Goal: Task Accomplishment & Management: Manage account settings

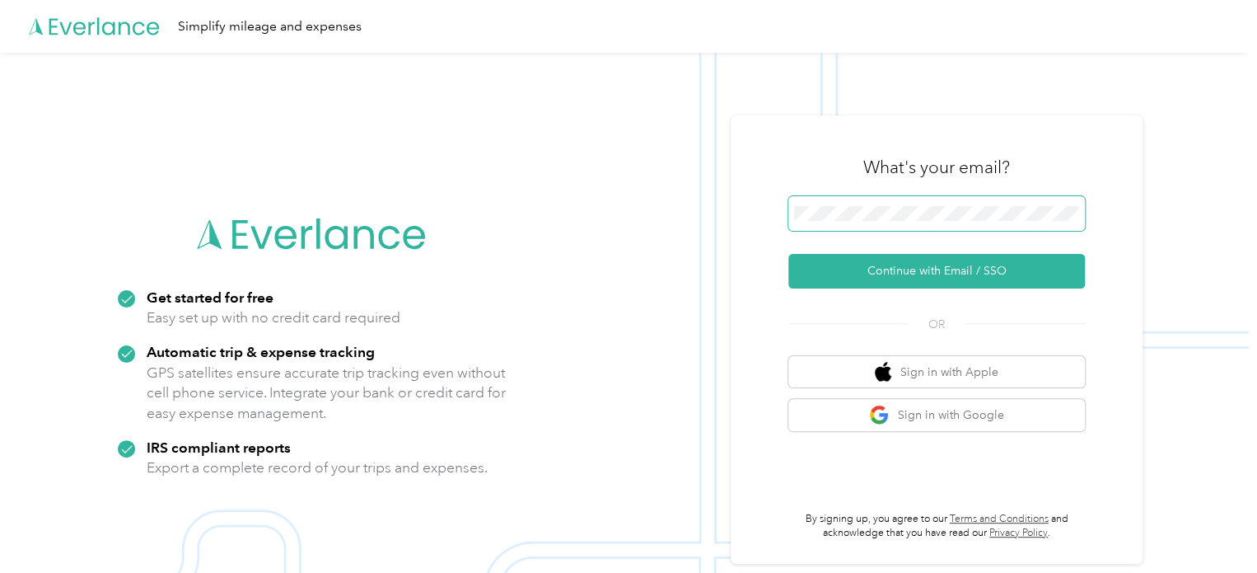
click at [882, 204] on span at bounding box center [936, 213] width 297 height 35
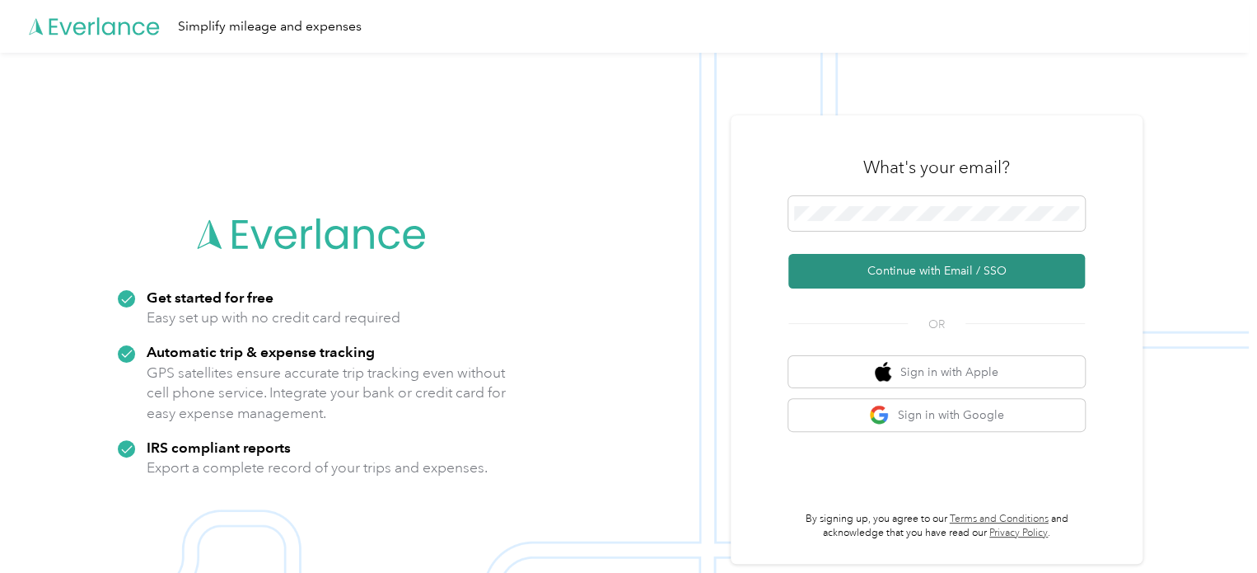
click at [865, 274] on button "Continue with Email / SSO" at bounding box center [936, 271] width 297 height 35
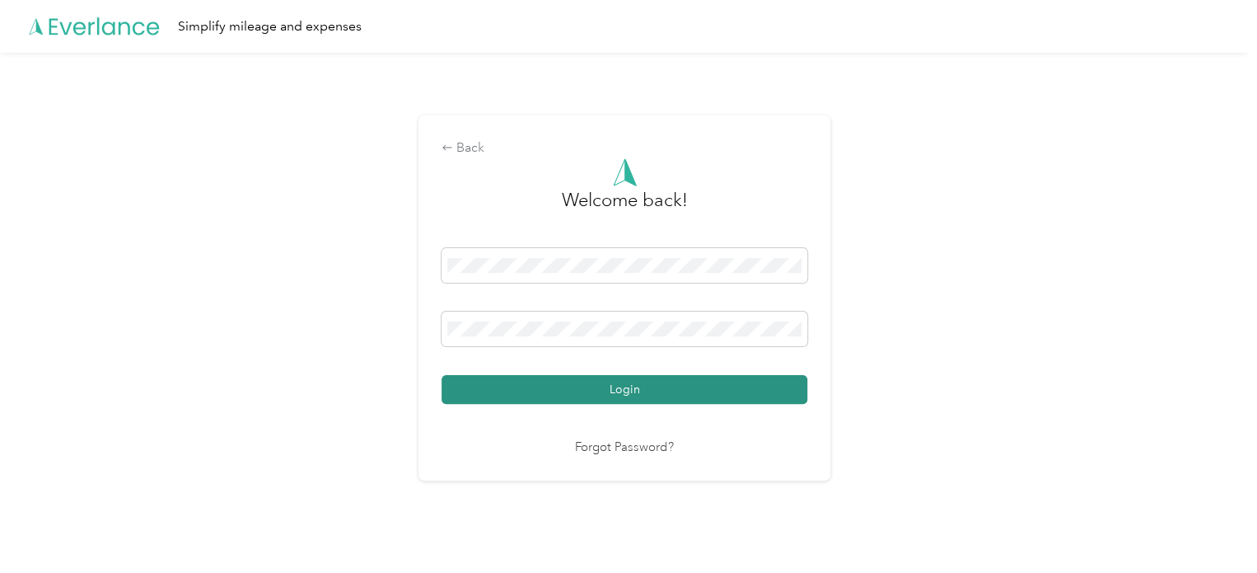
click at [575, 382] on button "Login" at bounding box center [625, 389] width 366 height 29
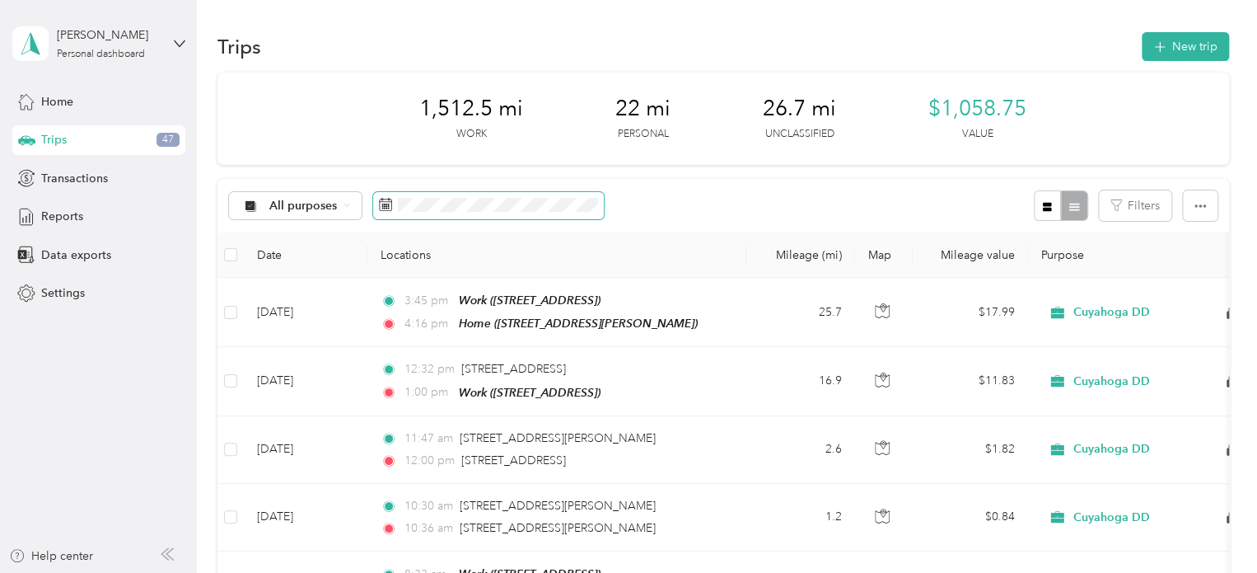
click at [393, 204] on span at bounding box center [488, 206] width 231 height 28
click at [386, 207] on icon at bounding box center [385, 204] width 13 height 13
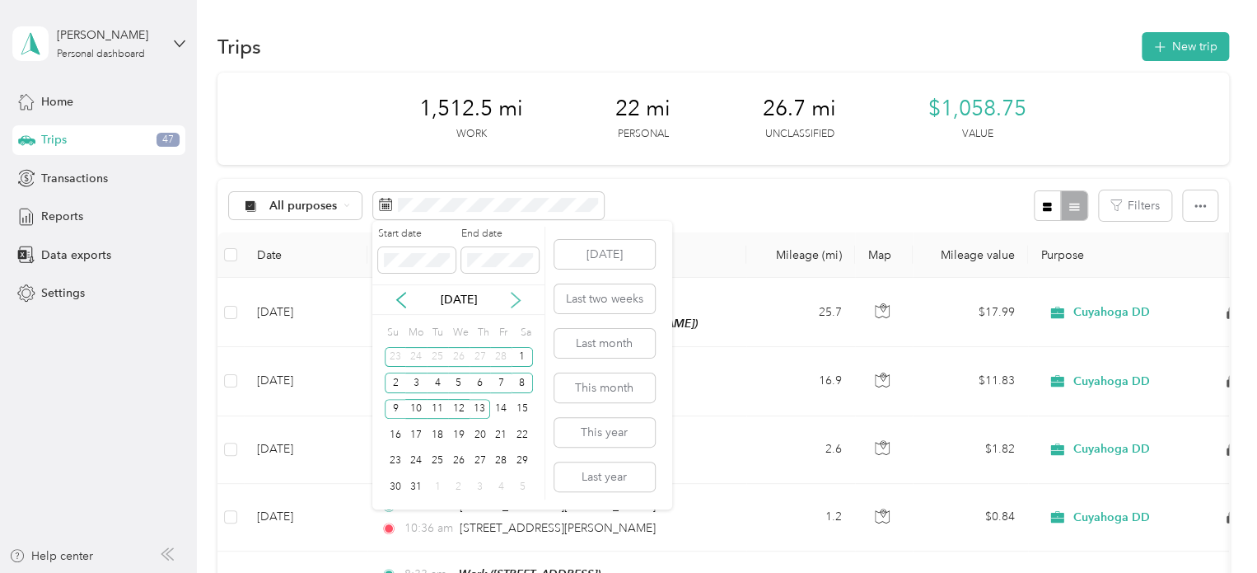
click at [512, 303] on icon at bounding box center [516, 300] width 16 height 16
click at [435, 360] on div "1" at bounding box center [437, 357] width 21 height 21
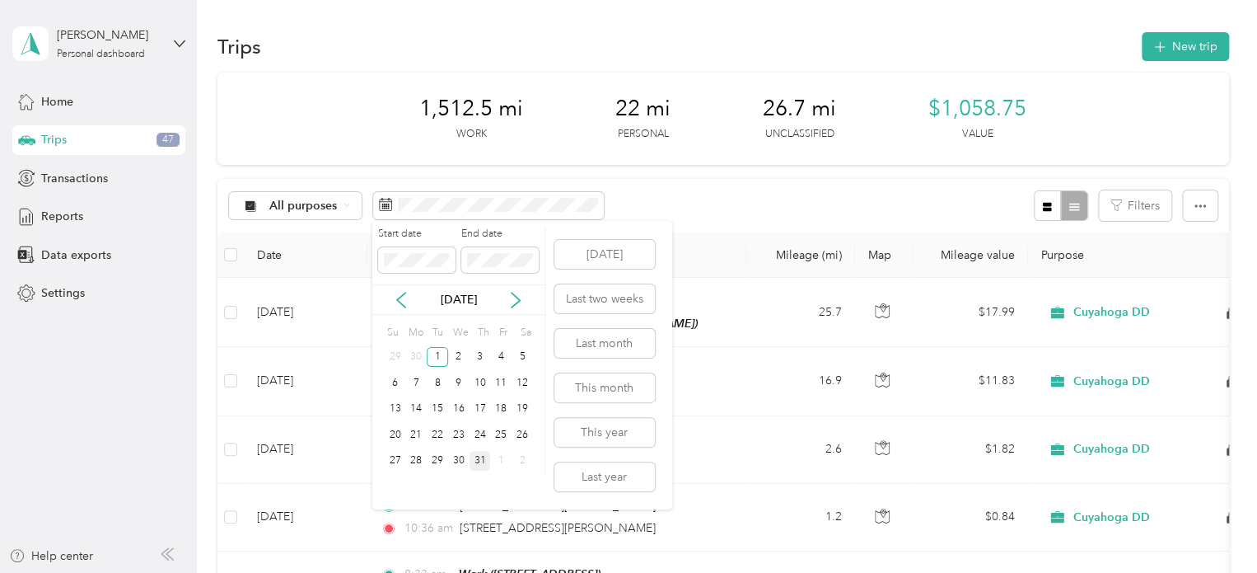
click at [481, 468] on div "31" at bounding box center [480, 461] width 21 height 21
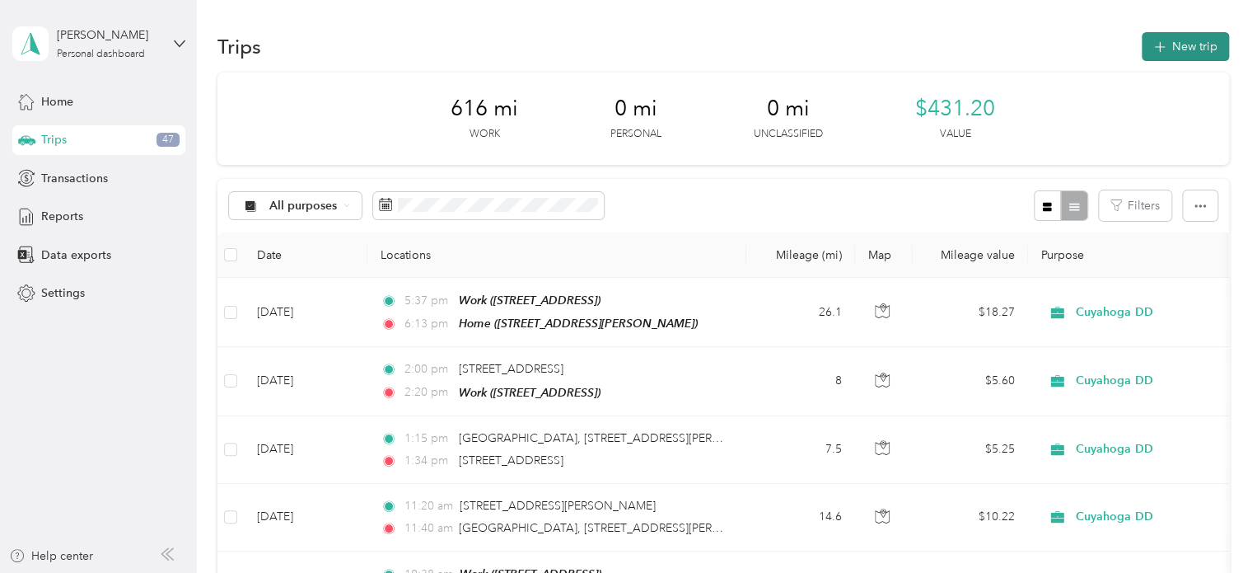
click at [1156, 35] on button "New trip" at bounding box center [1185, 46] width 87 height 29
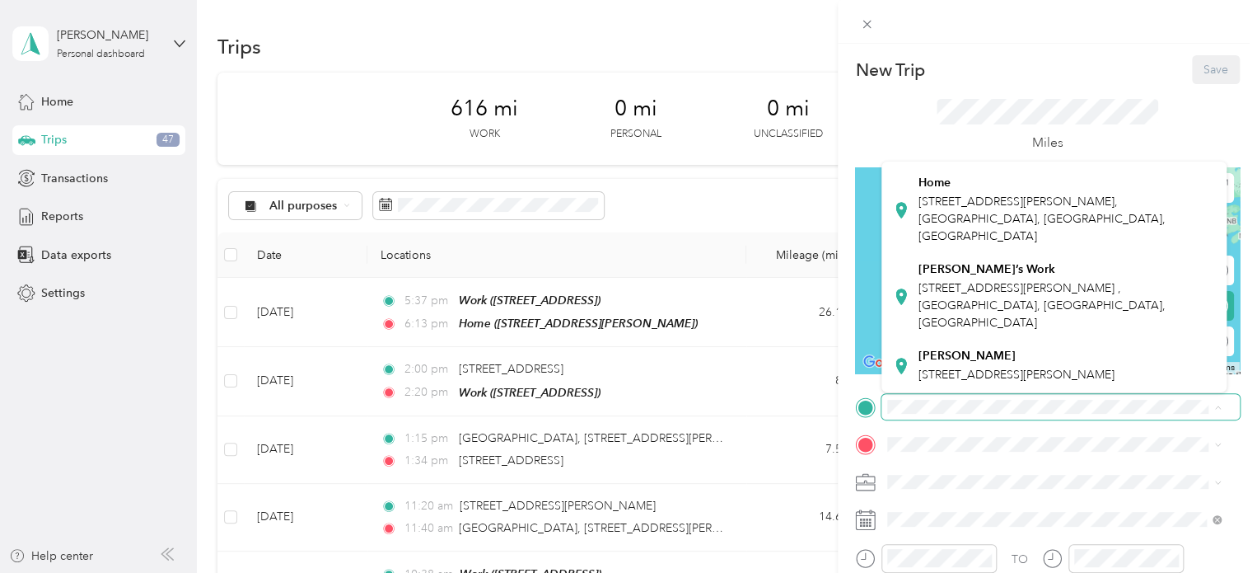
scroll to position [435, 0]
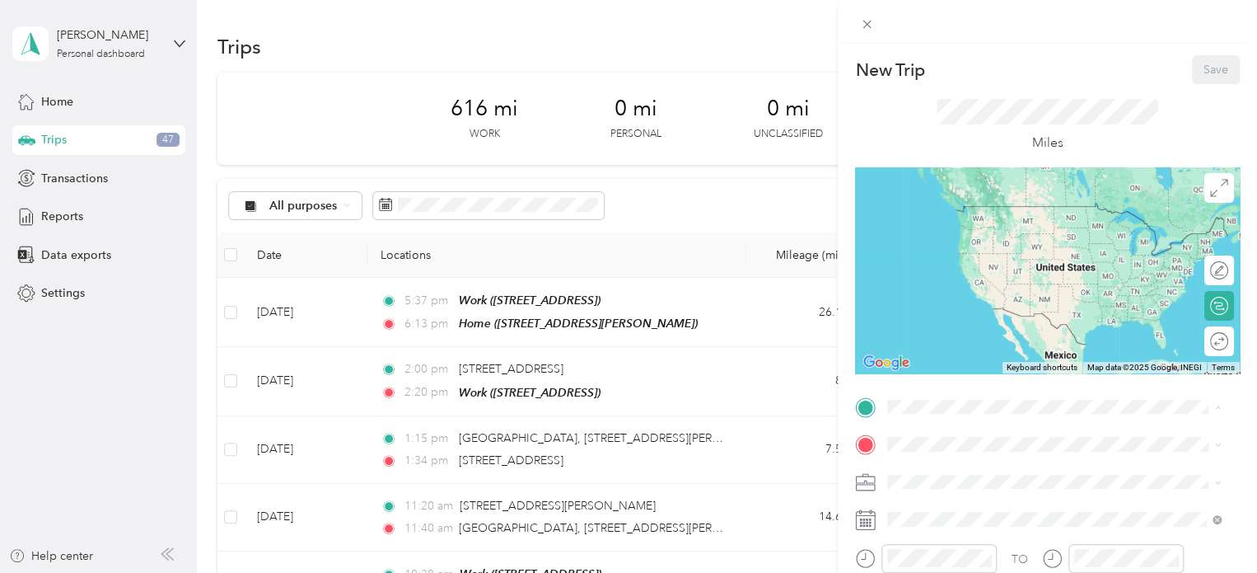
click at [937, 245] on div "Home [STREET_ADDRESS][PERSON_NAME]" at bounding box center [1067, 209] width 297 height 69
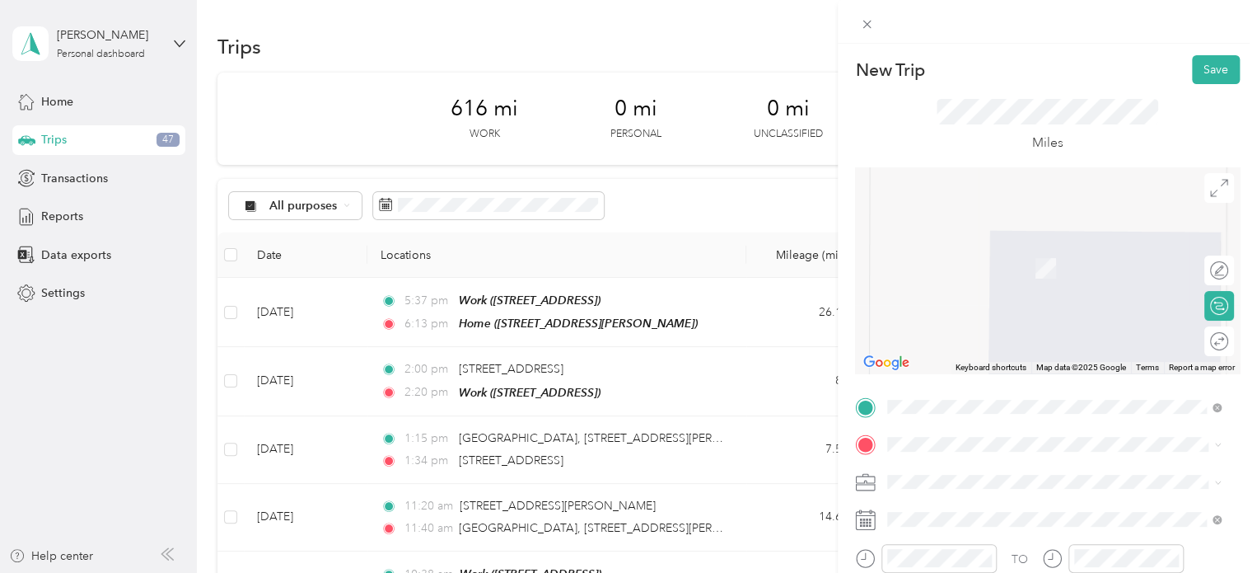
click at [1023, 325] on span "[STREET_ADDRESS]" at bounding box center [971, 318] width 105 height 14
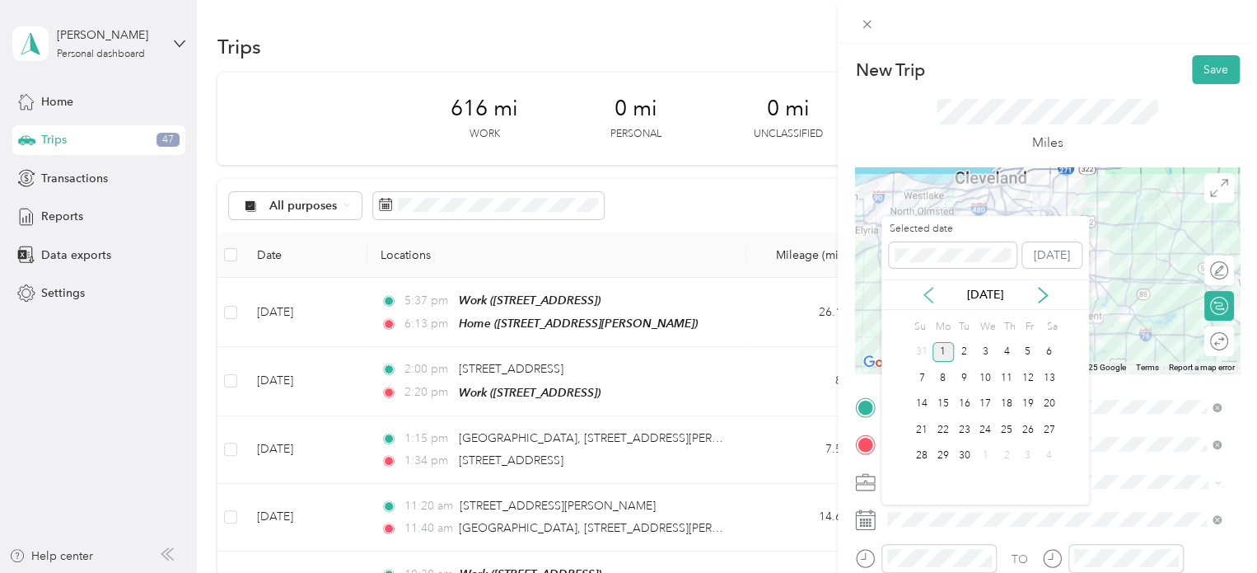
click at [926, 293] on icon at bounding box center [928, 295] width 16 height 16
click at [982, 425] on div "23" at bounding box center [985, 429] width 21 height 21
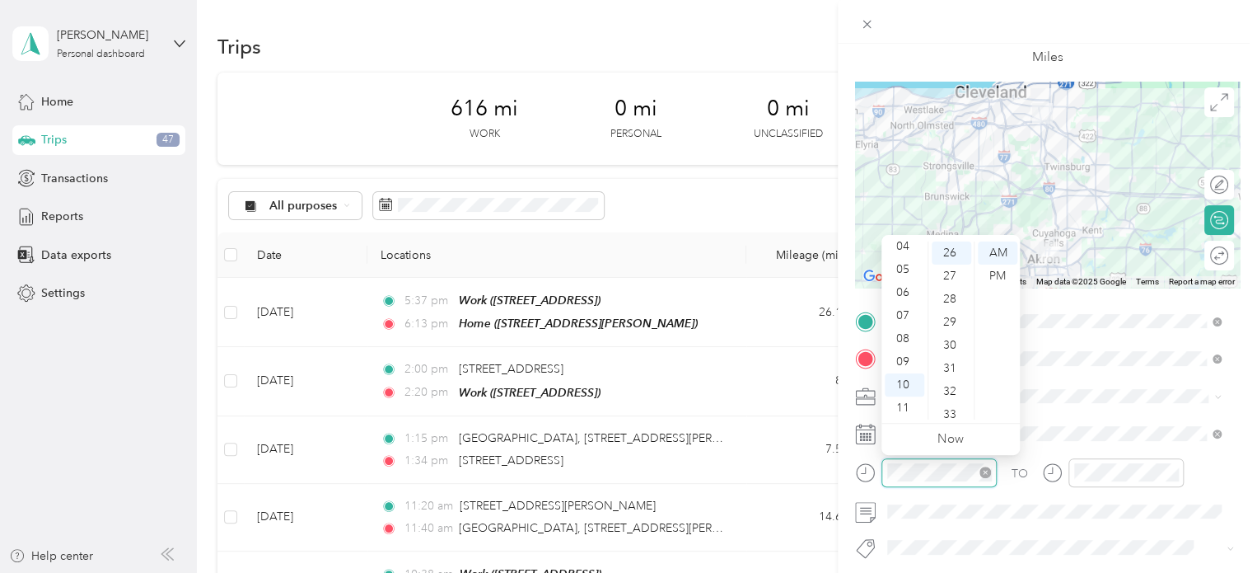
scroll to position [600, 0]
click at [901, 315] on div "07" at bounding box center [905, 315] width 40 height 23
click at [905, 311] on div "07" at bounding box center [905, 315] width 40 height 23
click at [909, 313] on div "07" at bounding box center [905, 315] width 40 height 23
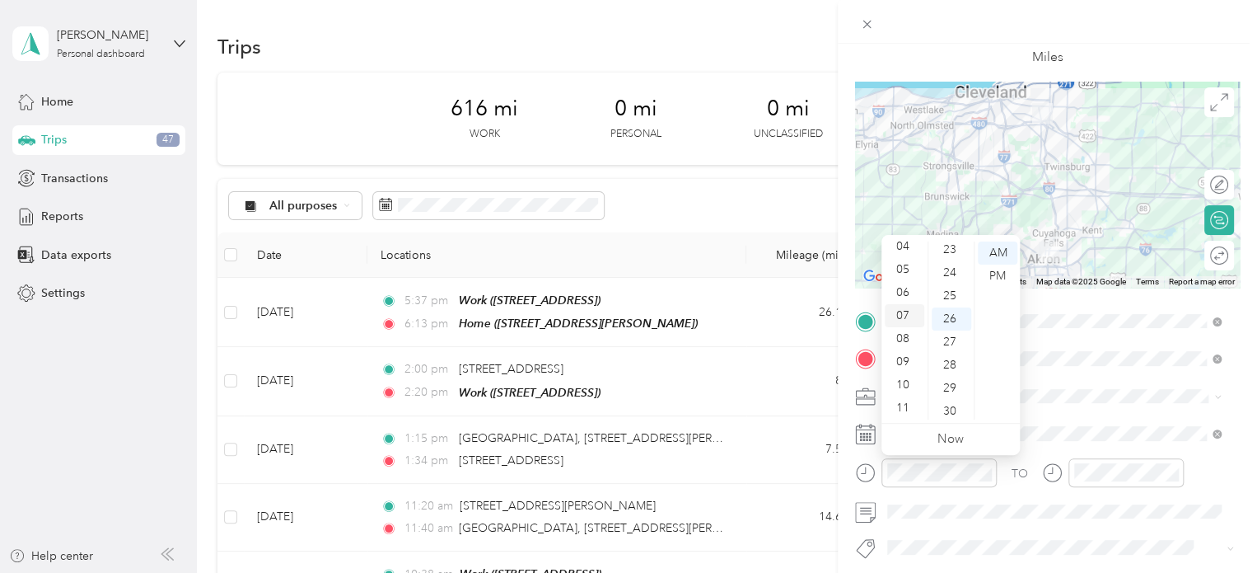
scroll to position [600, 0]
click at [952, 297] on div "09" at bounding box center [952, 296] width 40 height 23
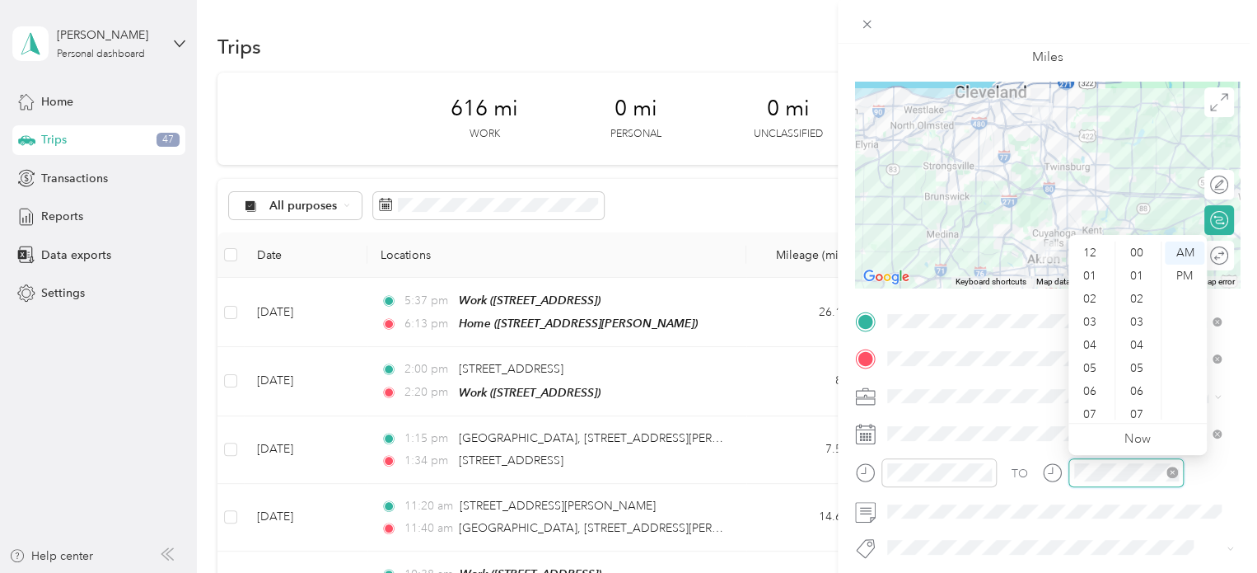
scroll to position [99, 0]
click at [1089, 316] on div "07" at bounding box center [1092, 315] width 40 height 23
click at [1140, 379] on div "39" at bounding box center [1139, 384] width 40 height 23
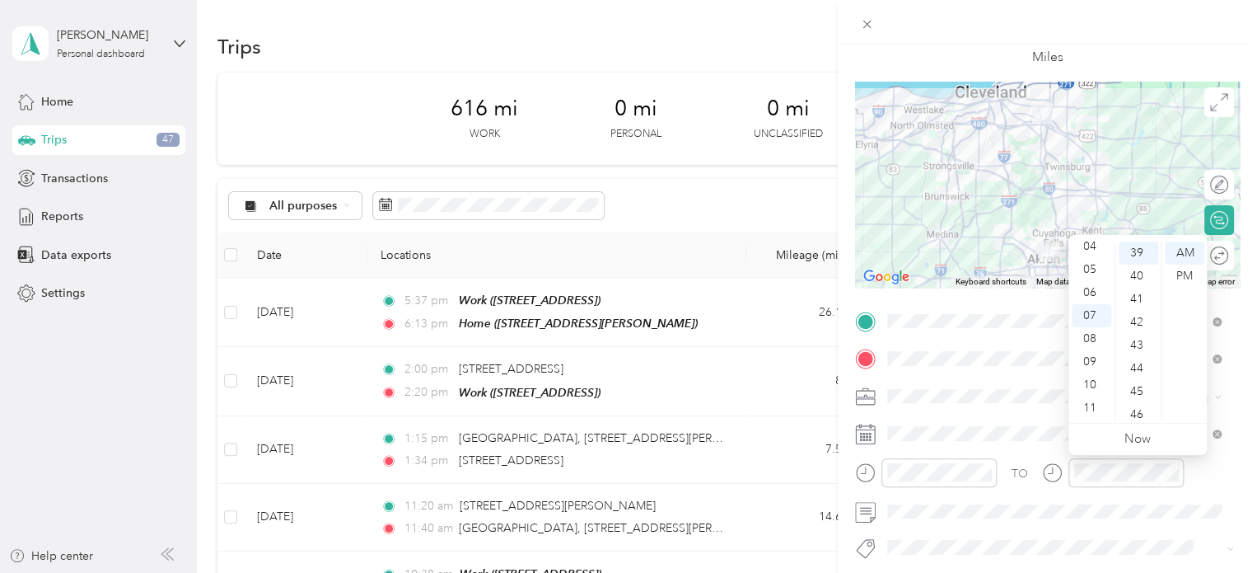
click at [1073, 531] on div "TO Add photo" at bounding box center [1047, 507] width 385 height 398
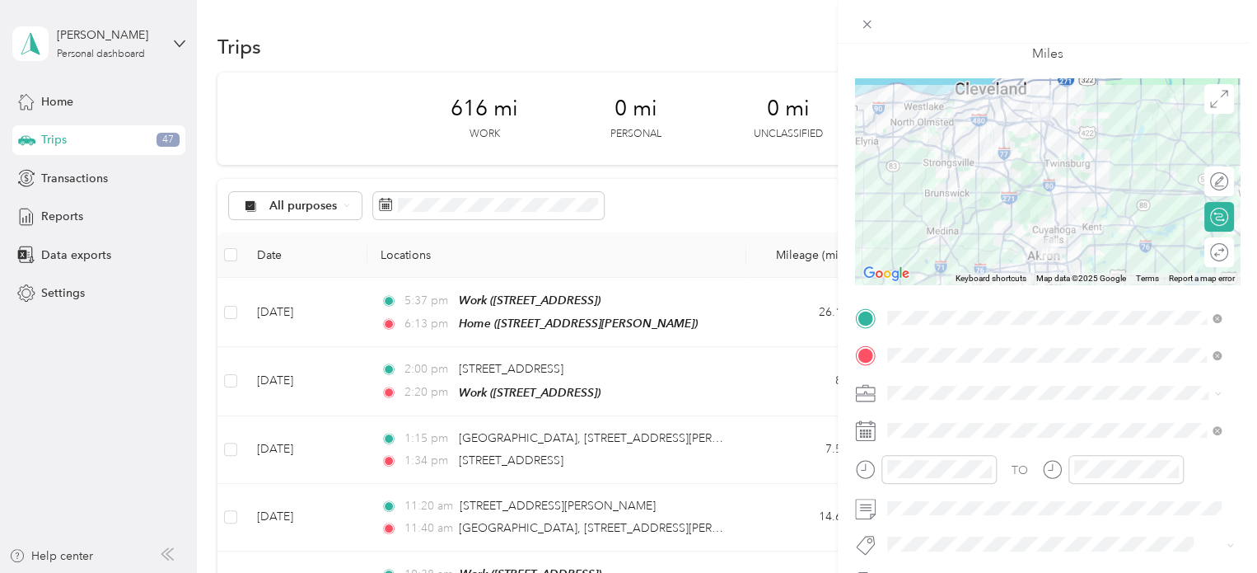
scroll to position [0, 0]
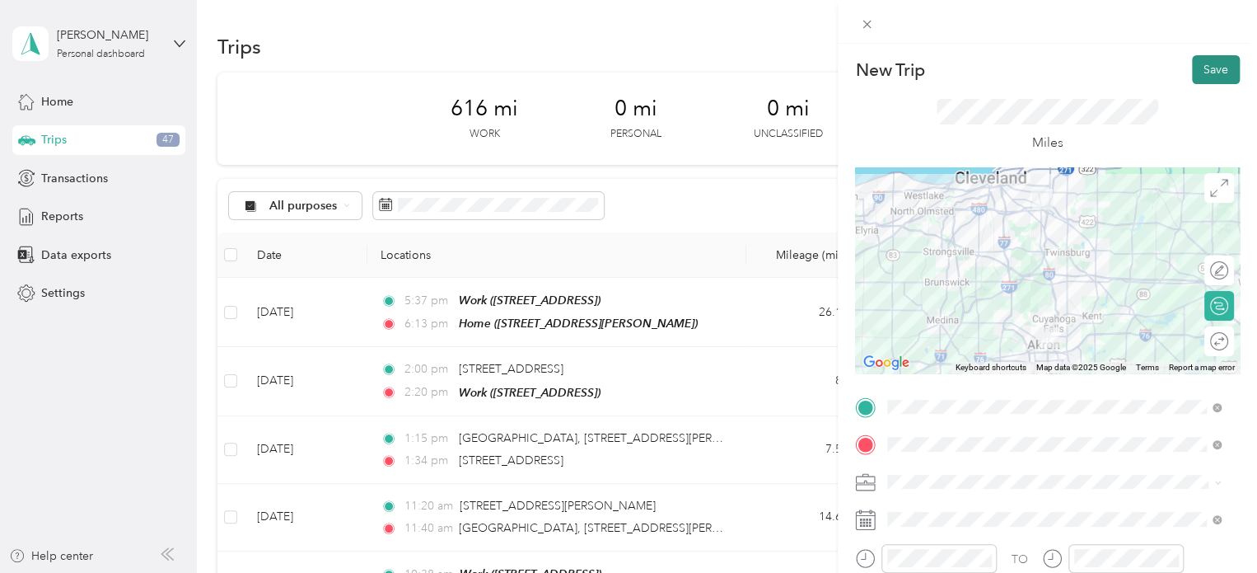
click at [1203, 64] on button "Save" at bounding box center [1216, 69] width 48 height 29
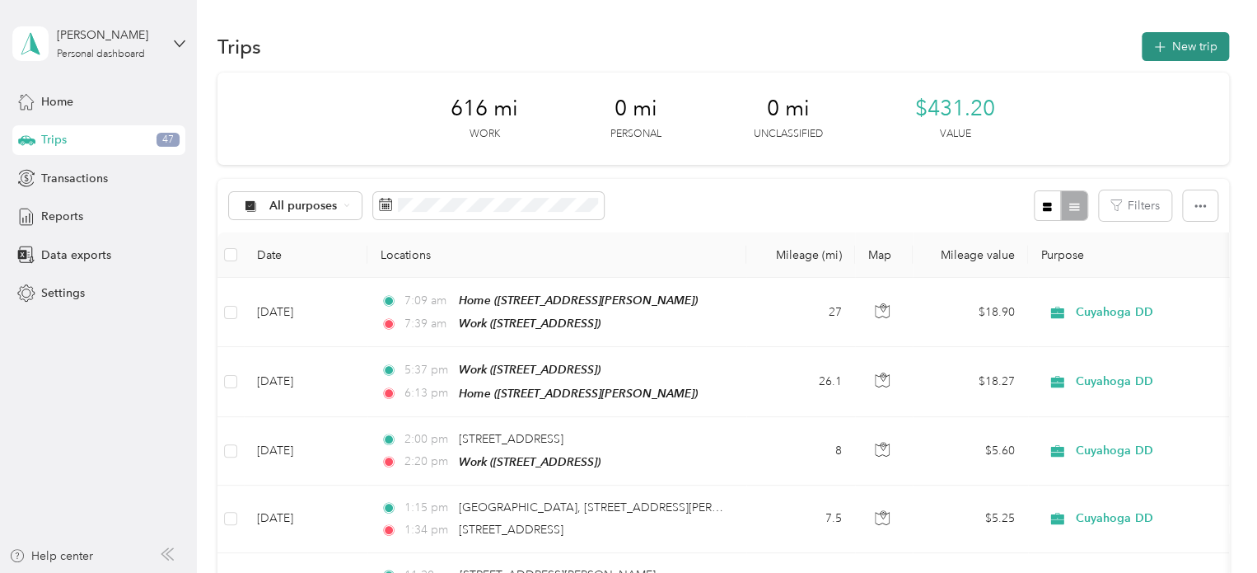
click at [1174, 58] on button "New trip" at bounding box center [1185, 46] width 87 height 29
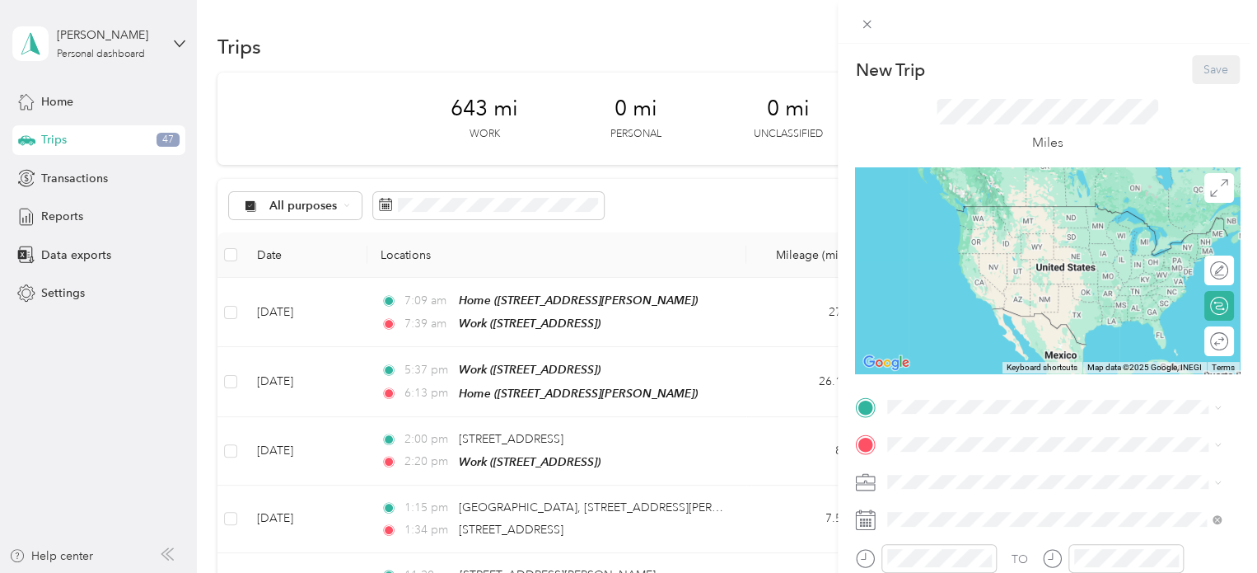
click at [715, 279] on div "New Trip Save This trip cannot be edited because it is either under review, app…" at bounding box center [628, 286] width 1257 height 573
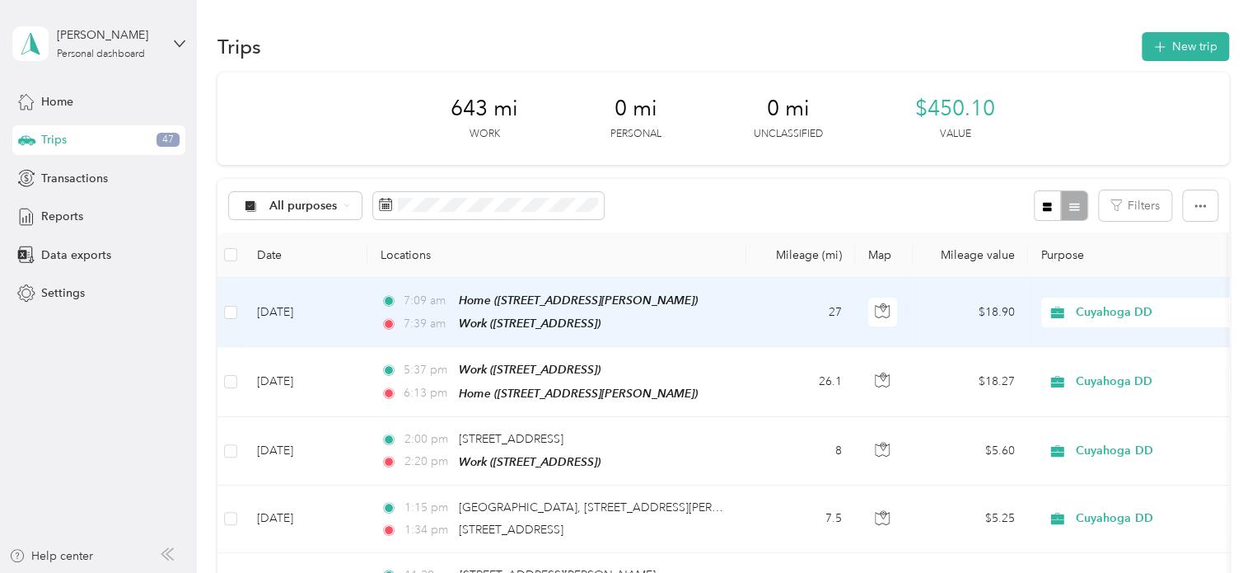
click at [929, 312] on td "$18.90" at bounding box center [970, 312] width 115 height 69
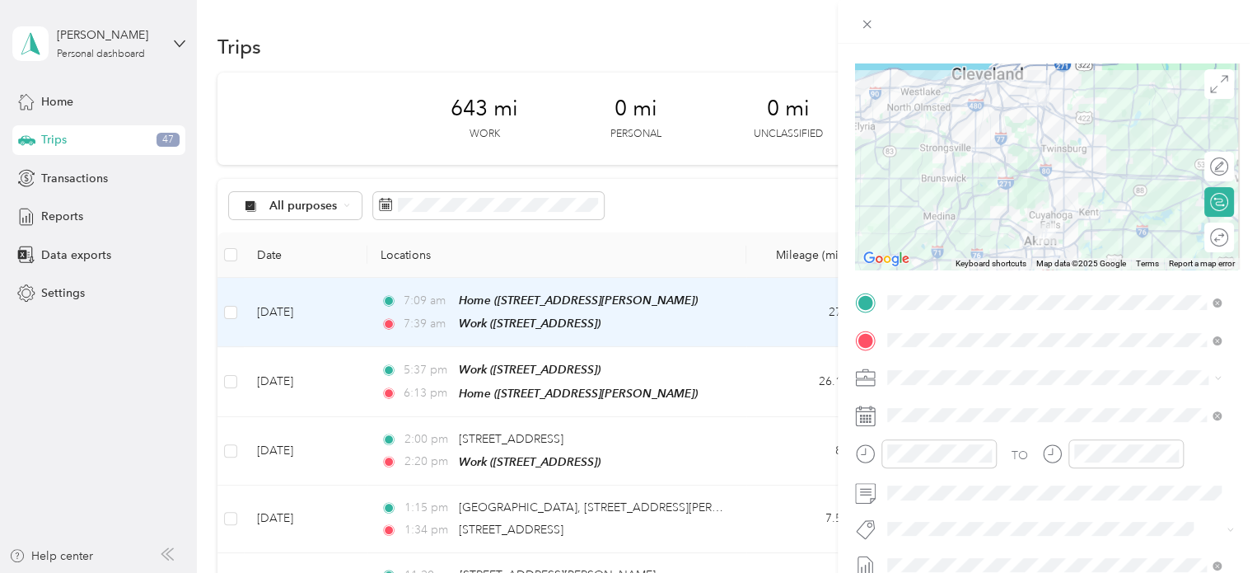
scroll to position [112, 0]
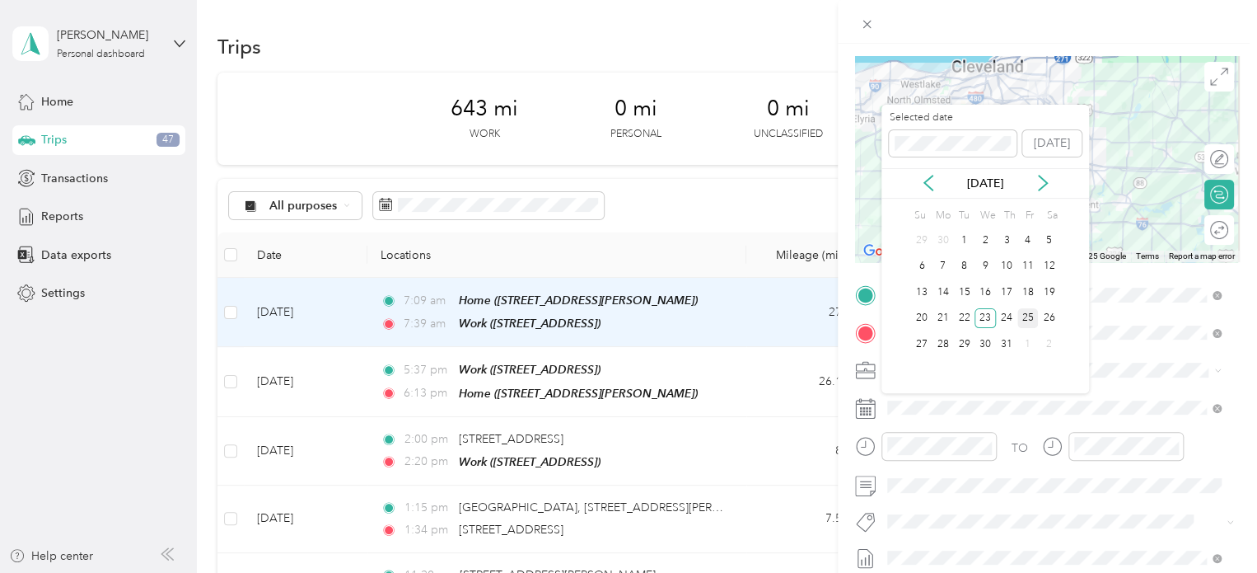
click at [1031, 322] on div "25" at bounding box center [1027, 318] width 21 height 21
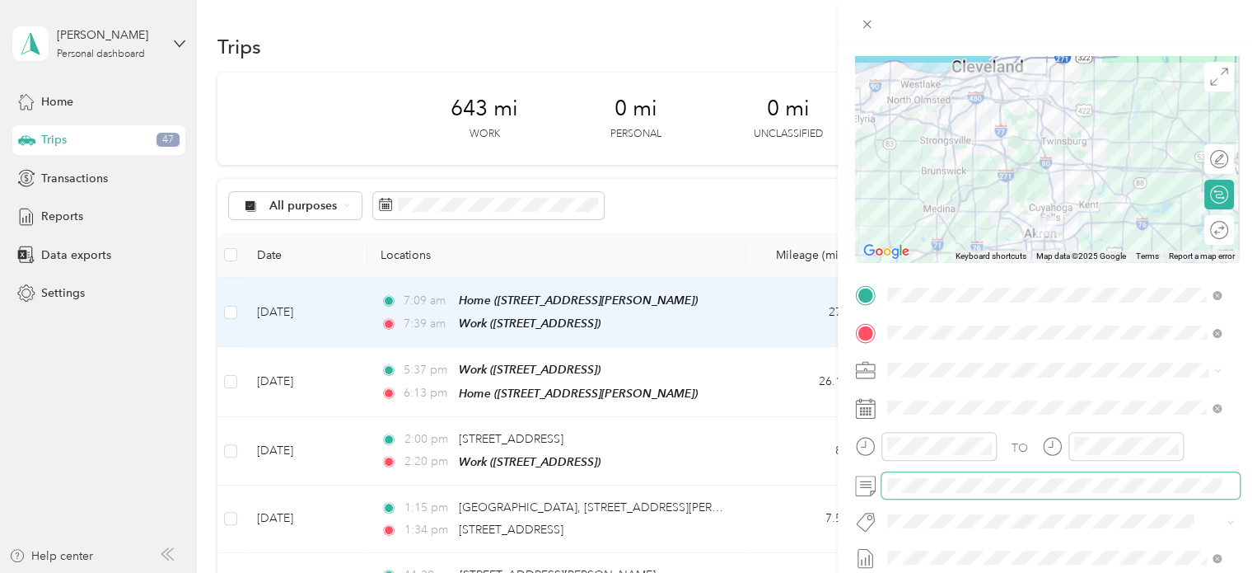
scroll to position [0, 0]
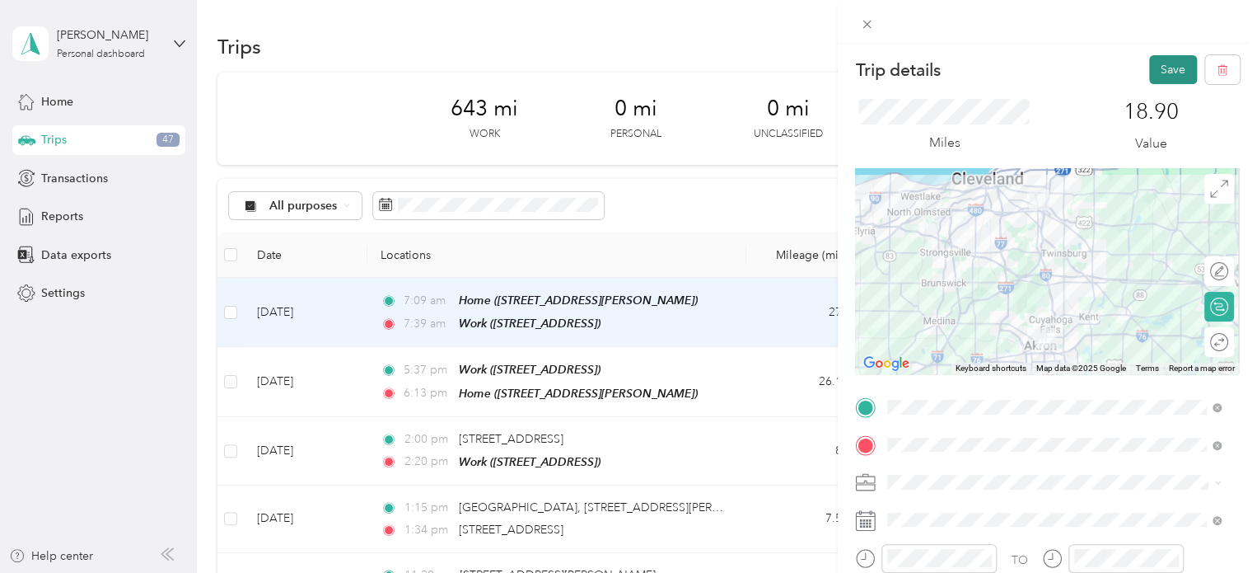
click at [1162, 69] on button "Save" at bounding box center [1173, 69] width 48 height 29
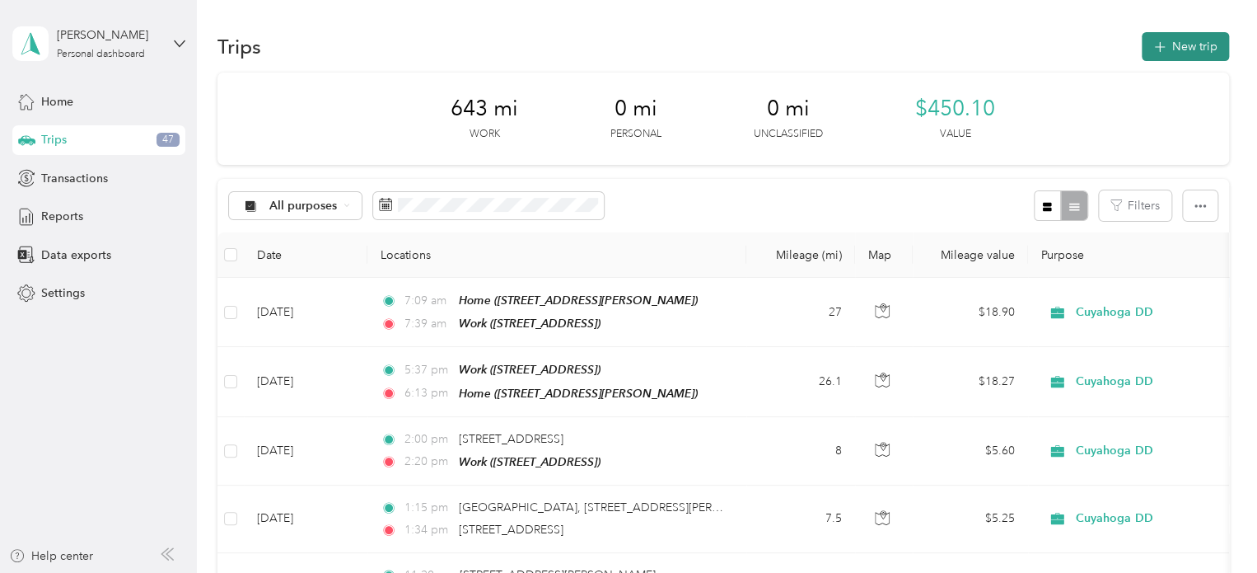
click at [1176, 45] on button "New trip" at bounding box center [1185, 46] width 87 height 29
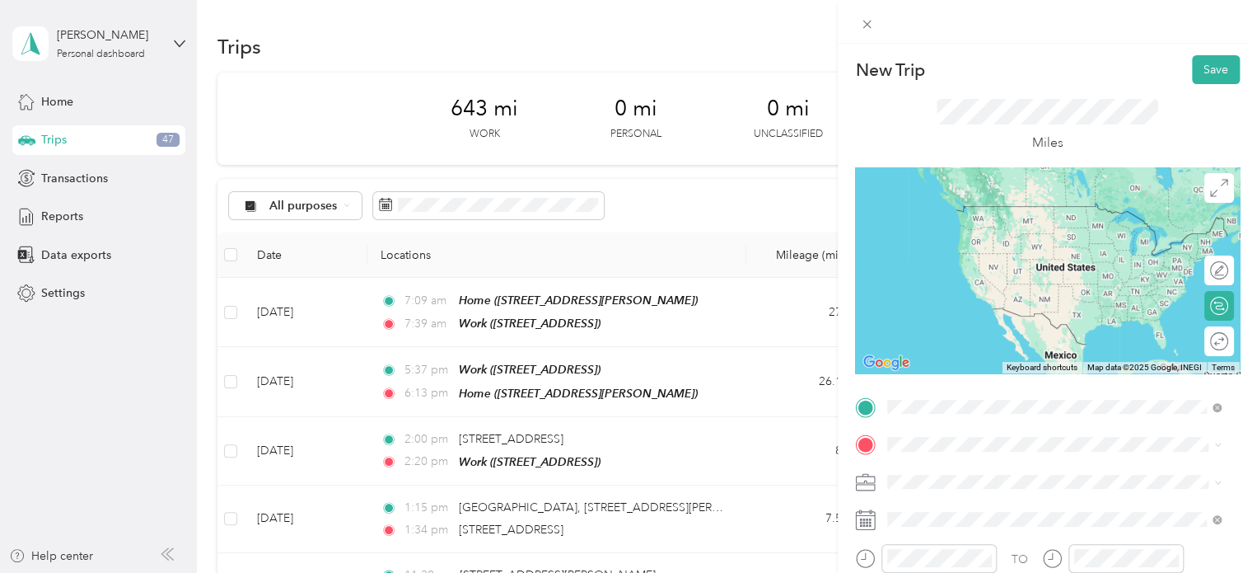
click at [932, 230] on span "[STREET_ADDRESS]" at bounding box center [971, 230] width 105 height 14
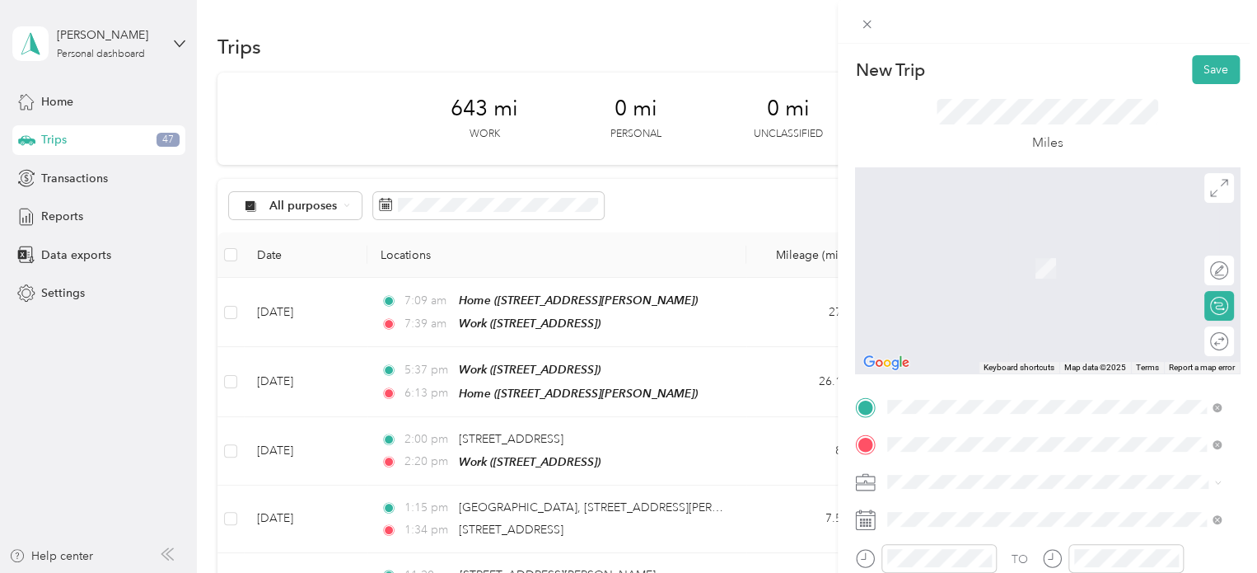
click at [947, 250] on span "[STREET_ADDRESS][PERSON_NAME][US_STATE]" at bounding box center [1047, 243] width 256 height 15
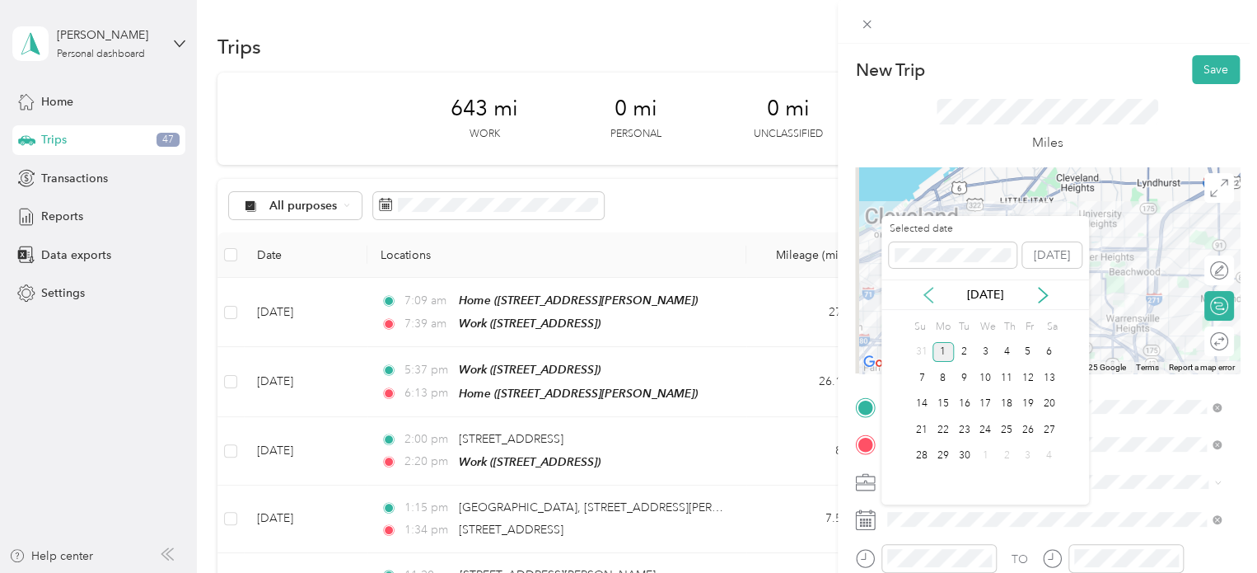
click at [926, 301] on icon at bounding box center [928, 295] width 16 height 16
click at [1026, 428] on div "25" at bounding box center [1027, 429] width 21 height 21
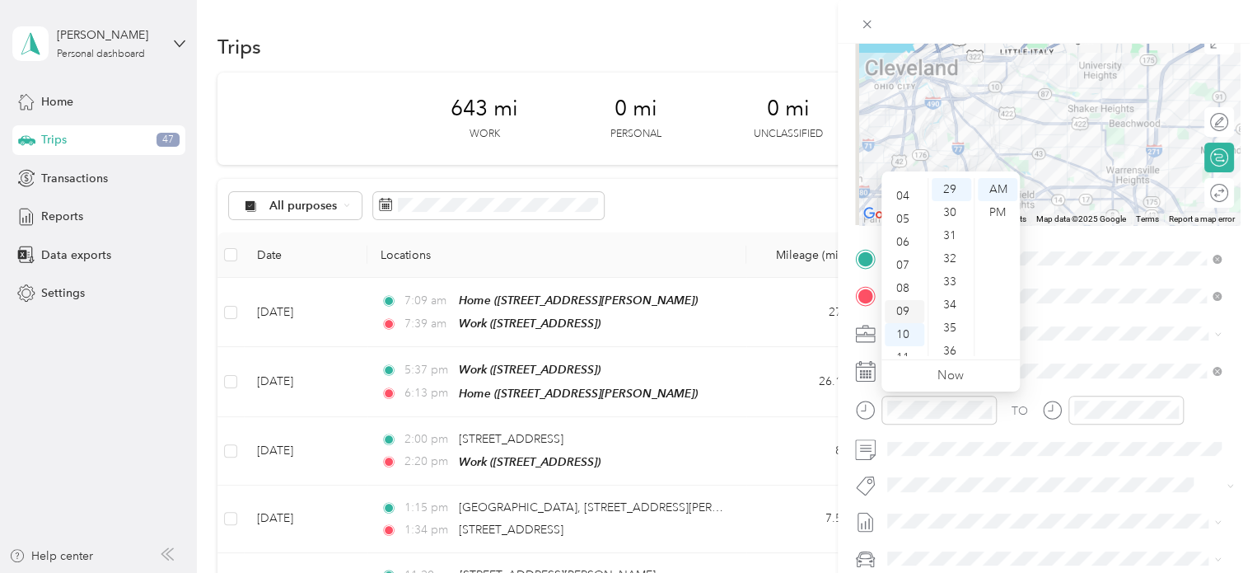
click at [904, 306] on div "09" at bounding box center [905, 311] width 40 height 23
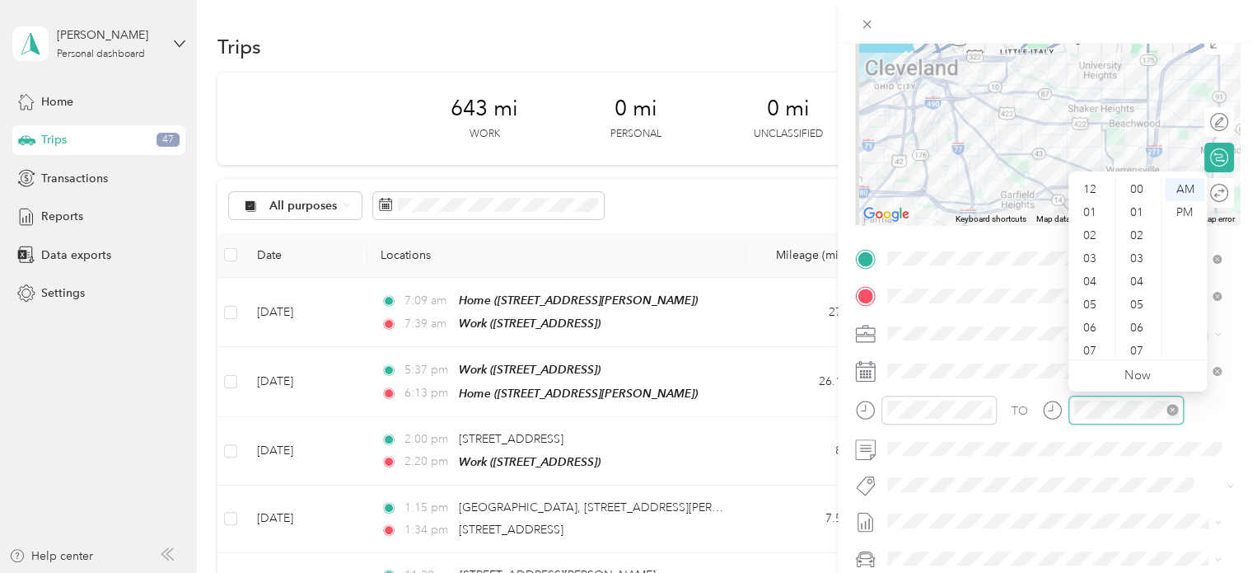
scroll to position [99, 0]
click at [1092, 302] on div "09" at bounding box center [1092, 298] width 40 height 23
click at [1137, 329] on div "52" at bounding box center [1139, 334] width 40 height 23
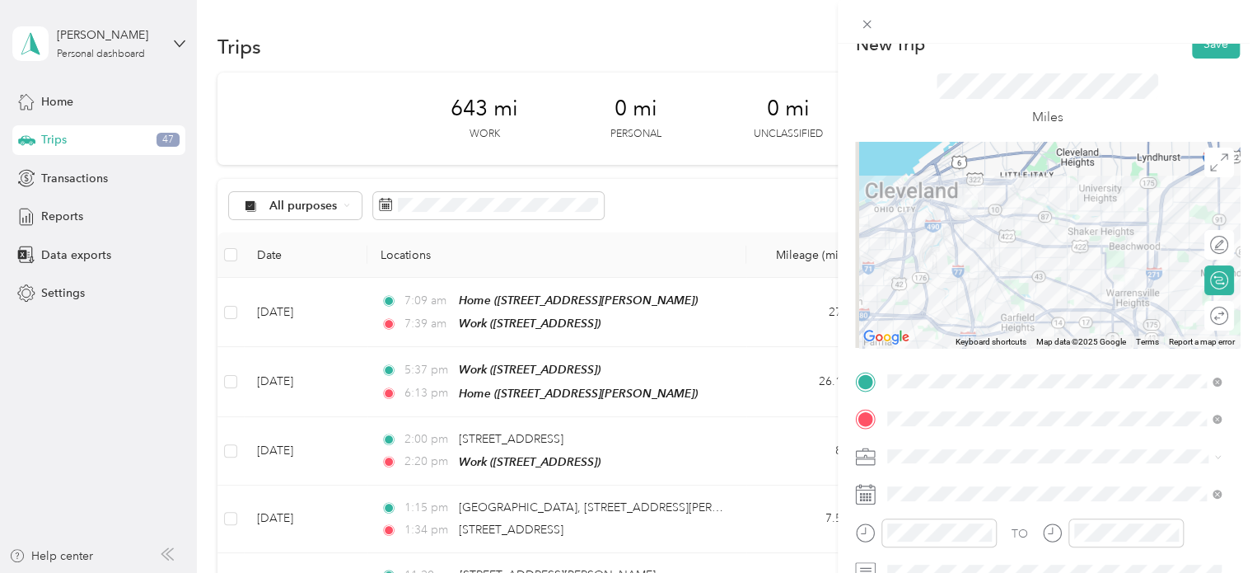
scroll to position [25, 0]
click at [1203, 57] on button "Save" at bounding box center [1216, 44] width 48 height 29
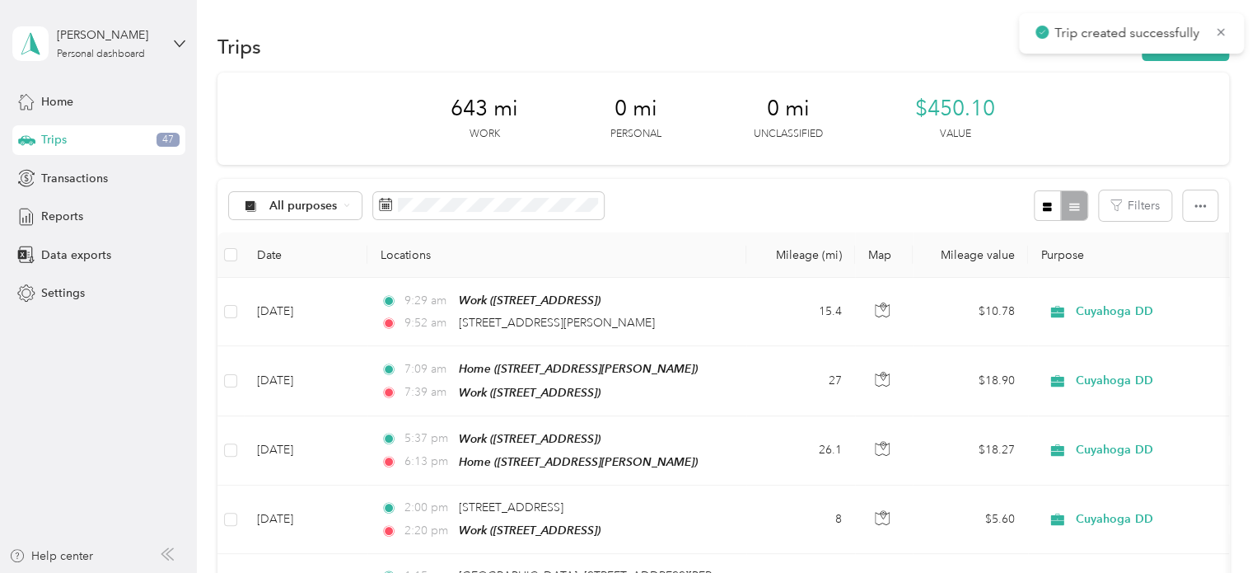
click at [1157, 63] on div "Trips New trip" at bounding box center [724, 46] width 1012 height 35
click at [1154, 61] on div "Trips New trip" at bounding box center [724, 46] width 1012 height 35
click at [1149, 58] on button "New trip" at bounding box center [1185, 46] width 87 height 29
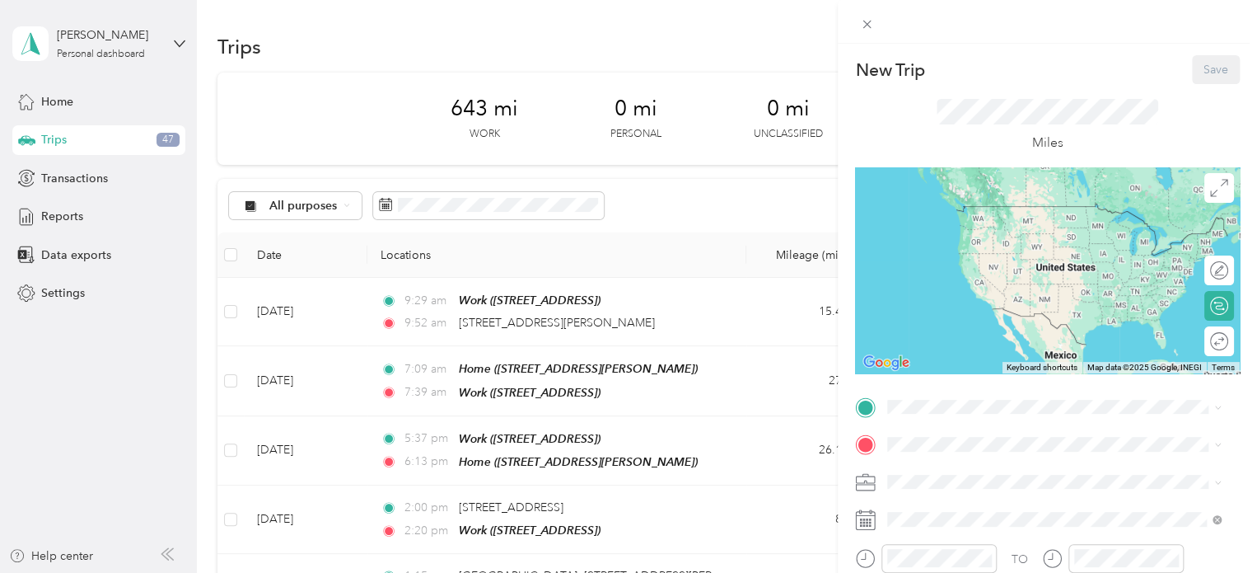
click at [886, 390] on div "New Trip Save This trip cannot be edited because it is either under review, app…" at bounding box center [1047, 423] width 385 height 737
click at [1010, 213] on span "[STREET_ADDRESS][PERSON_NAME][US_STATE]" at bounding box center [1047, 206] width 256 height 15
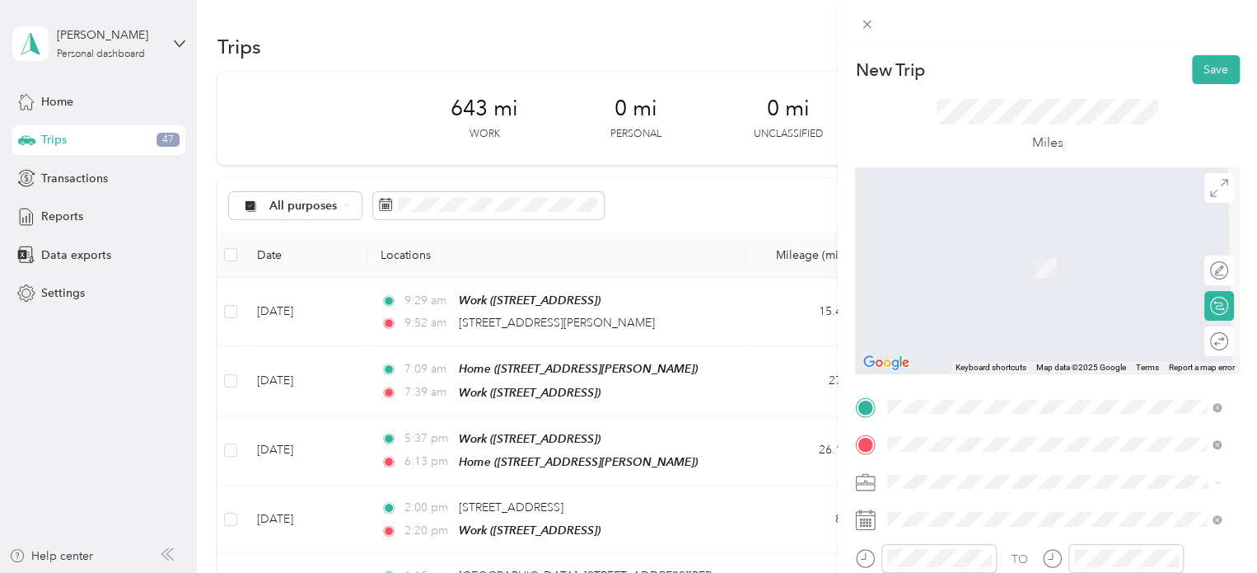
click at [999, 286] on ol "From search results [STREET_ADDRESS][US_STATE] [STREET_ADDRESS][US_STATE] [STRE…" at bounding box center [1054, 298] width 345 height 164
click at [1012, 269] on span "[STREET_ADDRESS][US_STATE]" at bounding box center [1001, 261] width 165 height 15
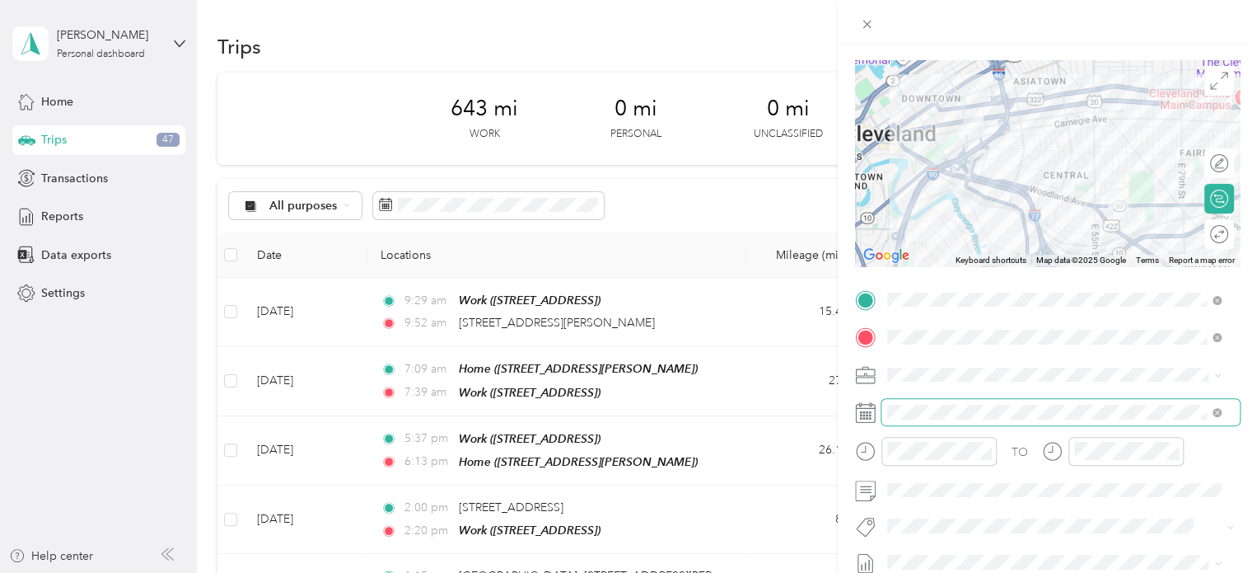
scroll to position [108, 0]
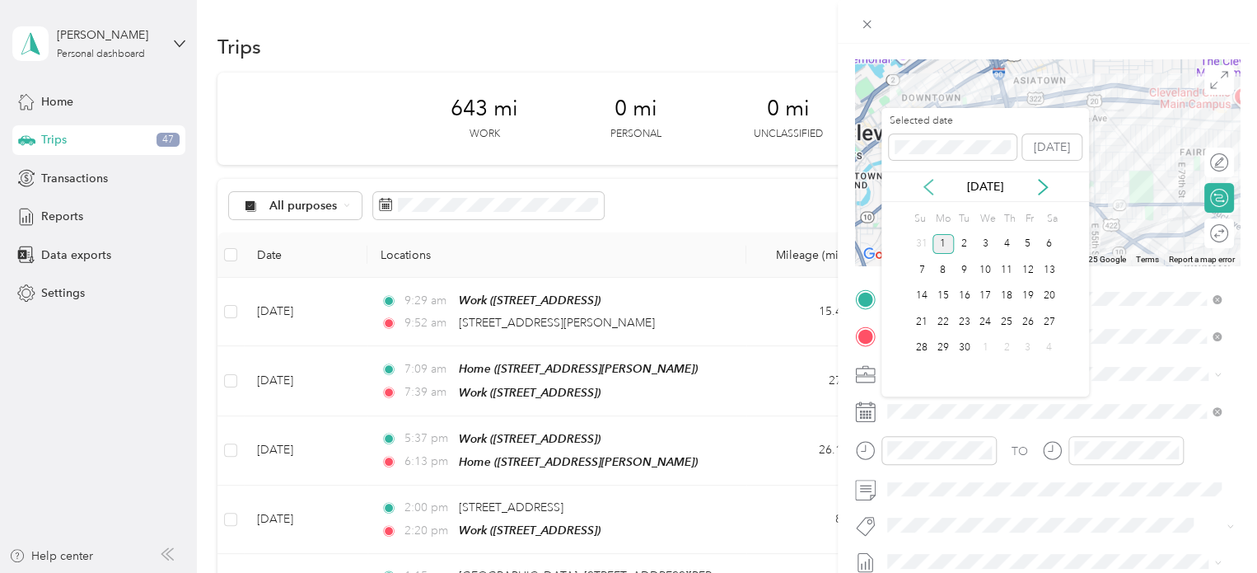
click at [927, 180] on icon at bounding box center [928, 187] width 16 height 16
click at [1027, 317] on div "25" at bounding box center [1027, 321] width 21 height 21
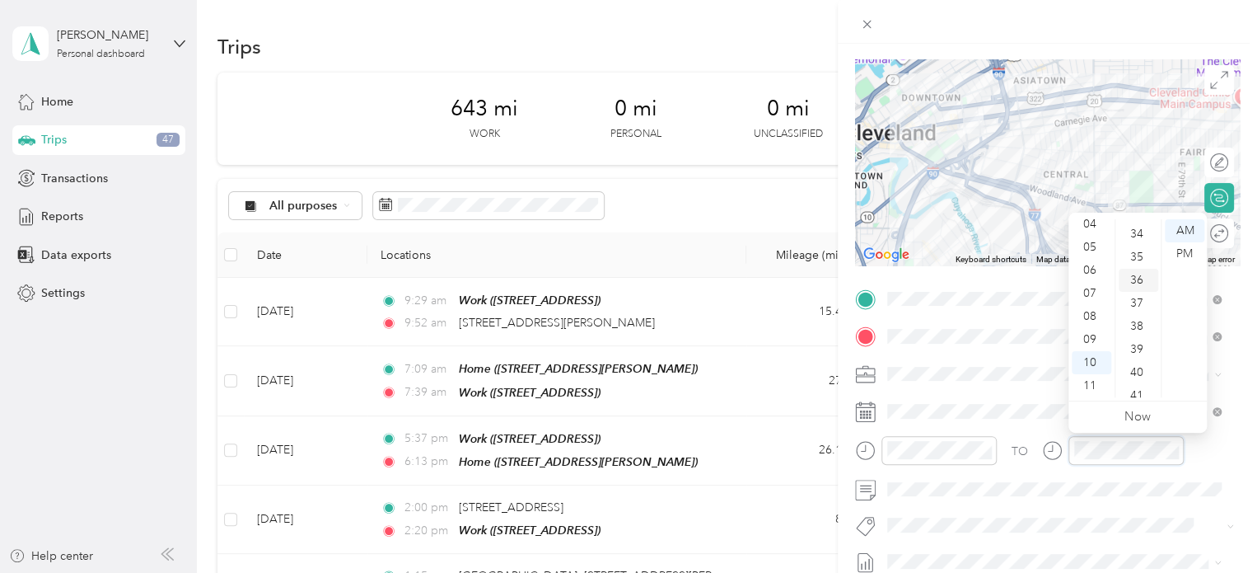
scroll to position [791, 0]
click at [1133, 313] on div "38" at bounding box center [1139, 316] width 40 height 23
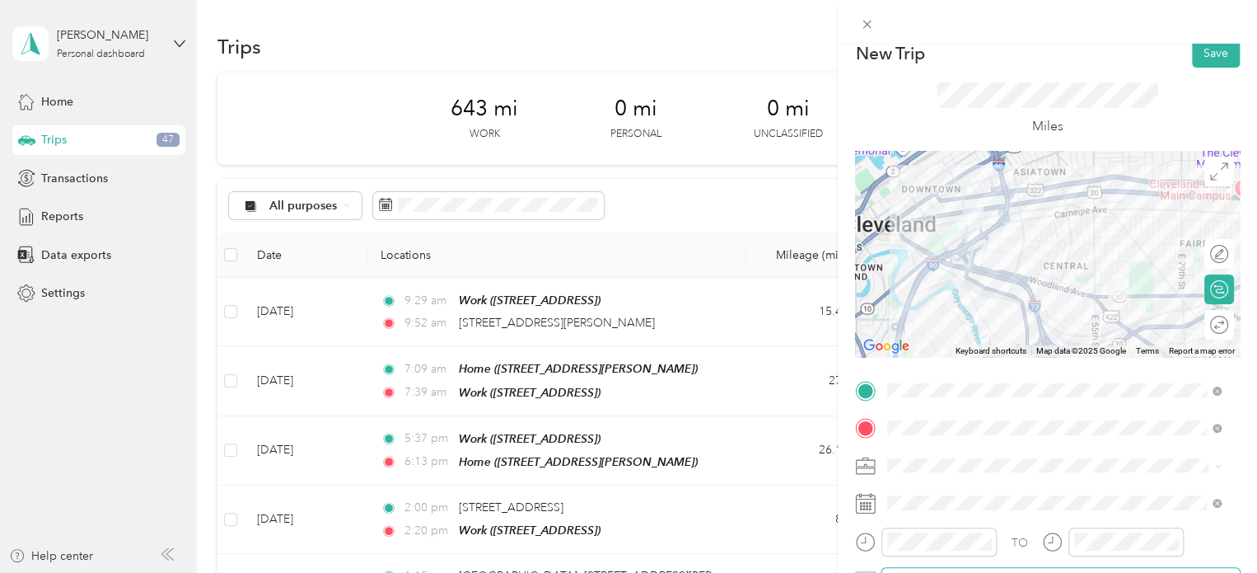
scroll to position [8, 0]
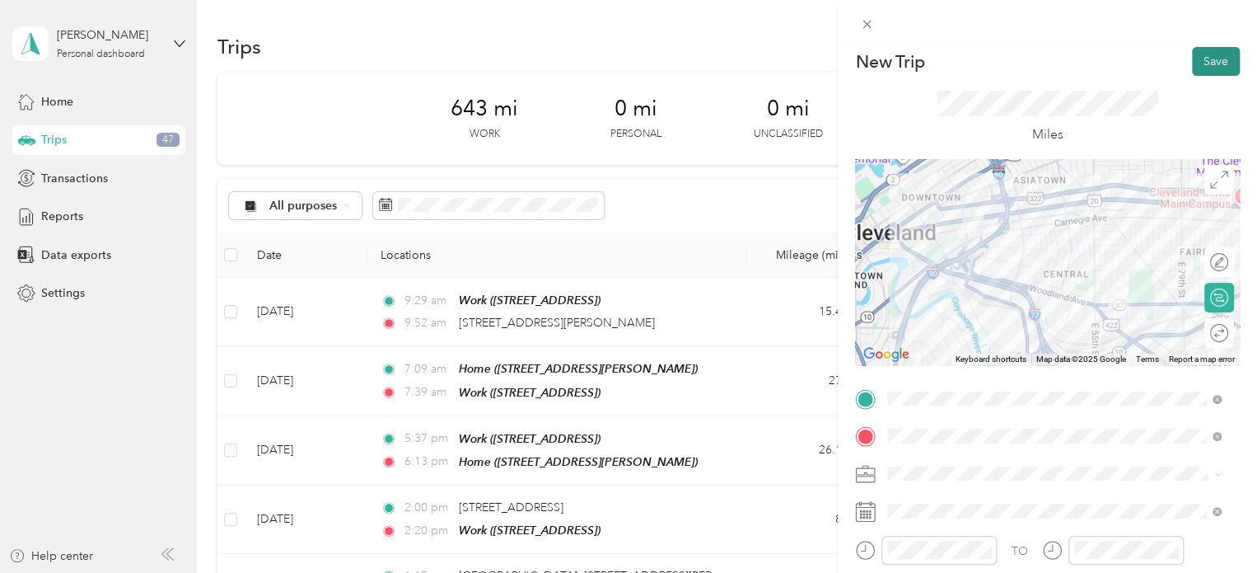
click at [1200, 65] on button "Save" at bounding box center [1216, 61] width 48 height 29
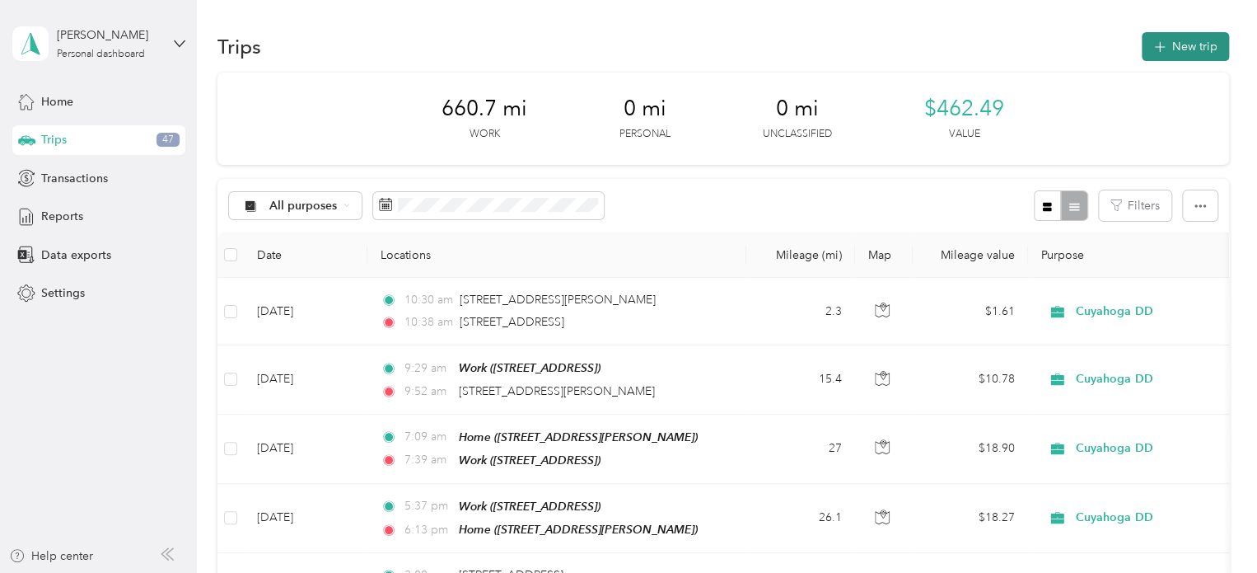
click at [1166, 49] on button "New trip" at bounding box center [1185, 46] width 87 height 29
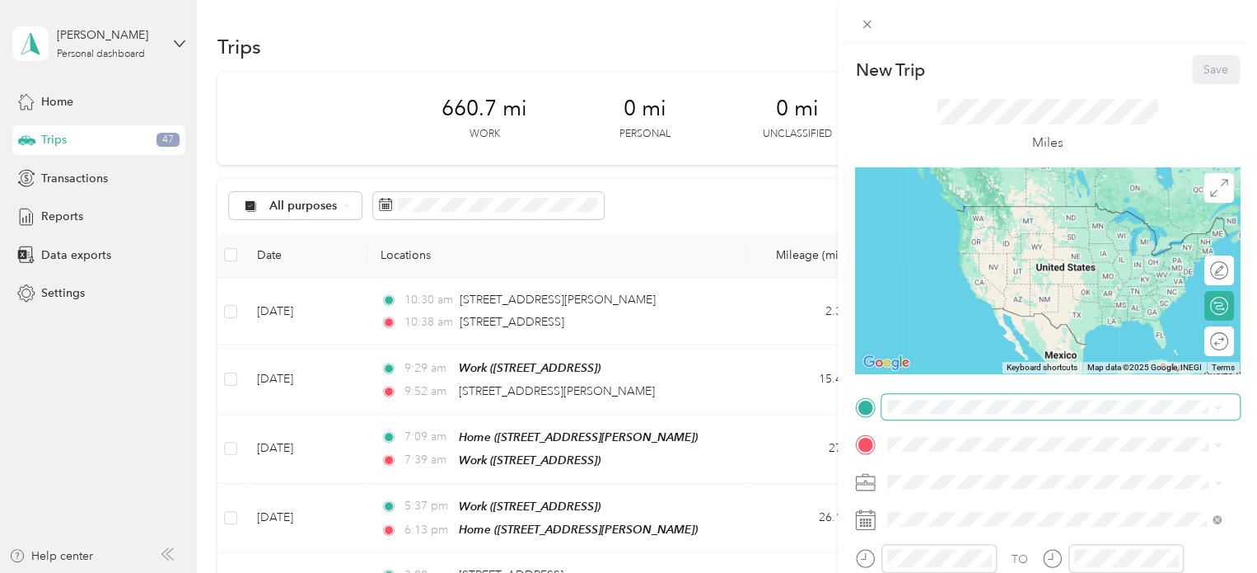
click at [886, 411] on span at bounding box center [1061, 407] width 358 height 26
click at [1020, 232] on div "[STREET_ADDRESS][US_STATE]" at bounding box center [1054, 221] width 322 height 22
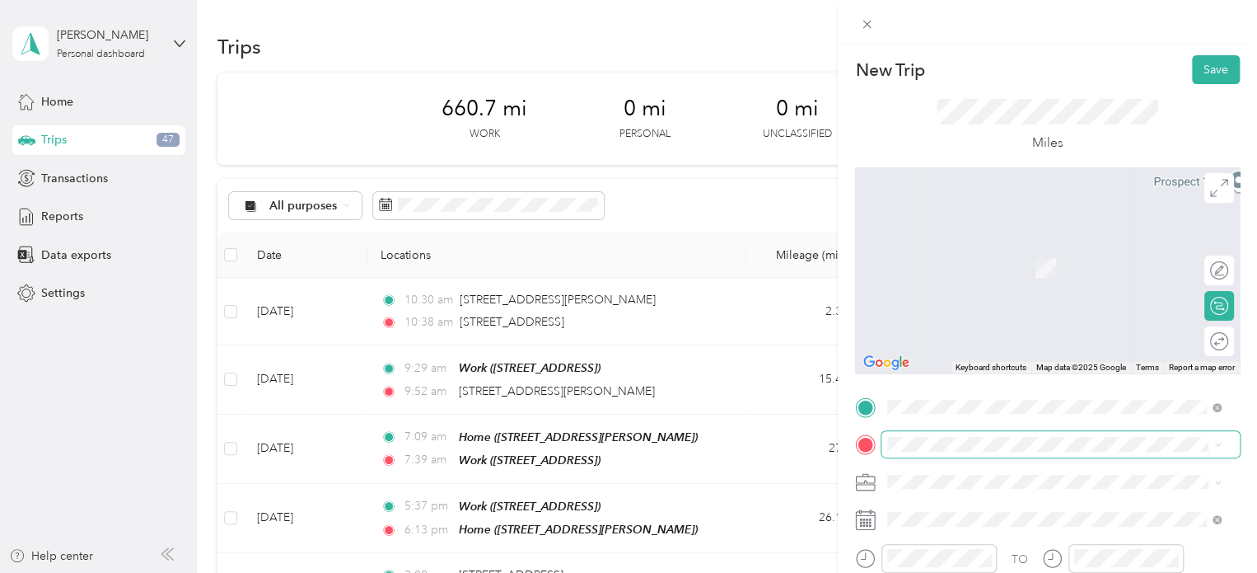
click at [913, 454] on span at bounding box center [1061, 444] width 358 height 26
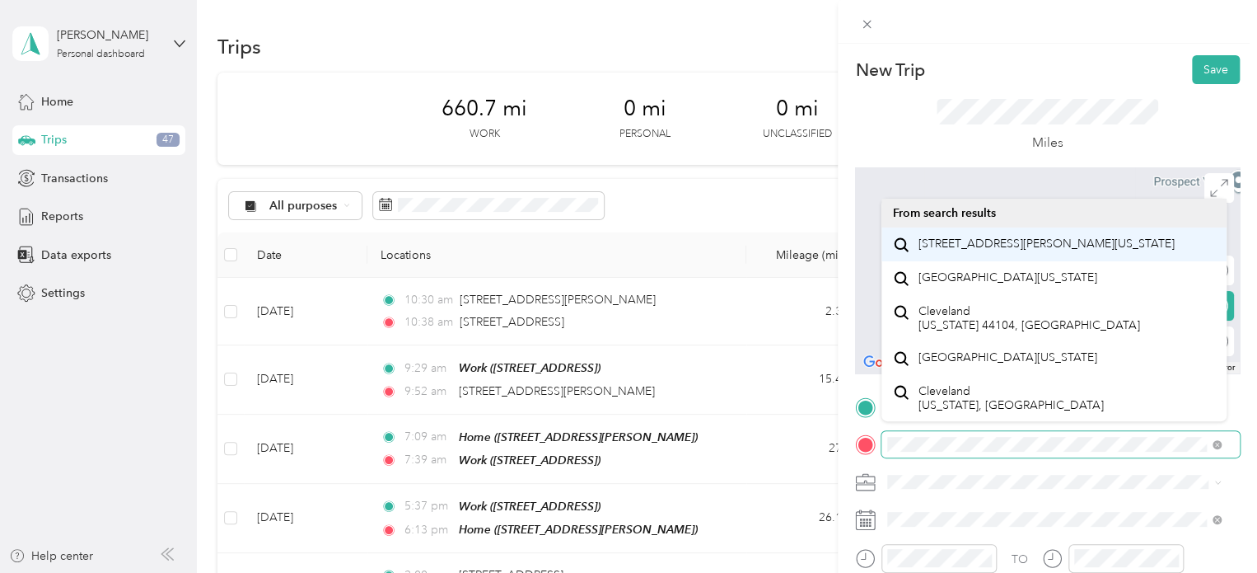
click at [999, 572] on div "New Trip Save This trip cannot be edited because it is either under review, app…" at bounding box center [624, 573] width 1249 height 0
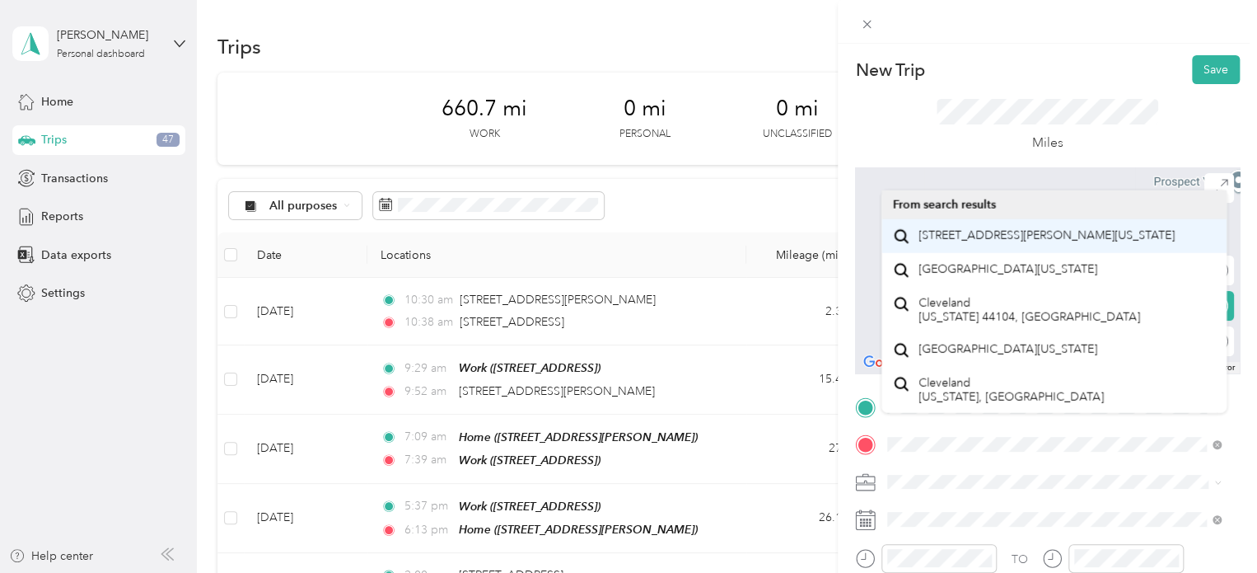
click at [999, 242] on span "[STREET_ADDRESS][PERSON_NAME][US_STATE]" at bounding box center [1047, 234] width 256 height 15
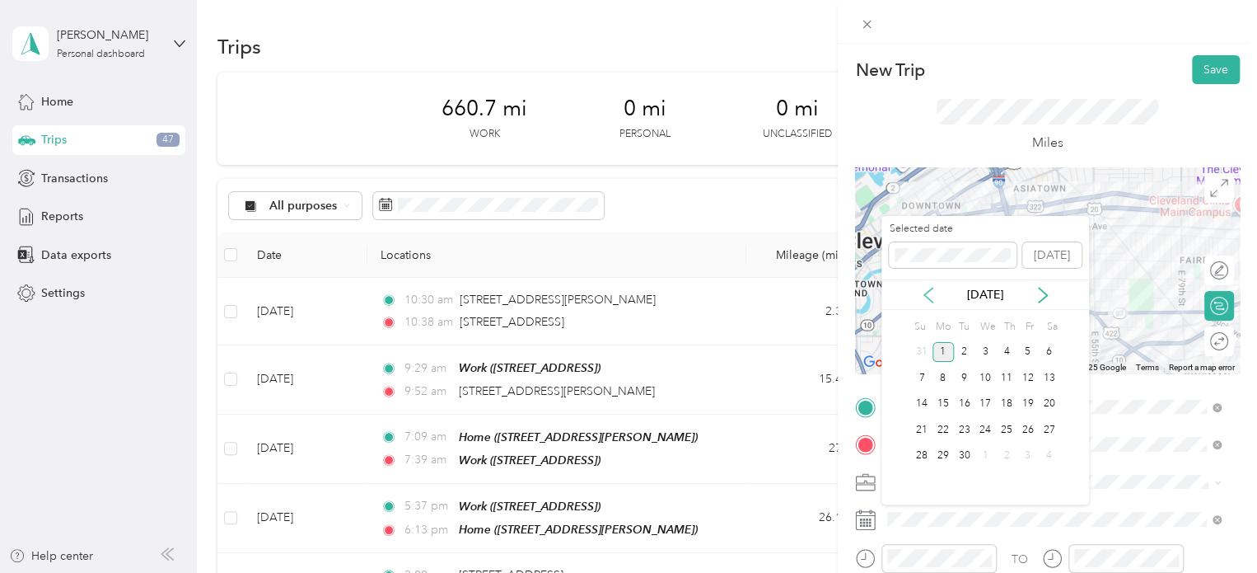
click at [932, 293] on icon at bounding box center [928, 295] width 16 height 16
click at [1025, 424] on div "25" at bounding box center [1027, 429] width 21 height 21
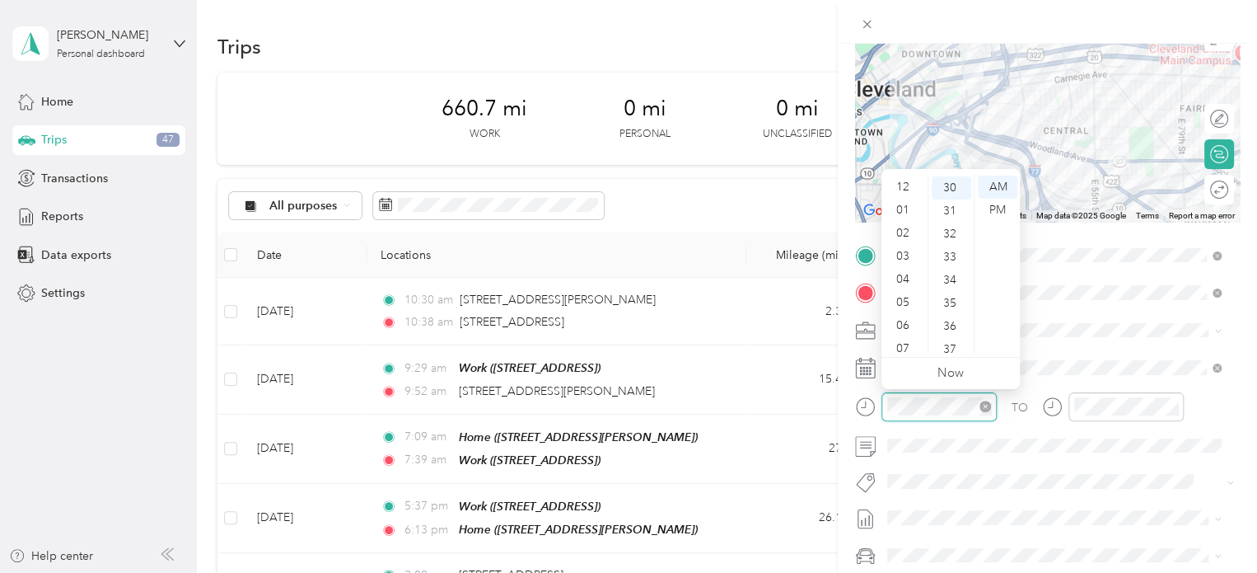
scroll to position [99, 0]
click at [904, 342] on div "11" at bounding box center [905, 341] width 40 height 23
click at [946, 204] on div "20" at bounding box center [952, 201] width 40 height 23
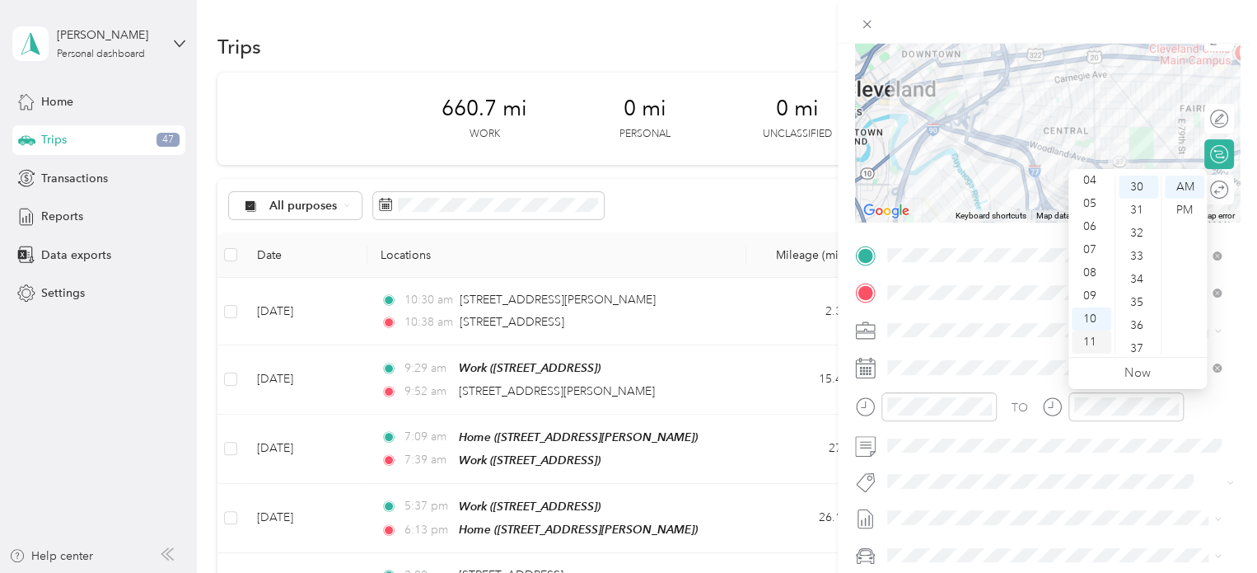
click at [1085, 345] on div "11" at bounding box center [1092, 341] width 40 height 23
click at [1137, 249] on div "28" at bounding box center [1139, 252] width 40 height 23
click at [1046, 504] on span at bounding box center [1061, 517] width 358 height 26
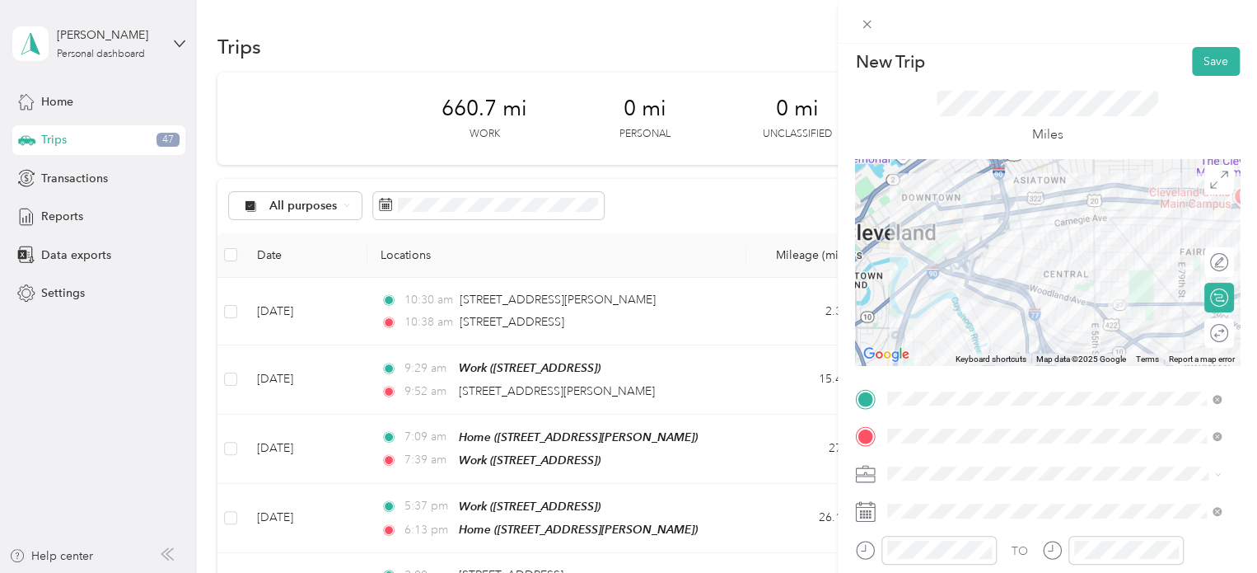
scroll to position [2, 0]
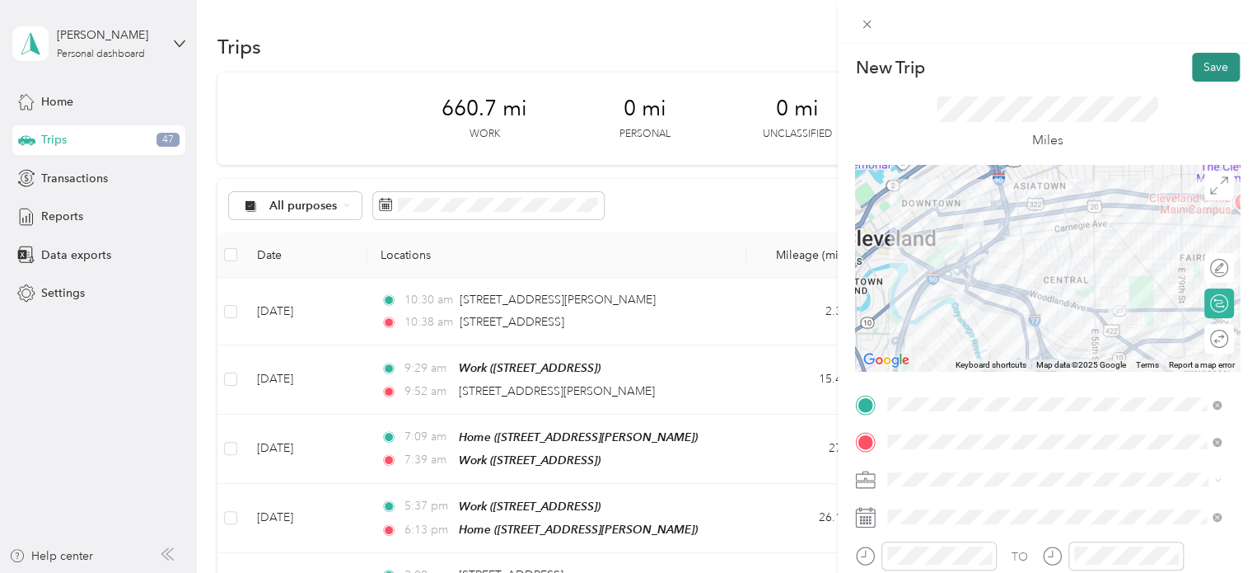
click at [1193, 81] on button "Save" at bounding box center [1216, 67] width 48 height 29
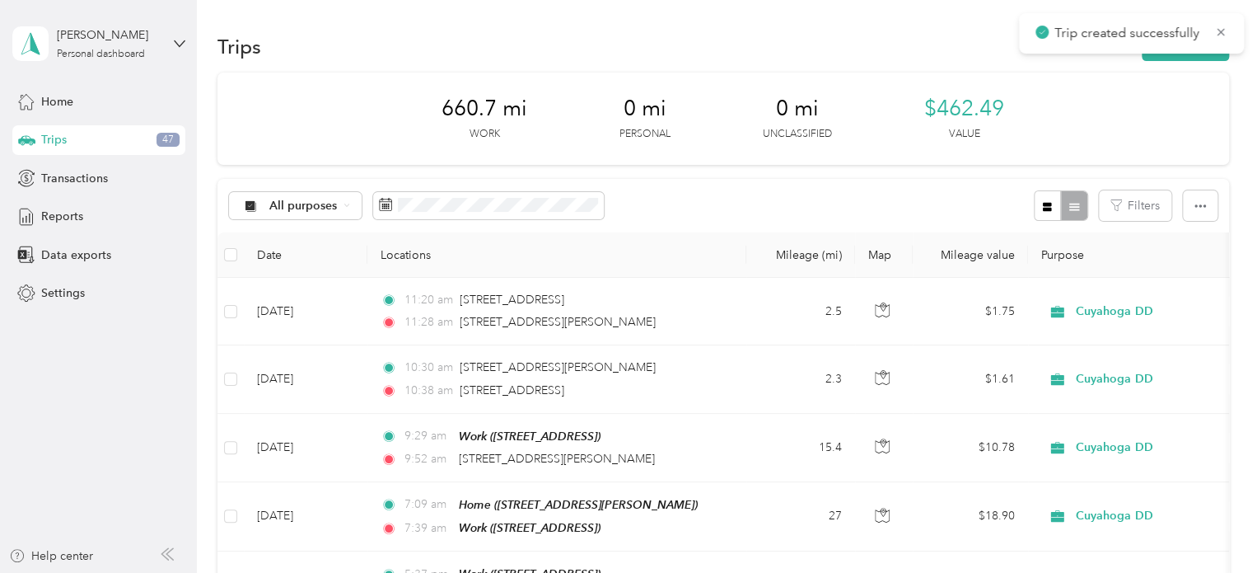
drag, startPoint x: 1172, startPoint y: 59, endPoint x: 1209, endPoint y: 109, distance: 61.8
click at [1209, 109] on div "660.7 mi Work 0 mi Personal 0 mi Unclassified $462.49 Value" at bounding box center [724, 119] width 1012 height 92
click at [1153, 45] on icon "button" at bounding box center [1159, 47] width 19 height 19
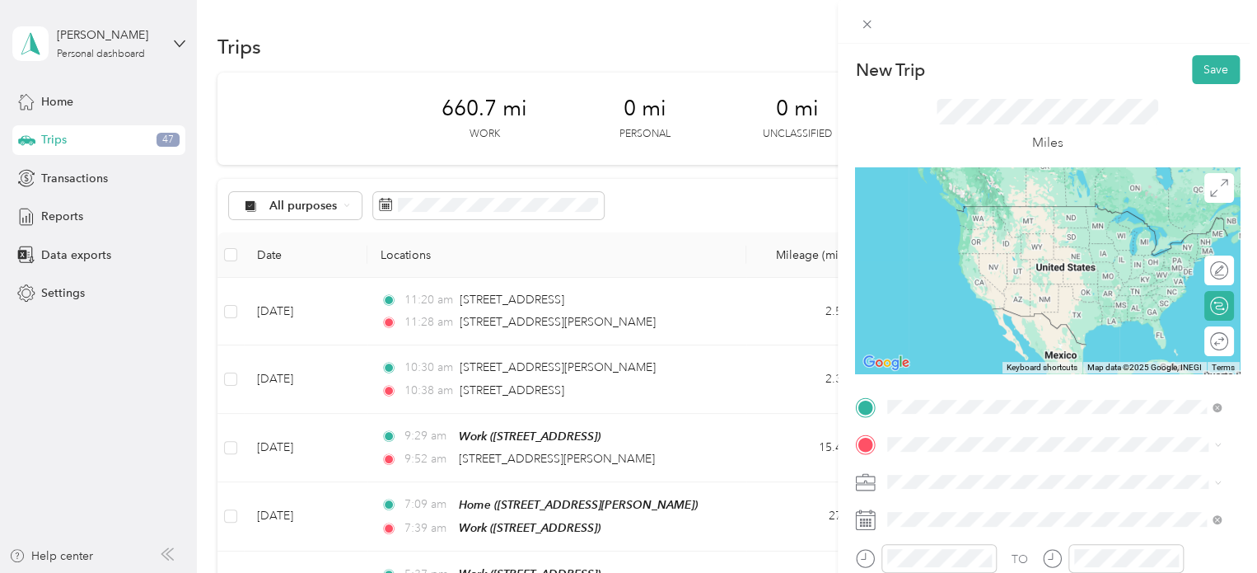
click at [956, 218] on div "[STREET_ADDRESS][PERSON_NAME][US_STATE]" at bounding box center [1054, 207] width 322 height 22
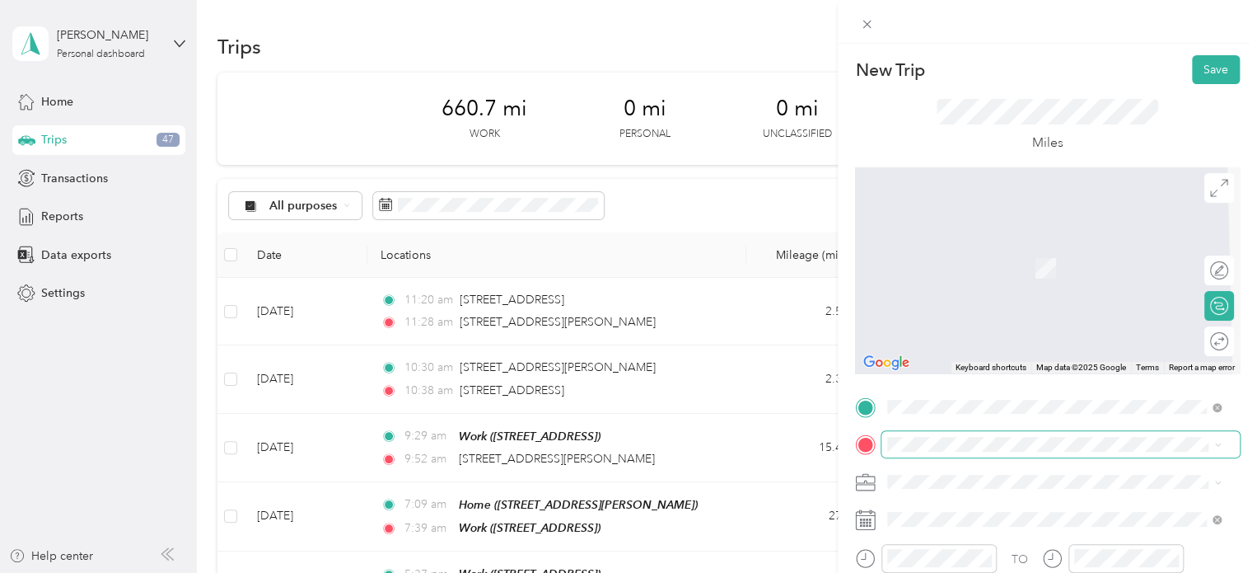
click at [919, 453] on span at bounding box center [1061, 444] width 358 height 26
click at [918, 451] on span at bounding box center [1061, 444] width 358 height 26
click at [966, 261] on span "[STREET_ADDRESS]" at bounding box center [971, 268] width 105 height 14
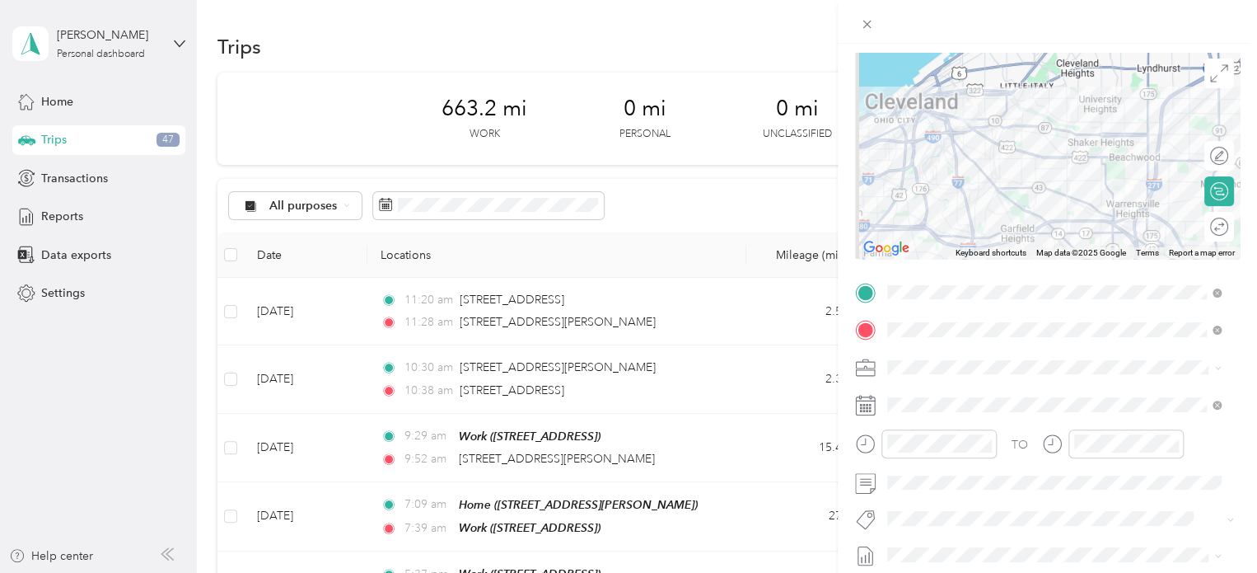
scroll to position [115, 0]
click at [1143, 354] on span at bounding box center [1061, 366] width 358 height 26
click at [924, 411] on span at bounding box center [1061, 404] width 358 height 26
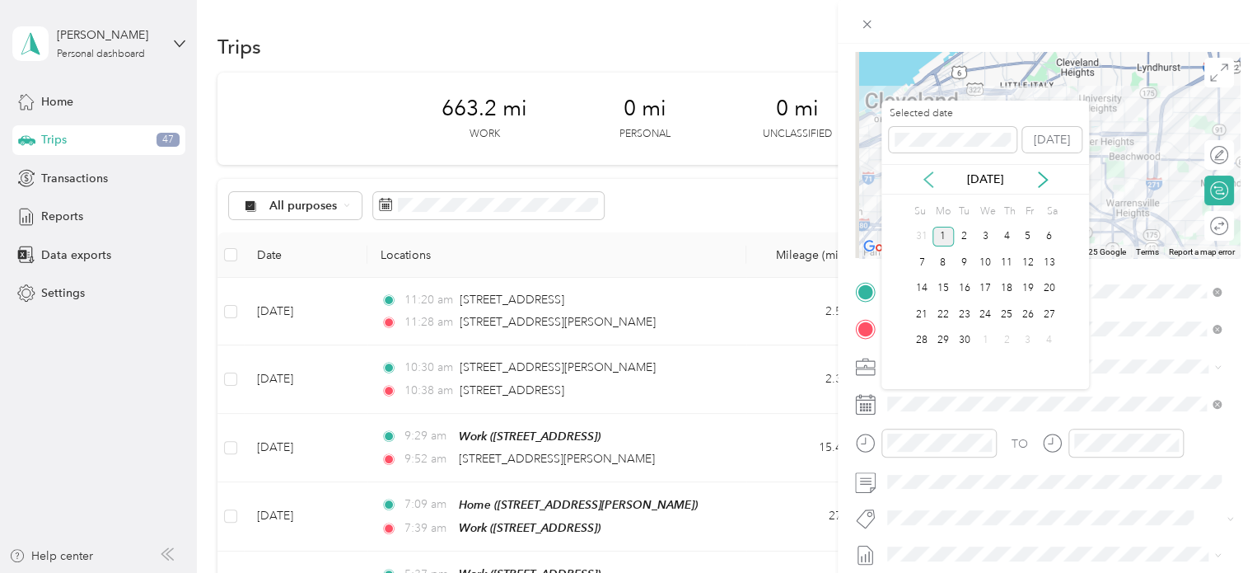
click at [929, 184] on icon at bounding box center [928, 179] width 8 height 15
click at [1025, 306] on div "25" at bounding box center [1027, 314] width 21 height 21
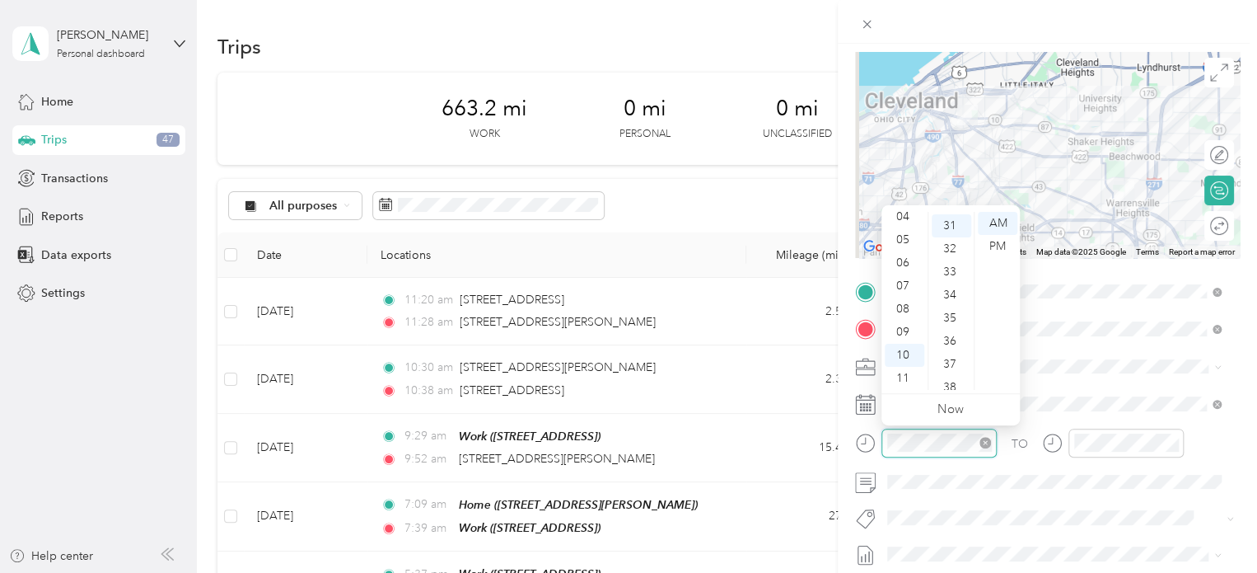
scroll to position [715, 0]
click at [900, 372] on div "11" at bounding box center [905, 378] width 40 height 23
click at [947, 385] on div "49" at bounding box center [952, 386] width 40 height 23
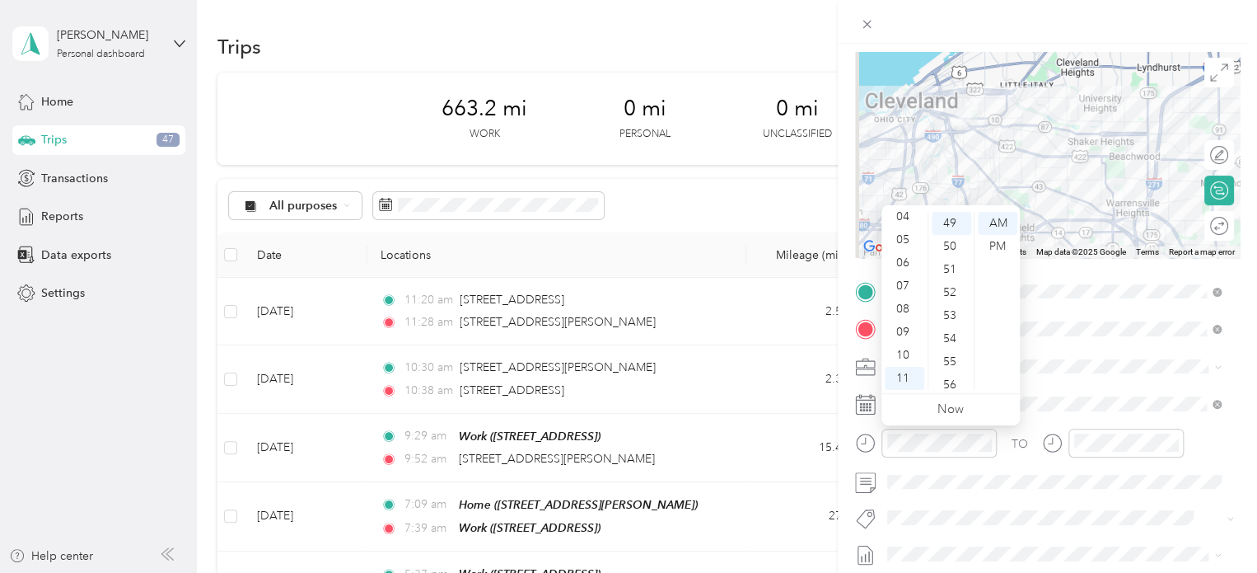
click at [1086, 457] on div at bounding box center [1113, 448] width 142 height 40
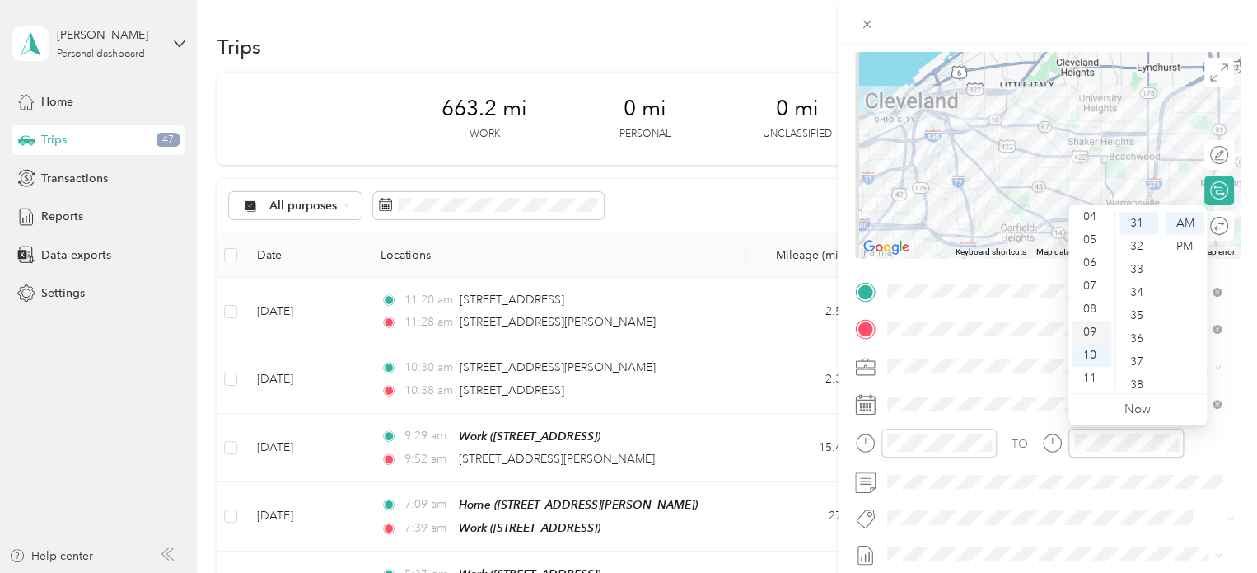
scroll to position [0, 0]
click at [1088, 223] on div "12" at bounding box center [1092, 223] width 40 height 23
click at [1134, 253] on div "10" at bounding box center [1139, 250] width 40 height 23
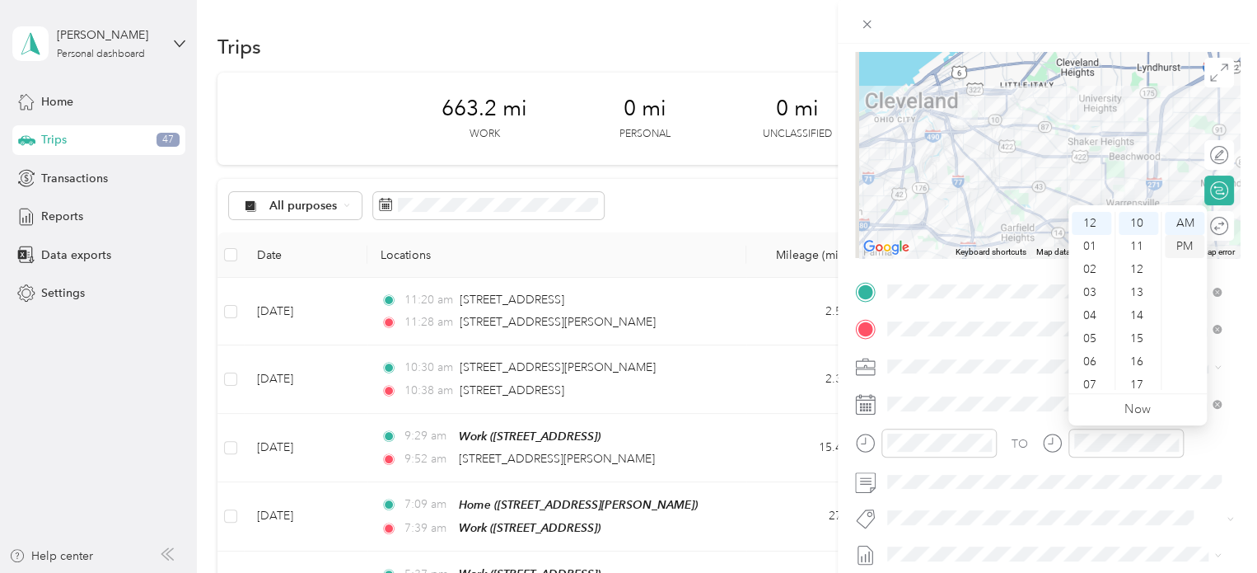
click at [1180, 246] on div "PM" at bounding box center [1185, 246] width 40 height 23
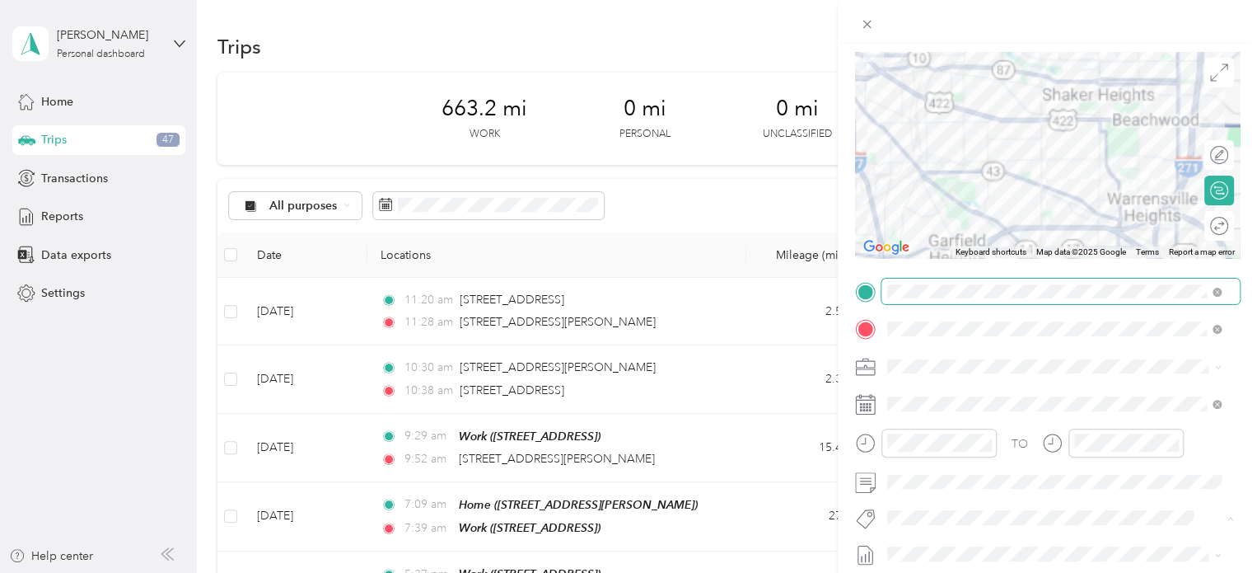
scroll to position [0, 0]
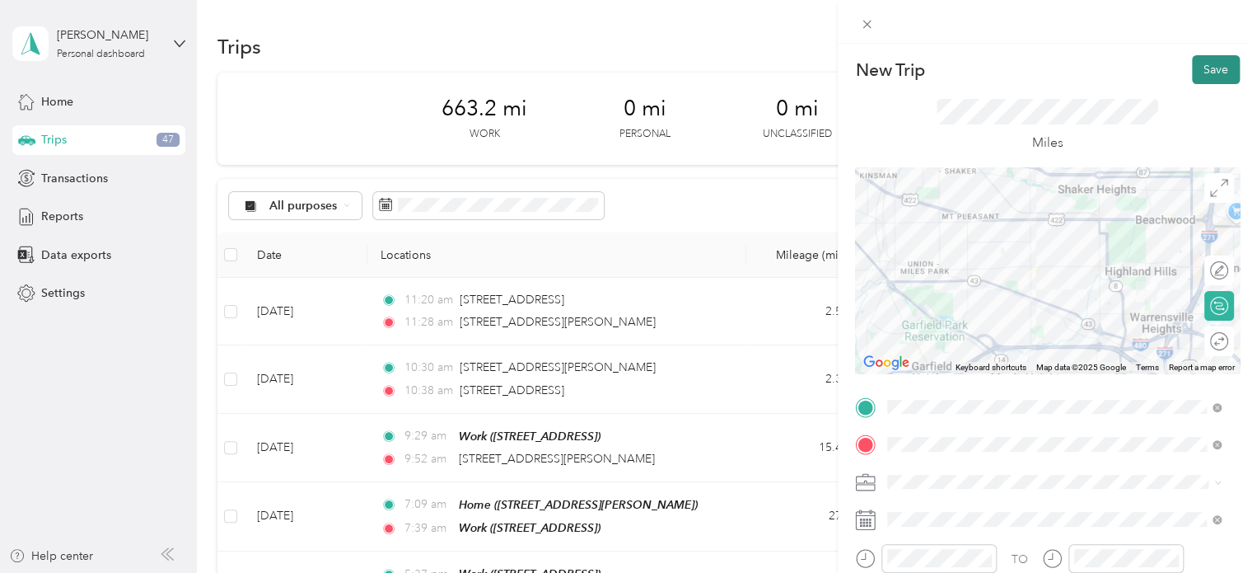
click at [1197, 69] on button "Save" at bounding box center [1216, 69] width 48 height 29
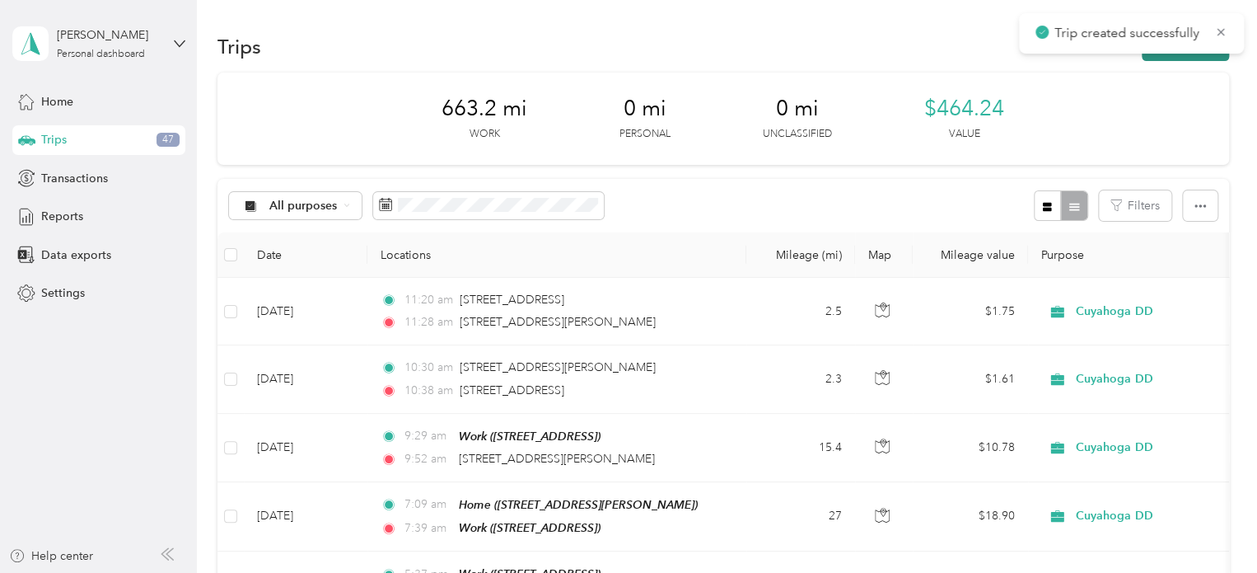
click at [1150, 59] on button "New trip" at bounding box center [1185, 46] width 87 height 29
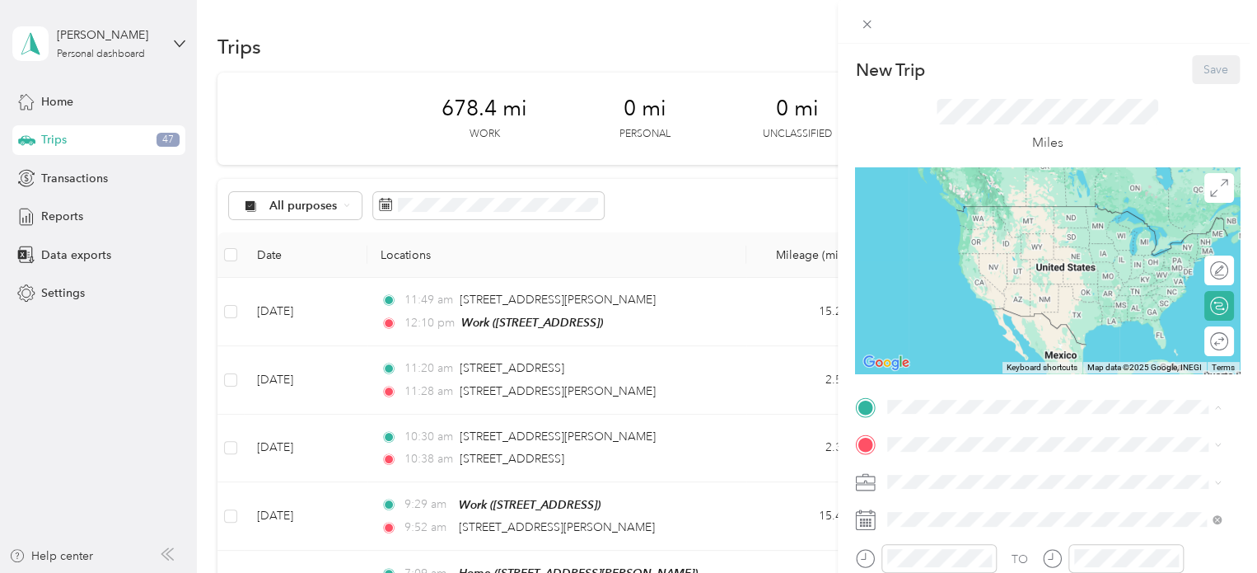
click at [961, 291] on div "Work [STREET_ADDRESS]" at bounding box center [971, 273] width 105 height 35
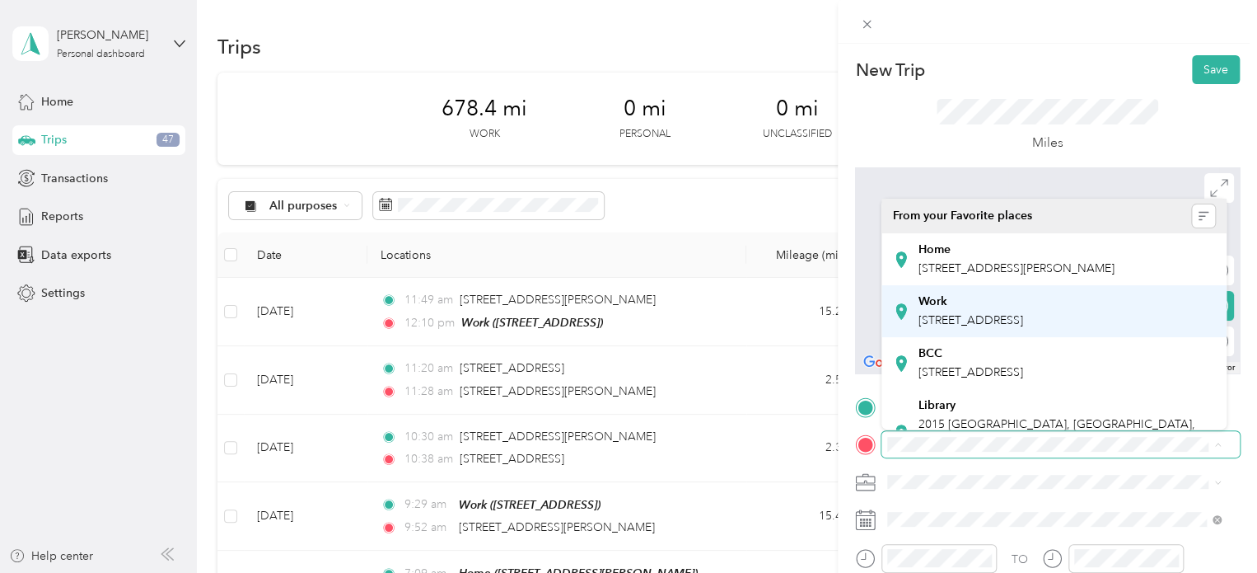
scroll to position [495, 0]
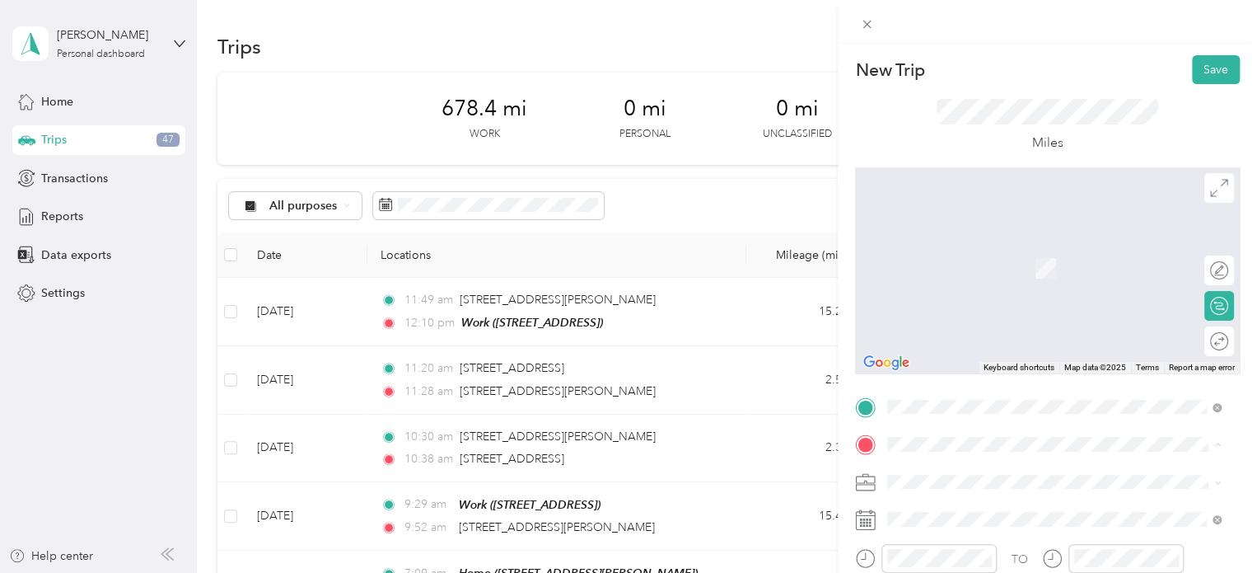
click at [947, 272] on span "[STREET_ADDRESS][PERSON_NAME], [GEOGRAPHIC_DATA], [GEOGRAPHIC_DATA], [GEOGRAPHI…" at bounding box center [1042, 256] width 247 height 49
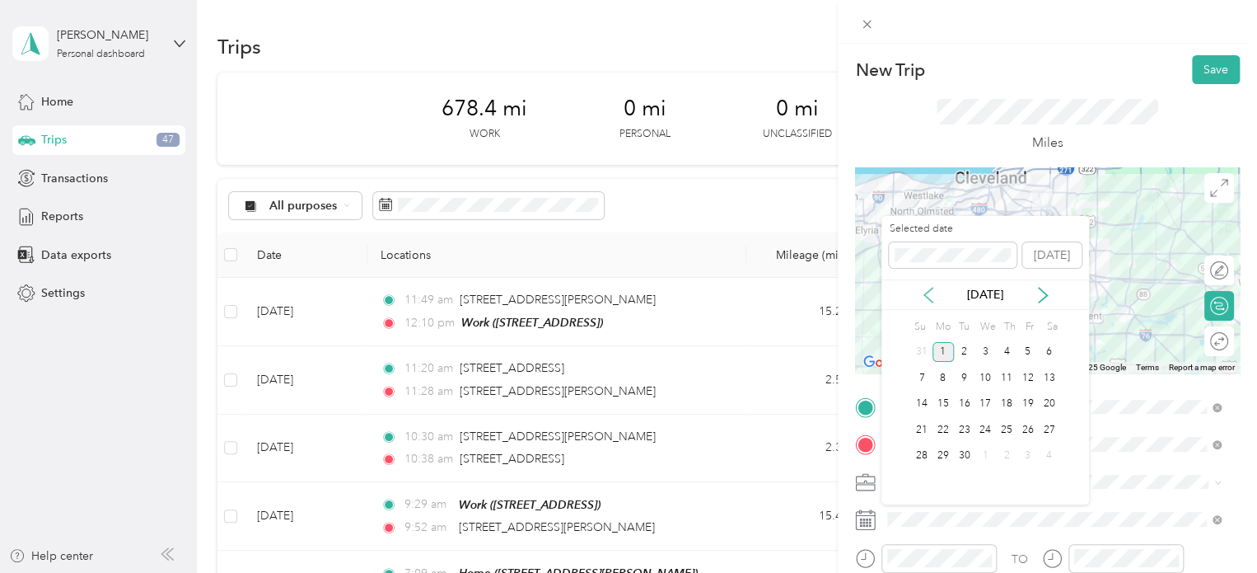
click at [930, 297] on icon at bounding box center [928, 295] width 16 height 16
click at [1030, 431] on div "25" at bounding box center [1027, 429] width 21 height 21
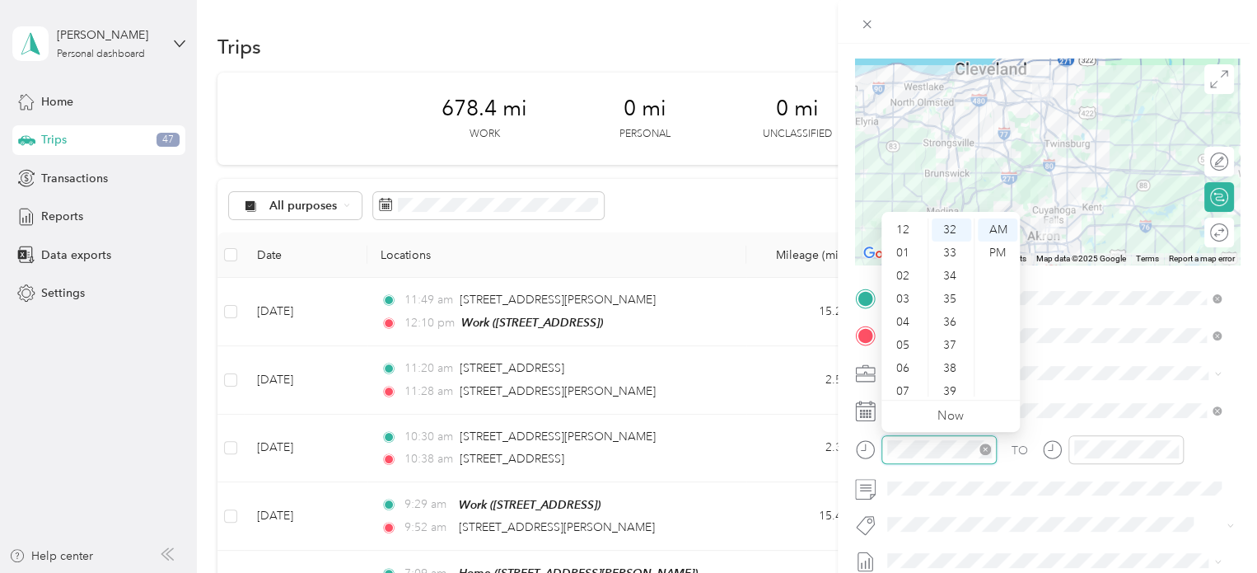
scroll to position [99, 0]
click at [900, 227] on div "04" at bounding box center [905, 223] width 40 height 23
click at [995, 241] on div "PM" at bounding box center [998, 252] width 40 height 23
click at [949, 283] on div "28" at bounding box center [952, 282] width 40 height 23
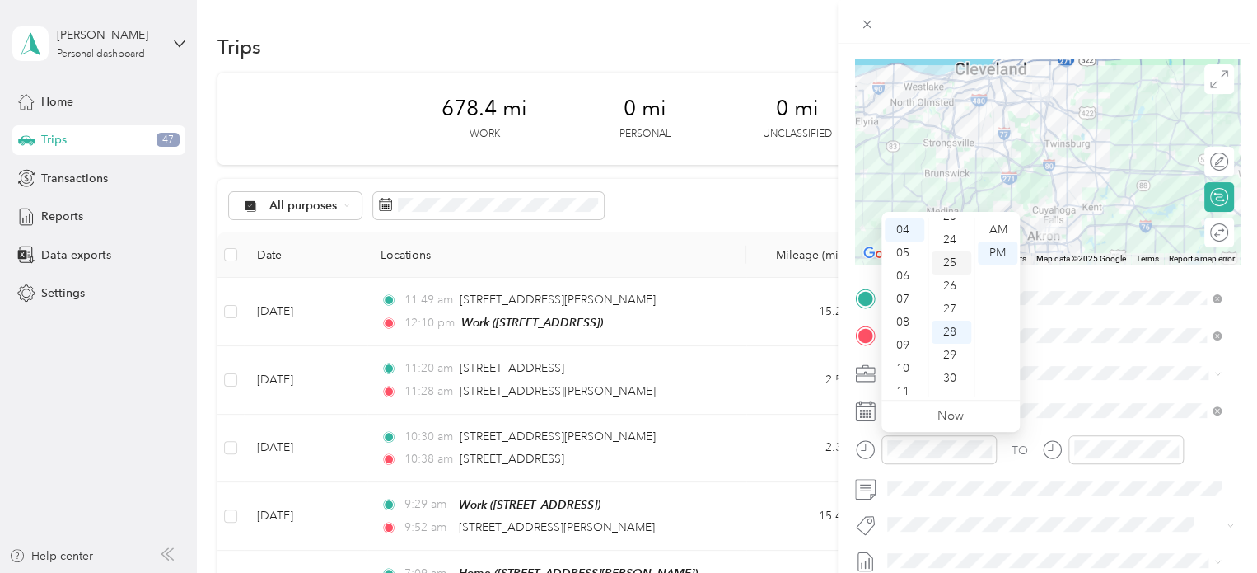
click at [949, 255] on div "25" at bounding box center [952, 262] width 40 height 23
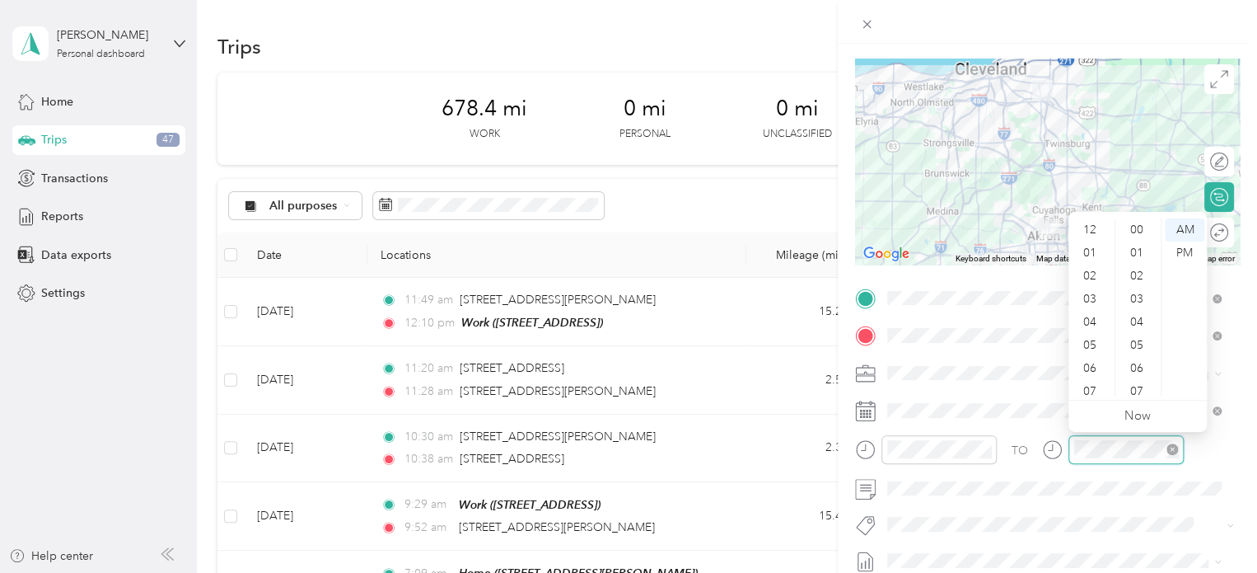
scroll to position [99, 0]
click at [1088, 227] on div "04" at bounding box center [1092, 223] width 40 height 23
click at [1136, 358] on div "58" at bounding box center [1139, 361] width 40 height 23
click at [1184, 247] on div "PM" at bounding box center [1185, 252] width 40 height 23
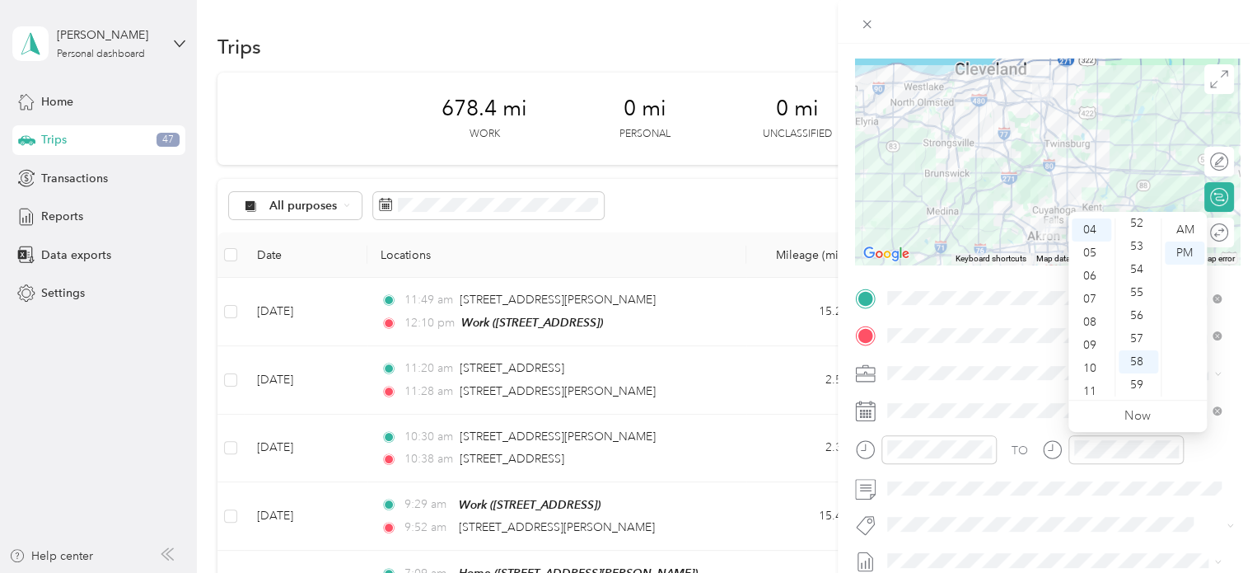
click at [1041, 507] on div "TO Add photo" at bounding box center [1047, 484] width 385 height 398
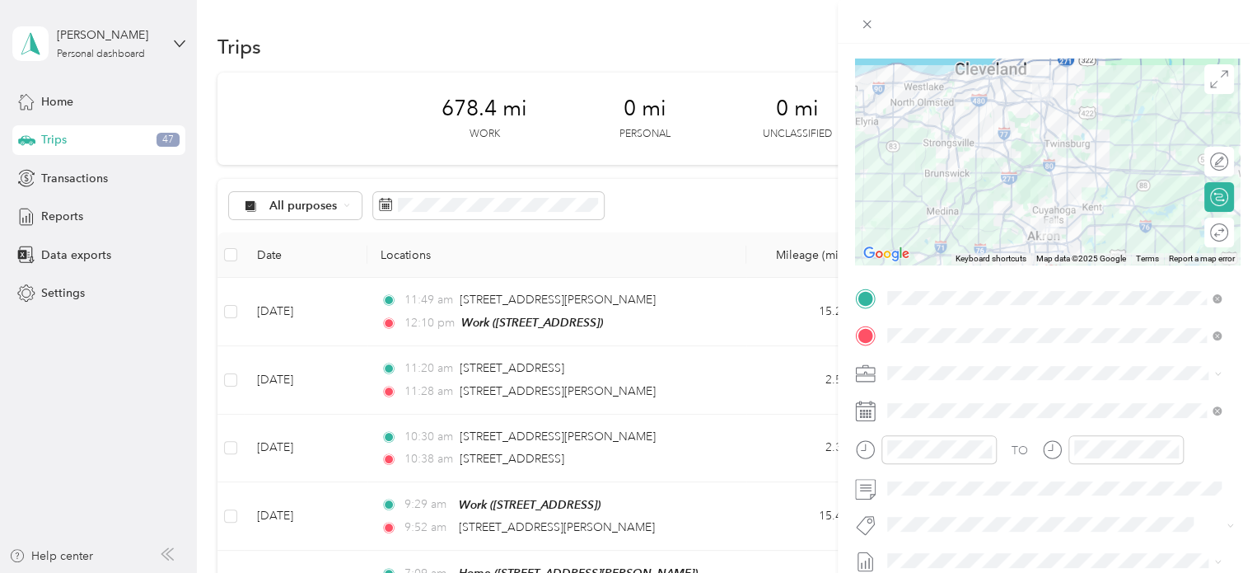
scroll to position [0, 0]
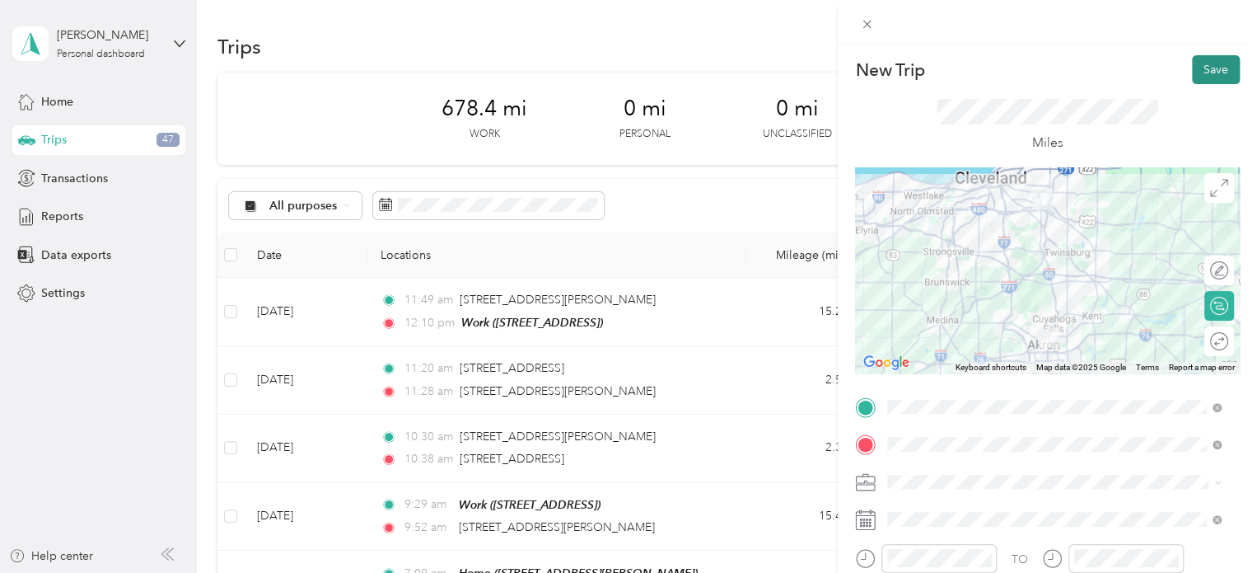
click at [1196, 74] on button "Save" at bounding box center [1216, 69] width 48 height 29
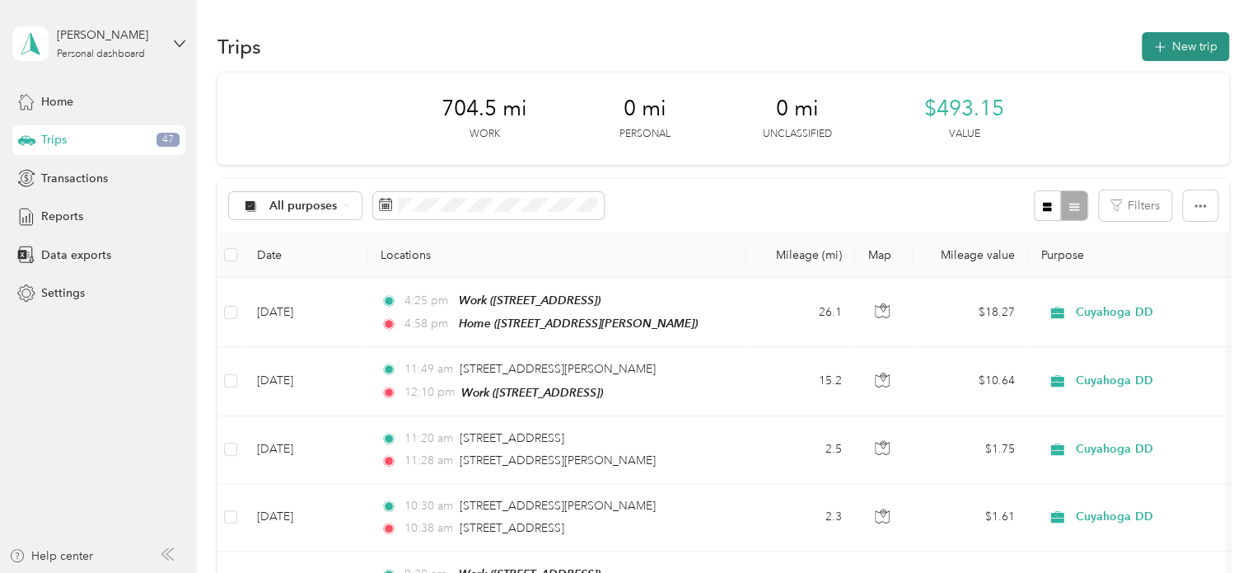
click at [1202, 42] on button "New trip" at bounding box center [1185, 46] width 87 height 29
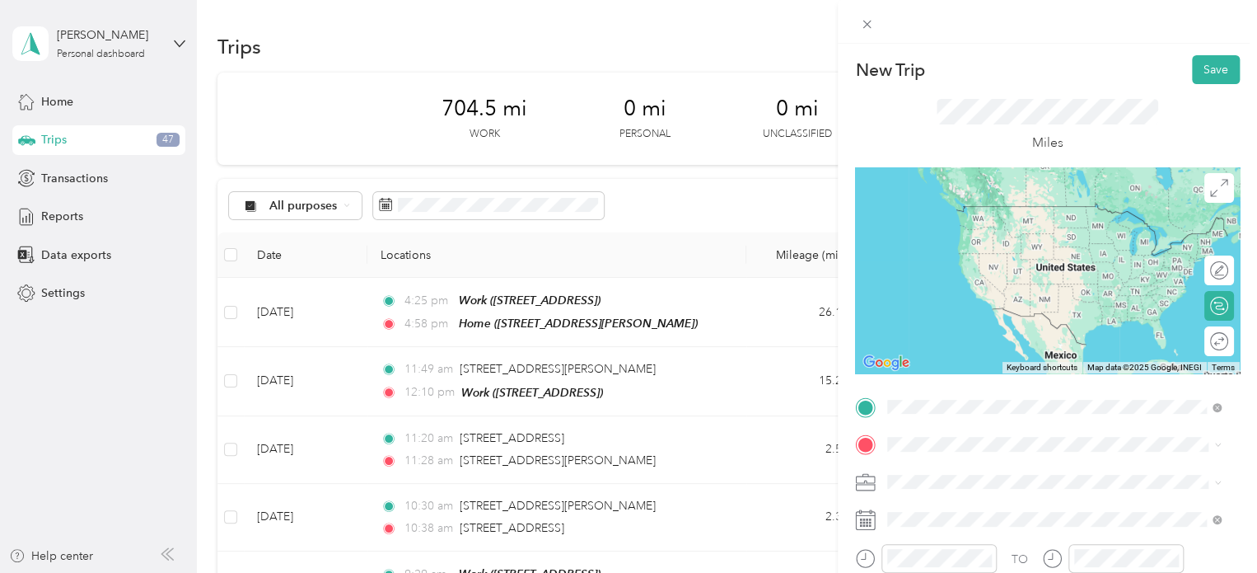
click at [971, 302] on div "Home [STREET_ADDRESS][PERSON_NAME]" at bounding box center [1067, 290] width 297 height 69
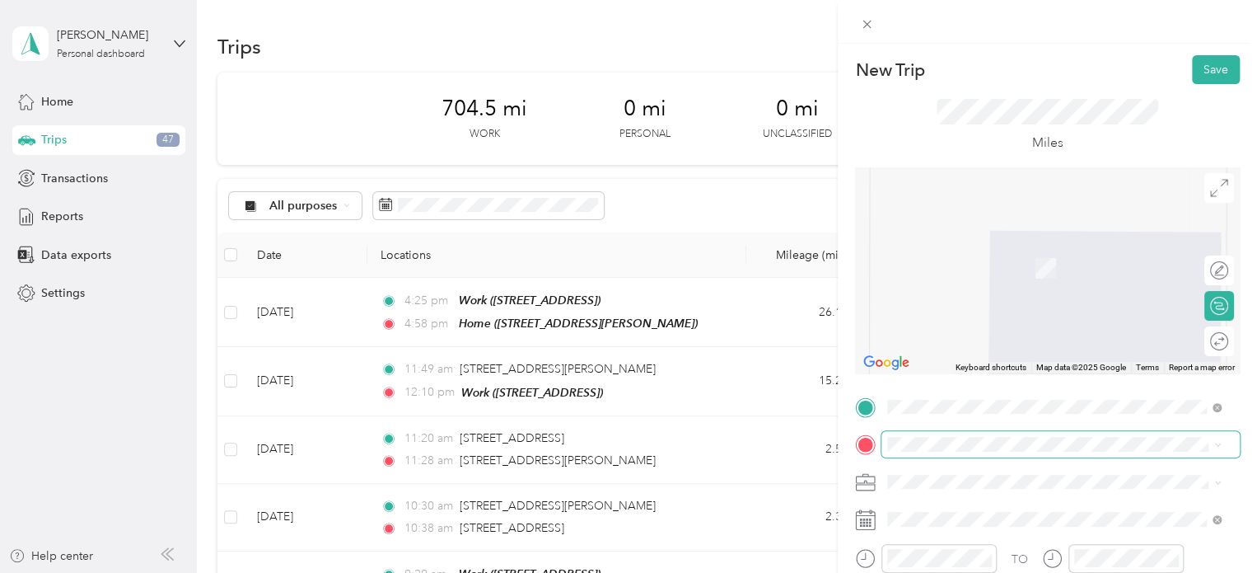
click at [917, 434] on span at bounding box center [1061, 444] width 358 height 26
click at [914, 436] on span at bounding box center [1061, 444] width 358 height 26
click at [962, 255] on div "Work [STREET_ADDRESS]" at bounding box center [971, 256] width 105 height 35
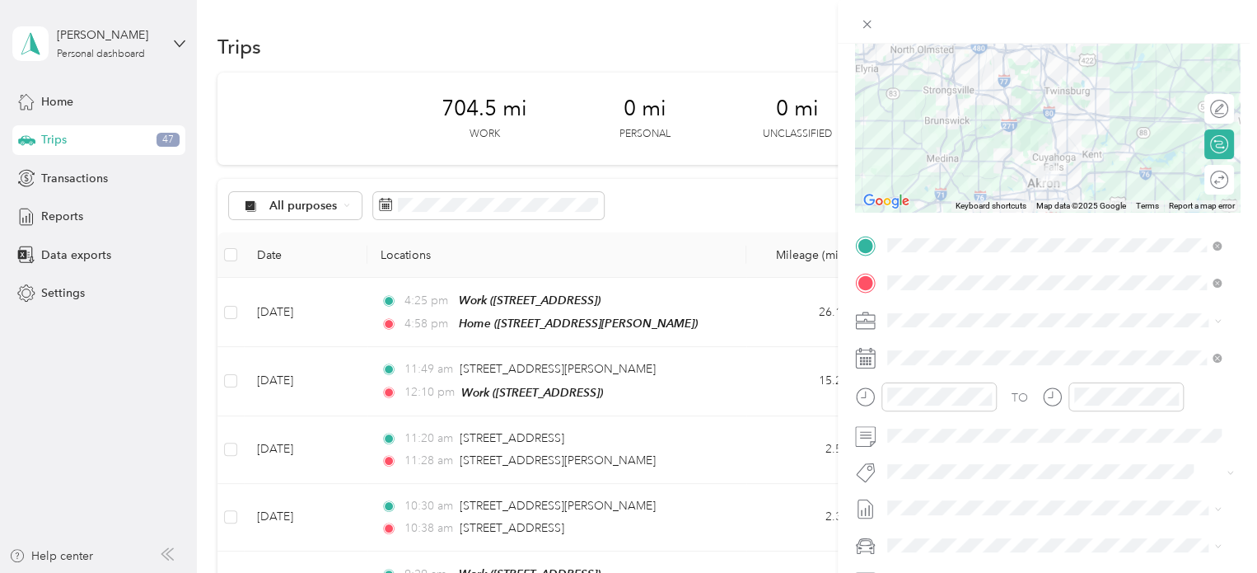
scroll to position [161, 0]
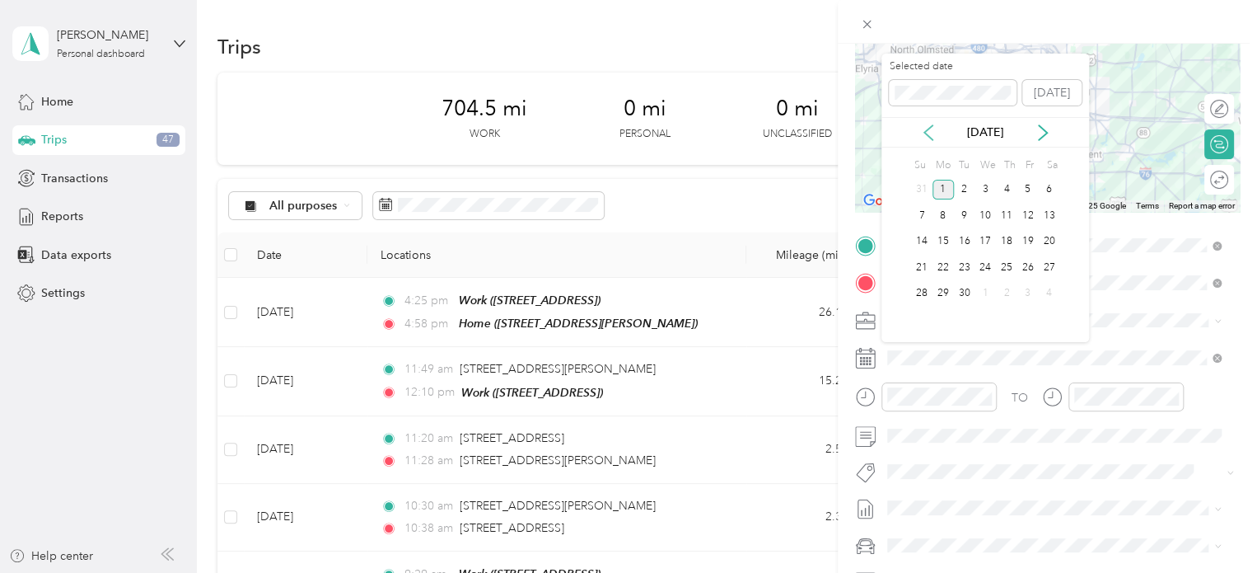
click at [923, 129] on icon at bounding box center [928, 132] width 16 height 16
click at [940, 190] on div "28" at bounding box center [943, 190] width 21 height 21
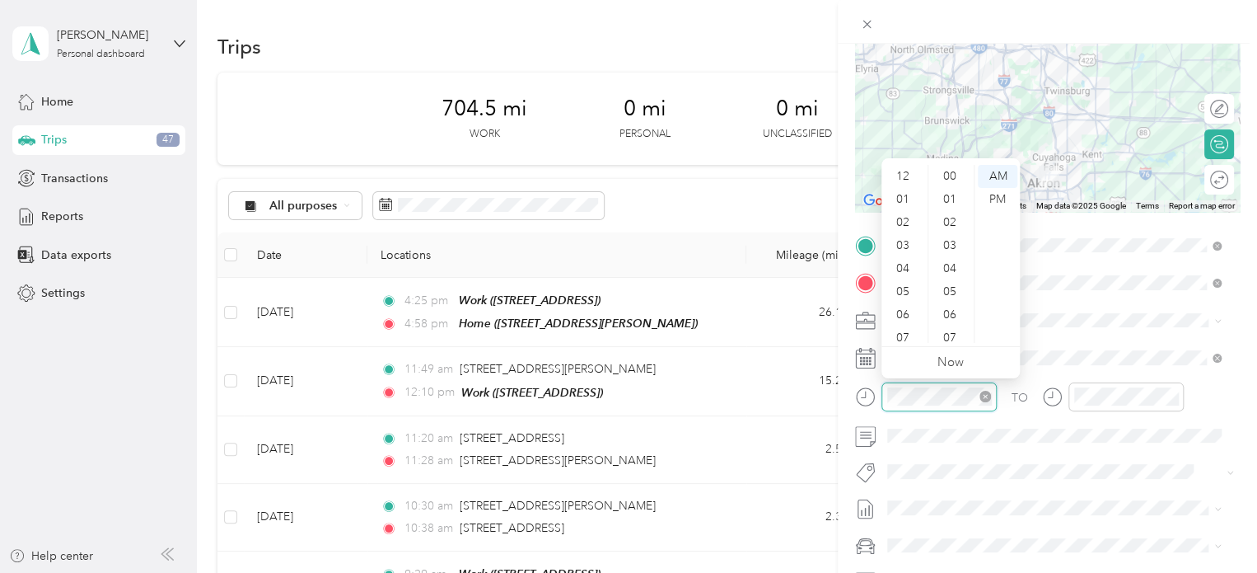
scroll to position [99, 0]
click at [900, 222] on div "06" at bounding box center [905, 215] width 40 height 23
click at [946, 196] on div "28" at bounding box center [952, 196] width 40 height 23
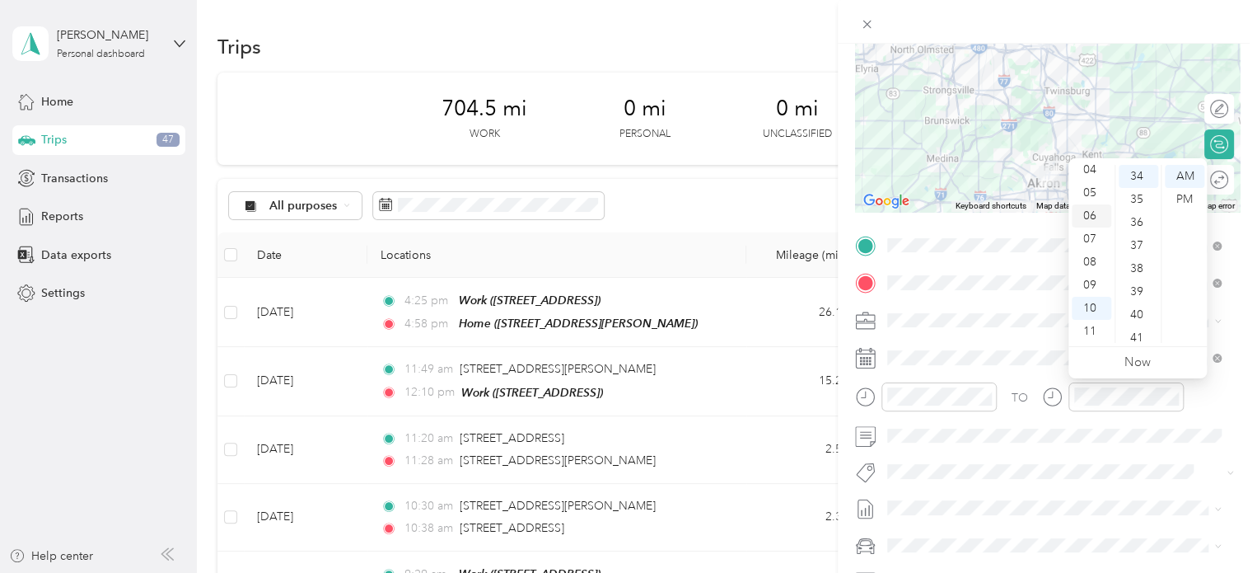
click at [1091, 210] on div "06" at bounding box center [1092, 215] width 40 height 23
click at [1138, 324] on div "59" at bounding box center [1139, 331] width 40 height 23
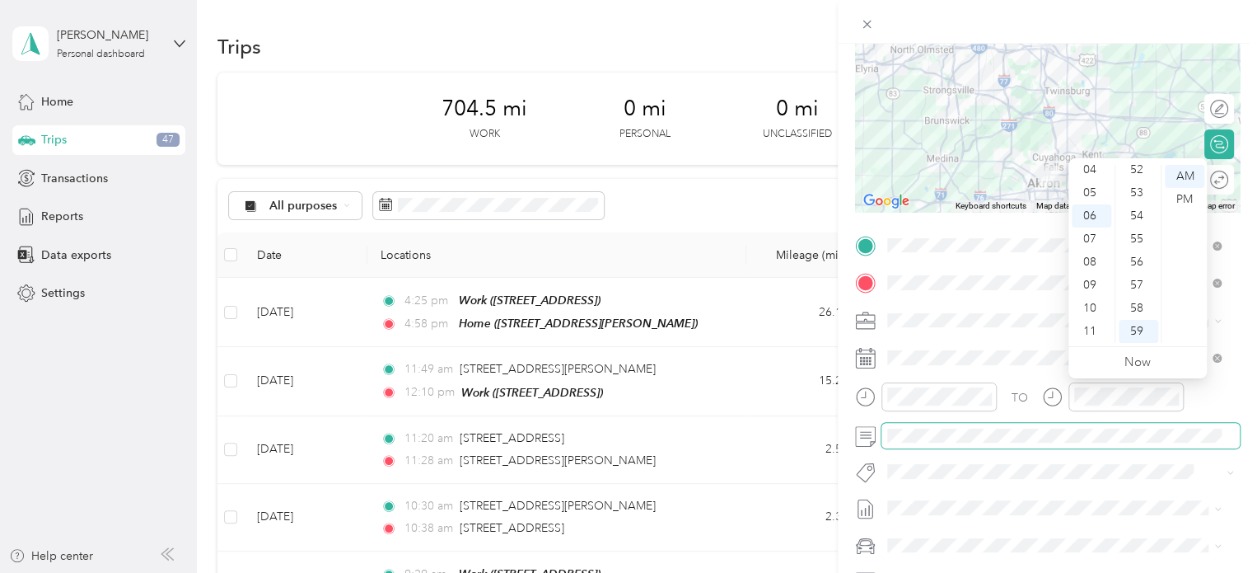
click at [1018, 444] on span at bounding box center [1061, 436] width 358 height 26
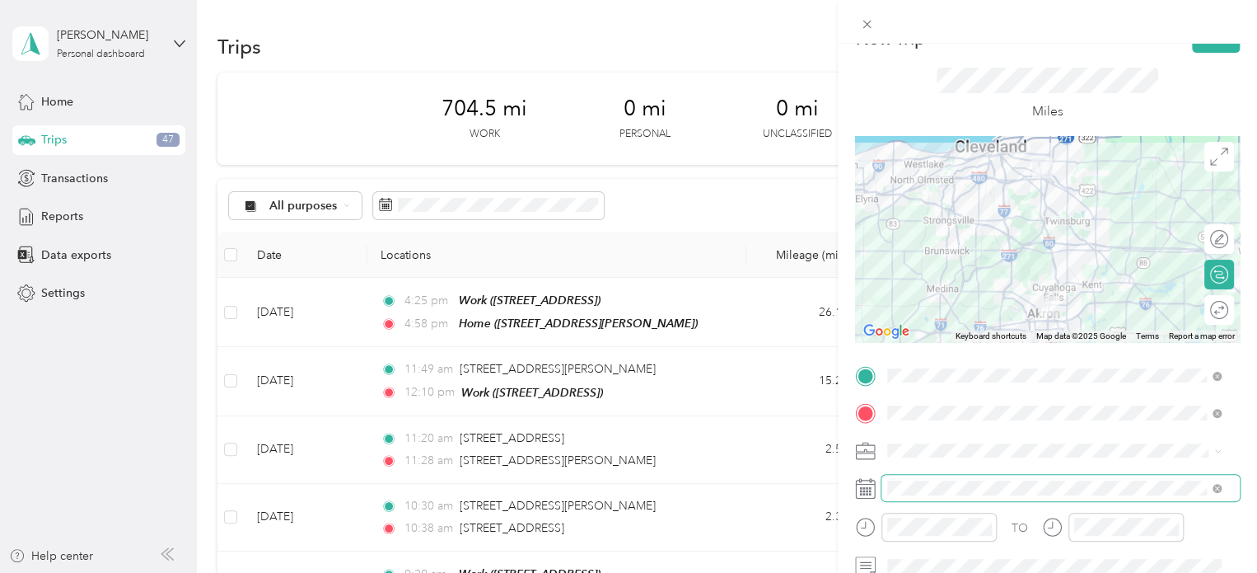
scroll to position [26, 0]
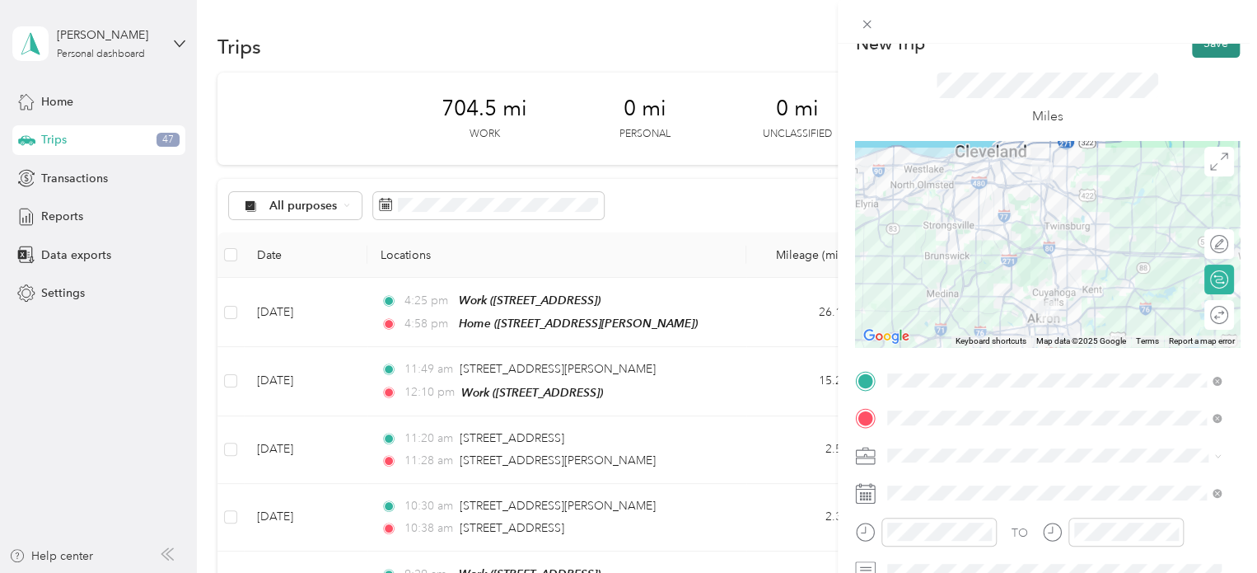
click at [1200, 50] on button "Save" at bounding box center [1216, 43] width 48 height 29
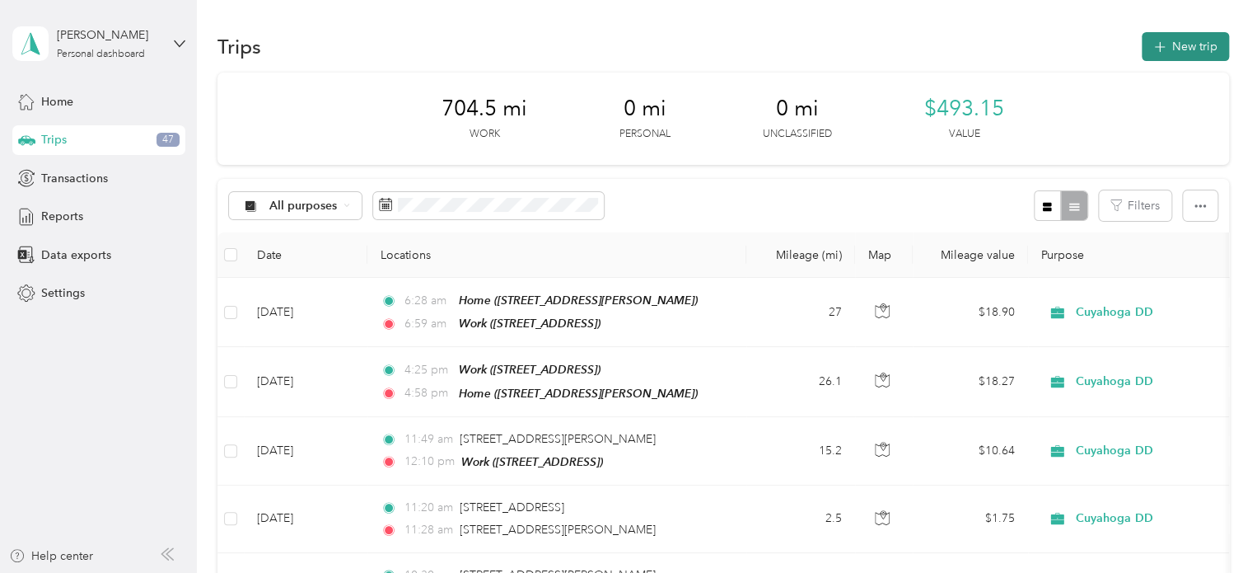
click at [1173, 59] on button "New trip" at bounding box center [1185, 46] width 87 height 29
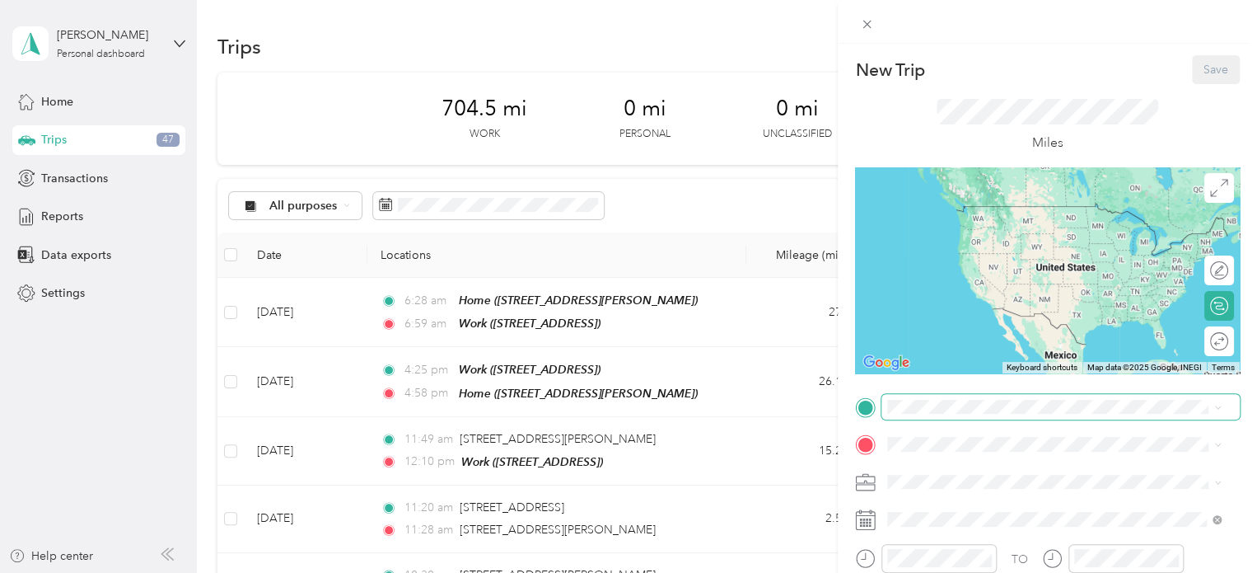
click at [1023, 395] on span at bounding box center [1061, 407] width 358 height 26
click at [943, 281] on span "[STREET_ADDRESS]" at bounding box center [971, 274] width 105 height 14
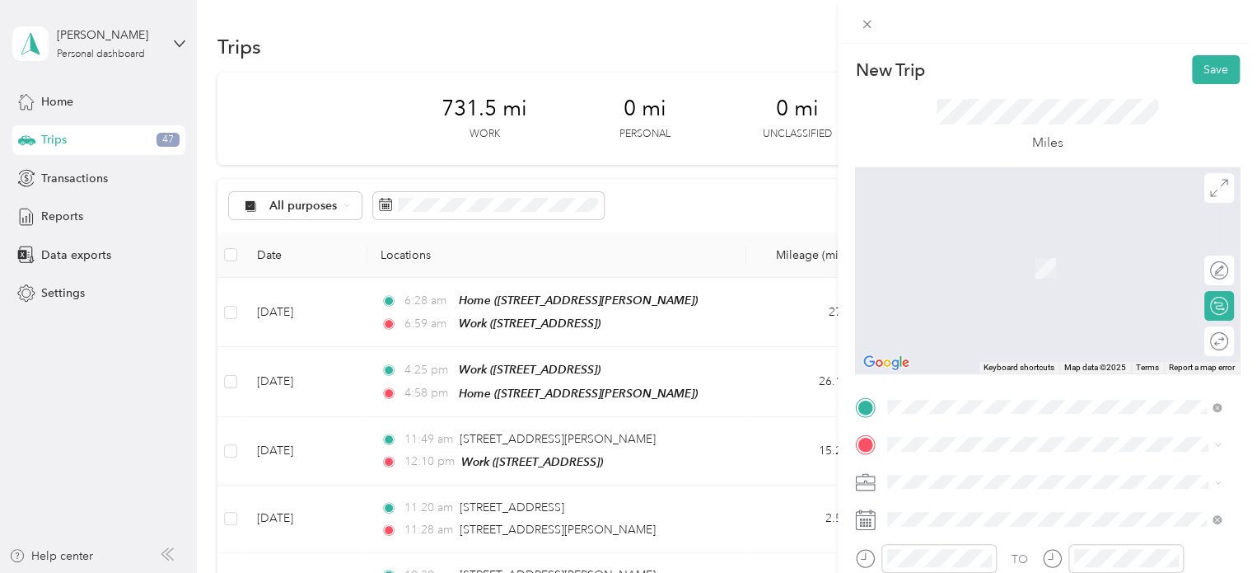
click at [988, 230] on li "[STREET_ADDRESS][US_STATE]" at bounding box center [1054, 241] width 345 height 34
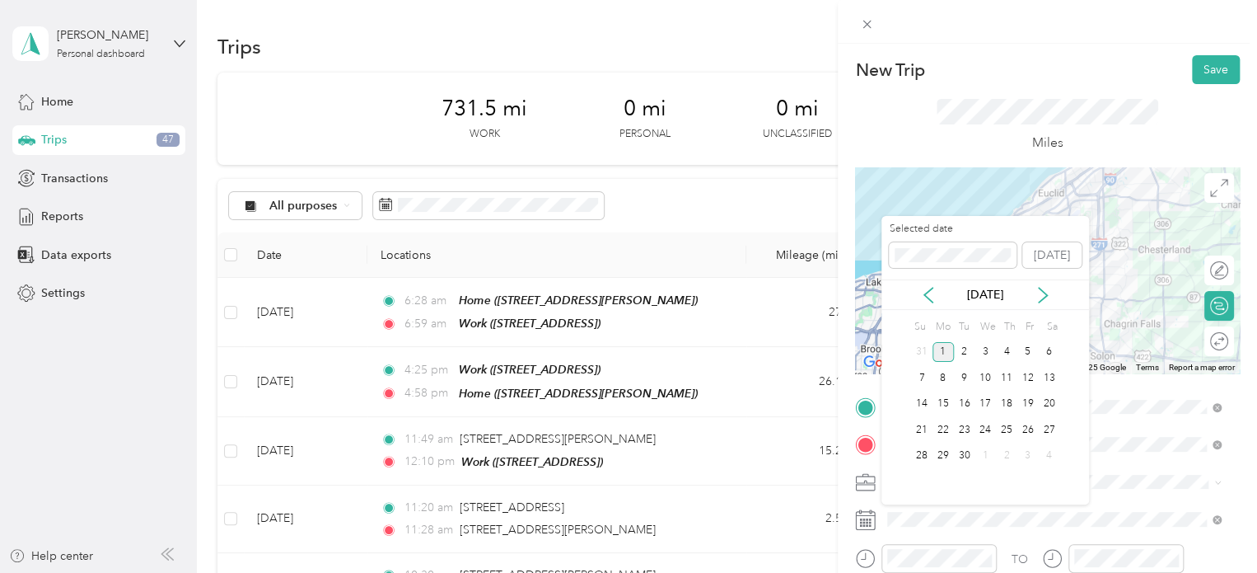
click at [913, 292] on div "[DATE]" at bounding box center [986, 294] width 208 height 17
click at [930, 295] on icon at bounding box center [928, 295] width 16 height 16
click at [943, 356] on div "28" at bounding box center [943, 352] width 21 height 21
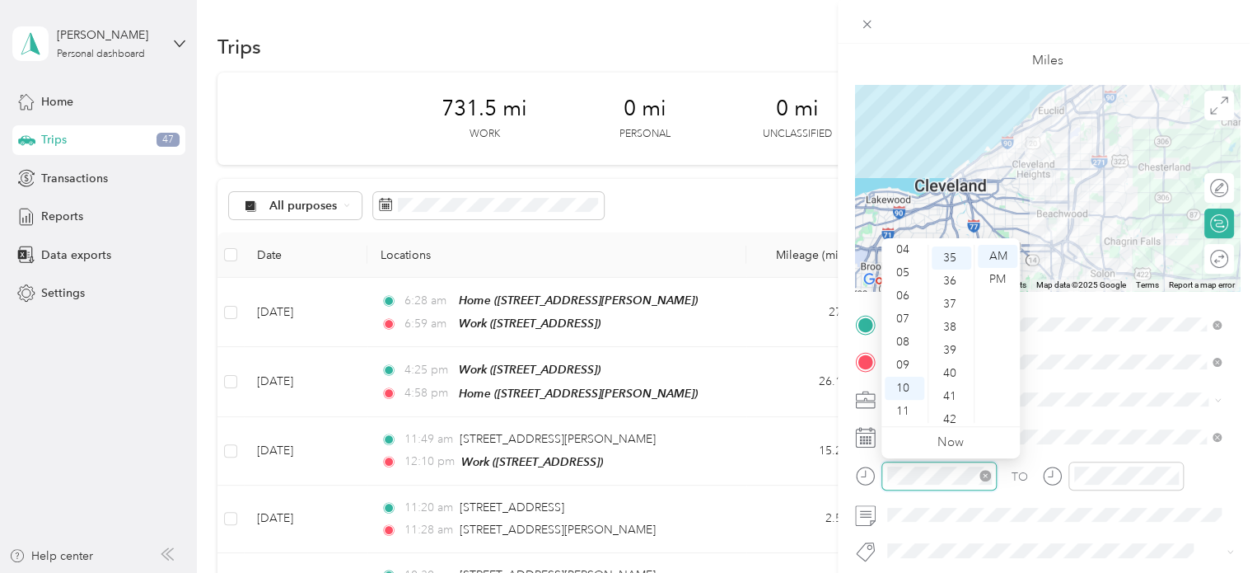
scroll to position [807, 0]
click at [903, 408] on div "11" at bounding box center [905, 411] width 40 height 23
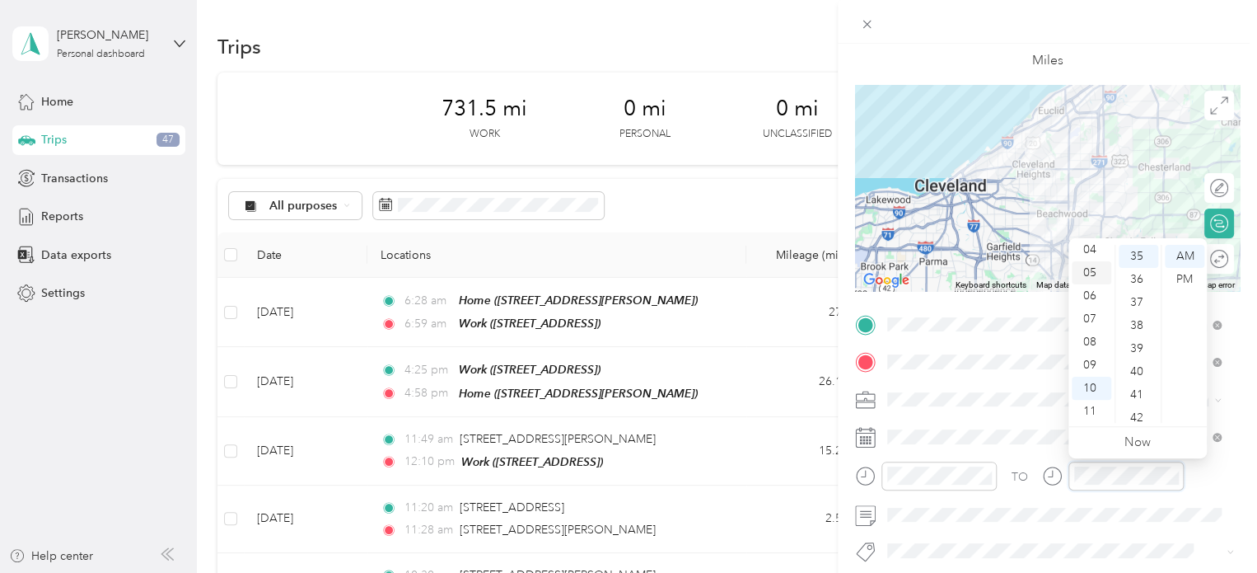
scroll to position [0, 0]
click at [1088, 253] on div "12" at bounding box center [1092, 256] width 40 height 23
click at [1139, 260] on div "00" at bounding box center [1139, 256] width 40 height 23
click at [1179, 274] on div "PM" at bounding box center [1185, 279] width 40 height 23
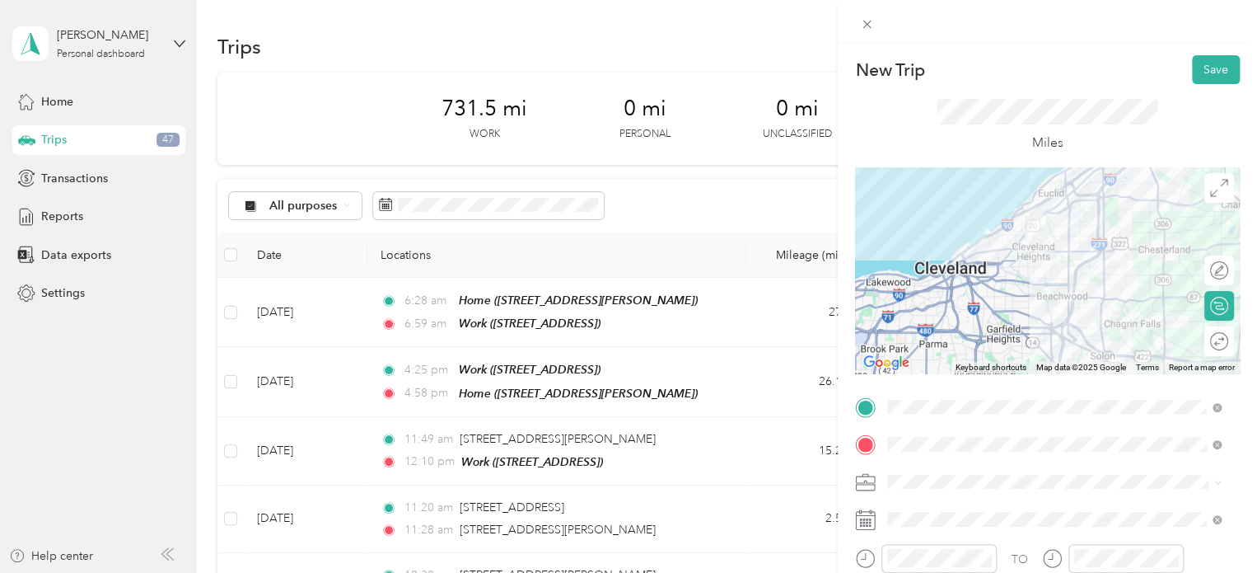
click at [1041, 298] on div at bounding box center [1047, 270] width 385 height 206
click at [1035, 289] on div at bounding box center [1047, 270] width 385 height 206
click at [1036, 288] on div at bounding box center [1047, 270] width 385 height 206
click at [1042, 283] on div at bounding box center [1047, 270] width 385 height 206
click at [1038, 283] on div at bounding box center [1047, 270] width 385 height 206
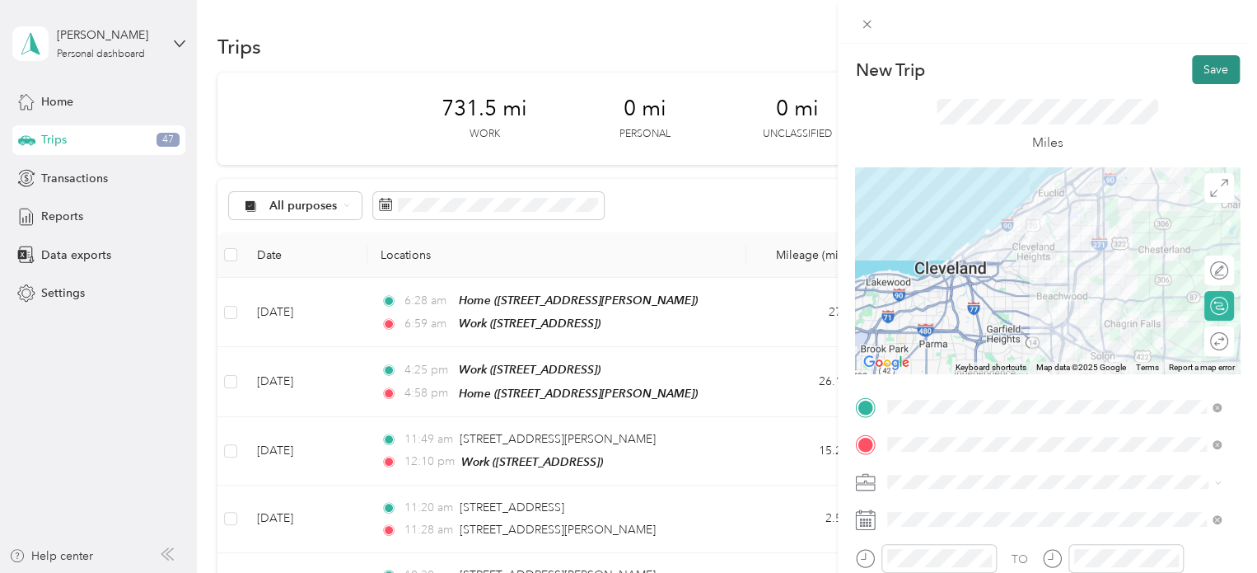
click at [1204, 74] on button "Save" at bounding box center [1216, 69] width 48 height 29
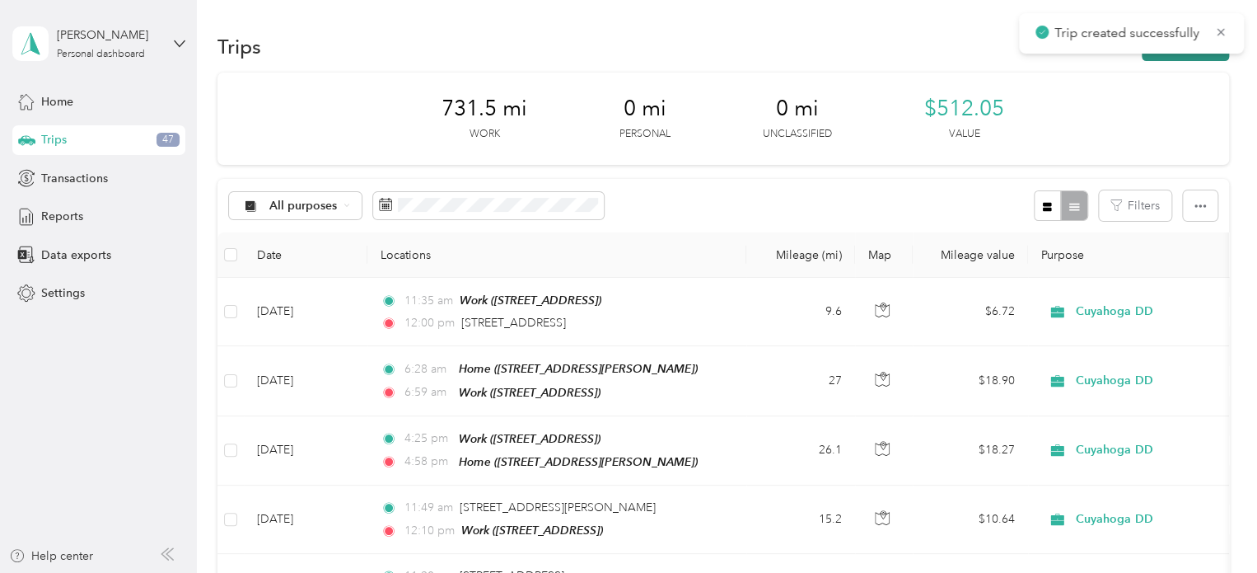
click at [1159, 58] on button "New trip" at bounding box center [1185, 46] width 87 height 29
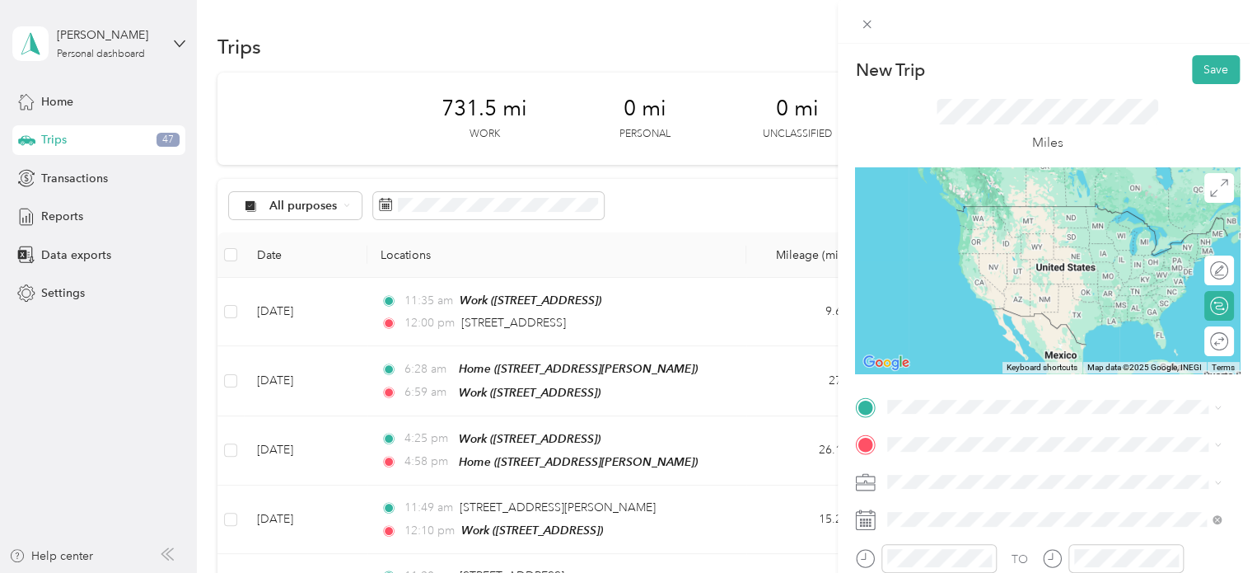
click at [971, 210] on span "[STREET_ADDRESS][US_STATE]" at bounding box center [1001, 202] width 165 height 15
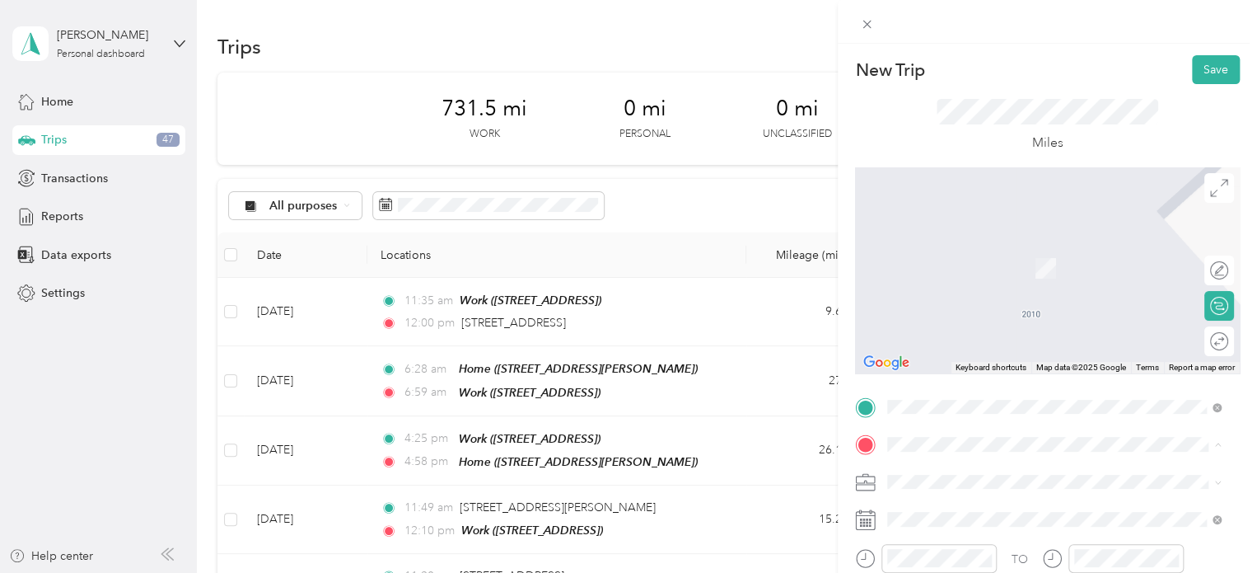
click at [953, 327] on span "[STREET_ADDRESS]" at bounding box center [971, 320] width 105 height 14
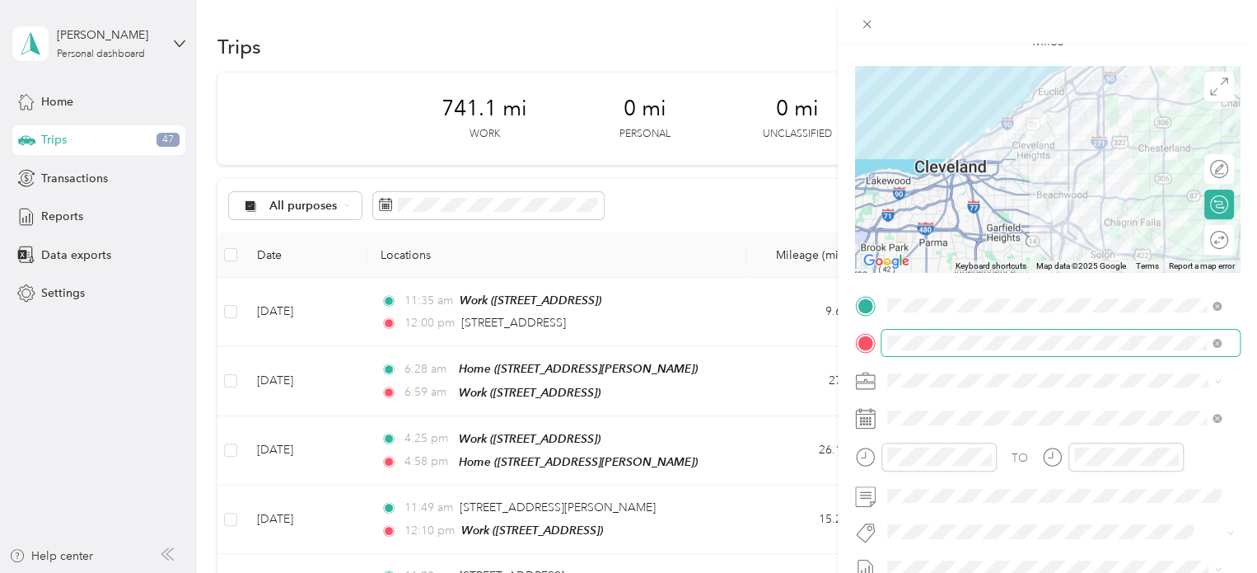
scroll to position [104, 0]
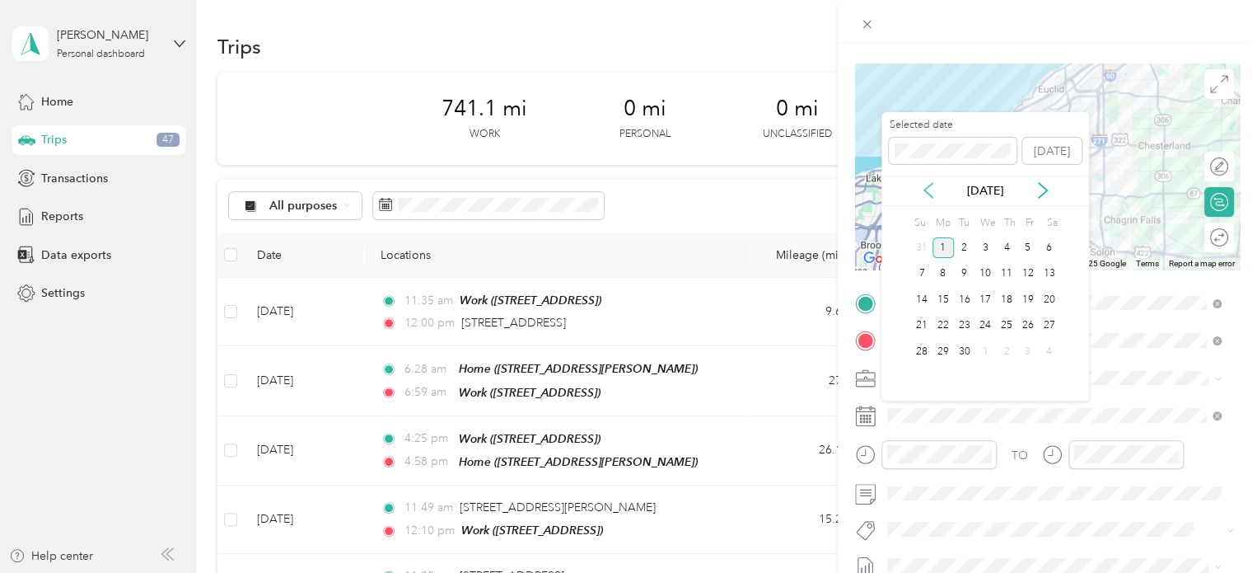
click at [931, 194] on icon at bounding box center [928, 190] width 16 height 16
click at [943, 248] on div "28" at bounding box center [943, 247] width 21 height 21
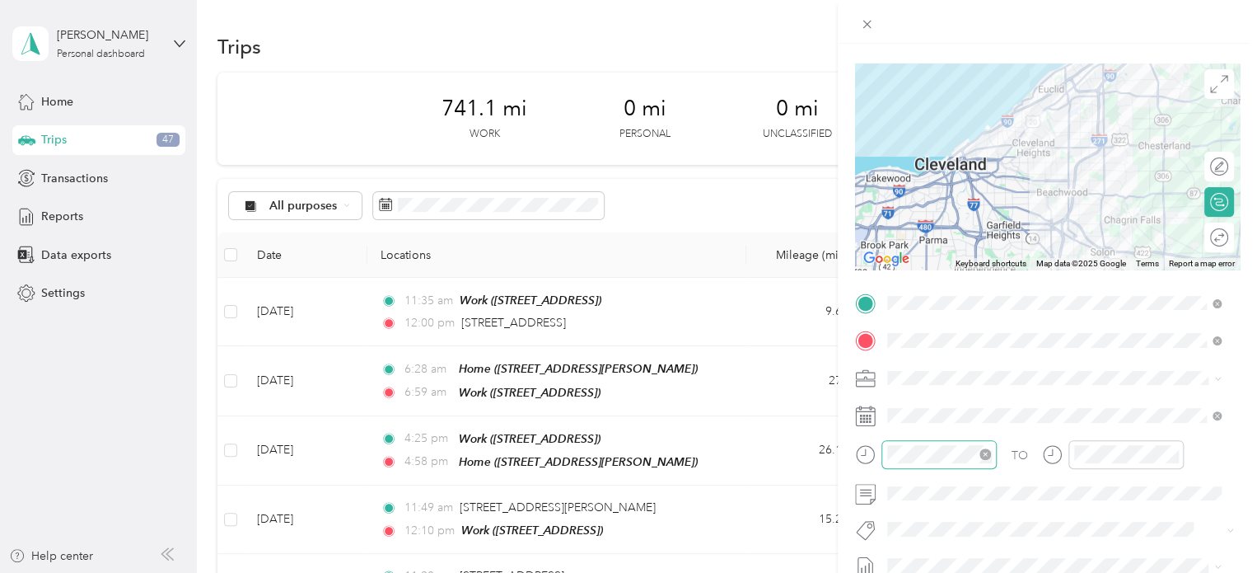
click at [906, 462] on div at bounding box center [939, 454] width 115 height 29
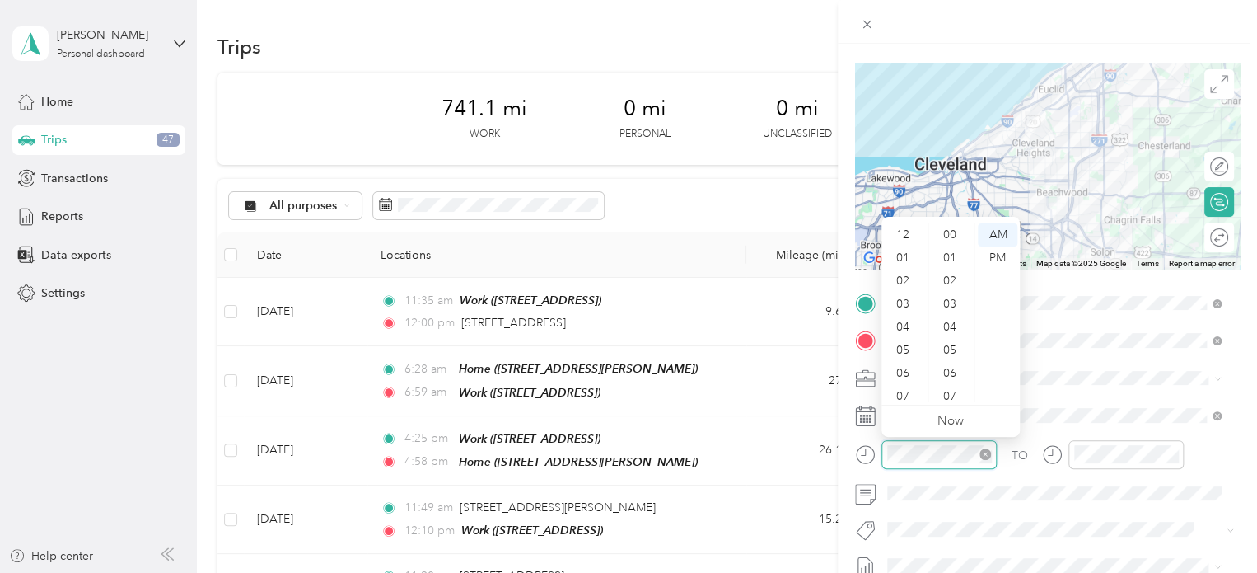
scroll to position [99, 0]
click at [906, 251] on div "03" at bounding box center [905, 251] width 40 height 23
click at [905, 299] on div "03" at bounding box center [905, 303] width 40 height 23
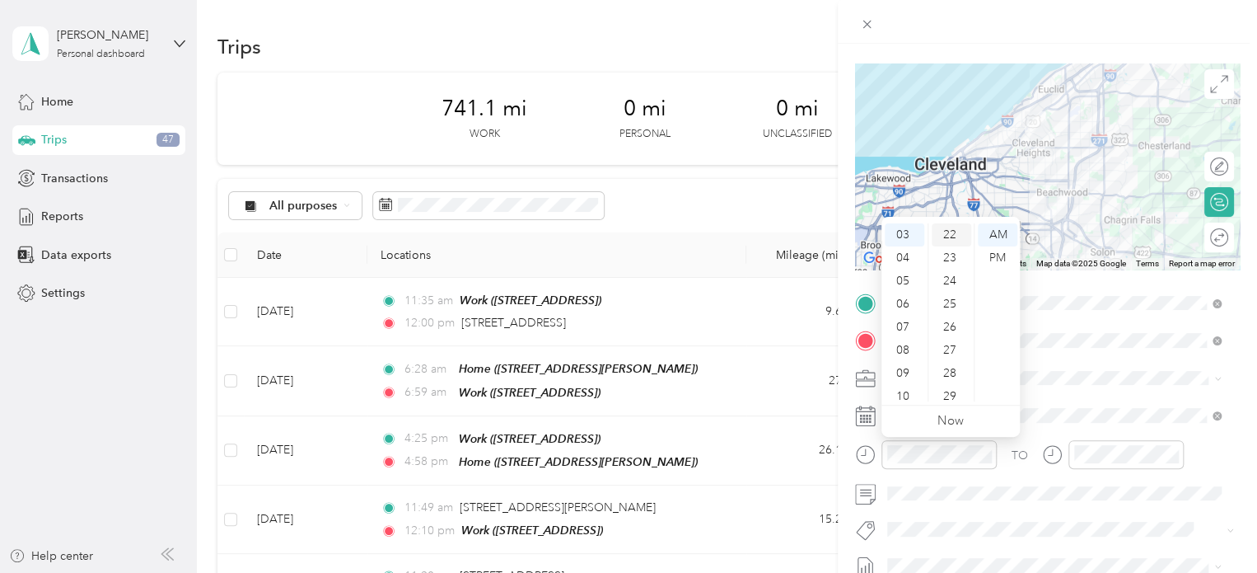
click at [951, 237] on div "22" at bounding box center [952, 234] width 40 height 23
click at [989, 256] on div "PM" at bounding box center [998, 257] width 40 height 23
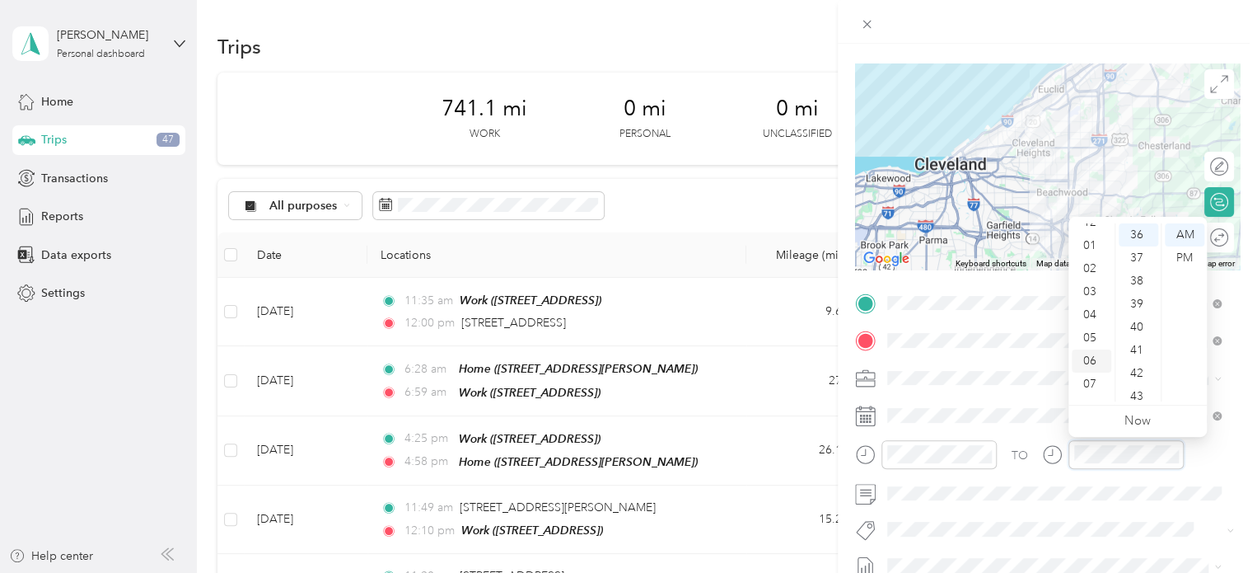
scroll to position [0, 0]
click at [1091, 306] on div "03" at bounding box center [1092, 303] width 40 height 23
click at [1137, 315] on div "45" at bounding box center [1139, 318] width 40 height 23
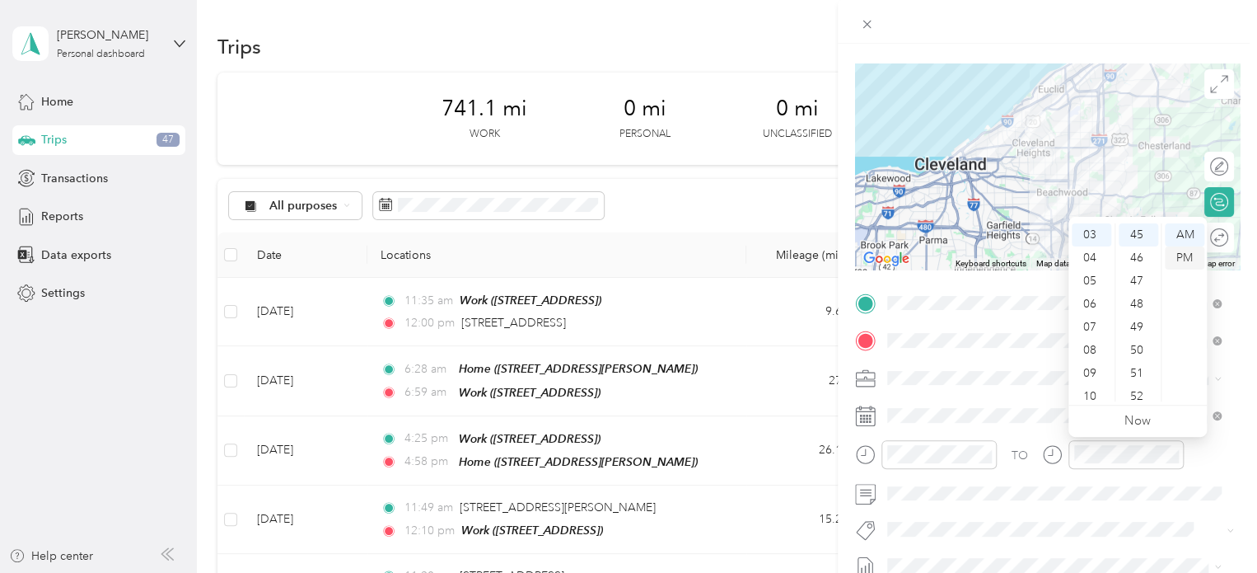
click at [1172, 252] on div "PM" at bounding box center [1185, 257] width 40 height 23
click at [1007, 500] on span at bounding box center [1061, 493] width 358 height 26
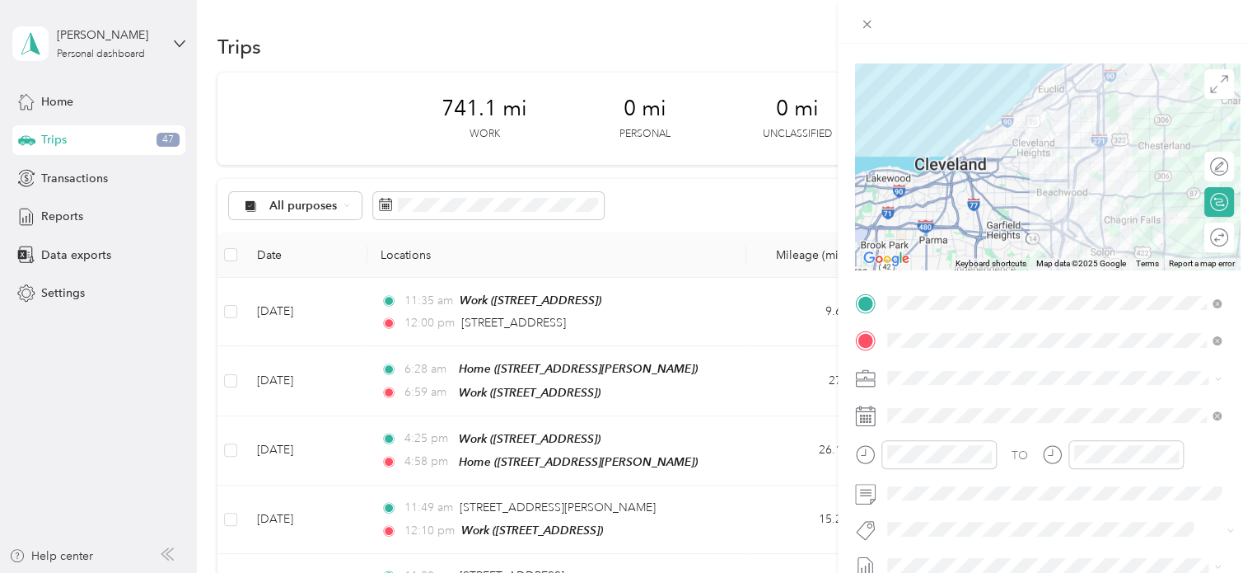
click at [1103, 230] on div at bounding box center [1047, 166] width 385 height 206
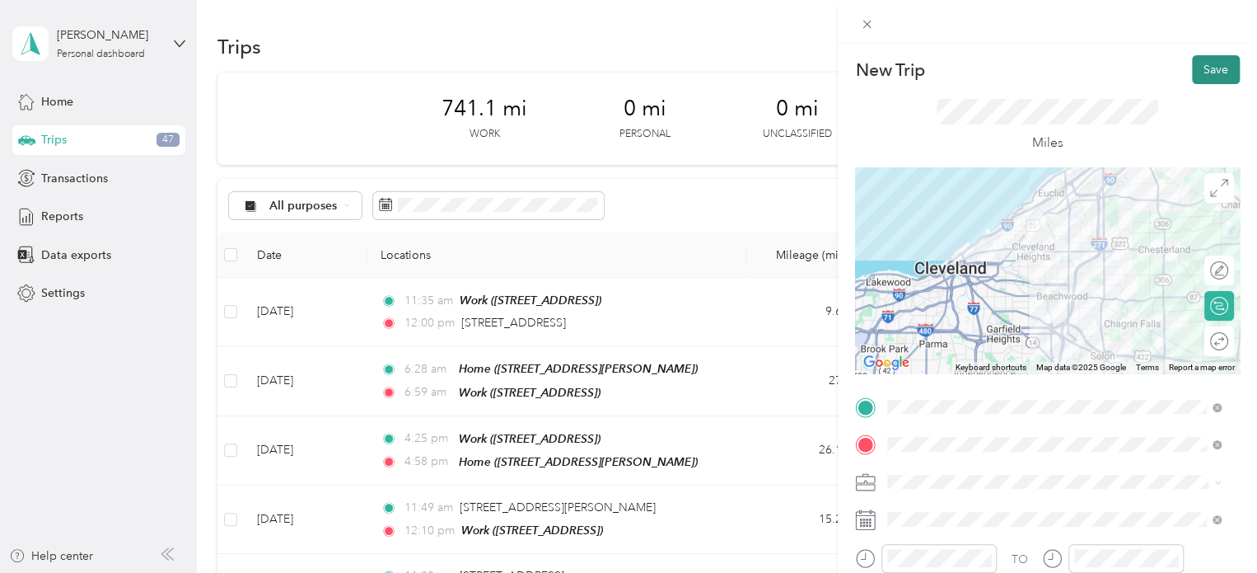
click at [1209, 72] on button "Save" at bounding box center [1216, 69] width 48 height 29
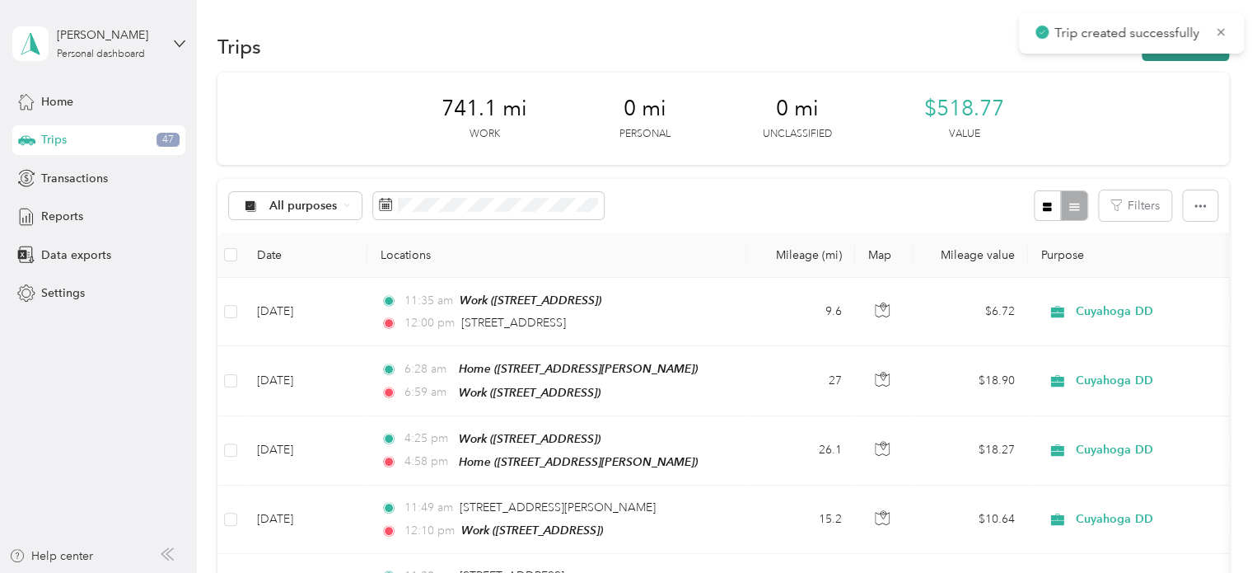
click at [1186, 58] on button "New trip" at bounding box center [1185, 46] width 87 height 29
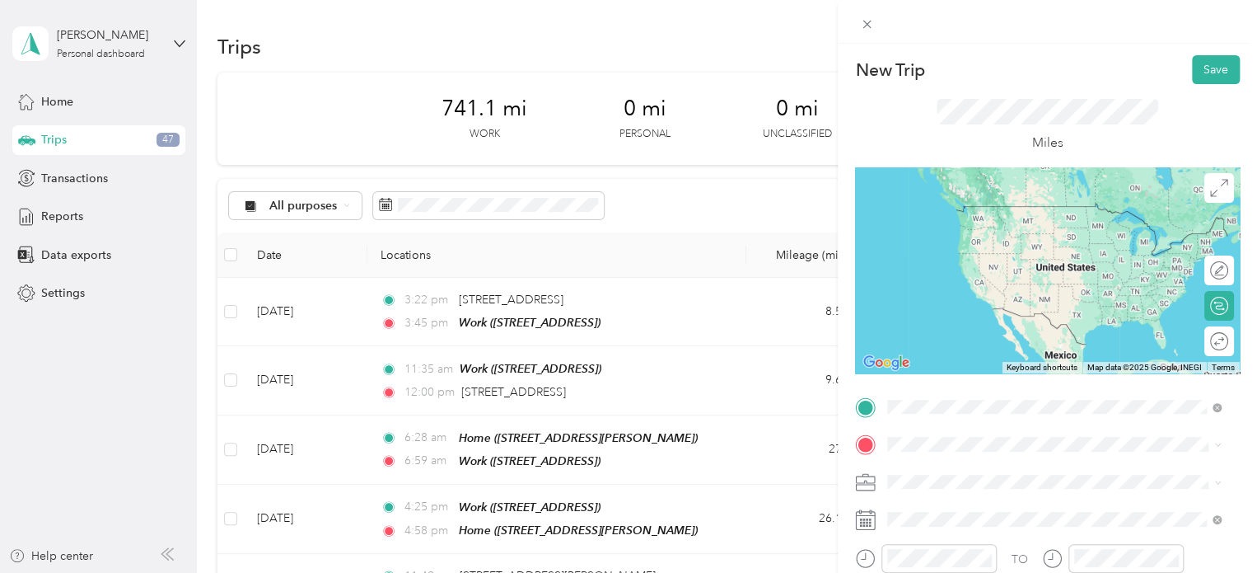
click at [942, 213] on strong "Work" at bounding box center [933, 211] width 29 height 15
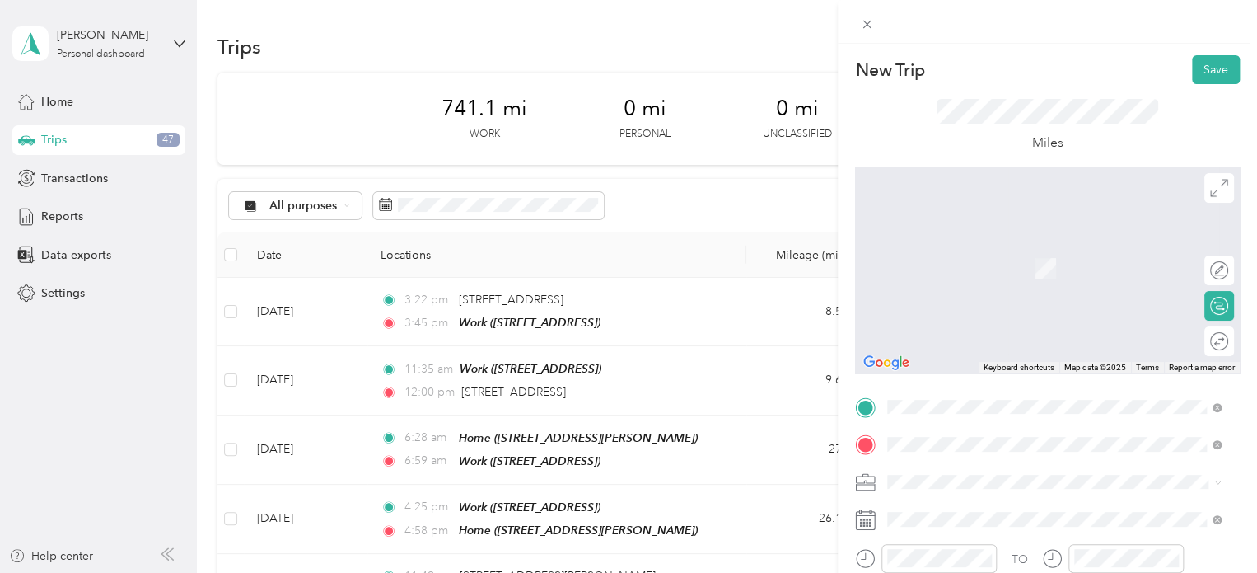
click at [956, 345] on div "Home [STREET_ADDRESS][PERSON_NAME]" at bounding box center [1067, 328] width 297 height 69
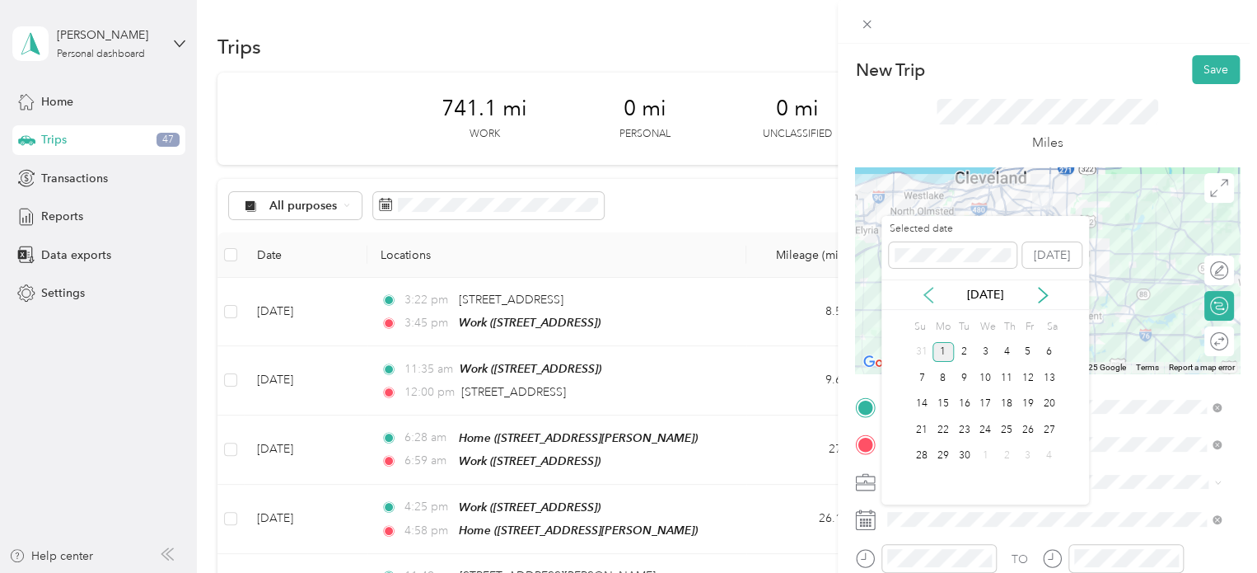
click at [933, 302] on icon at bounding box center [928, 295] width 16 height 16
click at [945, 352] on div "28" at bounding box center [943, 352] width 21 height 21
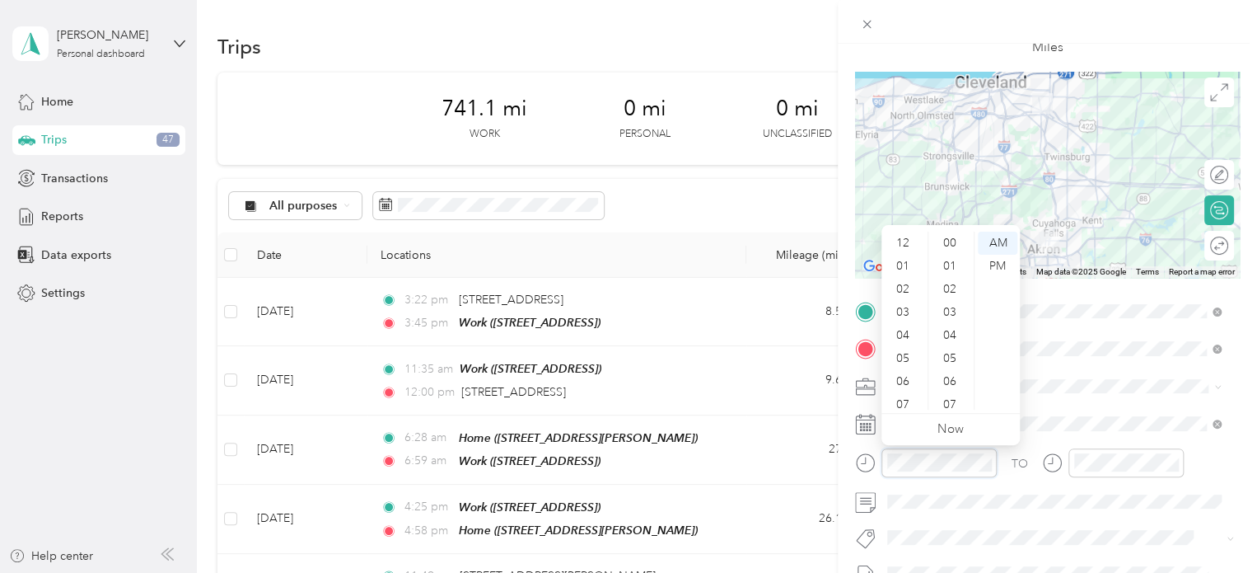
scroll to position [99, 0]
click at [901, 241] on div "04" at bounding box center [905, 236] width 40 height 23
click at [948, 297] on div "02" at bounding box center [952, 289] width 40 height 23
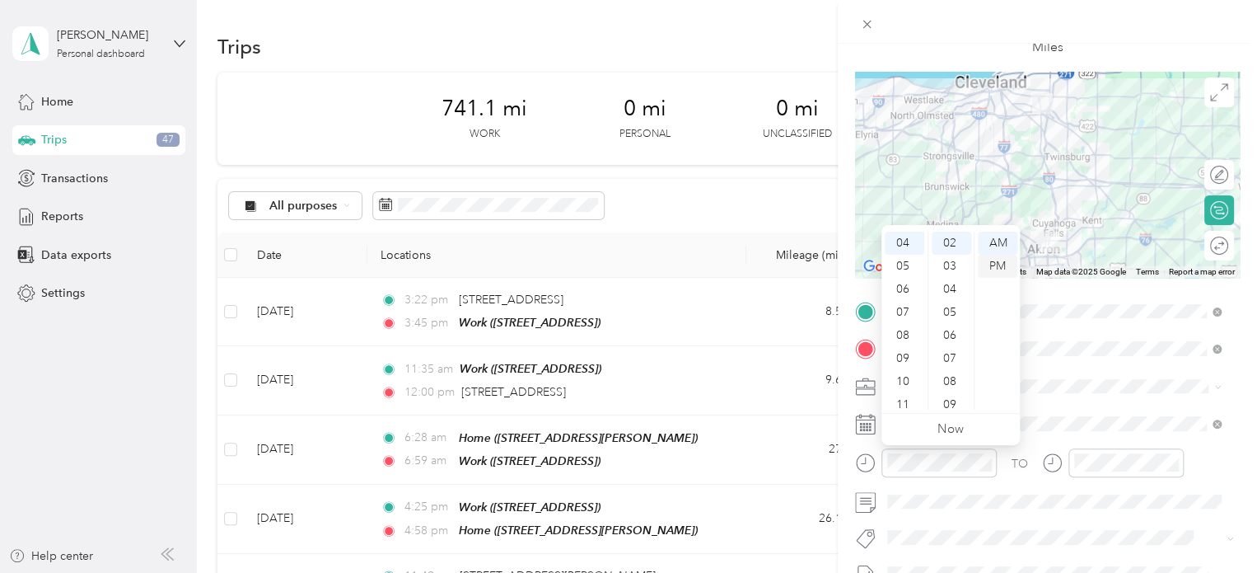
click at [1001, 259] on div "PM" at bounding box center [998, 266] width 40 height 23
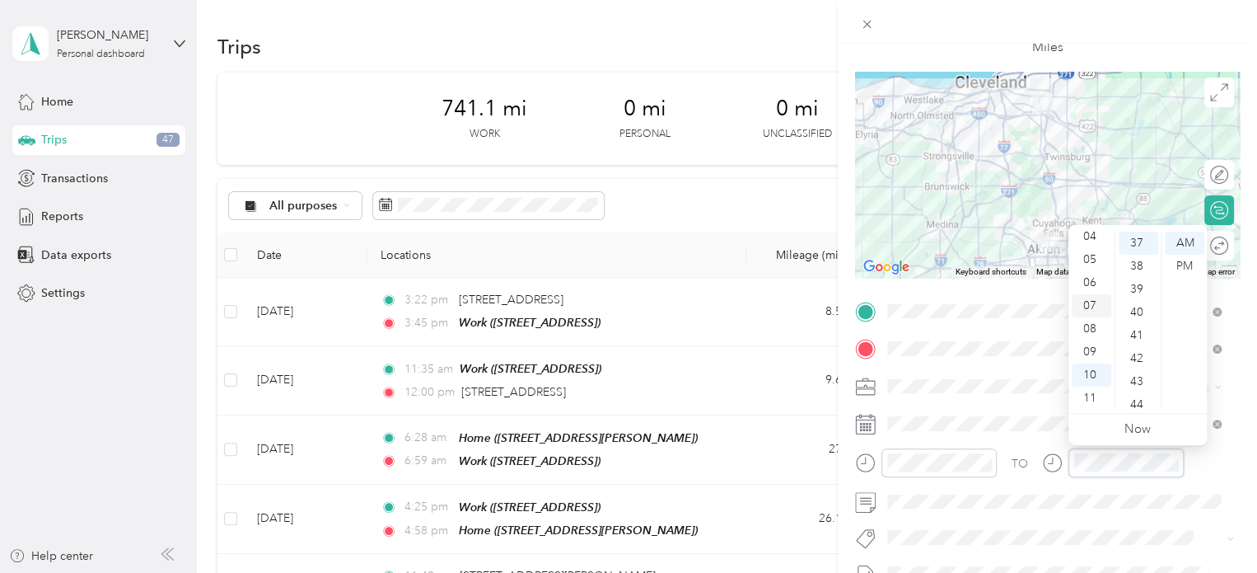
scroll to position [0, 0]
click at [1088, 293] on div "04" at bounding box center [1092, 299] width 40 height 23
click at [1186, 261] on div "PM" at bounding box center [1185, 266] width 40 height 23
click at [1080, 522] on div "TO Add photo" at bounding box center [1047, 497] width 385 height 398
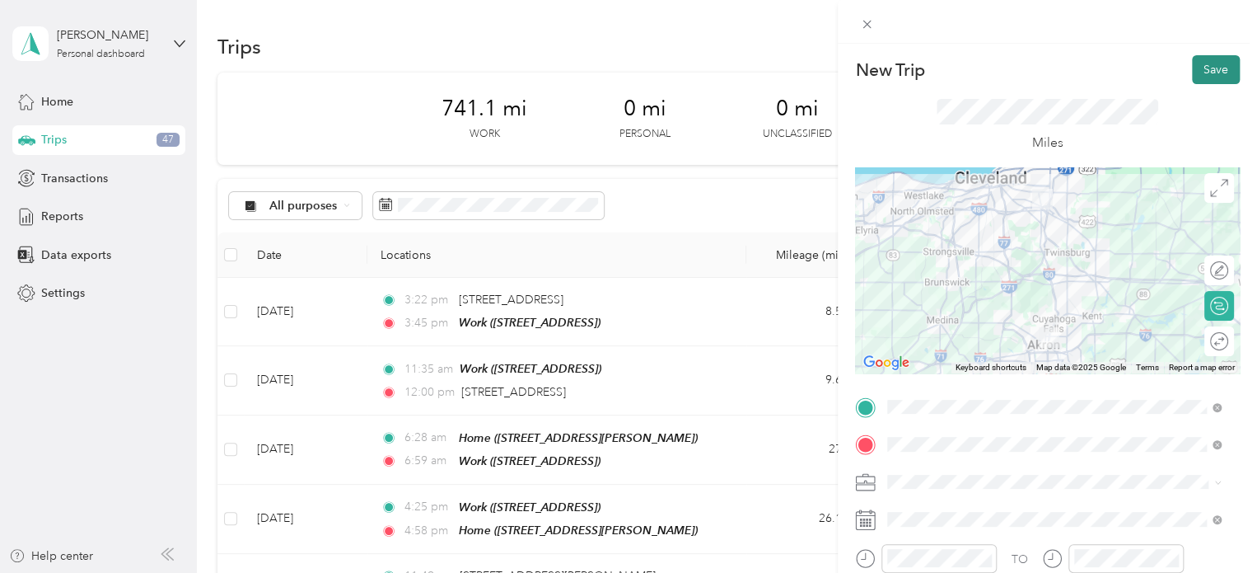
click at [1192, 68] on button "Save" at bounding box center [1216, 69] width 48 height 29
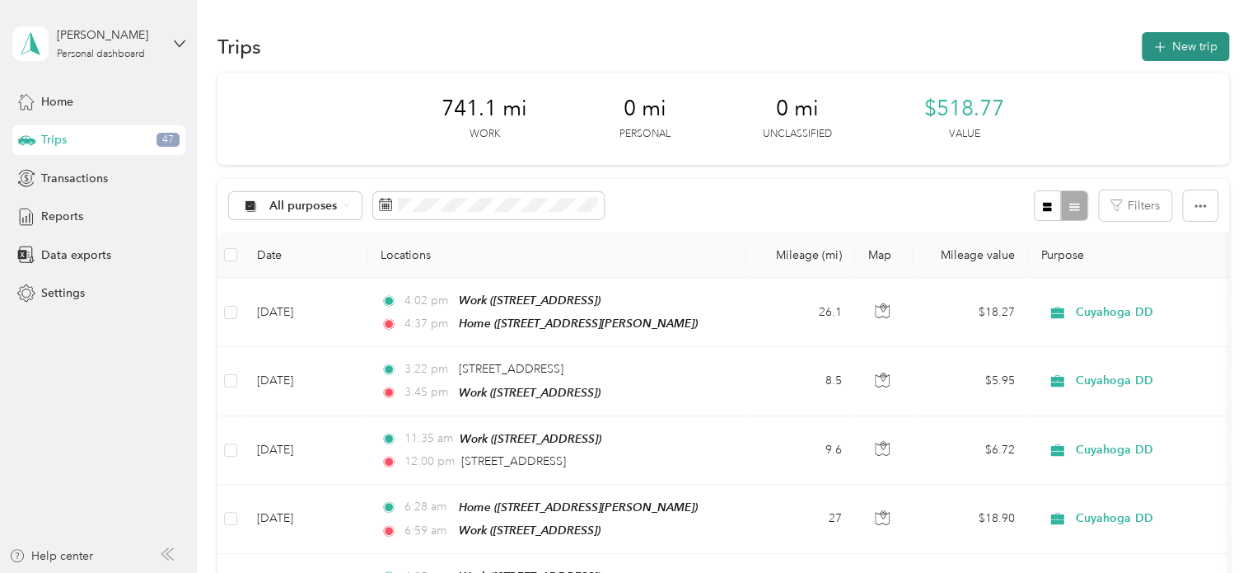
click at [1145, 49] on button "New trip" at bounding box center [1185, 46] width 87 height 29
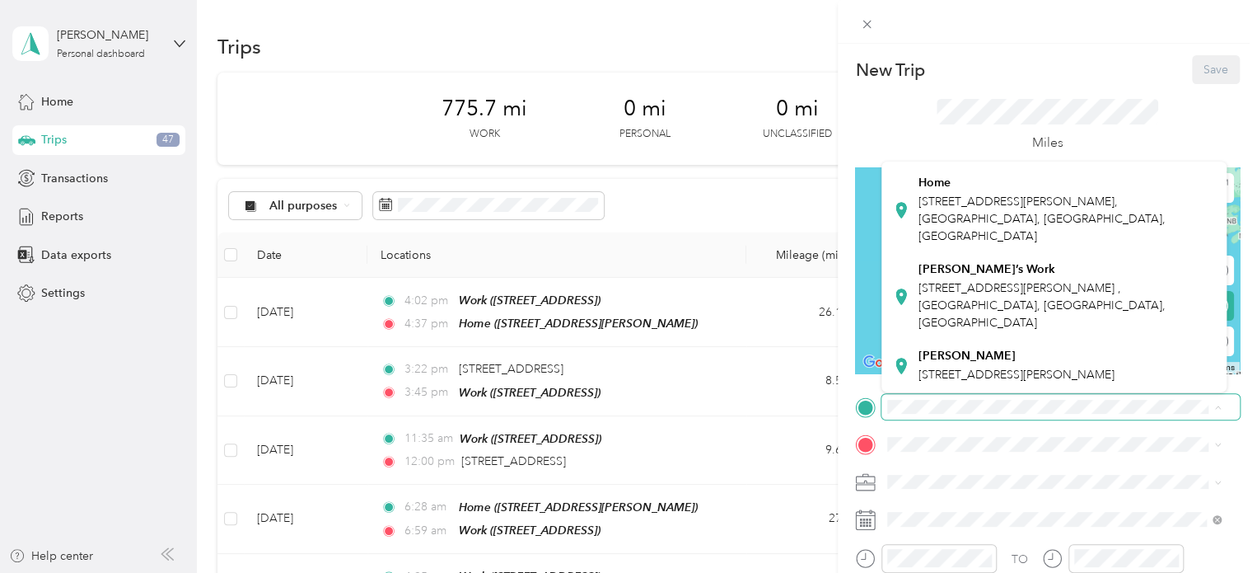
scroll to position [495, 0]
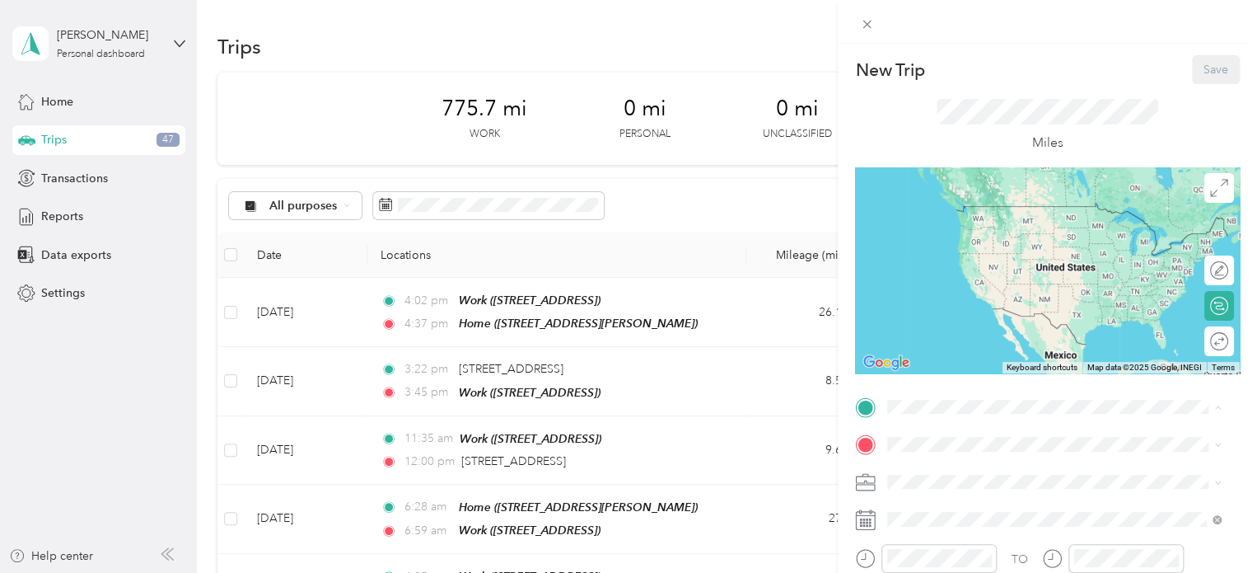
click at [968, 224] on span "[STREET_ADDRESS][PERSON_NAME], [GEOGRAPHIC_DATA], [GEOGRAPHIC_DATA], [GEOGRAPHI…" at bounding box center [1042, 218] width 247 height 49
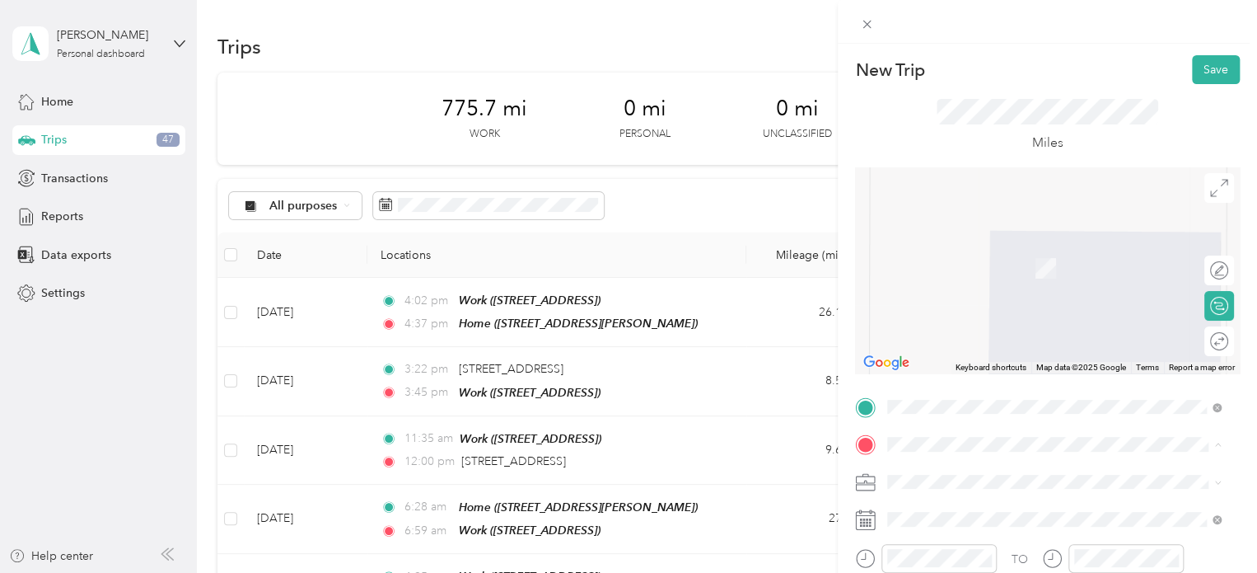
click at [980, 329] on div "Work [STREET_ADDRESS]" at bounding box center [971, 311] width 105 height 35
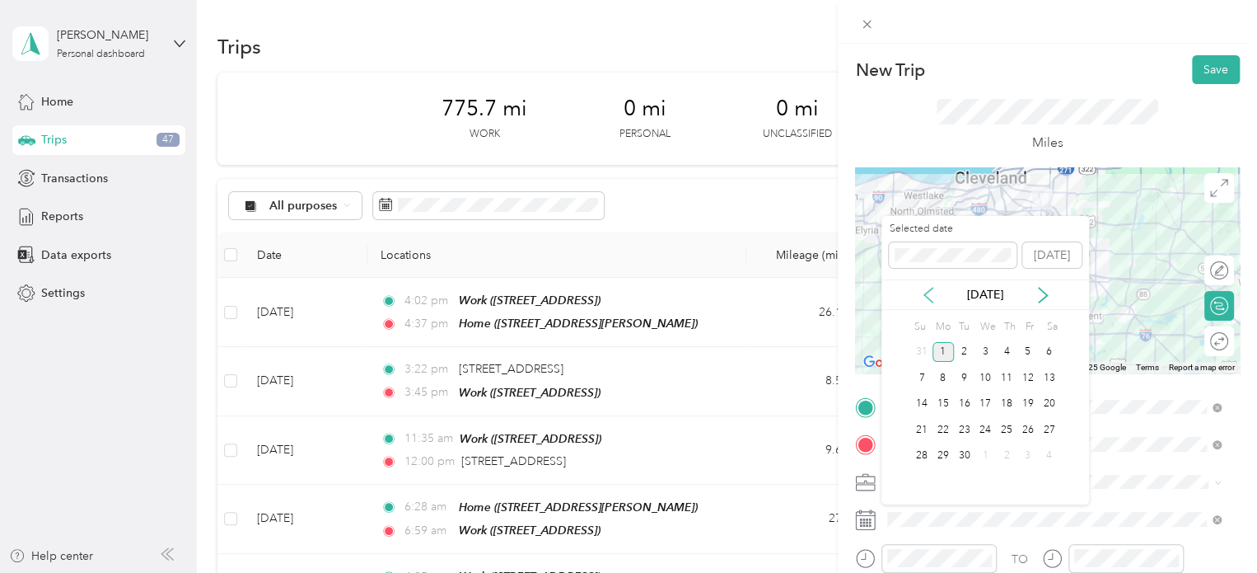
click at [924, 294] on icon at bounding box center [928, 295] width 8 height 15
click at [1030, 356] on div "1" at bounding box center [1027, 352] width 21 height 21
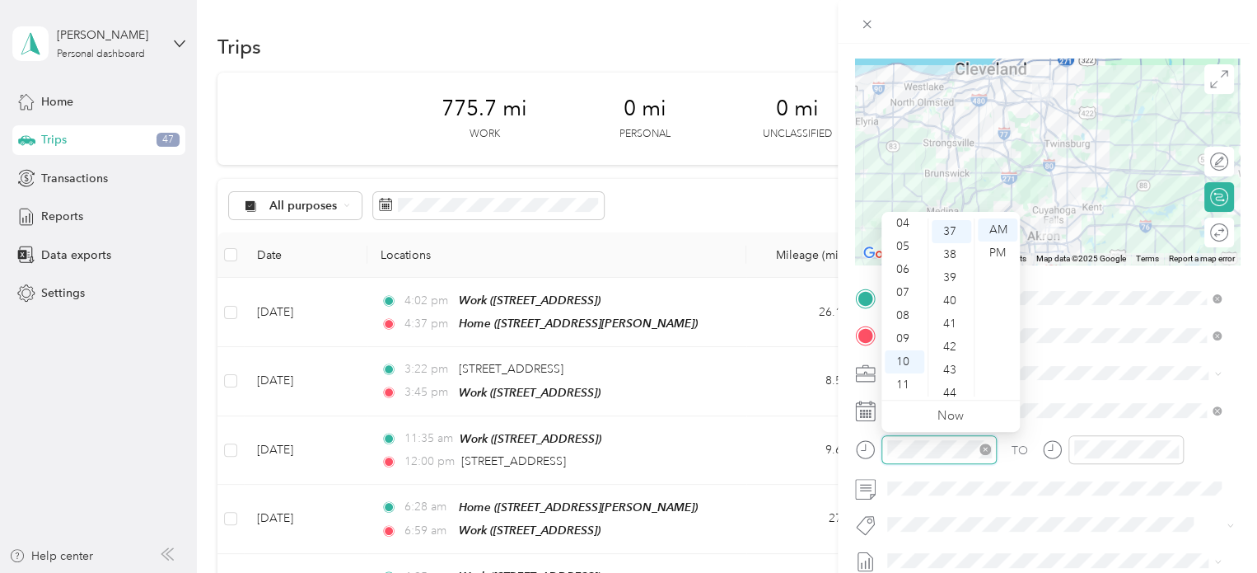
scroll to position [854, 0]
click at [902, 291] on div "07" at bounding box center [905, 292] width 40 height 23
click at [947, 389] on div "12" at bounding box center [952, 389] width 40 height 23
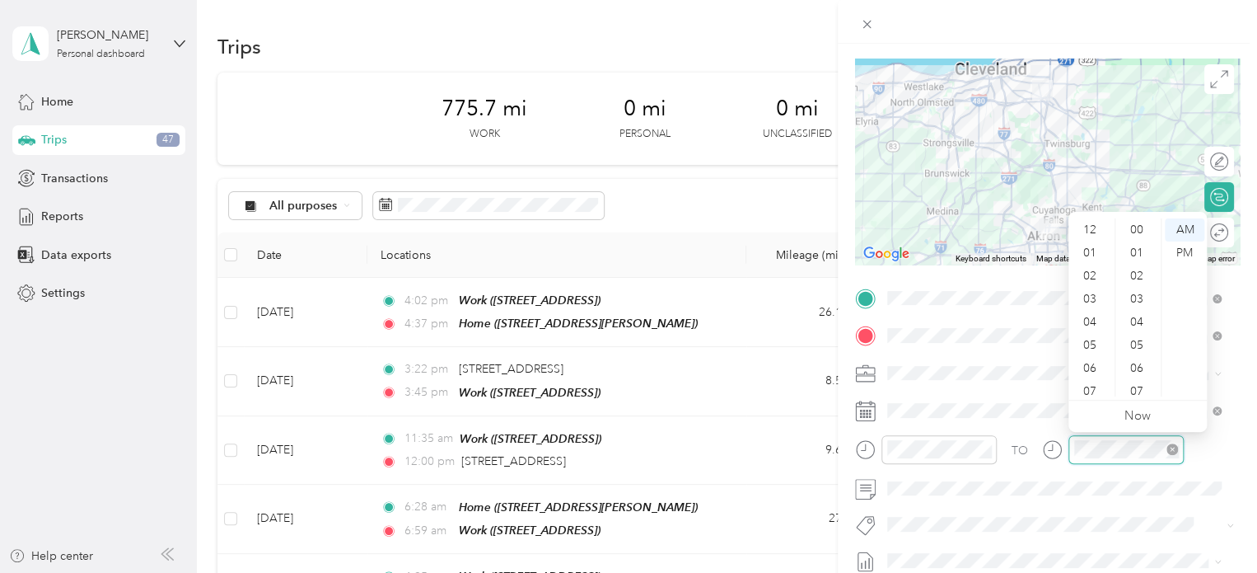
scroll to position [99, 0]
click at [1088, 288] on div "07" at bounding box center [1092, 292] width 40 height 23
click at [1144, 375] on div "43" at bounding box center [1139, 368] width 40 height 23
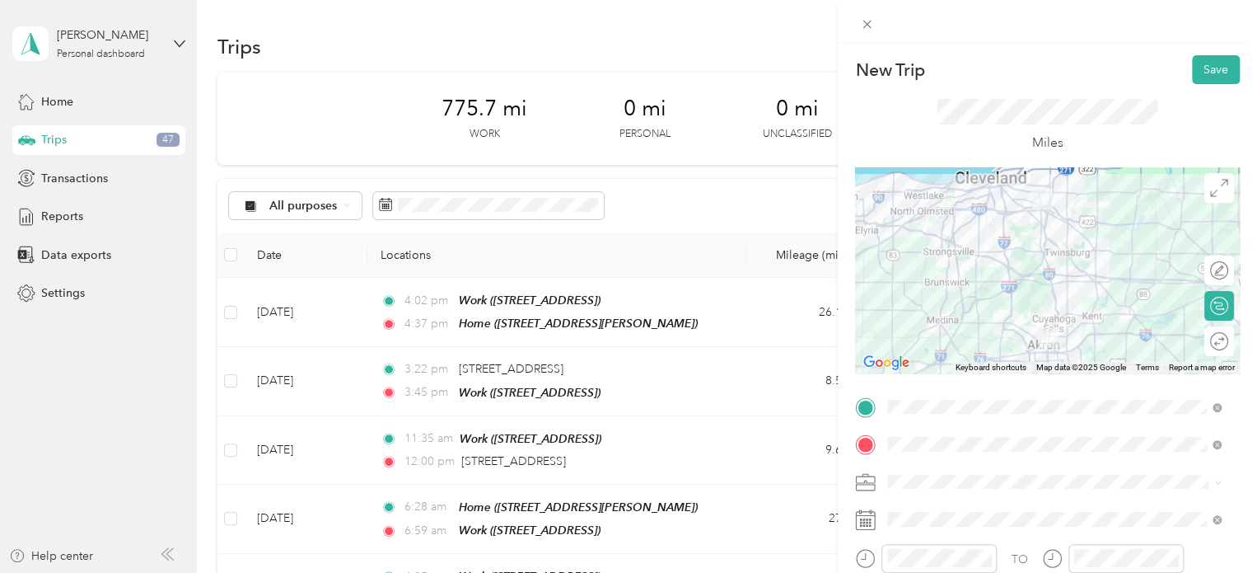
scroll to position [0, 0]
click at [1196, 72] on button "Save" at bounding box center [1216, 69] width 48 height 29
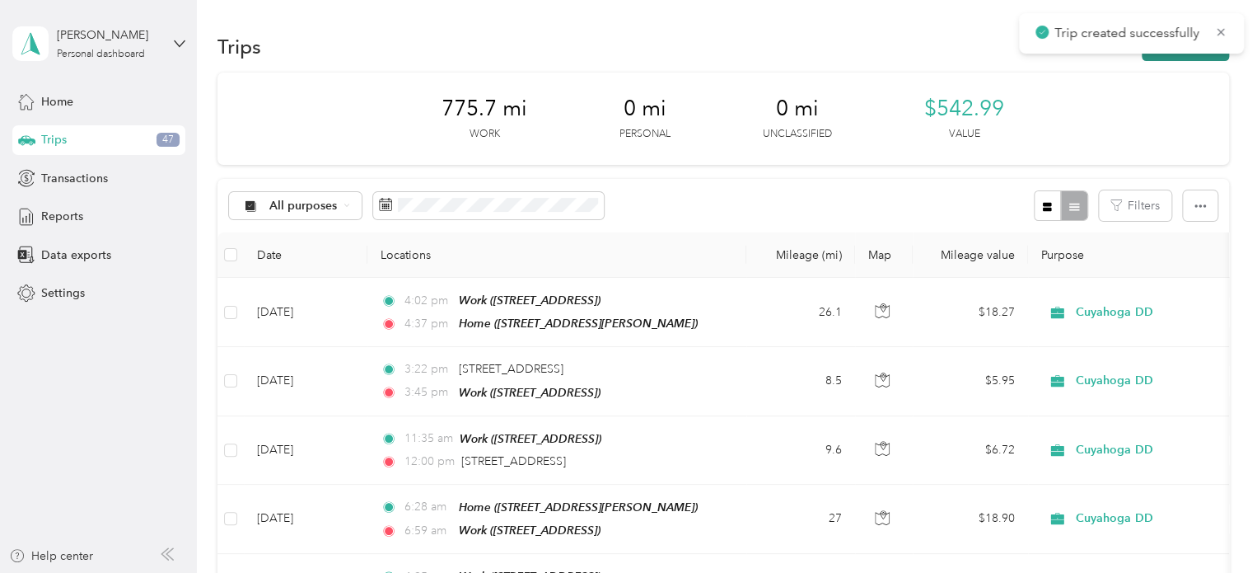
click at [1184, 58] on button "New trip" at bounding box center [1185, 46] width 87 height 29
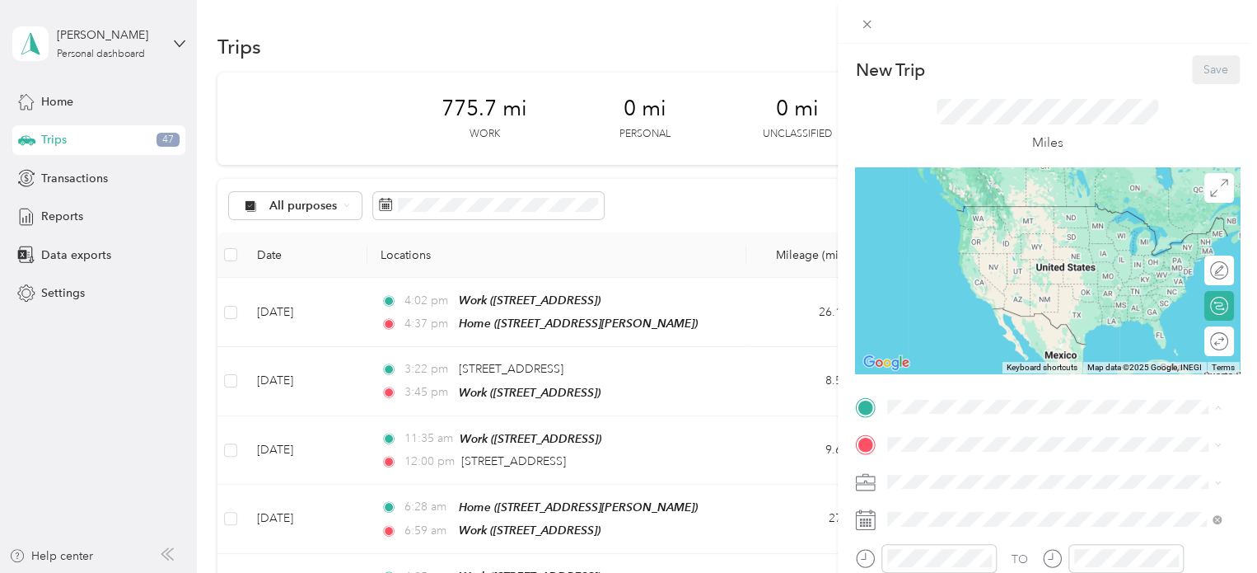
click at [987, 271] on div "Work" at bounding box center [971, 263] width 105 height 15
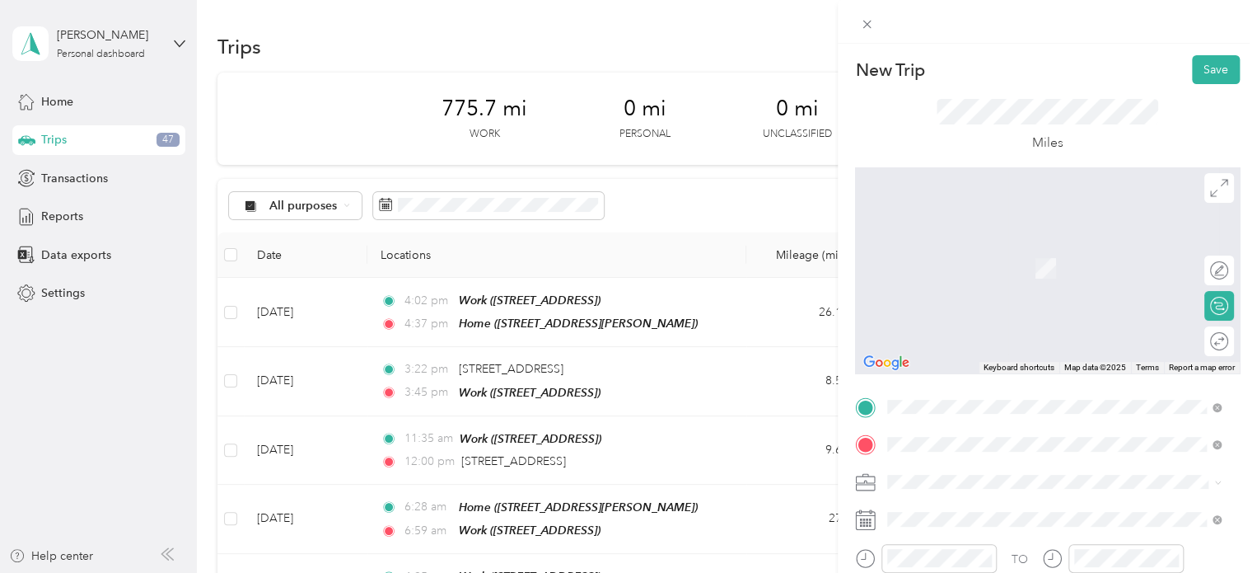
click at [938, 249] on span "[STREET_ADDRESS][US_STATE]" at bounding box center [1001, 243] width 165 height 15
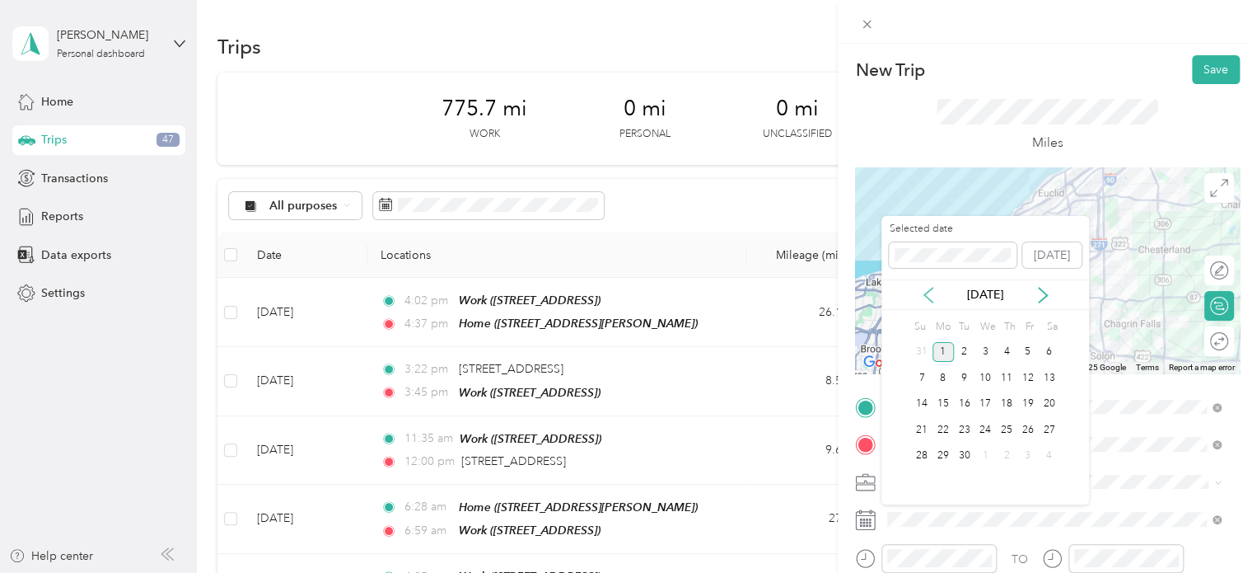
click at [929, 291] on icon at bounding box center [928, 295] width 16 height 16
click at [1025, 349] on div "1" at bounding box center [1027, 352] width 21 height 21
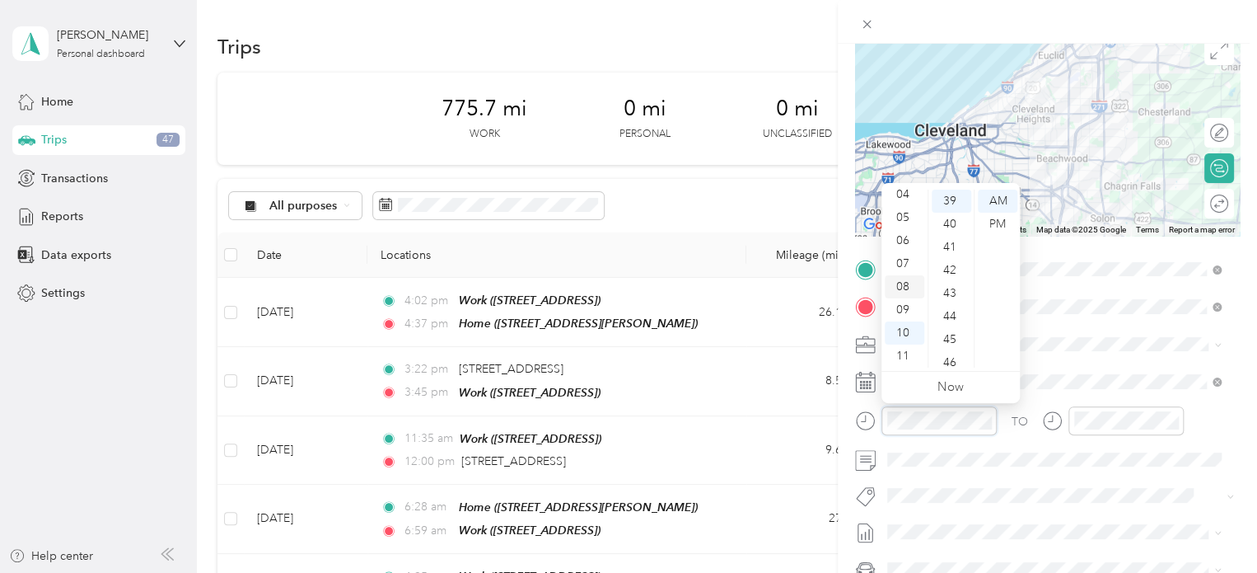
scroll to position [900, 0]
click at [906, 307] on div "09" at bounding box center [905, 309] width 40 height 23
click at [945, 247] on div "08" at bounding box center [952, 254] width 40 height 23
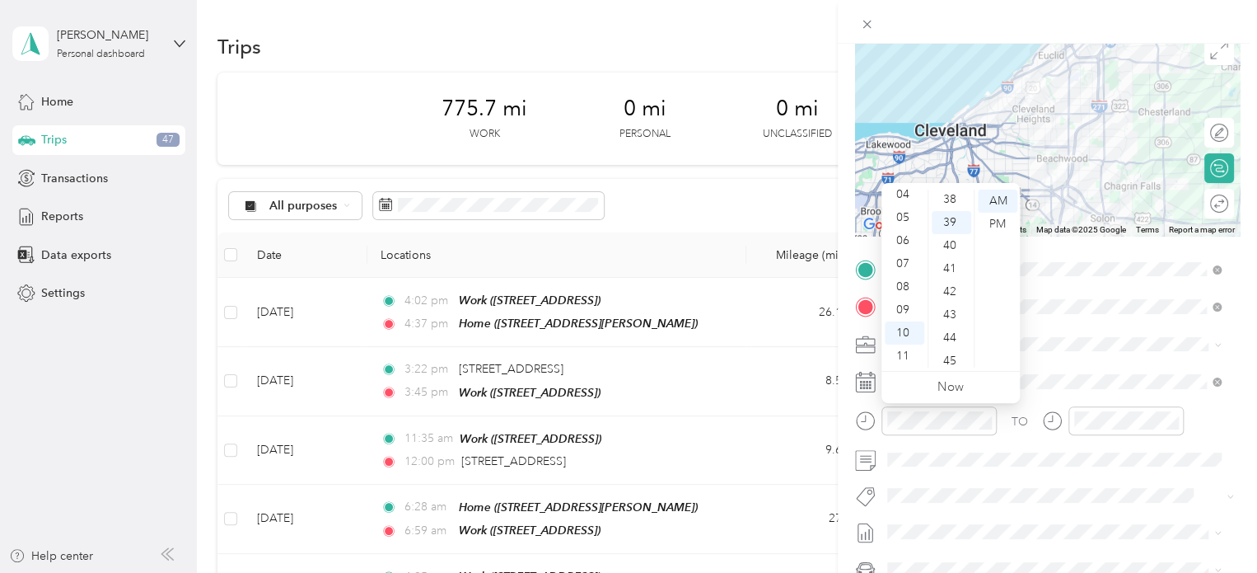
click at [948, 241] on ul "00 01 02 03 04 05 06 07 08 09 10 11 12 13 14 15 16 17 18 19 20 21 22 23 24 25 2…" at bounding box center [951, 278] width 46 height 178
click at [900, 310] on div "09" at bounding box center [905, 309] width 40 height 23
click at [949, 283] on div "05" at bounding box center [952, 283] width 40 height 23
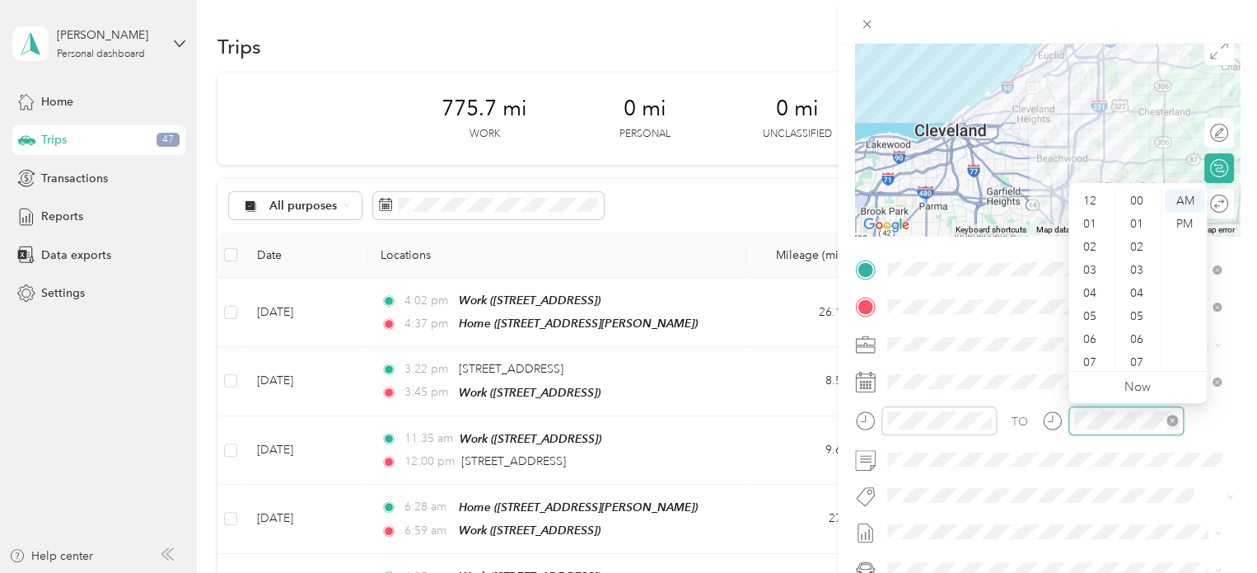
scroll to position [99, 0]
click at [1090, 308] on div "09" at bounding box center [1092, 309] width 40 height 23
click at [1130, 211] on div "30" at bounding box center [1139, 205] width 40 height 23
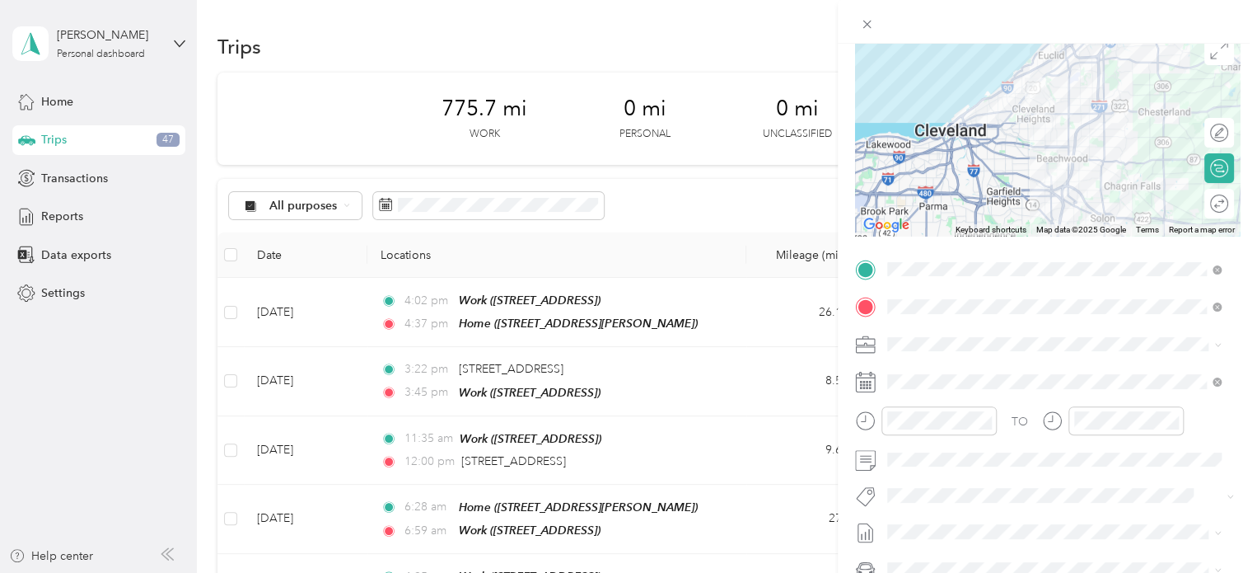
click at [1071, 474] on div "TO Add photo" at bounding box center [1047, 455] width 385 height 398
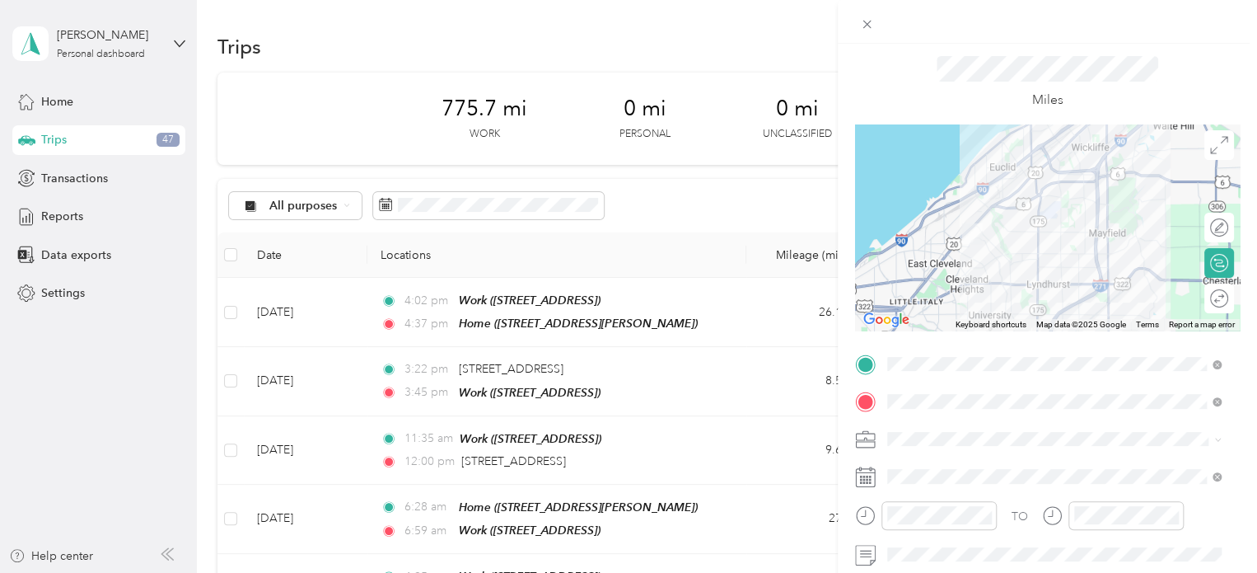
scroll to position [0, 0]
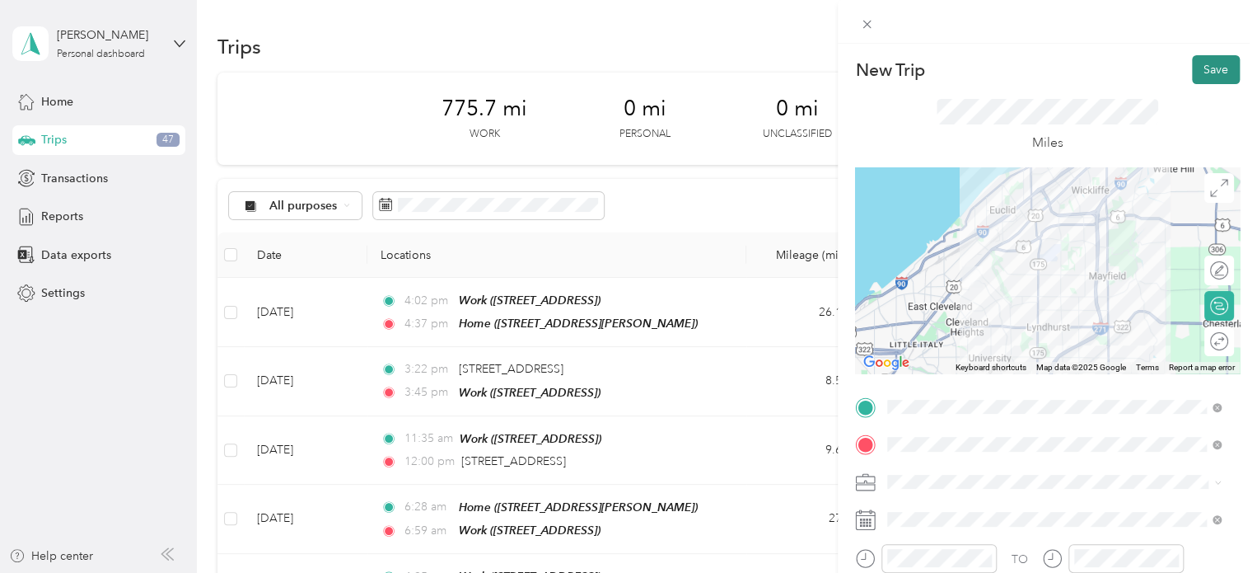
click at [1193, 68] on button "Save" at bounding box center [1216, 69] width 48 height 29
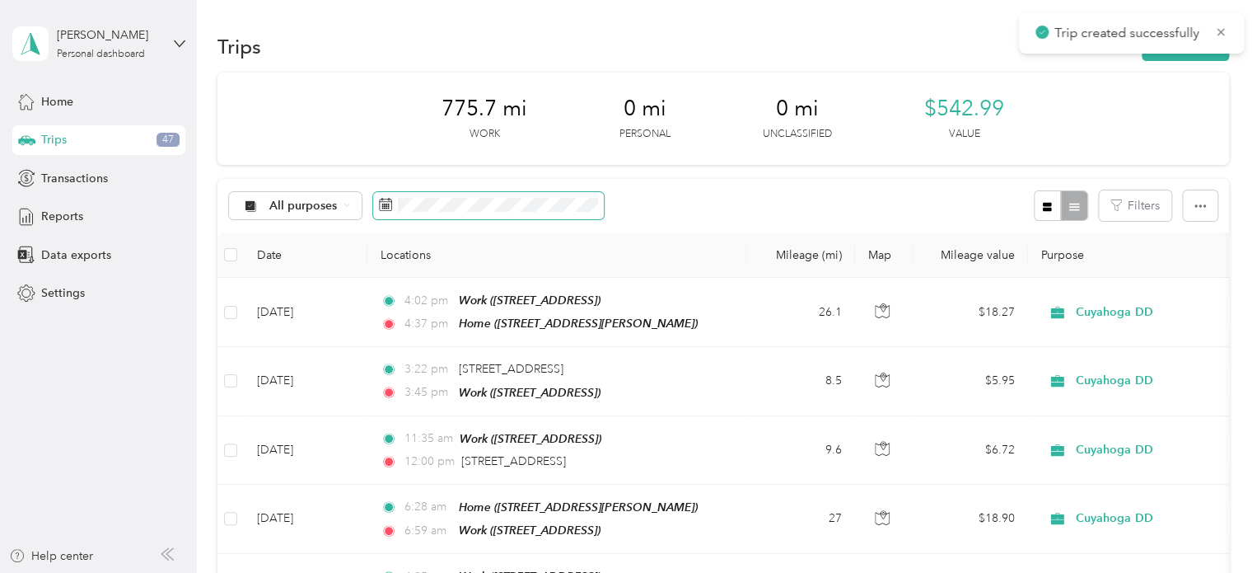
click at [409, 194] on span at bounding box center [488, 206] width 231 height 28
click at [388, 207] on rect at bounding box center [389, 208] width 2 height 2
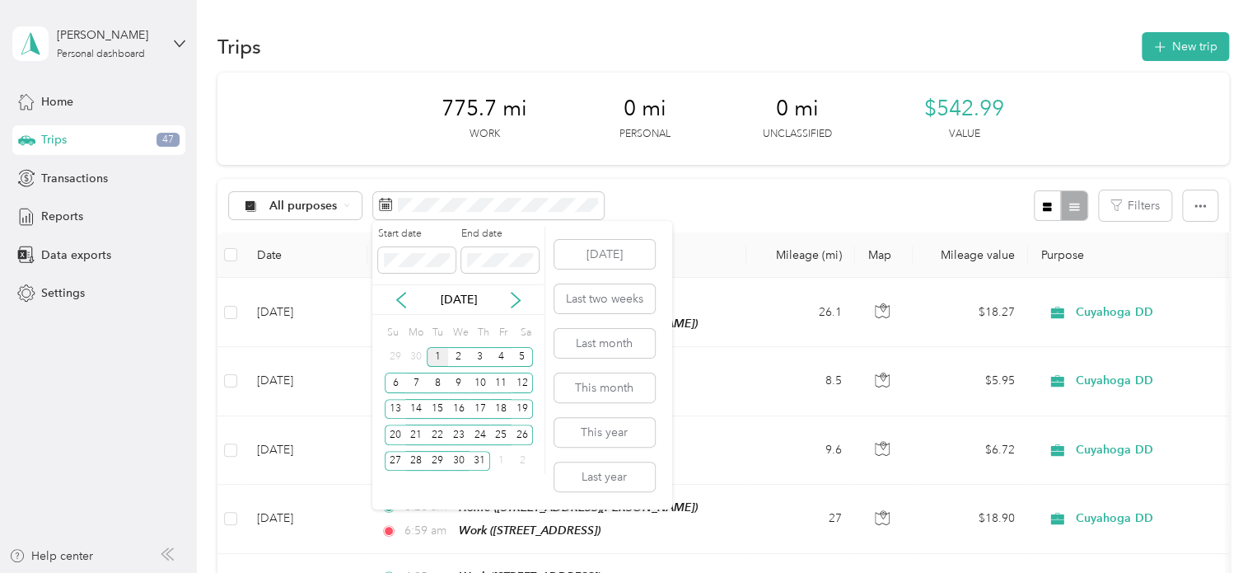
click at [433, 354] on div "1" at bounding box center [437, 357] width 21 height 21
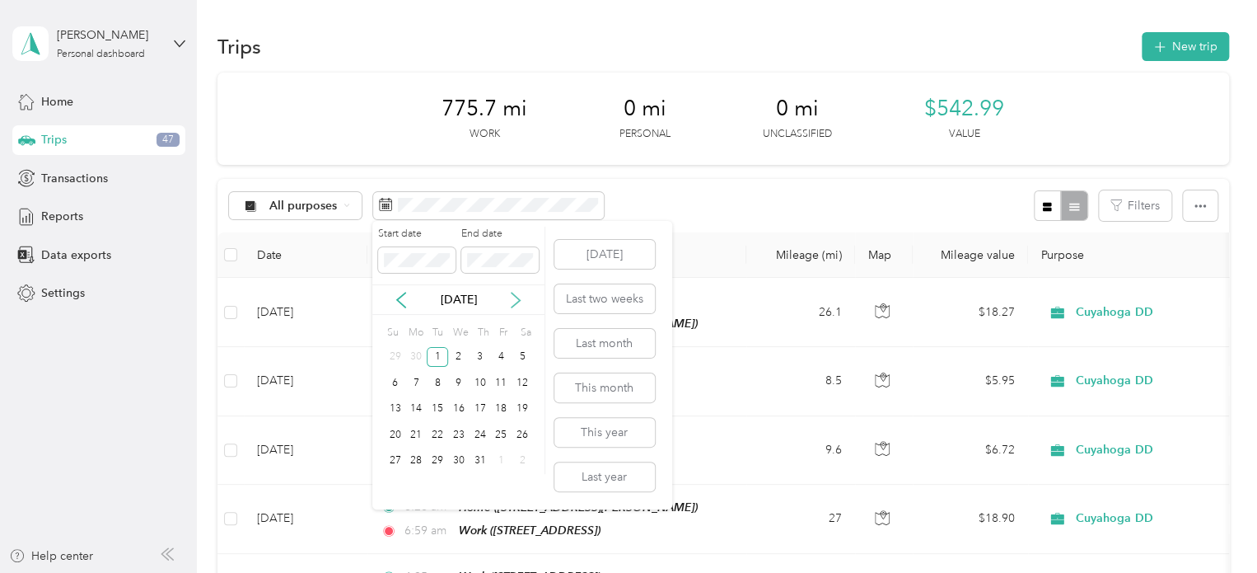
click at [513, 302] on icon at bounding box center [516, 300] width 16 height 16
click at [498, 461] on div "29" at bounding box center [500, 461] width 21 height 21
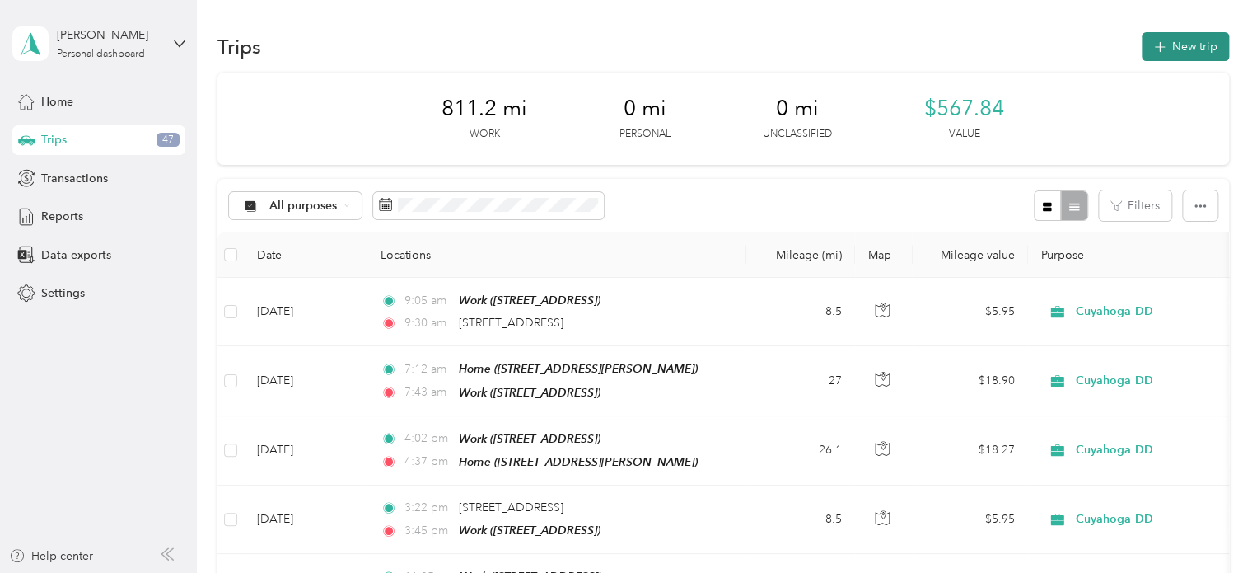
click at [1177, 49] on button "New trip" at bounding box center [1185, 46] width 87 height 29
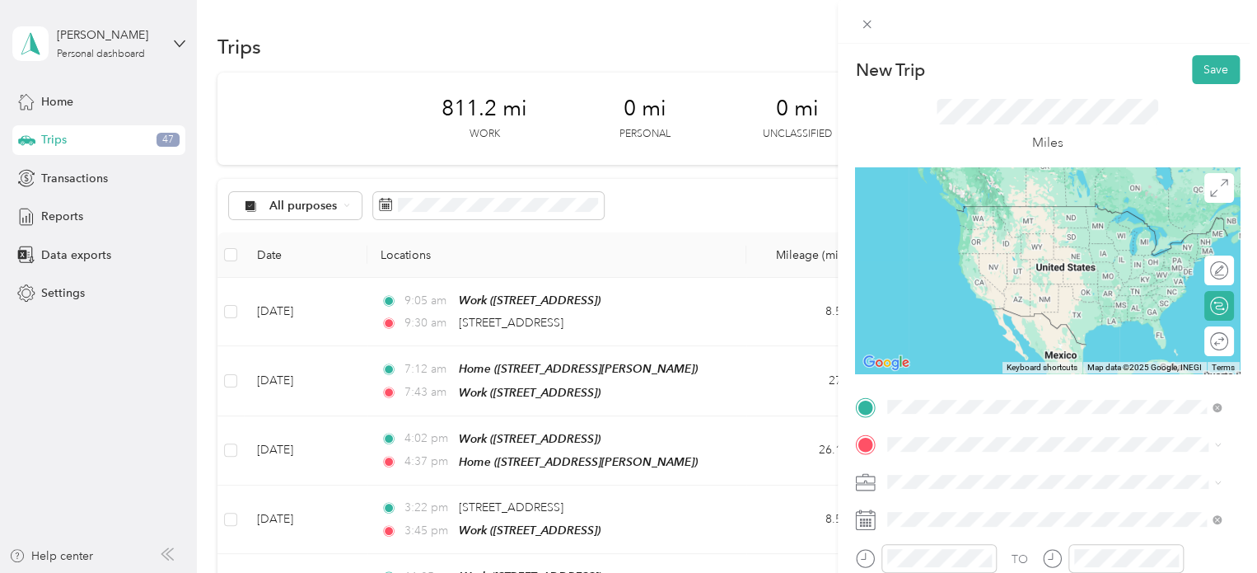
click at [966, 207] on span "[STREET_ADDRESS][US_STATE]" at bounding box center [1001, 206] width 165 height 15
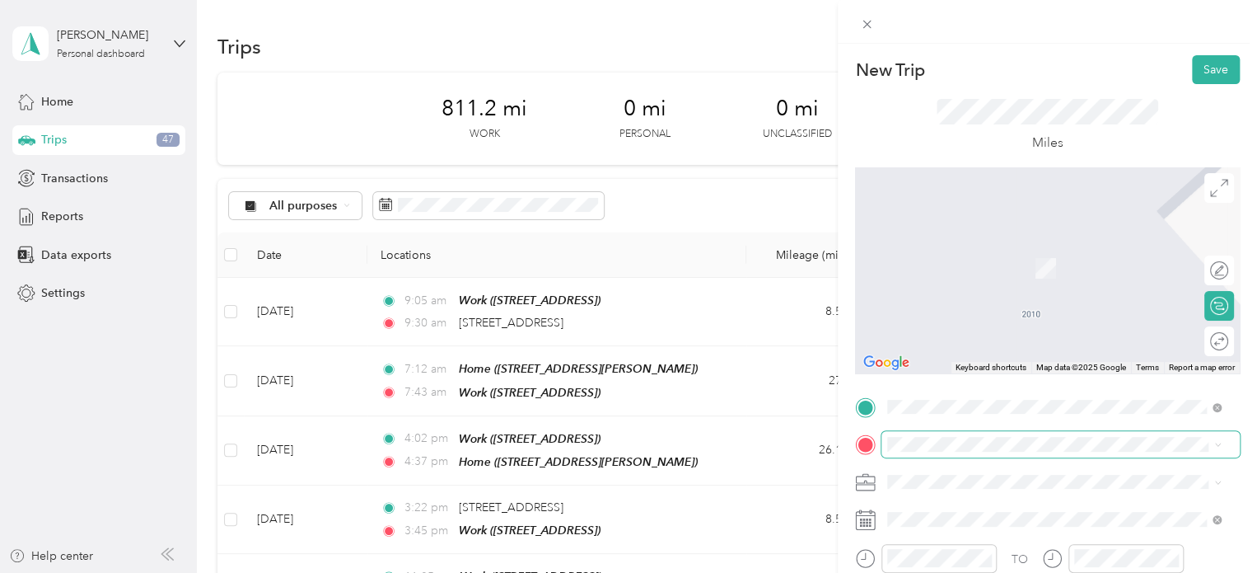
drag, startPoint x: 958, startPoint y: 355, endPoint x: 929, endPoint y: 436, distance: 85.7
click at [929, 436] on span at bounding box center [1061, 444] width 358 height 26
drag, startPoint x: 961, startPoint y: 300, endPoint x: 953, endPoint y: 311, distance: 13.0
click at [964, 309] on div "Work" at bounding box center [971, 301] width 105 height 15
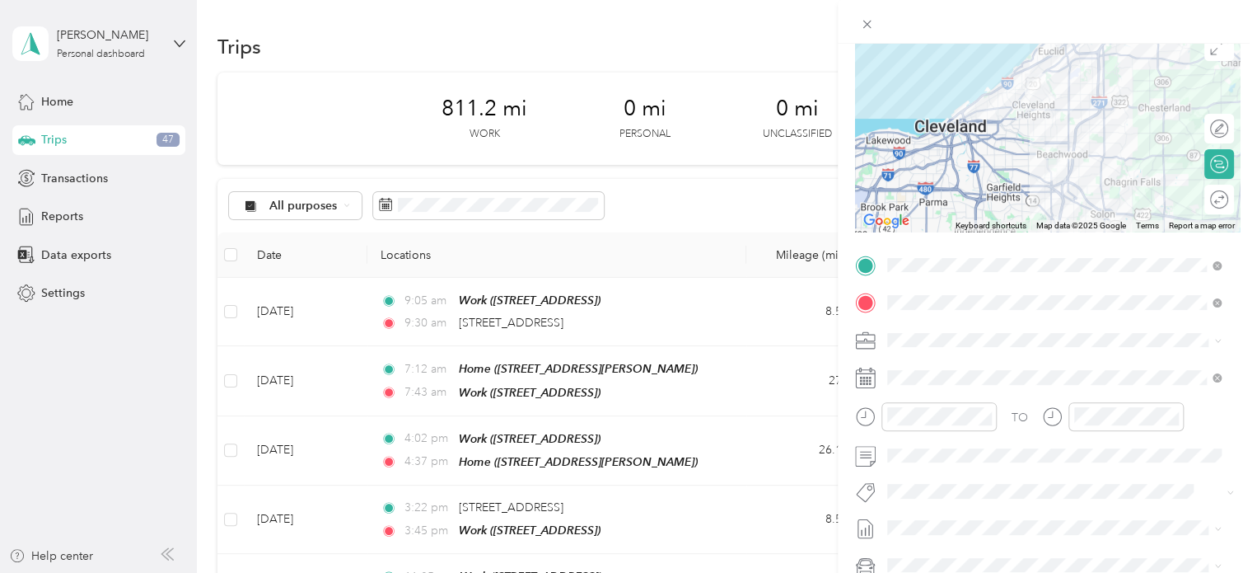
scroll to position [142, 0]
click at [902, 368] on span at bounding box center [1061, 377] width 358 height 26
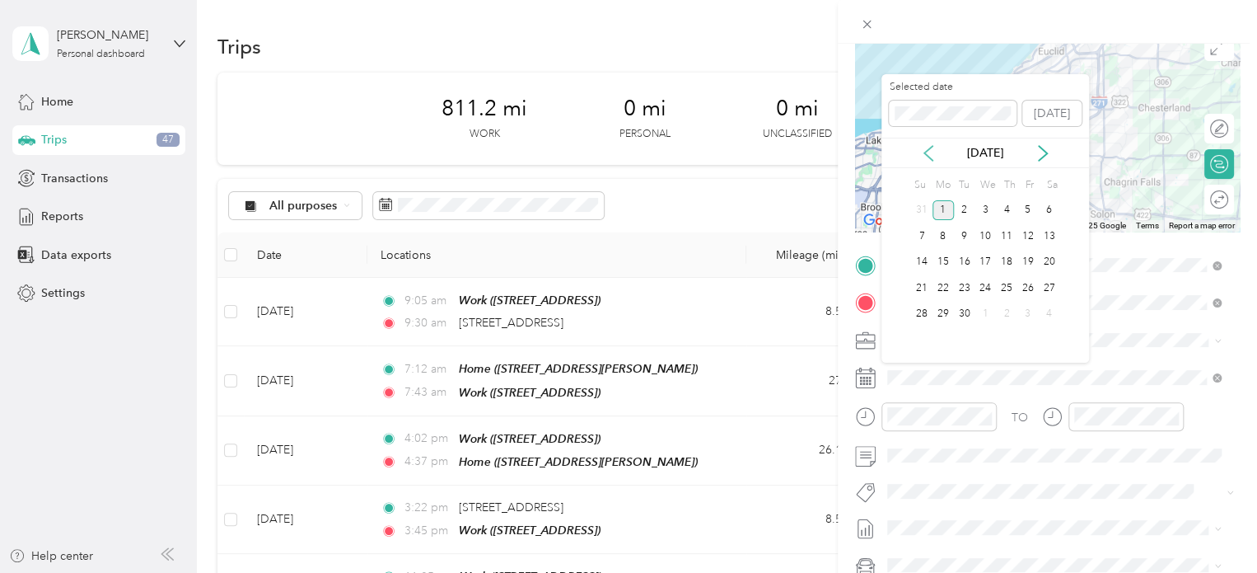
click at [921, 151] on icon at bounding box center [928, 153] width 16 height 16
click at [1030, 212] on div "1" at bounding box center [1027, 210] width 21 height 21
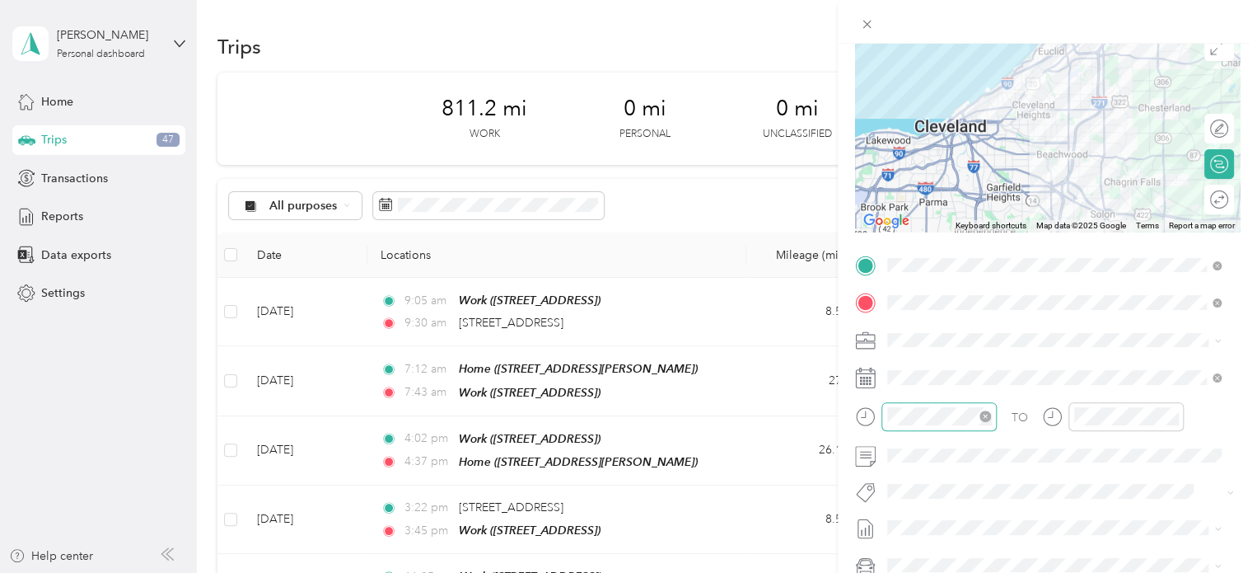
click at [918, 427] on div at bounding box center [939, 416] width 115 height 29
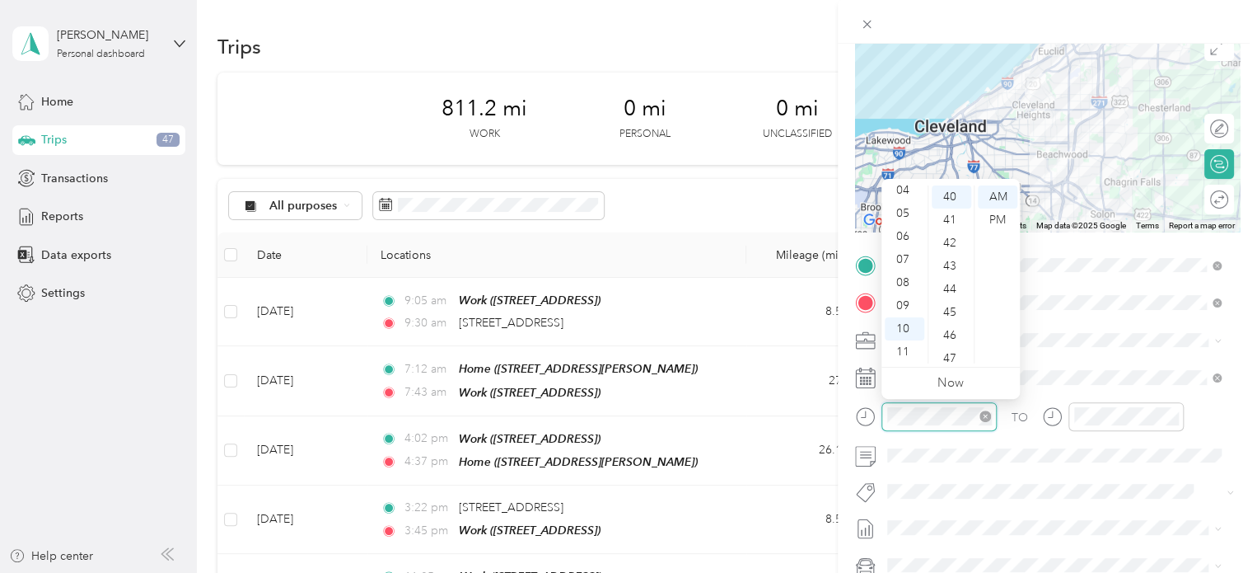
scroll to position [923, 0]
click at [904, 349] on div "11" at bounding box center [905, 351] width 40 height 23
click at [951, 276] on div "25" at bounding box center [952, 272] width 40 height 23
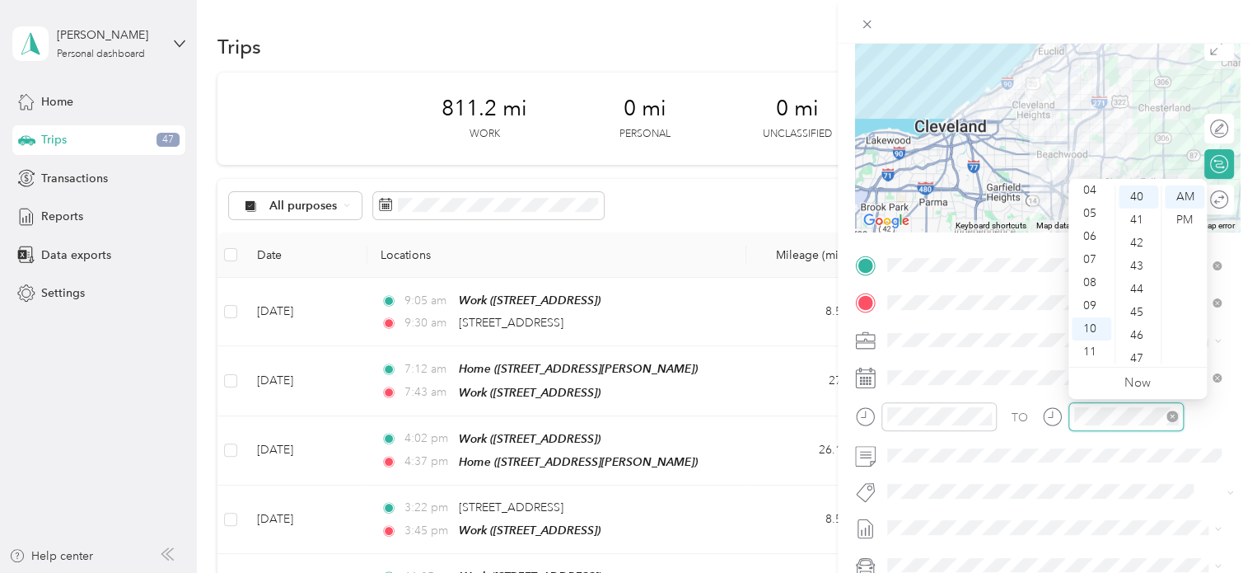
scroll to position [923, 0]
click at [1097, 356] on div "11" at bounding box center [1092, 351] width 40 height 23
click at [1134, 345] on div "50" at bounding box center [1139, 348] width 40 height 23
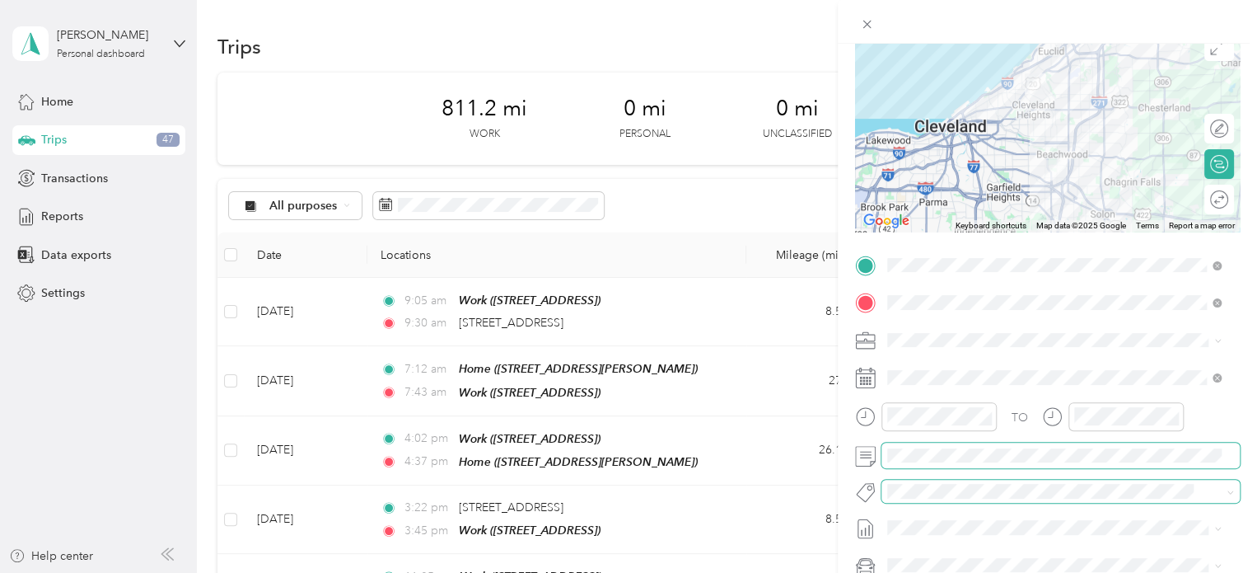
scroll to position [0, 0]
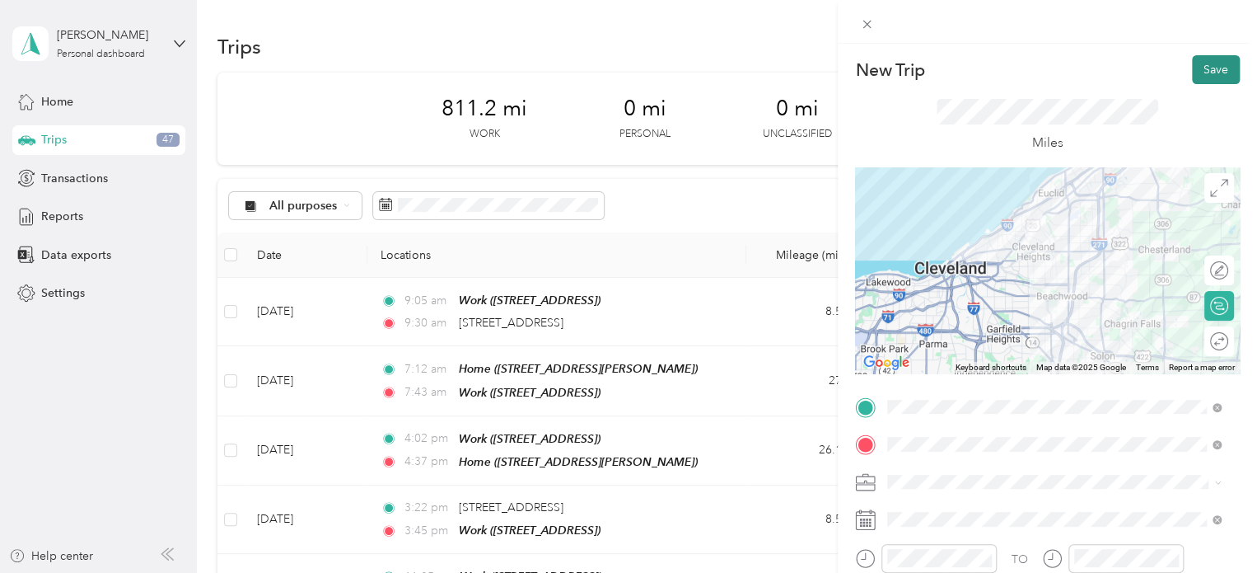
click at [1196, 68] on button "Save" at bounding box center [1216, 69] width 48 height 29
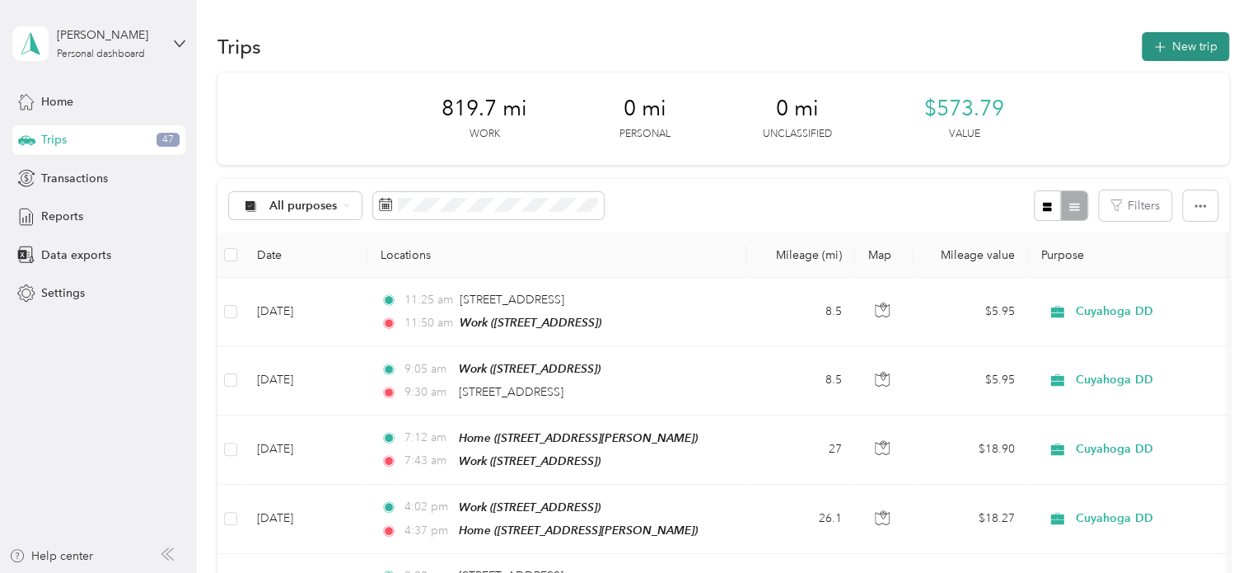
click at [1198, 45] on button "New trip" at bounding box center [1185, 46] width 87 height 29
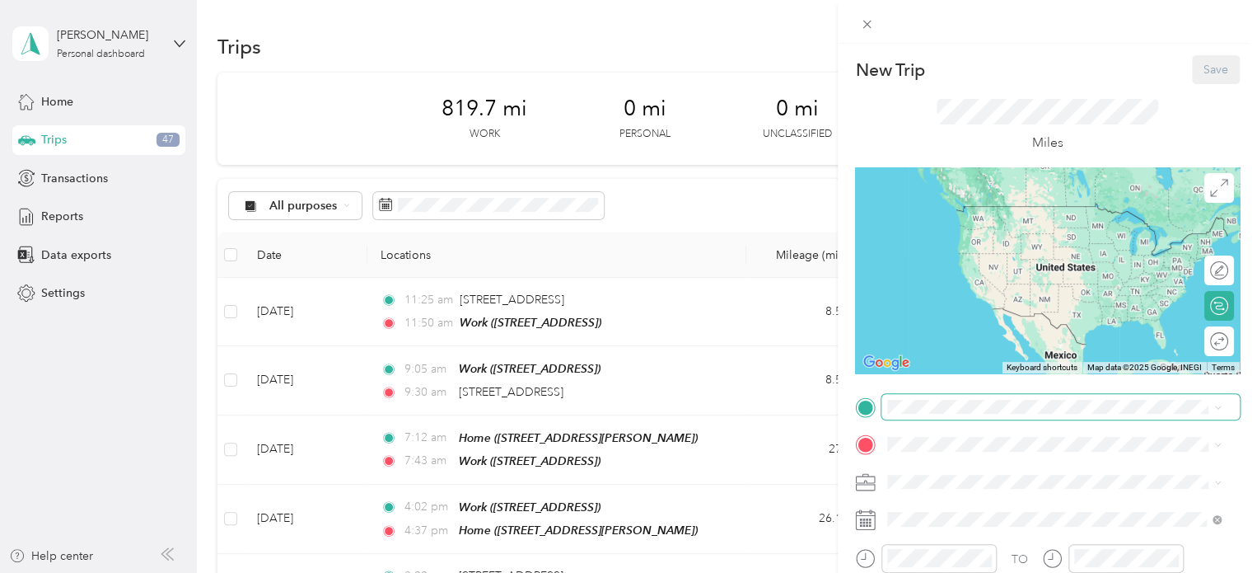
click at [914, 416] on span at bounding box center [1061, 407] width 358 height 26
click at [939, 288] on span "[STREET_ADDRESS]" at bounding box center [971, 281] width 105 height 14
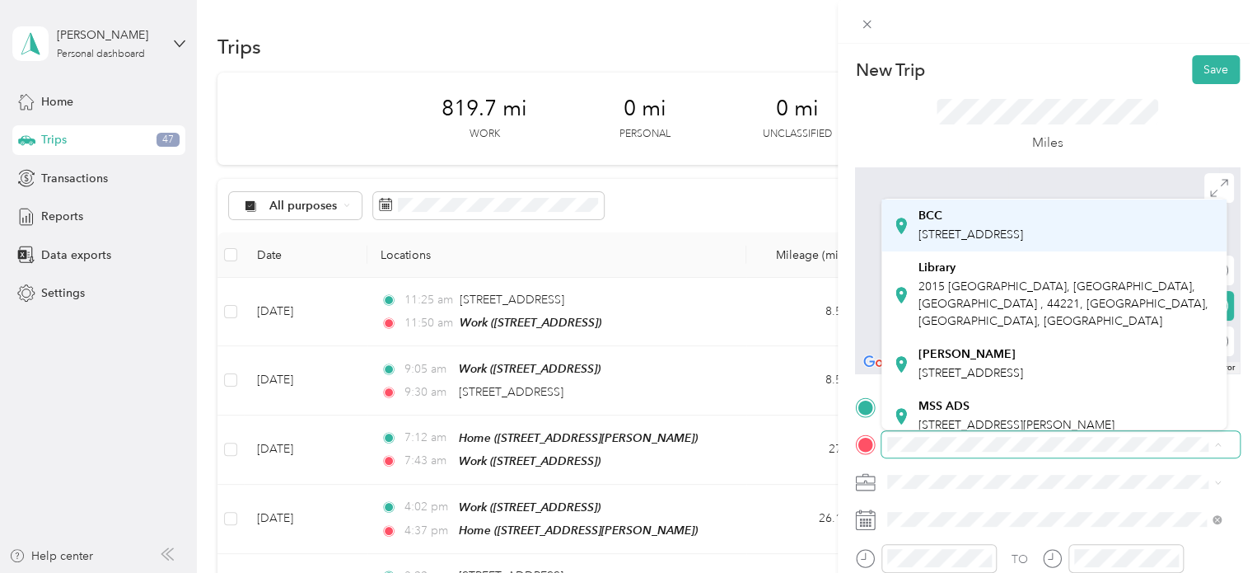
scroll to position [140, 0]
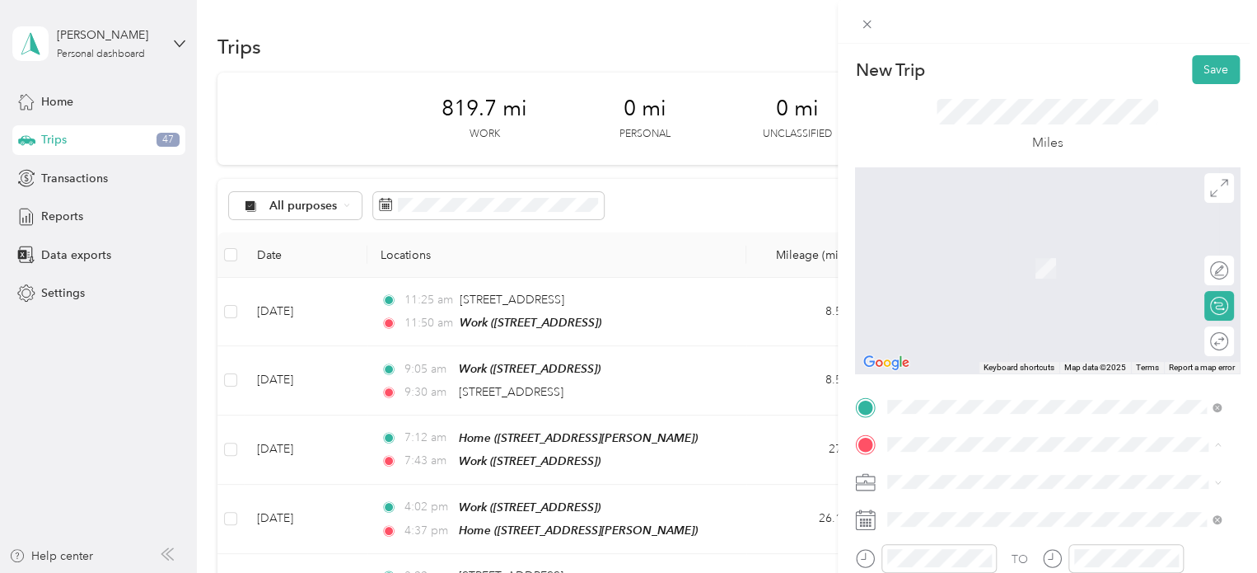
click at [933, 379] on div "[PERSON_NAME] [STREET_ADDRESS]" at bounding box center [971, 361] width 105 height 35
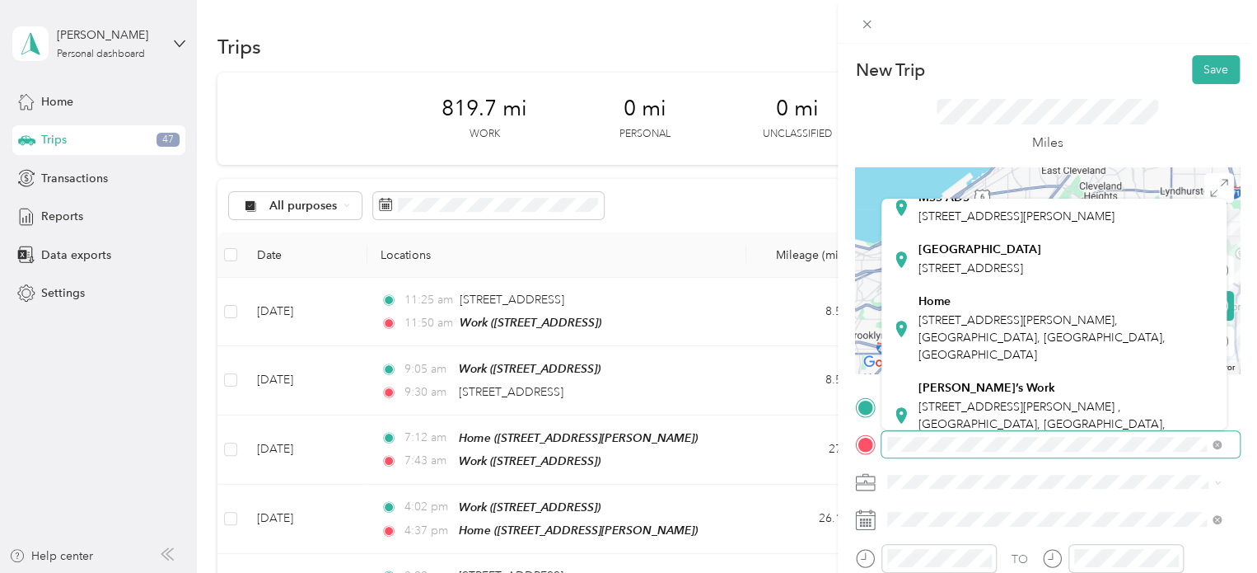
scroll to position [495, 0]
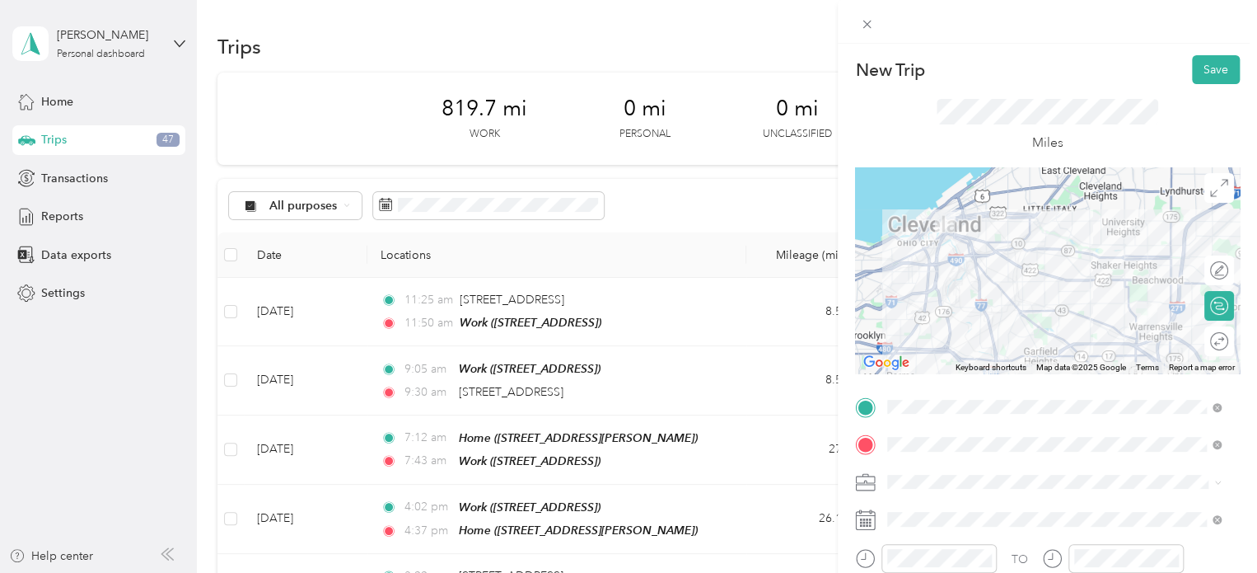
click at [929, 258] on span "[STREET_ADDRESS][PERSON_NAME], [GEOGRAPHIC_DATA], [GEOGRAPHIC_DATA], [GEOGRAPHI…" at bounding box center [1042, 256] width 247 height 49
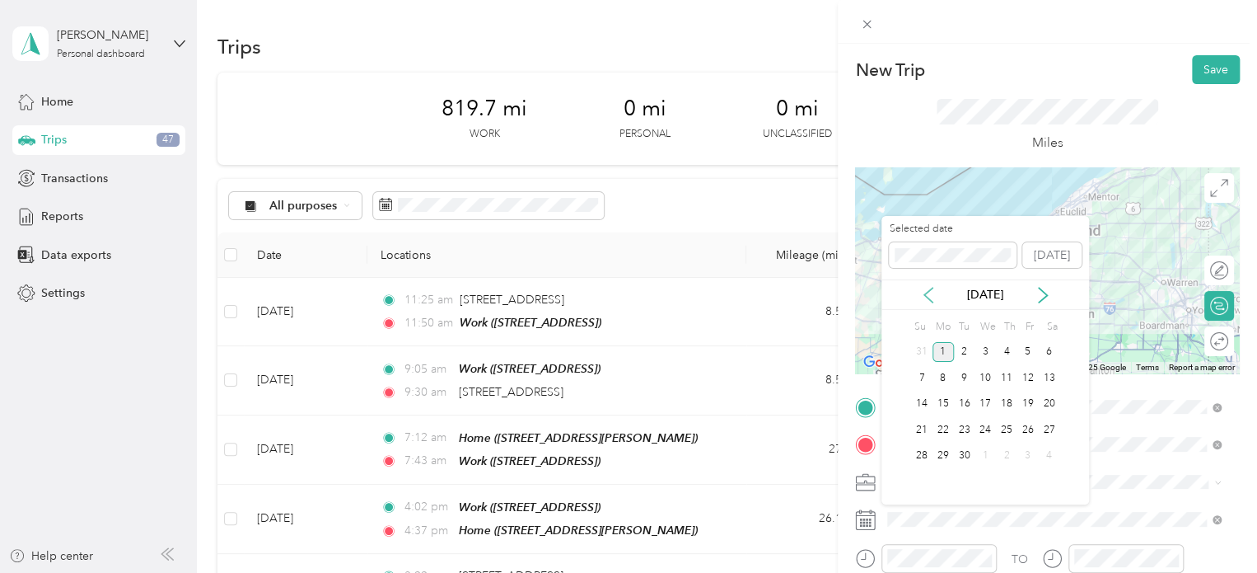
click at [920, 292] on icon at bounding box center [928, 295] width 16 height 16
click at [1025, 344] on div "1" at bounding box center [1027, 352] width 21 height 21
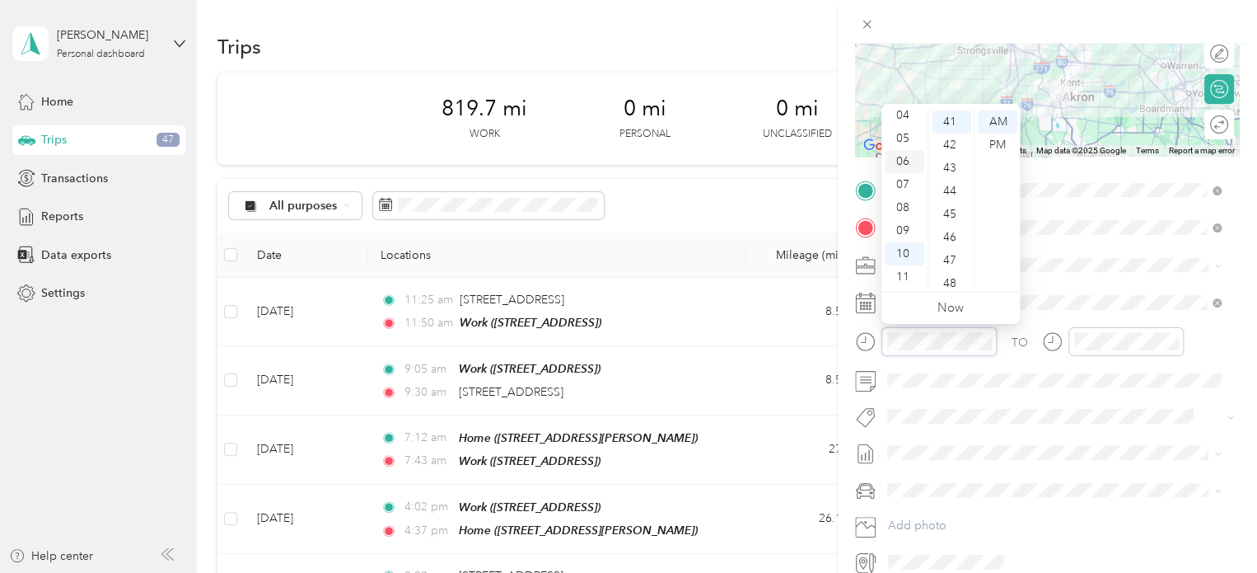
scroll to position [0, 0]
click at [900, 124] on div "12" at bounding box center [905, 121] width 40 height 23
click at [947, 218] on div "35" at bounding box center [952, 214] width 40 height 23
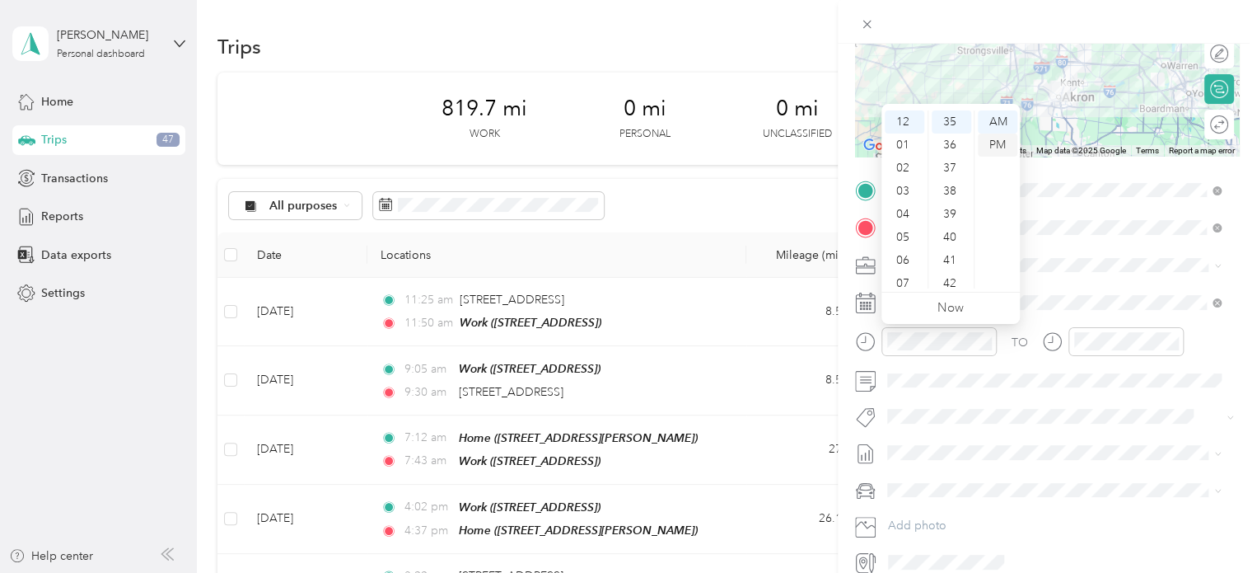
click at [995, 152] on div "PM" at bounding box center [998, 144] width 40 height 23
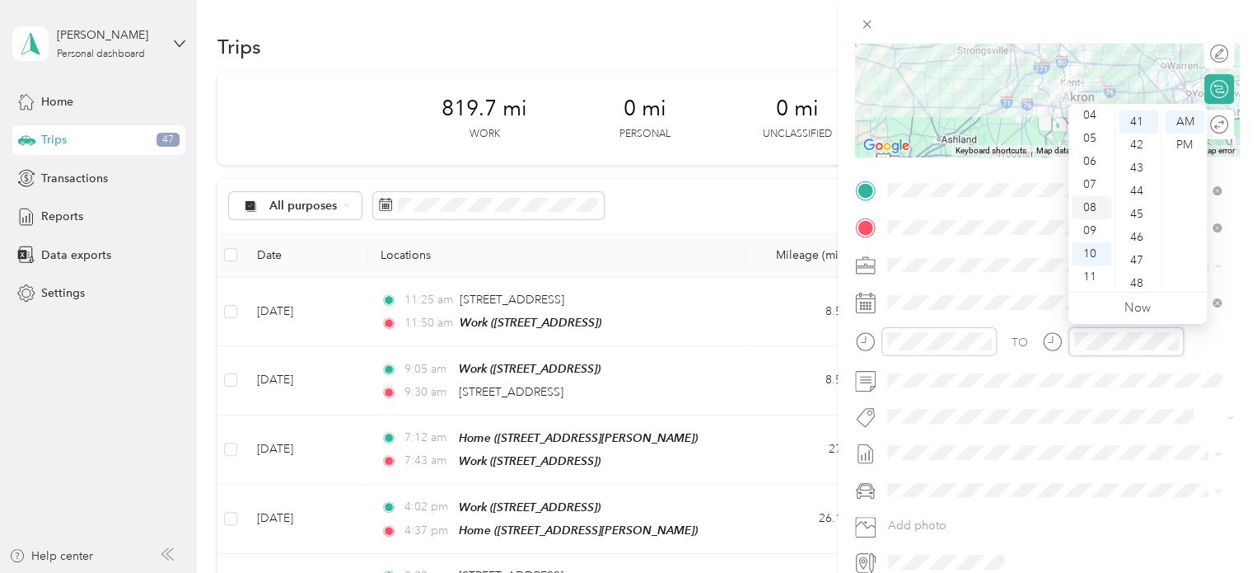
scroll to position [0, 0]
click at [1088, 143] on div "01" at bounding box center [1092, 144] width 40 height 23
click at [1139, 176] on div "06" at bounding box center [1139, 177] width 40 height 23
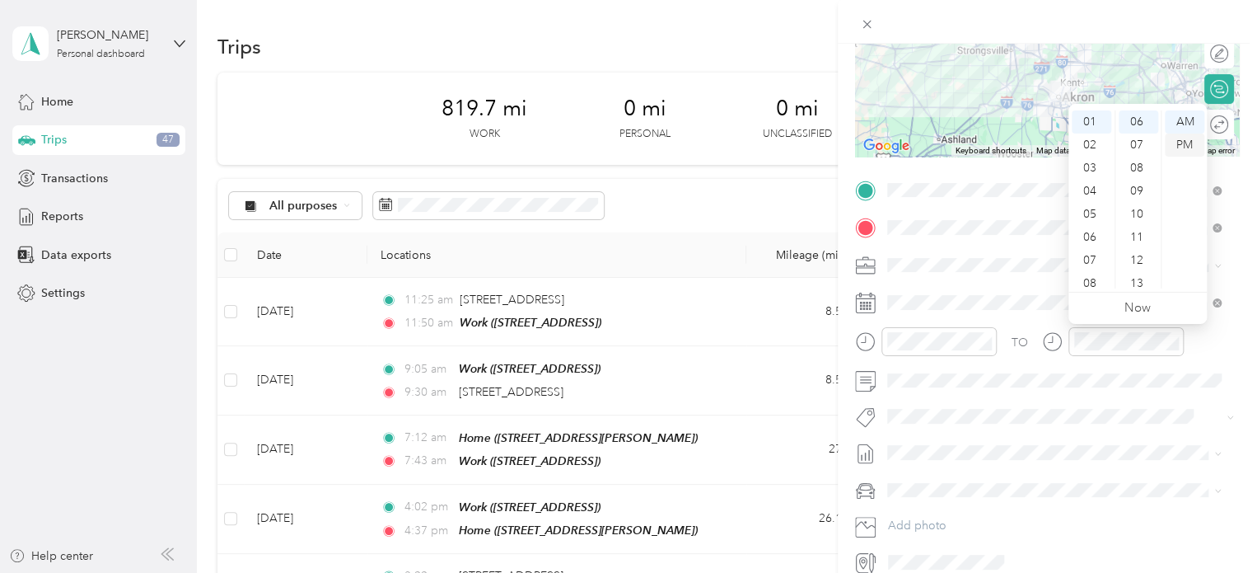
click at [1185, 143] on div "PM" at bounding box center [1185, 144] width 40 height 23
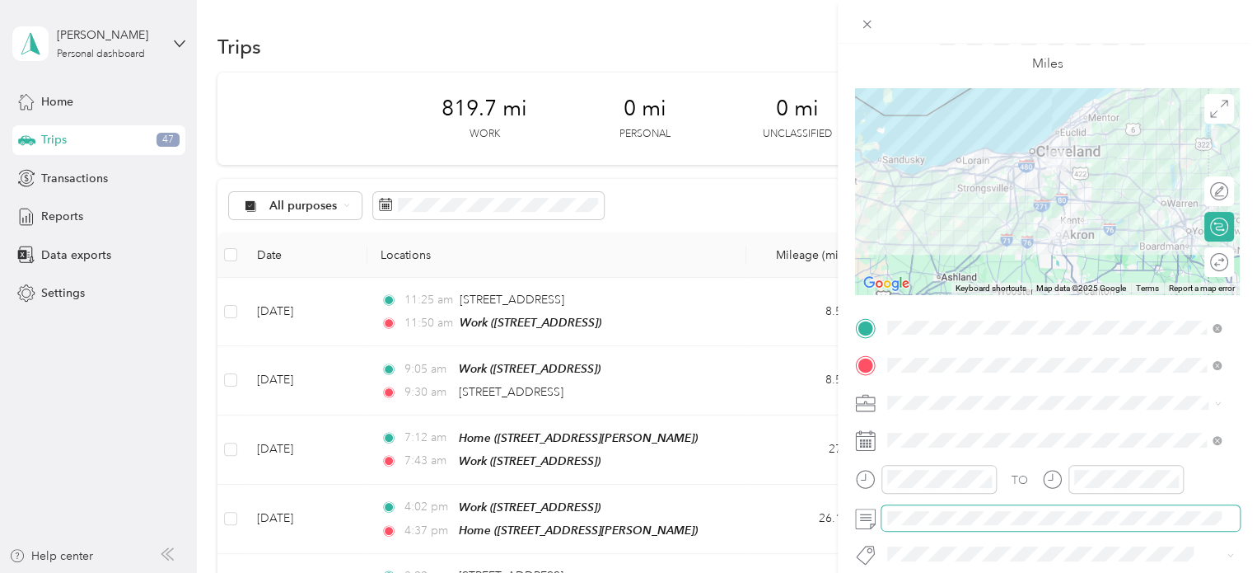
scroll to position [0, 0]
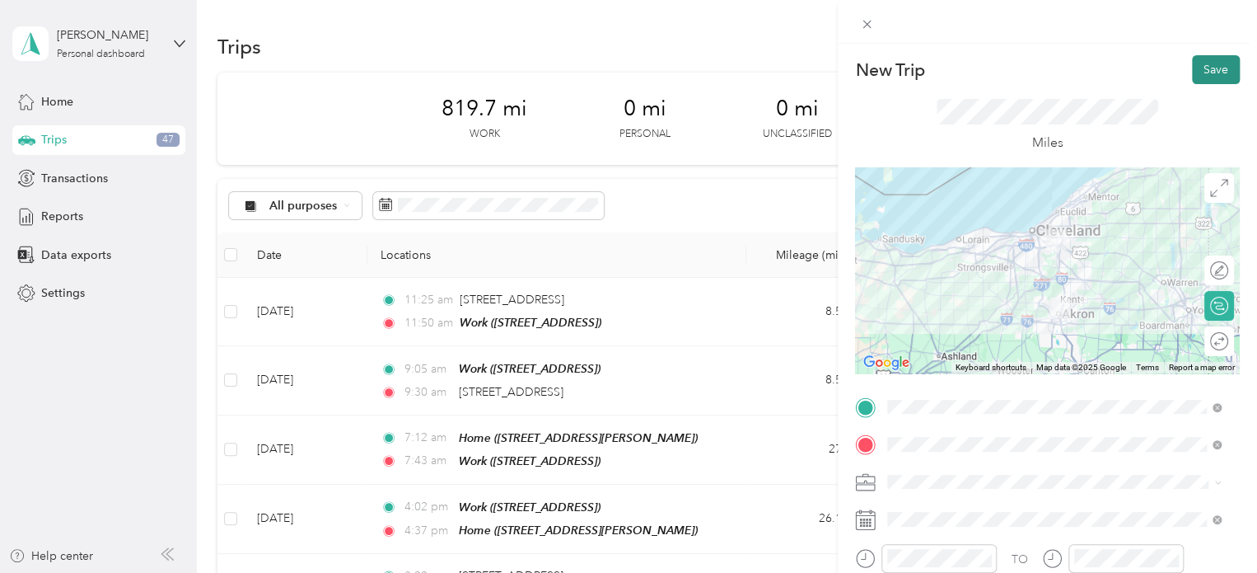
click at [1201, 71] on button "Save" at bounding box center [1216, 69] width 48 height 29
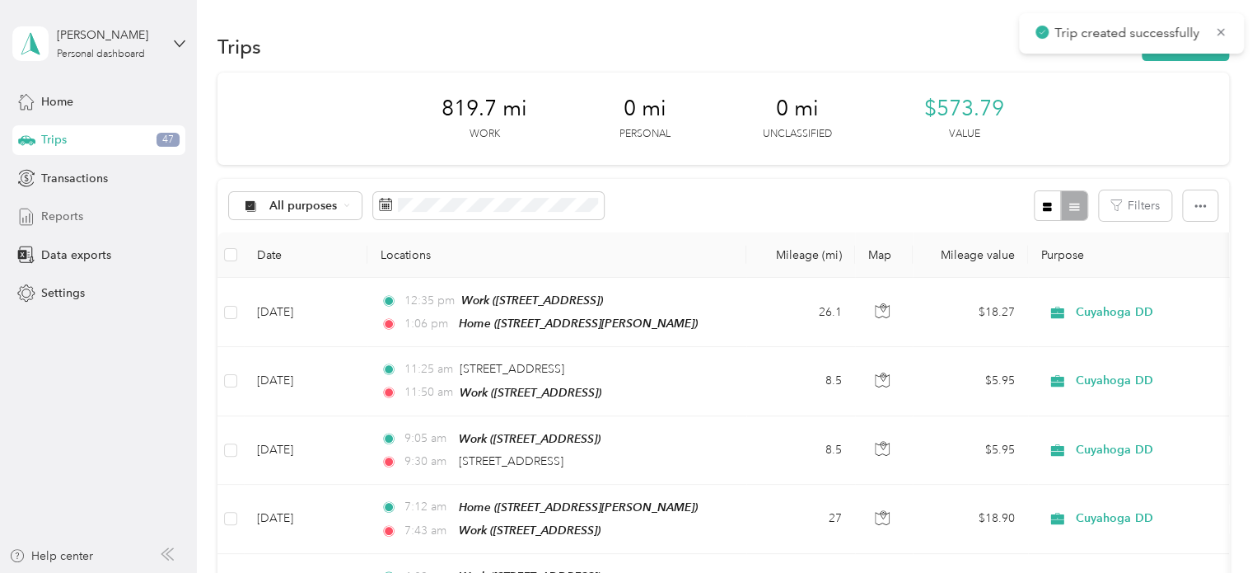
click at [49, 217] on span "Reports" at bounding box center [62, 216] width 42 height 17
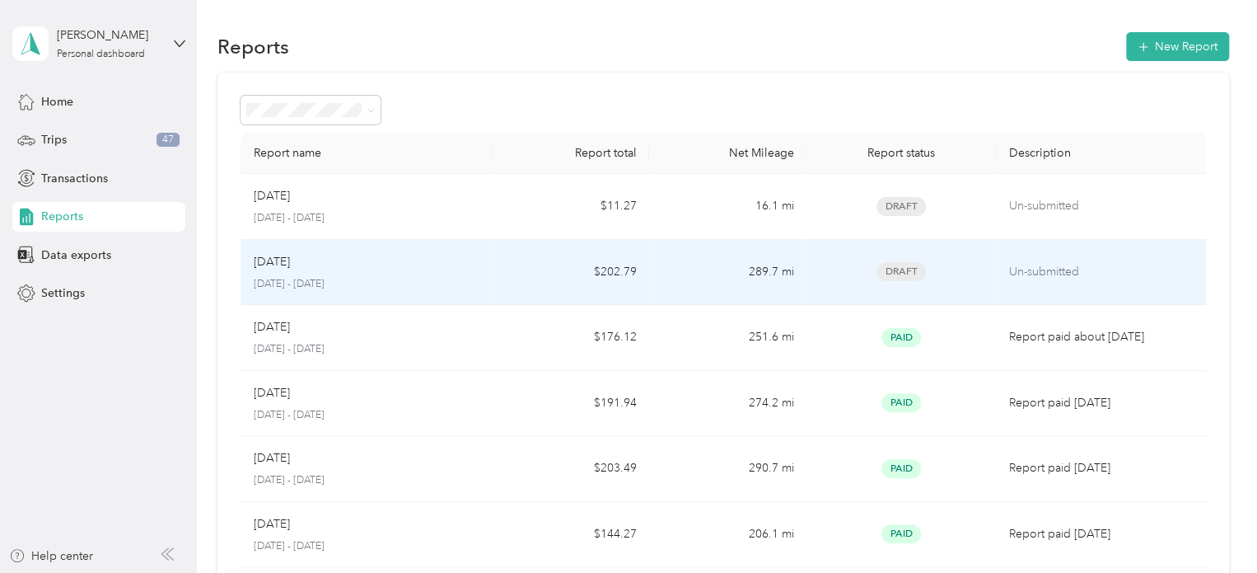
click at [767, 278] on td "289.7 mi" at bounding box center [727, 273] width 157 height 66
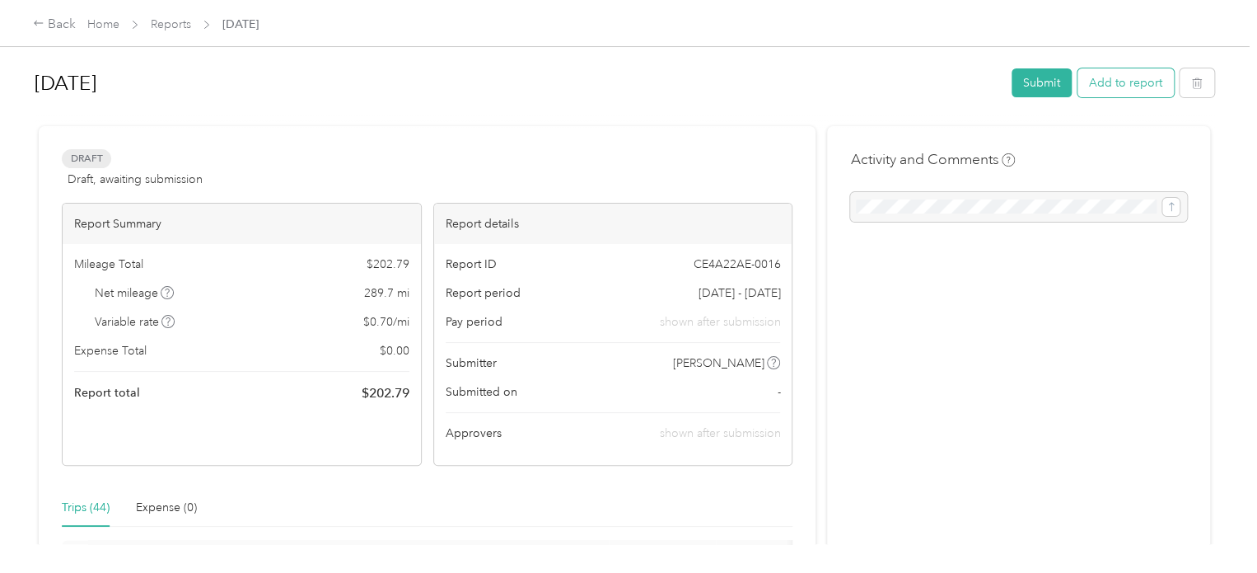
click at [1132, 85] on button "Add to report" at bounding box center [1126, 82] width 96 height 29
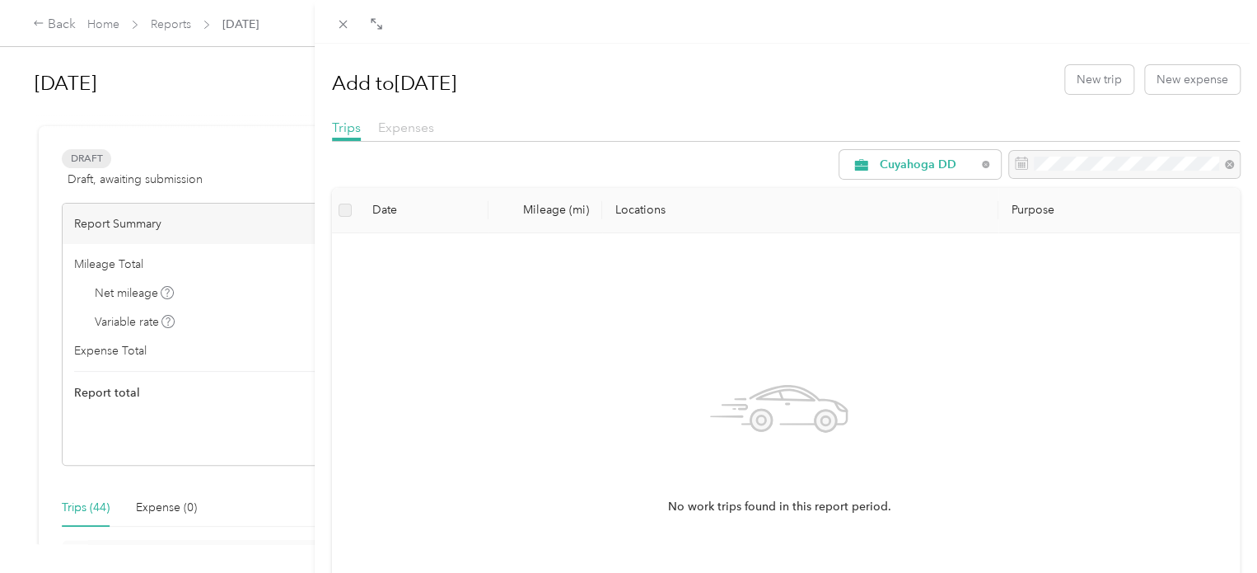
click at [393, 124] on span "Expenses" at bounding box center [406, 127] width 56 height 16
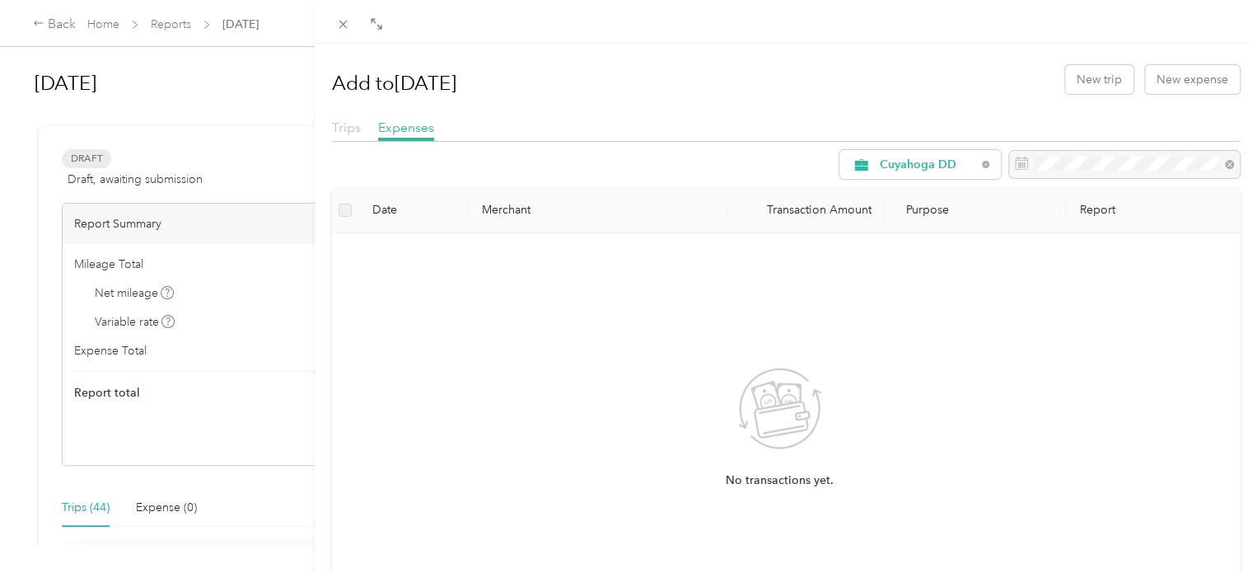
click at [356, 129] on span "Trips" at bounding box center [346, 127] width 29 height 16
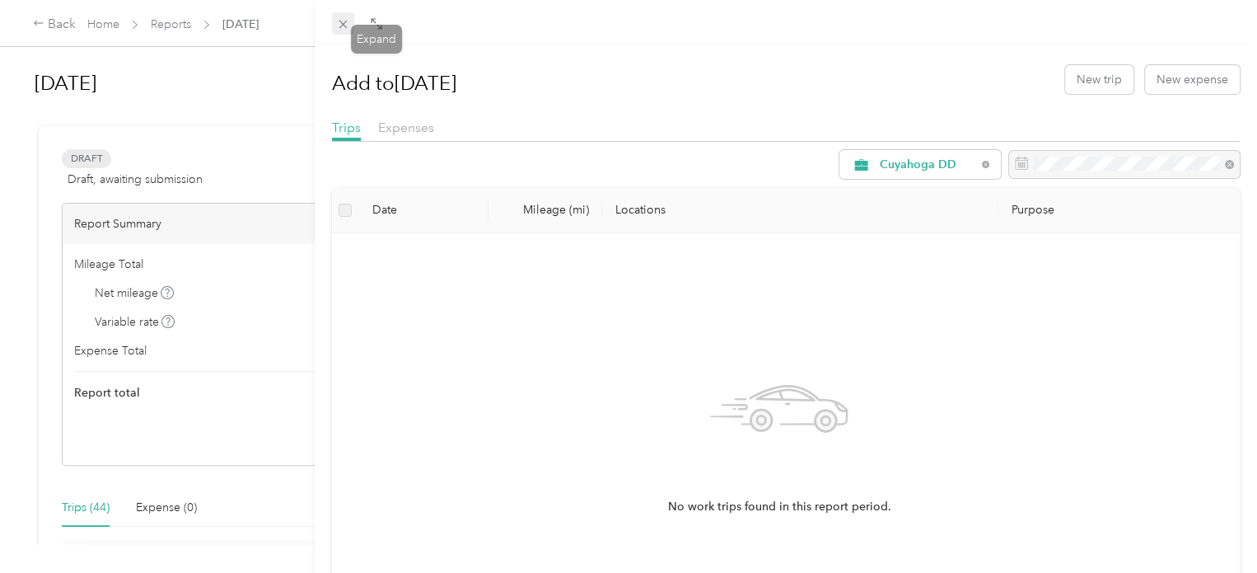
click at [340, 26] on icon at bounding box center [343, 24] width 14 height 14
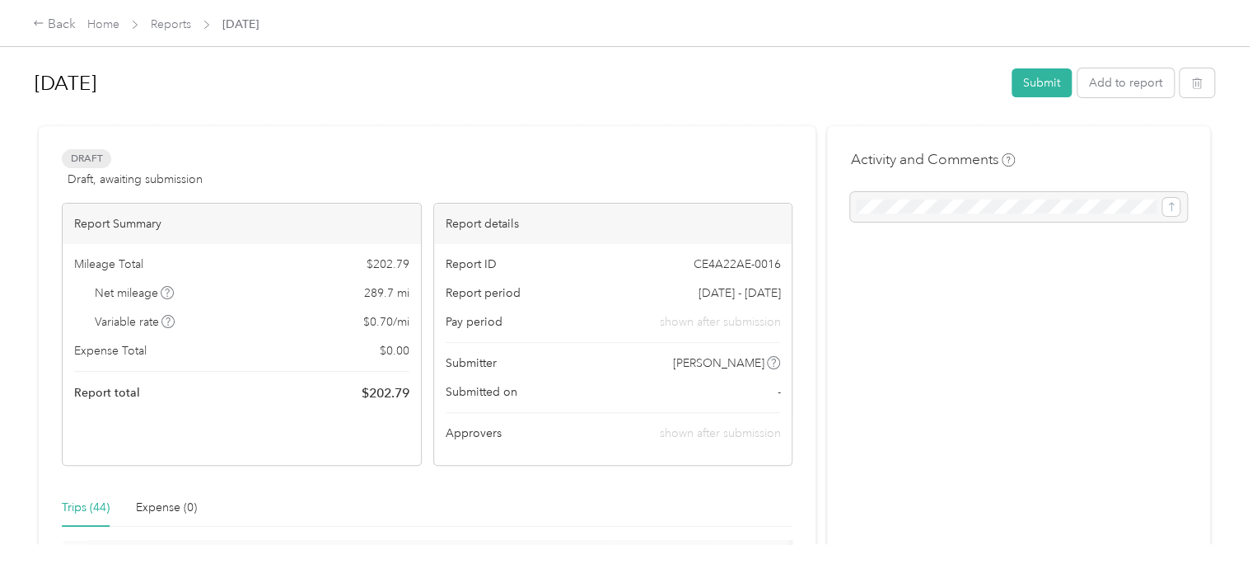
click at [523, 265] on div "Report ID CE4A22AE-0016" at bounding box center [613, 263] width 335 height 17
click at [1111, 81] on button "Add to report" at bounding box center [1126, 82] width 96 height 29
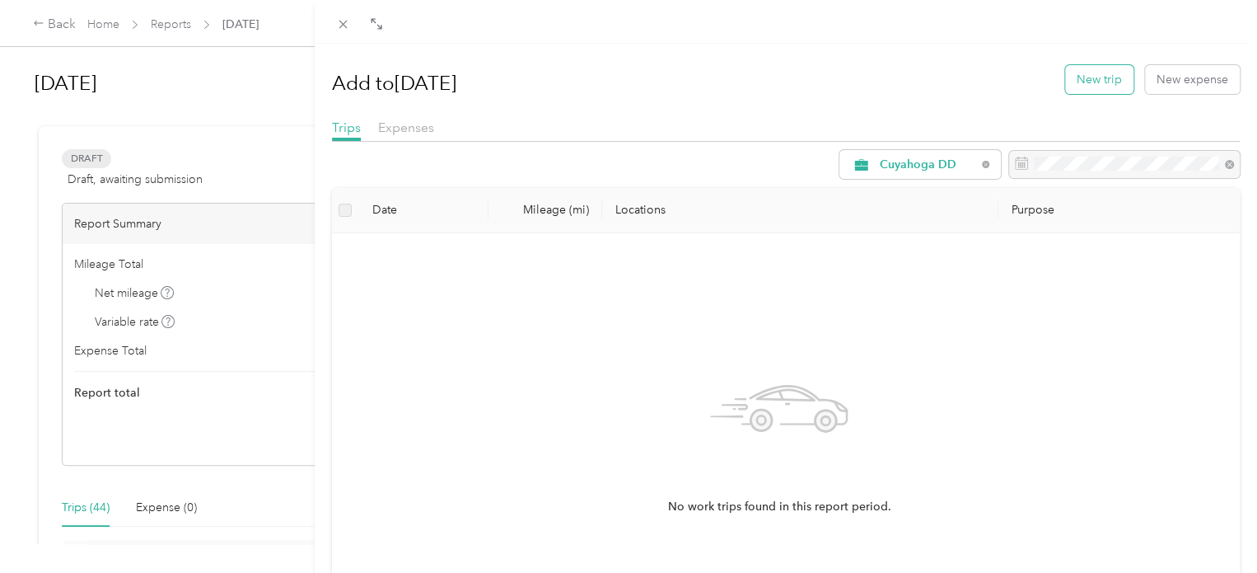
click at [1087, 82] on button "New trip" at bounding box center [1099, 79] width 68 height 29
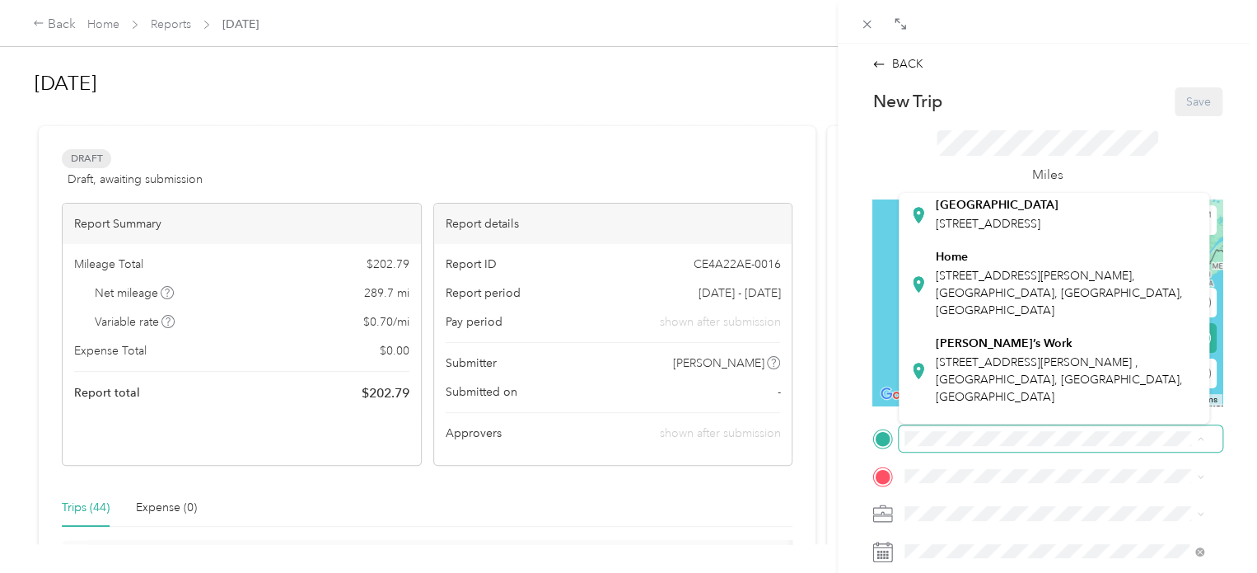
scroll to position [404, 0]
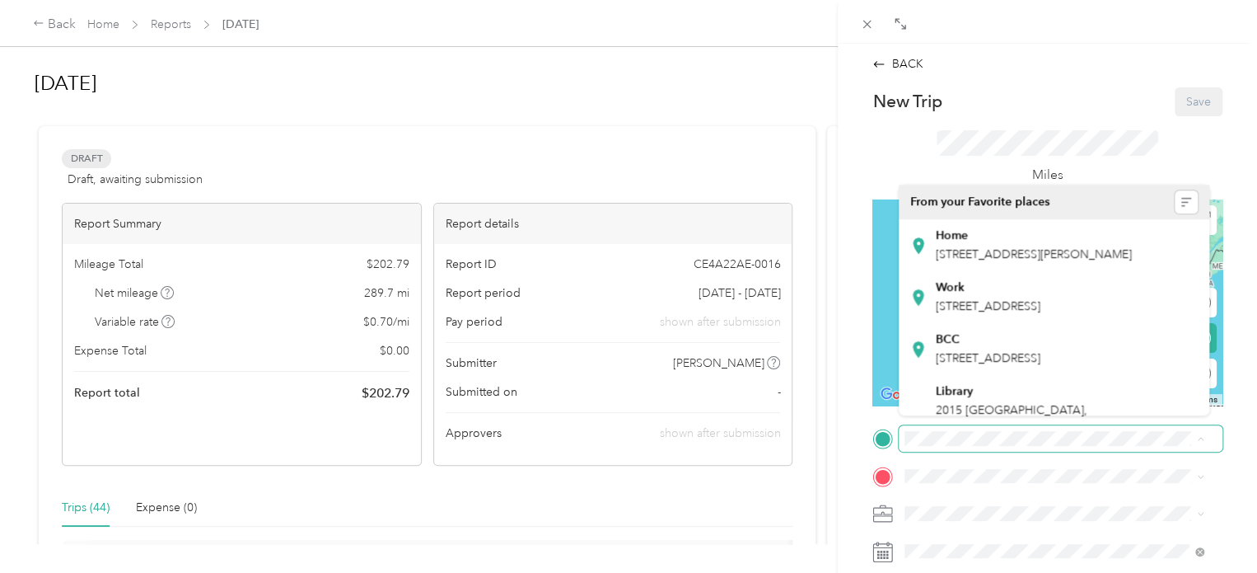
click at [916, 446] on span at bounding box center [1061, 438] width 324 height 26
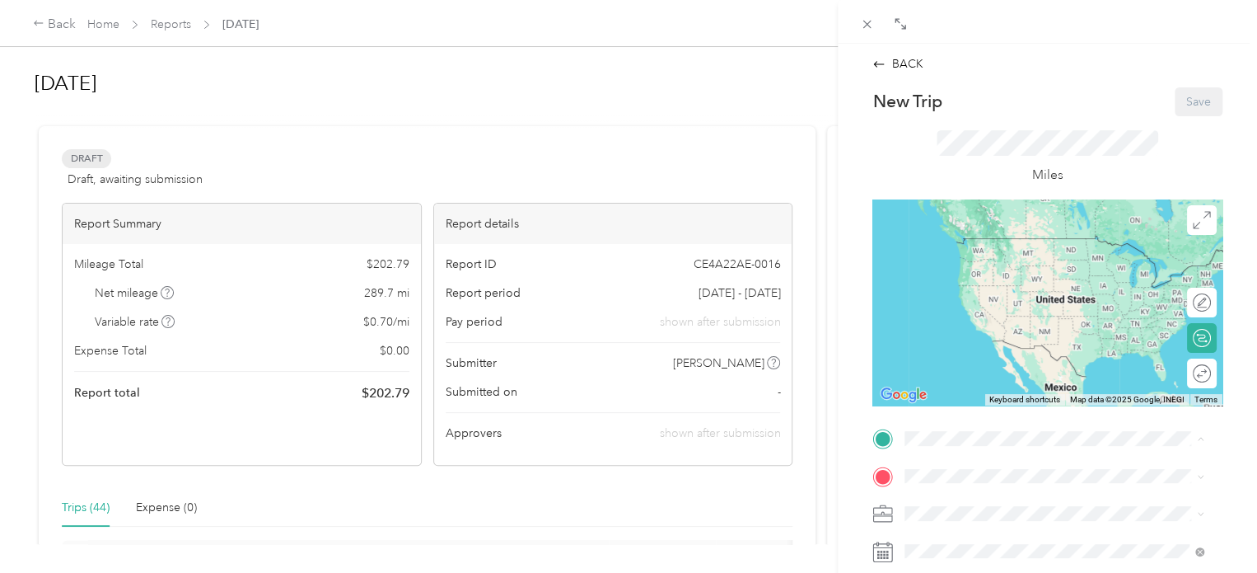
click at [951, 266] on span "[STREET_ADDRESS][PERSON_NAME]" at bounding box center [1034, 262] width 196 height 14
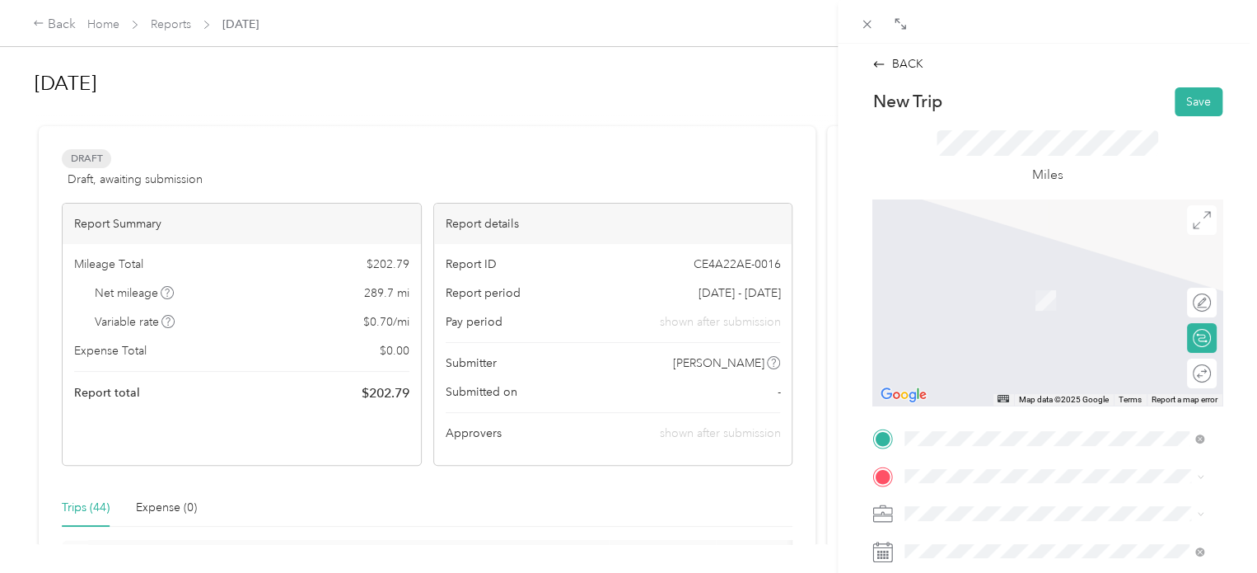
click at [975, 360] on div "Work [STREET_ADDRESS]" at bounding box center [988, 342] width 105 height 35
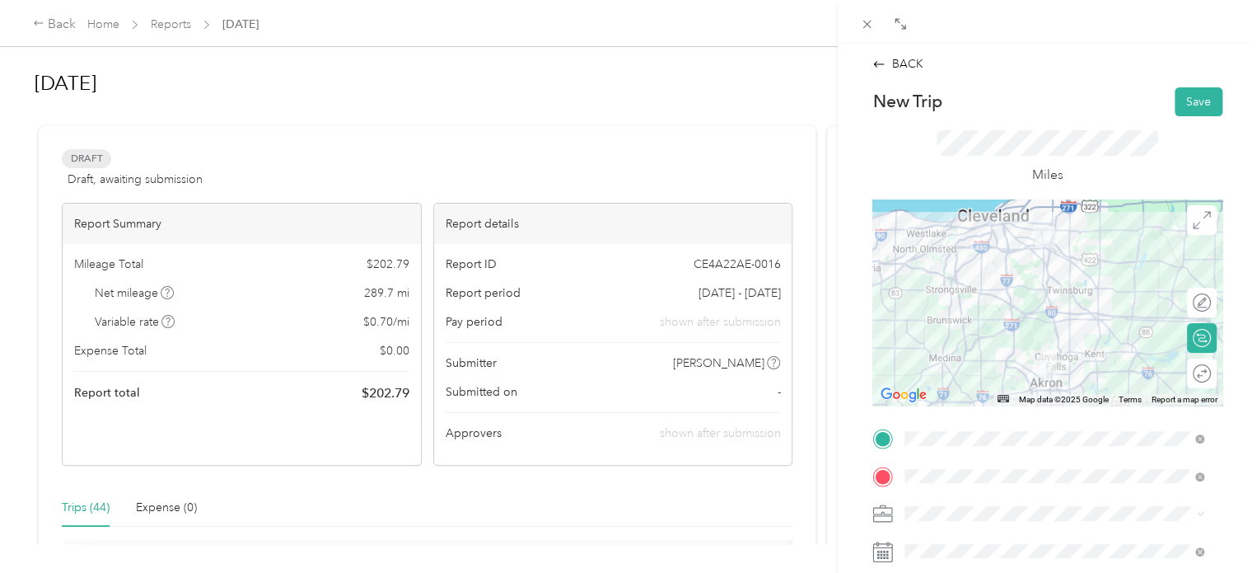
scroll to position [101, 0]
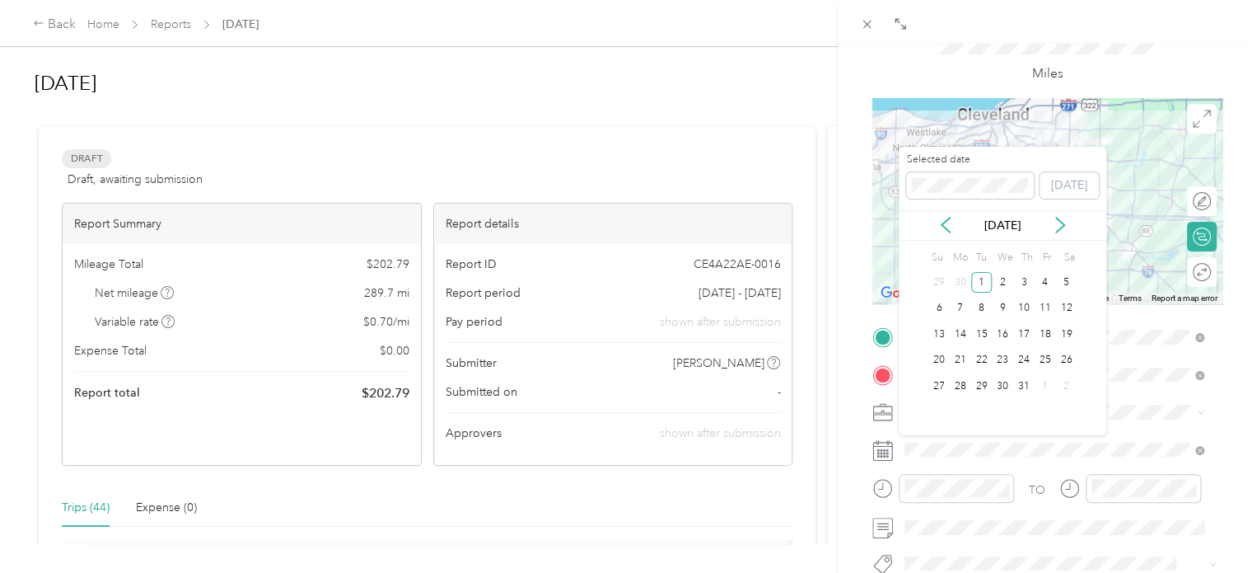
click at [1046, 389] on div "1" at bounding box center [1045, 386] width 21 height 21
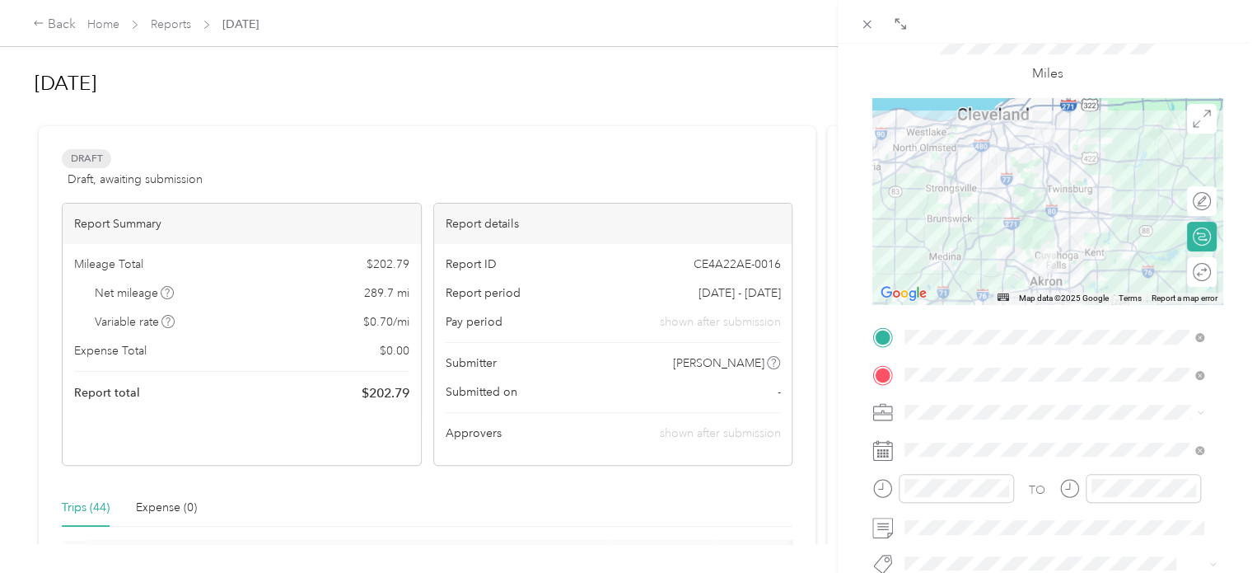
click at [788, 507] on div "BACK New Trip Save This trip cannot be edited because it is either under review…" at bounding box center [628, 286] width 1257 height 573
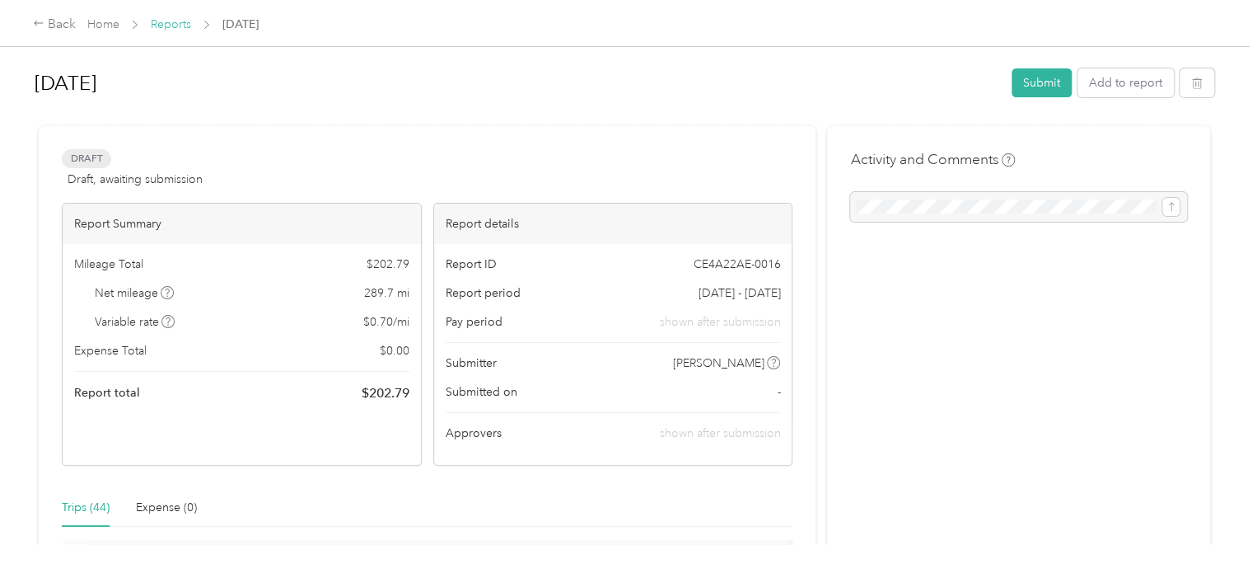
click at [169, 22] on link "Reports" at bounding box center [171, 24] width 40 height 14
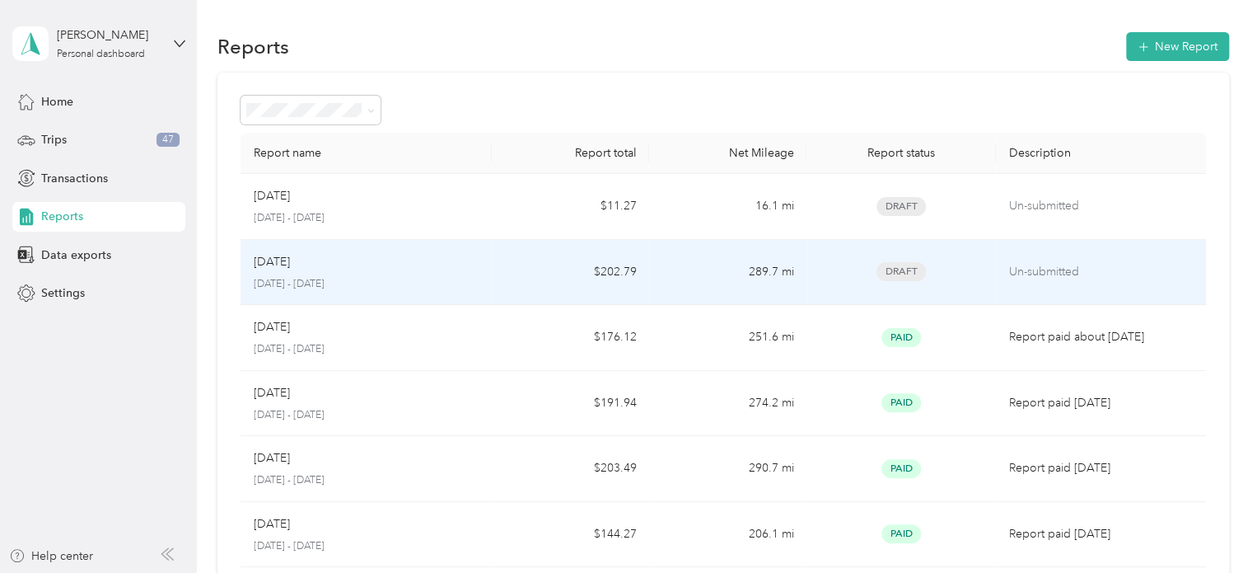
click at [594, 279] on td "$202.79" at bounding box center [570, 273] width 157 height 66
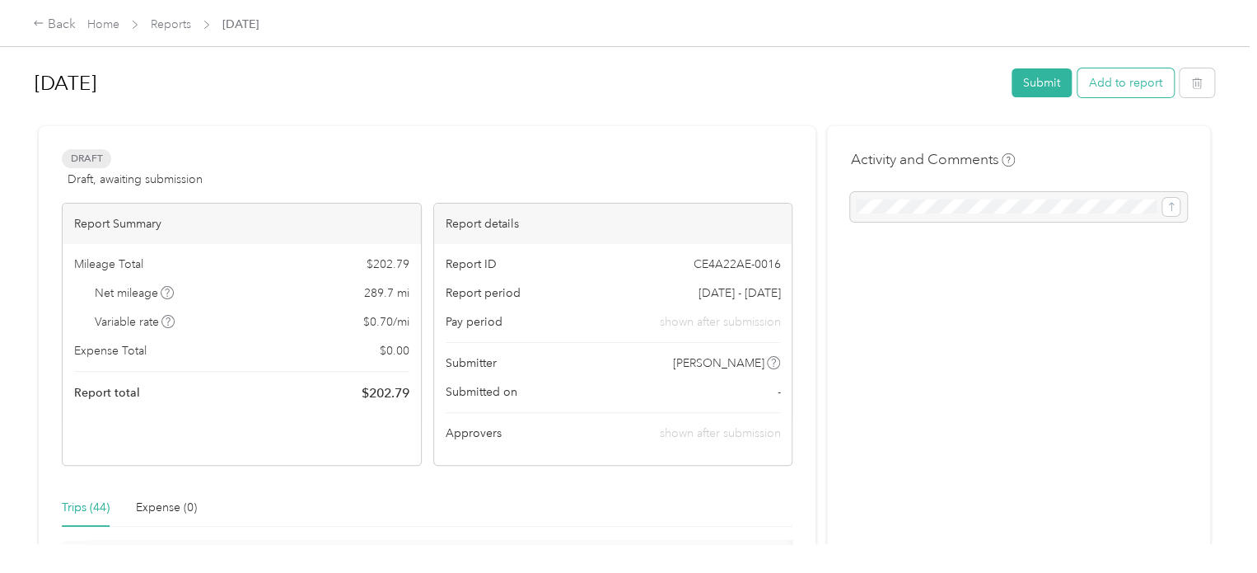
click at [1140, 82] on button "Add to report" at bounding box center [1126, 82] width 96 height 29
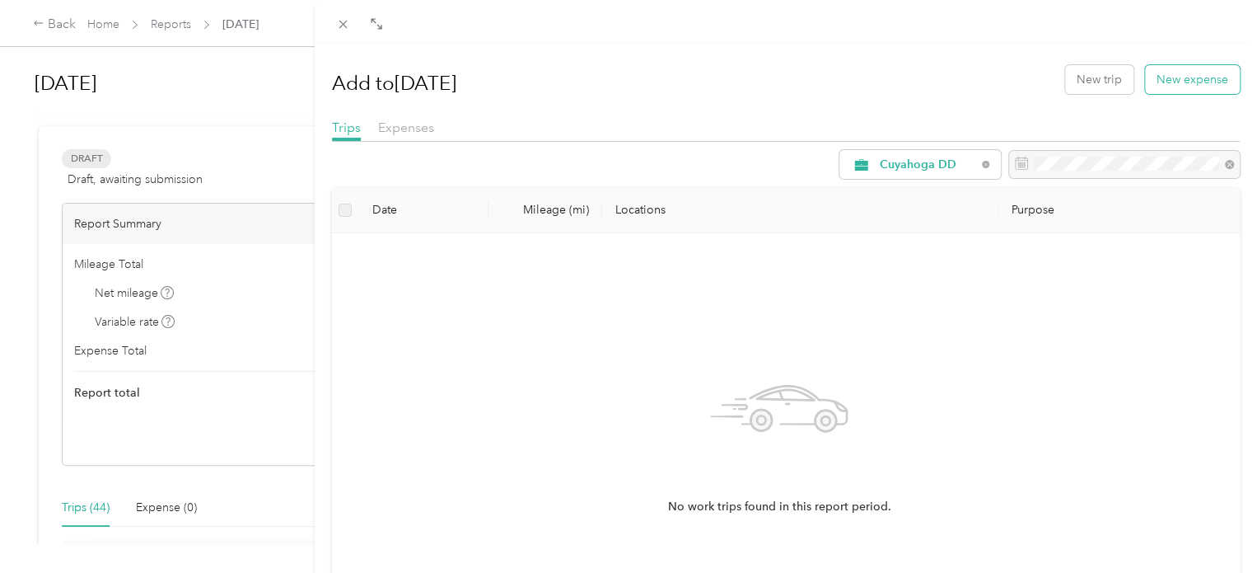
click at [1186, 89] on button "New expense" at bounding box center [1192, 79] width 95 height 29
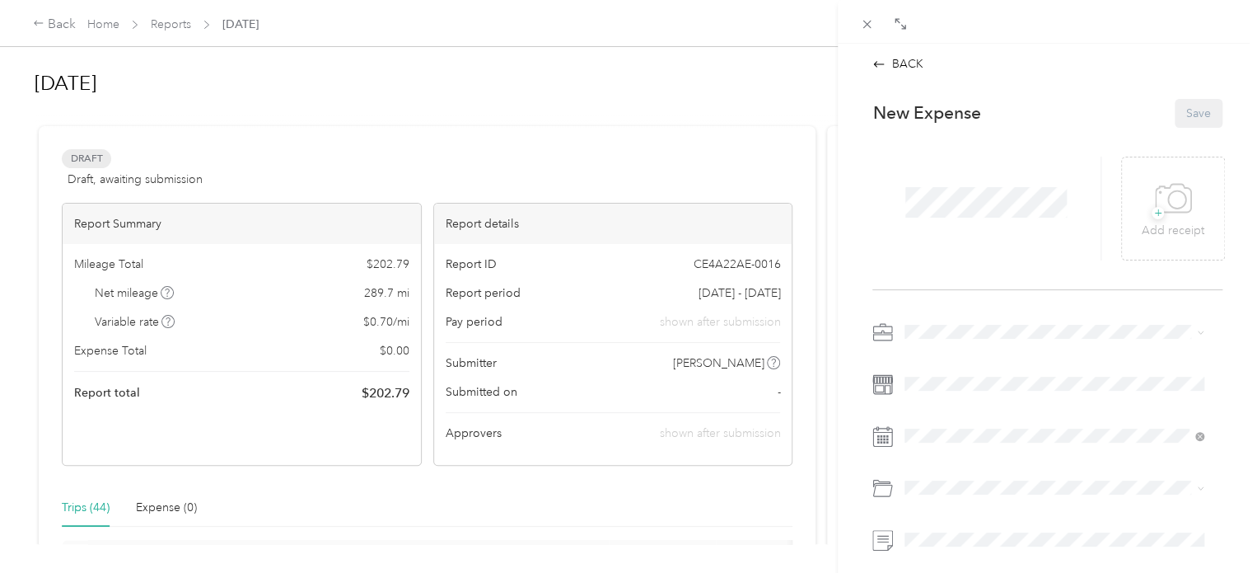
click at [893, 55] on div "Expand" at bounding box center [900, 48] width 51 height 29
click at [880, 63] on icon at bounding box center [879, 64] width 11 height 6
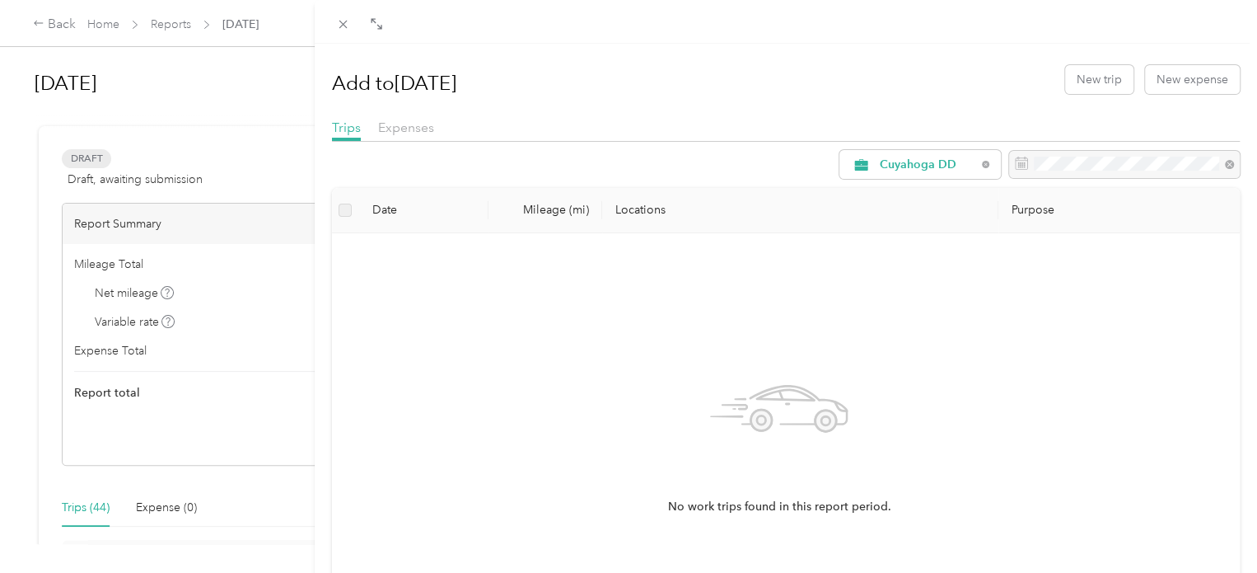
click at [55, 17] on div "Add to [DATE] New trip New expense Trips Expenses Cuyahoga DD Date Mileage (mi)…" at bounding box center [628, 286] width 1257 height 573
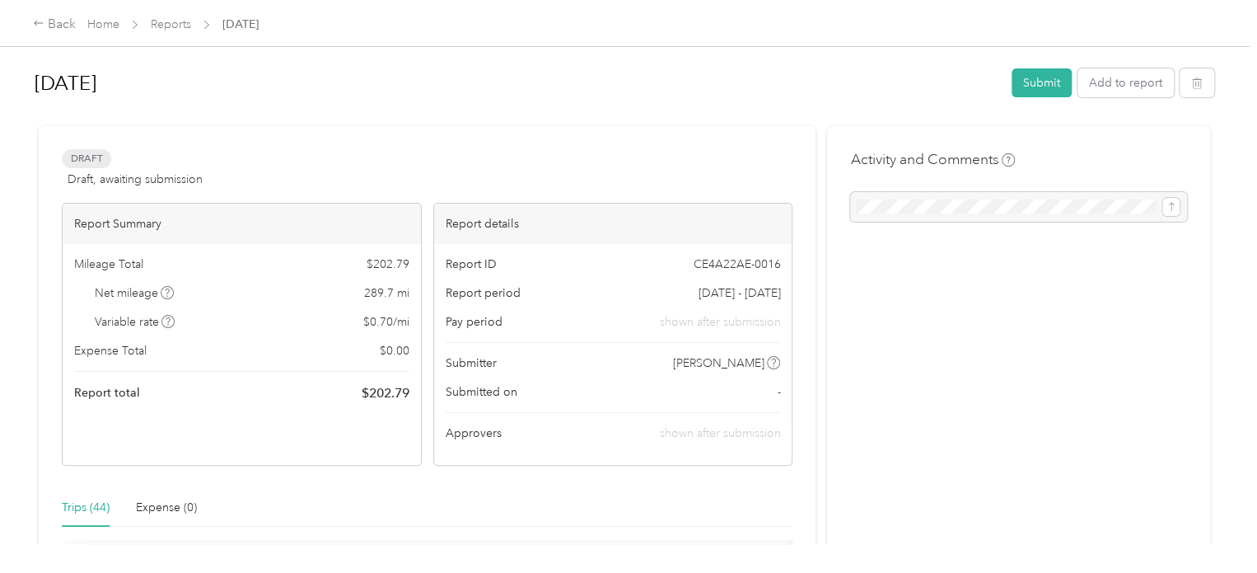
click at [49, 22] on div at bounding box center [628, 286] width 1257 height 573
click at [49, 22] on div "Back" at bounding box center [54, 25] width 43 height 20
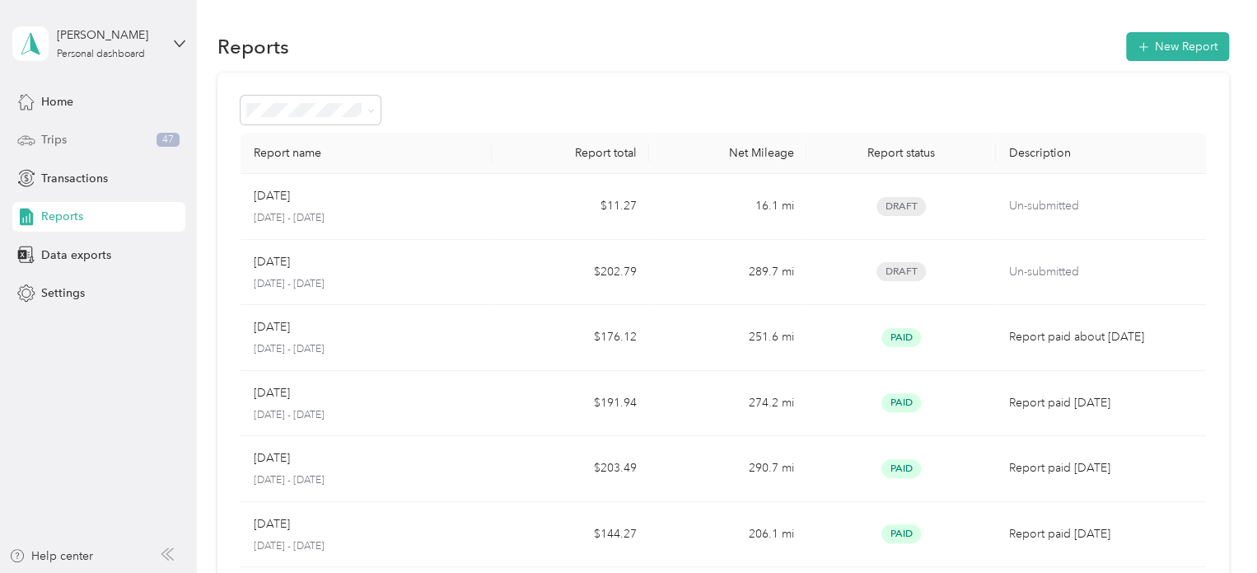
click at [56, 128] on div "Trips 47" at bounding box center [98, 140] width 173 height 30
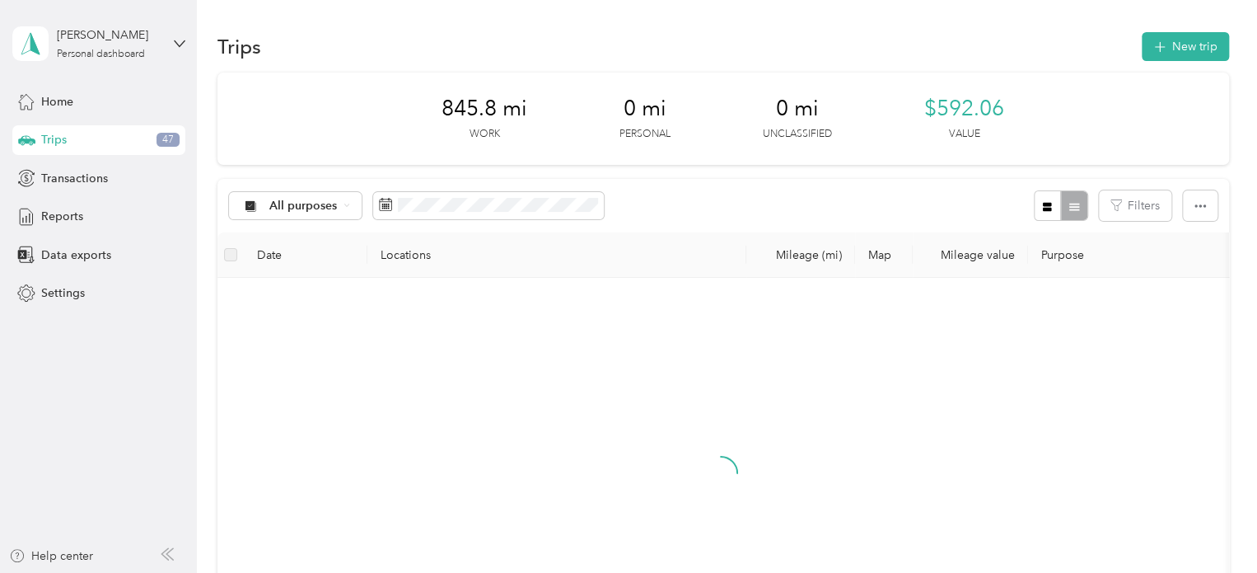
click at [430, 222] on div "All purposes Filters" at bounding box center [724, 206] width 1012 height 54
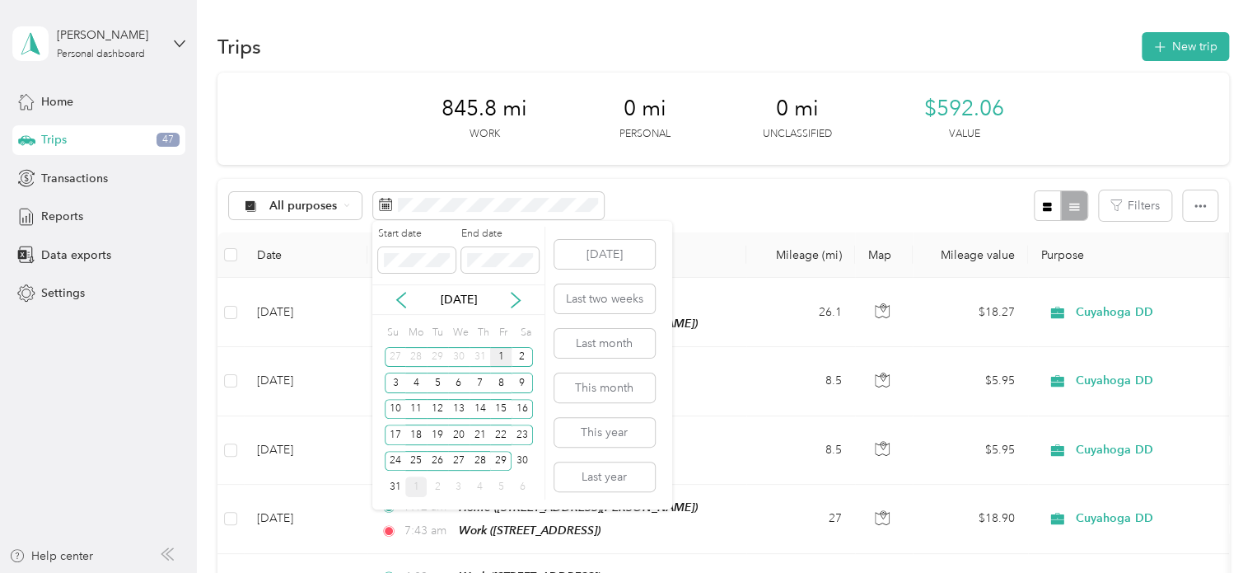
click at [501, 363] on div "1" at bounding box center [500, 357] width 21 height 21
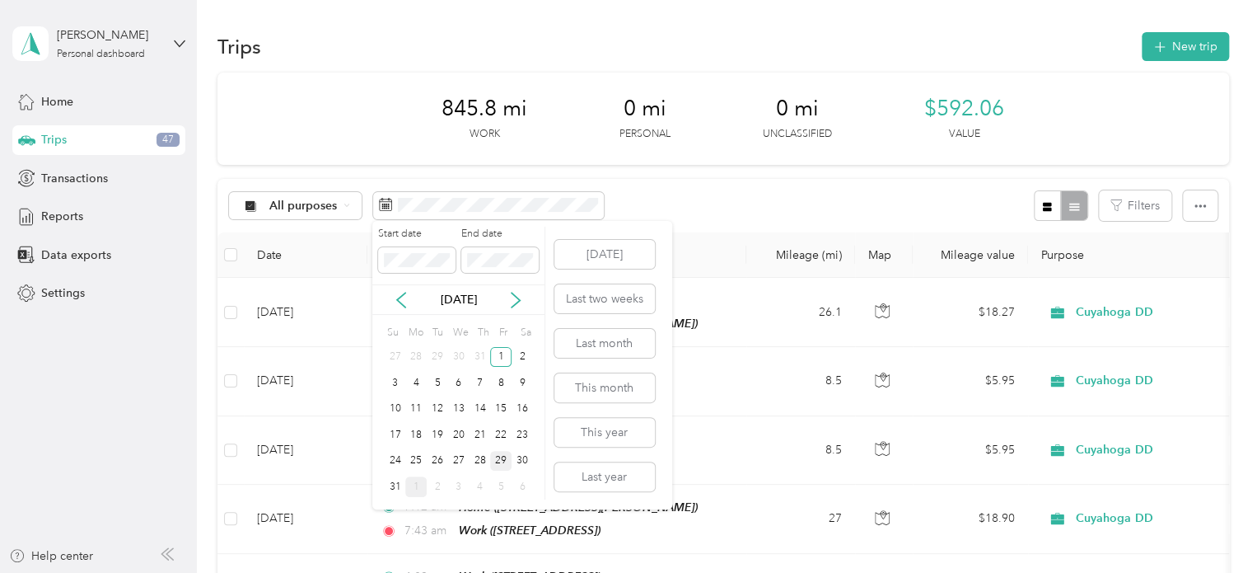
click at [503, 451] on div "29" at bounding box center [500, 461] width 21 height 21
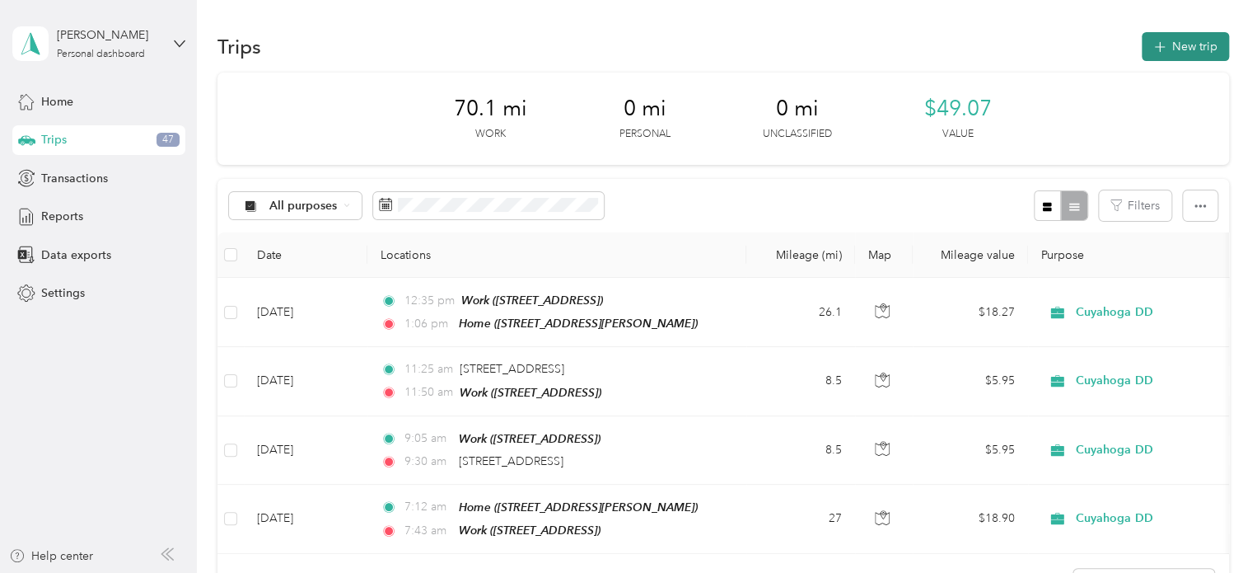
click at [1164, 49] on button "New trip" at bounding box center [1185, 46] width 87 height 29
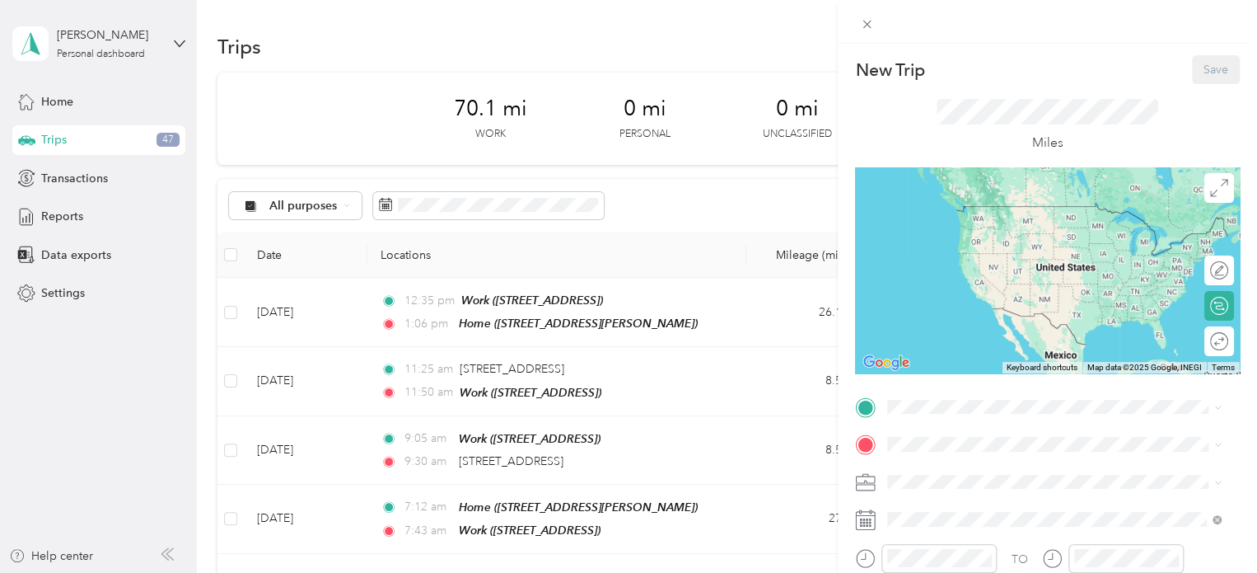
drag, startPoint x: 936, startPoint y: 236, endPoint x: 952, endPoint y: 274, distance: 41.8
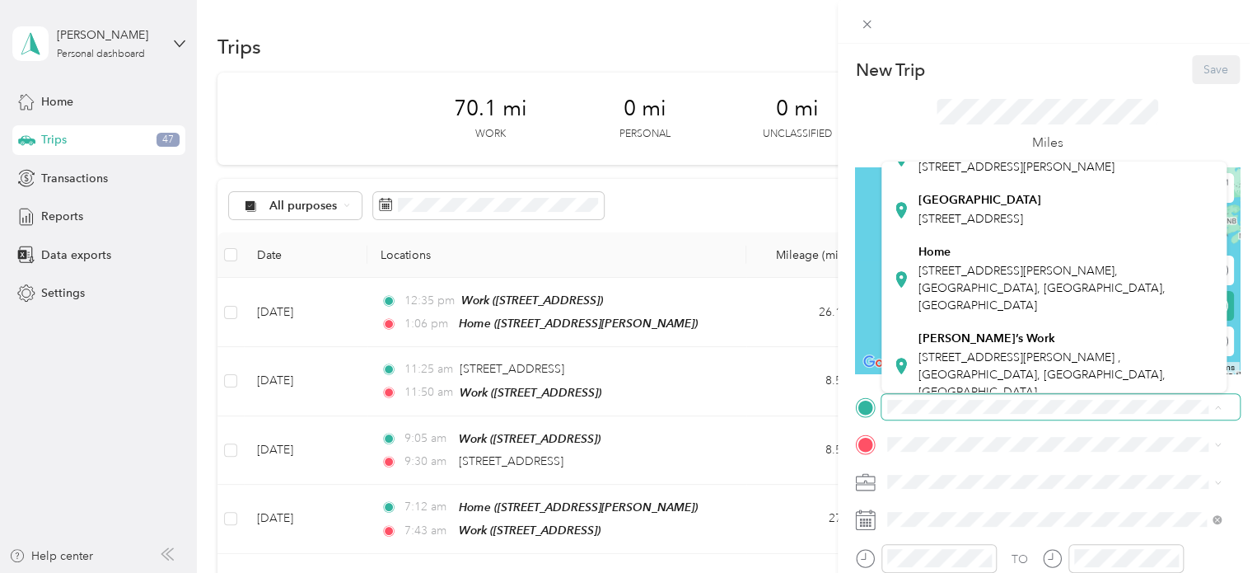
scroll to position [495, 0]
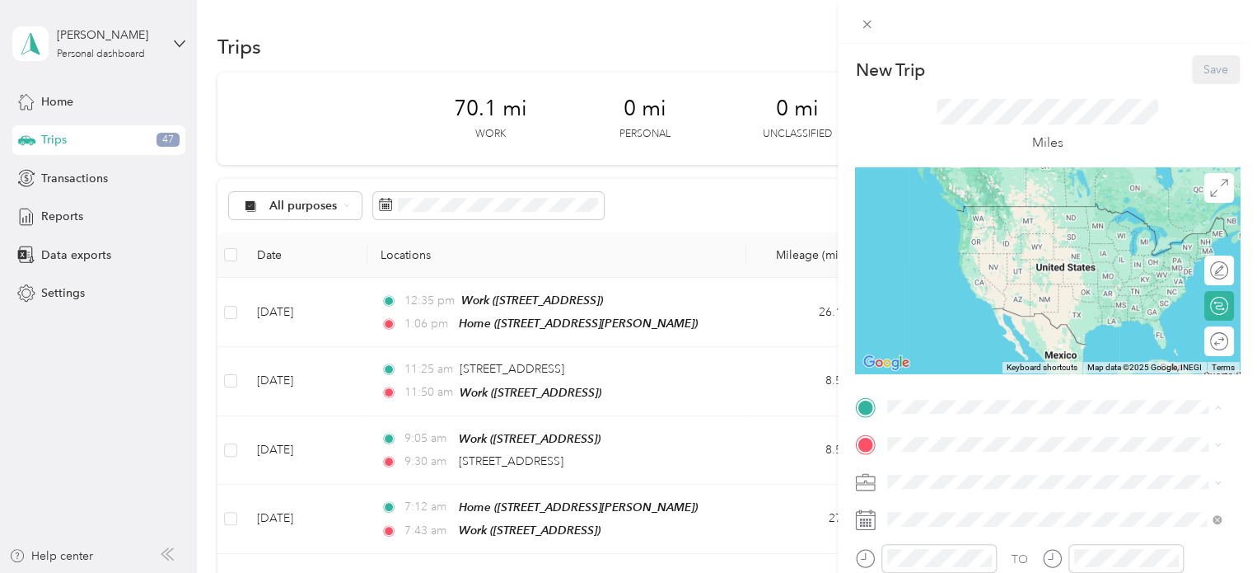
click at [959, 216] on span "[STREET_ADDRESS][PERSON_NAME], [GEOGRAPHIC_DATA], [GEOGRAPHIC_DATA], [GEOGRAPHI…" at bounding box center [1042, 218] width 247 height 49
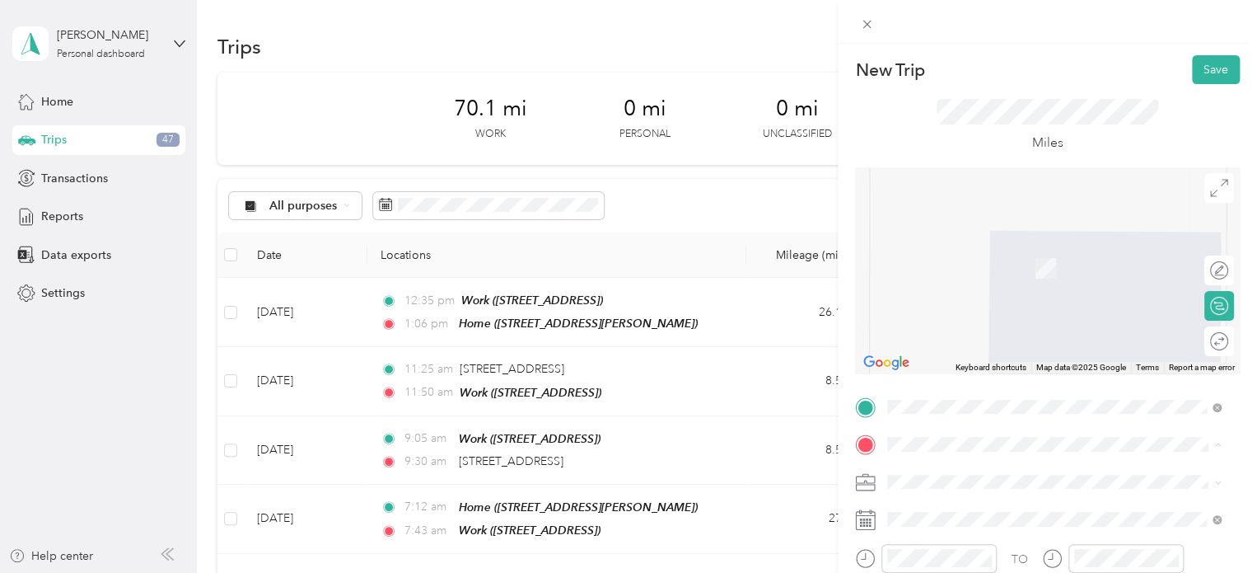
click at [961, 327] on span "[STREET_ADDRESS]" at bounding box center [971, 320] width 105 height 14
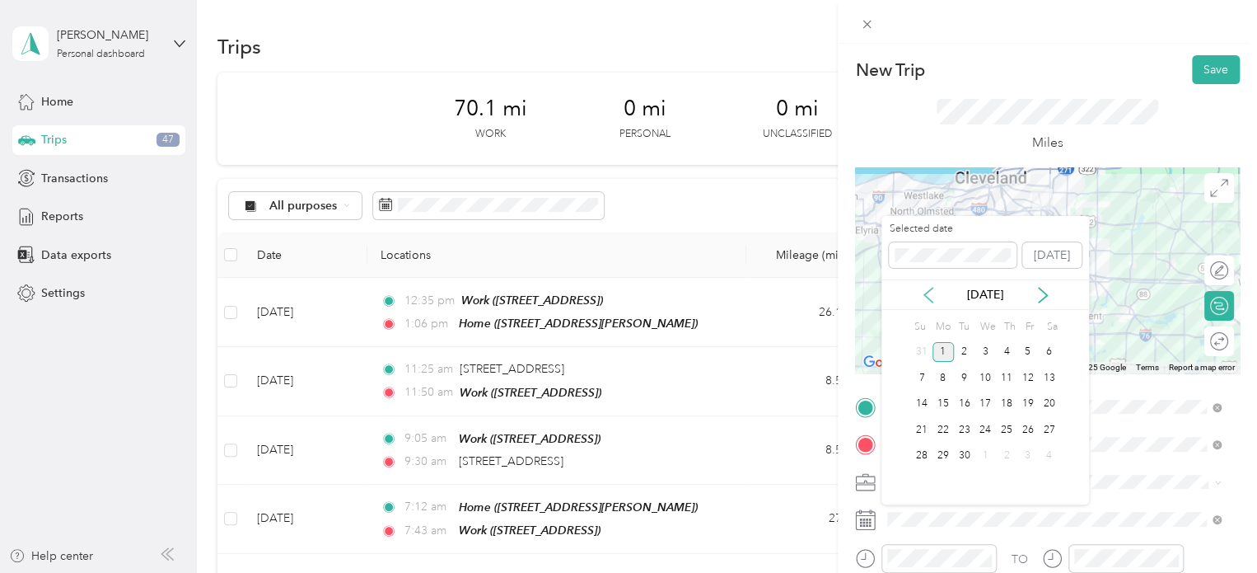
click at [921, 299] on icon at bounding box center [928, 295] width 16 height 16
click at [936, 368] on div "4" at bounding box center [943, 377] width 21 height 21
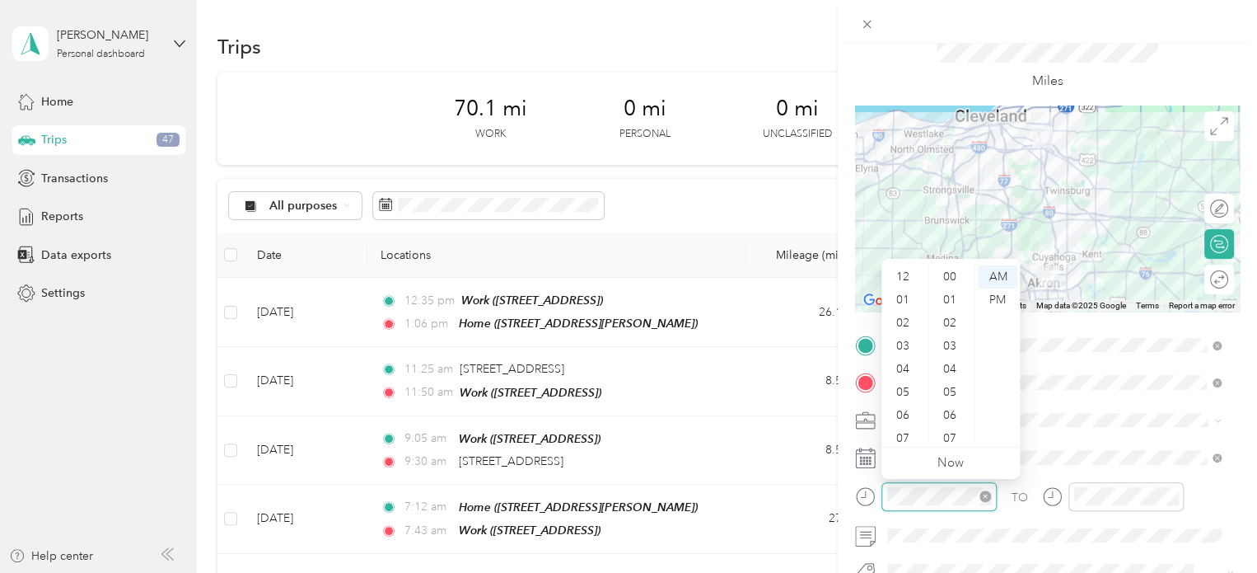
scroll to position [99, 0]
click at [903, 359] on div "08" at bounding box center [905, 362] width 40 height 23
click at [947, 279] on div "28" at bounding box center [952, 286] width 40 height 23
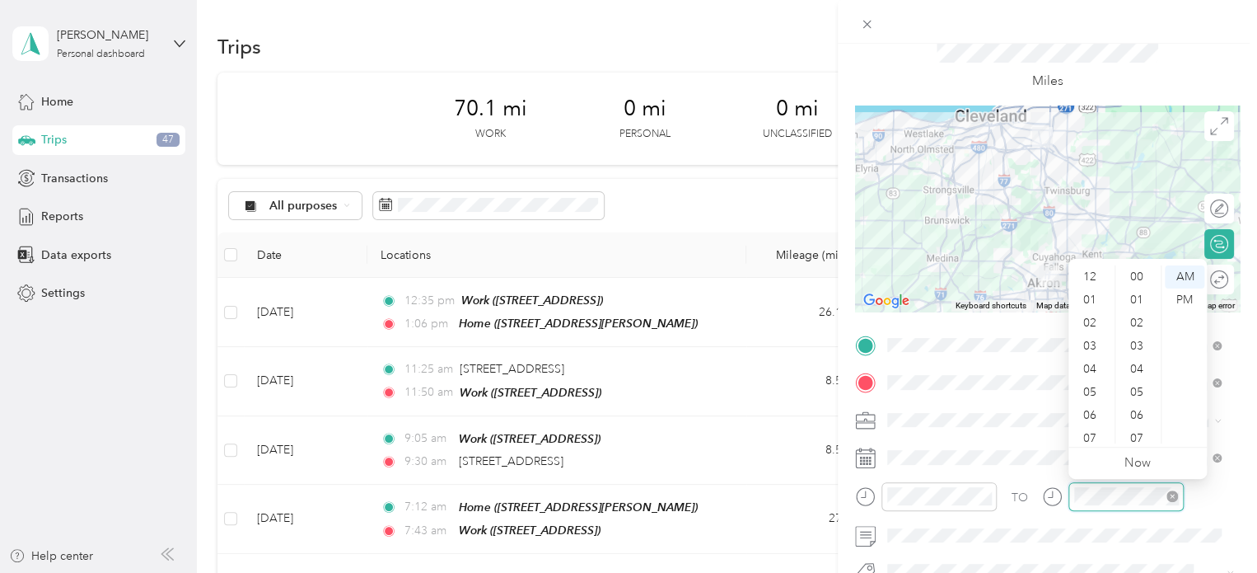
scroll to position [99, 0]
click at [1090, 386] on div "09" at bounding box center [1092, 385] width 40 height 23
click at [1140, 281] on div "00" at bounding box center [1139, 276] width 40 height 23
click at [961, 543] on span at bounding box center [1061, 535] width 358 height 26
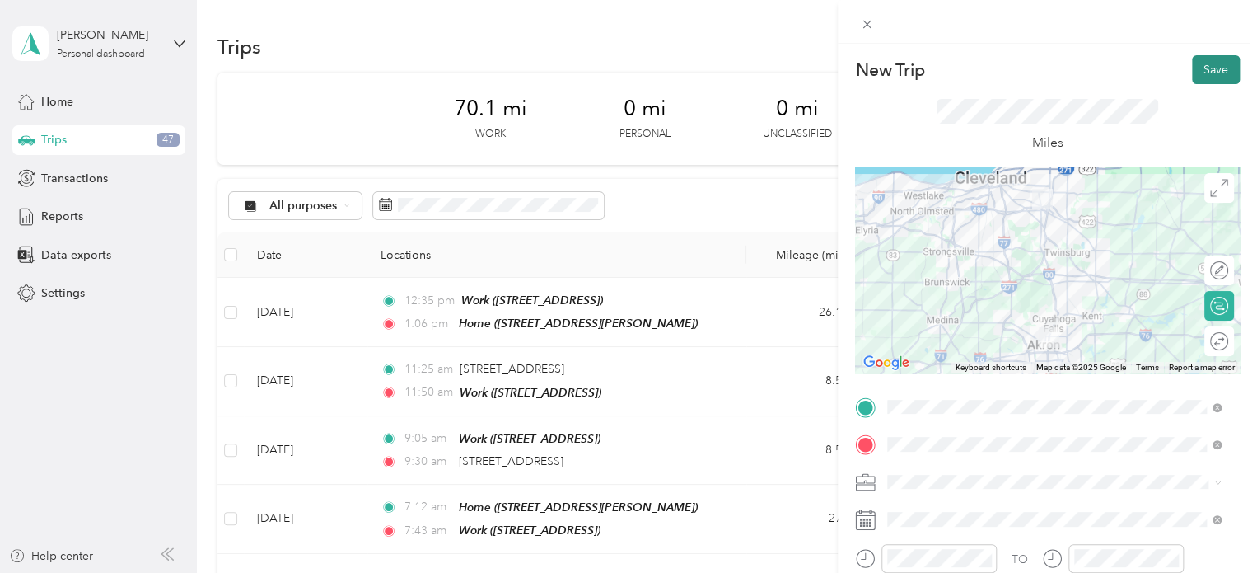
click at [1205, 72] on button "Save" at bounding box center [1216, 69] width 48 height 29
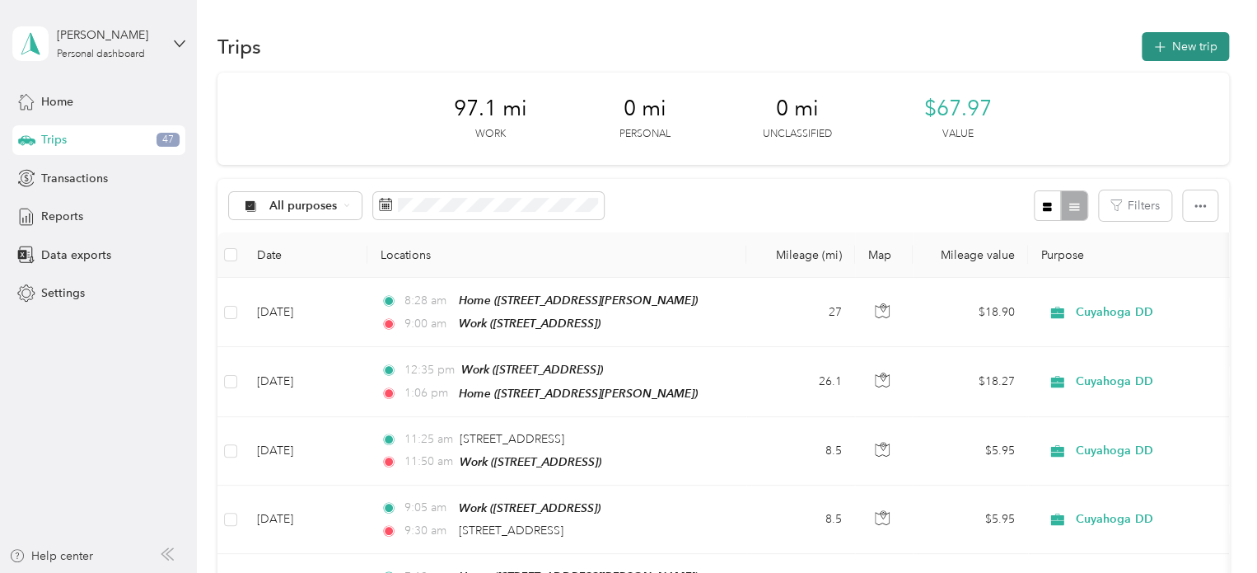
click at [1194, 38] on button "New trip" at bounding box center [1185, 46] width 87 height 29
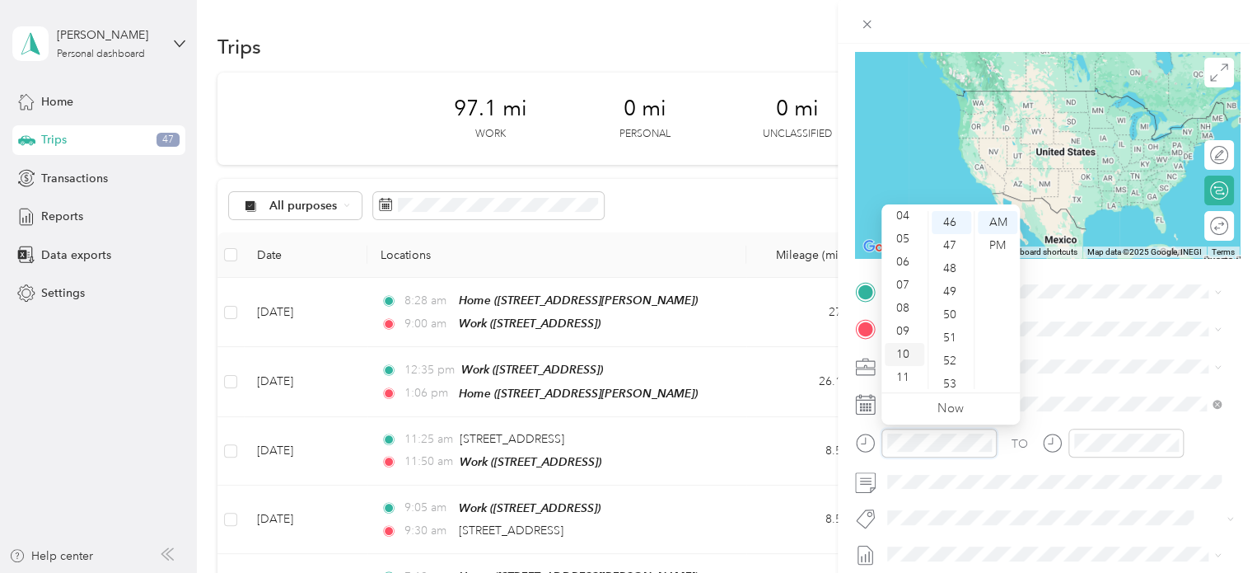
scroll to position [1061, 0]
click at [903, 325] on div "09" at bounding box center [905, 331] width 40 height 23
click at [911, 336] on div "09" at bounding box center [905, 331] width 40 height 23
click at [946, 282] on div "20" at bounding box center [952, 278] width 40 height 23
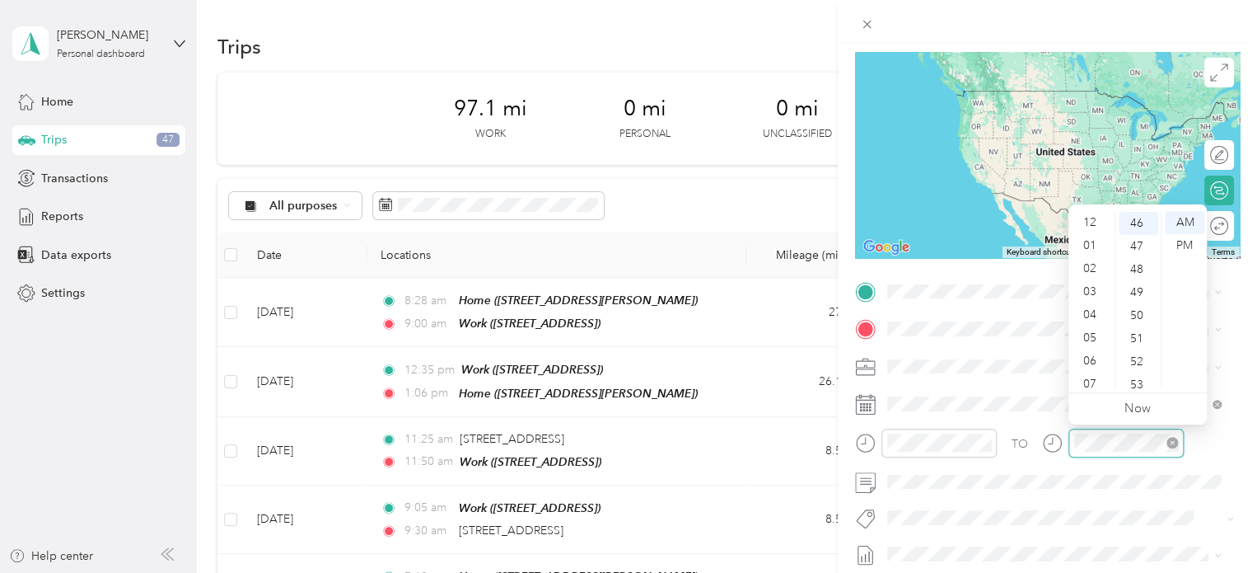
scroll to position [99, 0]
click at [1092, 332] on div "09" at bounding box center [1092, 331] width 40 height 23
click at [1140, 273] on div "45" at bounding box center [1139, 273] width 40 height 23
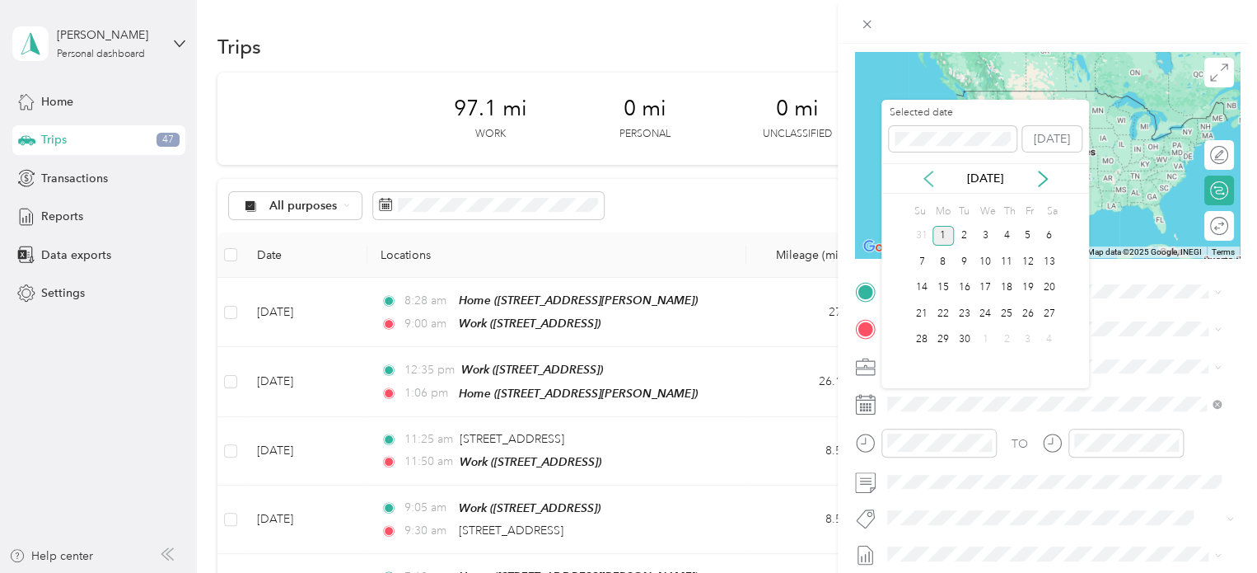
click at [932, 184] on icon at bounding box center [928, 179] width 16 height 16
click at [947, 269] on div "4" at bounding box center [943, 261] width 21 height 21
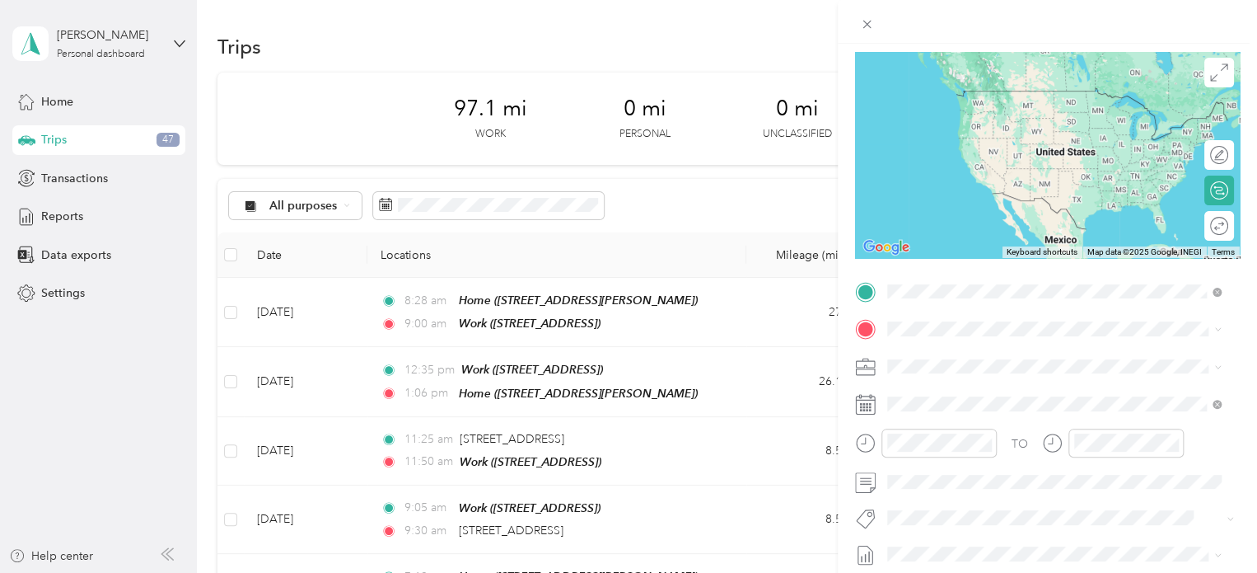
click at [919, 357] on strong "Work" at bounding box center [933, 356] width 29 height 15
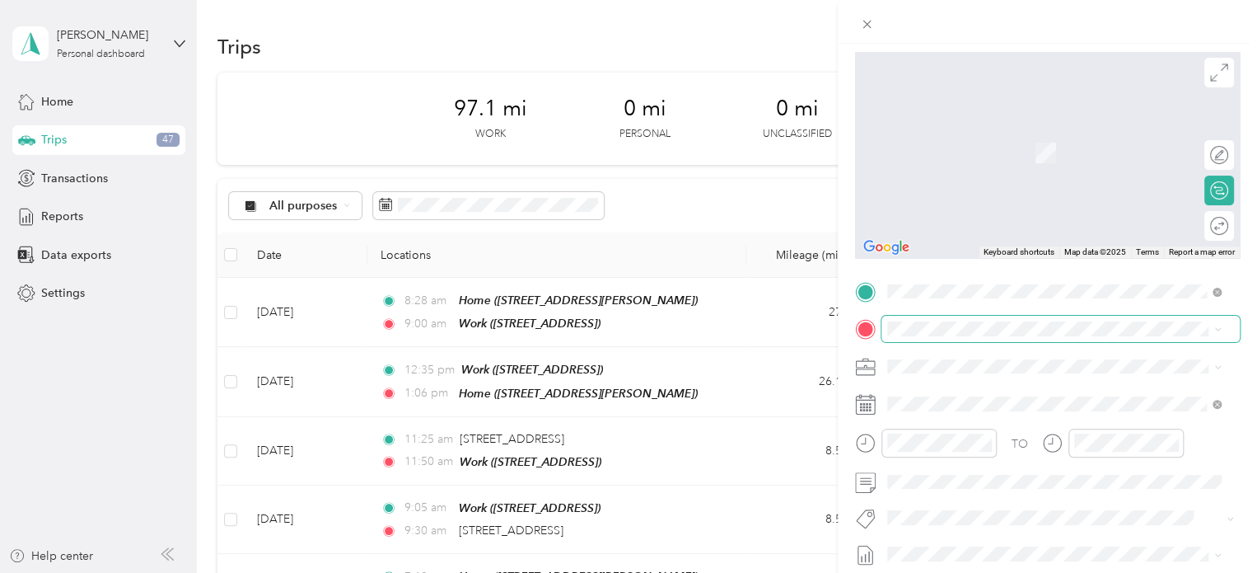
click at [923, 336] on span at bounding box center [1061, 329] width 358 height 26
click at [958, 133] on span "[STREET_ADDRESS][PERSON_NAME][US_STATE]" at bounding box center [1047, 127] width 256 height 15
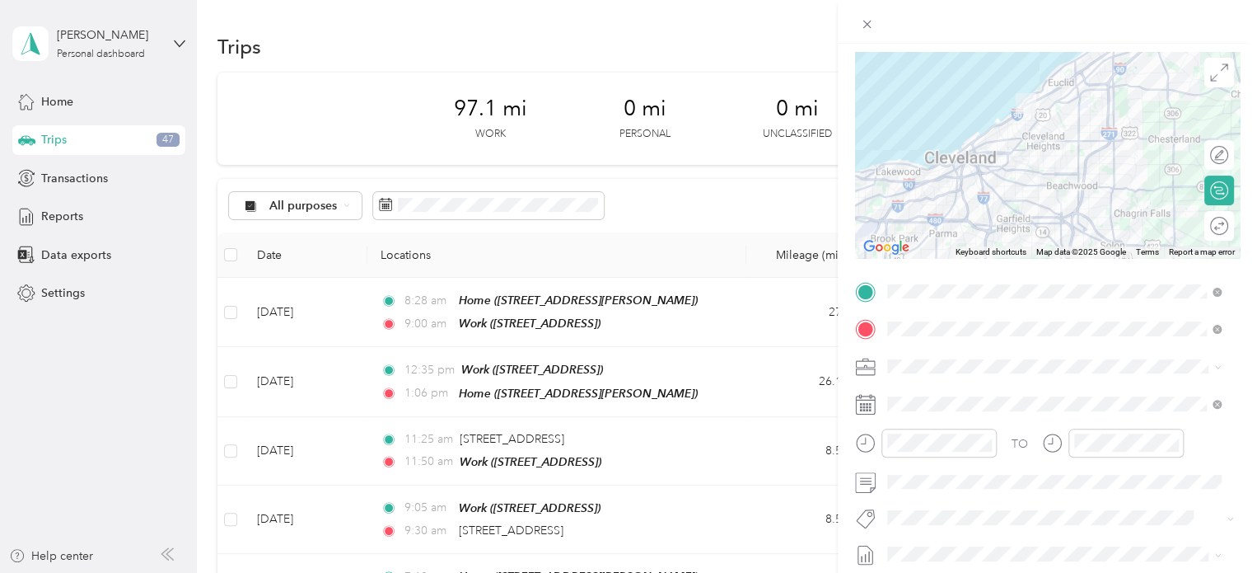
scroll to position [0, 0]
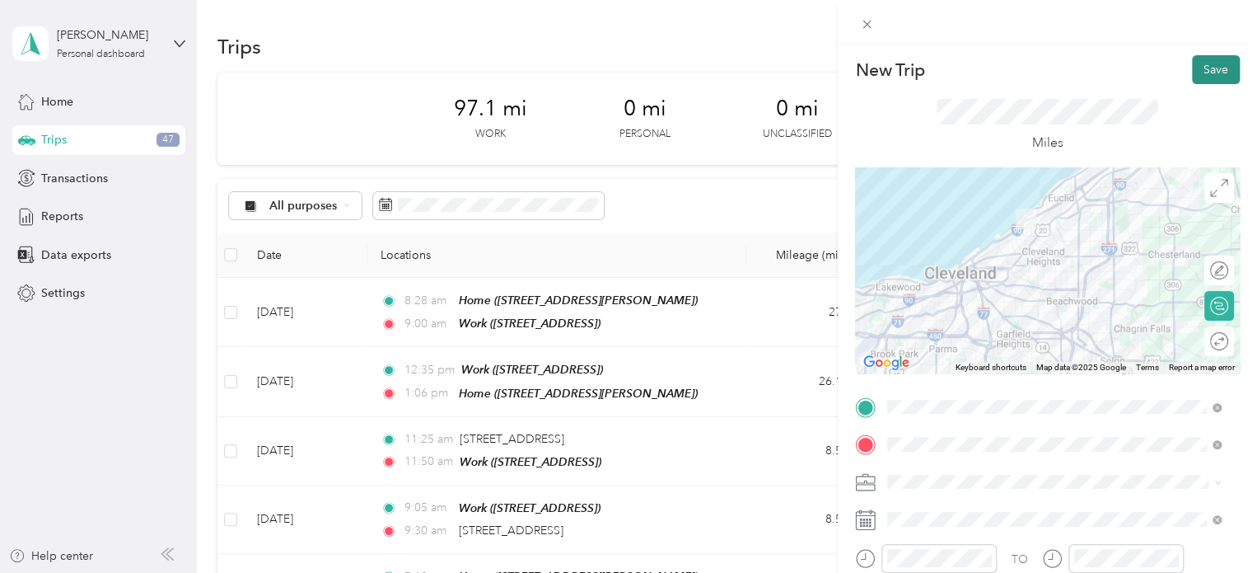
click at [1207, 65] on button "Save" at bounding box center [1216, 69] width 48 height 29
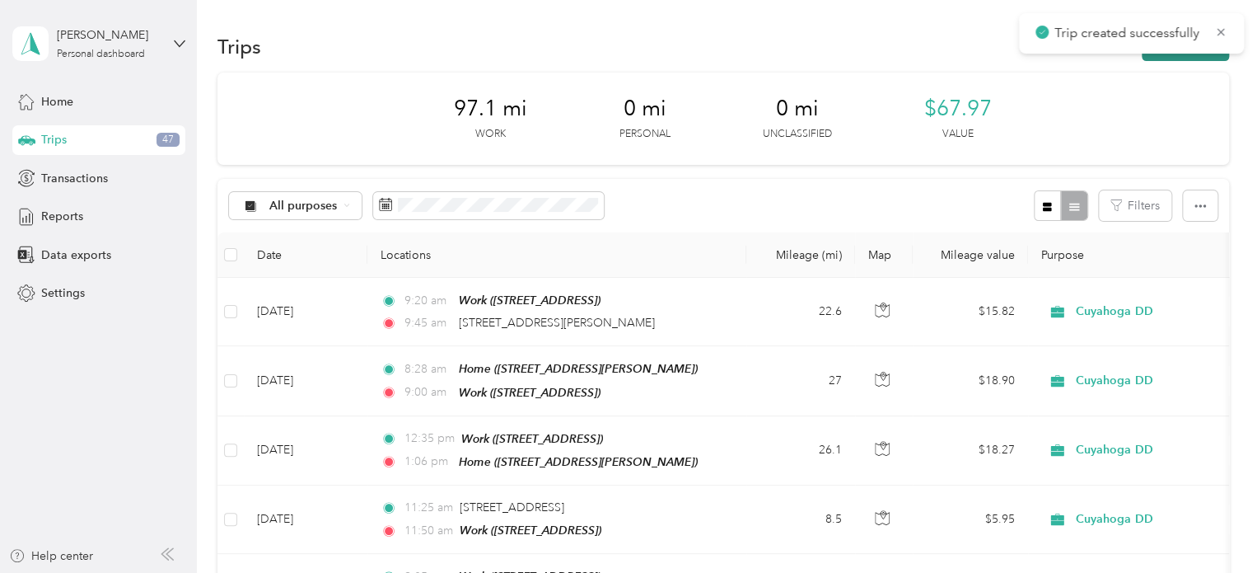
click at [1196, 58] on button "New trip" at bounding box center [1185, 46] width 87 height 29
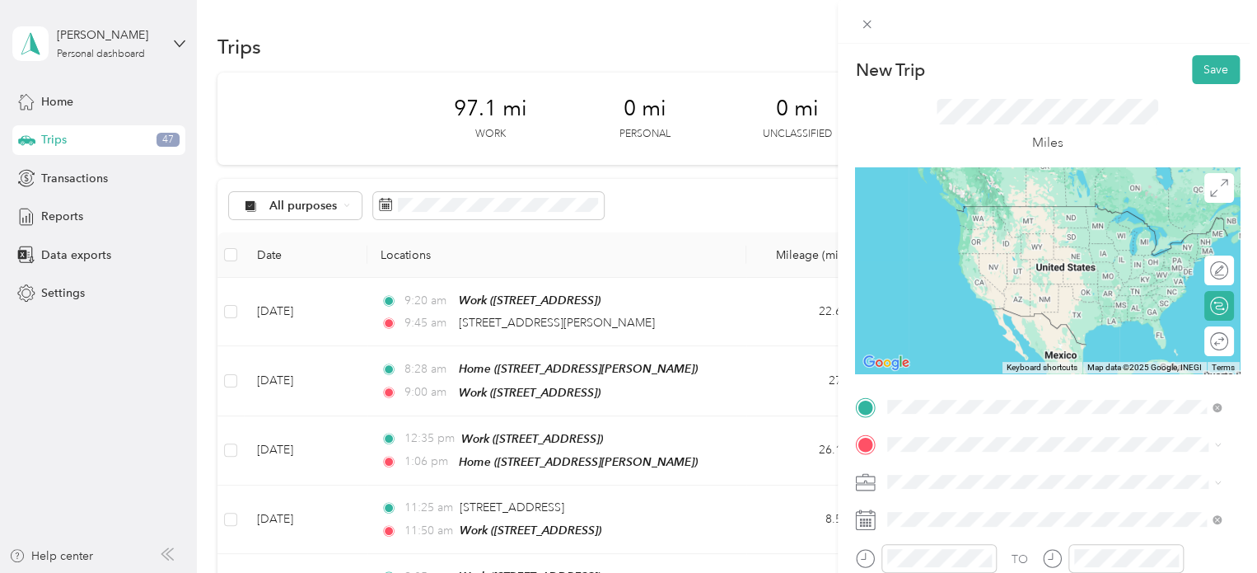
click at [971, 203] on span "[STREET_ADDRESS][PERSON_NAME][US_STATE]" at bounding box center [1047, 206] width 256 height 15
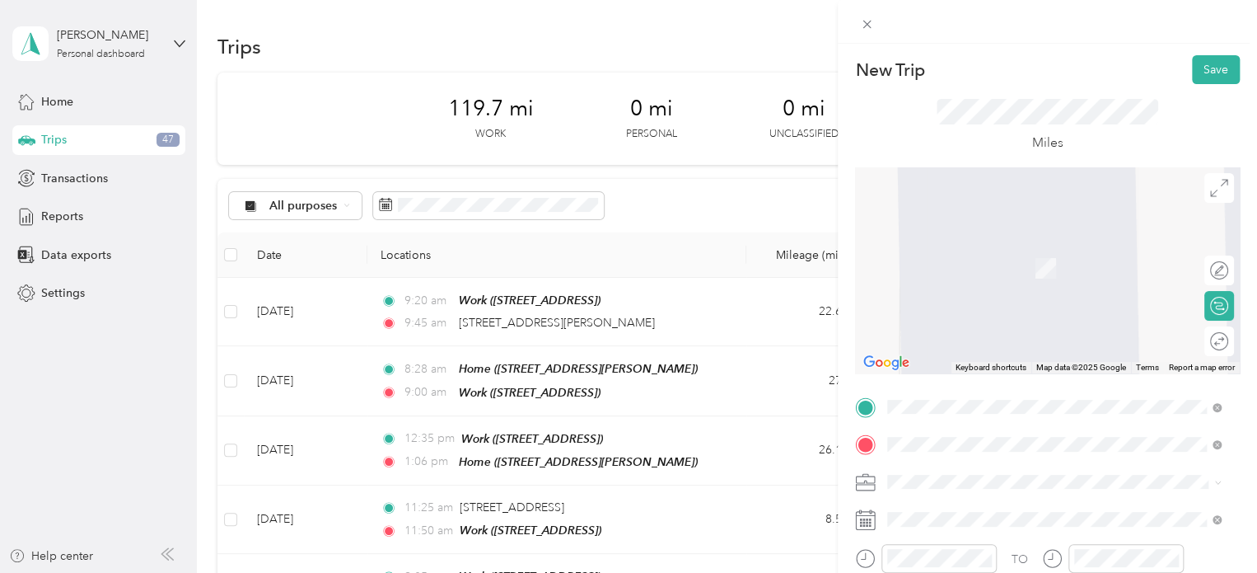
click at [992, 269] on span "[STREET_ADDRESS][US_STATE]" at bounding box center [1001, 261] width 165 height 15
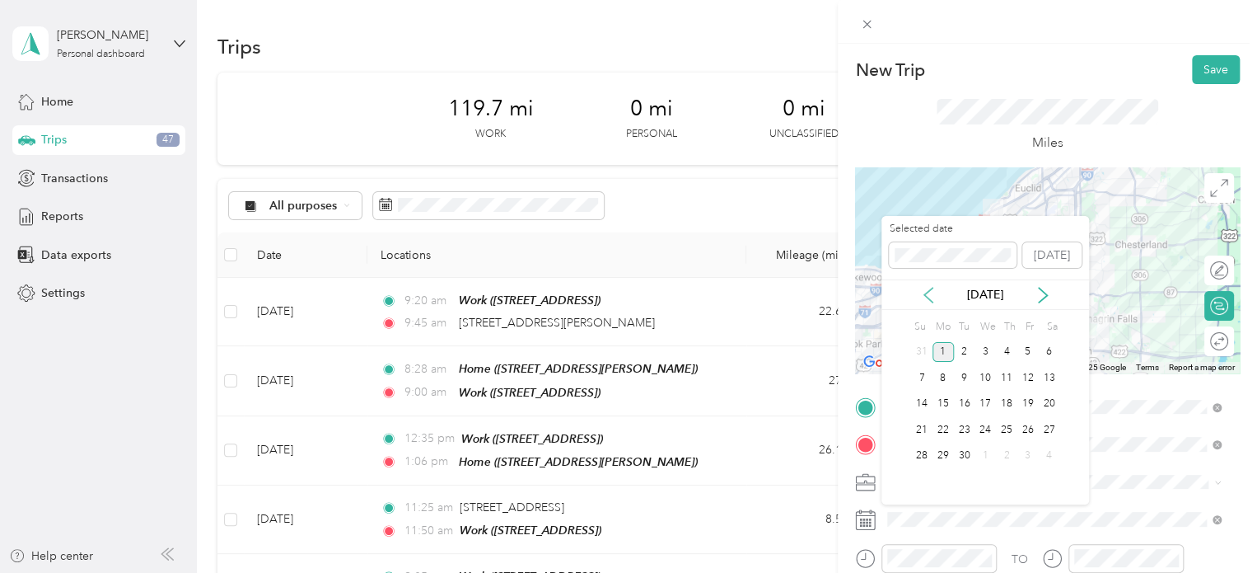
click at [930, 289] on icon at bounding box center [928, 295] width 16 height 16
click at [947, 381] on div "4" at bounding box center [943, 377] width 21 height 21
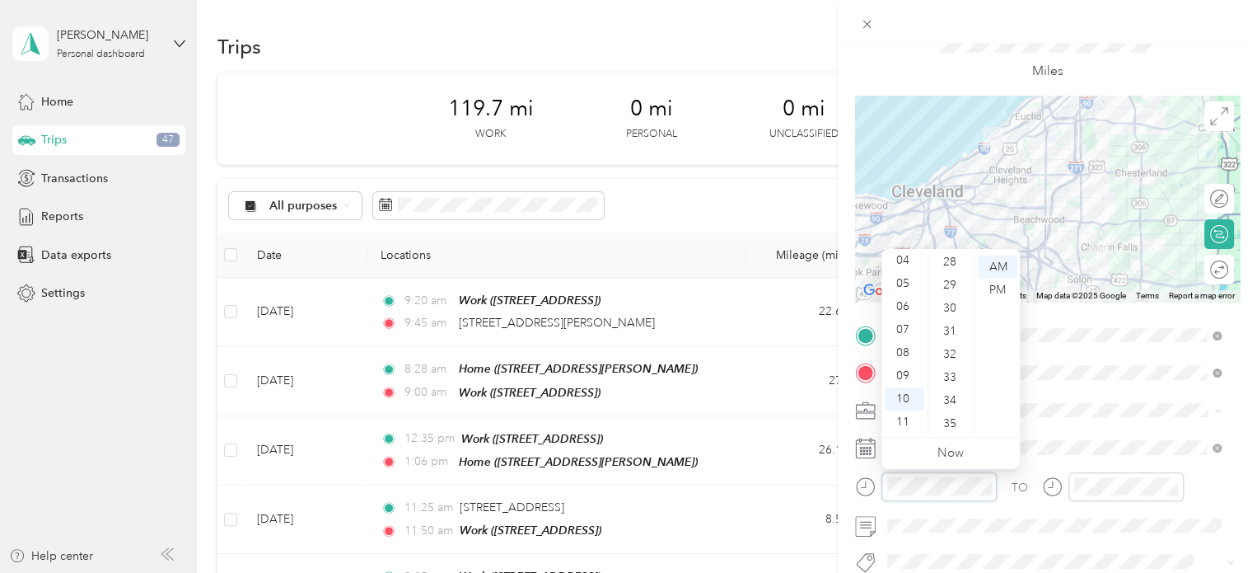
scroll to position [649, 0]
click at [949, 329] on div "27" at bounding box center [952, 326] width 40 height 23
click at [1069, 487] on div at bounding box center [1126, 486] width 115 height 29
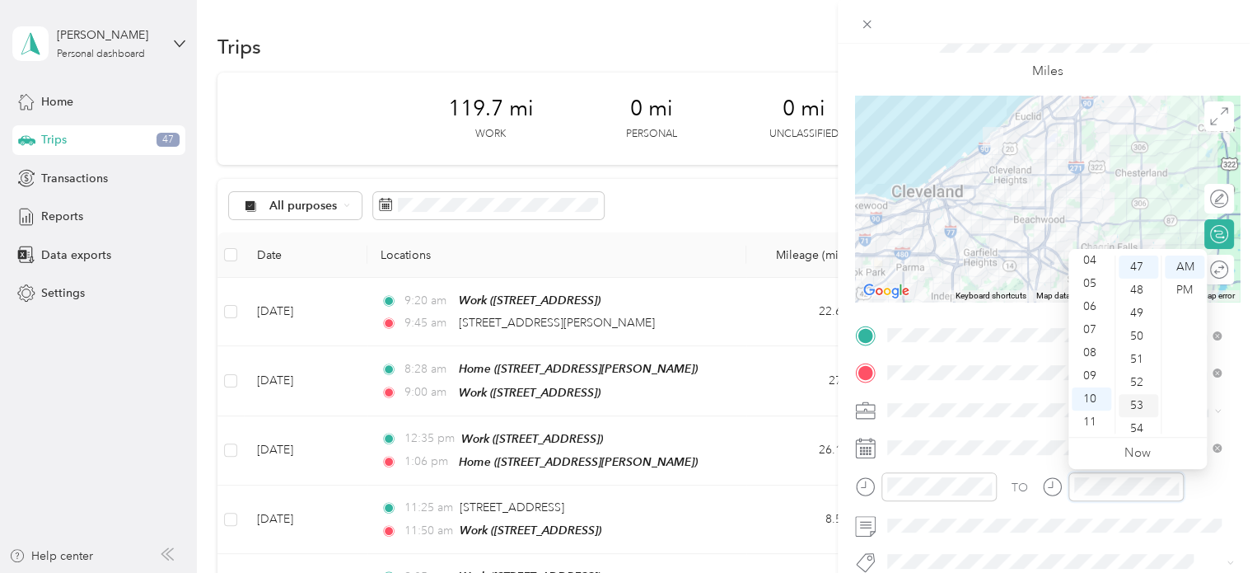
scroll to position [1206, 0]
click at [1137, 429] on div "59" at bounding box center [1139, 421] width 40 height 23
click at [1036, 546] on div "TO Add photo" at bounding box center [1047, 521] width 385 height 398
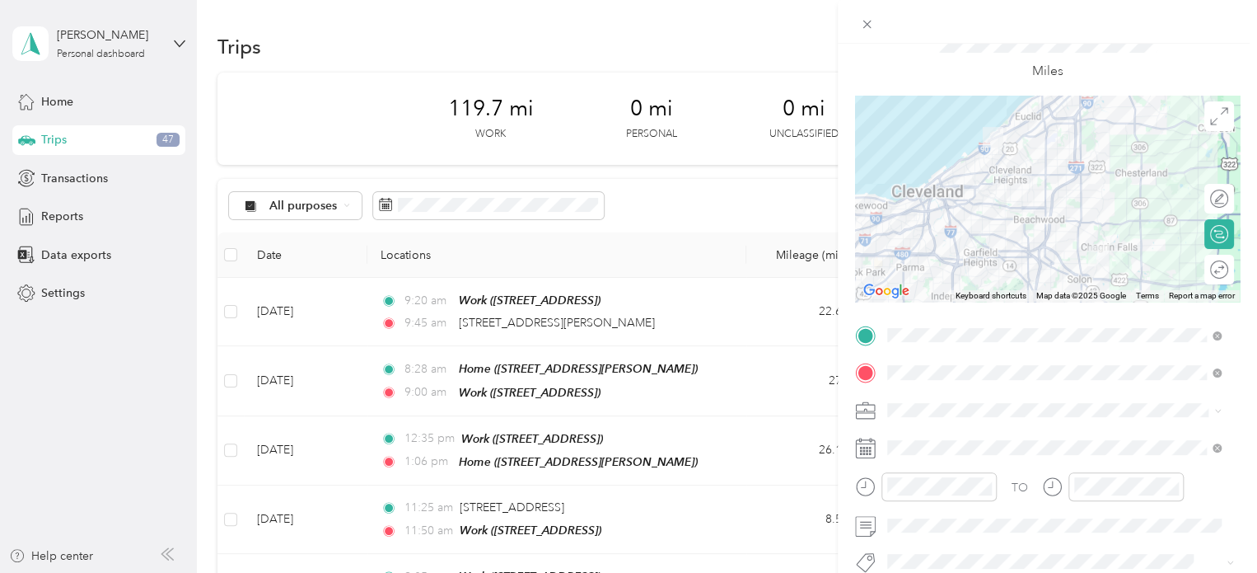
scroll to position [0, 0]
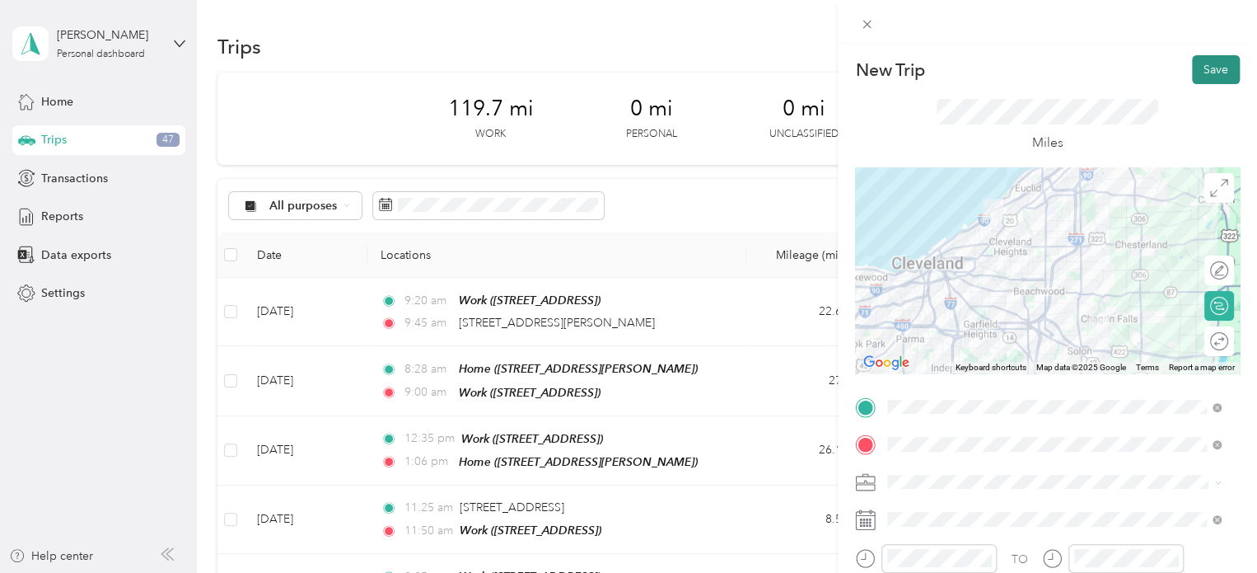
click at [1196, 72] on button "Save" at bounding box center [1216, 69] width 48 height 29
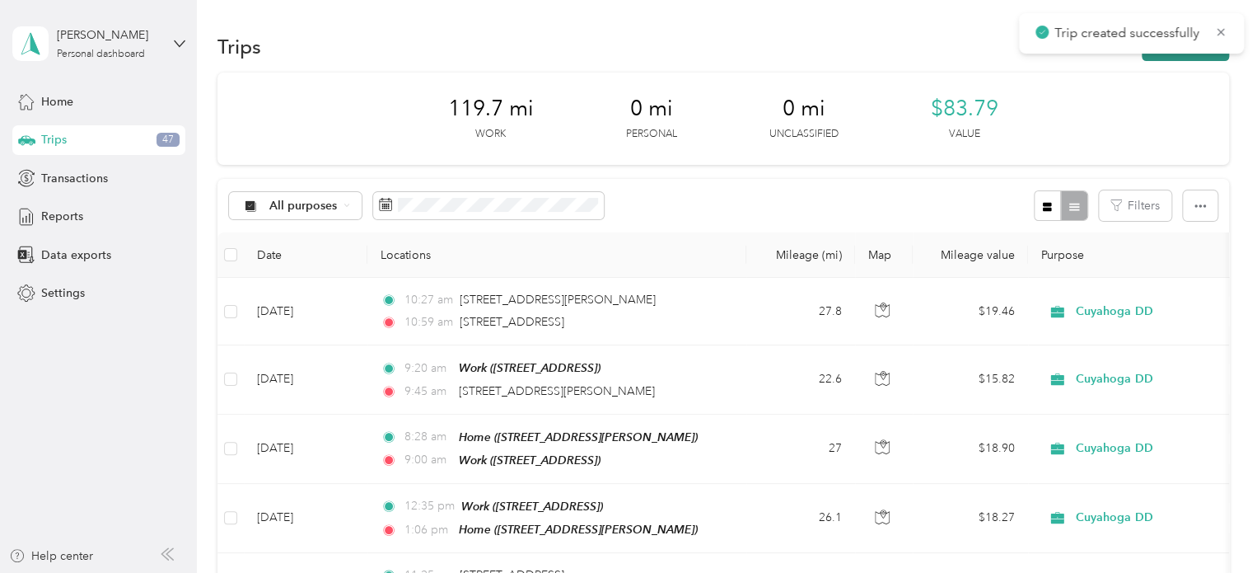
click at [1183, 58] on button "New trip" at bounding box center [1185, 46] width 87 height 29
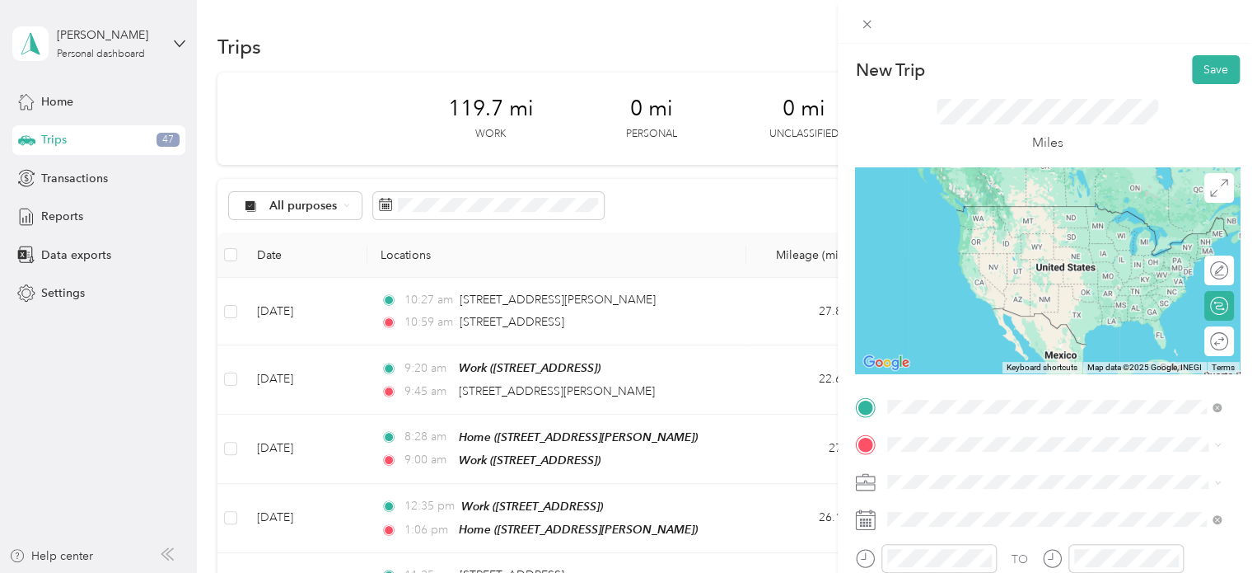
click at [953, 223] on span "[STREET_ADDRESS][US_STATE]" at bounding box center [1001, 223] width 165 height 15
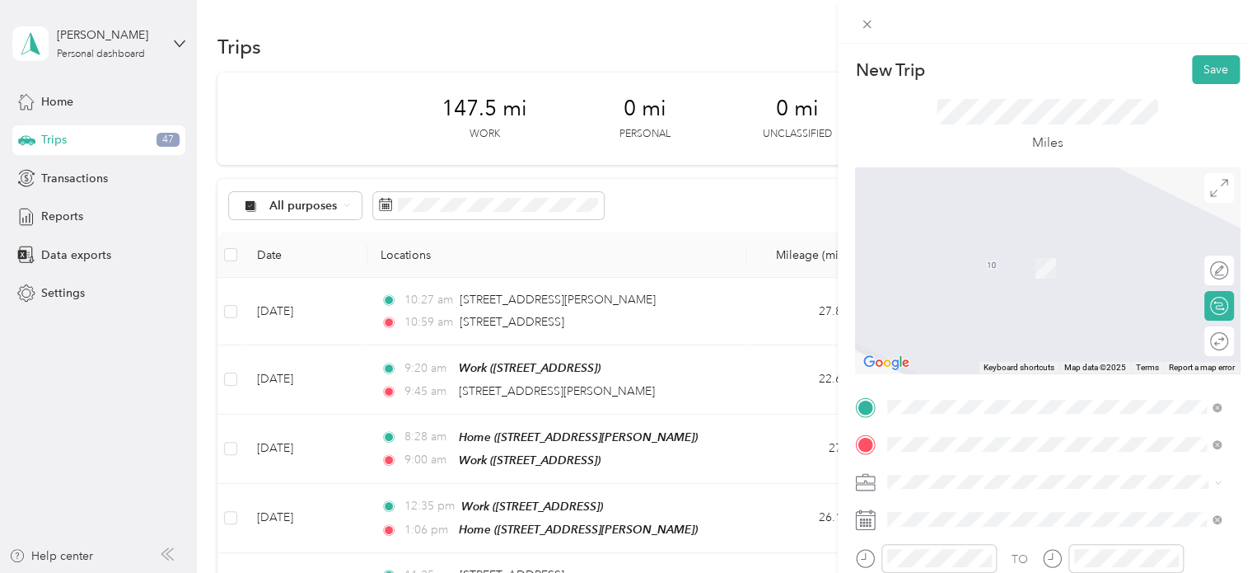
click at [945, 269] on span "2015 [GEOGRAPHIC_DATA], [GEOGRAPHIC_DATA], [GEOGRAPHIC_DATA] , 44221, [GEOGRAPH…" at bounding box center [1064, 285] width 290 height 49
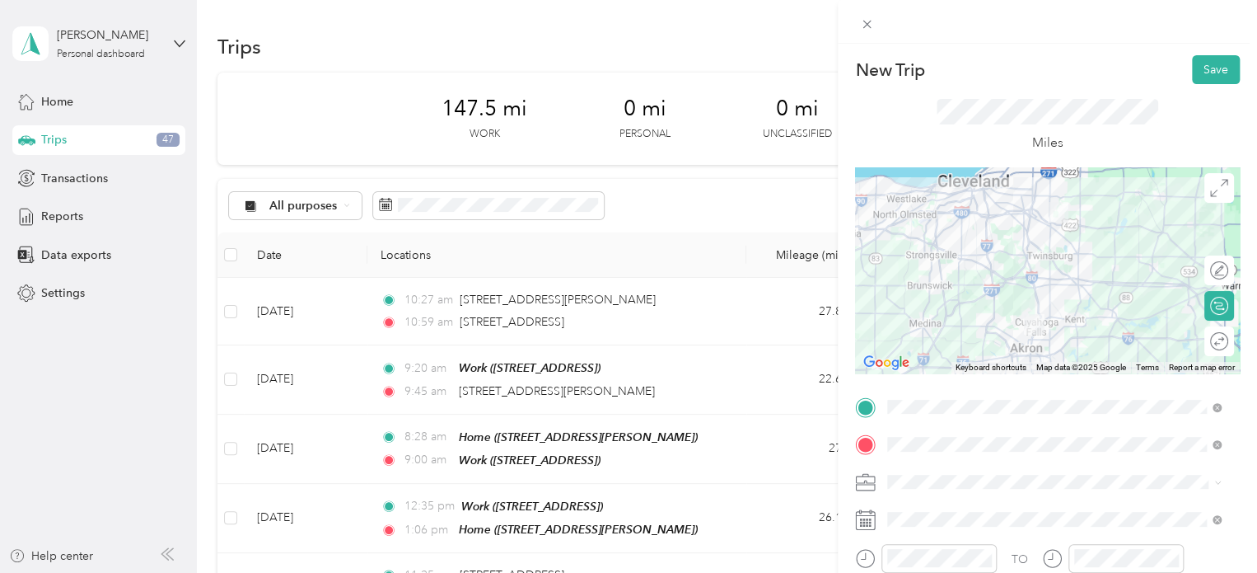
scroll to position [61, 0]
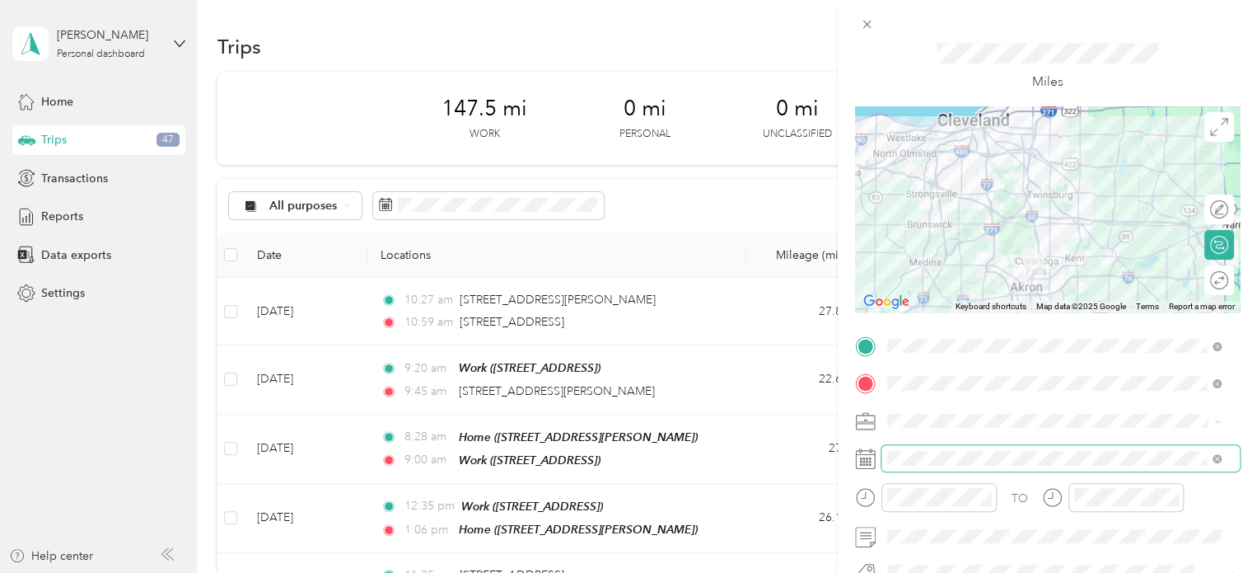
click at [903, 470] on span at bounding box center [1061, 458] width 358 height 26
click at [922, 470] on div "TO Add photo" at bounding box center [1047, 532] width 385 height 398
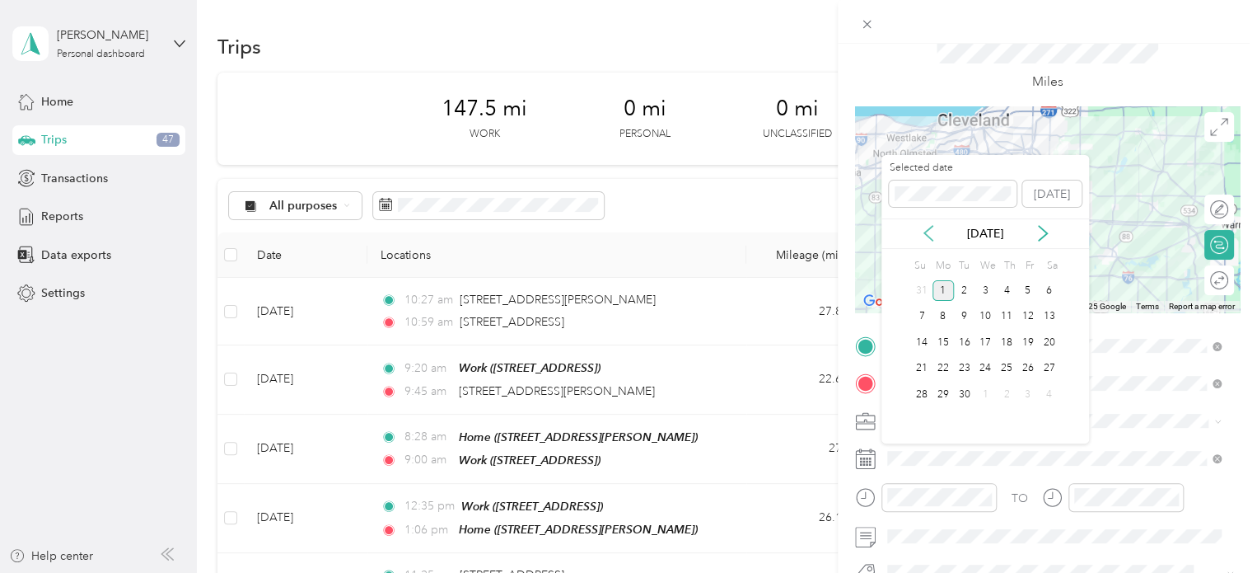
click at [925, 231] on icon at bounding box center [928, 234] width 8 height 15
click at [943, 319] on div "4" at bounding box center [943, 316] width 21 height 21
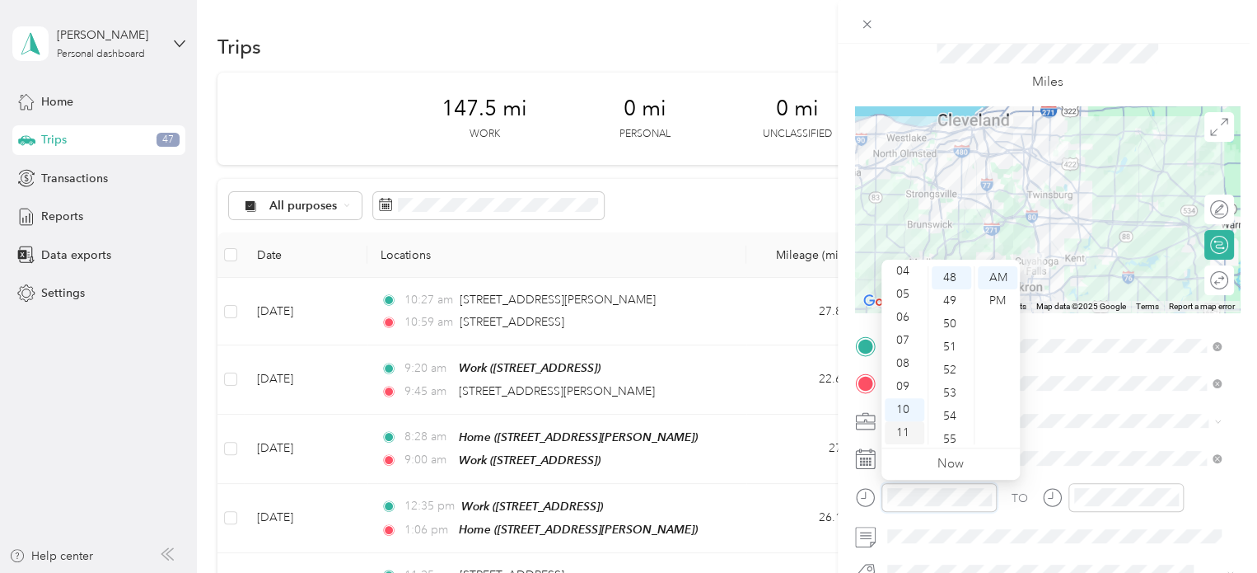
scroll to position [0, 0]
click at [902, 282] on div "12" at bounding box center [905, 277] width 40 height 23
click at [903, 282] on div "12" at bounding box center [905, 277] width 40 height 23
click at [949, 302] on div "20" at bounding box center [952, 303] width 40 height 23
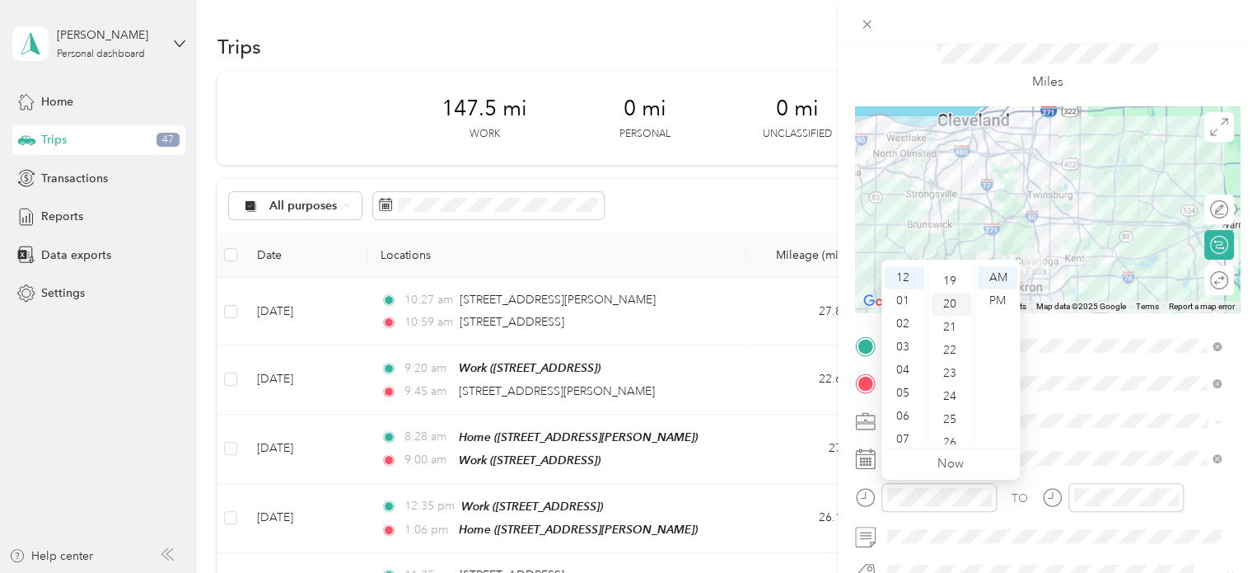
scroll to position [461, 0]
click at [991, 302] on div "PM" at bounding box center [998, 300] width 40 height 23
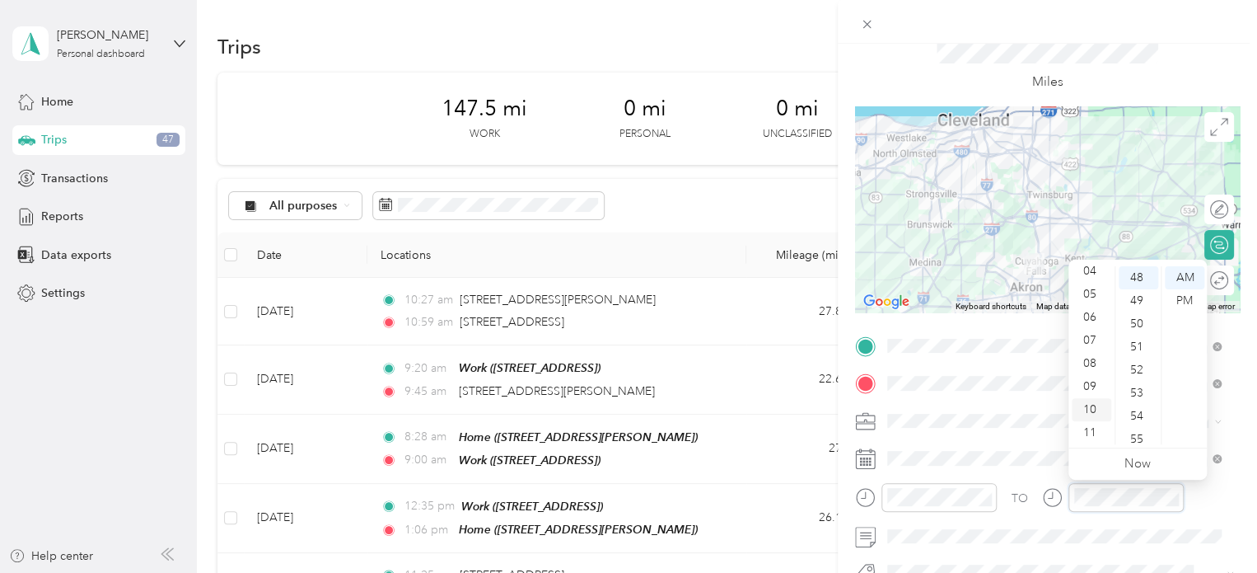
scroll to position [0, 0]
click at [1095, 307] on div "01" at bounding box center [1092, 300] width 40 height 23
click at [1138, 365] on div "05" at bounding box center [1139, 369] width 40 height 23
click at [1135, 328] on div "02" at bounding box center [1139, 323] width 40 height 23
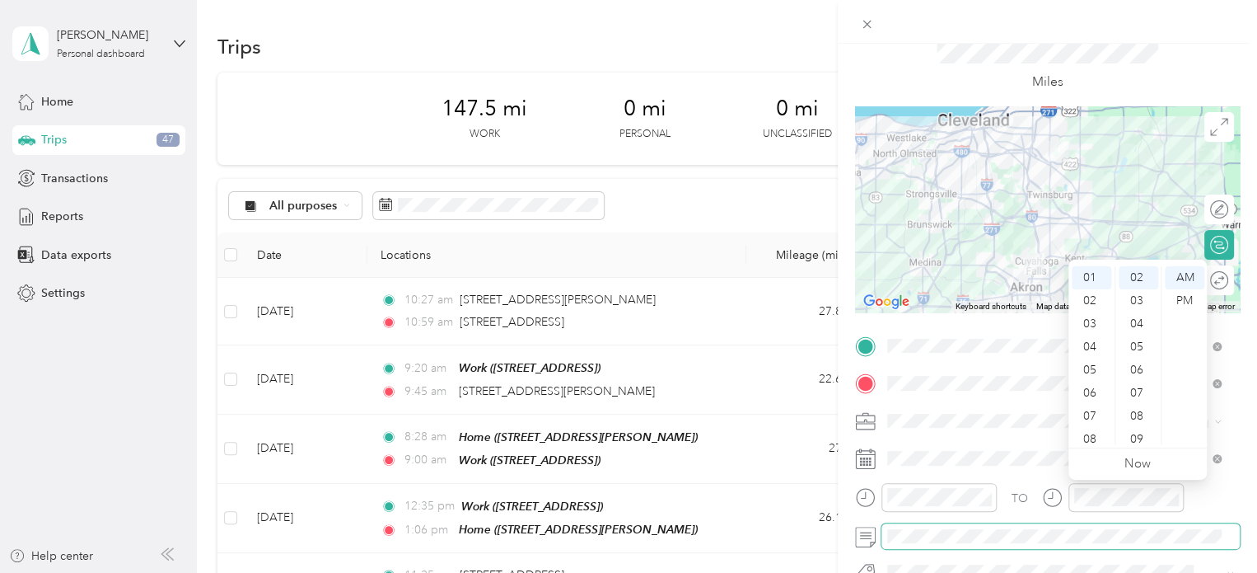
click at [1011, 524] on span at bounding box center [1061, 536] width 358 height 26
click at [1084, 297] on div "01" at bounding box center [1092, 300] width 40 height 23
click at [1140, 322] on div "02" at bounding box center [1139, 323] width 40 height 23
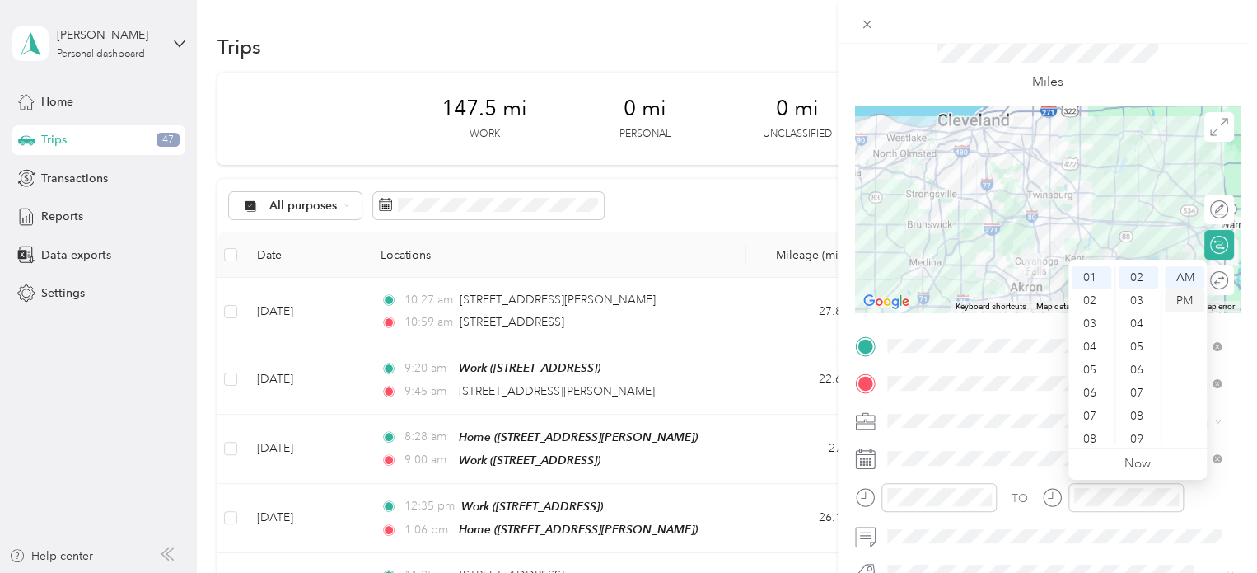
click at [1190, 298] on div "PM" at bounding box center [1185, 300] width 40 height 23
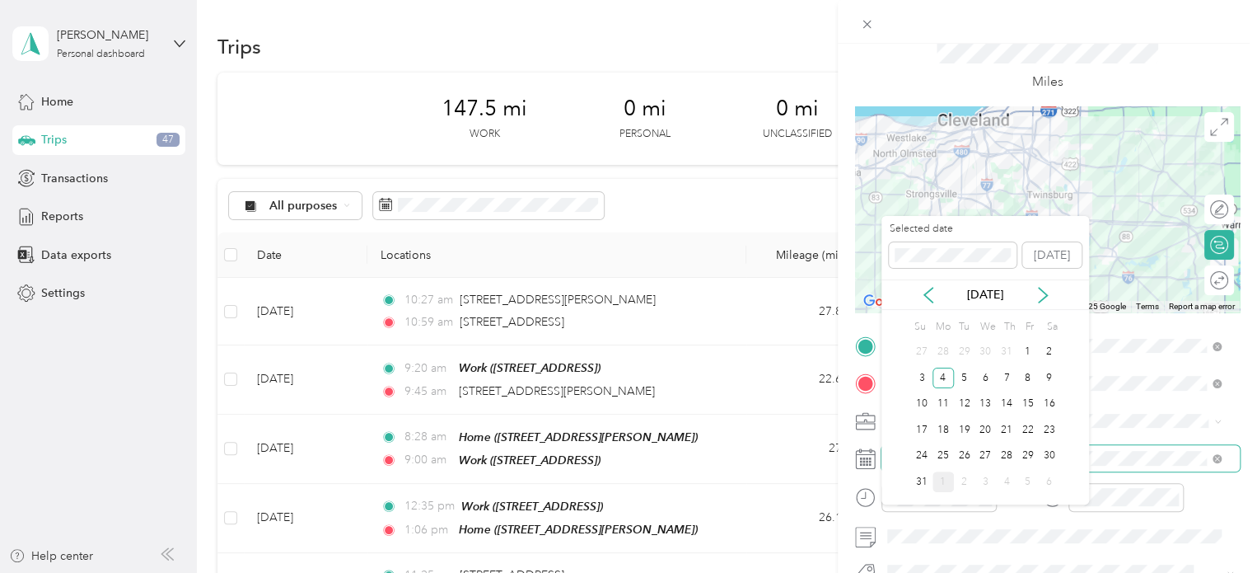
scroll to position [0, 0]
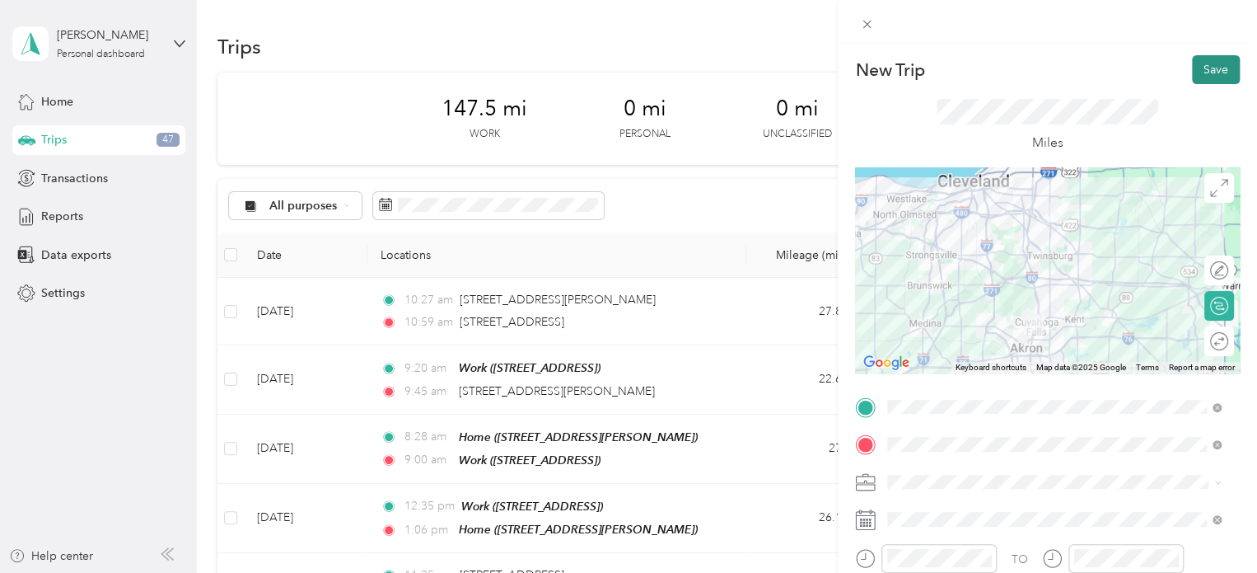
click at [1200, 72] on button "Save" at bounding box center [1216, 69] width 48 height 29
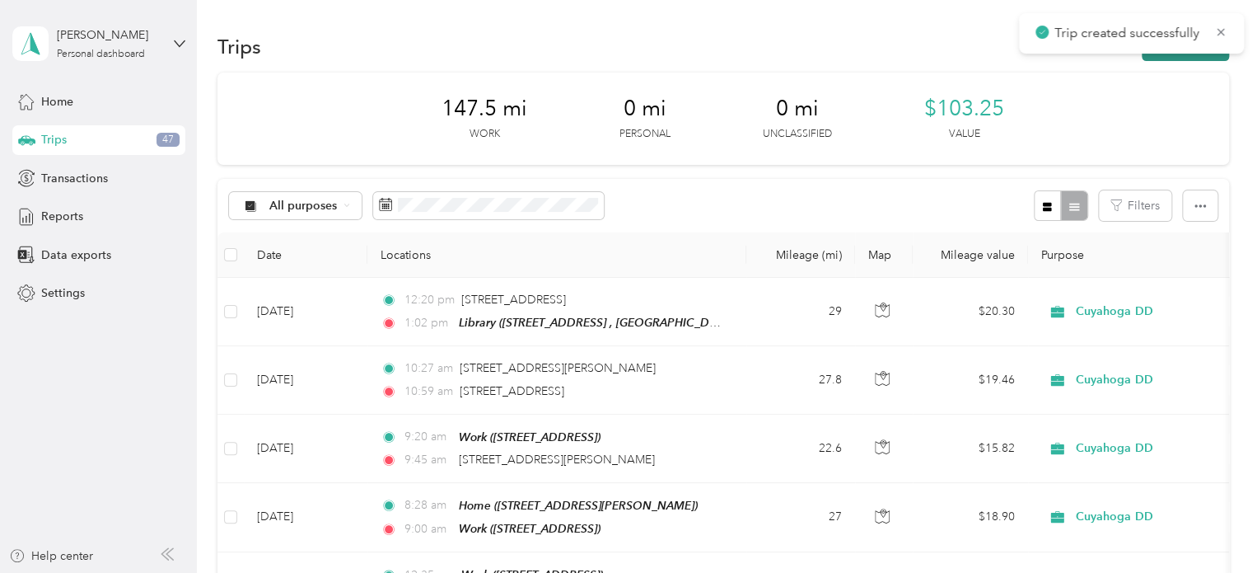
click at [1193, 58] on button "New trip" at bounding box center [1185, 46] width 87 height 29
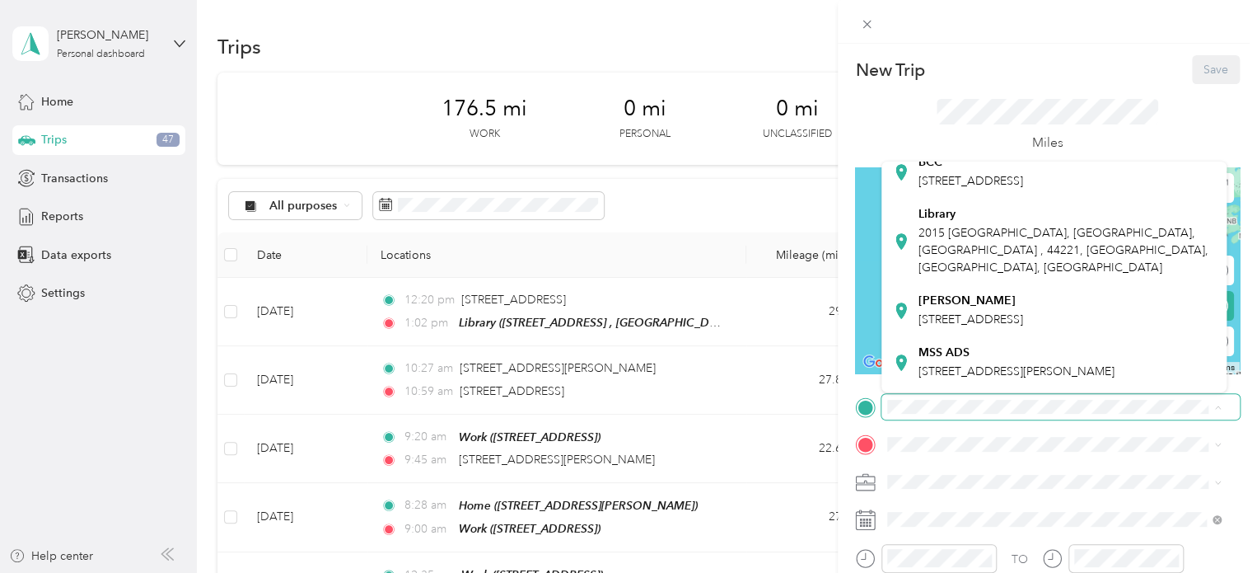
scroll to position [148, 0]
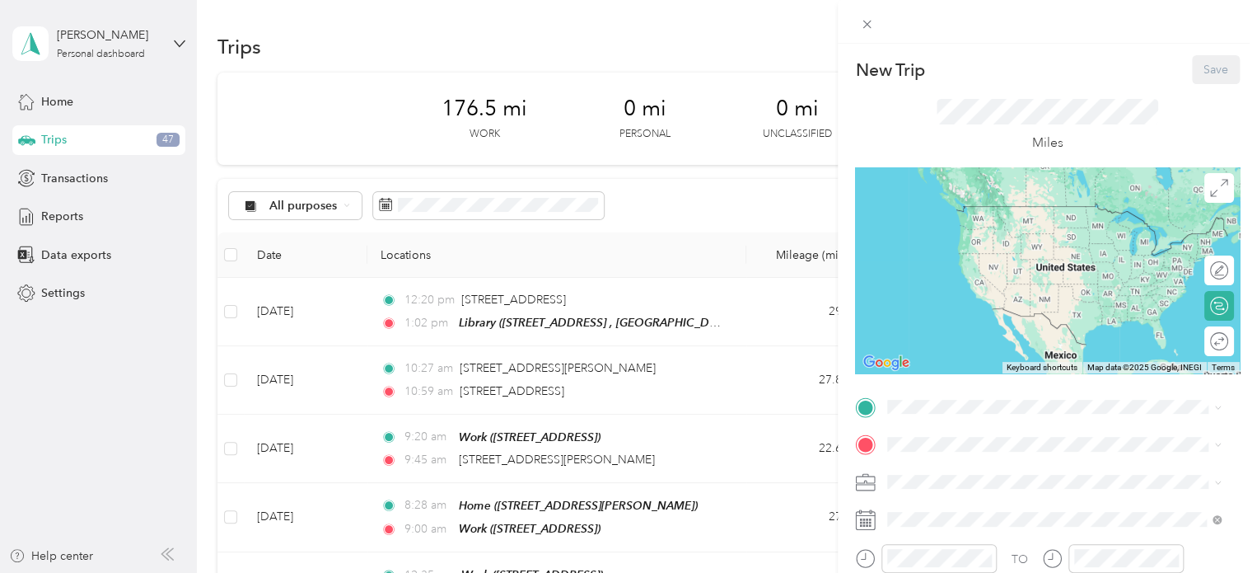
click at [946, 281] on div "Library [STREET_ADDRESS] , 44221, [GEOGRAPHIC_DATA], [GEOGRAPHIC_DATA], [GEOGRA…" at bounding box center [1067, 246] width 297 height 69
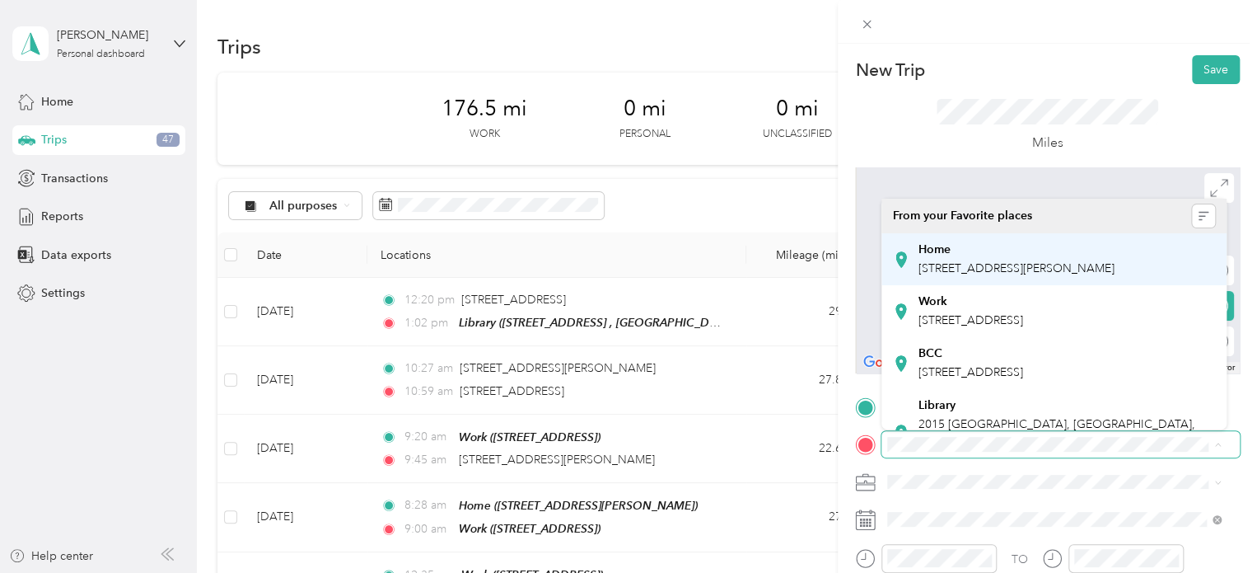
scroll to position [495, 0]
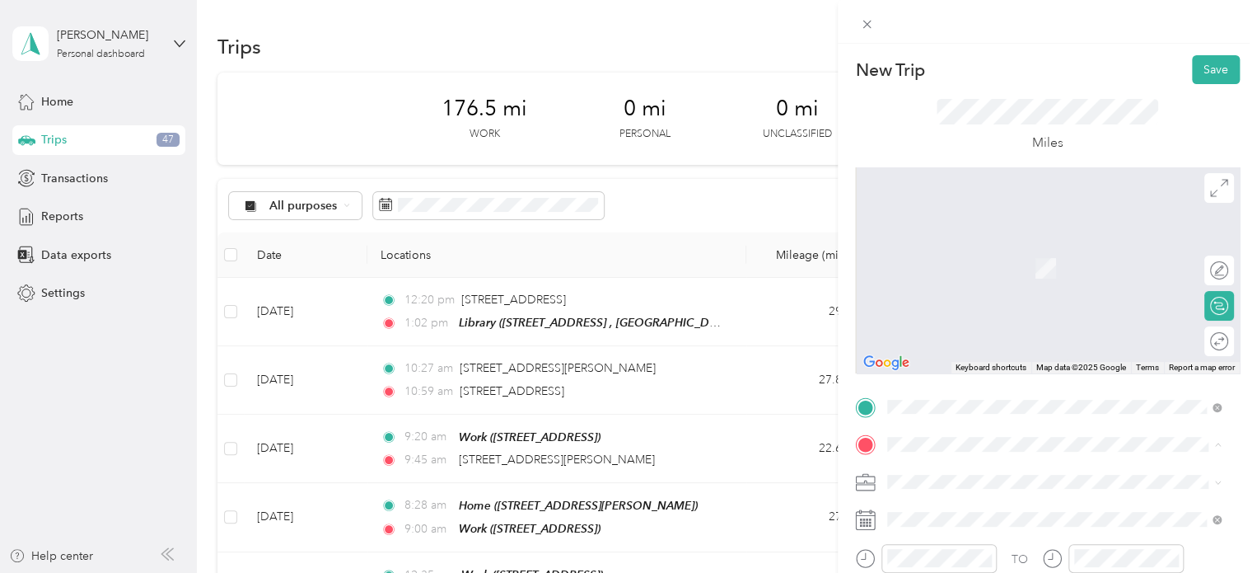
click at [934, 274] on span "[STREET_ADDRESS][PERSON_NAME], [GEOGRAPHIC_DATA], [GEOGRAPHIC_DATA], [GEOGRAPHI…" at bounding box center [1042, 256] width 247 height 49
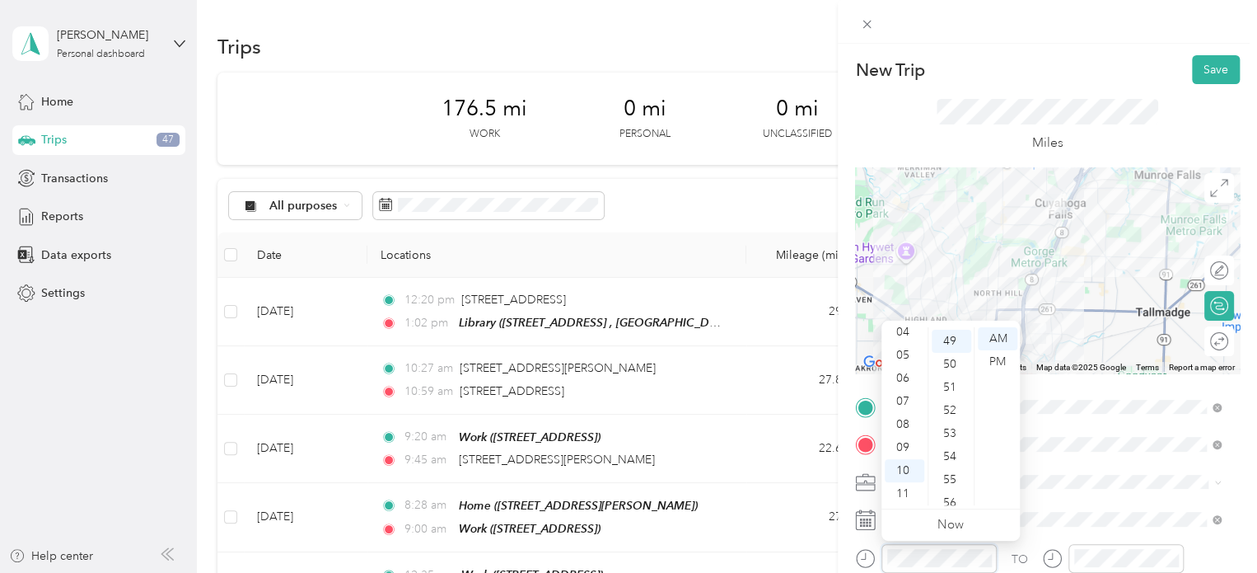
scroll to position [1130, 0]
click at [899, 362] on div "05" at bounding box center [905, 355] width 40 height 23
click at [949, 371] on div "33" at bounding box center [952, 364] width 40 height 23
click at [992, 364] on div "PM" at bounding box center [998, 361] width 40 height 23
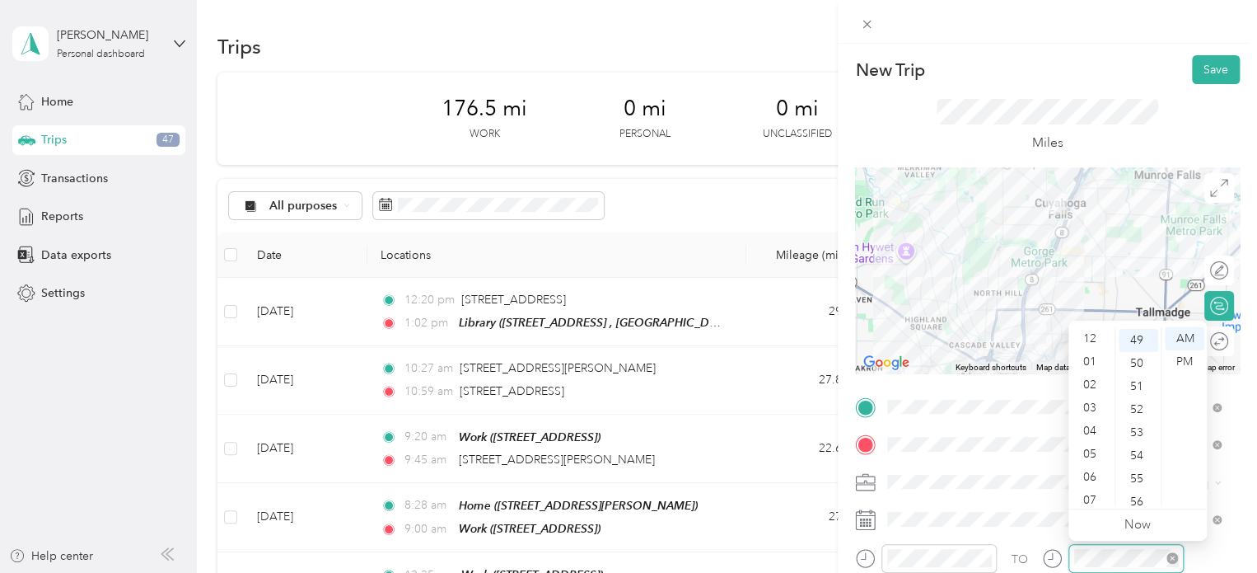
scroll to position [99, 0]
click at [1096, 352] on div "05" at bounding box center [1092, 355] width 40 height 23
click at [1193, 358] on div "PM" at bounding box center [1185, 361] width 40 height 23
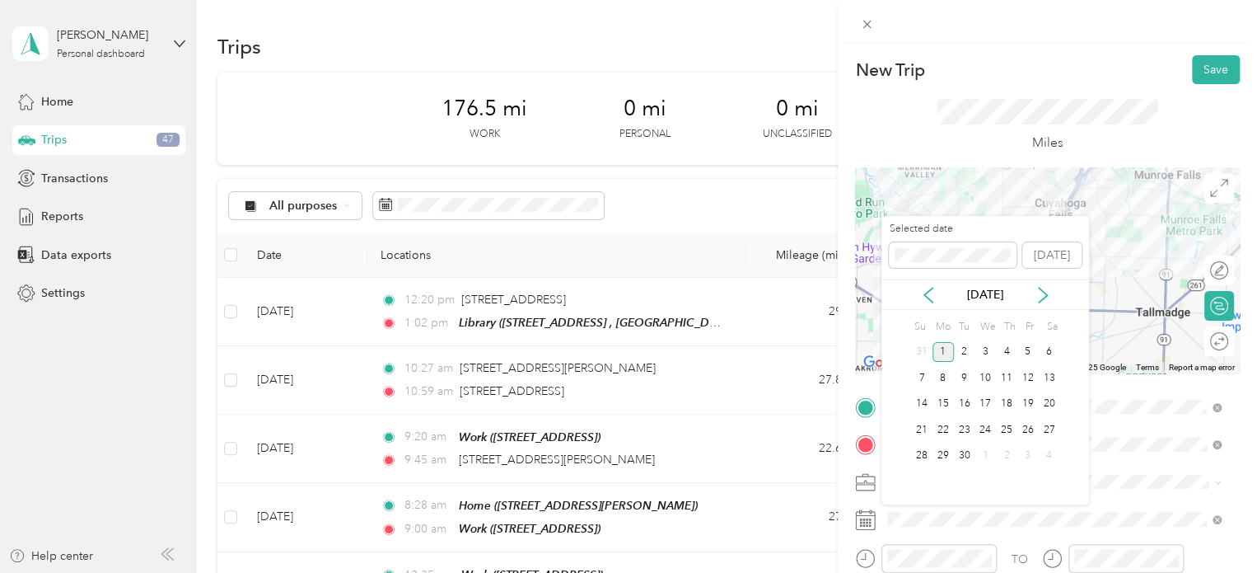
click at [923, 303] on div "[DATE]" at bounding box center [986, 294] width 208 height 30
click at [923, 299] on icon at bounding box center [928, 295] width 16 height 16
click at [948, 379] on div "4" at bounding box center [943, 377] width 21 height 21
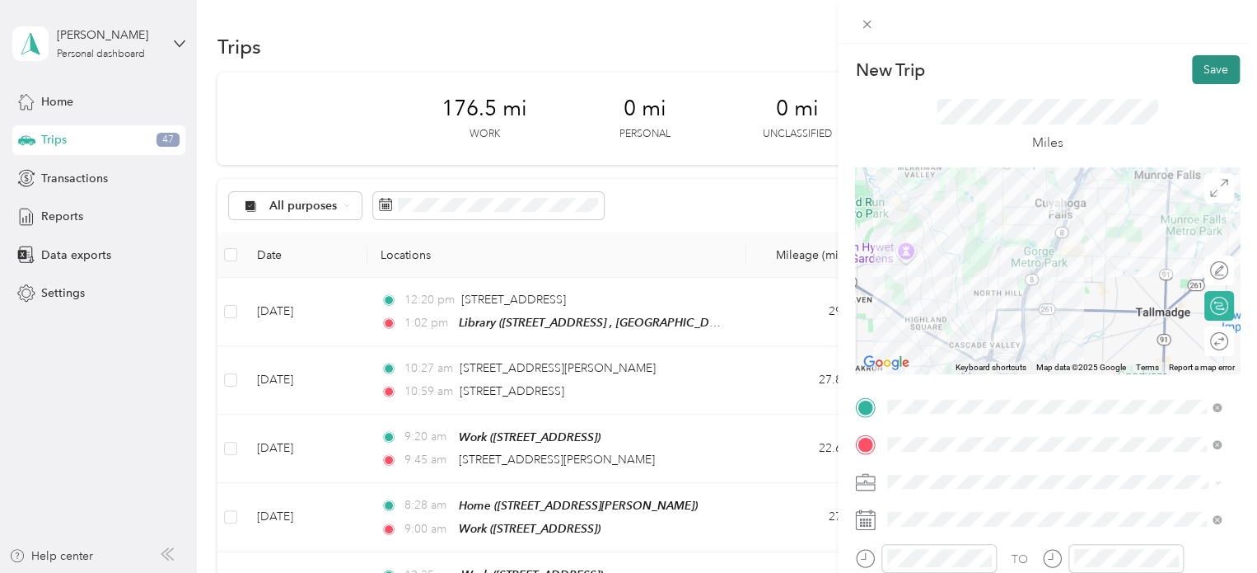
click at [1197, 66] on button "Save" at bounding box center [1216, 69] width 48 height 29
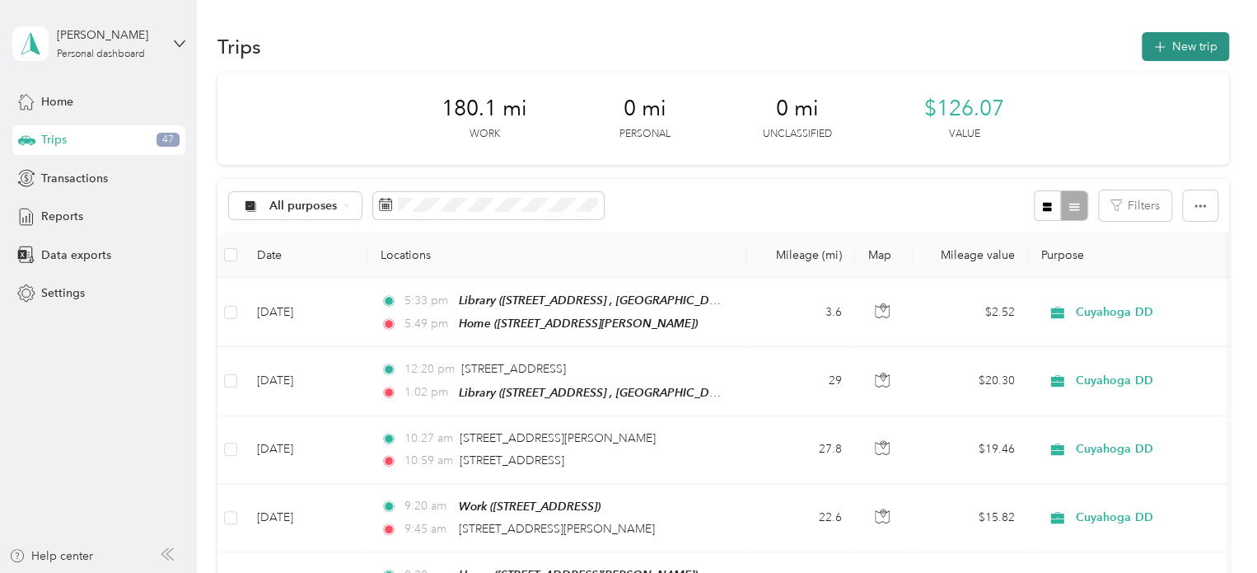
click at [1166, 38] on button "New trip" at bounding box center [1185, 46] width 87 height 29
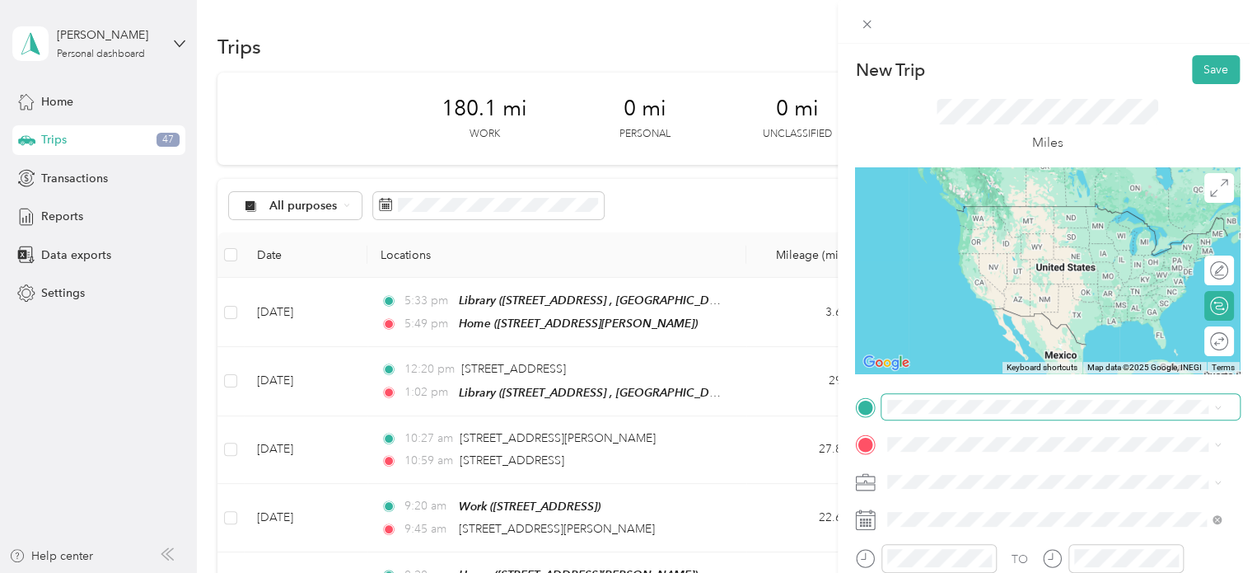
drag, startPoint x: 947, startPoint y: 309, endPoint x: 926, endPoint y: 415, distance: 108.3
click at [926, 415] on span at bounding box center [1061, 407] width 358 height 26
click at [929, 306] on span "[STREET_ADDRESS][PERSON_NAME], [GEOGRAPHIC_DATA], [GEOGRAPHIC_DATA], [GEOGRAPHI…" at bounding box center [1042, 294] width 247 height 49
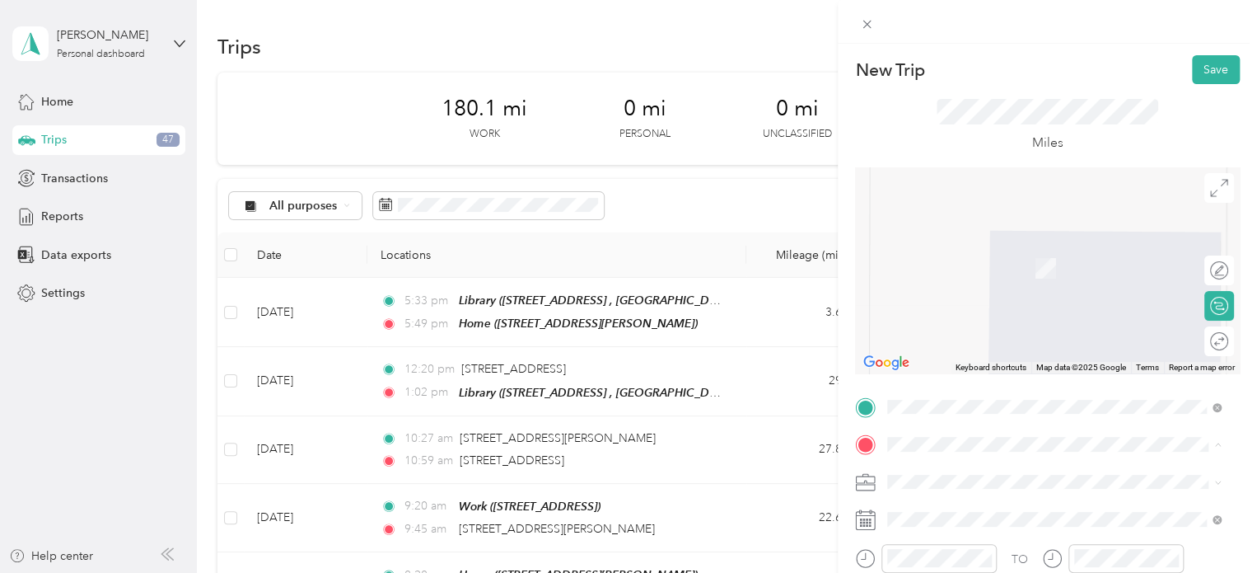
click at [947, 329] on div "Work [STREET_ADDRESS]" at bounding box center [971, 311] width 105 height 35
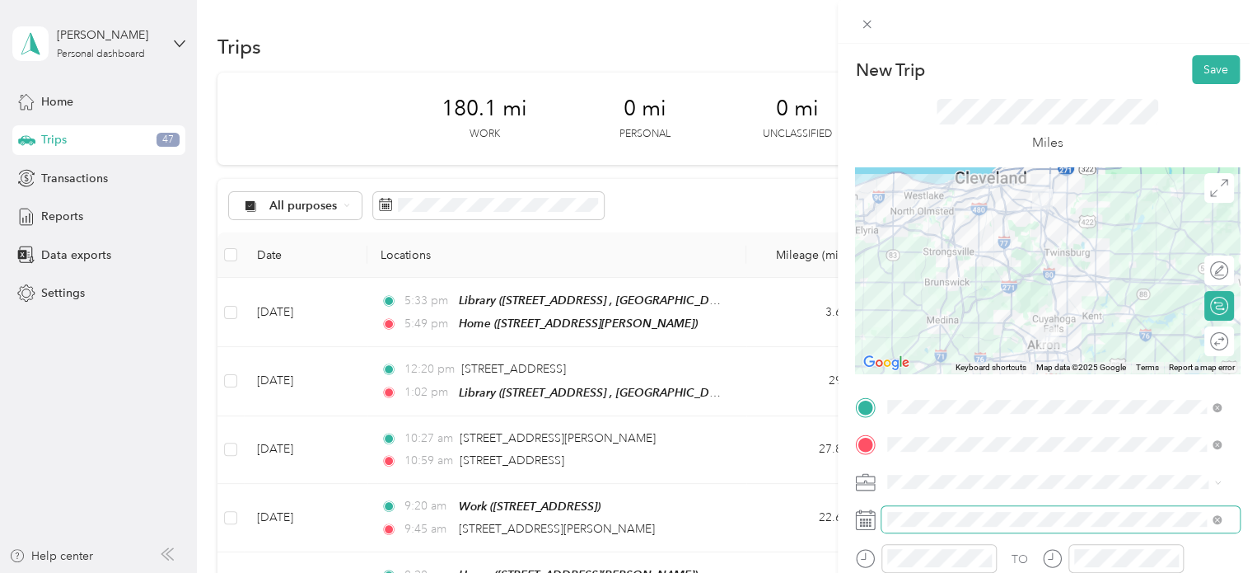
click at [910, 527] on span at bounding box center [1061, 519] width 358 height 26
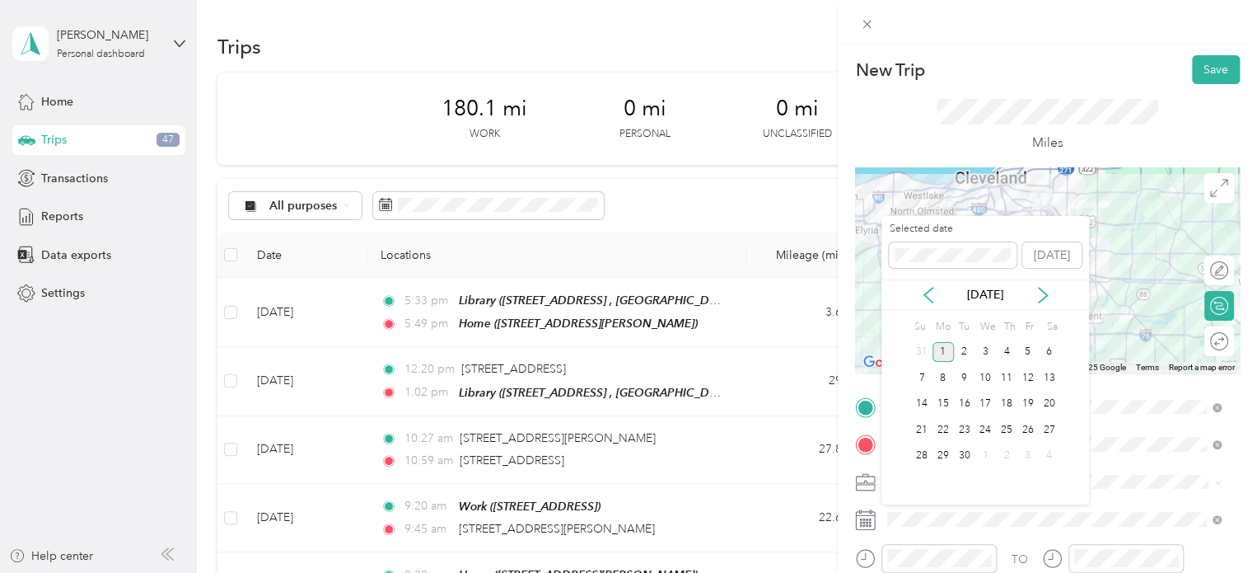
click at [918, 296] on div "[DATE]" at bounding box center [986, 294] width 208 height 17
click at [927, 296] on icon at bounding box center [928, 295] width 8 height 15
click at [966, 374] on div "5" at bounding box center [964, 377] width 21 height 21
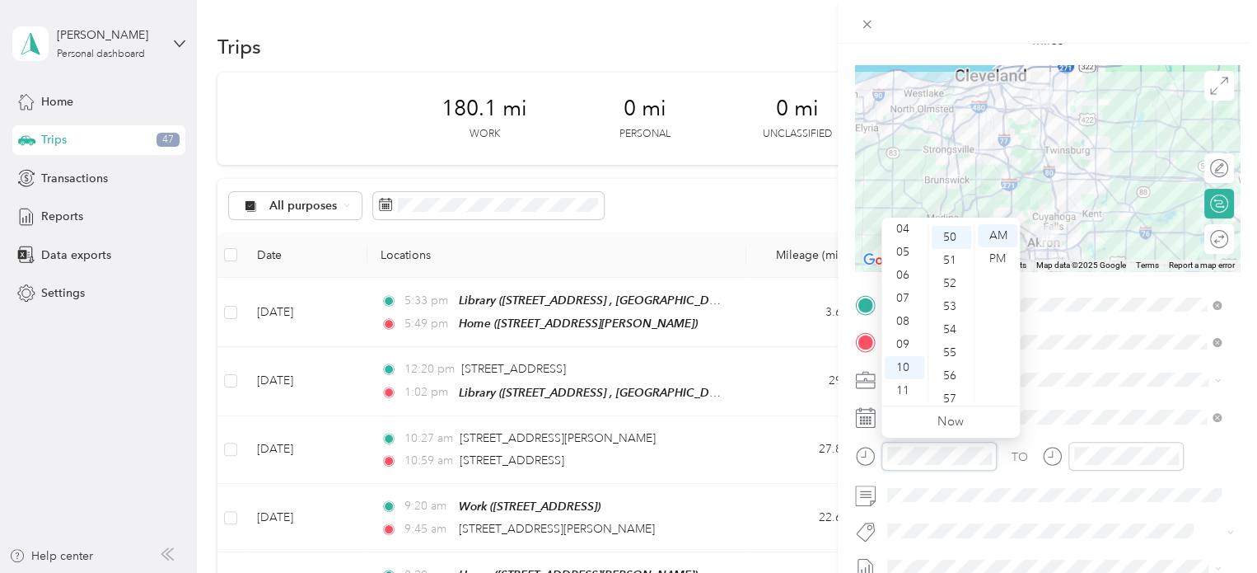
scroll to position [1153, 0]
click at [903, 300] on div "07" at bounding box center [905, 298] width 40 height 23
click at [947, 273] on div "24" at bounding box center [952, 268] width 40 height 23
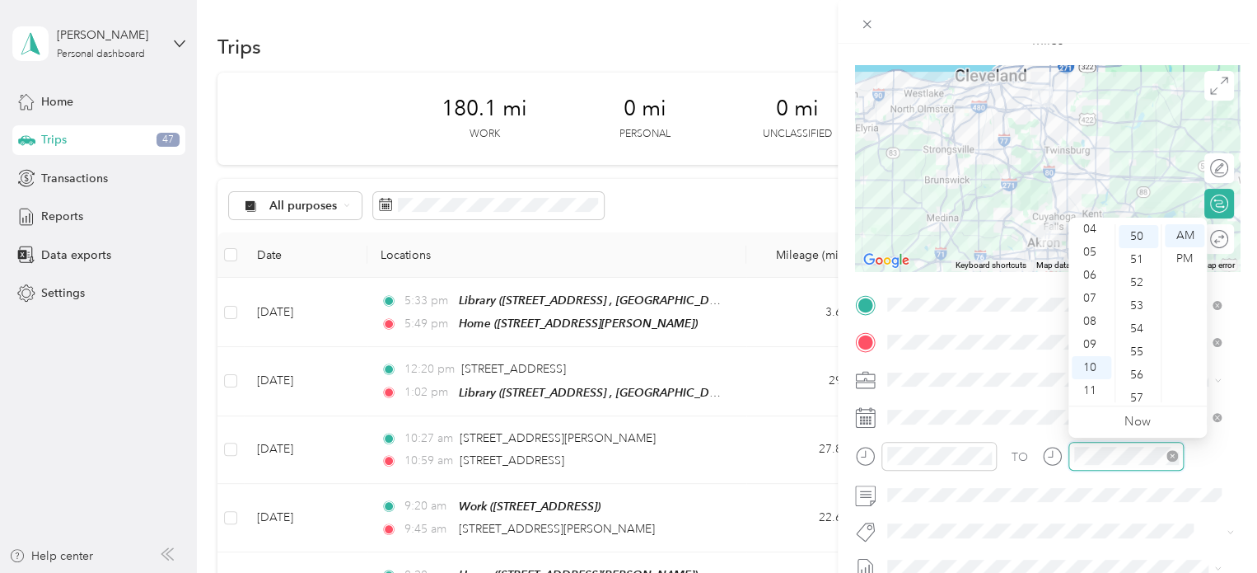
scroll to position [1153, 0]
click at [1087, 317] on div "08" at bounding box center [1092, 321] width 40 height 23
click at [1134, 236] on div "00" at bounding box center [1139, 235] width 40 height 23
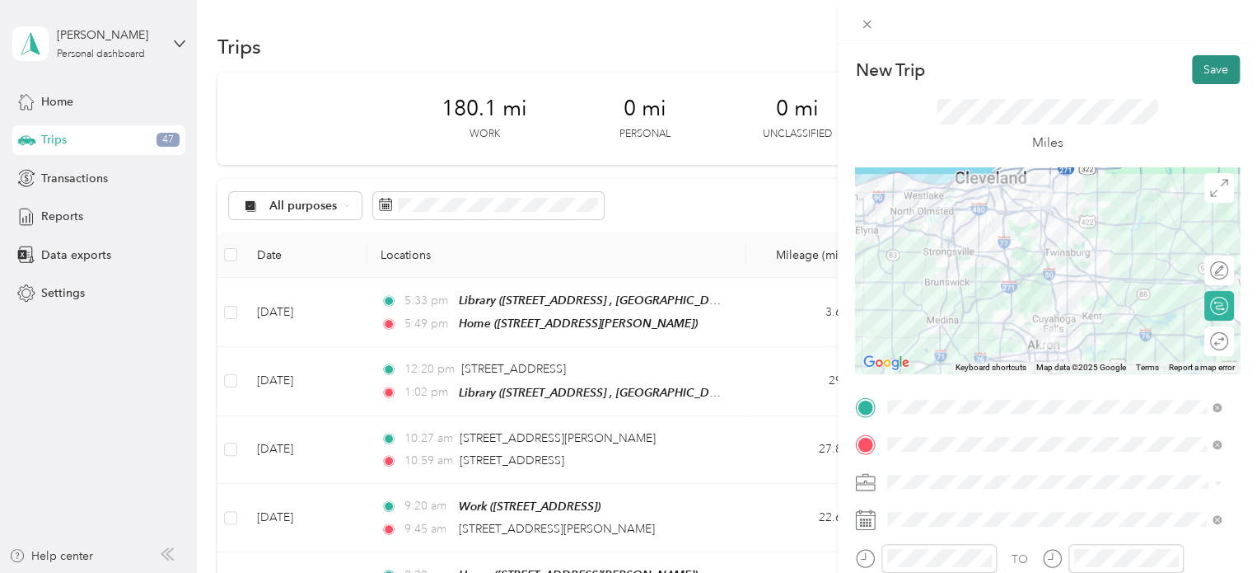
click at [1209, 65] on button "Save" at bounding box center [1216, 69] width 48 height 29
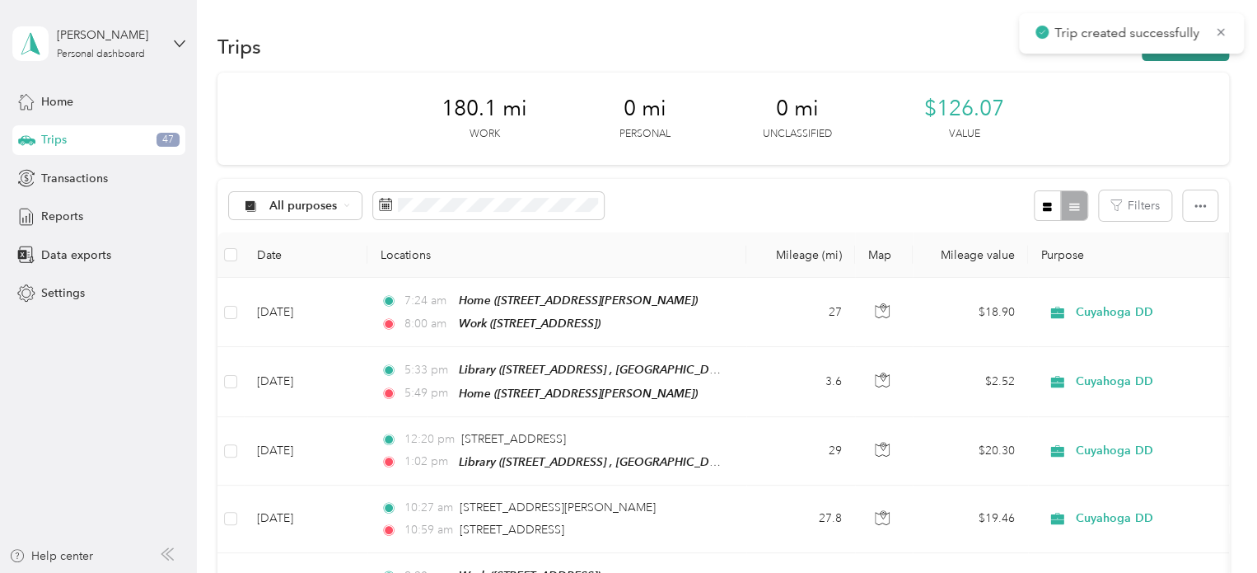
click at [1145, 58] on button "New trip" at bounding box center [1185, 46] width 87 height 29
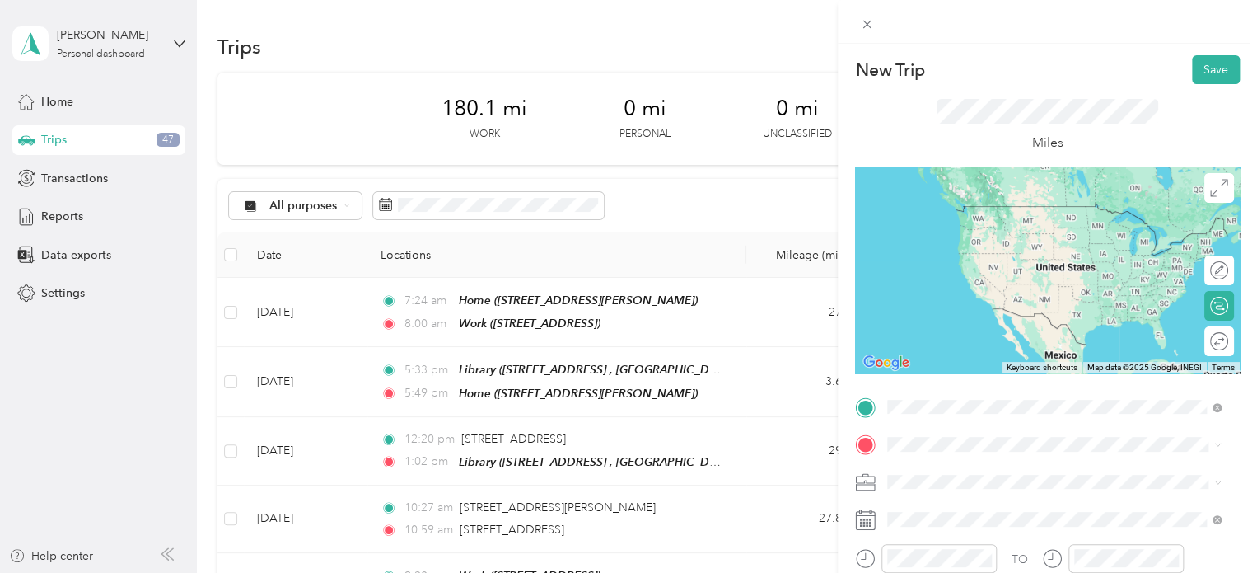
click at [966, 210] on div "Work" at bounding box center [971, 211] width 105 height 15
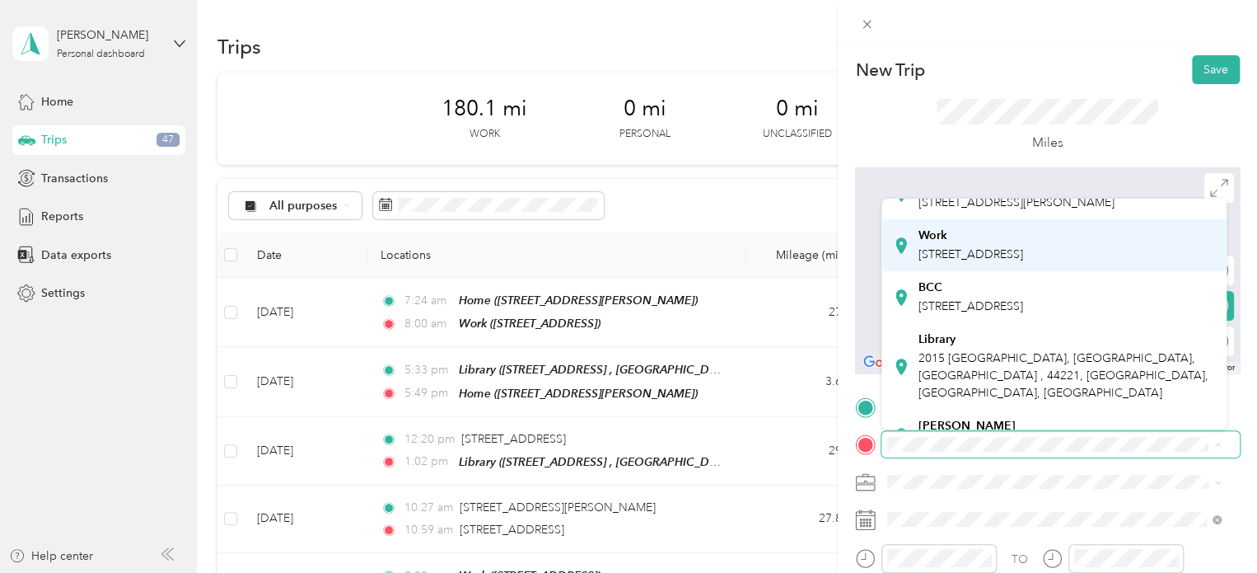
scroll to position [131, 0]
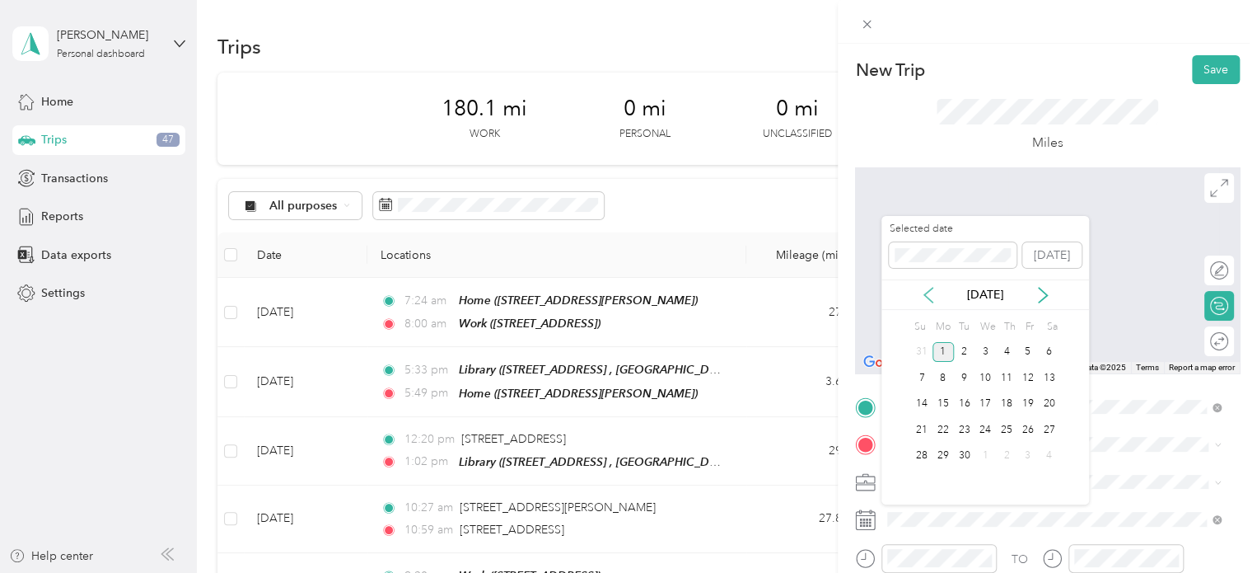
click at [929, 292] on icon at bounding box center [928, 295] width 16 height 16
click at [961, 373] on div "5" at bounding box center [964, 377] width 21 height 21
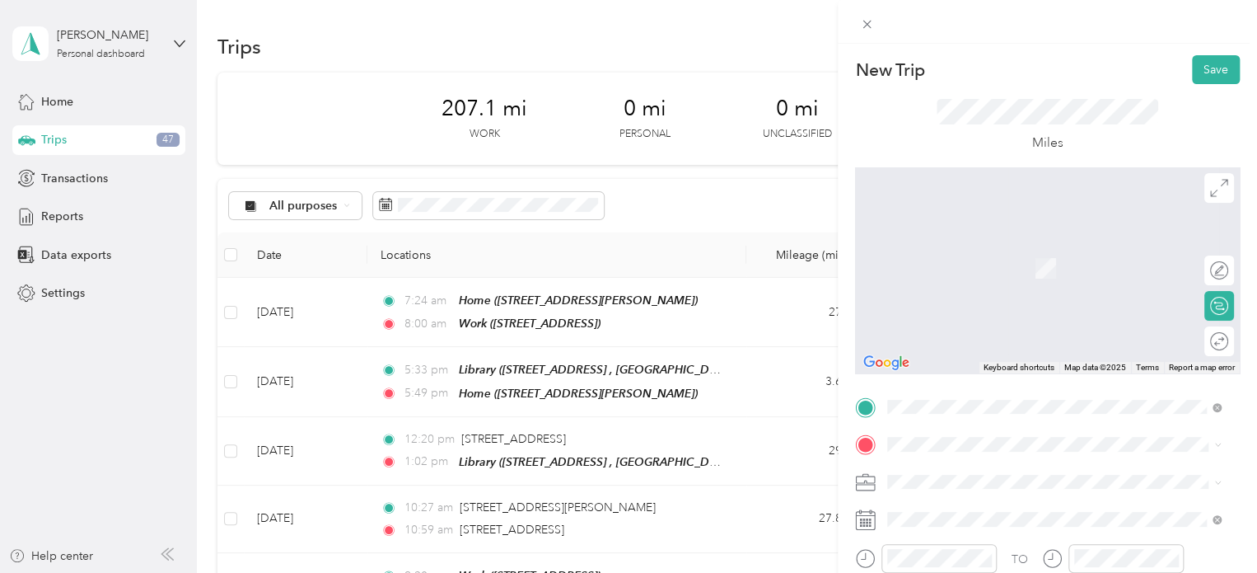
click at [979, 250] on span "[STREET_ADDRESS][US_STATE]" at bounding box center [1001, 243] width 165 height 15
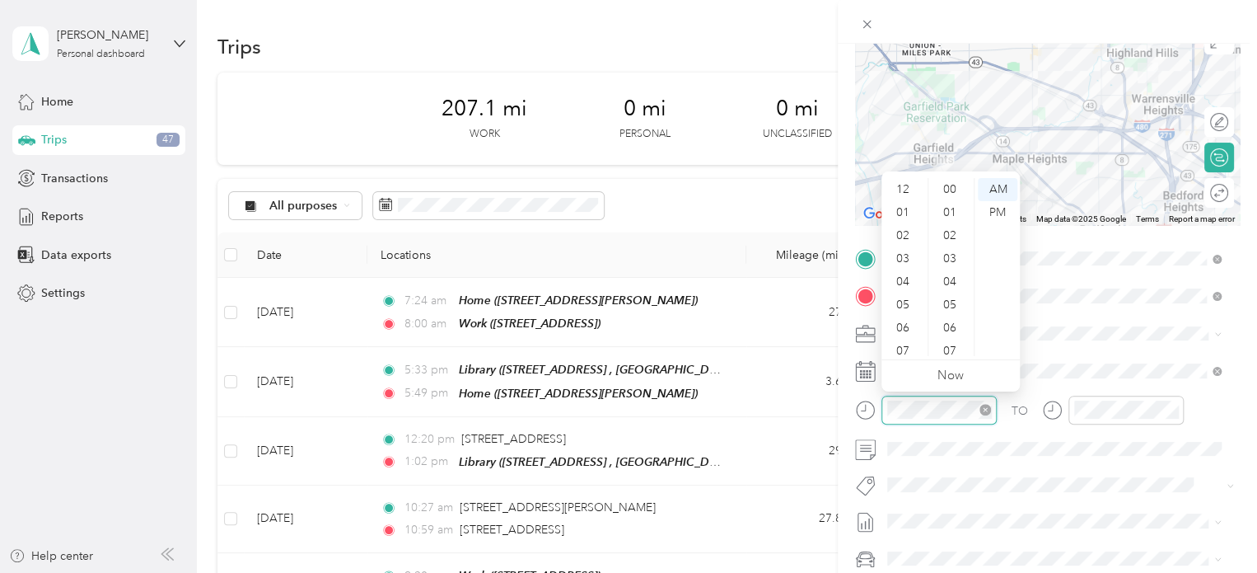
scroll to position [99, 0]
click at [948, 264] on div "14" at bounding box center [952, 261] width 40 height 23
click at [950, 238] on div "16" at bounding box center [952, 235] width 40 height 23
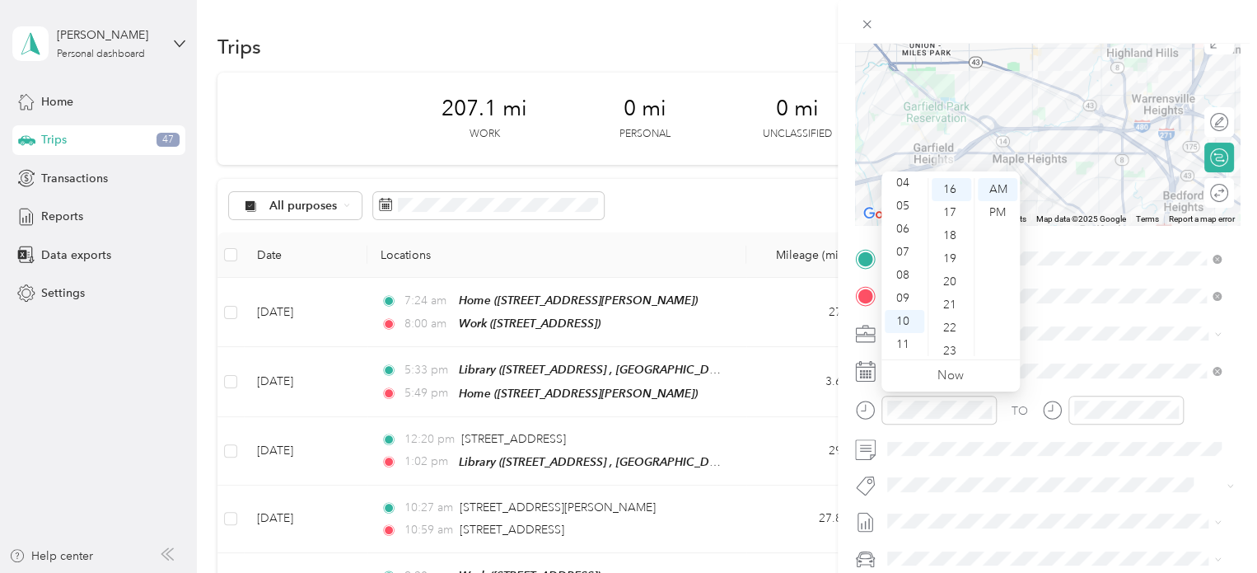
click at [1105, 423] on div at bounding box center [1113, 415] width 142 height 40
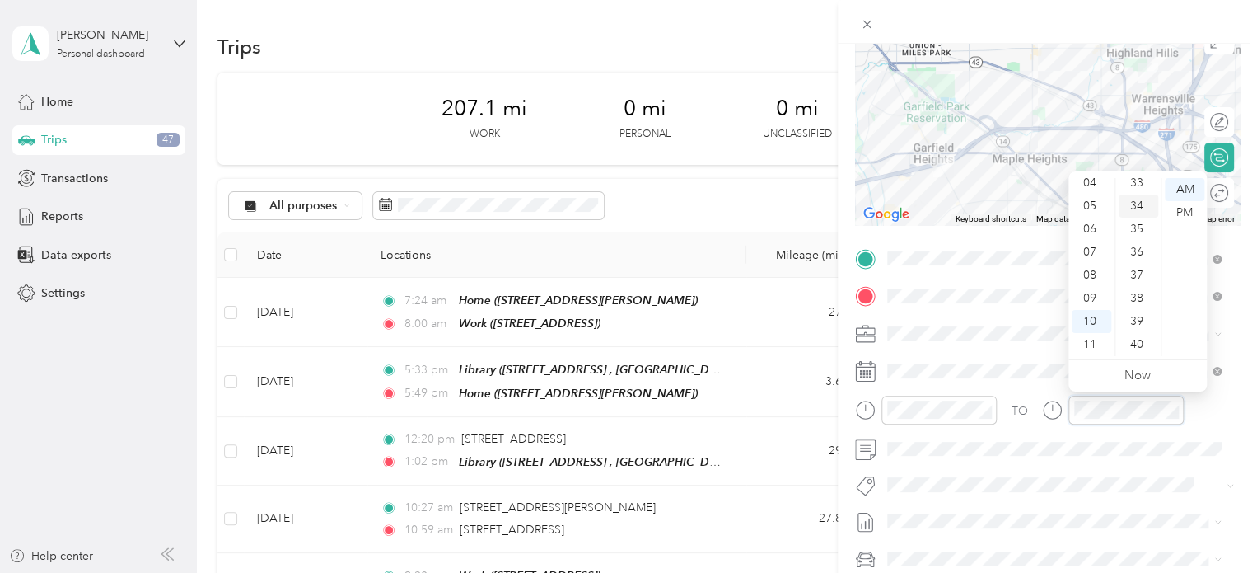
scroll to position [707, 0]
click at [1134, 207] on div "30" at bounding box center [1139, 209] width 40 height 23
click at [1019, 501] on div "TO Add photo" at bounding box center [1047, 445] width 385 height 398
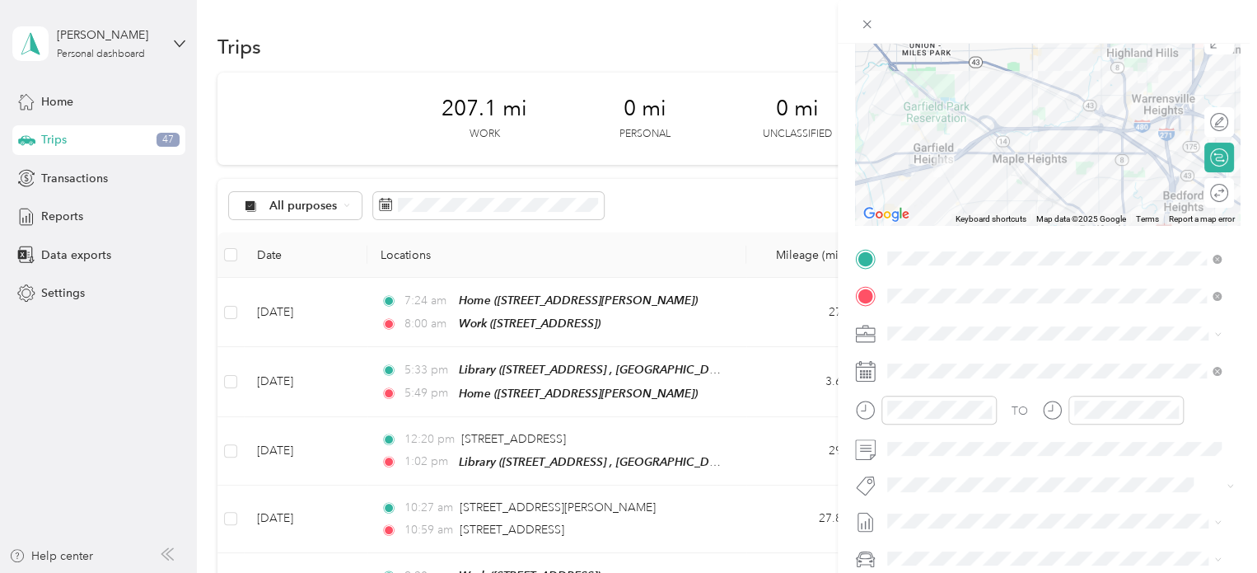
scroll to position [0, 0]
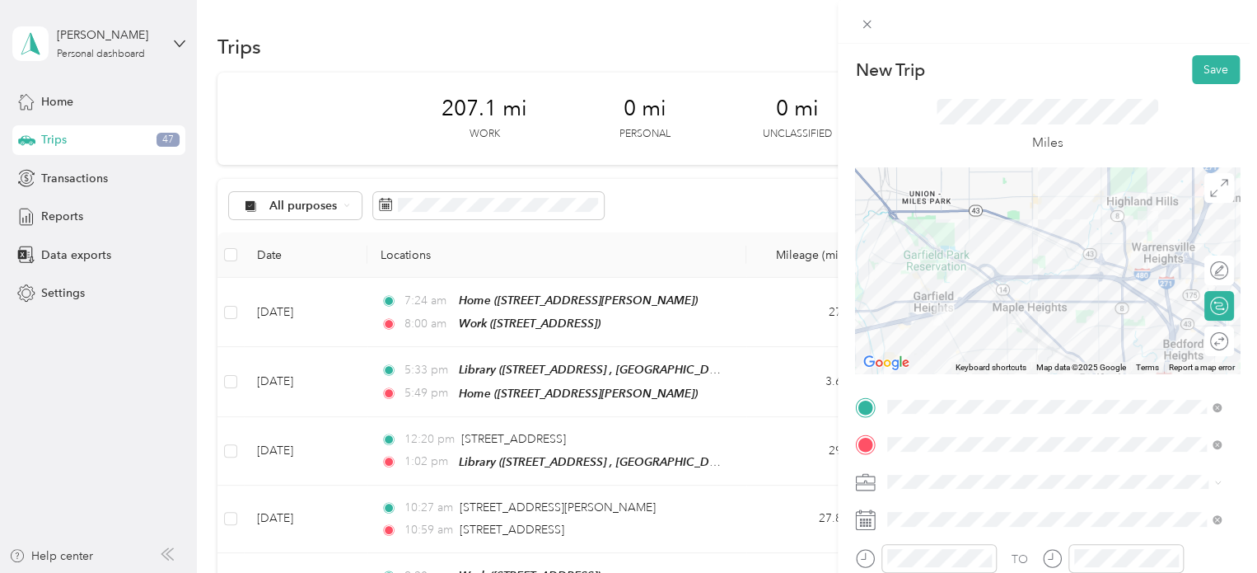
click at [1196, 49] on div "New Trip Save This trip cannot be edited because it is either under review, app…" at bounding box center [1047, 330] width 419 height 573
click at [1204, 68] on button "Save" at bounding box center [1216, 69] width 48 height 29
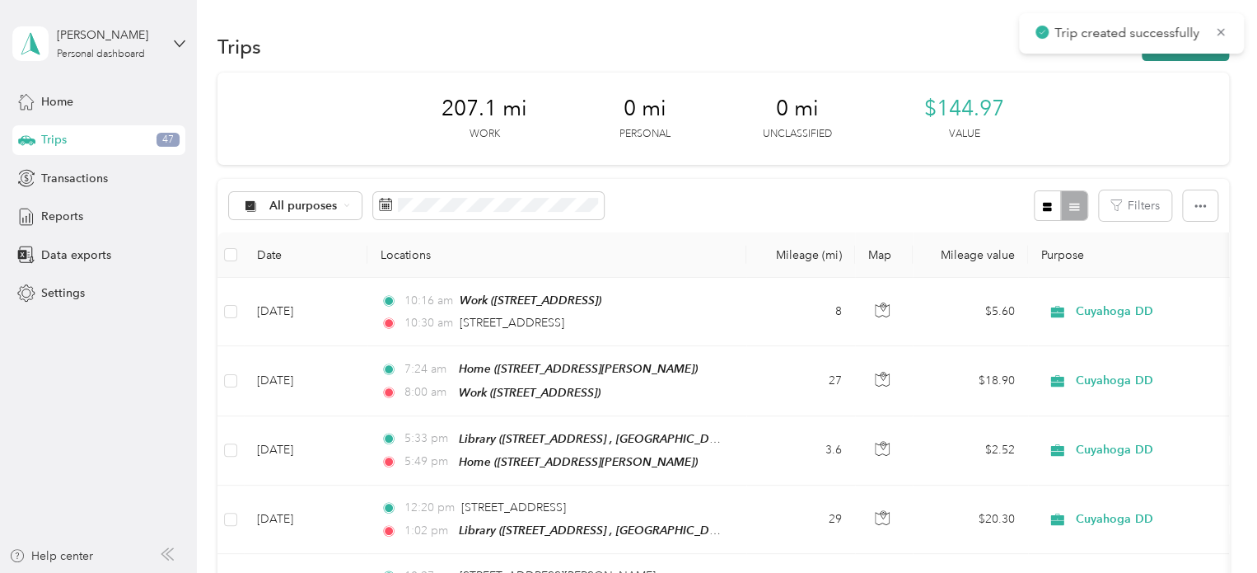
click at [1180, 56] on button "New trip" at bounding box center [1185, 46] width 87 height 29
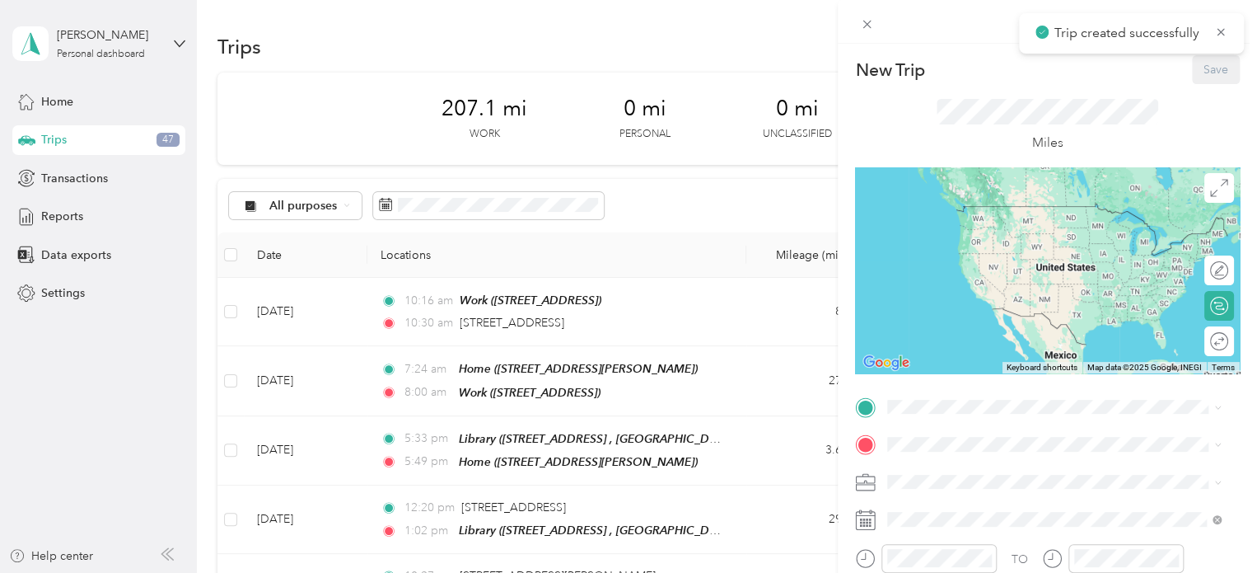
click at [969, 207] on span "[STREET_ADDRESS][US_STATE]" at bounding box center [1001, 206] width 165 height 15
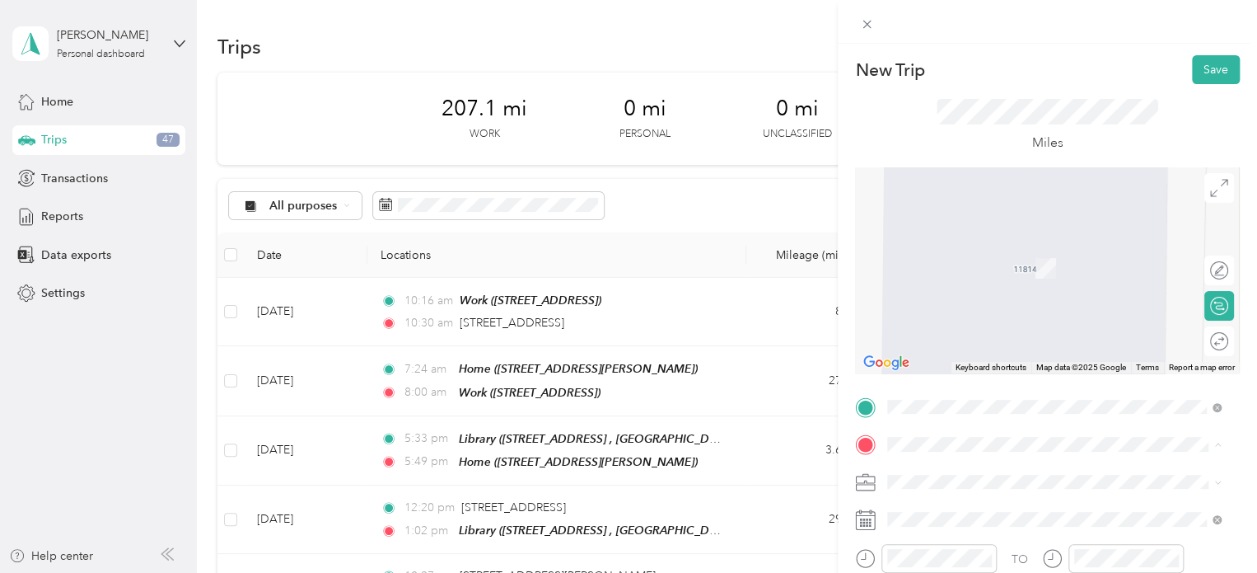
click at [934, 331] on div "Work [STREET_ADDRESS]" at bounding box center [1054, 311] width 322 height 40
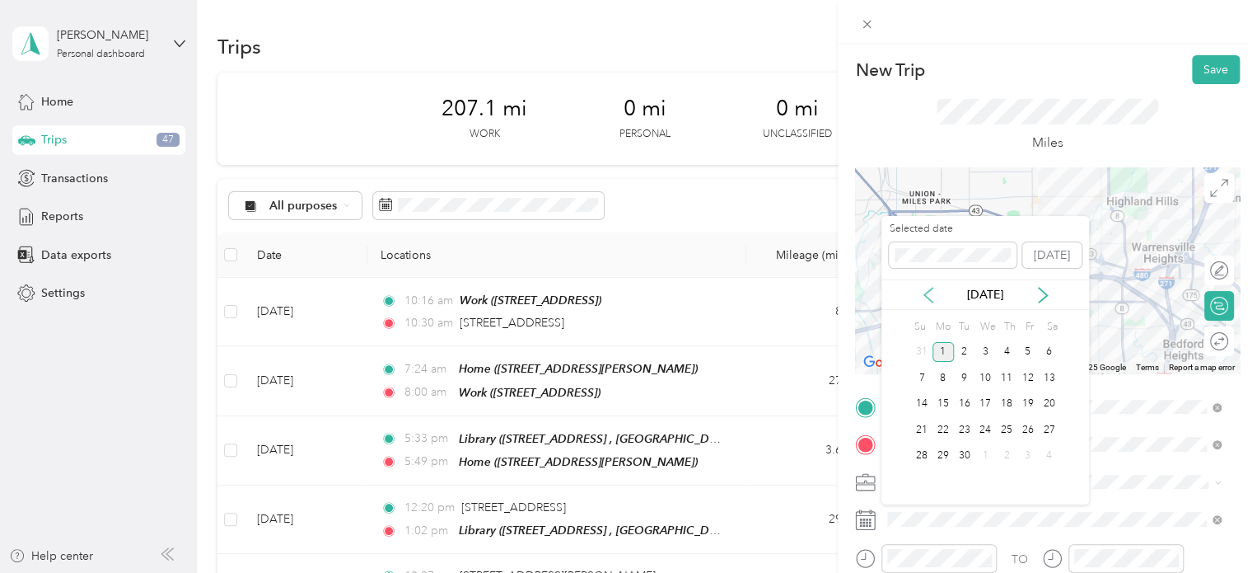
click at [926, 296] on icon at bounding box center [928, 295] width 8 height 15
click at [965, 381] on div "5" at bounding box center [964, 377] width 21 height 21
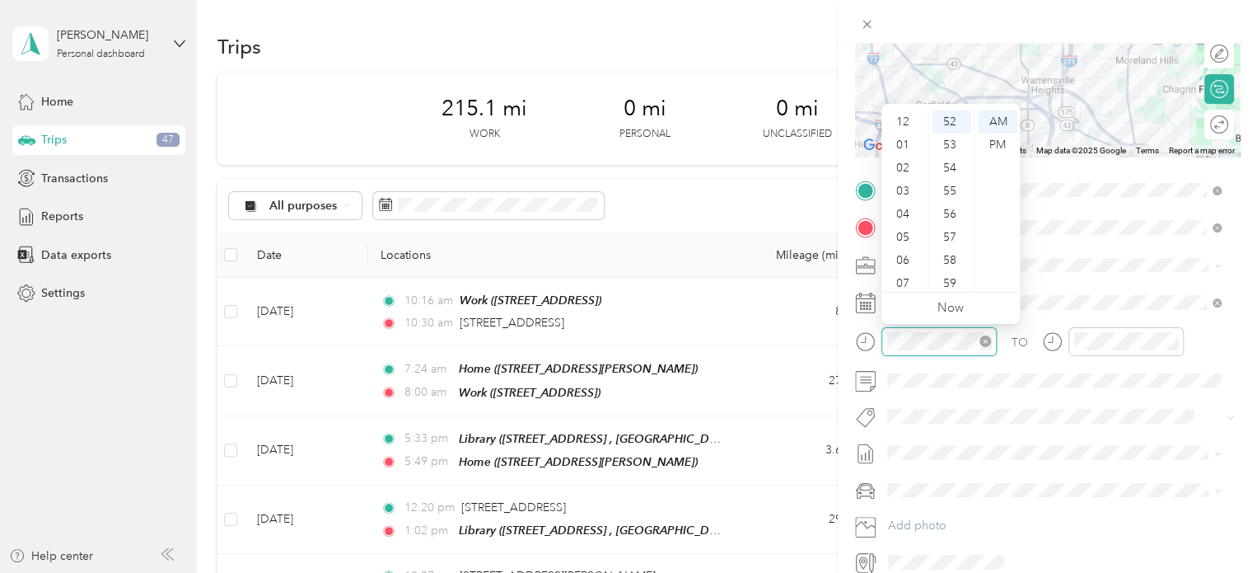
scroll to position [99, 0]
click at [903, 274] on div "11" at bounding box center [905, 276] width 40 height 23
click at [952, 148] on div "53" at bounding box center [952, 144] width 40 height 23
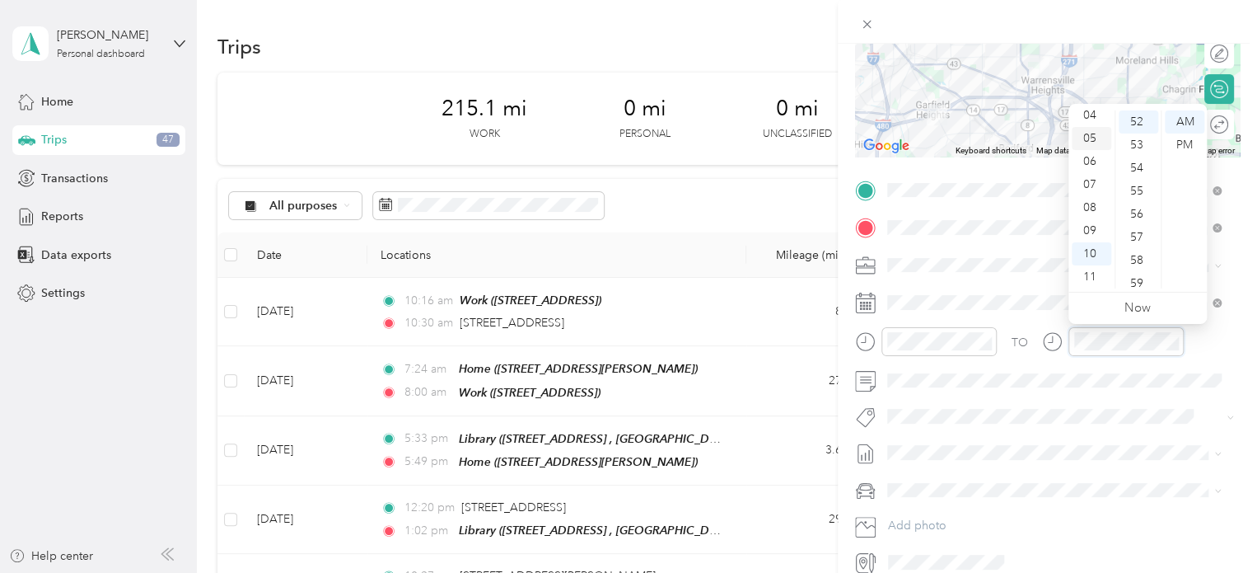
scroll to position [0, 0]
click at [1088, 124] on div "12" at bounding box center [1092, 121] width 40 height 23
click at [1084, 128] on div "12" at bounding box center [1092, 121] width 40 height 23
click at [1139, 236] on div "05" at bounding box center [1139, 237] width 40 height 23
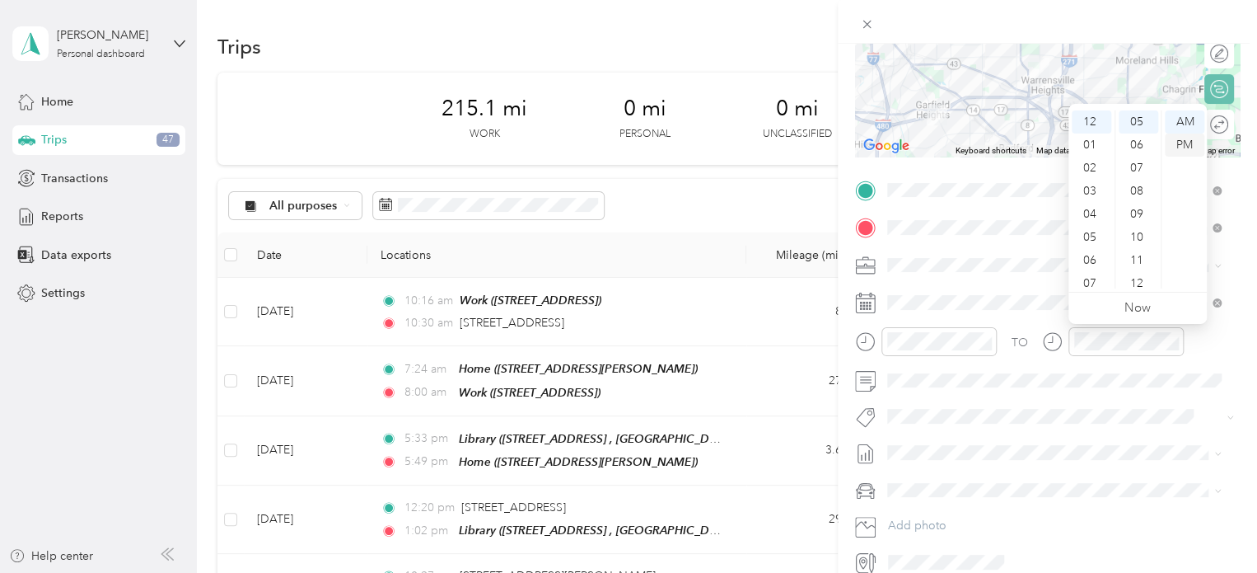
click at [1191, 148] on div "PM" at bounding box center [1185, 144] width 40 height 23
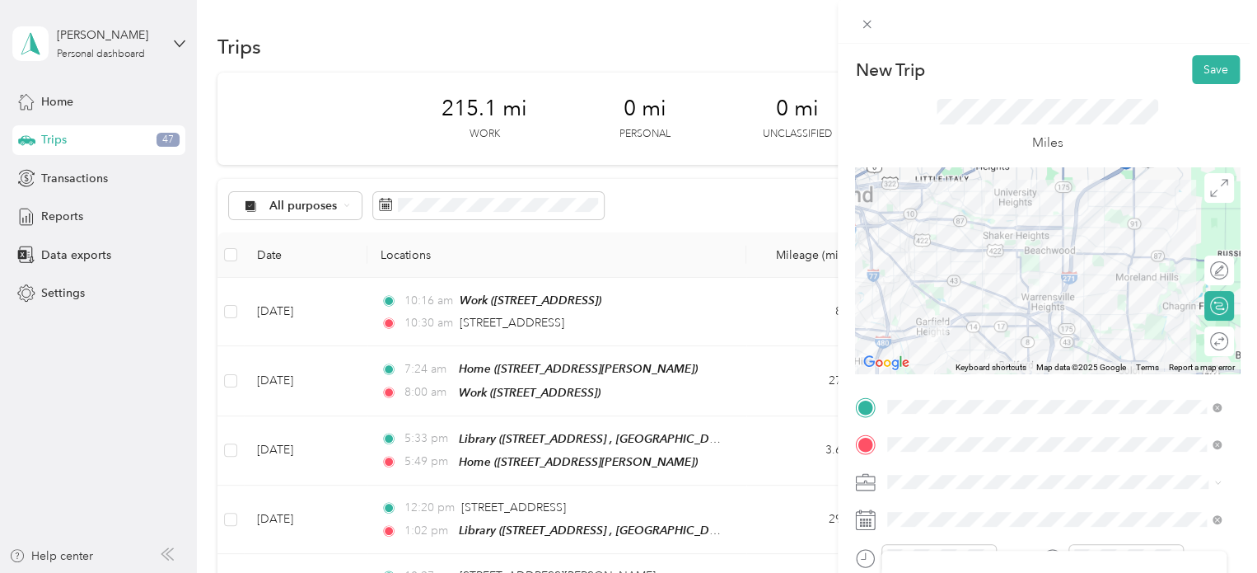
scroll to position [0, 0]
click at [1207, 62] on button "Save" at bounding box center [1216, 69] width 48 height 29
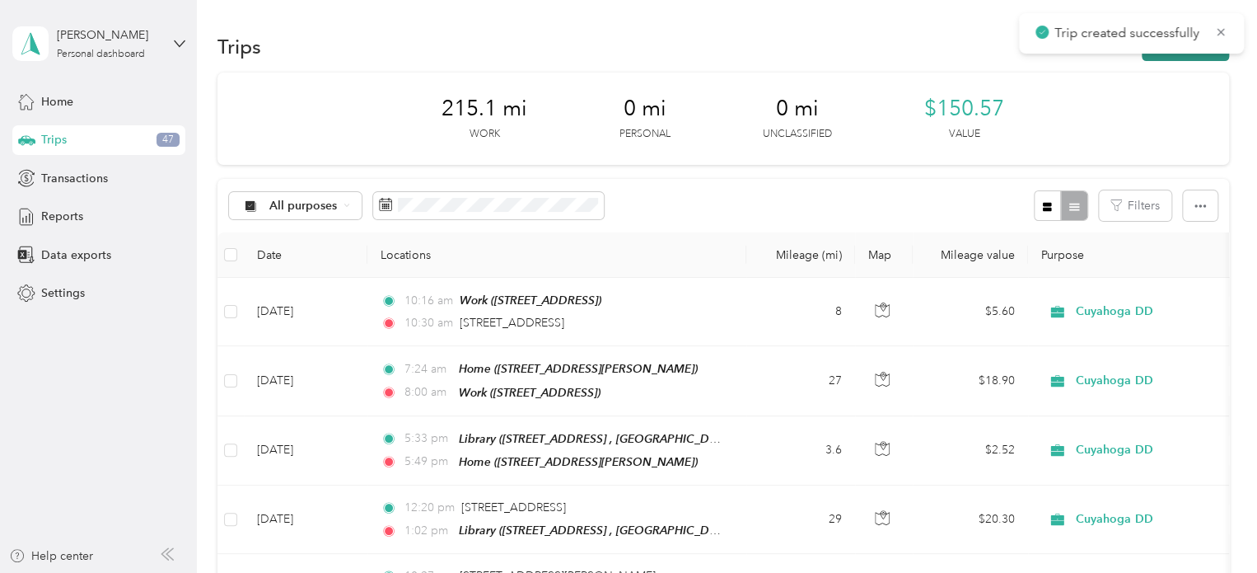
click at [1194, 58] on button "New trip" at bounding box center [1185, 46] width 87 height 29
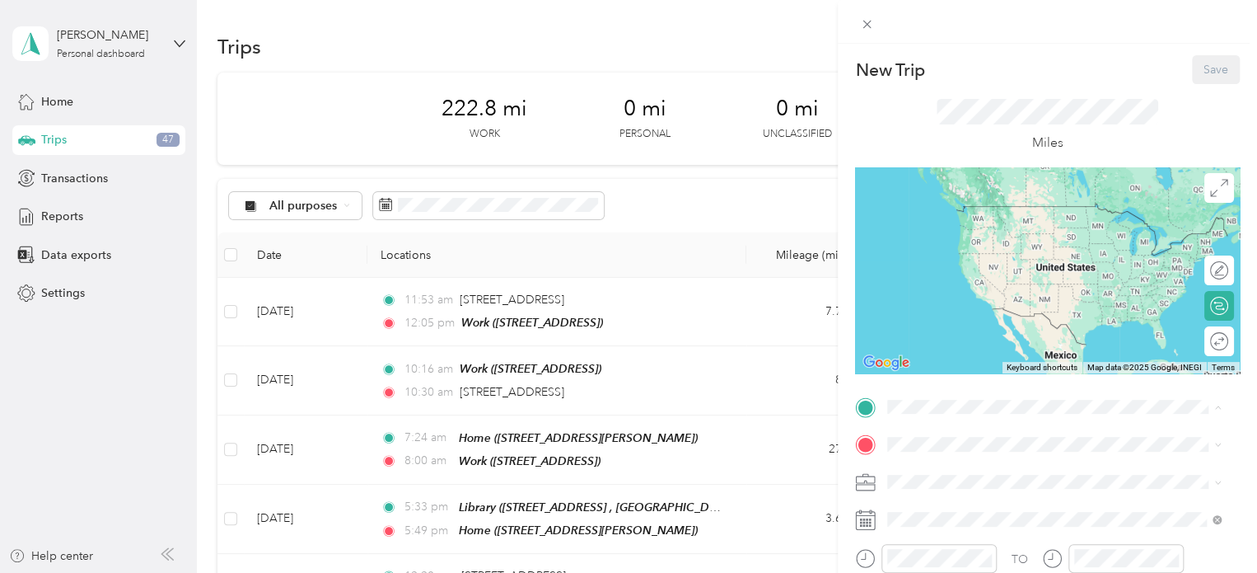
click at [954, 291] on div "Work [STREET_ADDRESS]" at bounding box center [971, 273] width 105 height 35
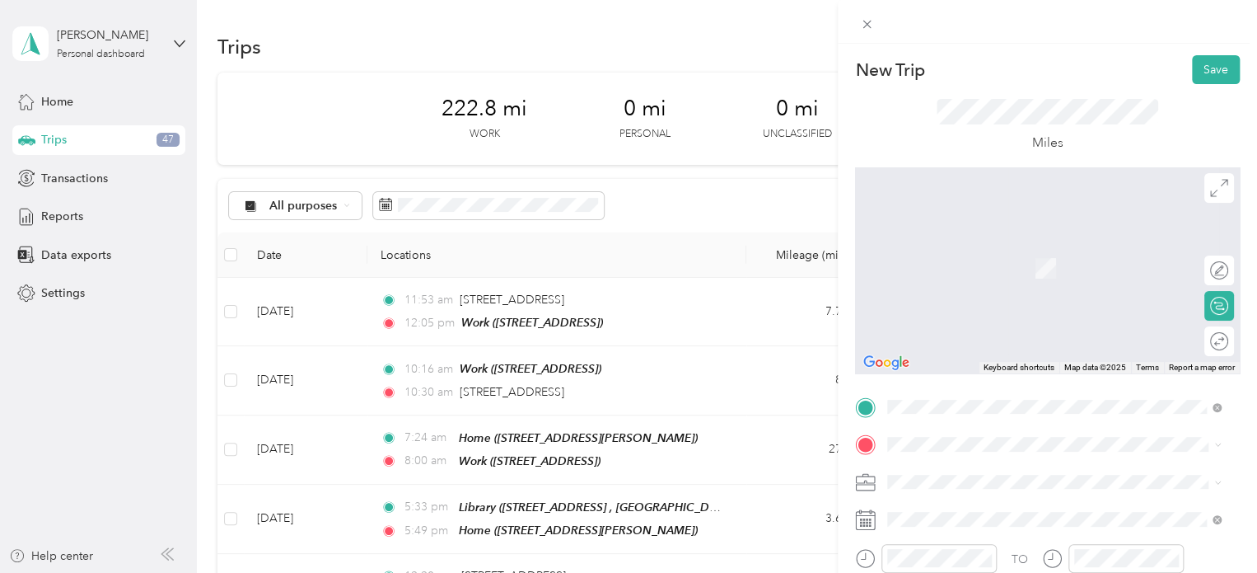
click at [951, 274] on li "[STREET_ADDRESS][US_STATE]" at bounding box center [1054, 257] width 345 height 34
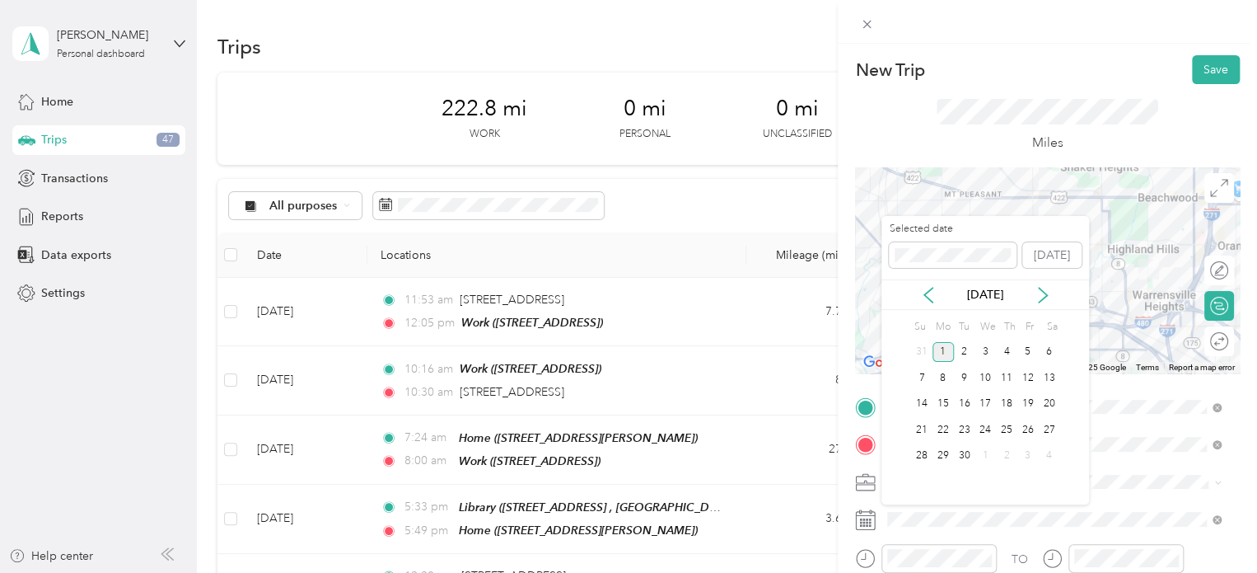
click at [933, 305] on div "[DATE]" at bounding box center [986, 294] width 208 height 30
click at [926, 302] on icon at bounding box center [928, 295] width 16 height 16
click at [959, 382] on div "5" at bounding box center [964, 377] width 21 height 21
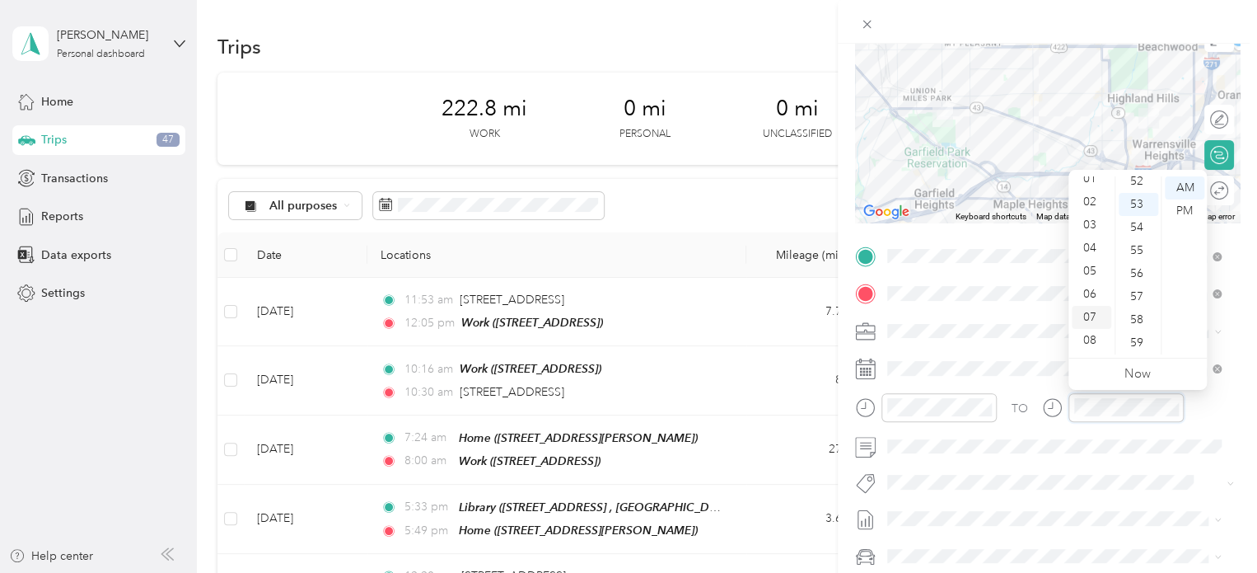
scroll to position [30, 0]
click at [1090, 201] on div "02" at bounding box center [1092, 204] width 40 height 23
click at [1134, 188] on div "00" at bounding box center [1139, 187] width 40 height 23
click at [1175, 212] on div "PM" at bounding box center [1185, 210] width 40 height 23
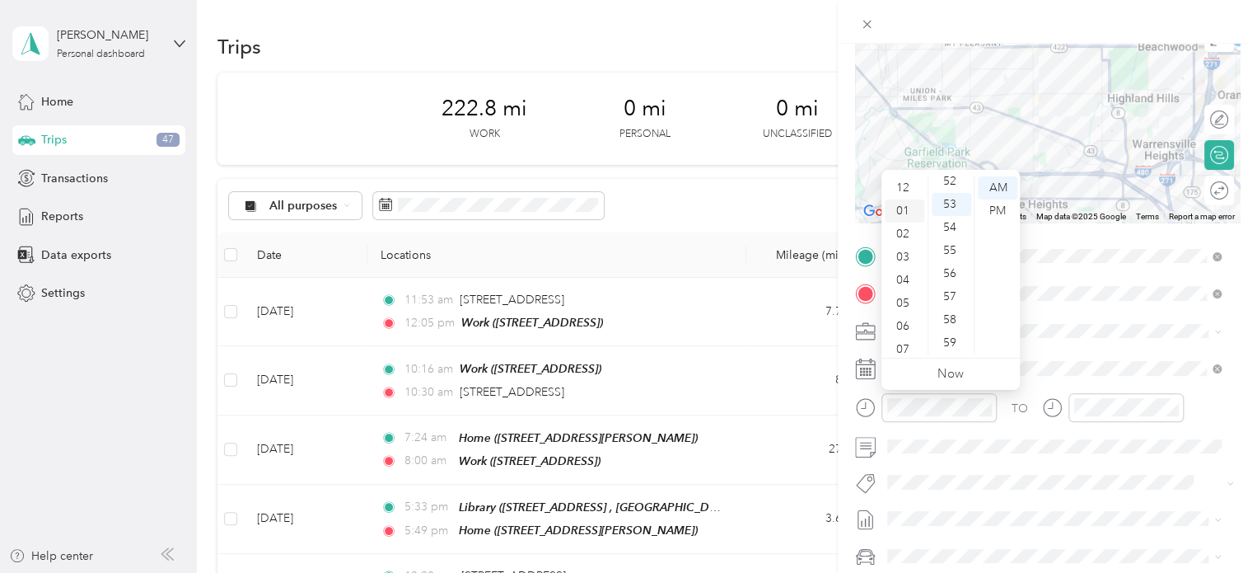
click at [901, 213] on div "01" at bounding box center [905, 210] width 40 height 23
click at [951, 209] on div "47" at bounding box center [952, 214] width 40 height 23
click at [995, 210] on div "PM" at bounding box center [998, 210] width 40 height 23
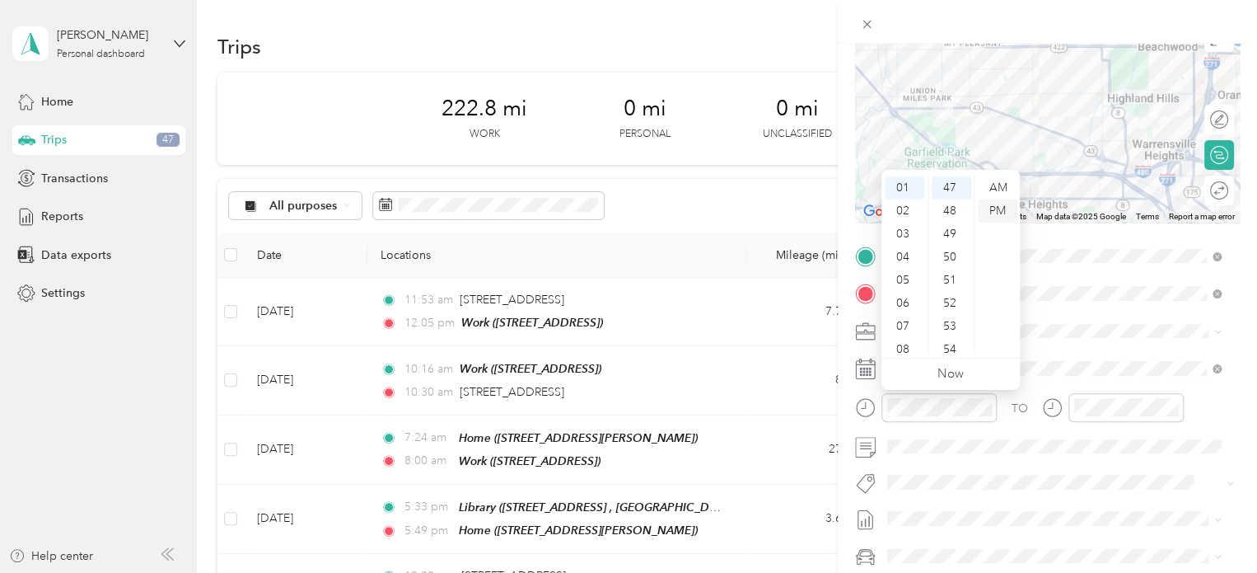
scroll to position [23, 0]
click at [1087, 319] on span at bounding box center [1061, 331] width 358 height 26
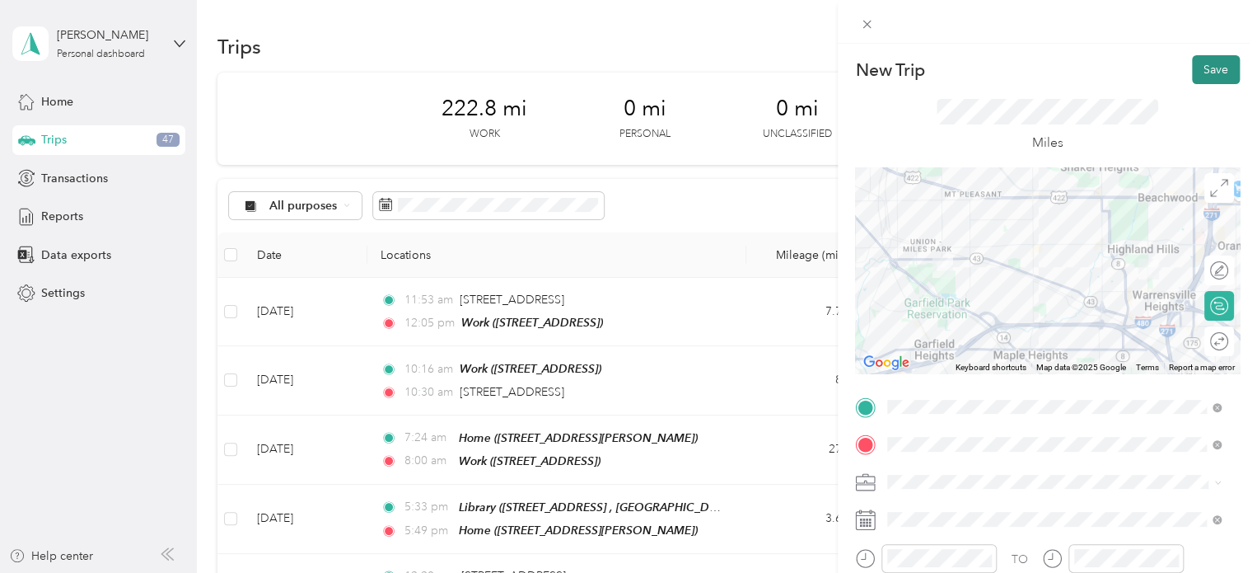
click at [1213, 63] on button "Save" at bounding box center [1216, 69] width 48 height 29
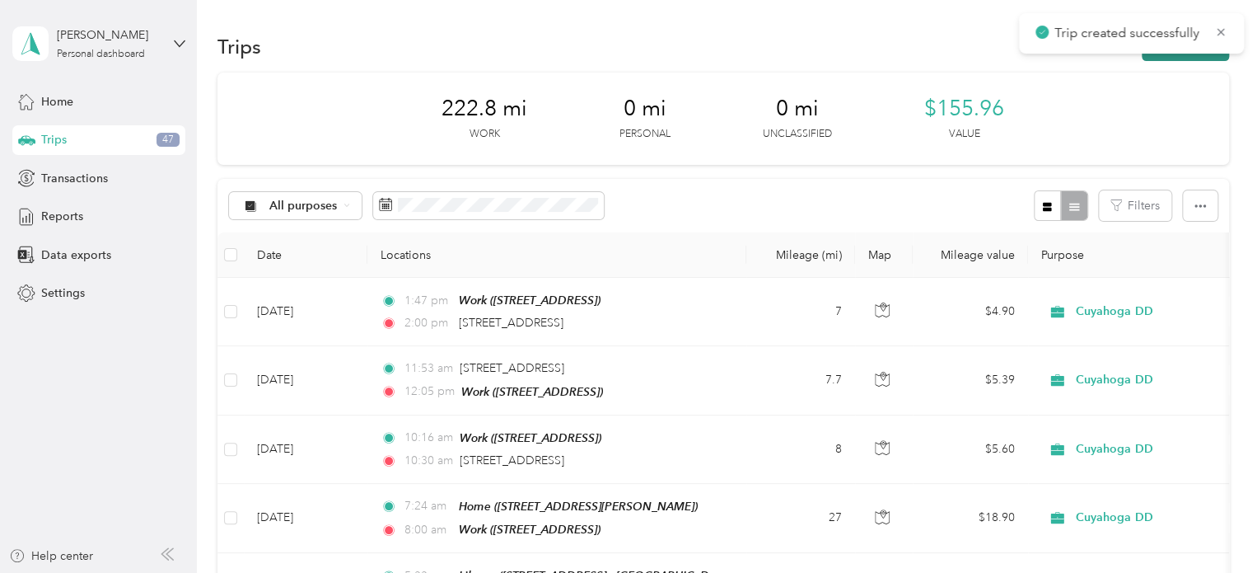
click at [1200, 58] on button "New trip" at bounding box center [1185, 46] width 87 height 29
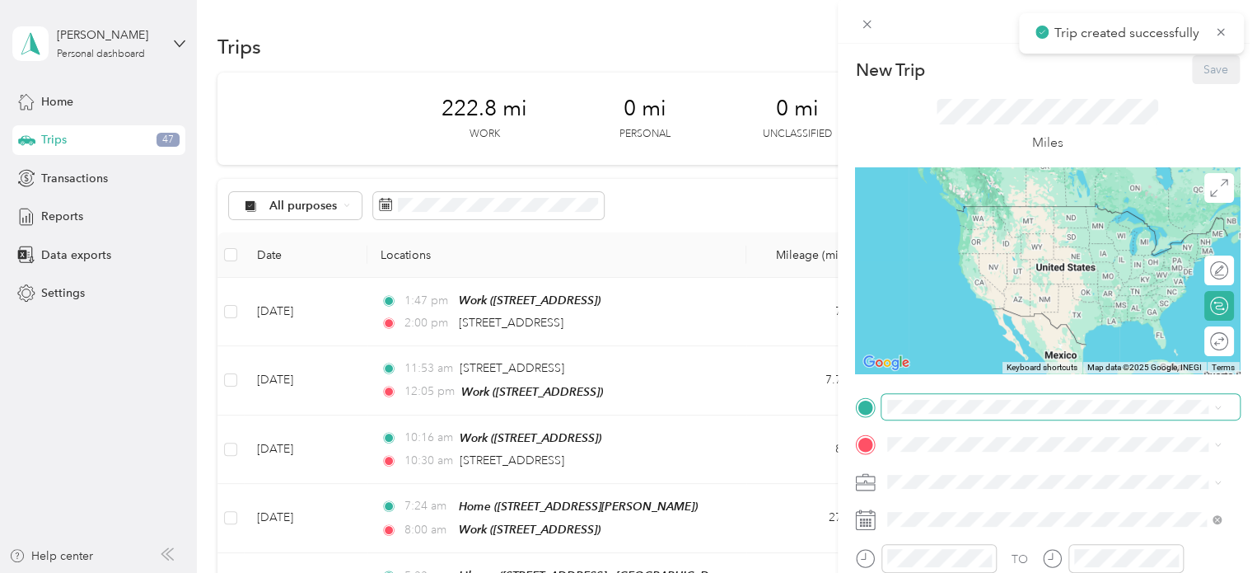
click at [926, 416] on span at bounding box center [1061, 407] width 358 height 26
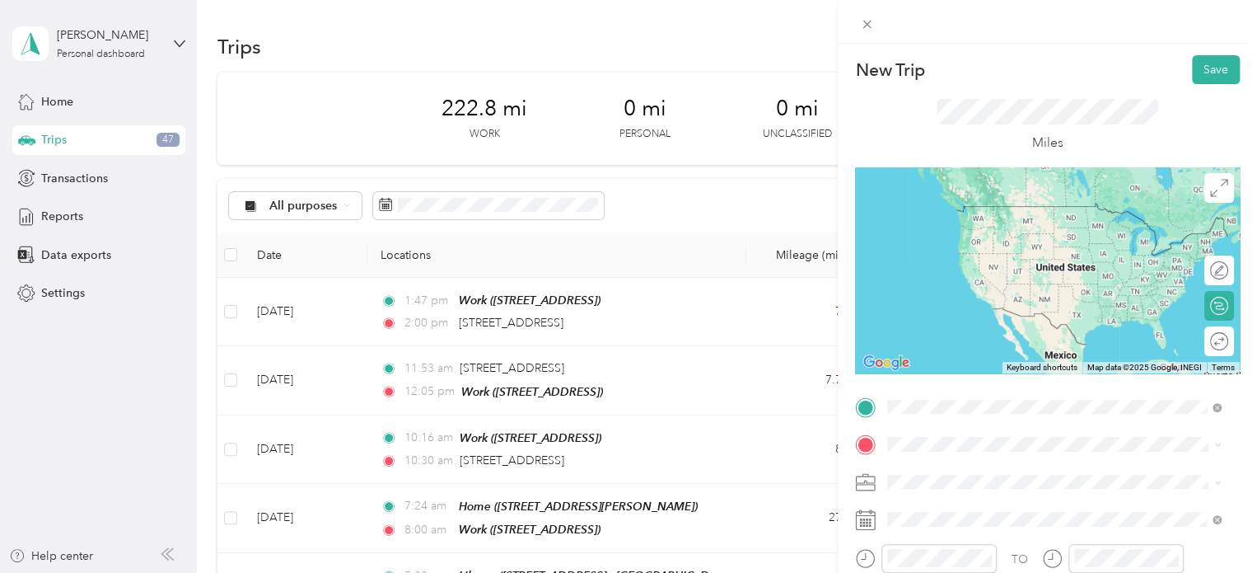
click at [937, 241] on li "[STREET_ADDRESS][US_STATE]" at bounding box center [1054, 225] width 345 height 34
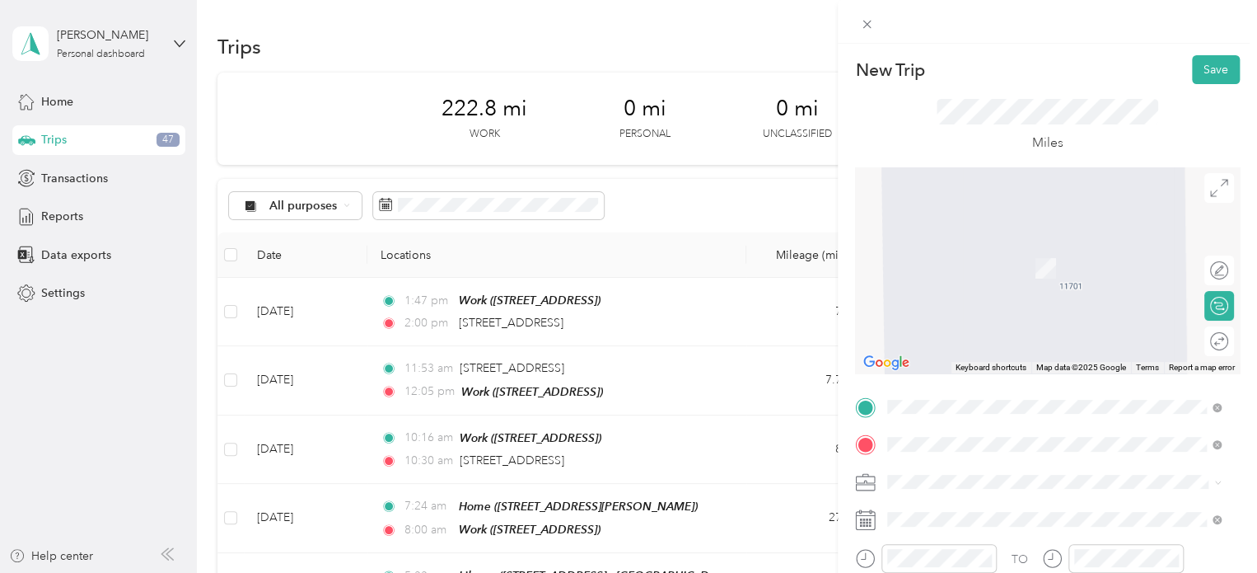
click at [942, 257] on div "Work [STREET_ADDRESS]" at bounding box center [971, 259] width 105 height 35
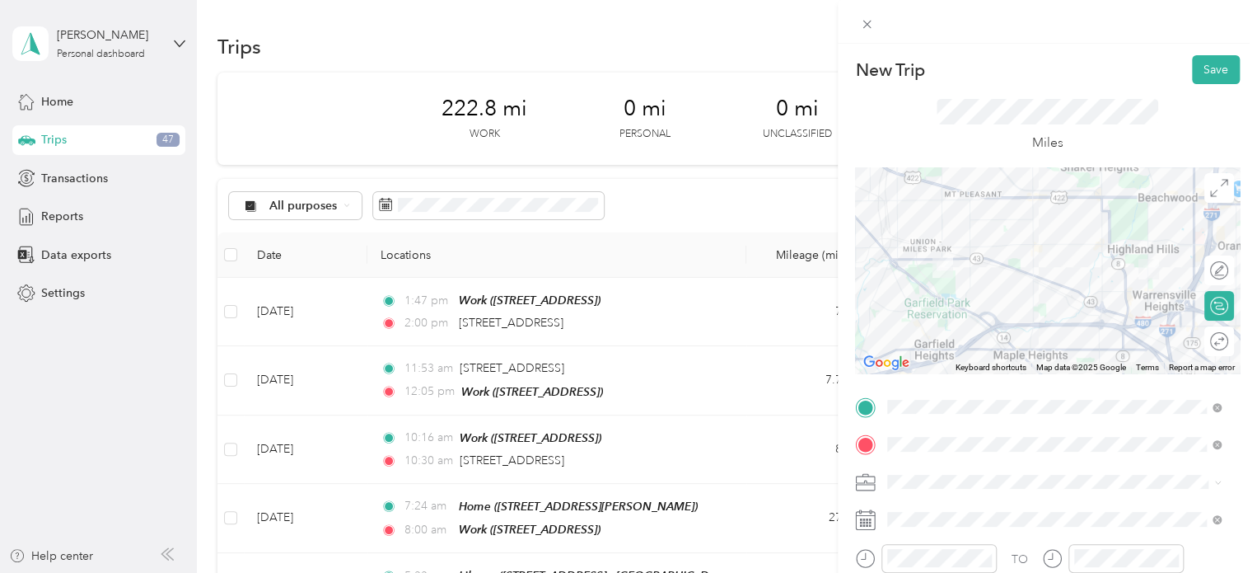
click at [1148, 338] on div at bounding box center [1047, 270] width 385 height 206
click at [1103, 331] on div at bounding box center [1047, 270] width 385 height 206
click at [1046, 327] on div at bounding box center [1047, 270] width 385 height 206
click at [948, 309] on div at bounding box center [1047, 270] width 385 height 206
click at [943, 299] on div at bounding box center [1047, 270] width 385 height 206
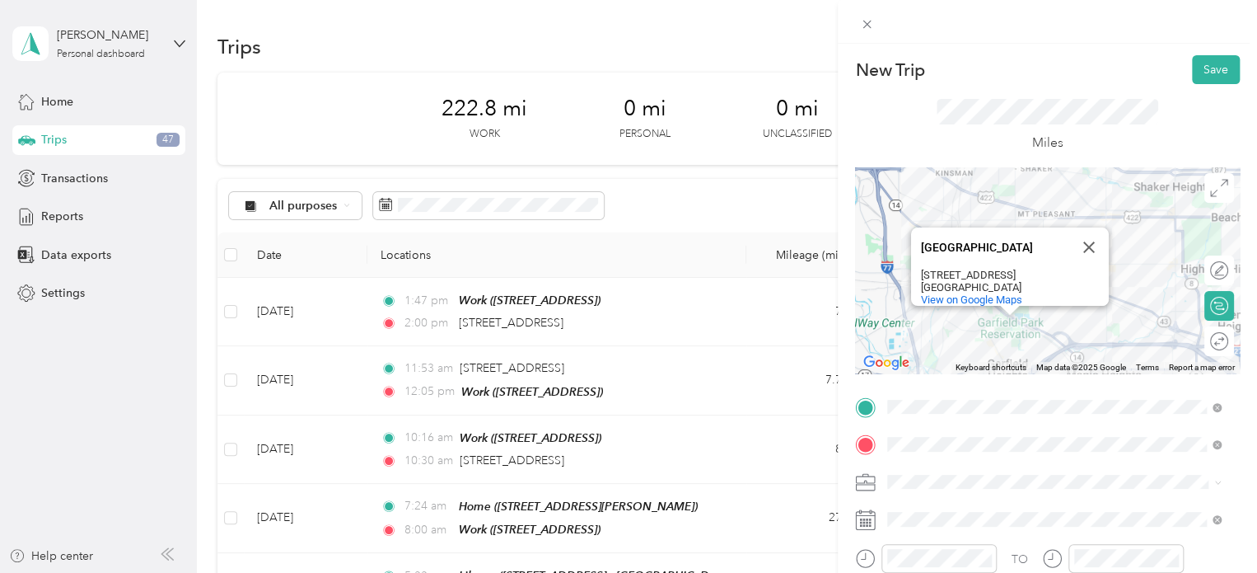
click at [1012, 321] on div "[GEOGRAPHIC_DATA] [GEOGRAPHIC_DATA] [STREET_ADDRESS] View on Google Maps" at bounding box center [1047, 270] width 385 height 206
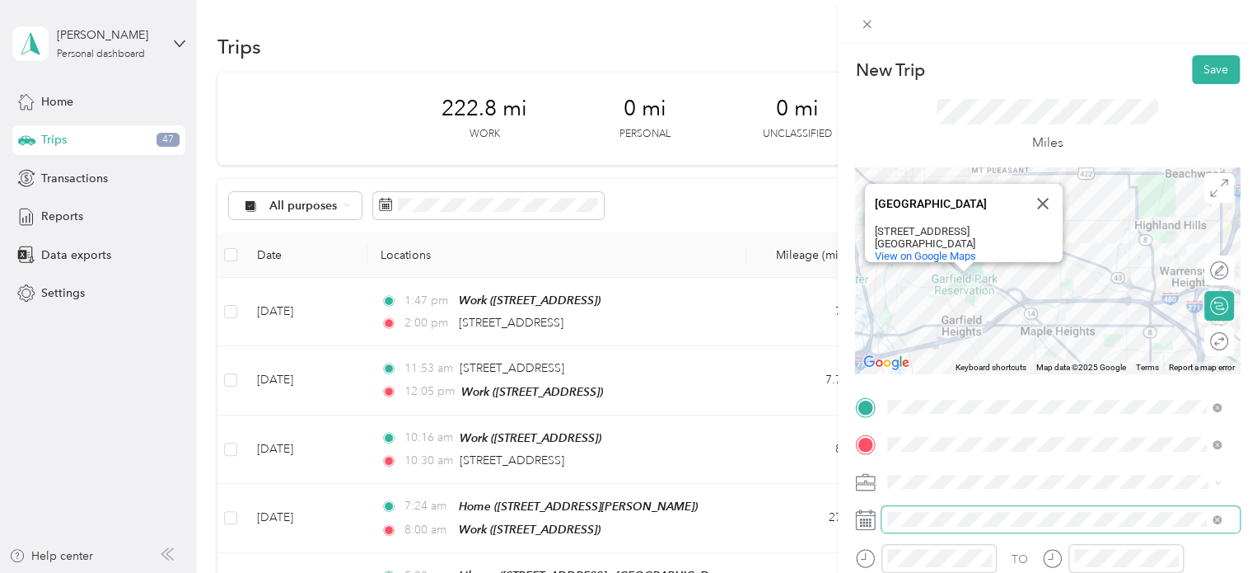
click at [985, 509] on span at bounding box center [1061, 519] width 358 height 26
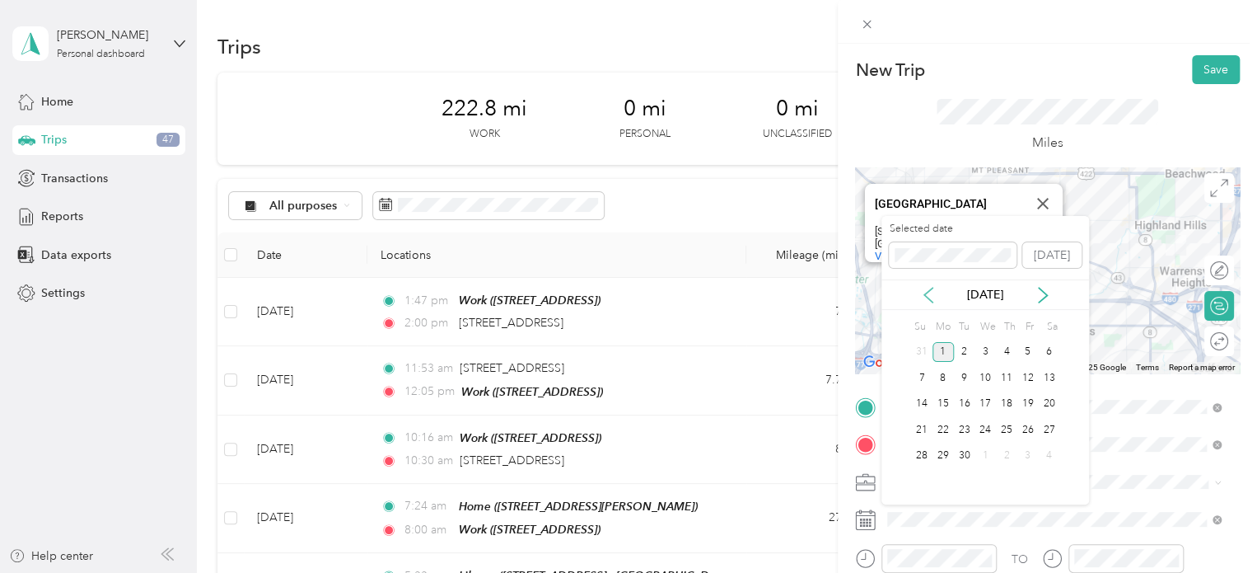
click at [930, 296] on icon at bounding box center [928, 295] width 16 height 16
click at [968, 374] on div "5" at bounding box center [964, 377] width 21 height 21
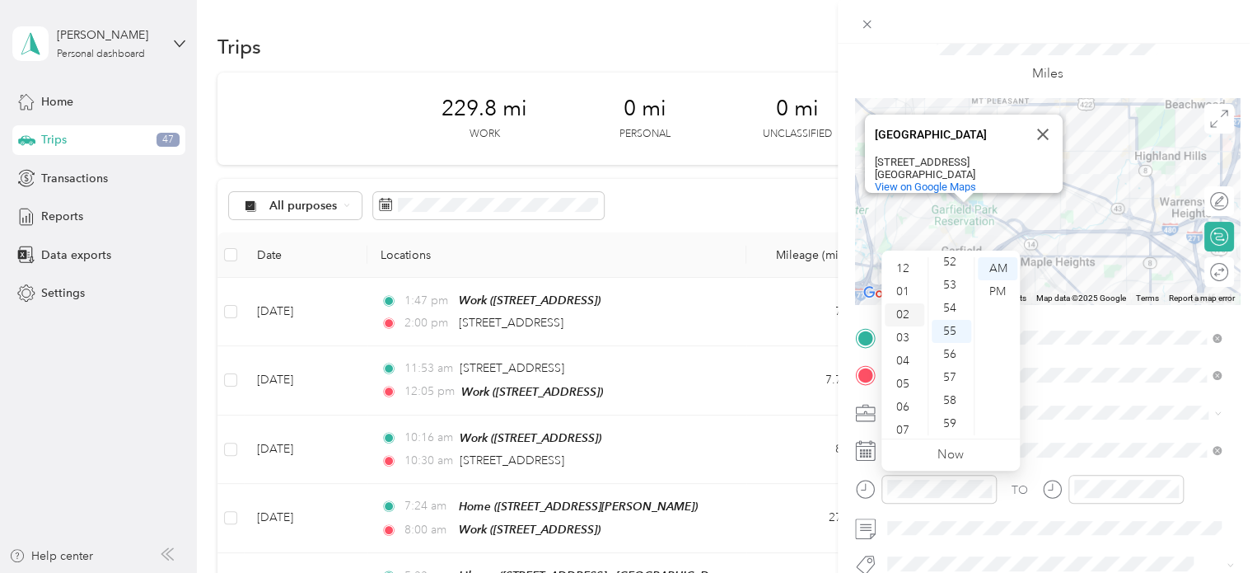
click at [907, 315] on div "02" at bounding box center [905, 314] width 40 height 23
click at [951, 404] on div "58" at bounding box center [952, 400] width 40 height 23
click at [1003, 288] on div "PM" at bounding box center [998, 291] width 40 height 23
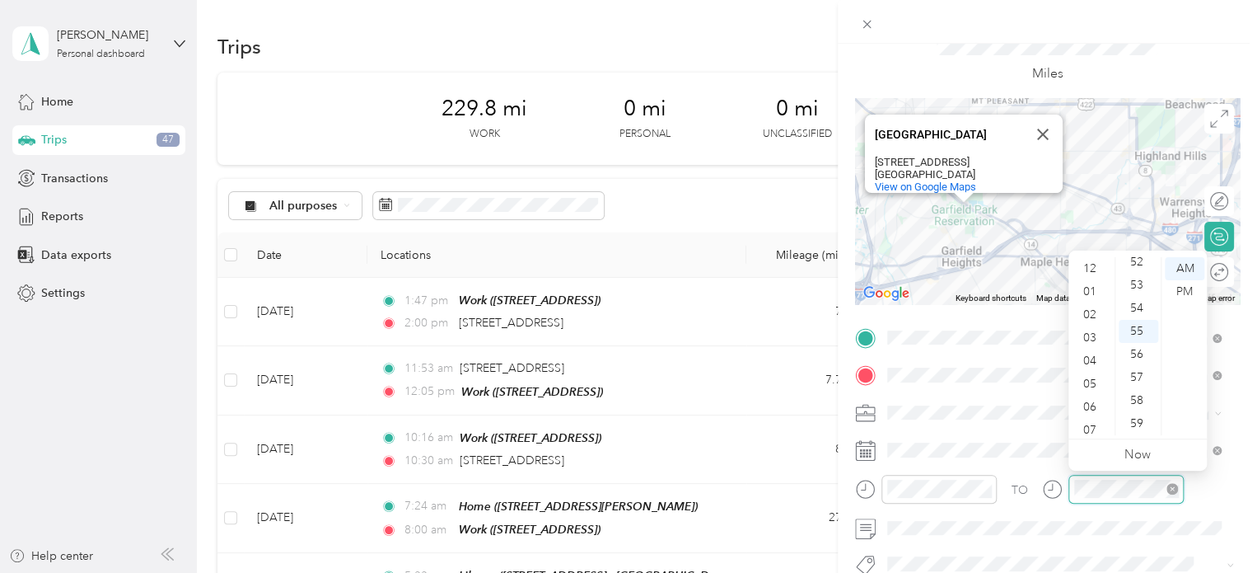
scroll to position [99, 0]
click at [1090, 301] on div "03" at bounding box center [1092, 305] width 40 height 23
click at [1091, 339] on div "03" at bounding box center [1092, 337] width 40 height 23
click at [1139, 354] on div "11" at bounding box center [1139, 358] width 40 height 23
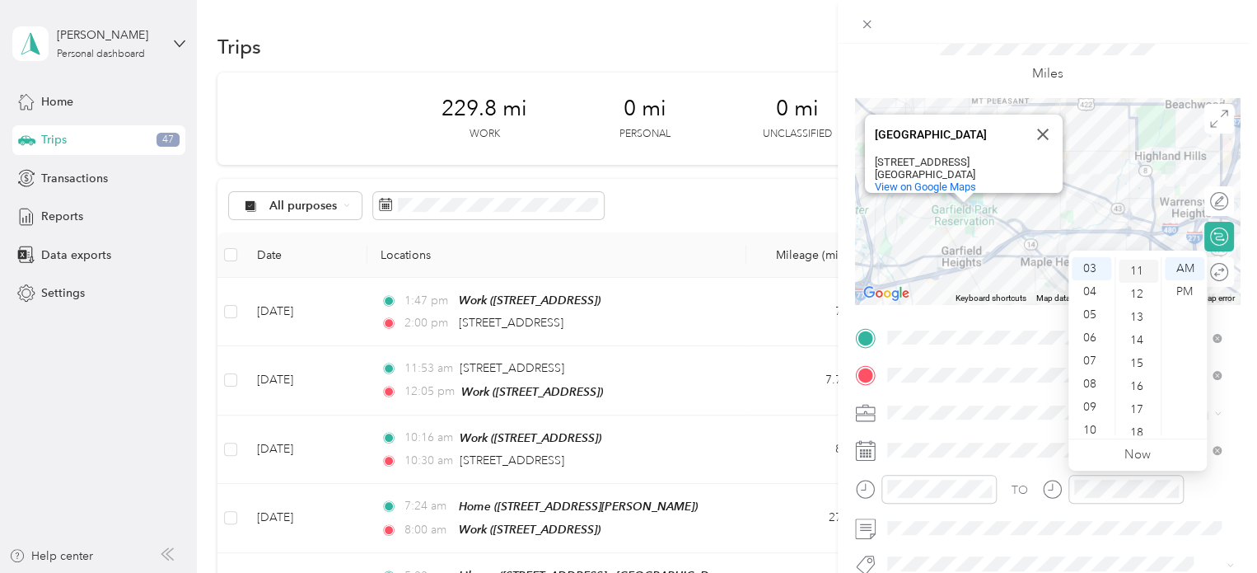
scroll to position [254, 0]
click at [1186, 292] on div "PM" at bounding box center [1185, 291] width 40 height 23
click at [1023, 479] on div "TO" at bounding box center [1047, 495] width 385 height 40
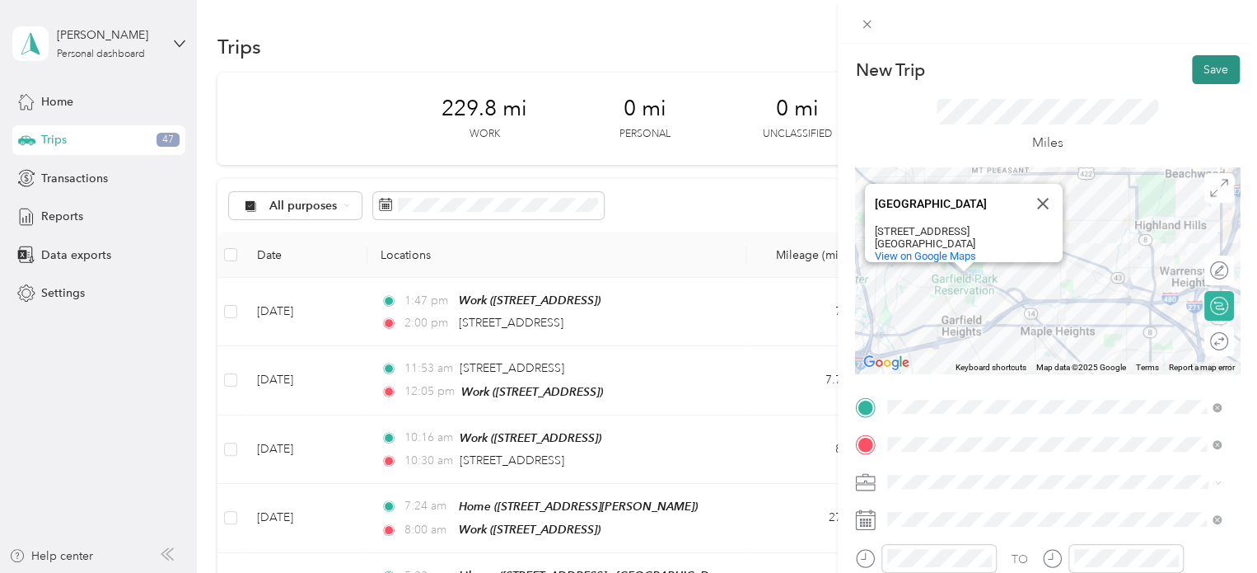
click at [1192, 76] on button "Save" at bounding box center [1216, 69] width 48 height 29
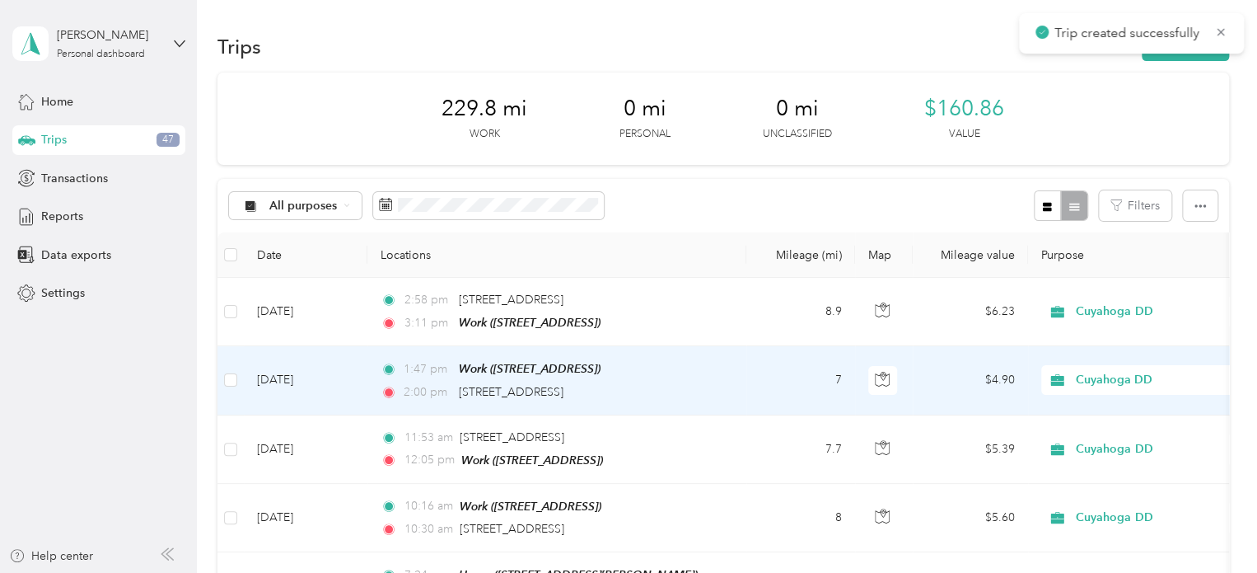
click at [420, 400] on td "1:47 pm Work ([STREET_ADDRESS] , [GEOGRAPHIC_DATA], [GEOGRAPHIC_DATA]) 2:00 pm …" at bounding box center [556, 380] width 379 height 68
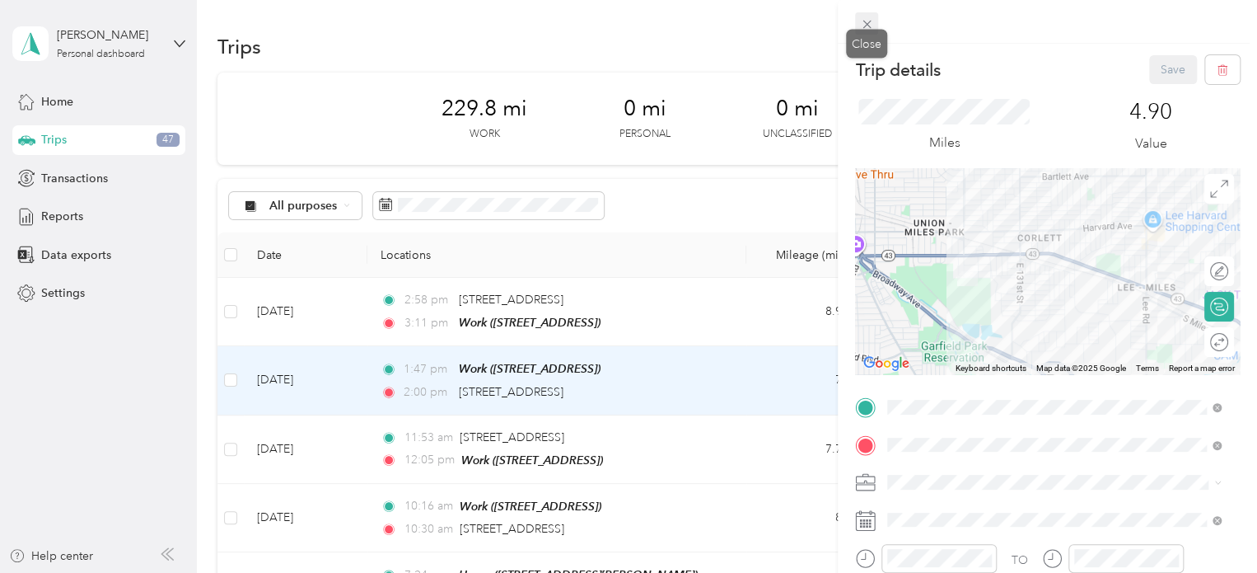
click at [867, 23] on icon at bounding box center [867, 24] width 14 height 14
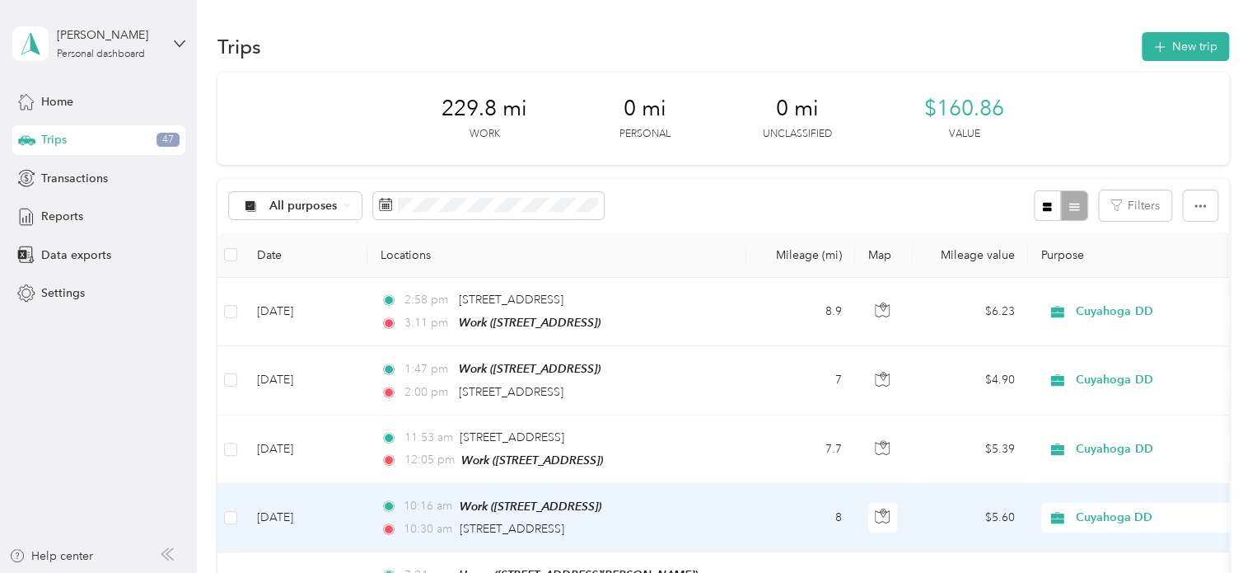
scroll to position [147, 0]
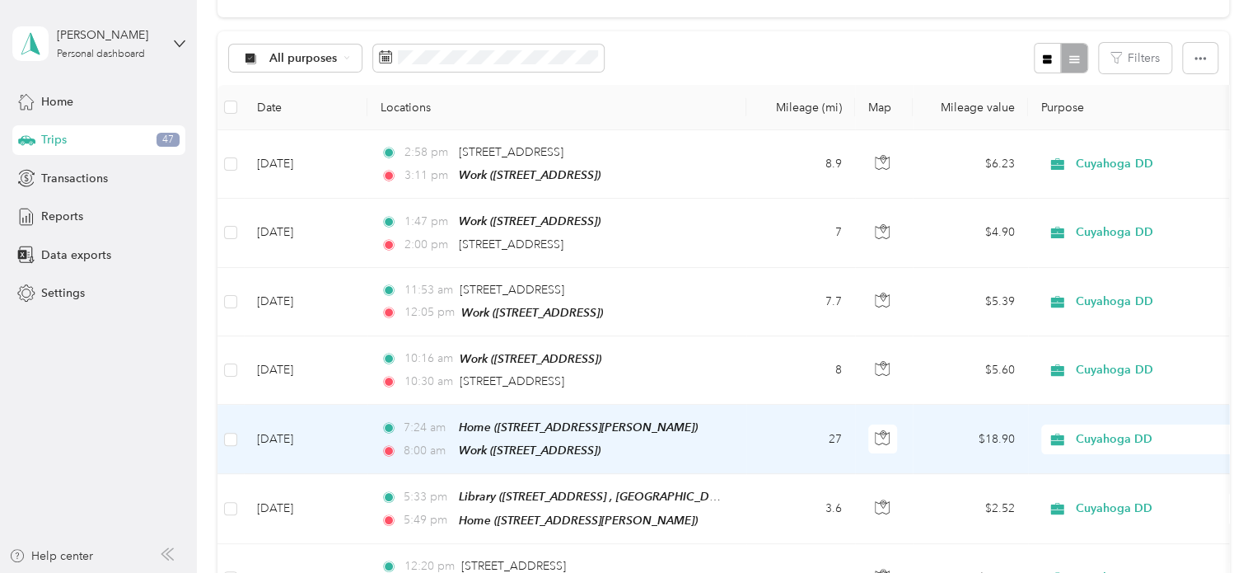
click at [455, 450] on div "8:00 am Work ([STREET_ADDRESS] , [GEOGRAPHIC_DATA], [GEOGRAPHIC_DATA])" at bounding box center [554, 450] width 346 height 19
click at [455, 450] on div at bounding box center [628, 286] width 1257 height 573
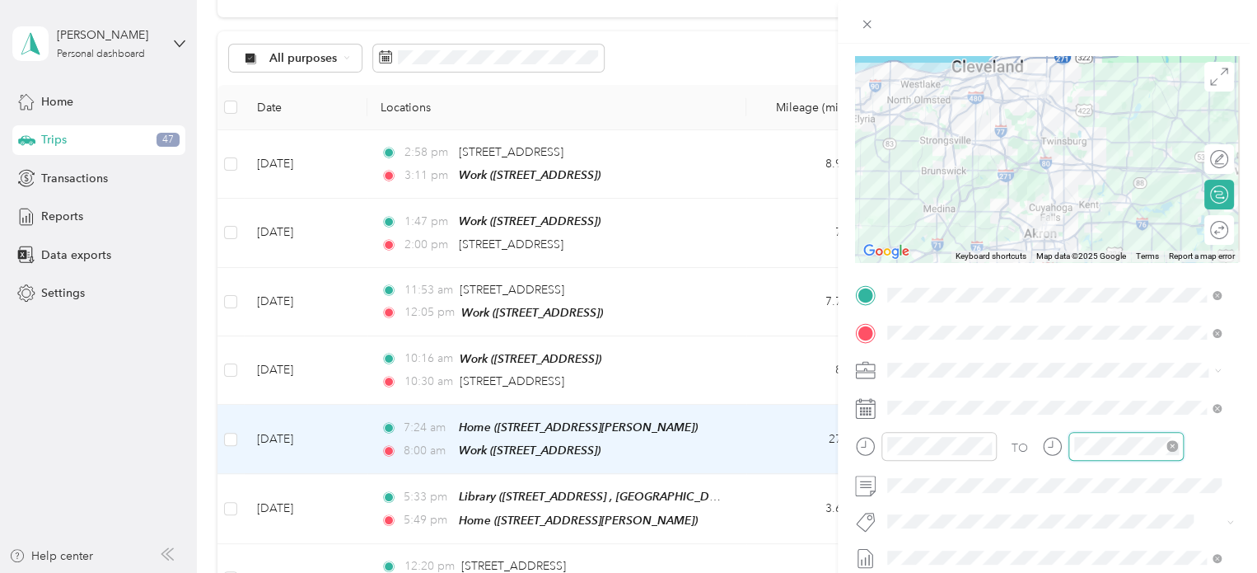
scroll to position [99, 0]
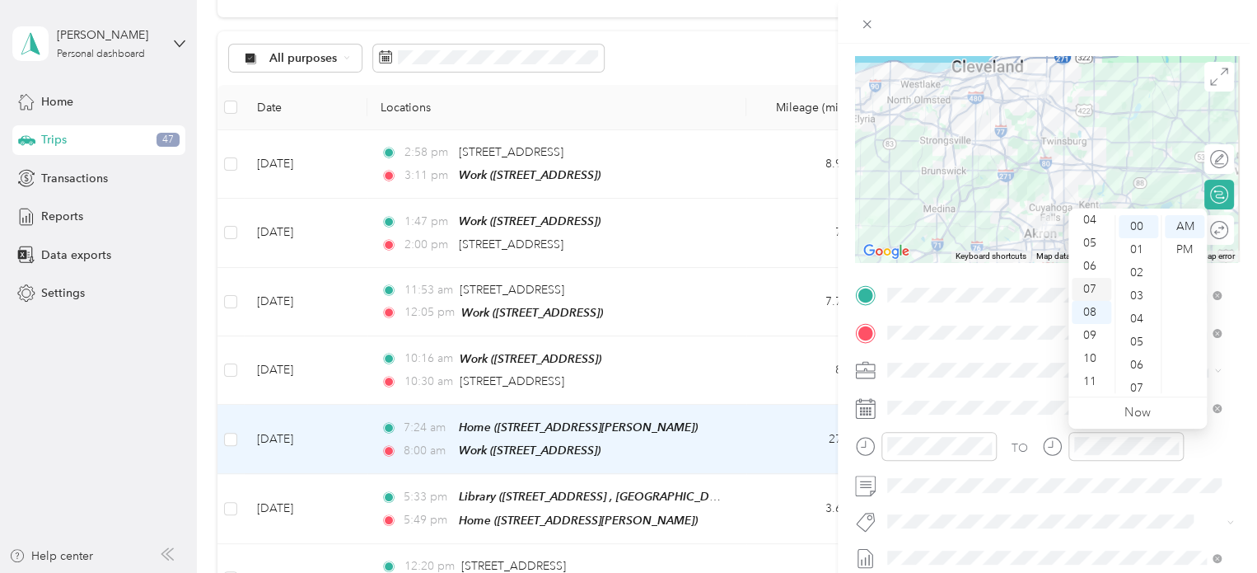
click at [1089, 292] on div "07" at bounding box center [1092, 289] width 40 height 23
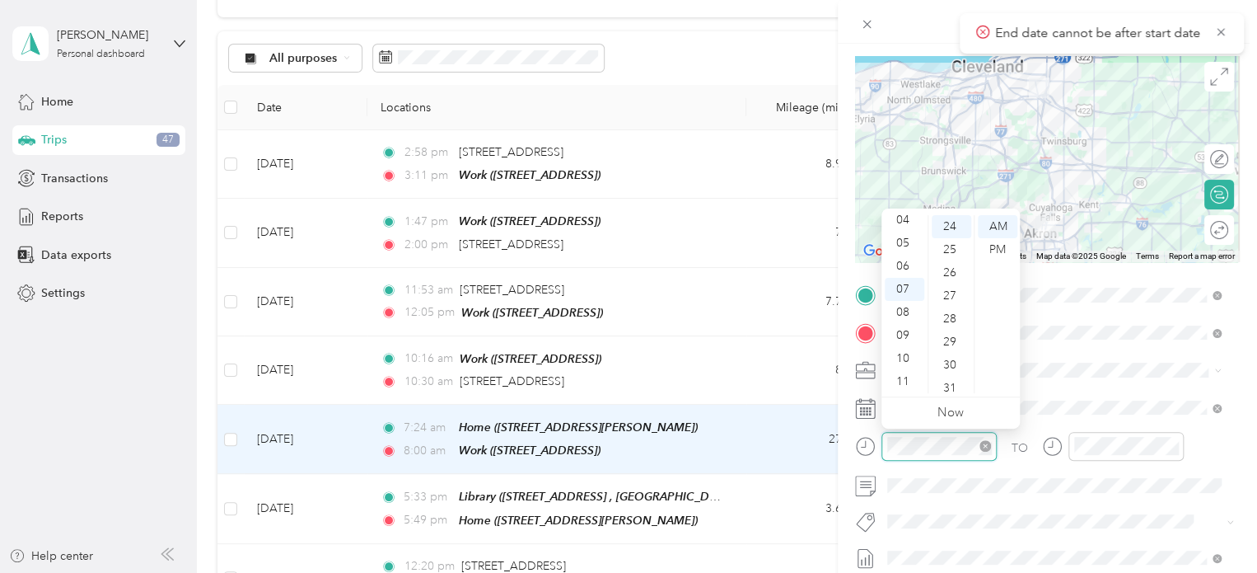
scroll to position [554, 0]
click at [908, 269] on div "06" at bounding box center [905, 266] width 40 height 23
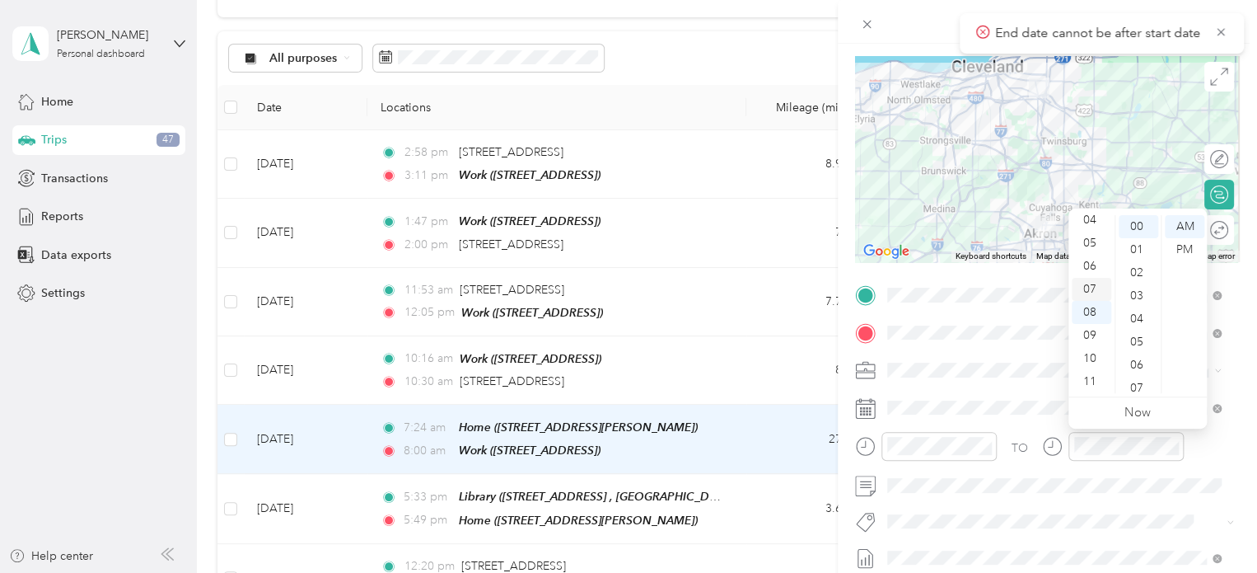
click at [1088, 297] on div "07" at bounding box center [1092, 289] width 40 height 23
click at [1012, 452] on div "TO" at bounding box center [1020, 447] width 16 height 17
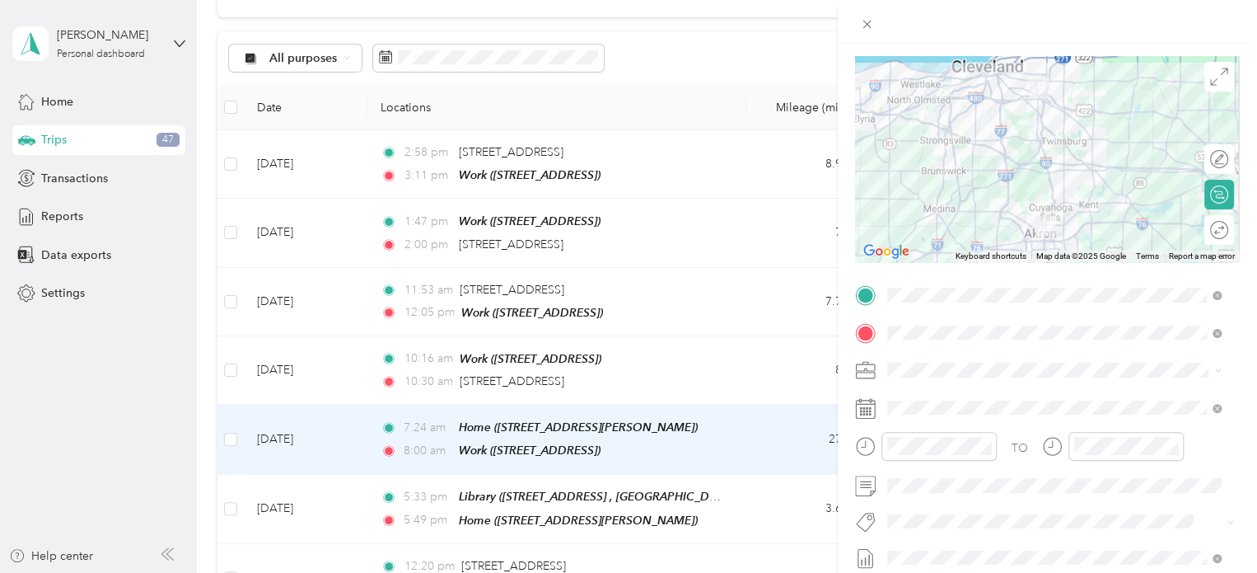
scroll to position [0, 0]
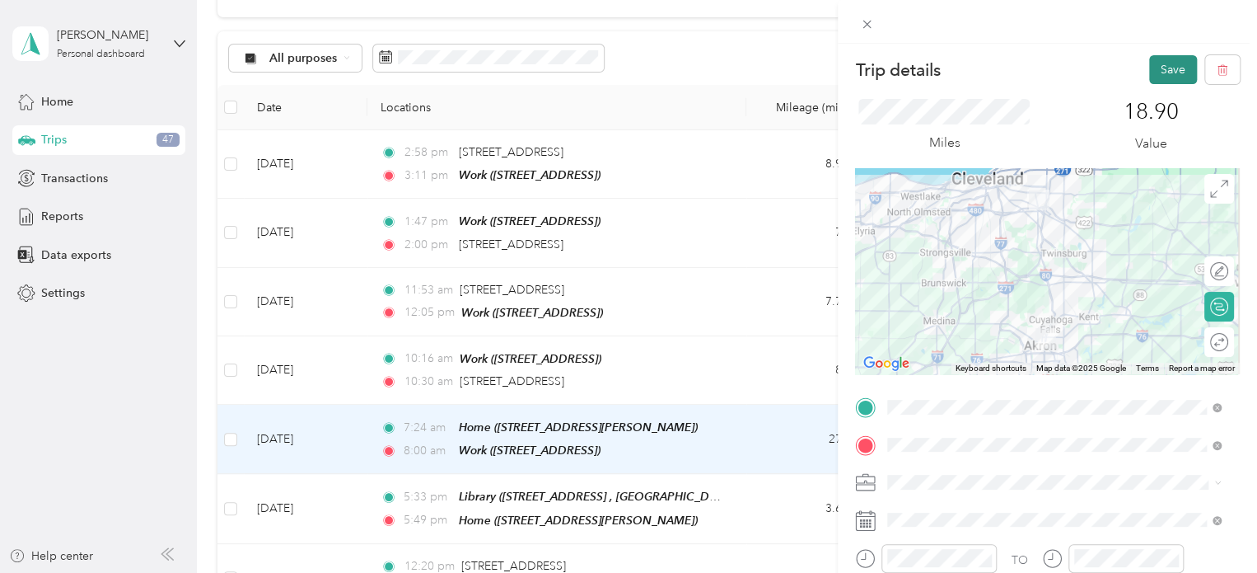
click at [1167, 65] on button "Save" at bounding box center [1173, 69] width 48 height 29
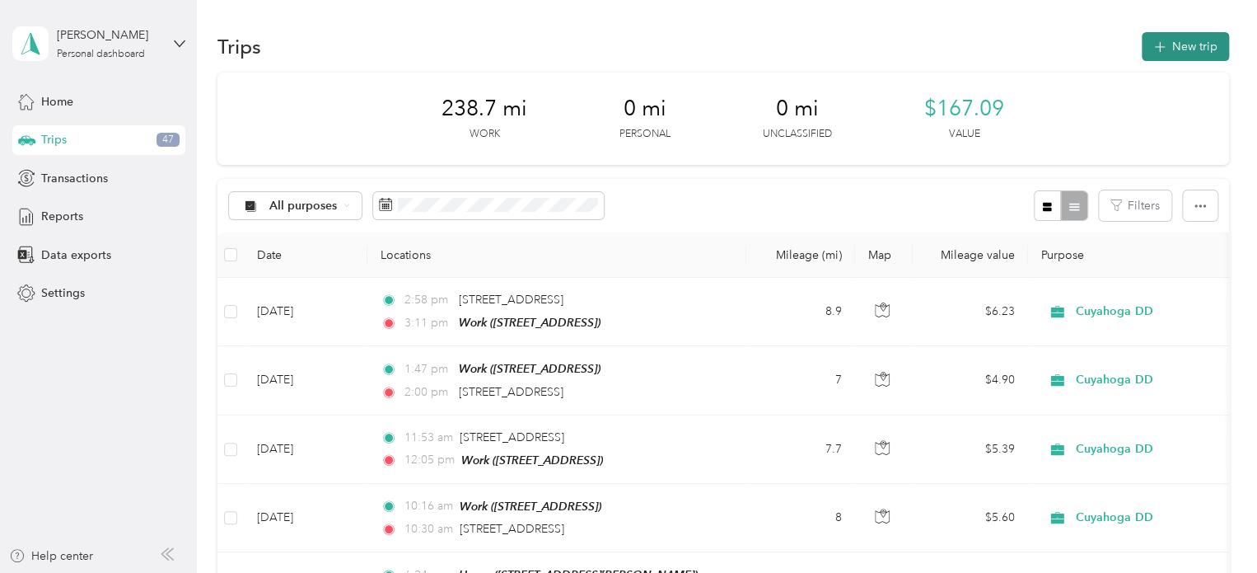
click at [1186, 44] on button "New trip" at bounding box center [1185, 46] width 87 height 29
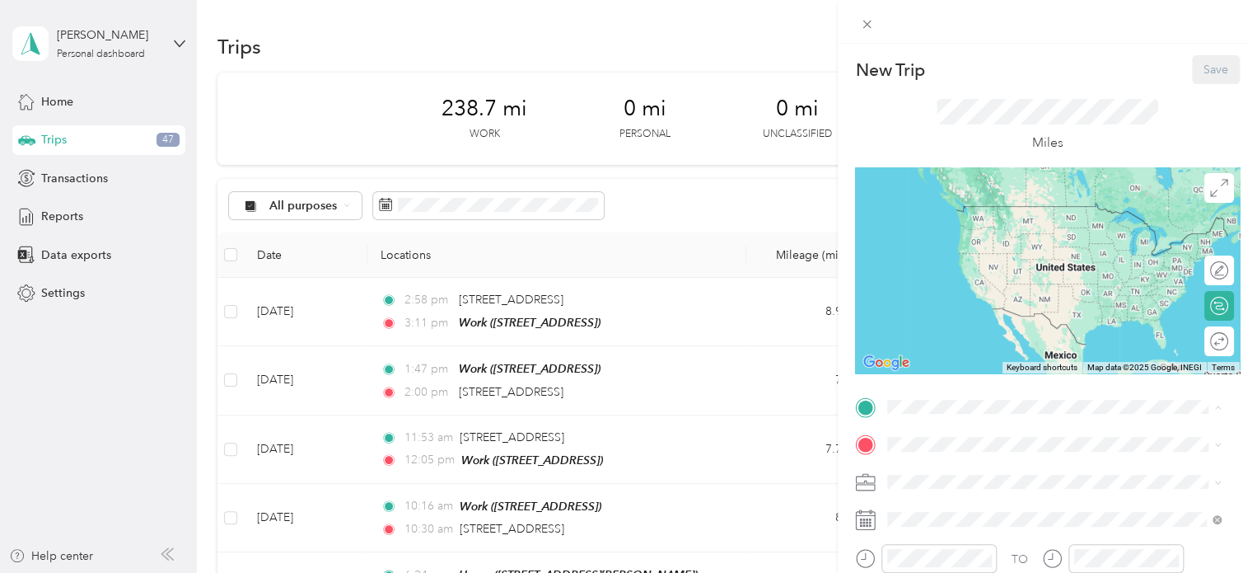
click at [965, 289] on span "[STREET_ADDRESS]" at bounding box center [971, 282] width 105 height 14
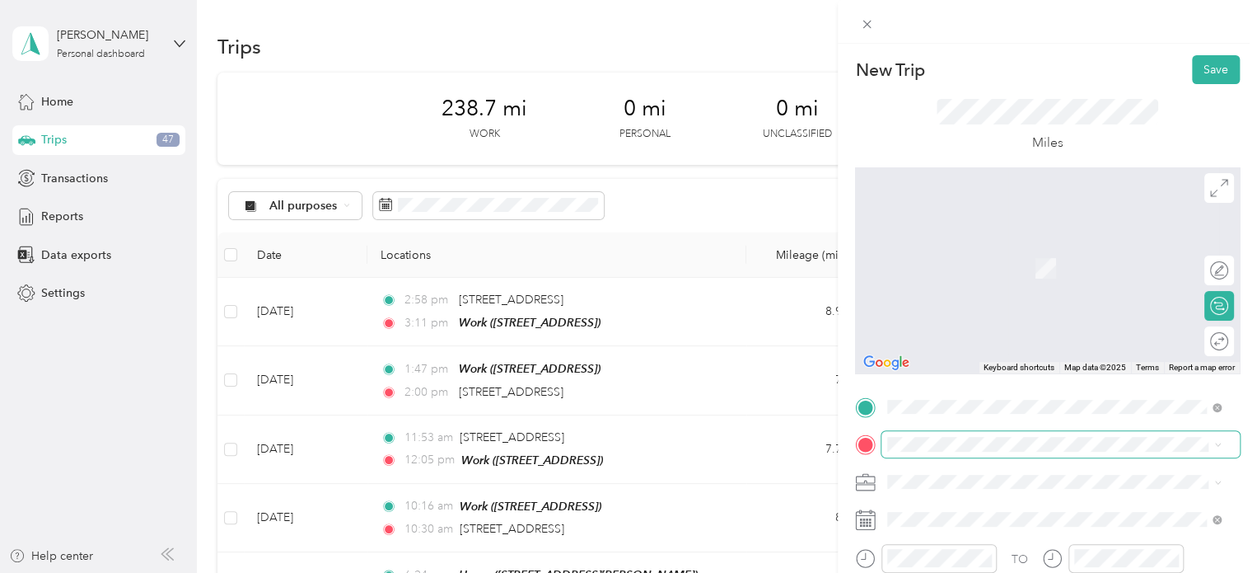
click at [919, 431] on span at bounding box center [1061, 444] width 358 height 26
click at [907, 452] on span at bounding box center [1061, 444] width 358 height 26
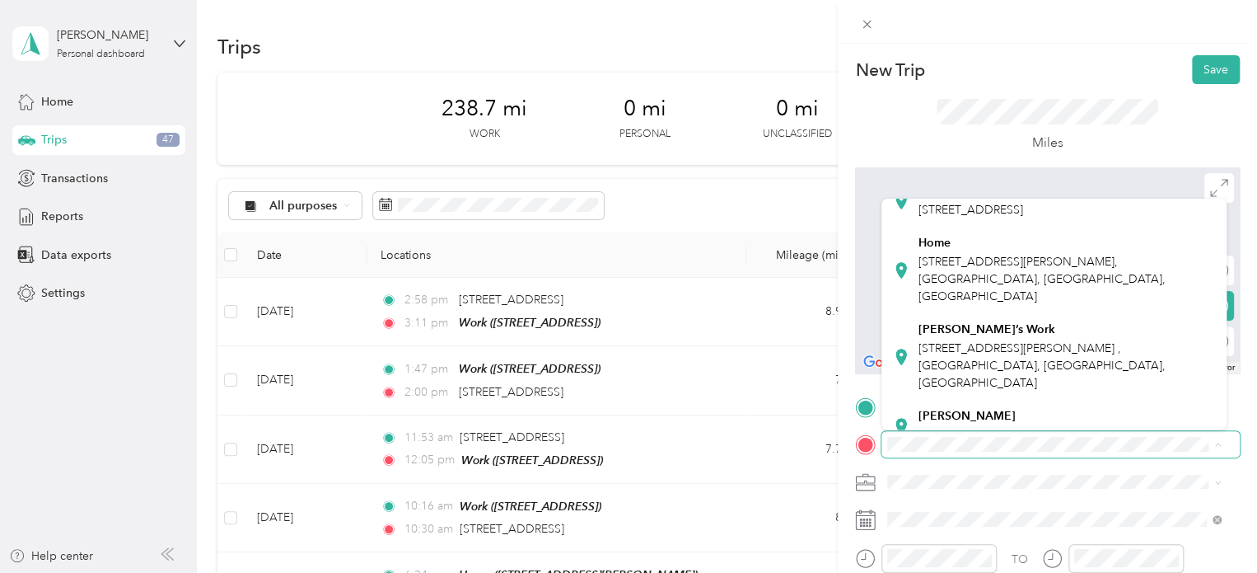
scroll to position [405, 0]
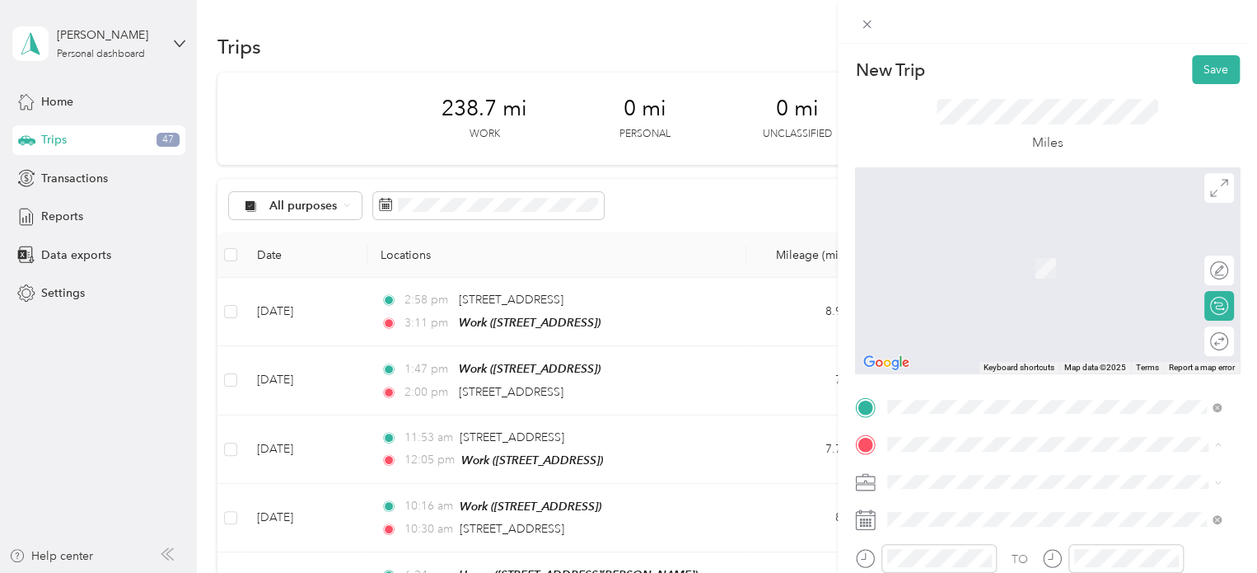
click at [927, 312] on li "Home [STREET_ADDRESS][PERSON_NAME]" at bounding box center [1054, 269] width 345 height 87
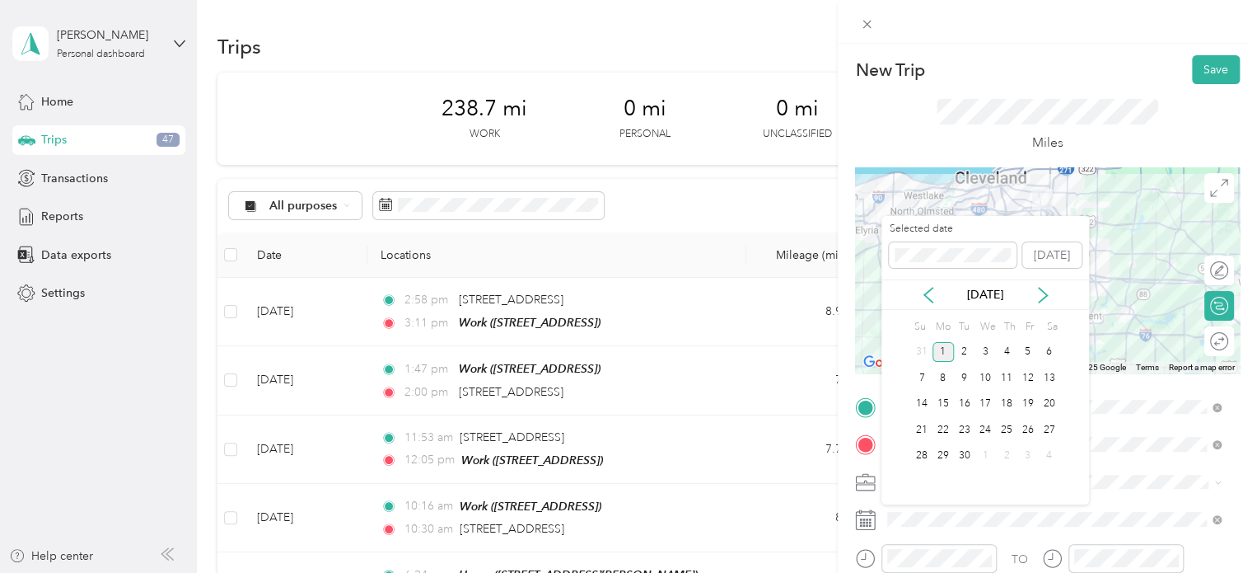
click at [932, 279] on div "[DATE]" at bounding box center [986, 294] width 208 height 30
click at [929, 287] on icon at bounding box center [928, 295] width 16 height 16
click at [966, 377] on div "5" at bounding box center [964, 377] width 21 height 21
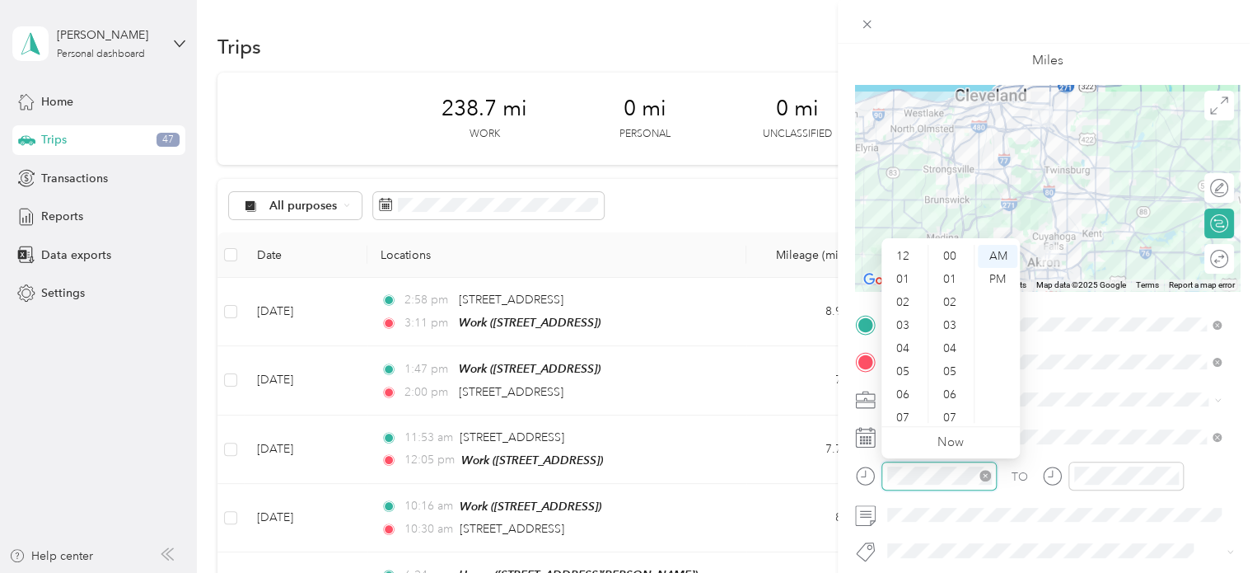
scroll to position [1206, 0]
click at [900, 256] on div "04" at bounding box center [905, 249] width 40 height 23
click at [949, 267] on div "22" at bounding box center [952, 264] width 40 height 23
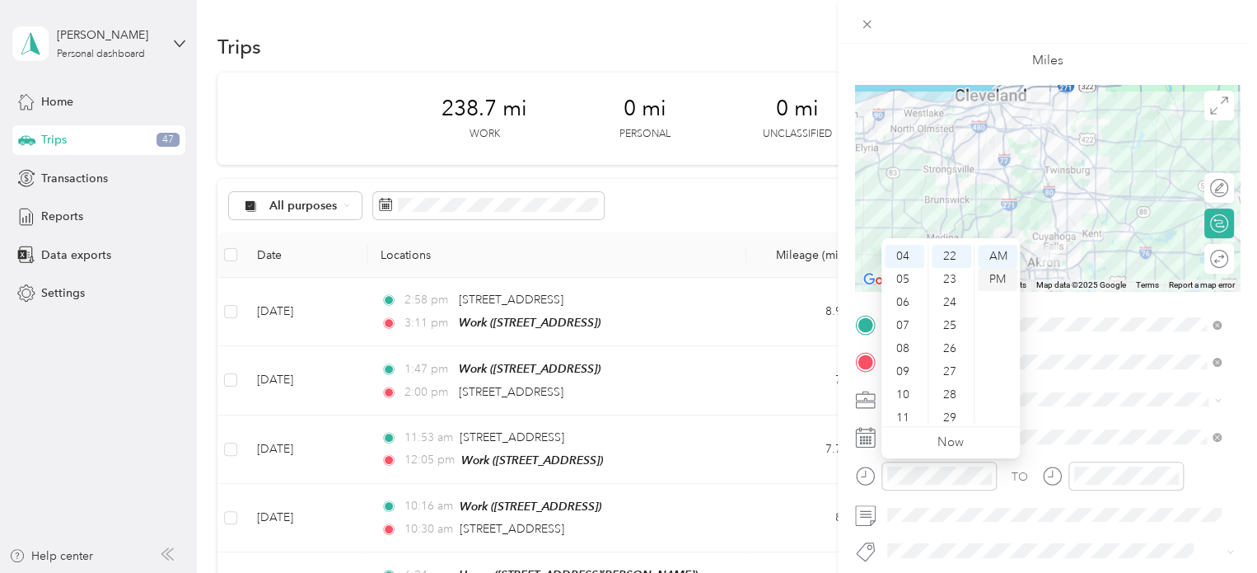
click at [998, 274] on div "PM" at bounding box center [998, 279] width 40 height 23
click at [900, 250] on div "04" at bounding box center [905, 249] width 40 height 23
click at [938, 285] on div "22" at bounding box center [952, 289] width 40 height 23
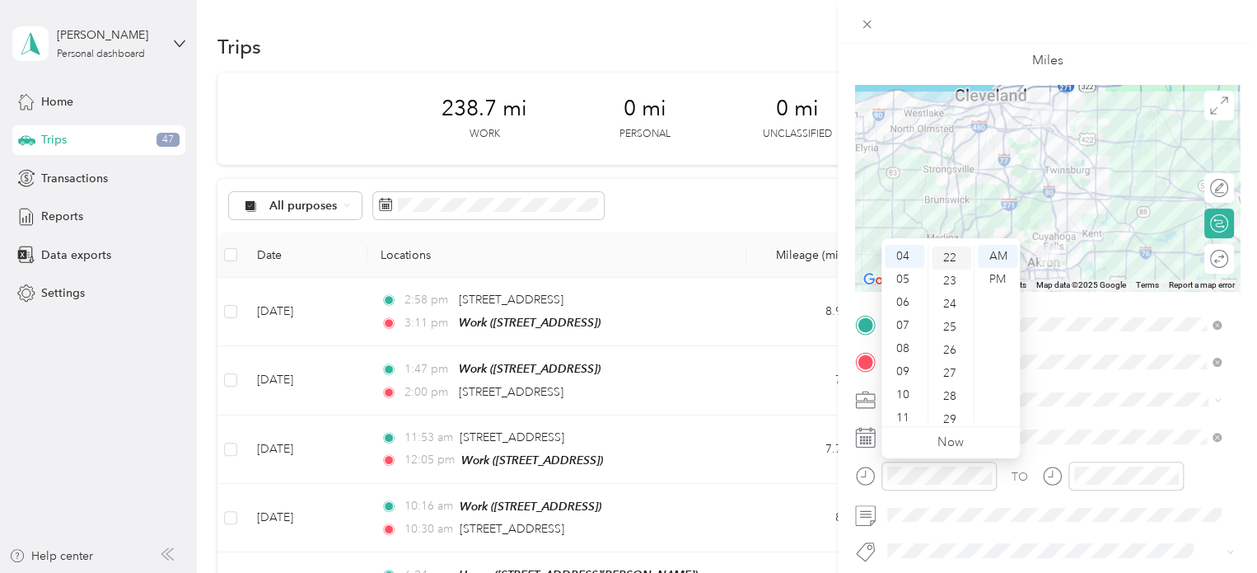
scroll to position [508, 0]
click at [1000, 279] on div "PM" at bounding box center [998, 279] width 40 height 23
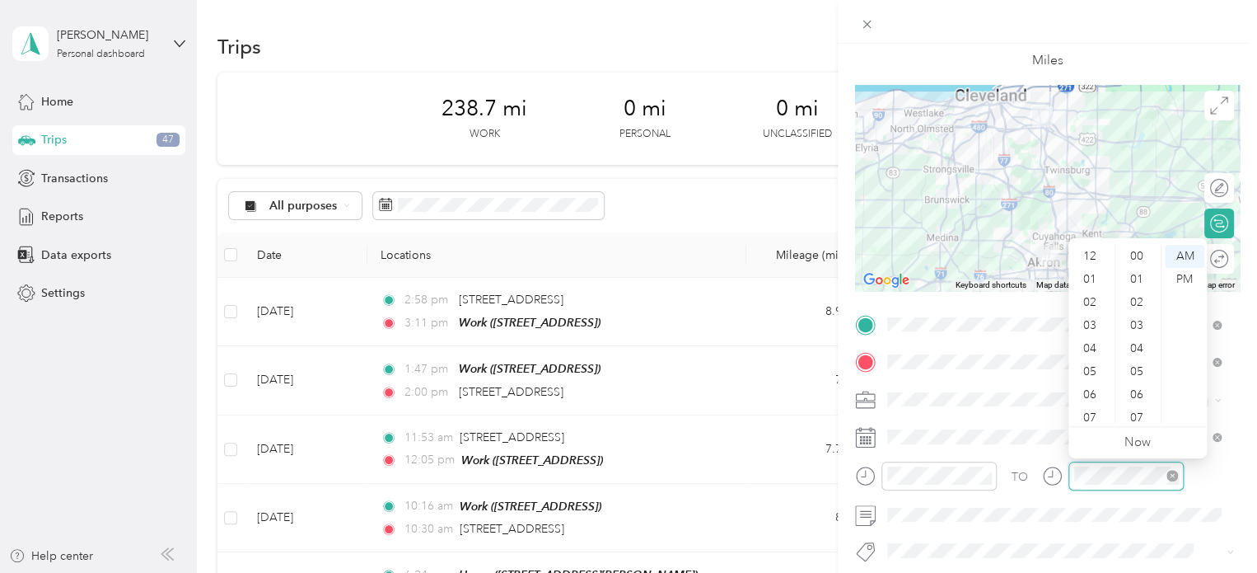
scroll to position [1206, 0]
click at [1093, 250] on div "04" at bounding box center [1092, 249] width 40 height 23
click at [1181, 279] on div "PM" at bounding box center [1185, 279] width 40 height 23
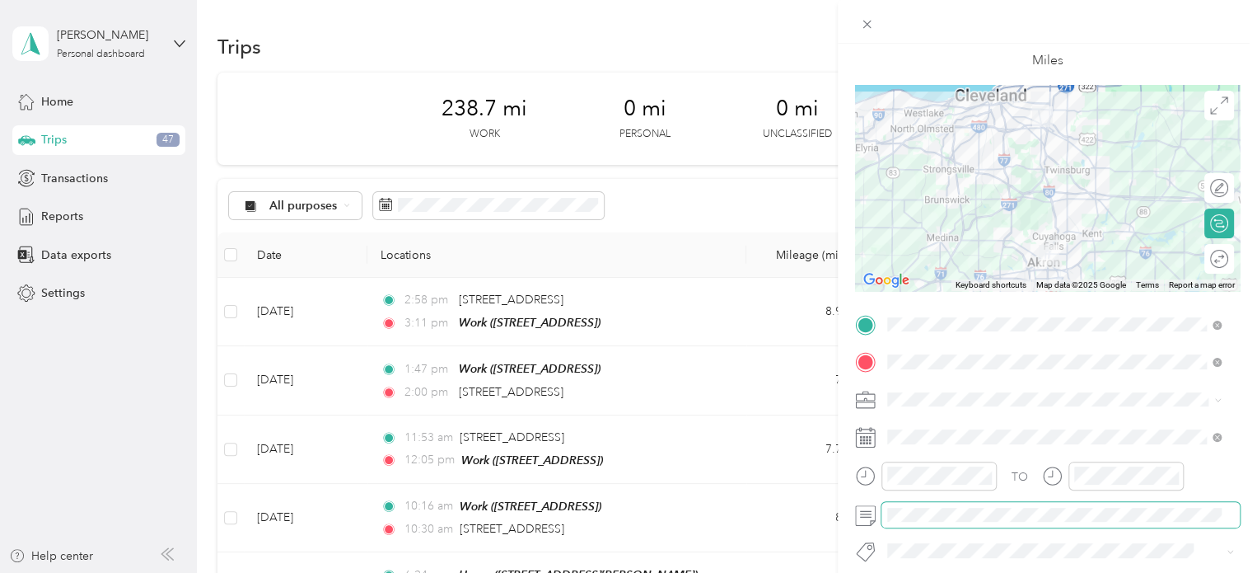
scroll to position [0, 0]
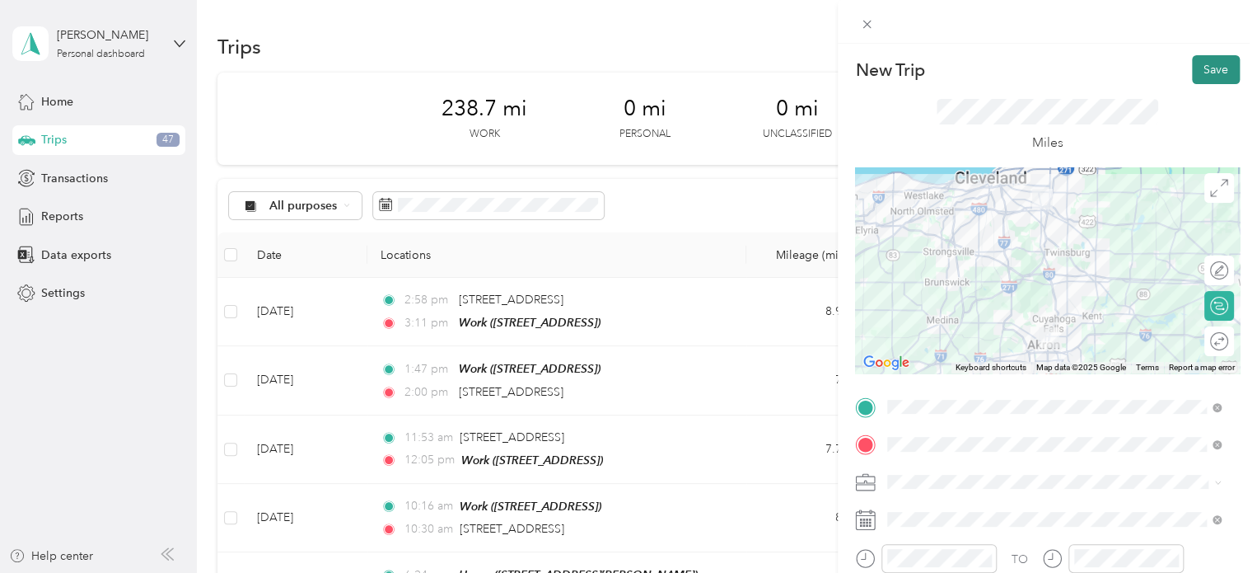
click at [1200, 63] on button "Save" at bounding box center [1216, 69] width 48 height 29
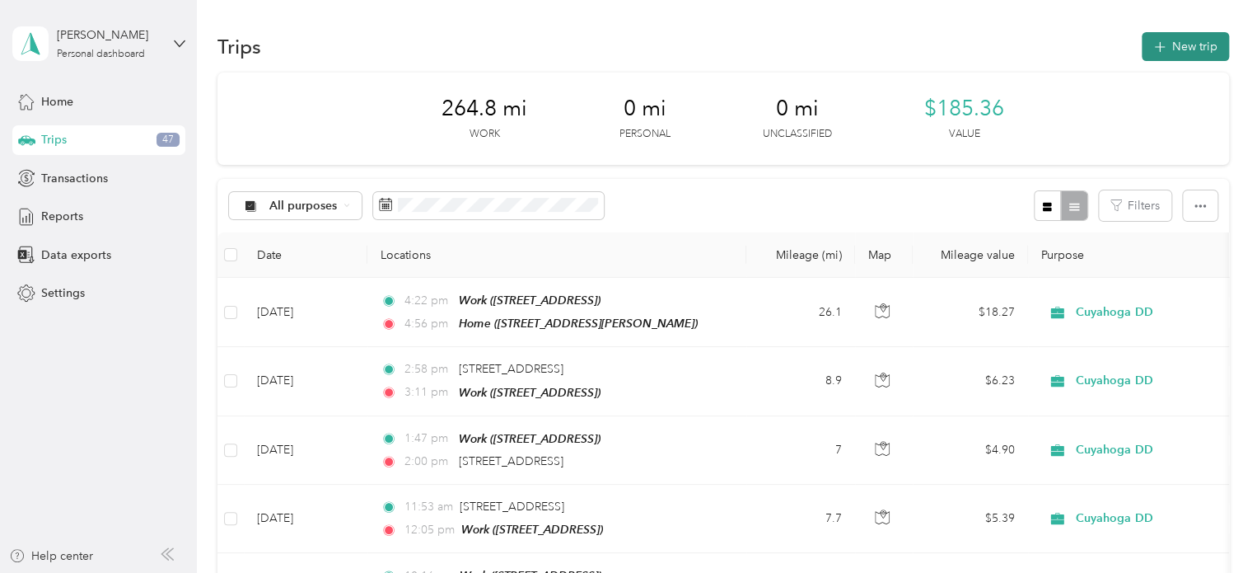
click at [1192, 54] on button "New trip" at bounding box center [1185, 46] width 87 height 29
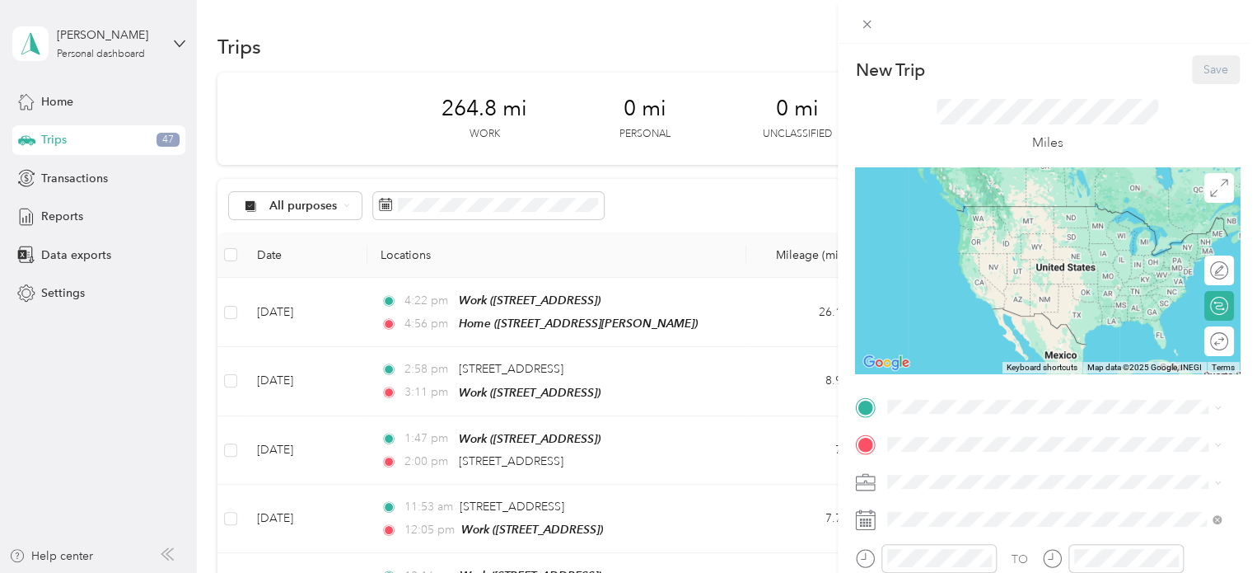
click at [917, 414] on span at bounding box center [1061, 407] width 358 height 26
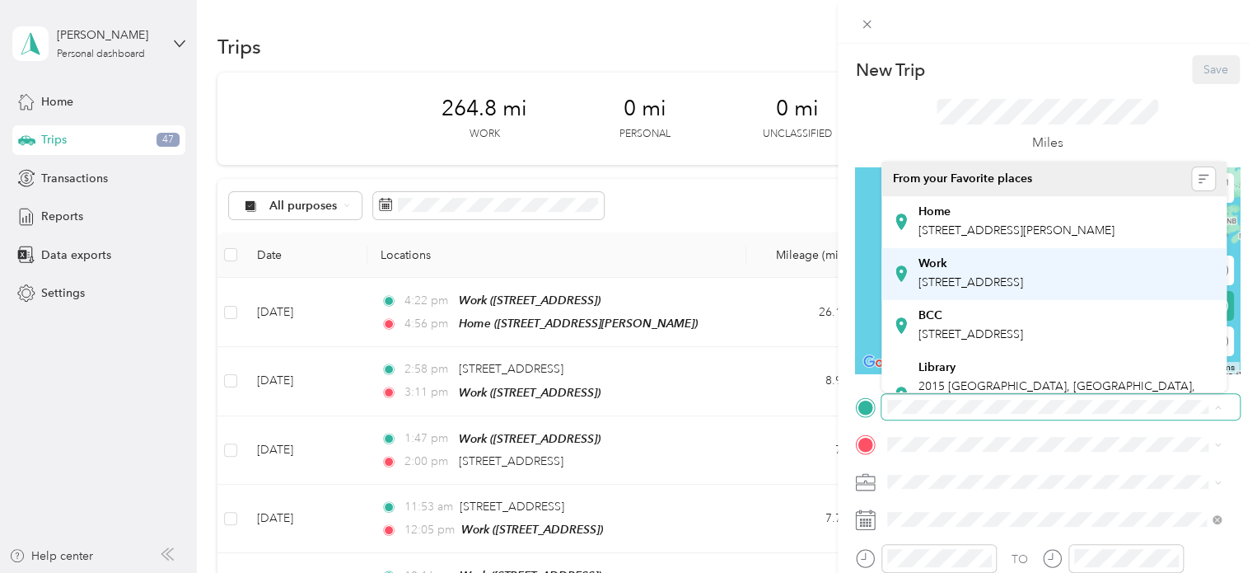
scroll to position [495, 0]
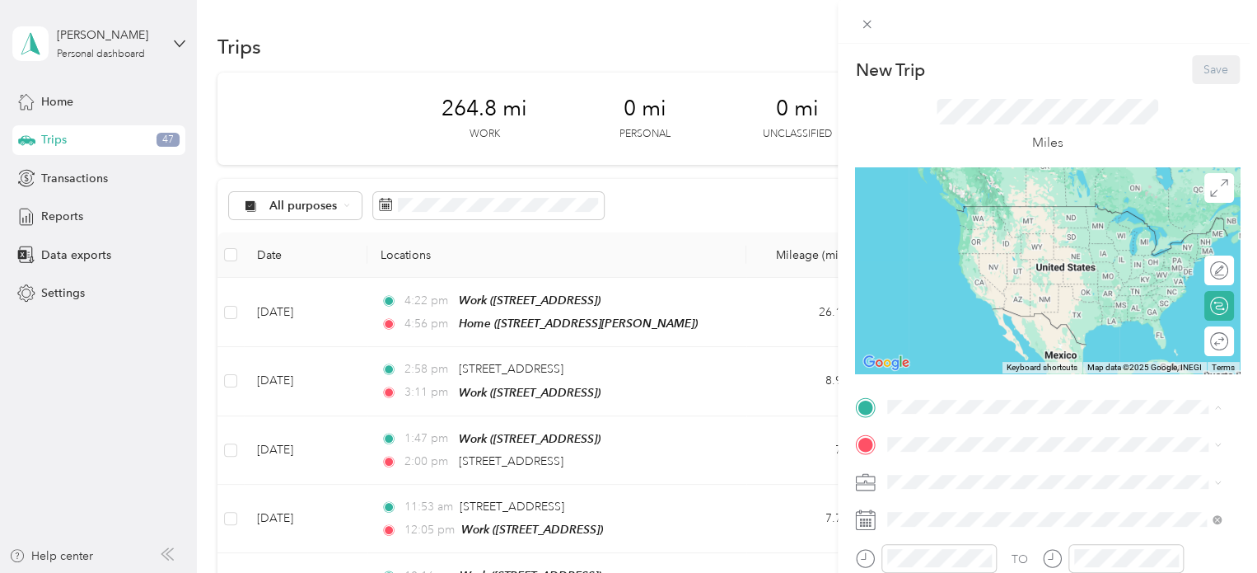
click at [952, 222] on span "[STREET_ADDRESS][PERSON_NAME], [GEOGRAPHIC_DATA], [GEOGRAPHIC_DATA], [GEOGRAPHI…" at bounding box center [1042, 218] width 247 height 49
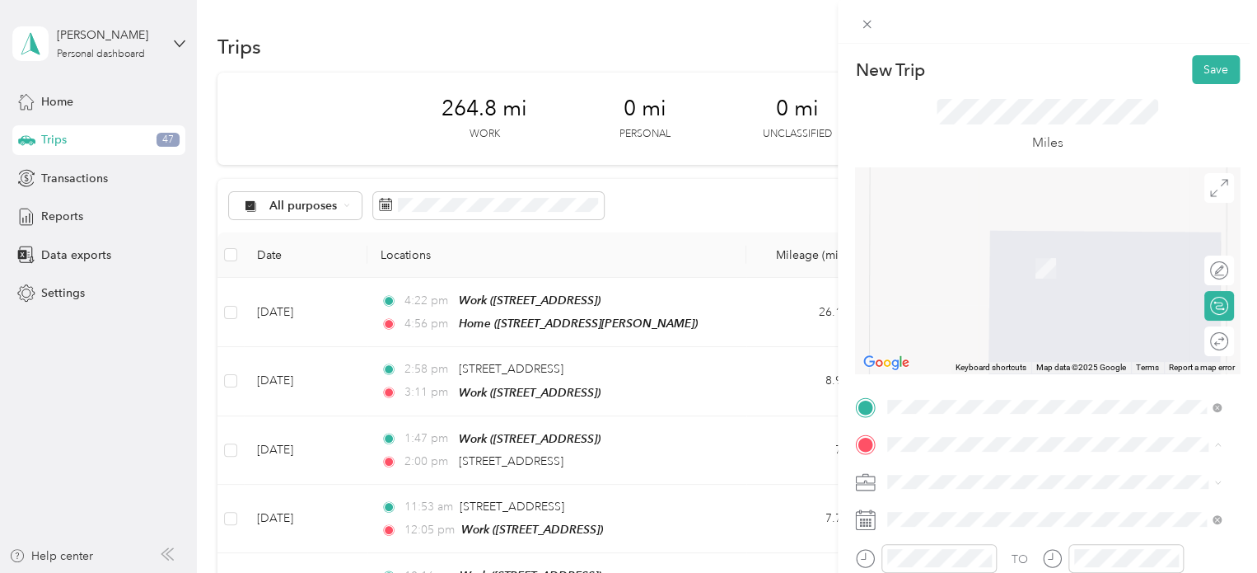
click at [935, 327] on span "[STREET_ADDRESS]" at bounding box center [971, 320] width 105 height 14
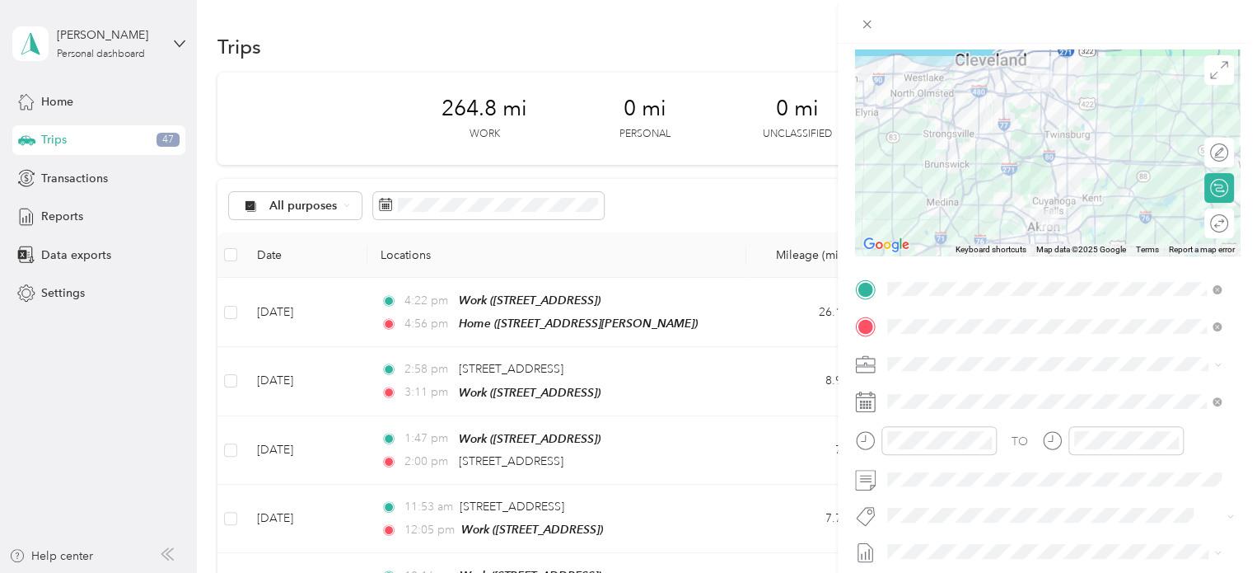
scroll to position [119, 0]
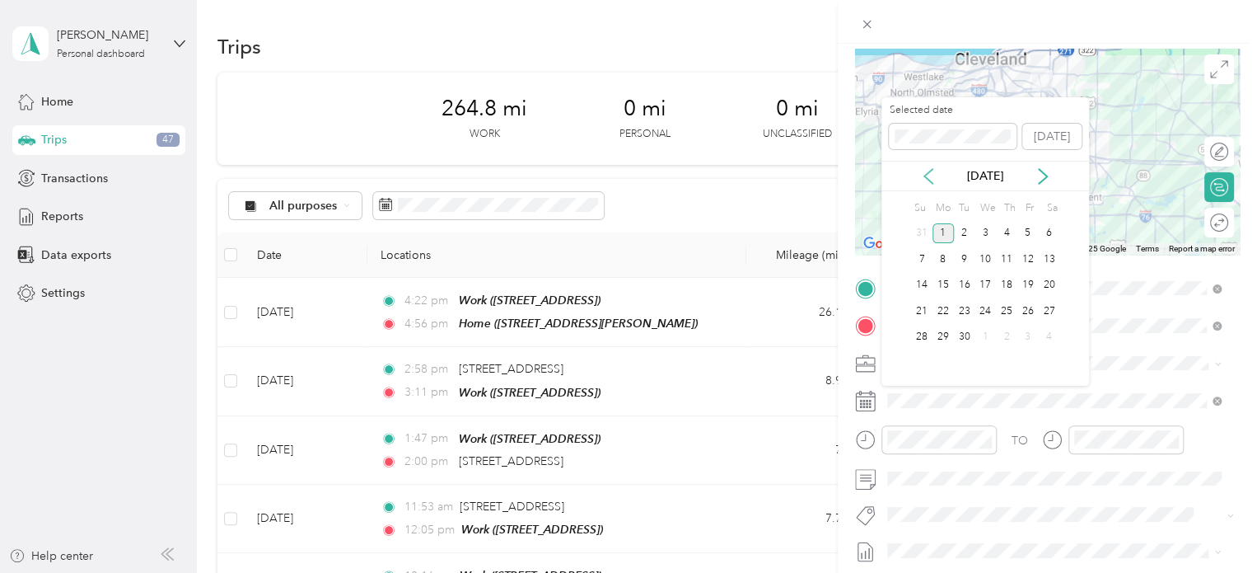
click at [922, 172] on icon at bounding box center [928, 176] width 16 height 16
click at [1027, 264] on div "8" at bounding box center [1027, 259] width 21 height 21
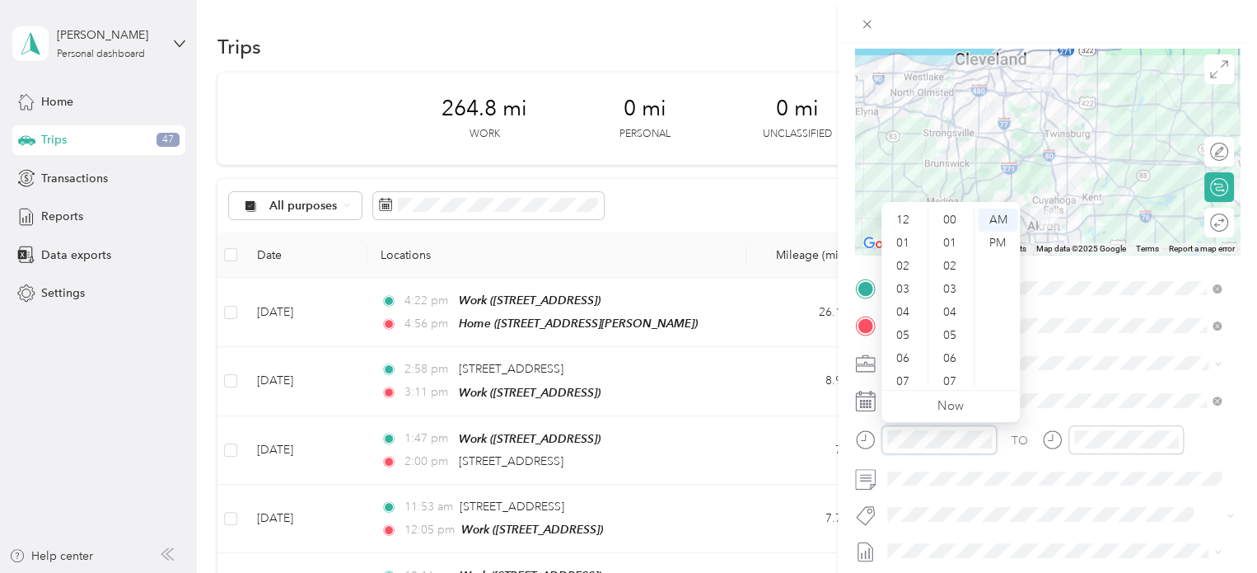
scroll to position [99, 0]
click at [900, 286] on div "07" at bounding box center [905, 282] width 40 height 23
click at [952, 300] on div "26" at bounding box center [952, 299] width 40 height 23
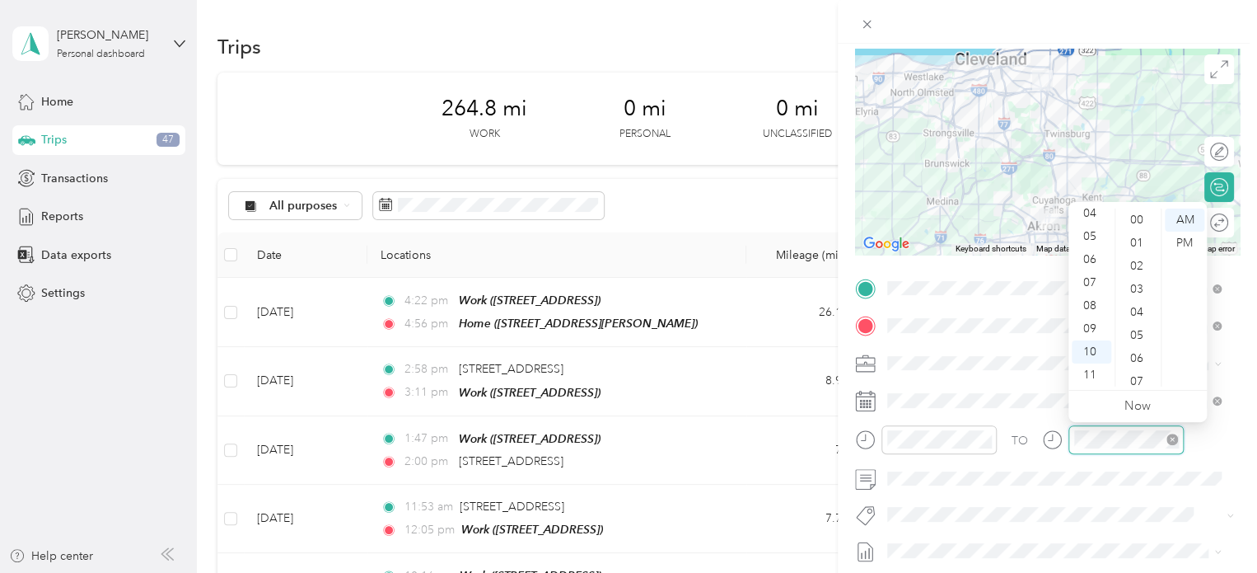
scroll to position [1206, 0]
click at [1091, 302] on div "08" at bounding box center [1092, 305] width 40 height 23
click at [1133, 228] on div "00" at bounding box center [1139, 219] width 40 height 23
click at [1091, 306] on div "08" at bounding box center [1092, 305] width 40 height 23
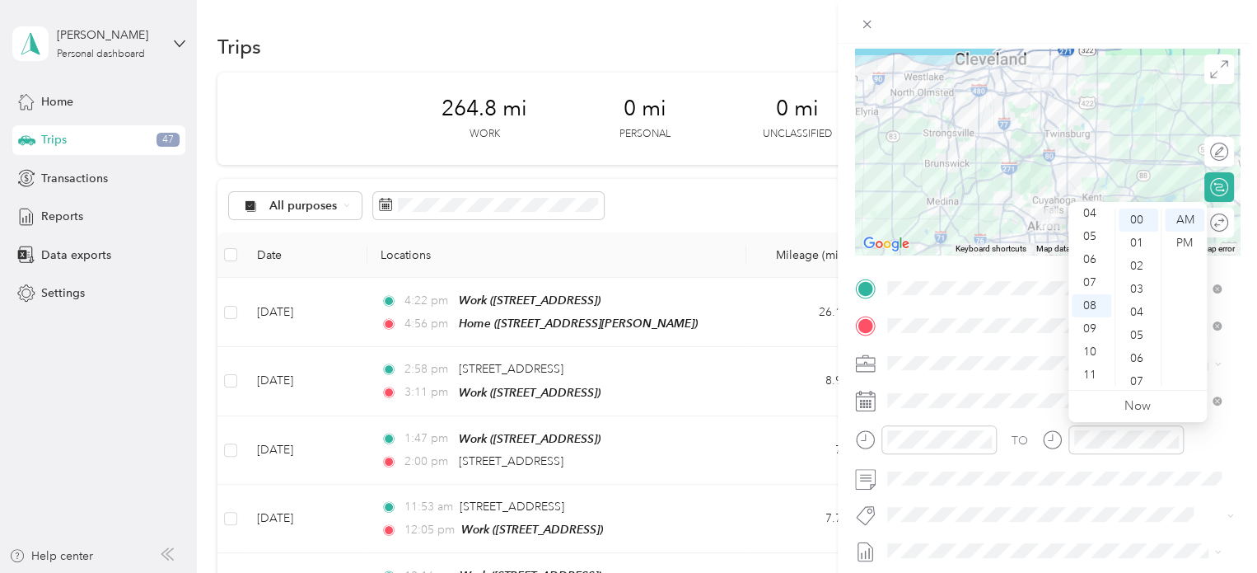
click at [1088, 493] on div "TO Add photo" at bounding box center [1047, 474] width 385 height 398
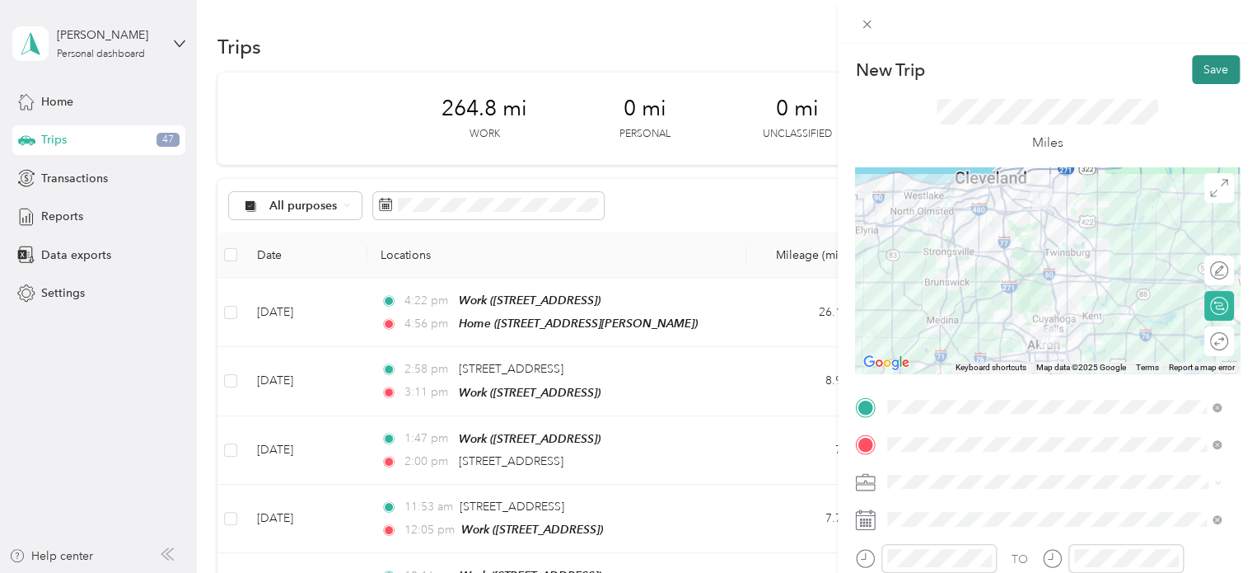
click at [1197, 68] on button "Save" at bounding box center [1216, 69] width 48 height 29
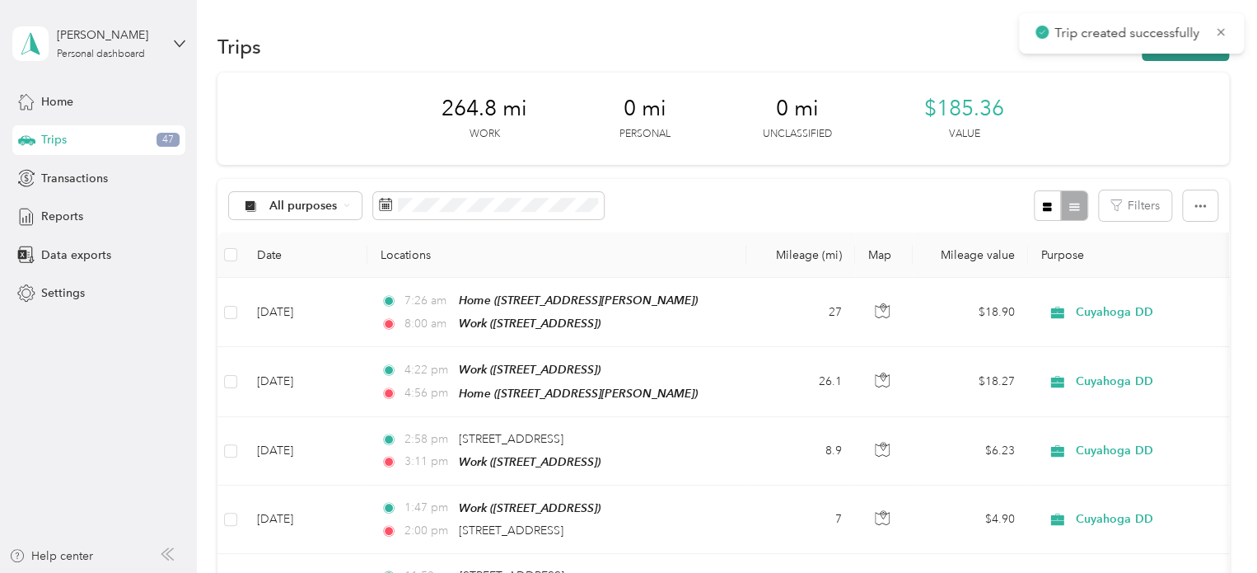
click at [1191, 57] on button "New trip" at bounding box center [1185, 46] width 87 height 29
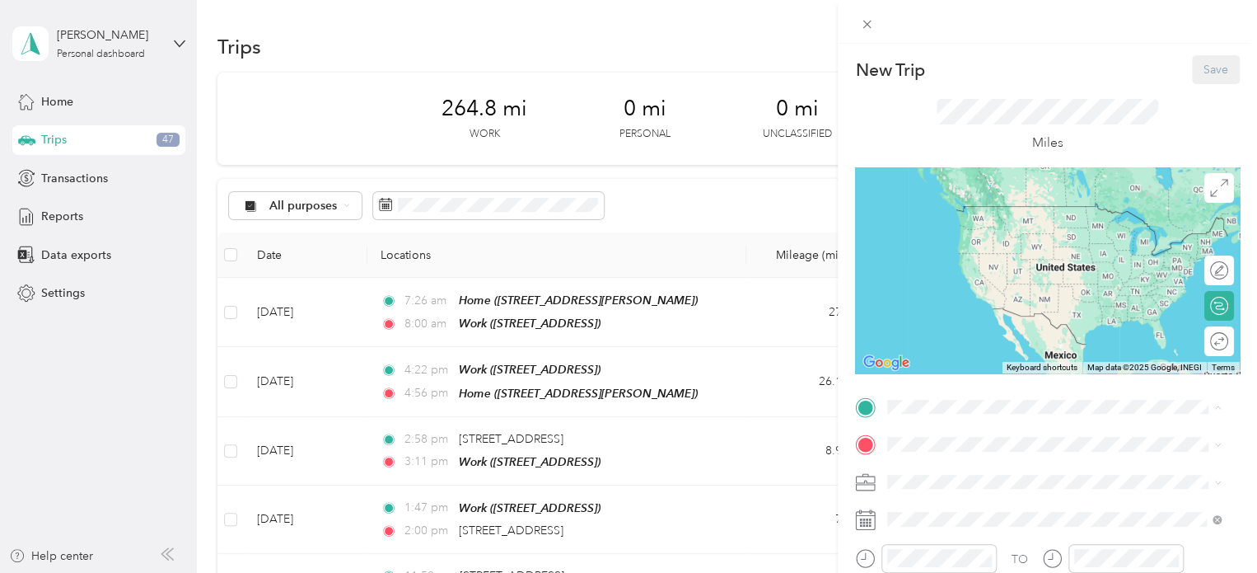
click at [938, 289] on span "[STREET_ADDRESS]" at bounding box center [971, 282] width 105 height 14
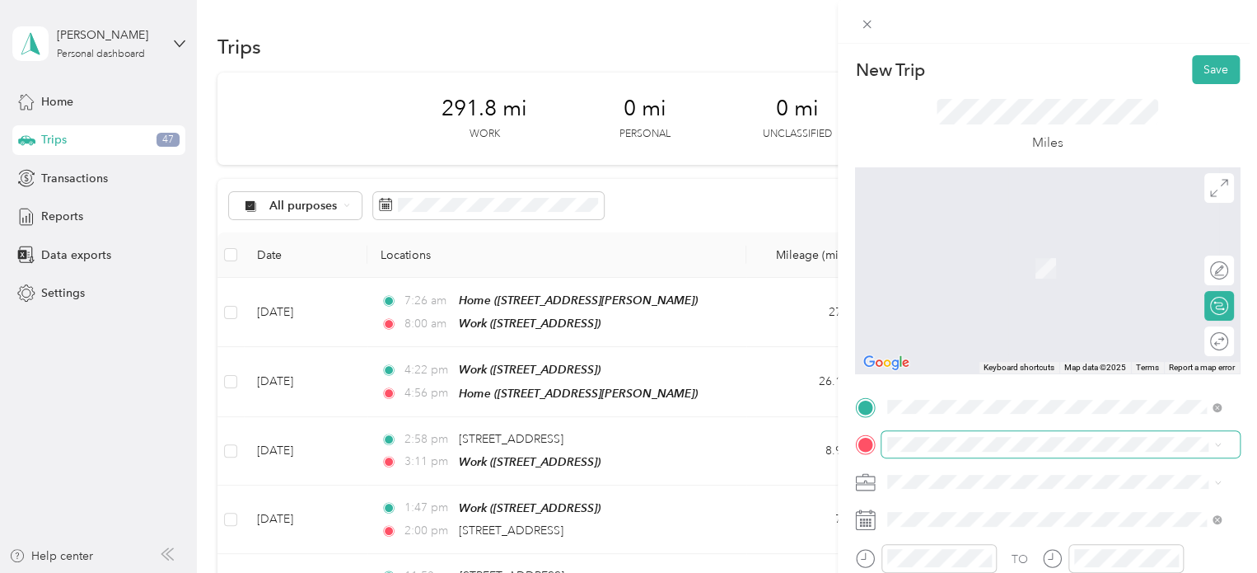
click at [905, 452] on span at bounding box center [1061, 444] width 358 height 26
click at [971, 527] on span at bounding box center [1061, 519] width 358 height 26
click at [1179, 433] on span at bounding box center [1061, 444] width 358 height 26
click at [1011, 247] on span "[STREET_ADDRESS][PERSON_NAME][US_STATE]" at bounding box center [1047, 240] width 256 height 15
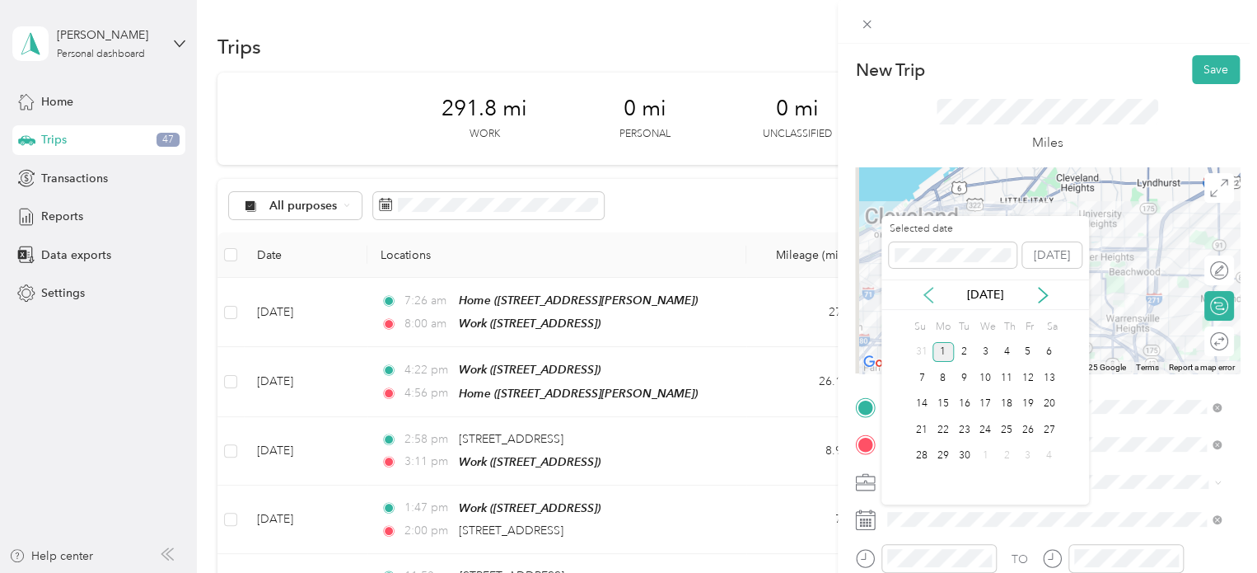
click at [927, 296] on icon at bounding box center [928, 295] width 16 height 16
click at [1024, 383] on div "8" at bounding box center [1027, 377] width 21 height 21
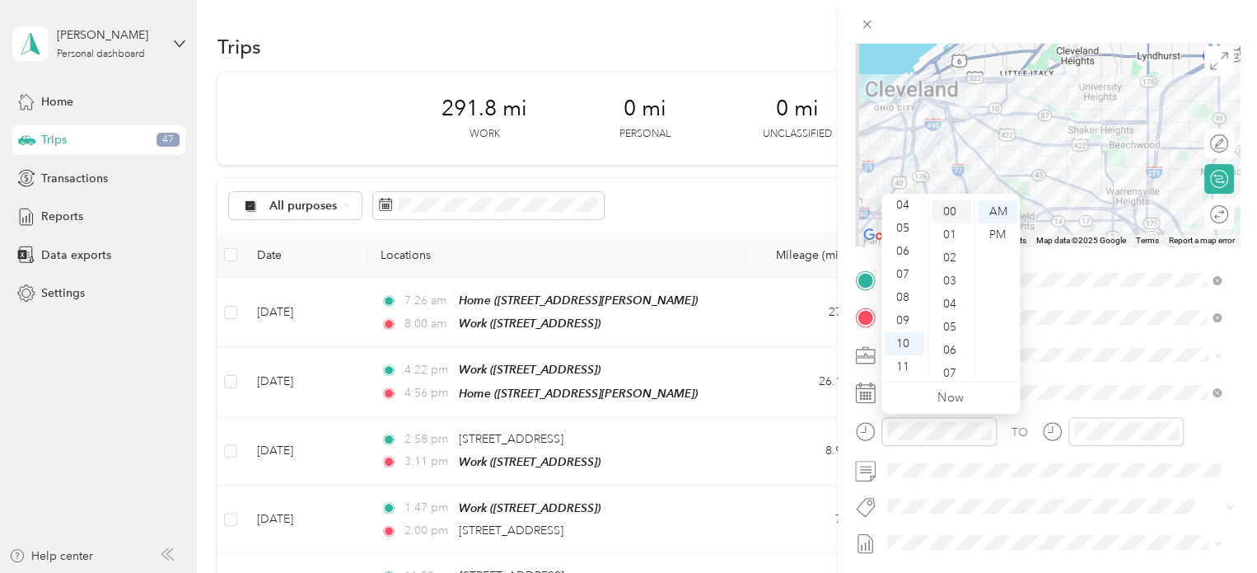
click at [949, 212] on div "00" at bounding box center [952, 211] width 40 height 23
click at [1101, 441] on div at bounding box center [1126, 431] width 115 height 29
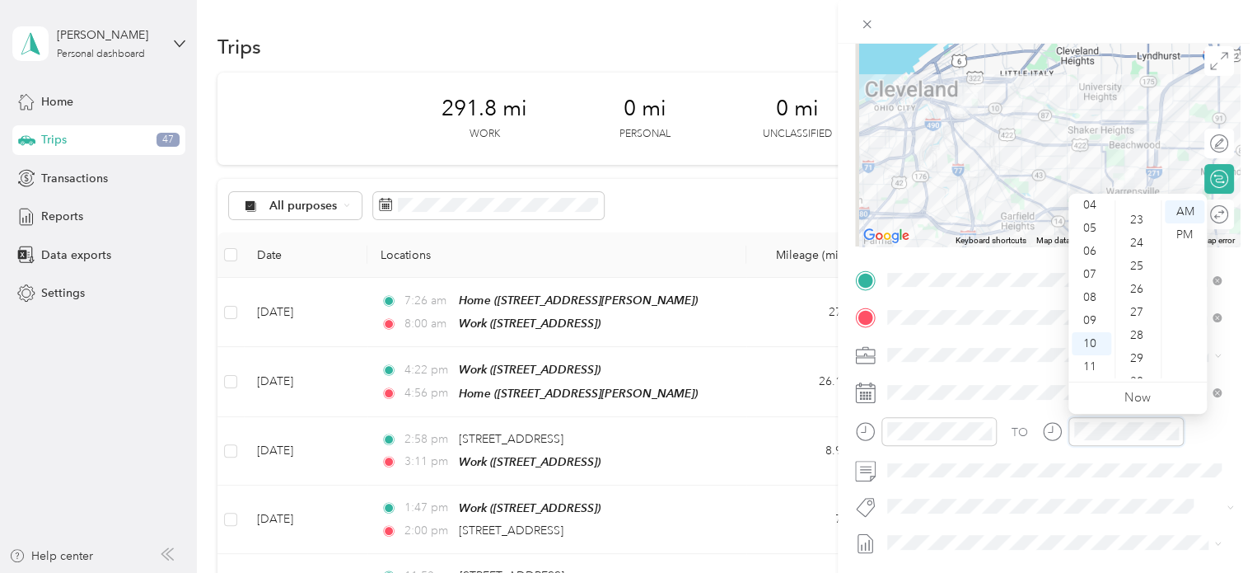
scroll to position [521, 0]
click at [1139, 269] on div "25" at bounding box center [1139, 267] width 40 height 23
click at [1062, 481] on span at bounding box center [1061, 470] width 358 height 26
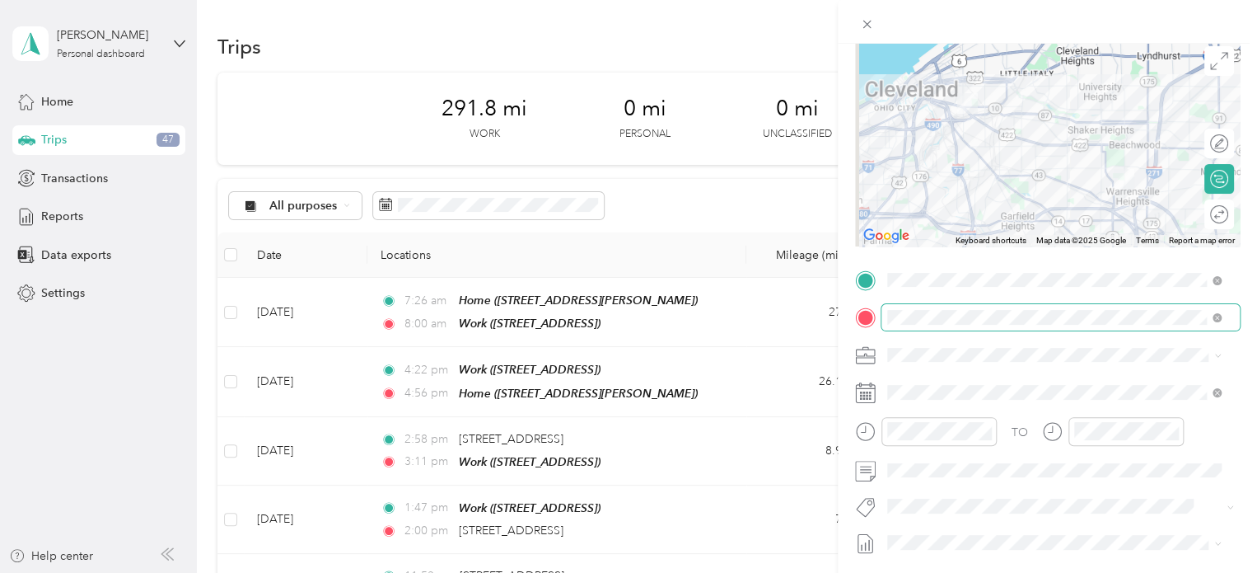
scroll to position [0, 0]
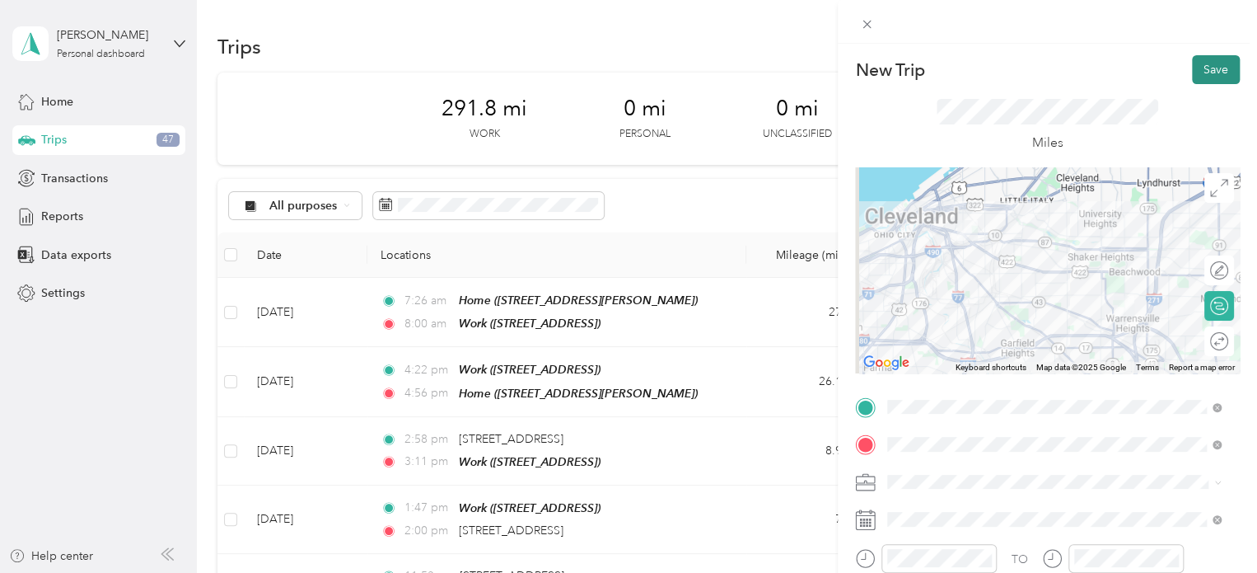
click at [1201, 67] on button "Save" at bounding box center [1216, 69] width 48 height 29
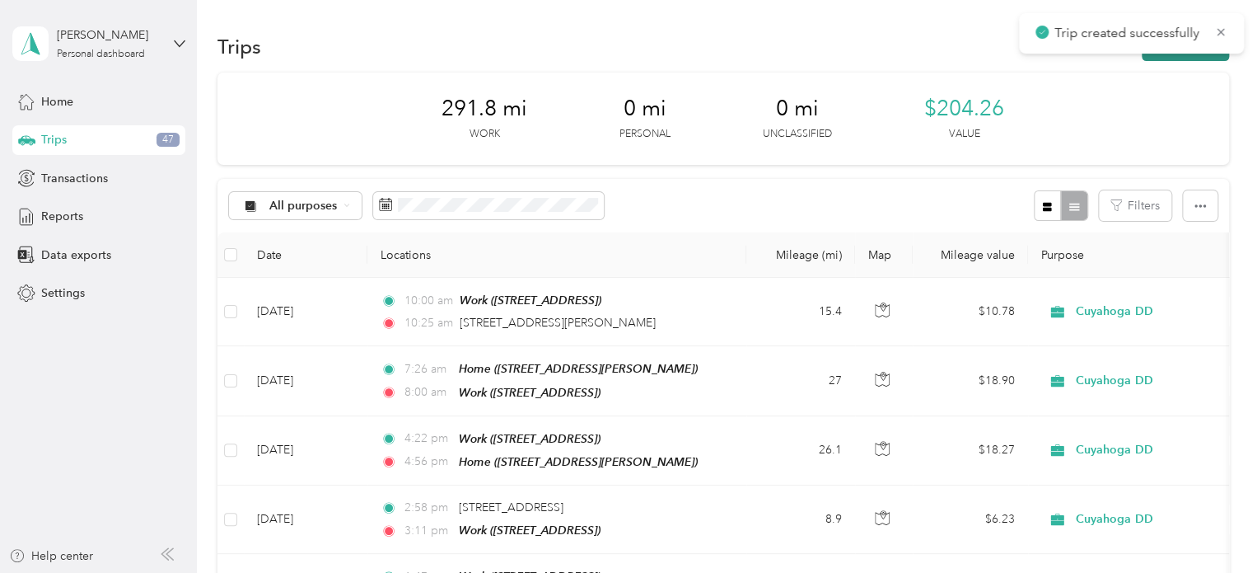
click at [1142, 57] on button "New trip" at bounding box center [1185, 46] width 87 height 29
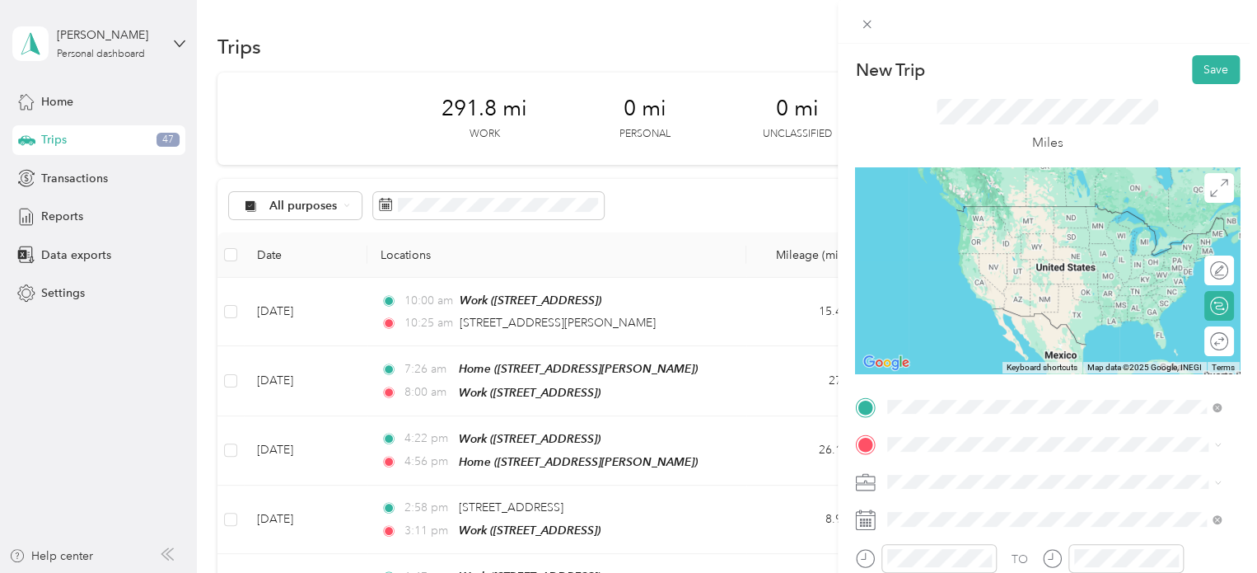
click at [953, 213] on span "[STREET_ADDRESS][PERSON_NAME][US_STATE]" at bounding box center [1047, 206] width 256 height 15
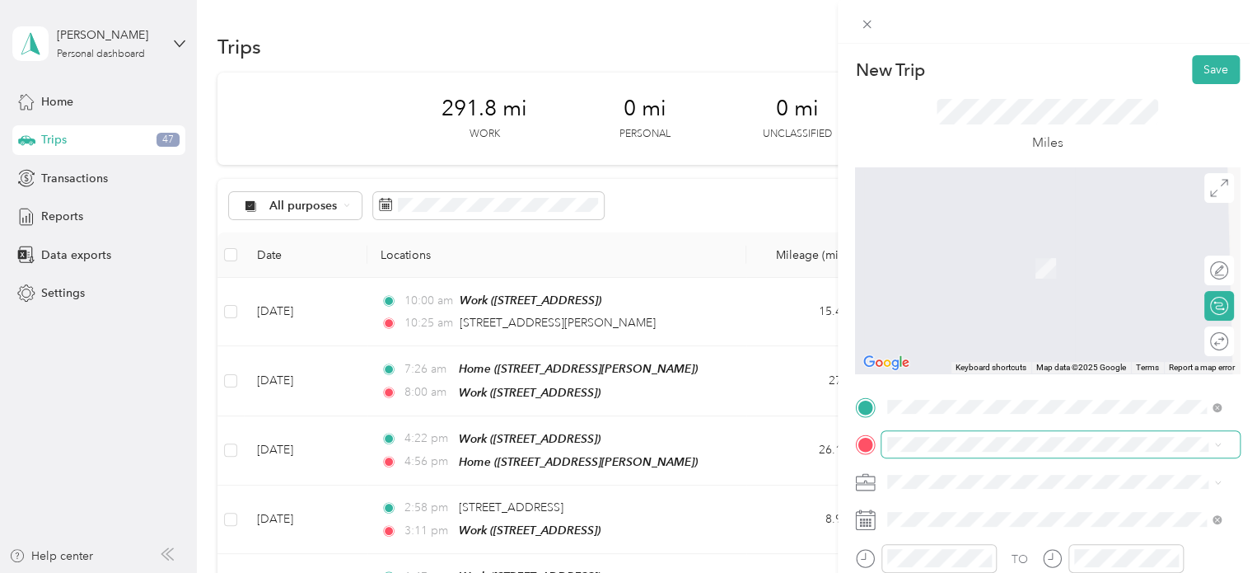
click at [907, 453] on span at bounding box center [1061, 444] width 358 height 26
click at [985, 275] on span "[STREET_ADDRESS]" at bounding box center [971, 268] width 105 height 14
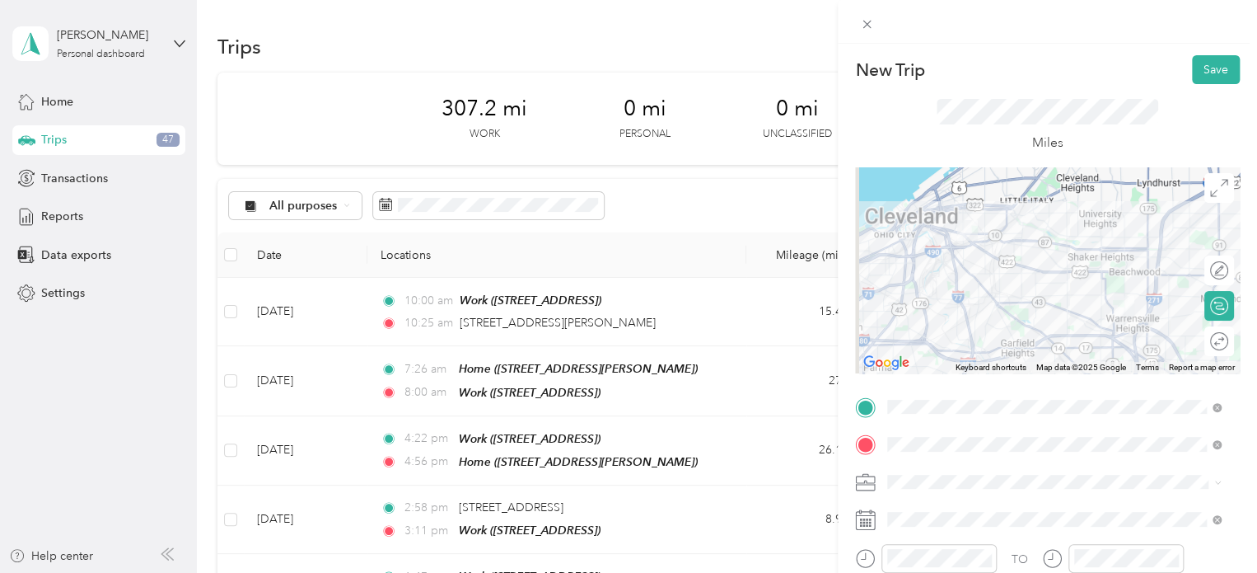
scroll to position [122, 0]
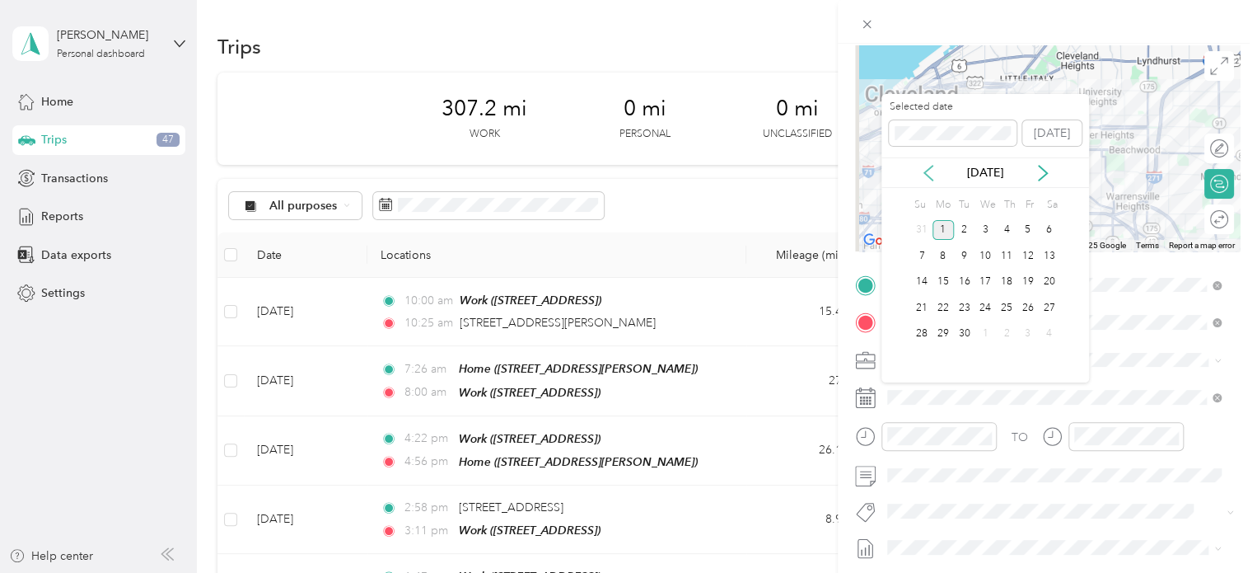
click at [923, 170] on icon at bounding box center [928, 173] width 16 height 16
click at [1028, 263] on div "8" at bounding box center [1027, 256] width 21 height 21
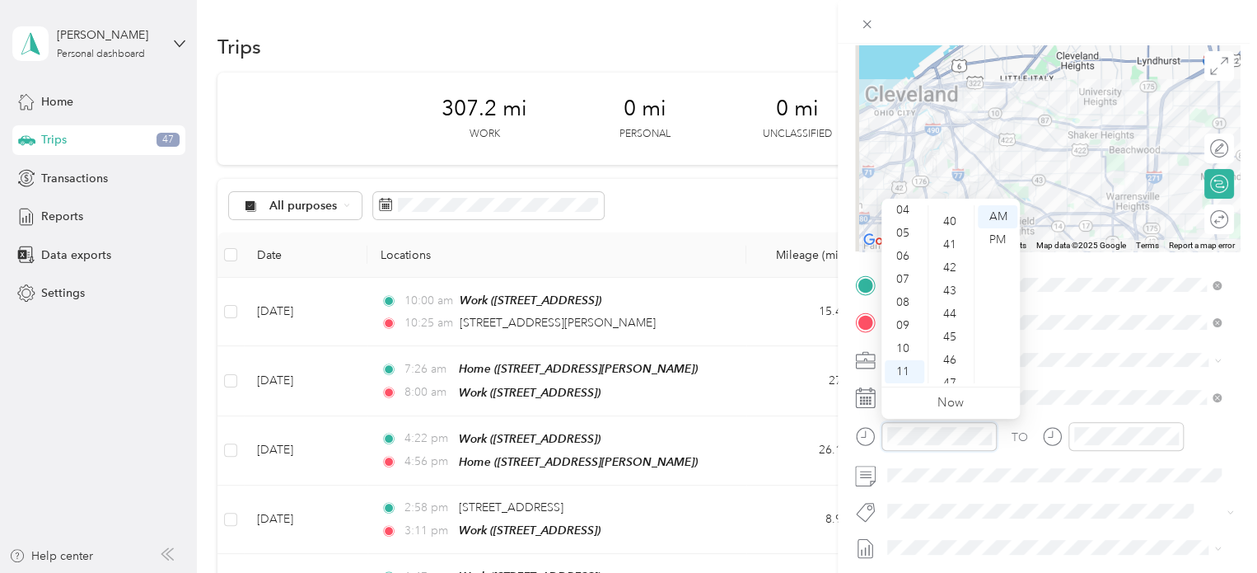
scroll to position [919, 0]
click at [952, 221] on div "40" at bounding box center [952, 219] width 40 height 23
click at [949, 288] on div "40" at bounding box center [952, 296] width 40 height 23
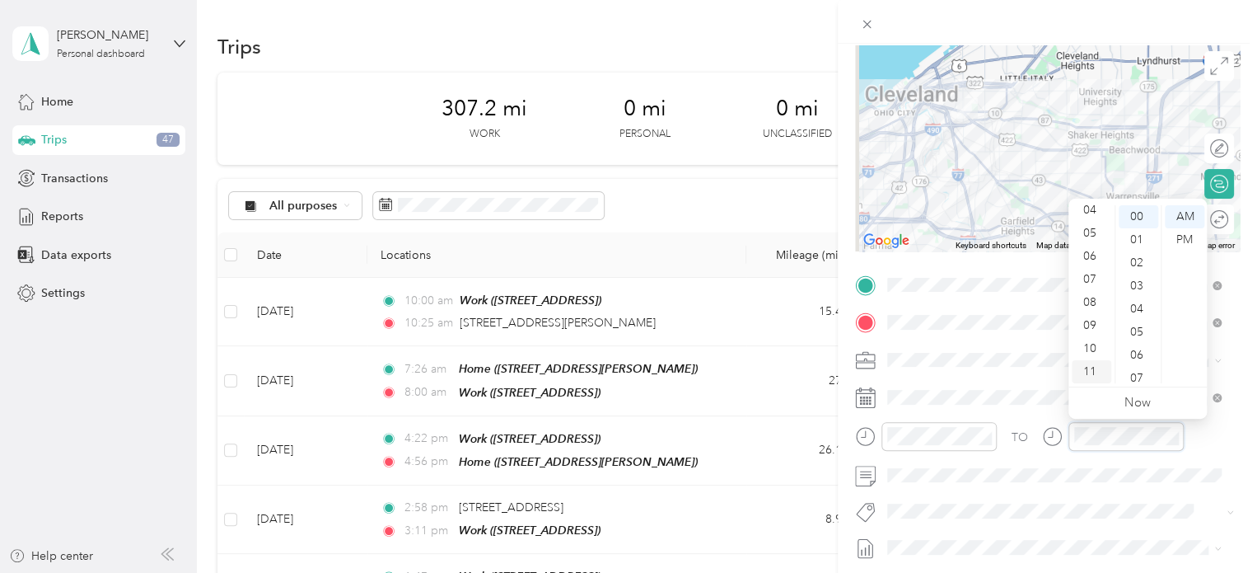
scroll to position [0, 0]
click at [1089, 220] on div "12" at bounding box center [1092, 216] width 40 height 23
click at [1139, 311] on div "04" at bounding box center [1139, 308] width 40 height 23
click at [1176, 246] on div "PM" at bounding box center [1185, 239] width 40 height 23
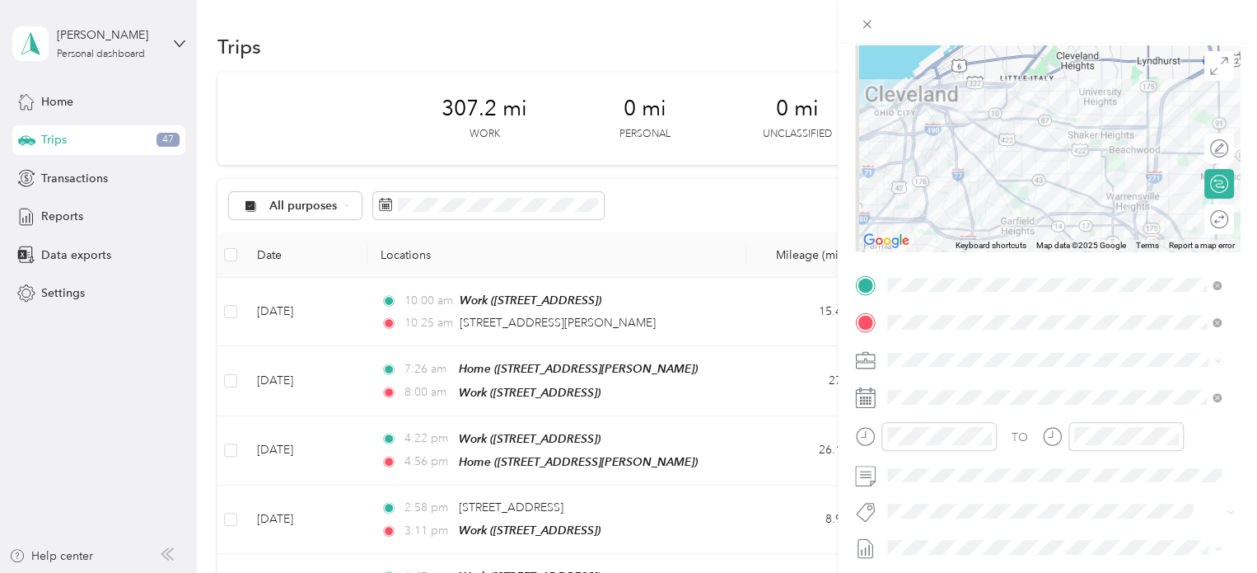
click at [1081, 531] on div "TO Add photo" at bounding box center [1047, 471] width 385 height 398
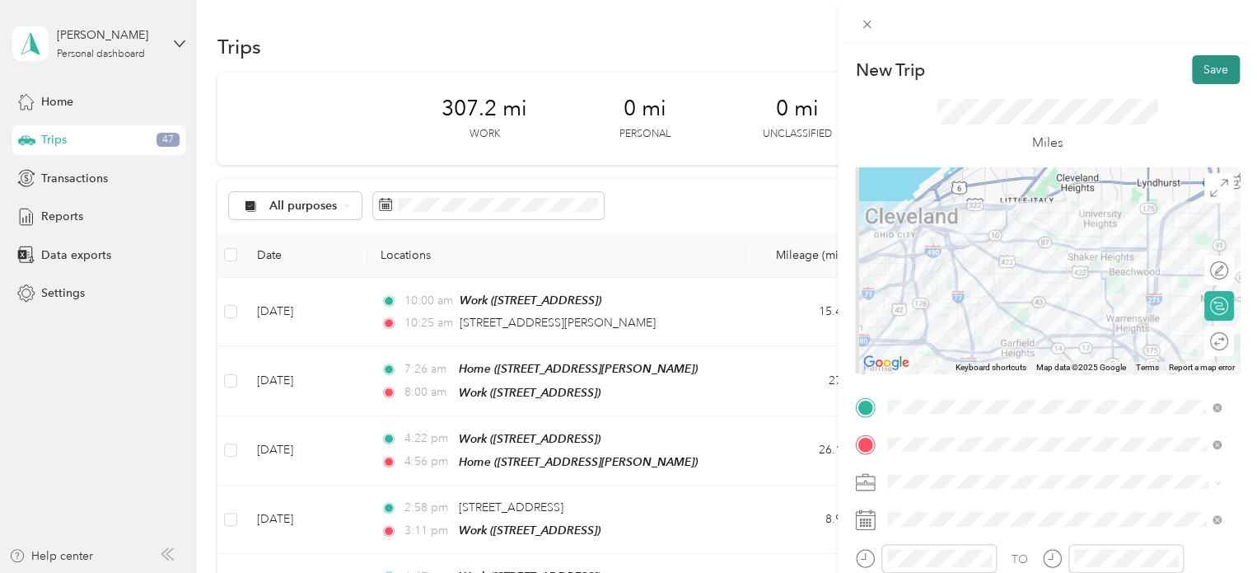
click at [1200, 75] on button "Save" at bounding box center [1216, 69] width 48 height 29
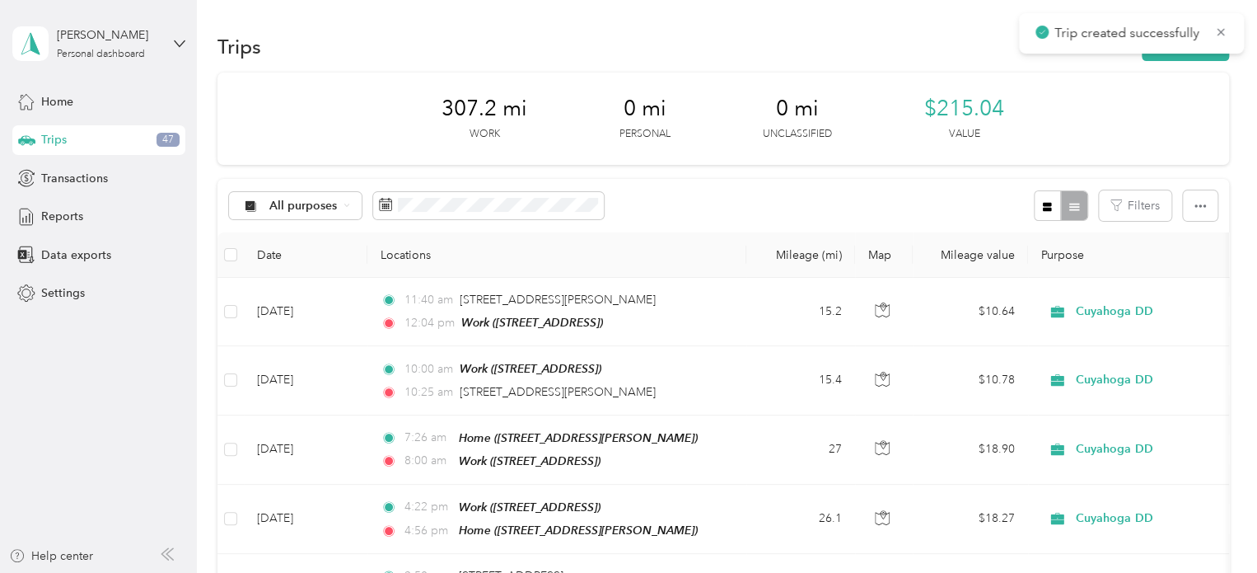
click at [1195, 62] on div "Trips New trip" at bounding box center [724, 46] width 1012 height 35
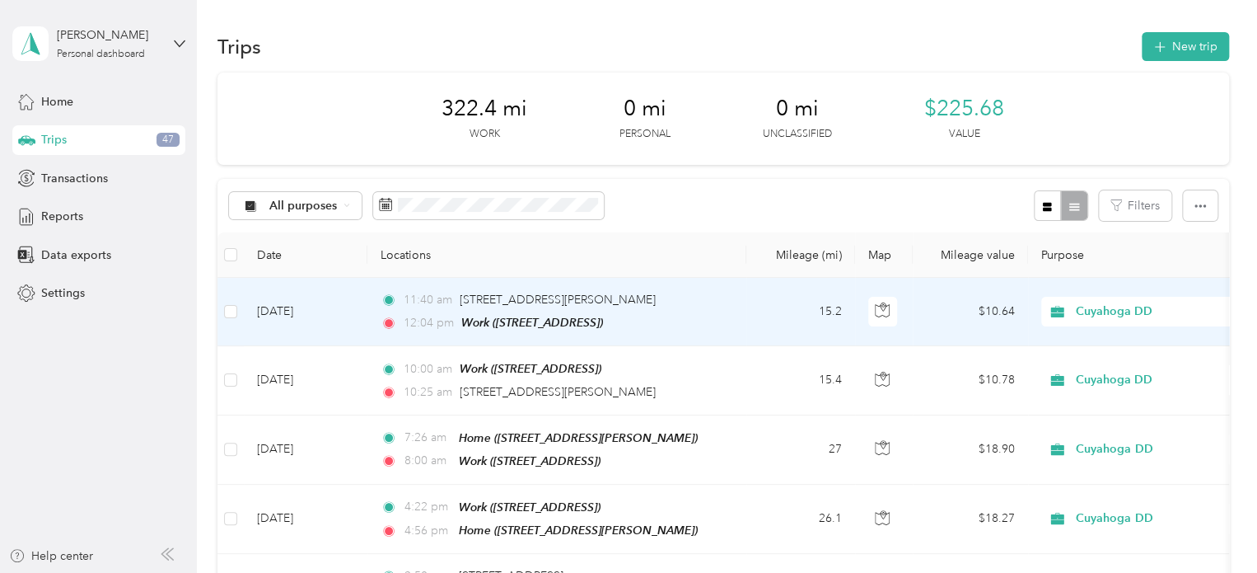
click at [760, 304] on td "15.2" at bounding box center [800, 312] width 109 height 68
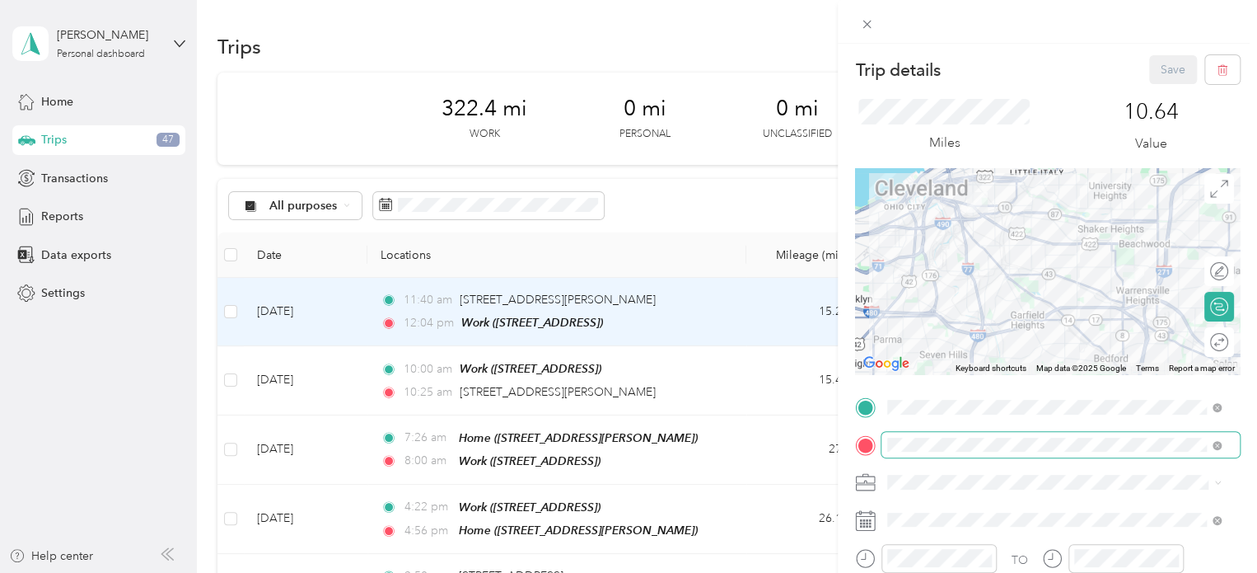
click at [910, 453] on span at bounding box center [1061, 445] width 358 height 26
click at [936, 451] on span at bounding box center [1061, 445] width 358 height 26
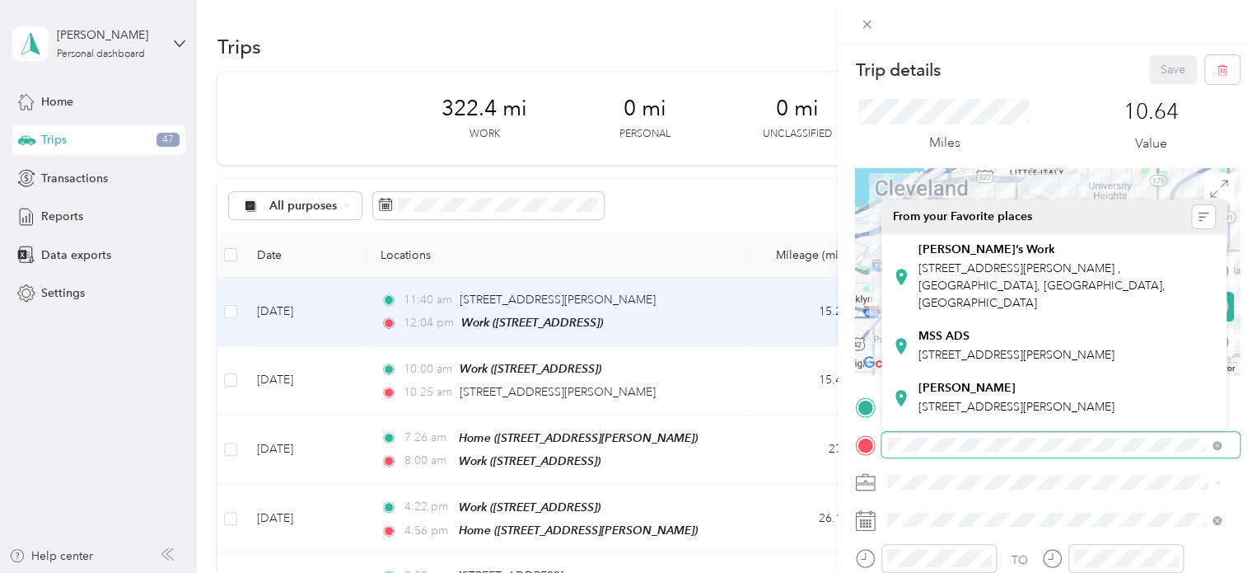
scroll to position [0, 130]
click at [1249, 432] on html "[PERSON_NAME] Personal dashboard Home Trips 47 Transactions Reports Data export…" at bounding box center [624, 286] width 1249 height 573
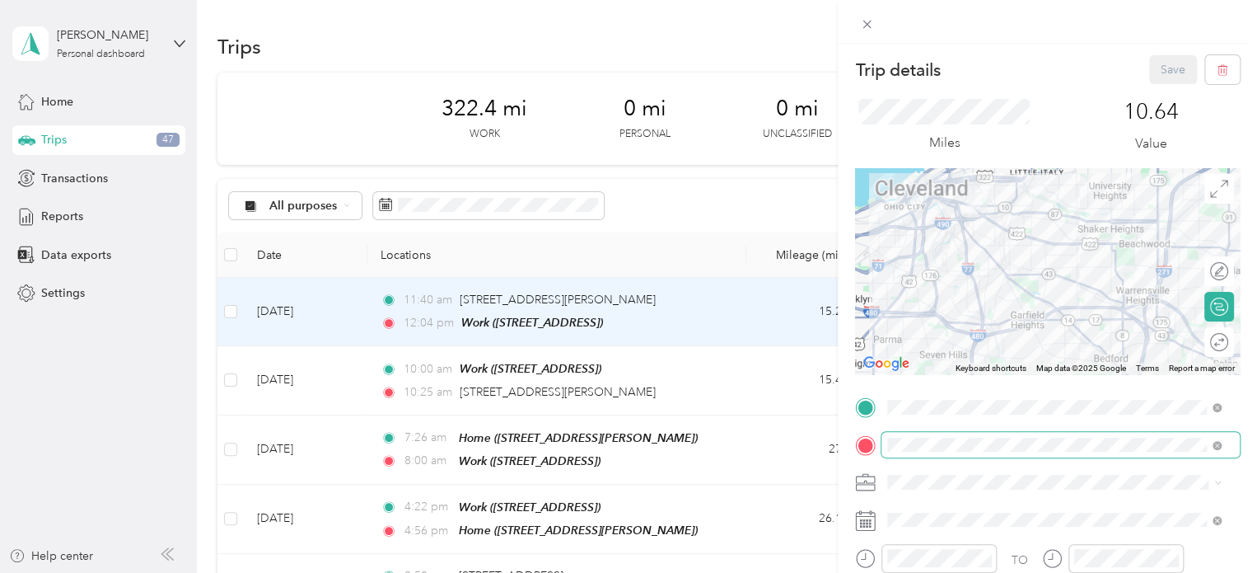
scroll to position [0, 0]
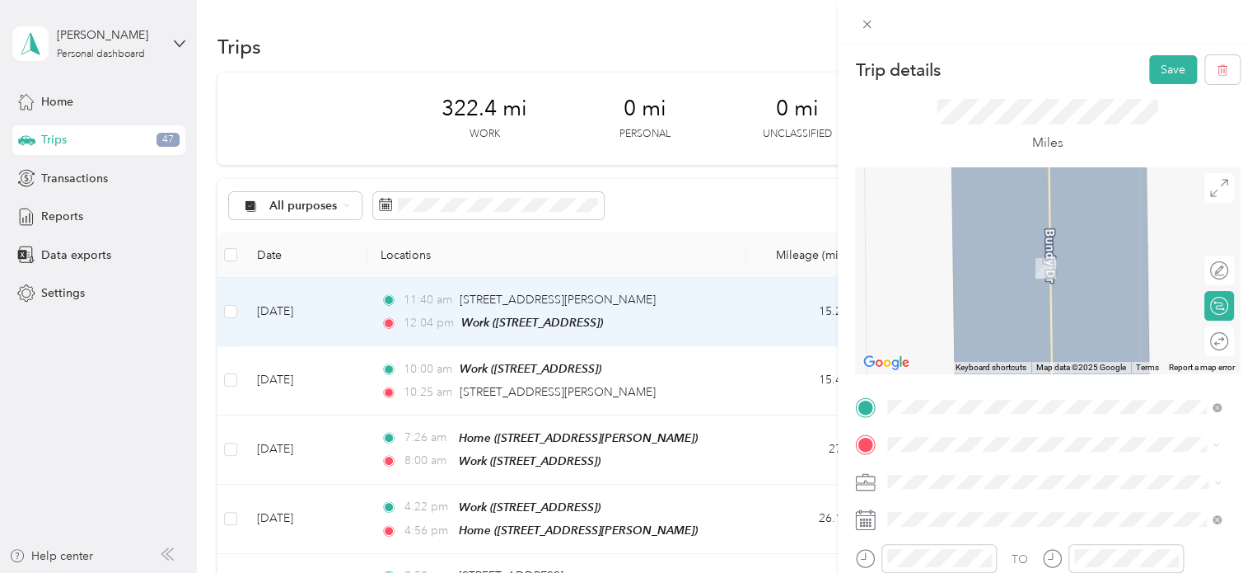
click at [982, 250] on span "[STREET_ADDRESS][US_STATE]" at bounding box center [1001, 243] width 165 height 15
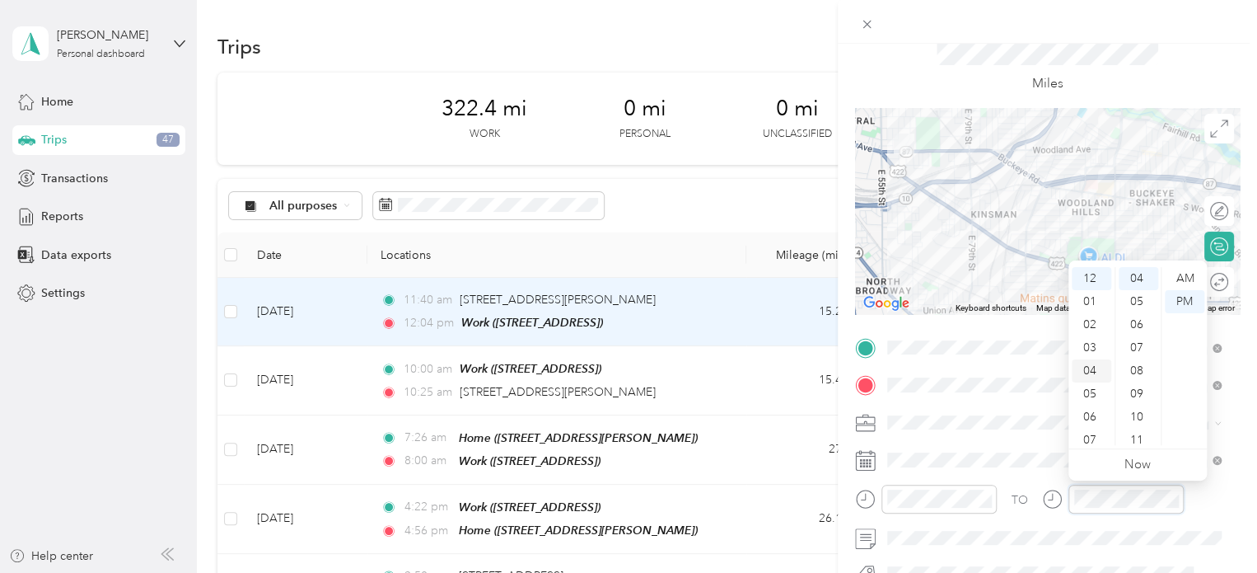
scroll to position [99, 0]
click at [1088, 434] on div "11" at bounding box center [1092, 433] width 40 height 23
click at [1093, 436] on div "11" at bounding box center [1092, 433] width 40 height 23
click at [1135, 306] on div "50" at bounding box center [1139, 302] width 40 height 23
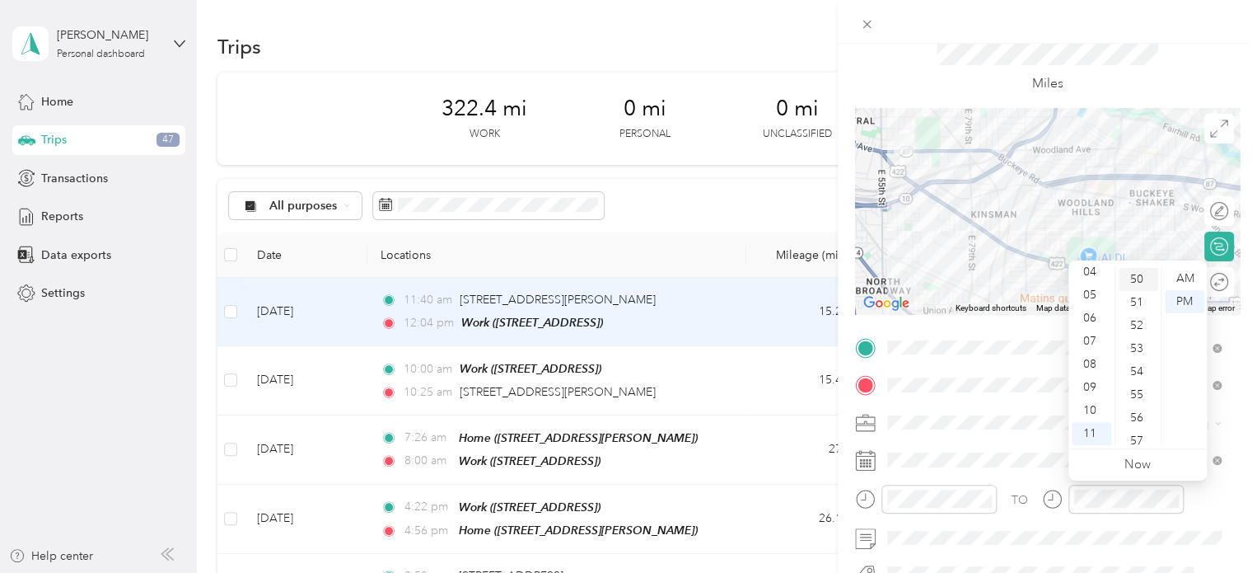
scroll to position [1153, 0]
click at [1183, 283] on div "AM" at bounding box center [1185, 278] width 40 height 23
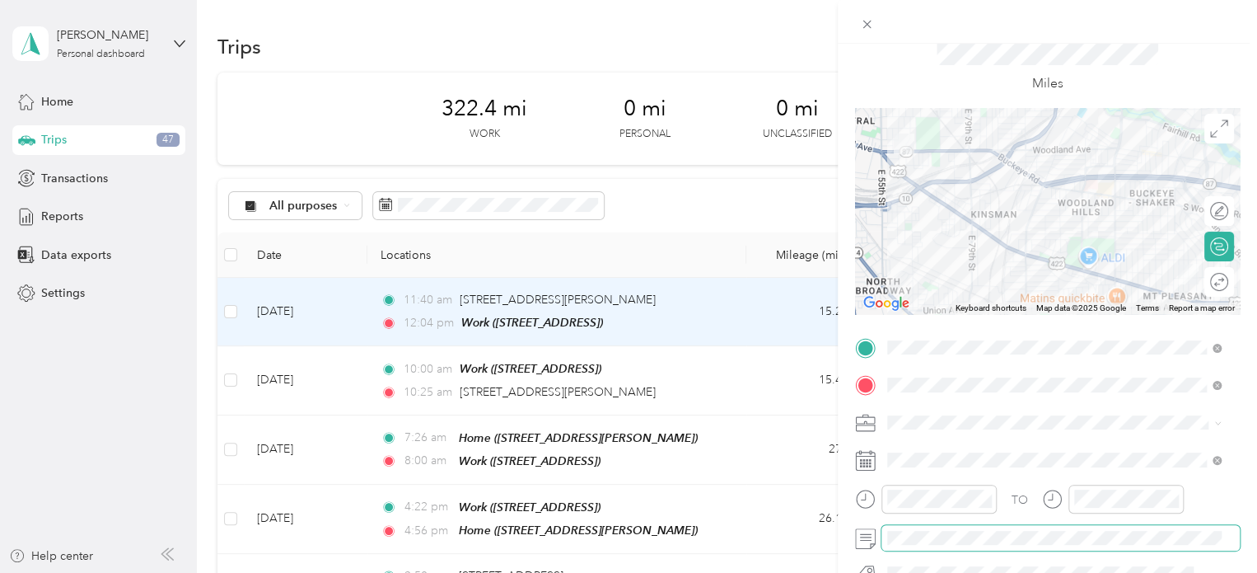
scroll to position [0, 0]
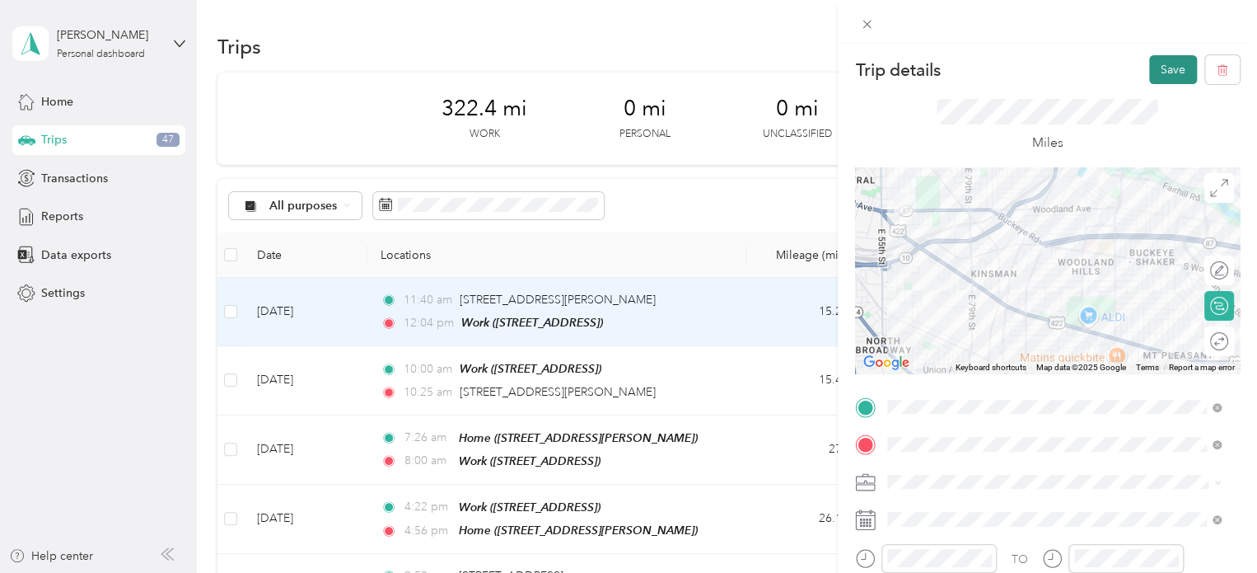
click at [1149, 75] on button "Save" at bounding box center [1173, 69] width 48 height 29
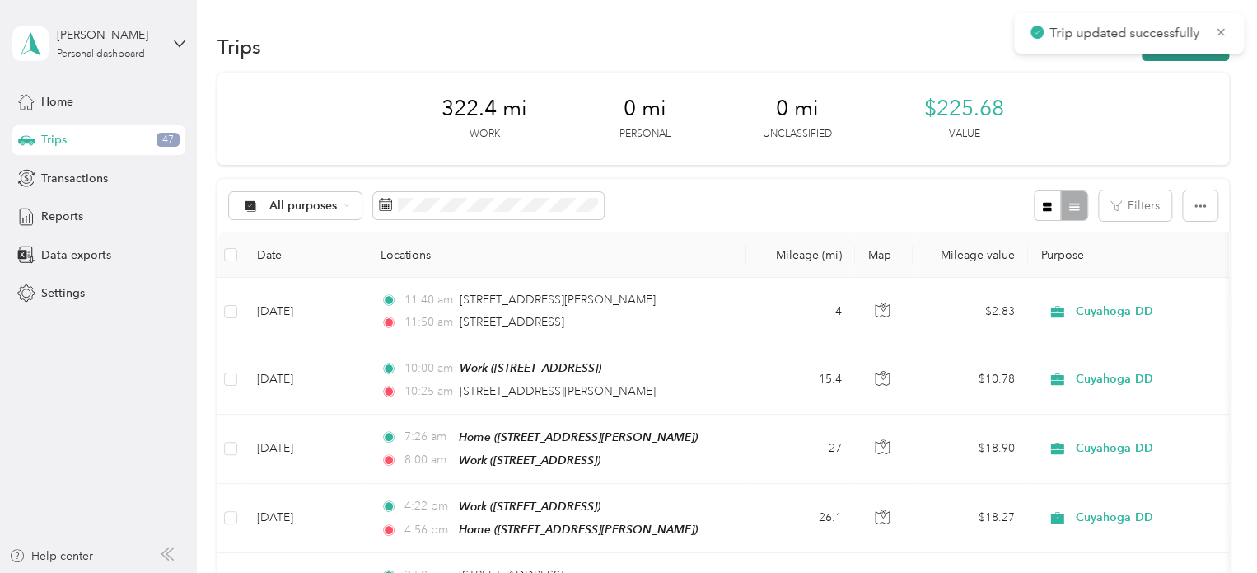
click at [1186, 58] on button "New trip" at bounding box center [1185, 46] width 87 height 29
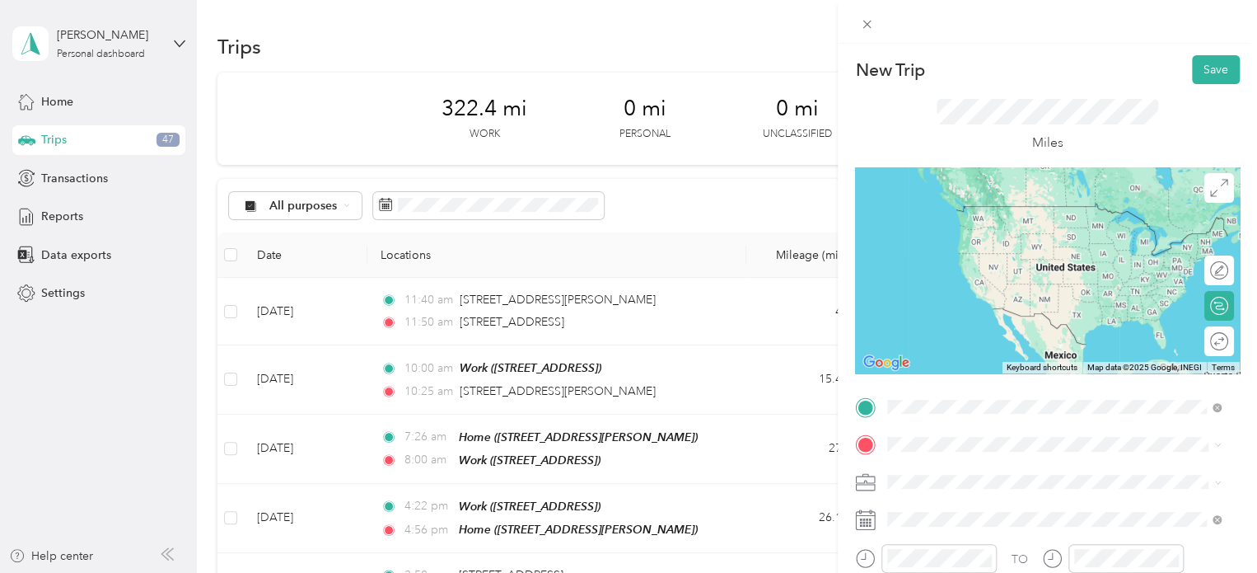
click at [962, 210] on span "[STREET_ADDRESS][US_STATE]" at bounding box center [1001, 206] width 165 height 15
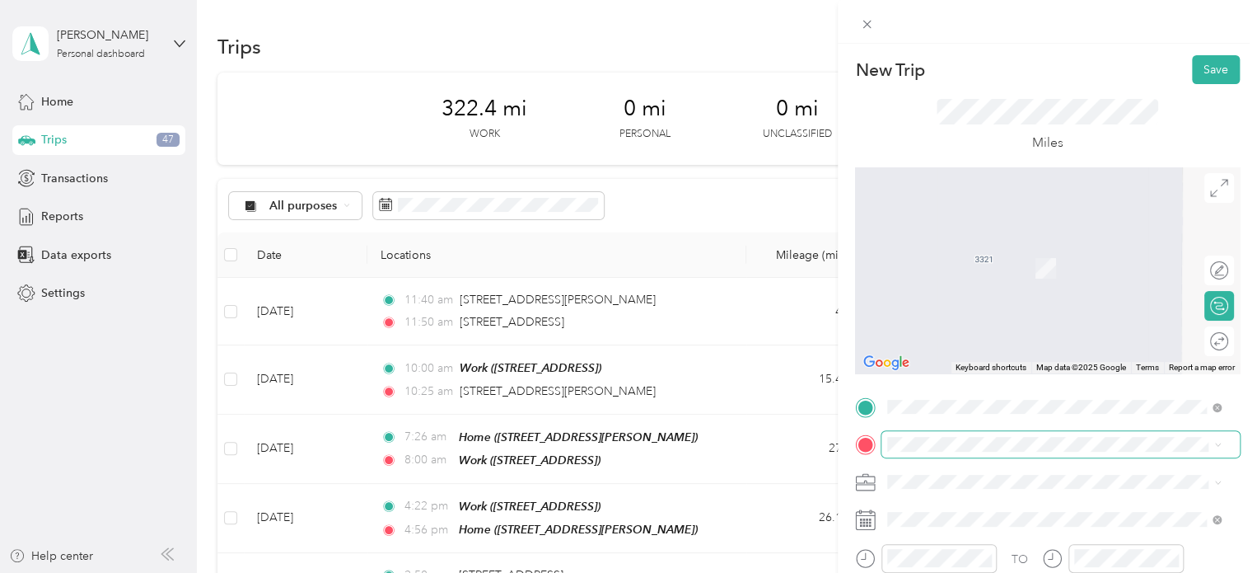
click at [924, 453] on span at bounding box center [1061, 444] width 358 height 26
click at [903, 436] on span at bounding box center [1061, 444] width 358 height 26
click at [933, 329] on div "Work [STREET_ADDRESS]" at bounding box center [971, 311] width 105 height 35
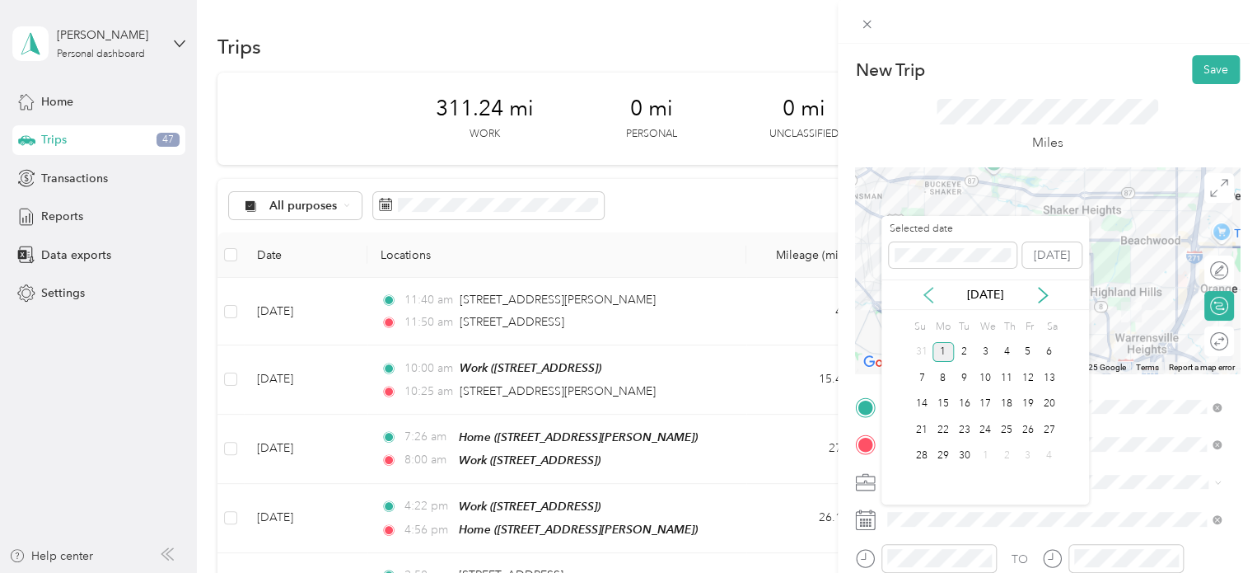
click at [924, 298] on icon at bounding box center [928, 295] width 16 height 16
click at [1027, 372] on div "8" at bounding box center [1027, 377] width 21 height 21
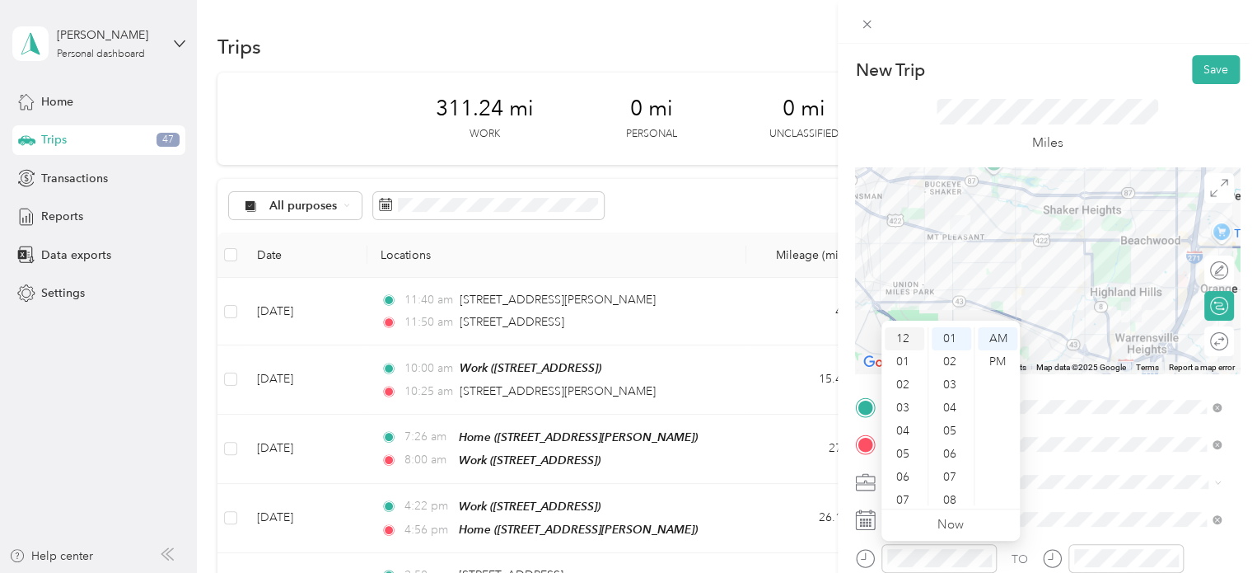
click at [905, 336] on div "12" at bounding box center [905, 338] width 40 height 23
click at [905, 338] on div "12" at bounding box center [905, 338] width 40 height 23
click at [947, 425] on div "26" at bounding box center [952, 425] width 40 height 23
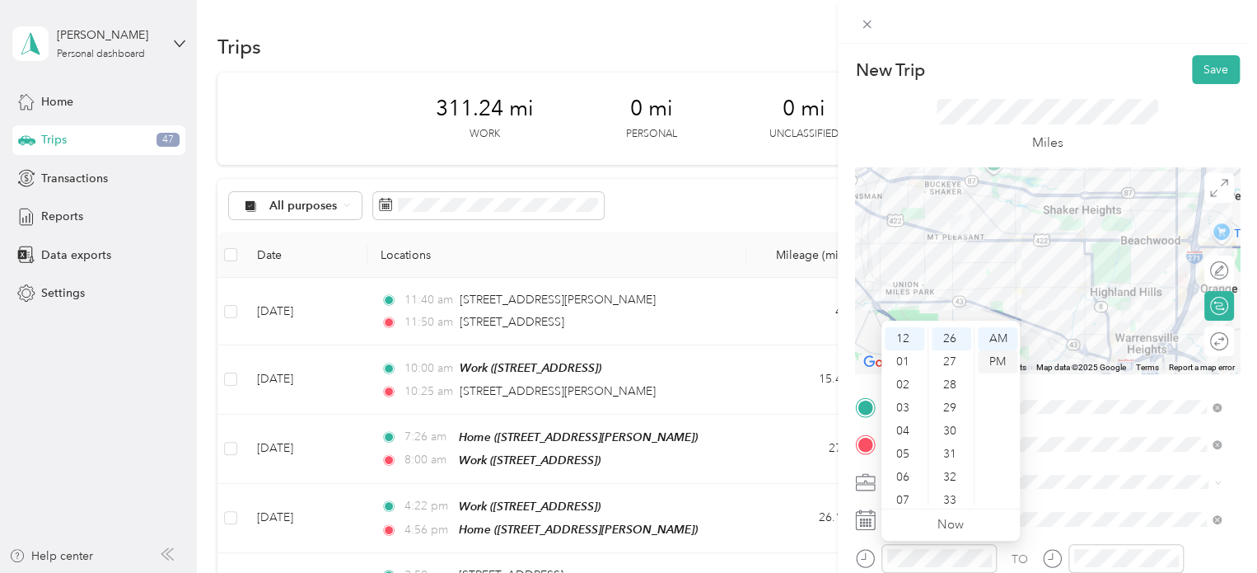
click at [1005, 358] on div "PM" at bounding box center [998, 361] width 40 height 23
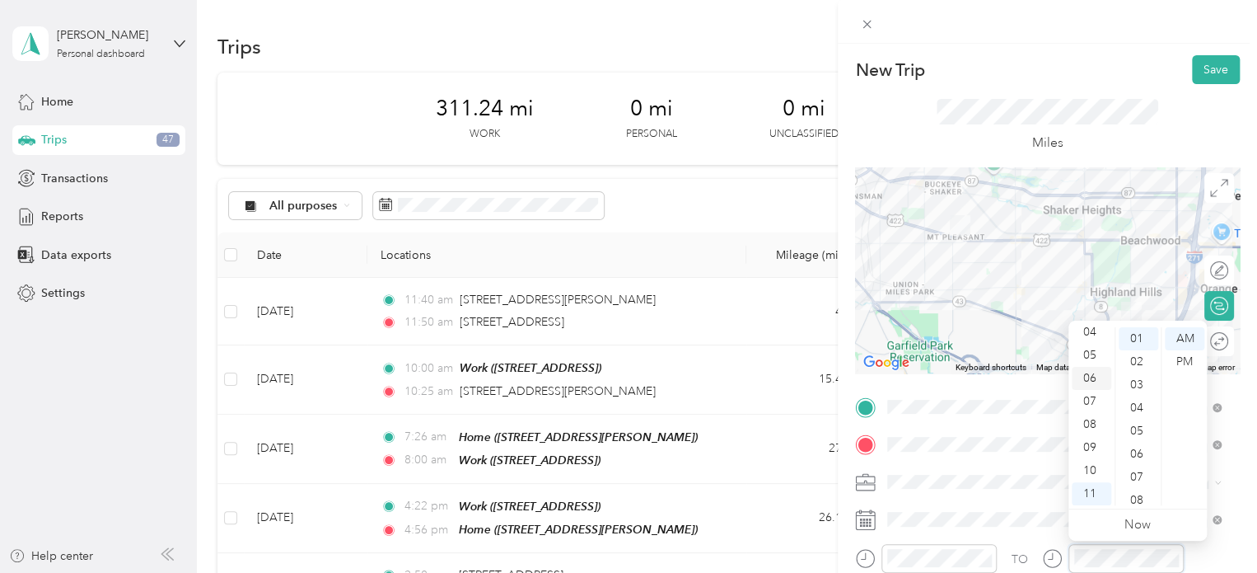
scroll to position [0, 0]
click at [1091, 339] on div "12" at bounding box center [1092, 338] width 40 height 23
click at [1134, 386] on div "41" at bounding box center [1139, 392] width 40 height 23
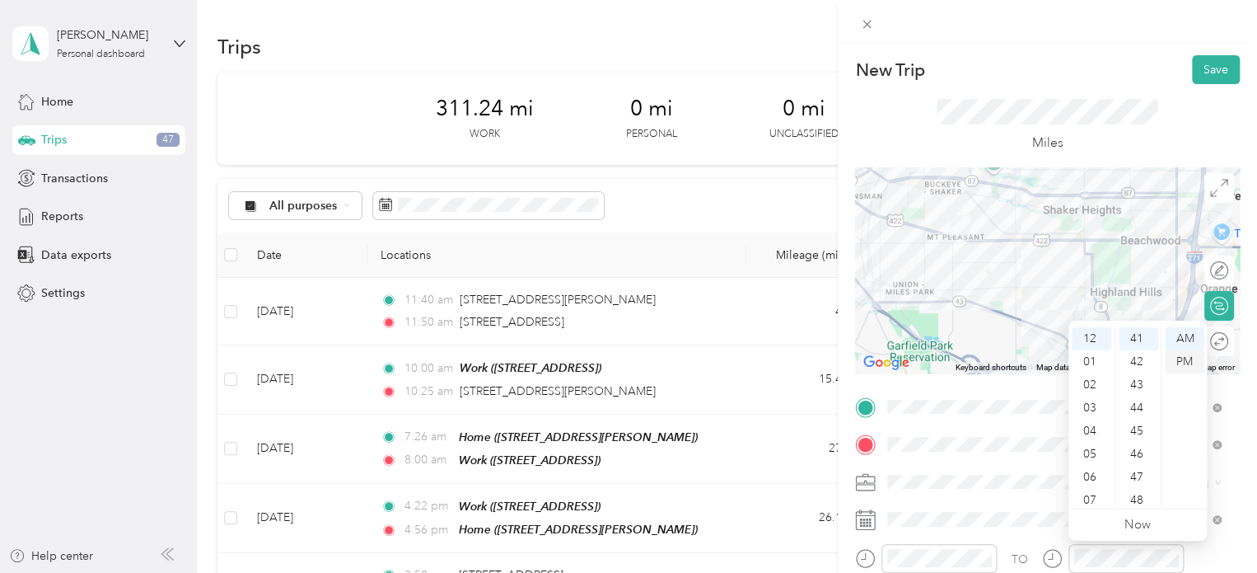
click at [1186, 358] on div "PM" at bounding box center [1185, 361] width 40 height 23
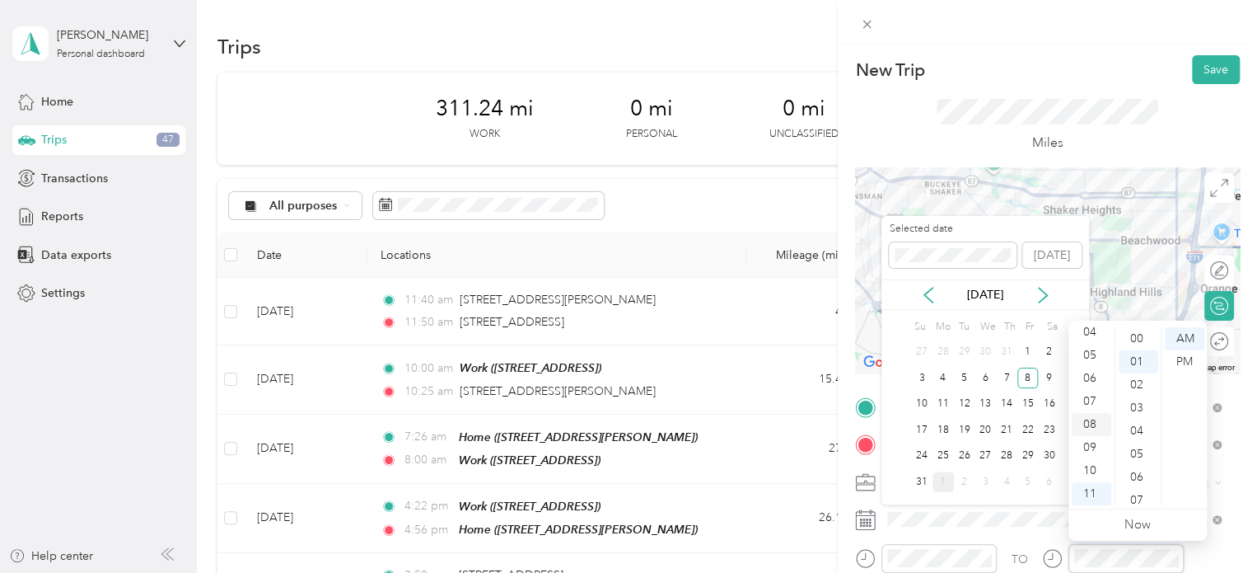
scroll to position [0, 0]
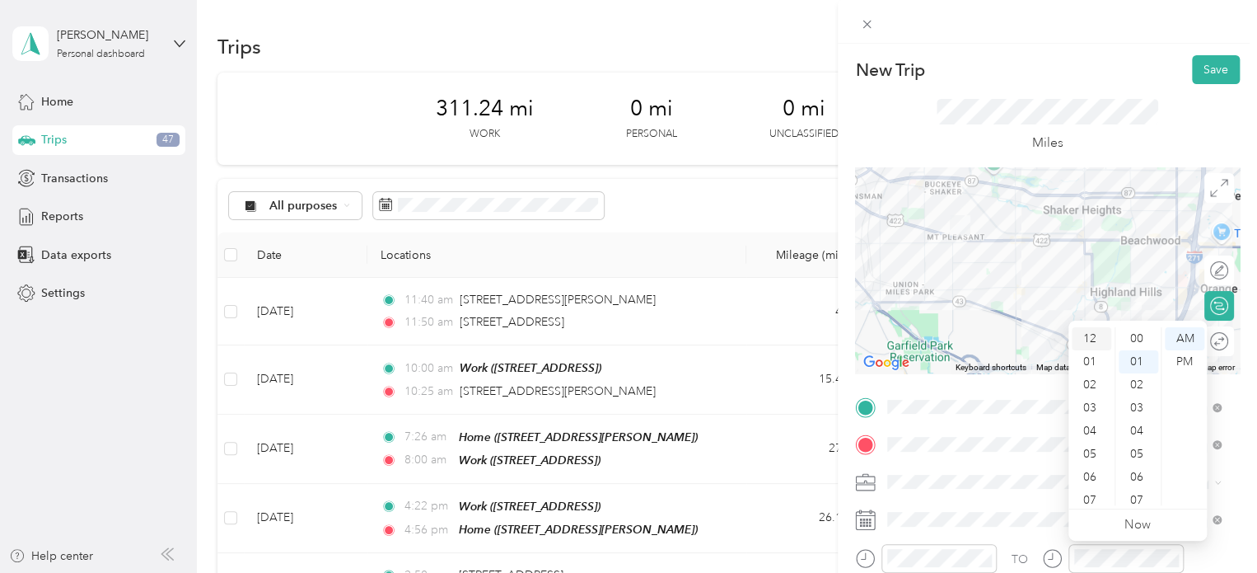
click at [1088, 335] on div "12" at bounding box center [1092, 338] width 40 height 23
click at [1134, 381] on div "41" at bounding box center [1139, 384] width 40 height 23
click at [1088, 335] on div "12" at bounding box center [1092, 338] width 40 height 23
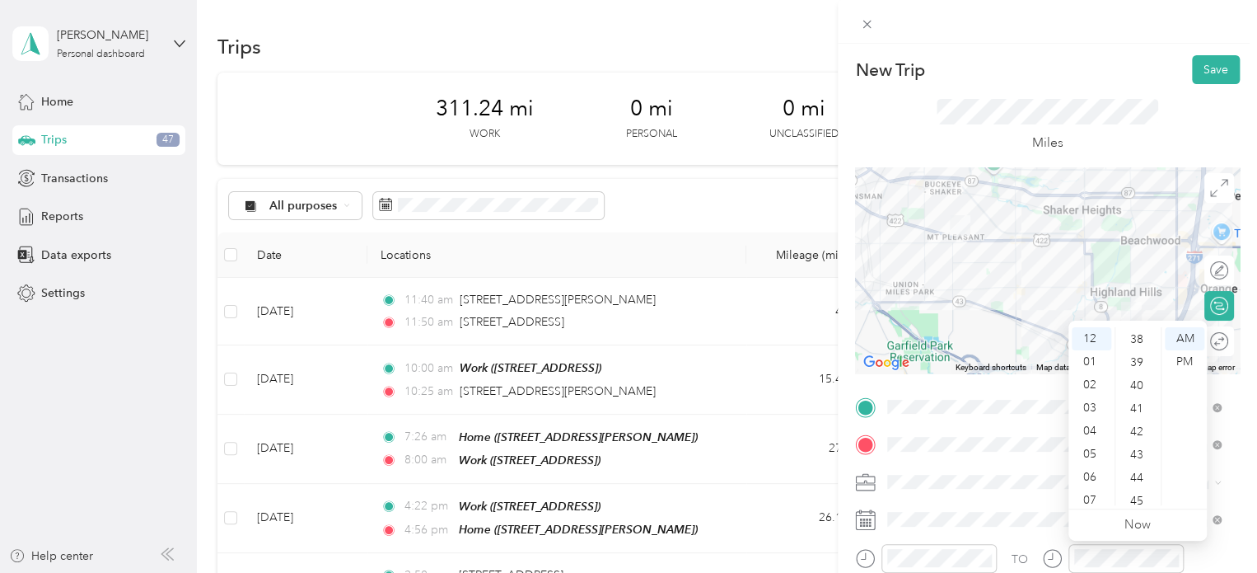
scroll to position [877, 0]
click at [1131, 388] on div "40" at bounding box center [1139, 384] width 40 height 23
click at [1192, 358] on div "PM" at bounding box center [1185, 361] width 40 height 23
click at [1031, 509] on span at bounding box center [1061, 519] width 358 height 26
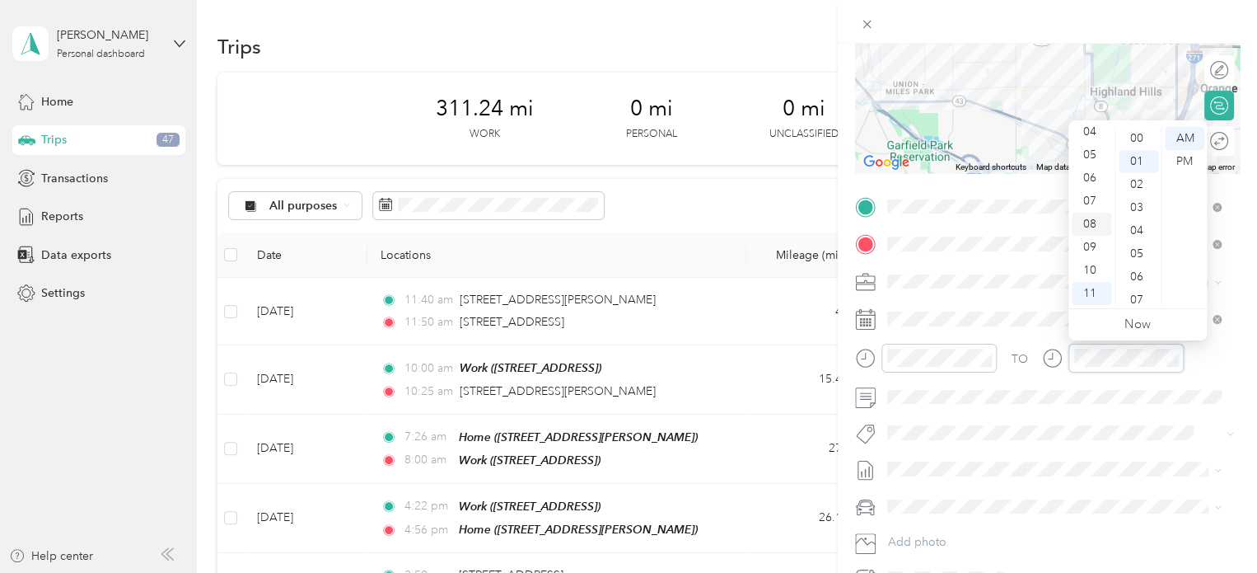
scroll to position [0, 0]
click at [1089, 131] on div "12" at bounding box center [1092, 138] width 40 height 23
click at [1086, 136] on div "12" at bounding box center [1092, 138] width 40 height 23
click at [1134, 197] on div "41" at bounding box center [1139, 189] width 40 height 23
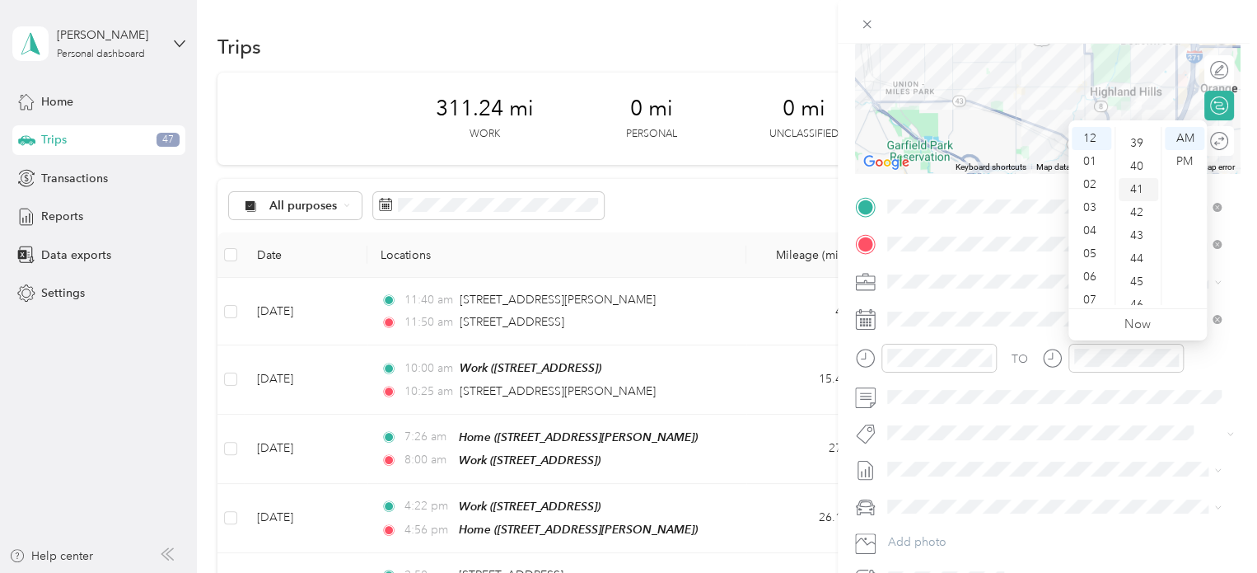
scroll to position [946, 0]
click at [1183, 160] on div "PM" at bounding box center [1185, 161] width 40 height 23
click at [1089, 447] on div "TO Add photo" at bounding box center [1047, 393] width 385 height 398
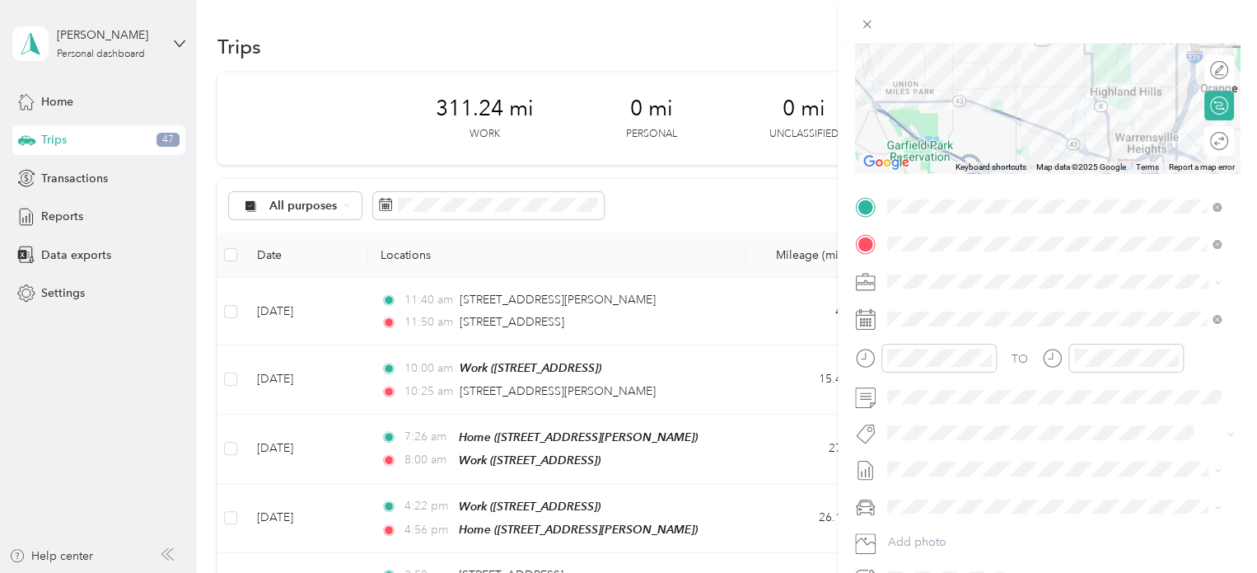
scroll to position [0, 0]
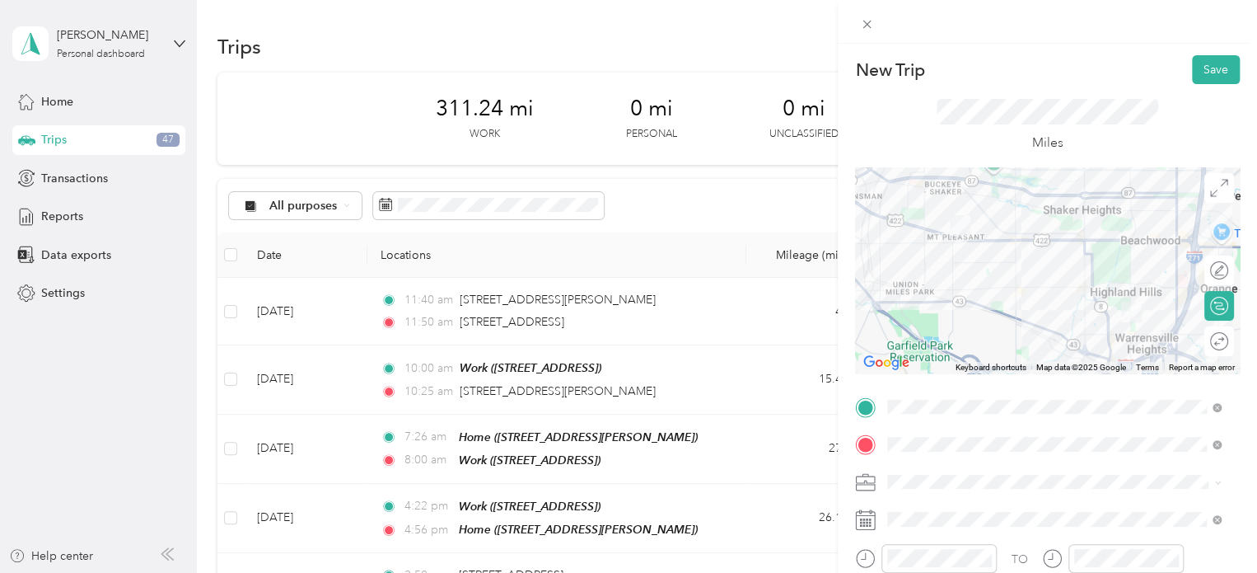
click at [1016, 289] on div at bounding box center [1047, 270] width 385 height 206
click at [1008, 285] on div at bounding box center [1047, 270] width 385 height 206
click at [1208, 75] on button "Save" at bounding box center [1216, 69] width 48 height 29
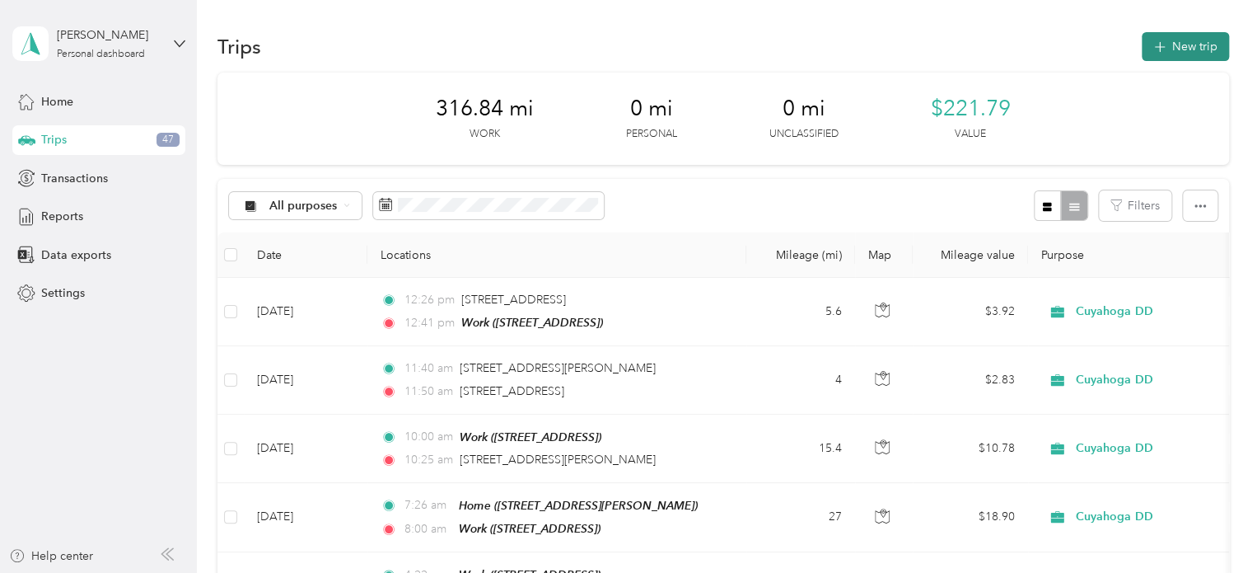
click at [1158, 47] on icon "button" at bounding box center [1159, 47] width 11 height 11
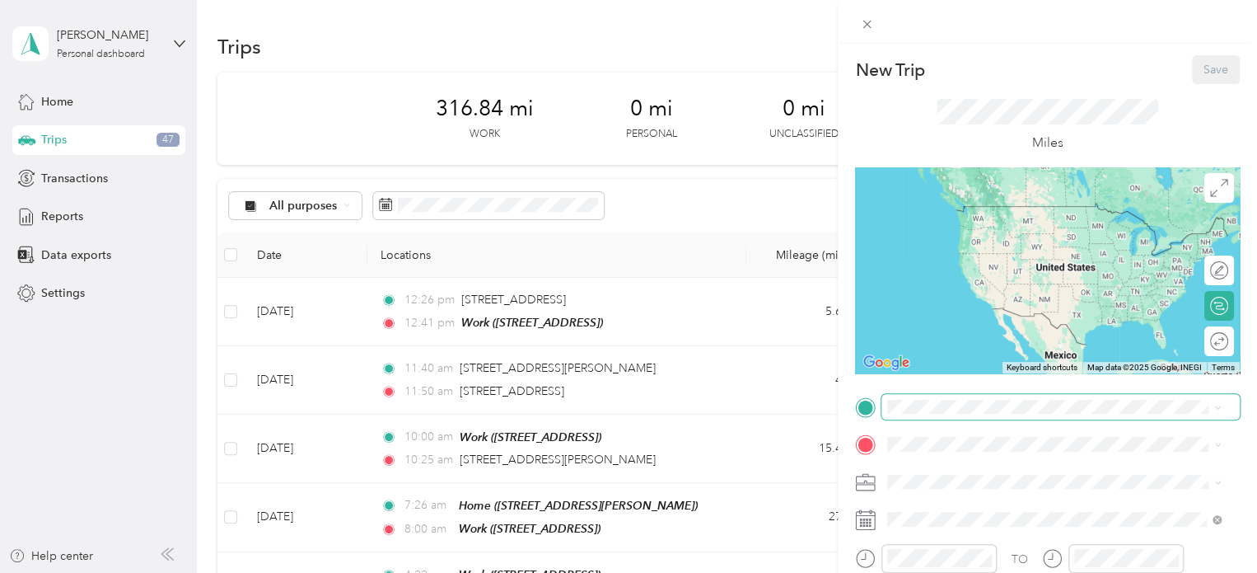
click at [949, 414] on span at bounding box center [1061, 407] width 358 height 26
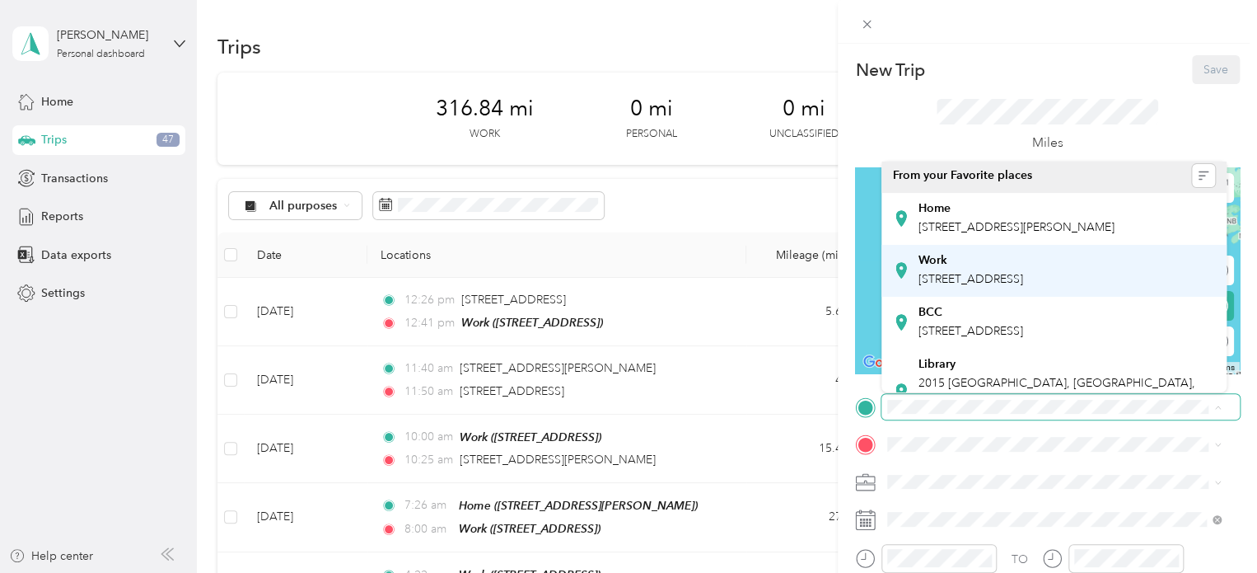
scroll to position [3, 0]
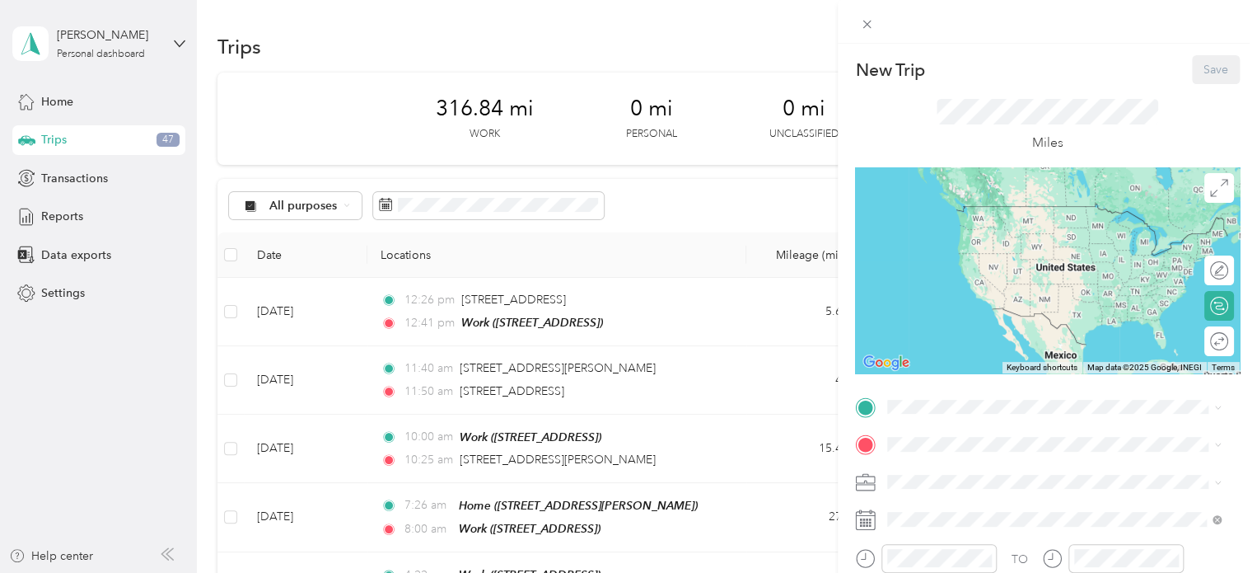
click at [939, 286] on span "[STREET_ADDRESS]" at bounding box center [971, 279] width 105 height 14
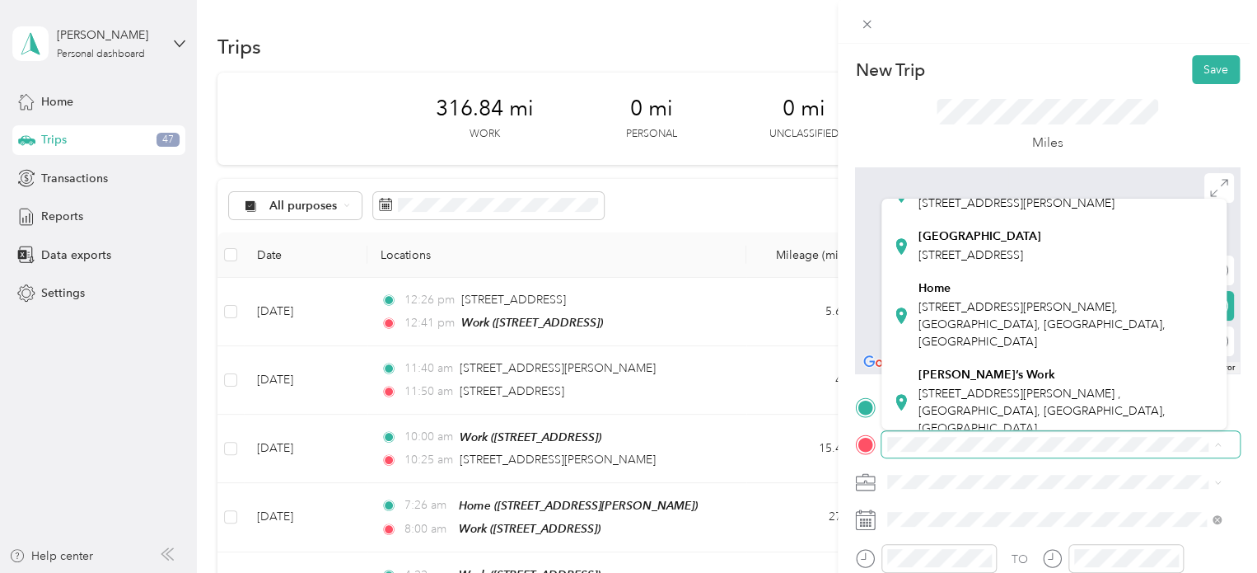
scroll to position [372, 0]
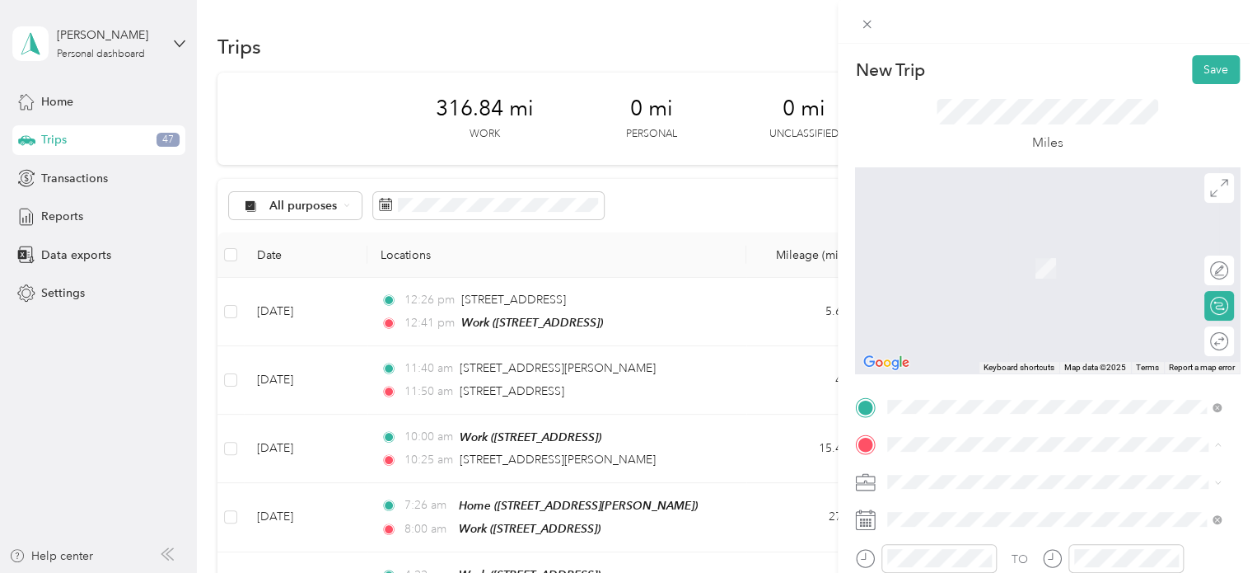
click at [943, 337] on div "Home [STREET_ADDRESS][PERSON_NAME]" at bounding box center [1067, 302] width 297 height 69
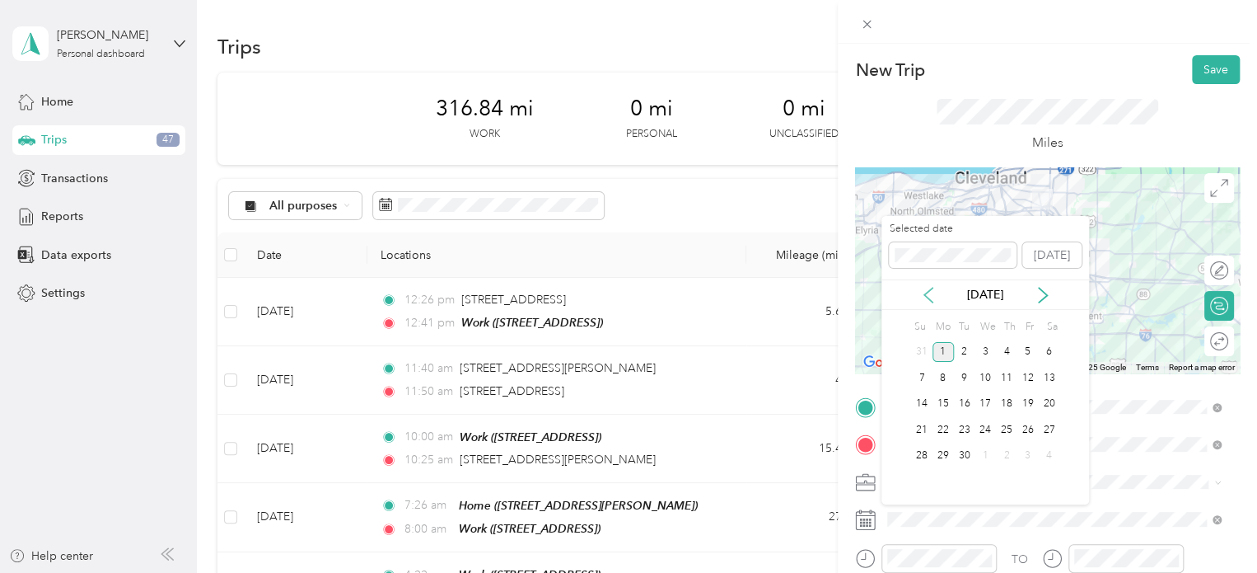
click at [924, 290] on icon at bounding box center [928, 295] width 16 height 16
click at [1029, 382] on div "8" at bounding box center [1027, 377] width 21 height 21
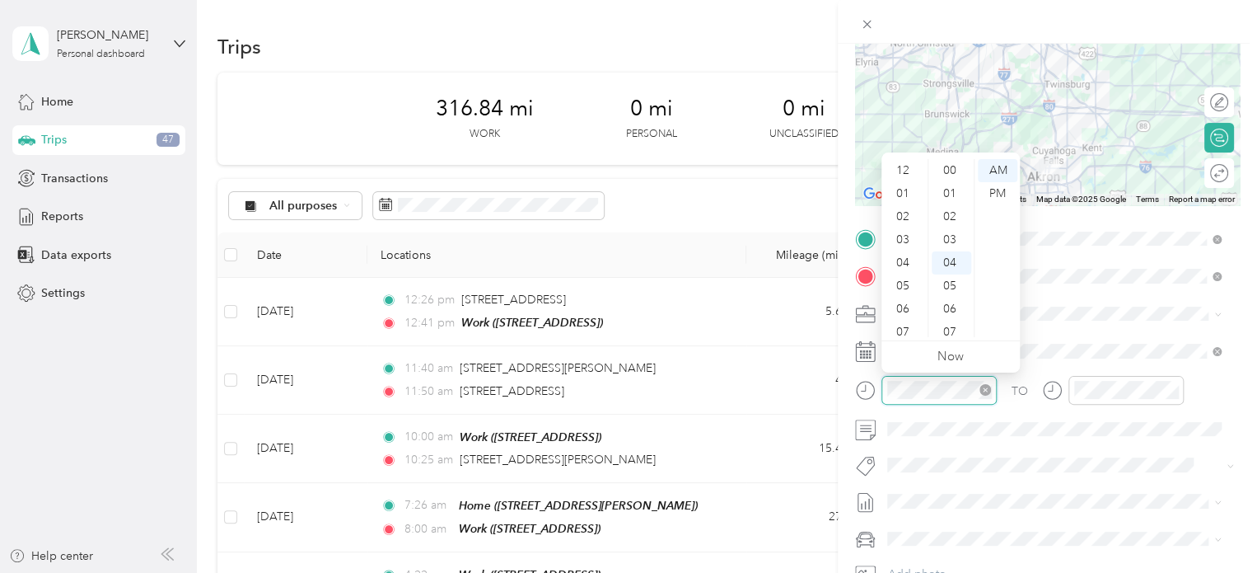
scroll to position [92, 0]
click at [904, 165] on div "04" at bounding box center [905, 163] width 40 height 23
click at [945, 180] on div "26" at bounding box center [952, 188] width 40 height 23
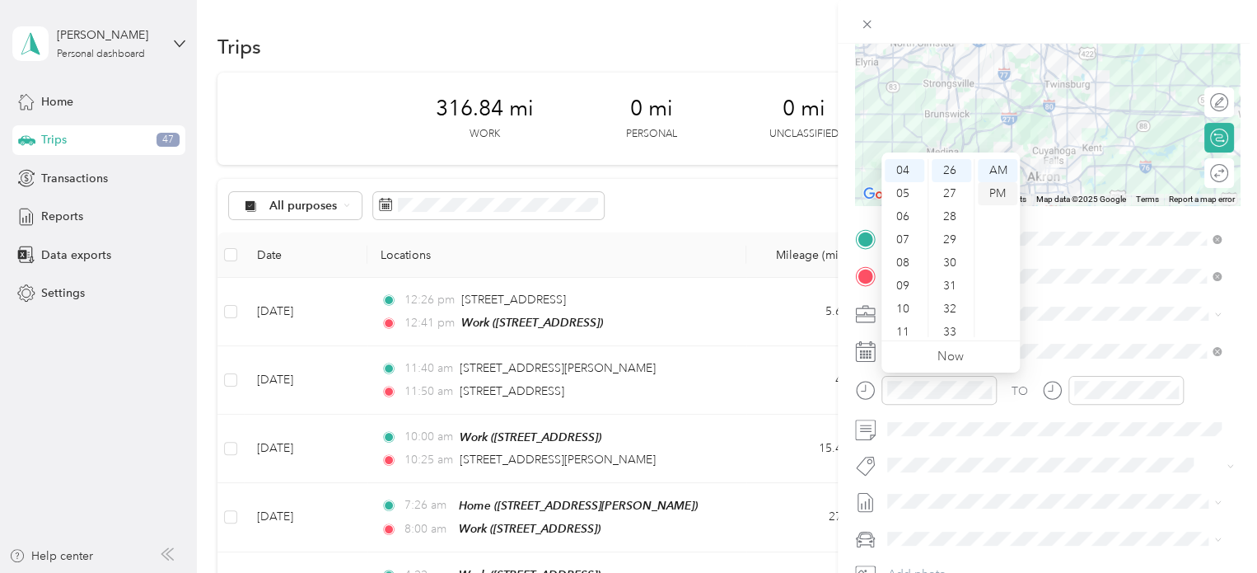
click at [989, 192] on div "PM" at bounding box center [998, 193] width 40 height 23
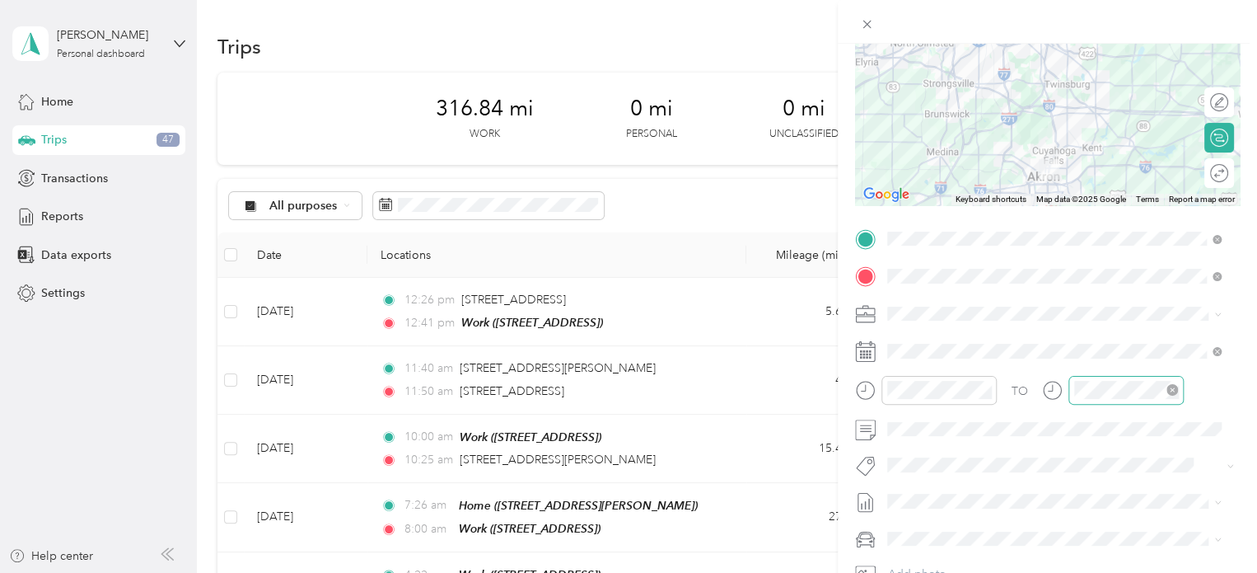
click at [1091, 401] on div at bounding box center [1126, 390] width 115 height 29
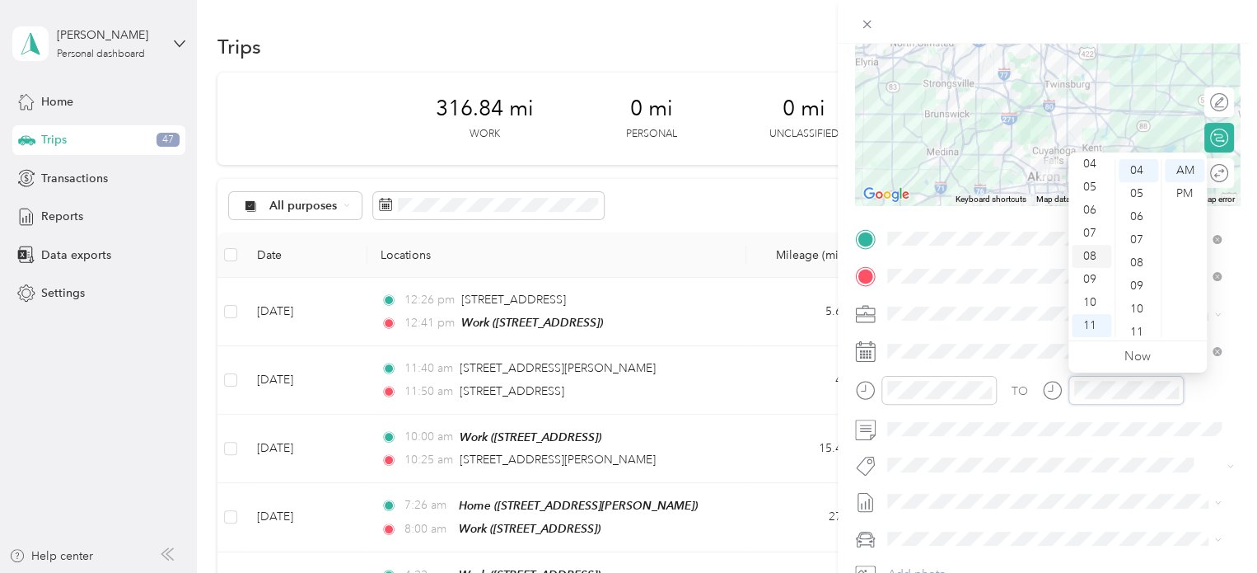
scroll to position [0, 0]
click at [1095, 283] on div "05" at bounding box center [1092, 285] width 40 height 23
click at [1189, 194] on div "PM" at bounding box center [1185, 193] width 40 height 23
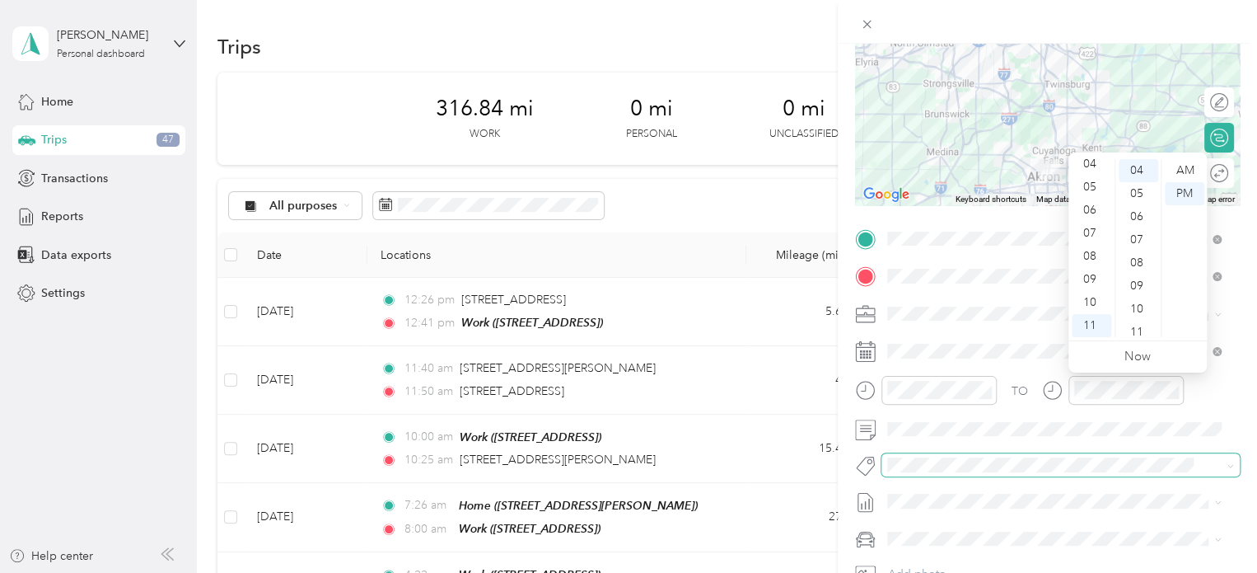
click at [1135, 453] on span at bounding box center [1061, 464] width 358 height 23
click at [1088, 187] on div "05" at bounding box center [1092, 186] width 40 height 23
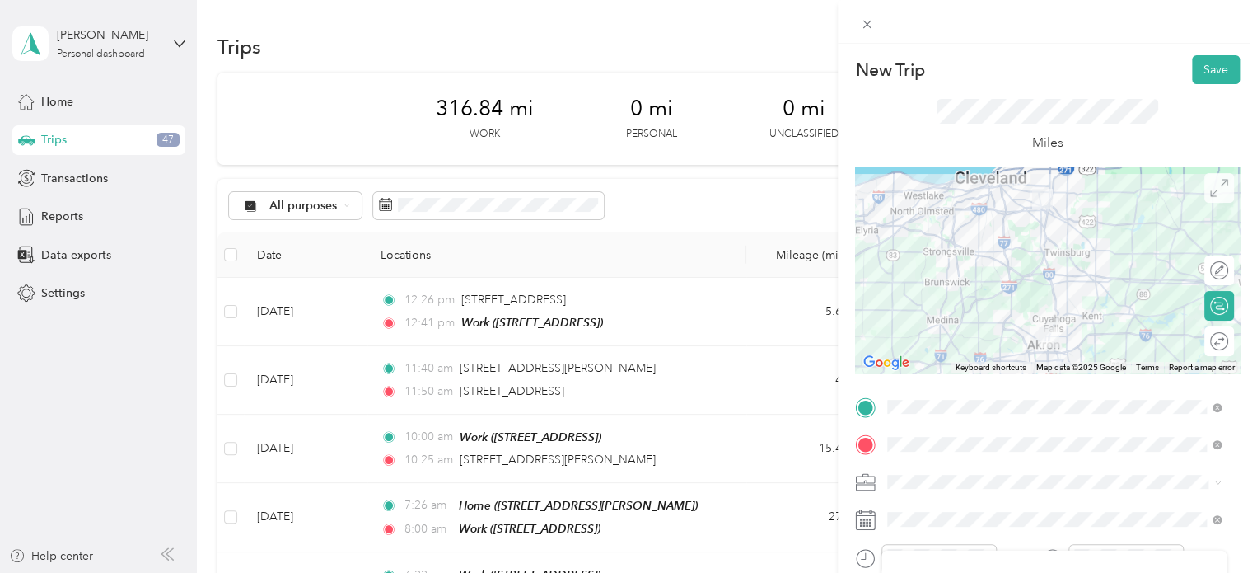
scroll to position [0, 0]
click at [1201, 67] on button "Save" at bounding box center [1216, 69] width 48 height 29
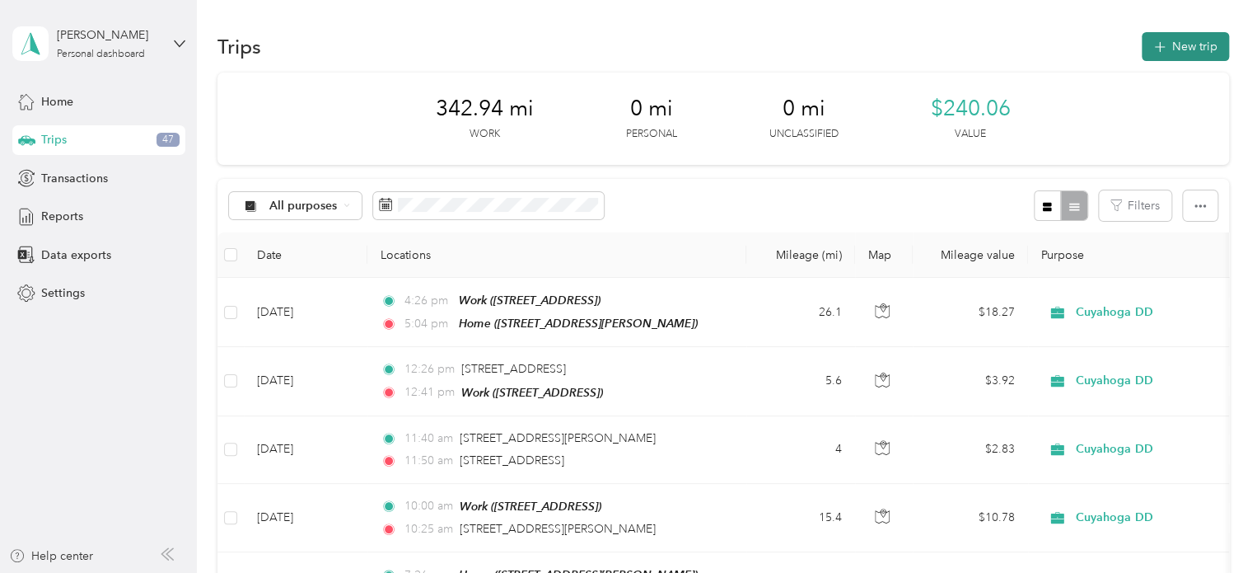
click at [1200, 41] on button "New trip" at bounding box center [1185, 46] width 87 height 29
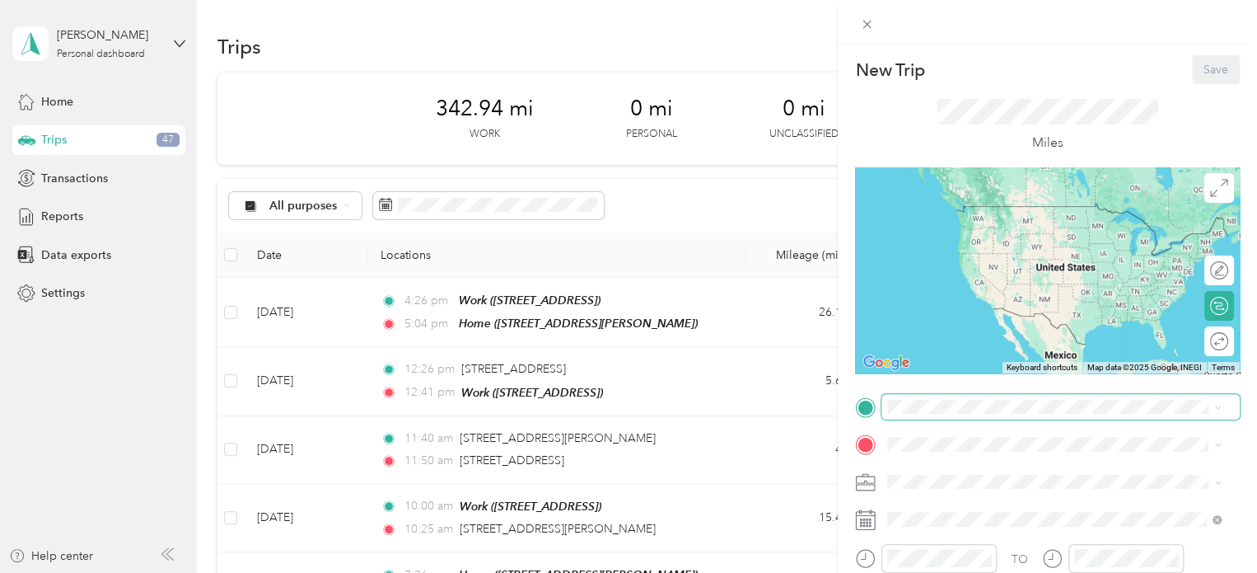
click at [916, 398] on span at bounding box center [1061, 407] width 358 height 26
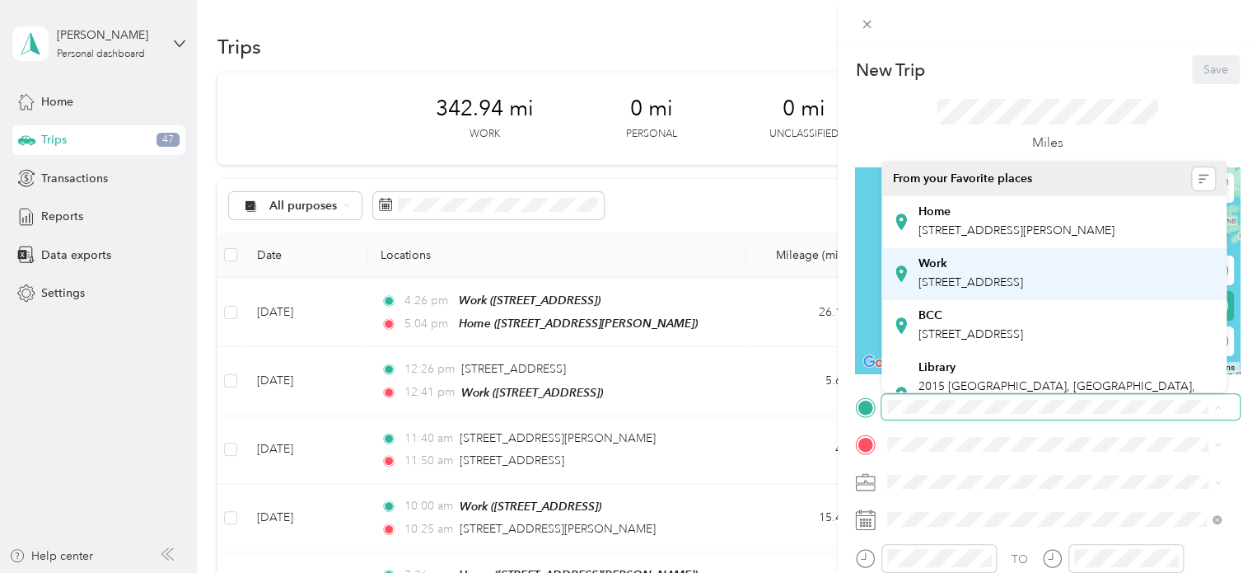
scroll to position [495, 0]
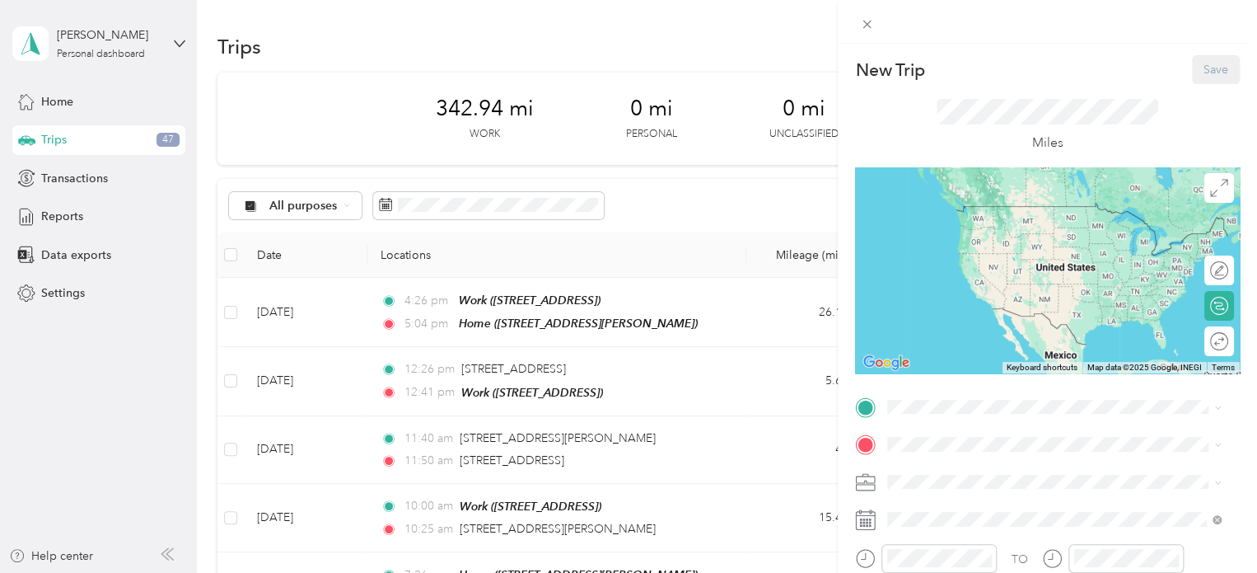
click at [952, 244] on li "Home [STREET_ADDRESS][PERSON_NAME]" at bounding box center [1054, 209] width 345 height 87
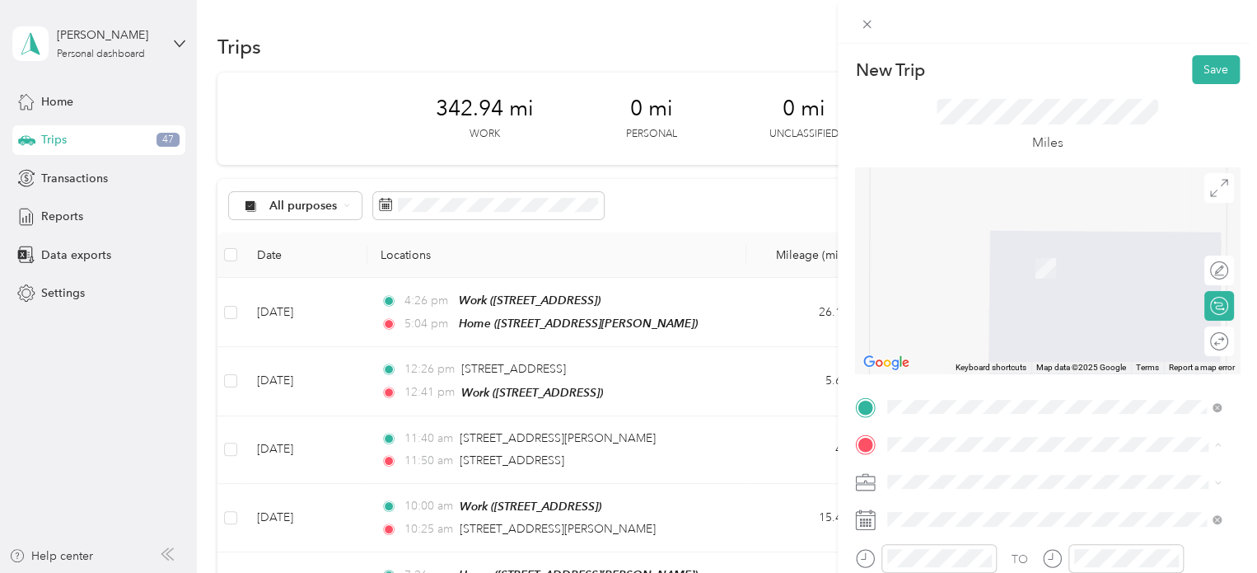
click at [957, 322] on div "Work [STREET_ADDRESS]" at bounding box center [971, 311] width 105 height 35
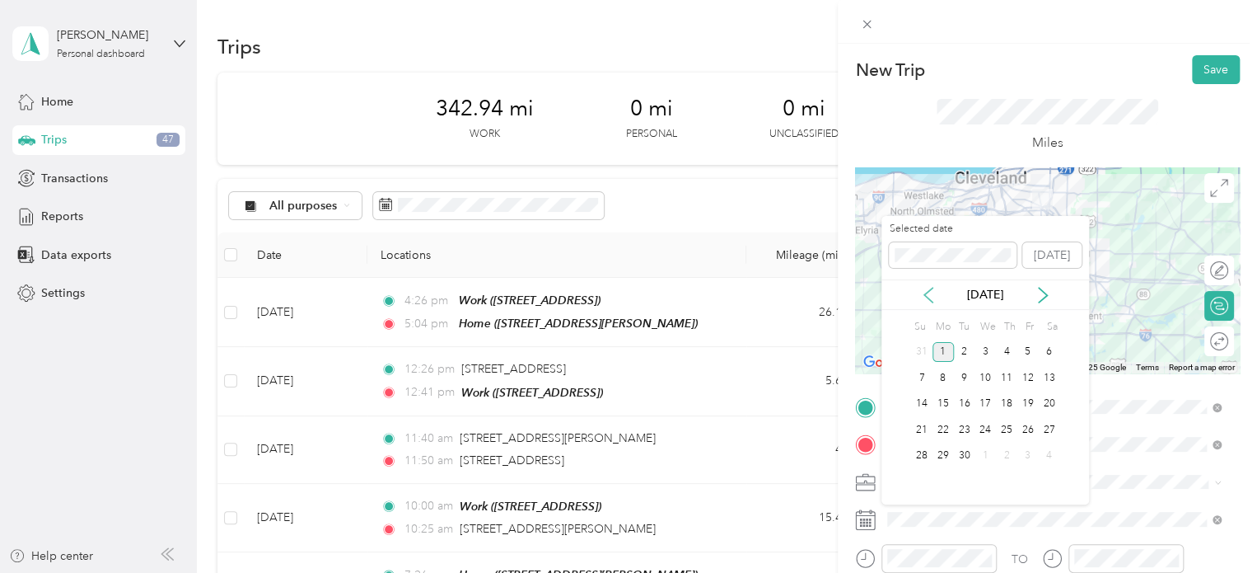
click at [920, 299] on icon at bounding box center [928, 295] width 16 height 16
click at [943, 395] on div "11" at bounding box center [943, 404] width 21 height 21
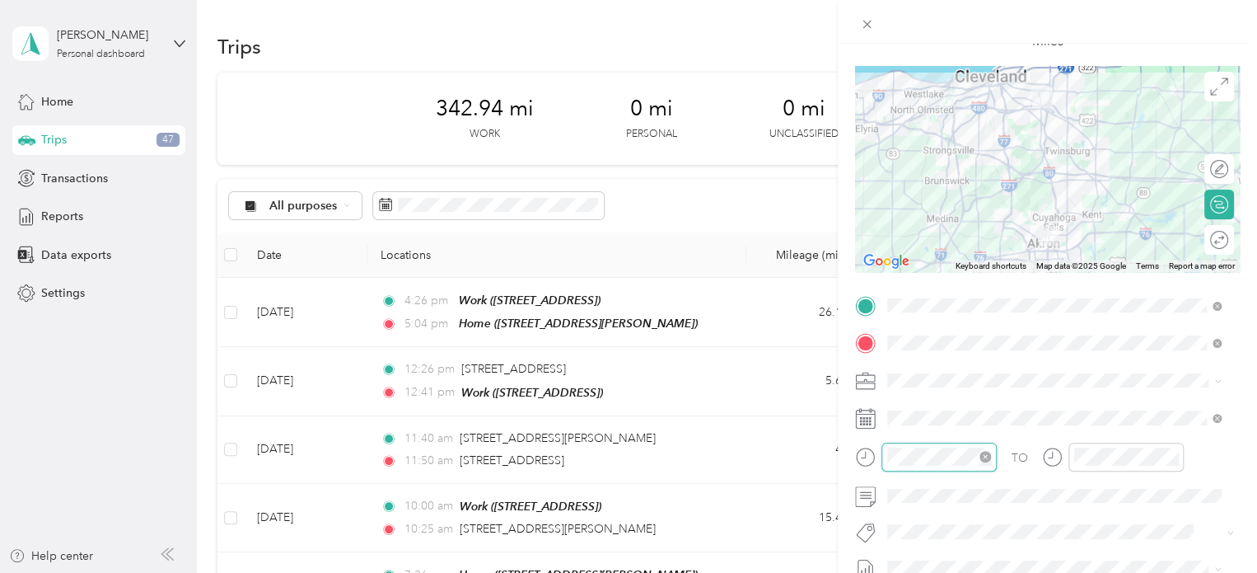
scroll to position [115, 0]
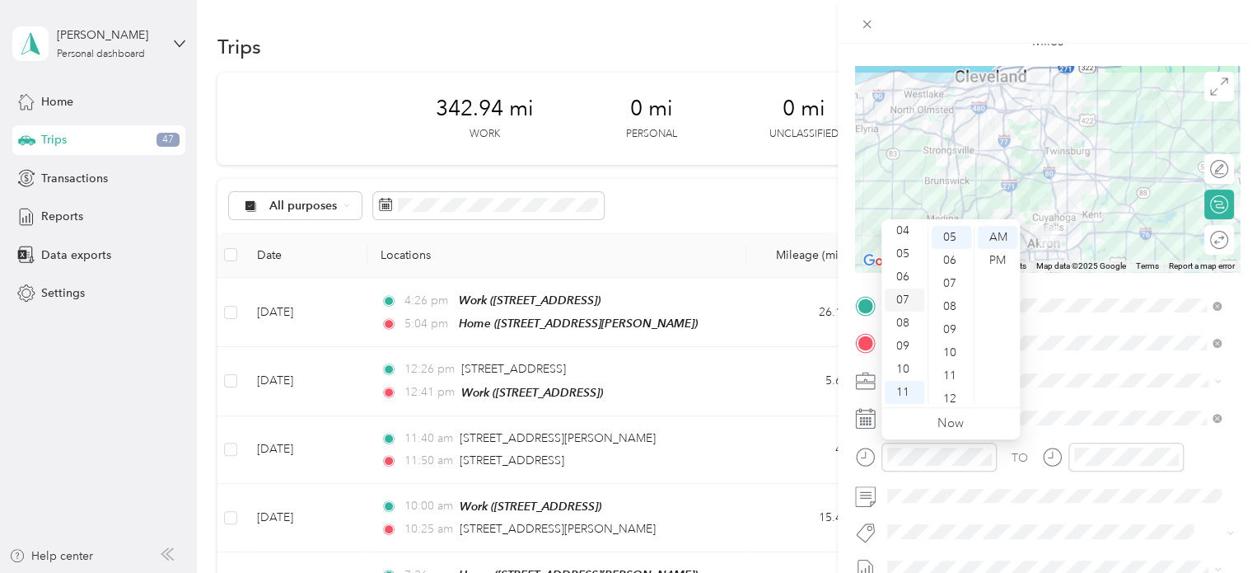
click at [901, 292] on div "07" at bounding box center [905, 299] width 40 height 23
click at [946, 296] on div "47" at bounding box center [952, 303] width 40 height 23
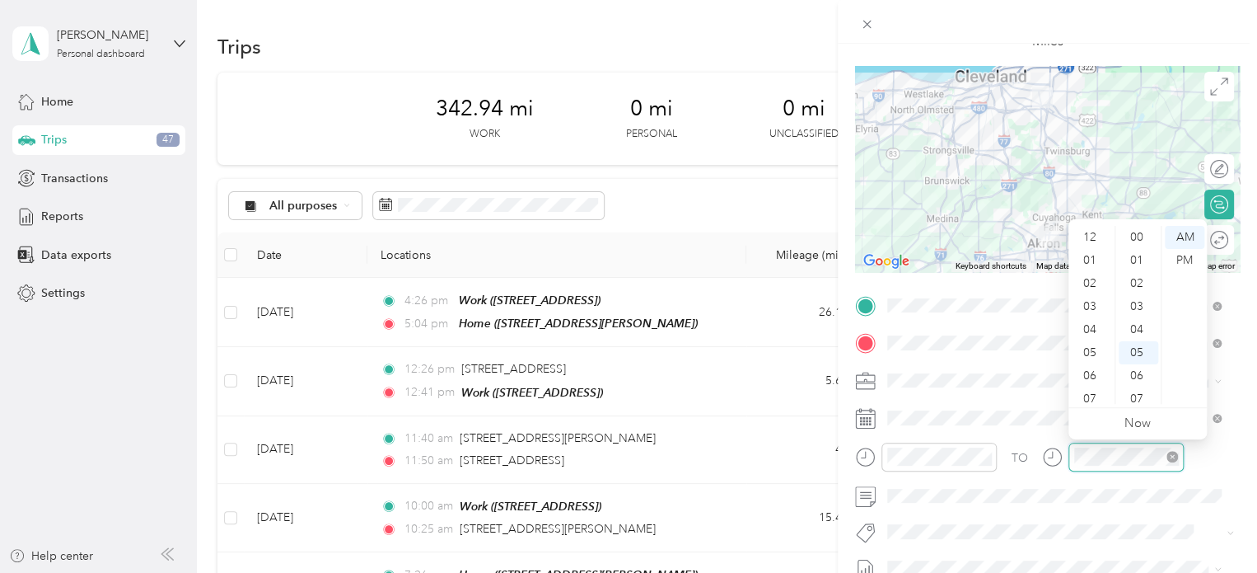
scroll to position [99, 0]
click at [1097, 320] on div "08" at bounding box center [1092, 322] width 40 height 23
click at [1135, 287] on div "19" at bounding box center [1139, 288] width 40 height 23
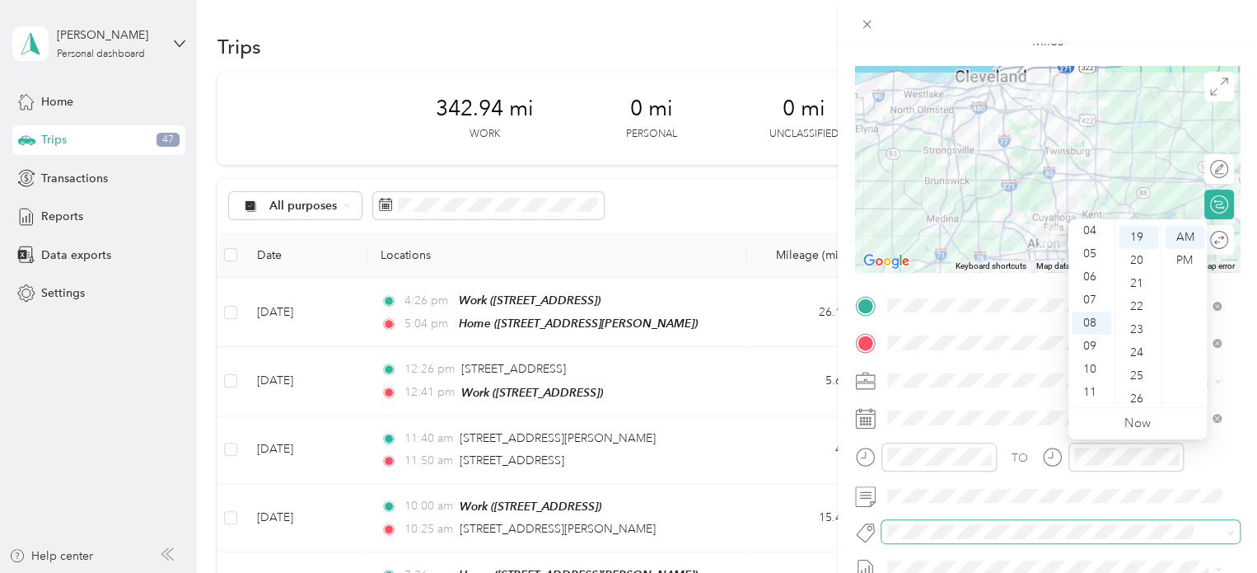
click at [1069, 520] on span at bounding box center [1061, 531] width 358 height 23
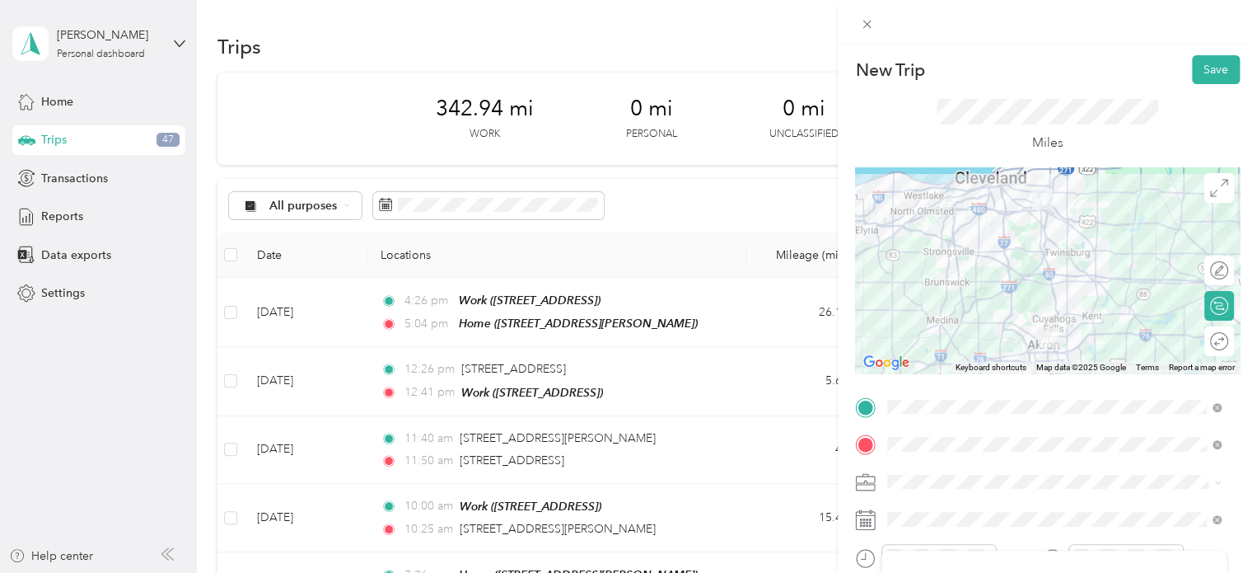
scroll to position [0, 0]
click at [1202, 70] on button "Save" at bounding box center [1216, 69] width 48 height 29
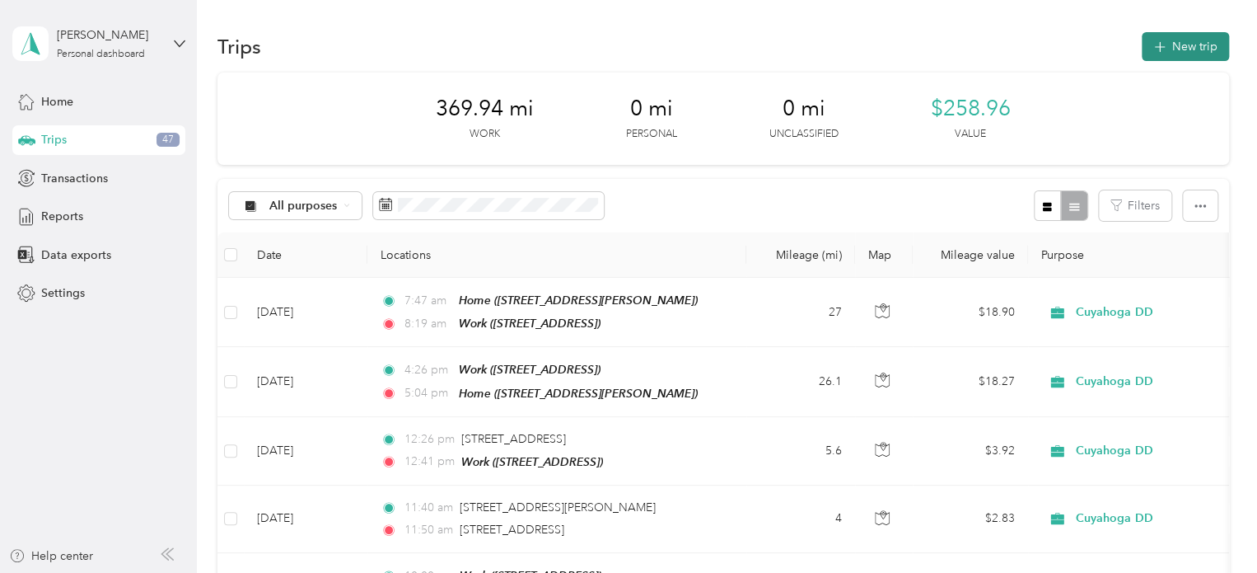
click at [1166, 49] on button "New trip" at bounding box center [1185, 46] width 87 height 29
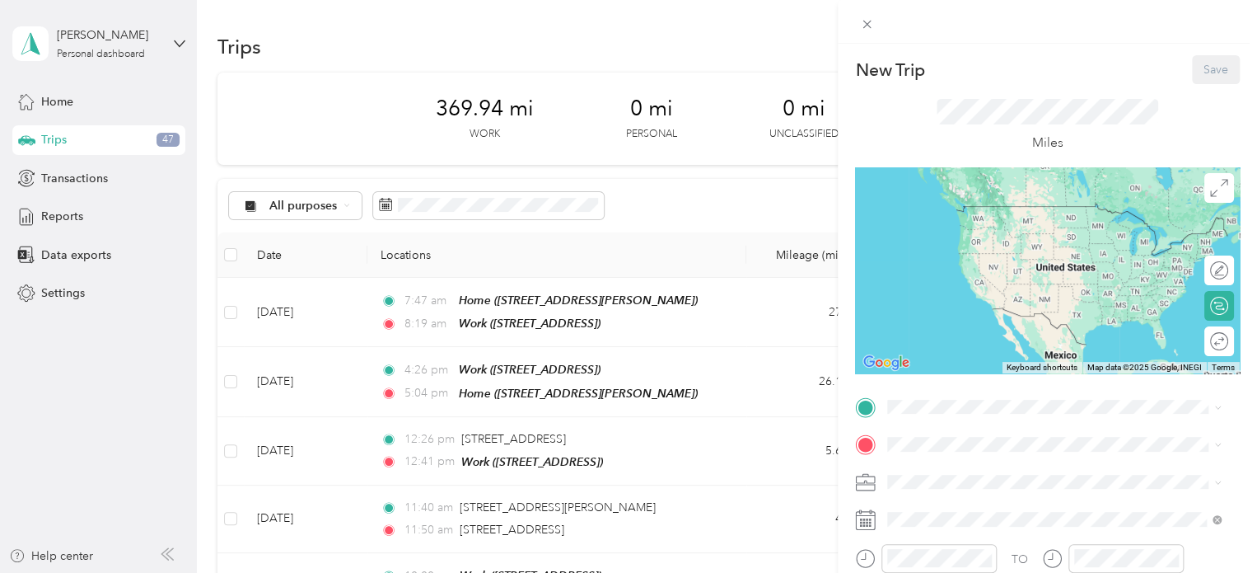
click at [909, 392] on div "New Trip Save This trip cannot be edited because it is either under review, app…" at bounding box center [1047, 423] width 385 height 737
click at [902, 397] on span at bounding box center [1061, 407] width 358 height 26
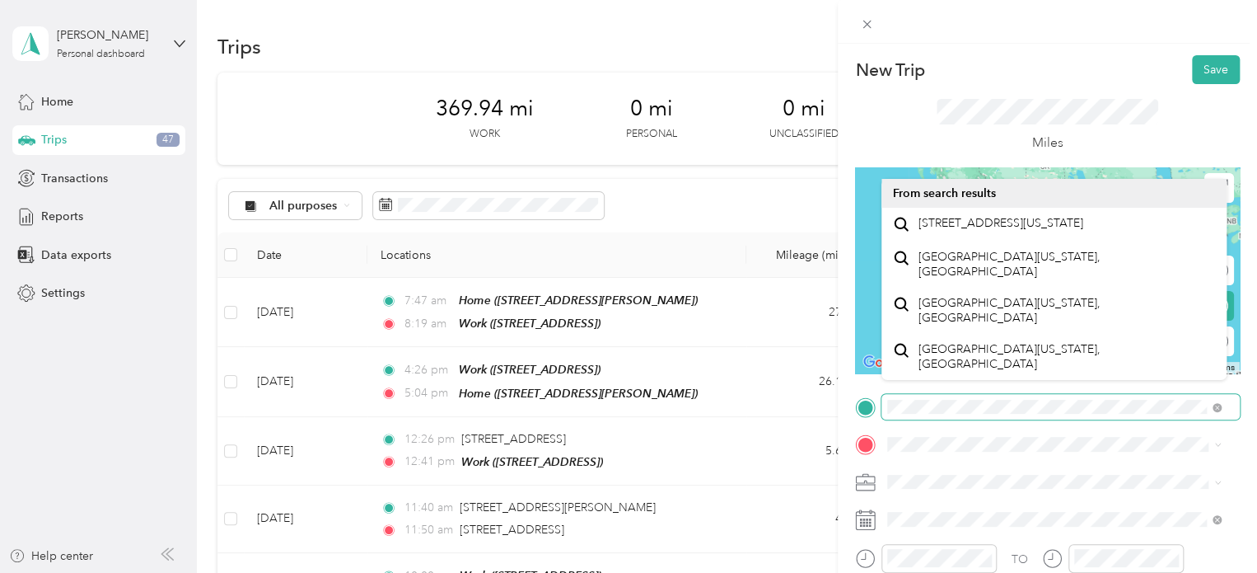
click at [718, 415] on div "New Trip Save This trip cannot be edited because it is either under review, app…" at bounding box center [628, 286] width 1257 height 573
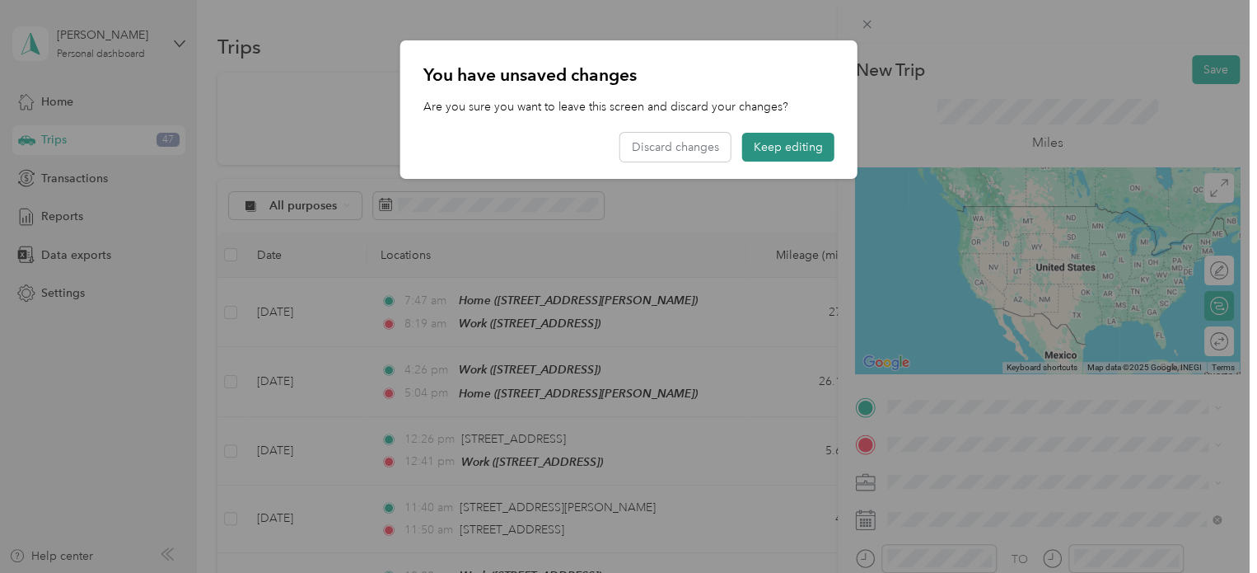
click at [788, 155] on button "Keep editing" at bounding box center [788, 147] width 92 height 29
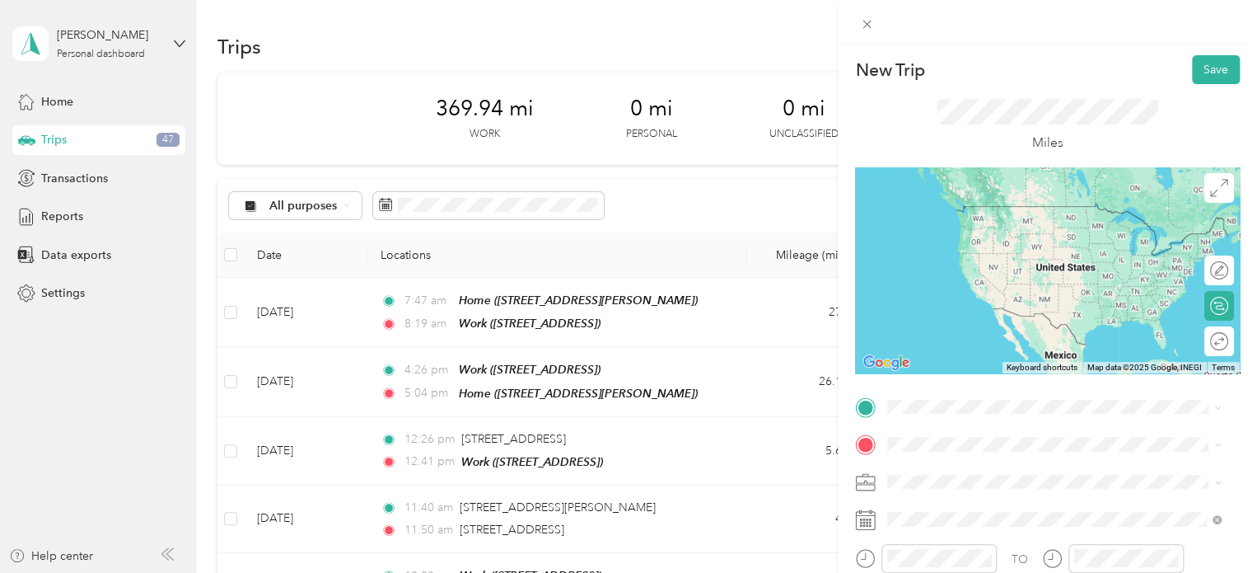
click at [933, 236] on span "[STREET_ADDRESS]" at bounding box center [971, 230] width 105 height 14
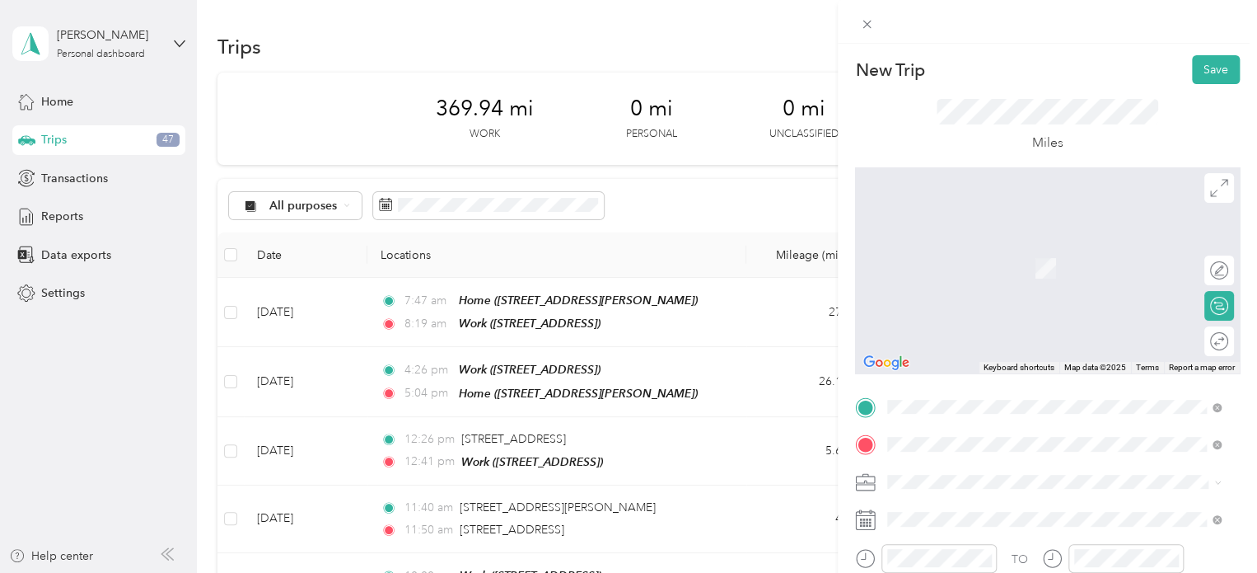
click at [958, 278] on li "[STREET_ADDRESS][US_STATE]" at bounding box center [1054, 262] width 345 height 34
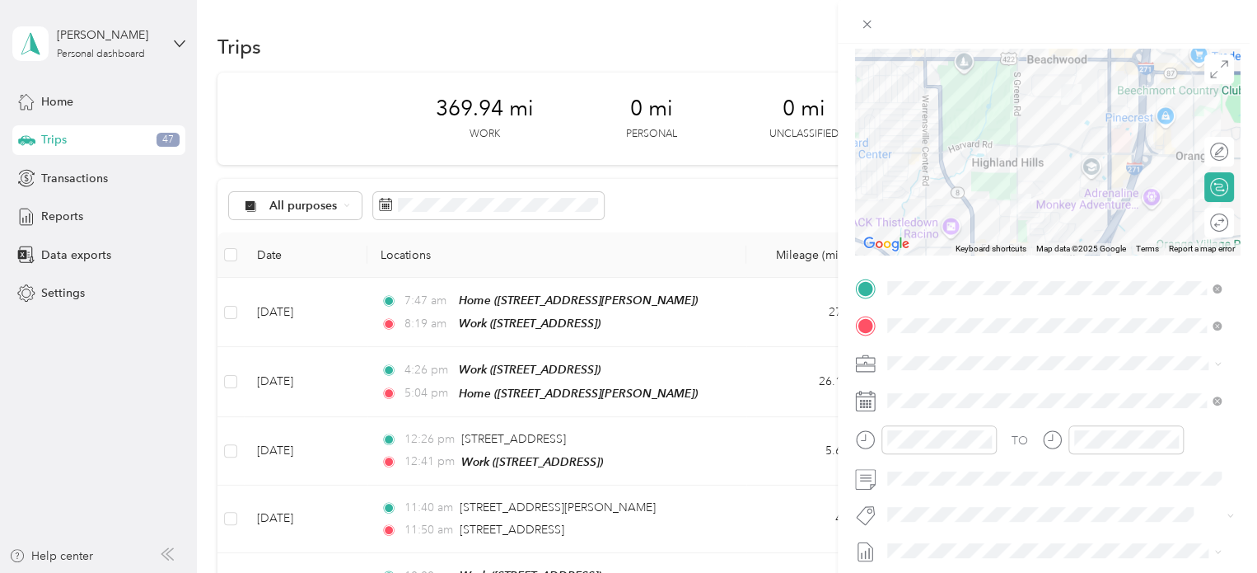
scroll to position [124, 0]
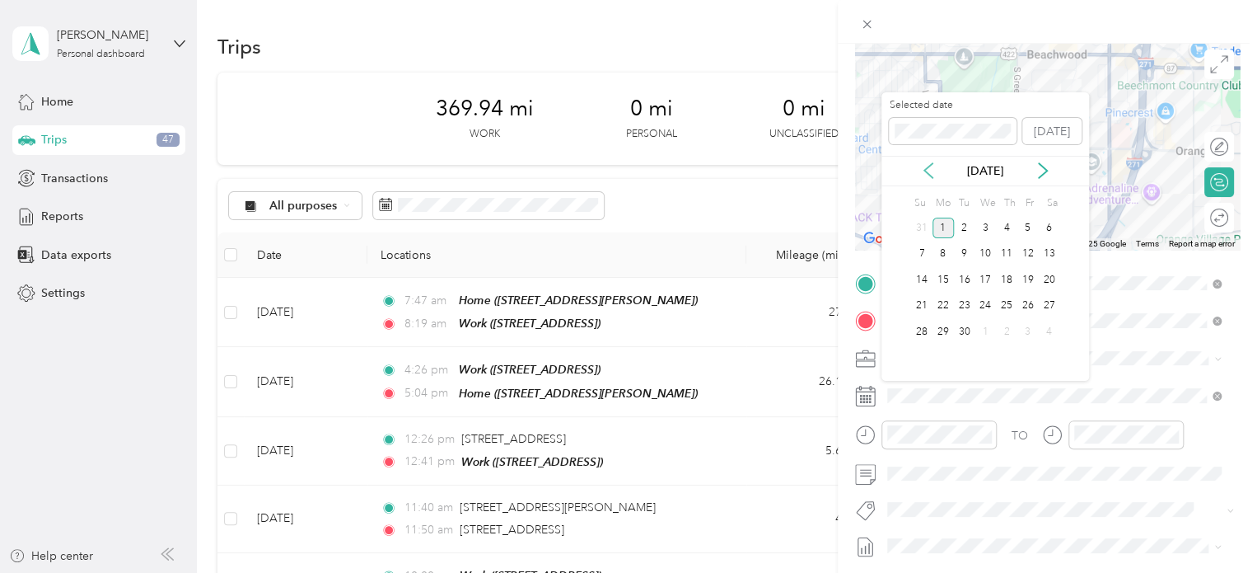
click at [931, 171] on icon at bounding box center [928, 170] width 16 height 16
click at [947, 278] on div "11" at bounding box center [943, 279] width 21 height 21
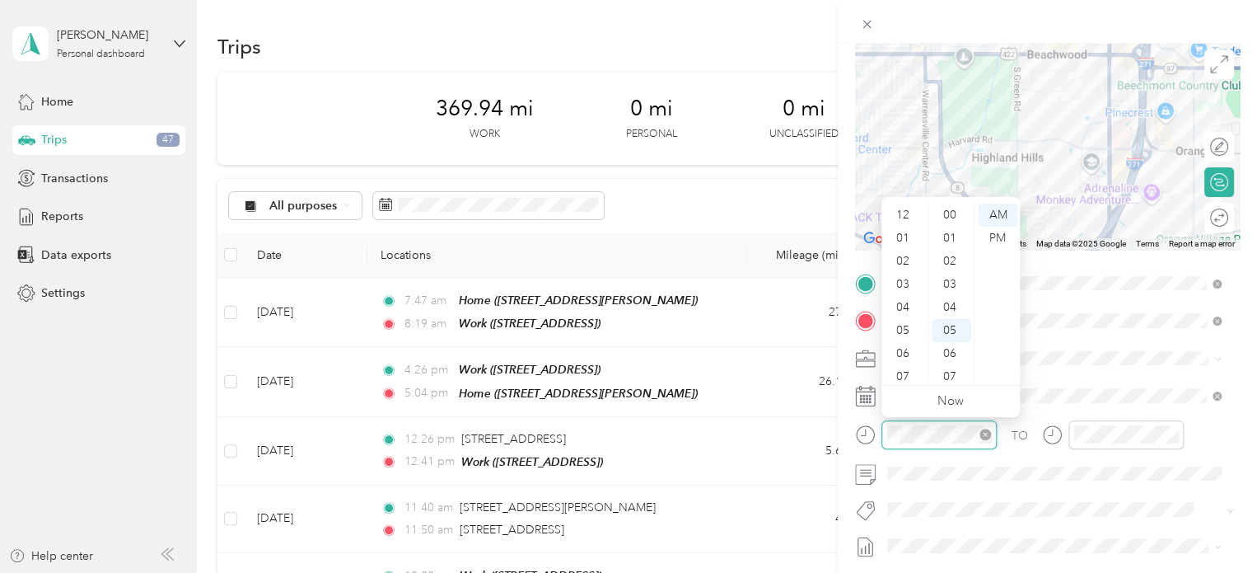
scroll to position [99, 0]
click at [903, 325] on div "09" at bounding box center [905, 323] width 40 height 23
click at [950, 209] on div "52" at bounding box center [952, 208] width 40 height 23
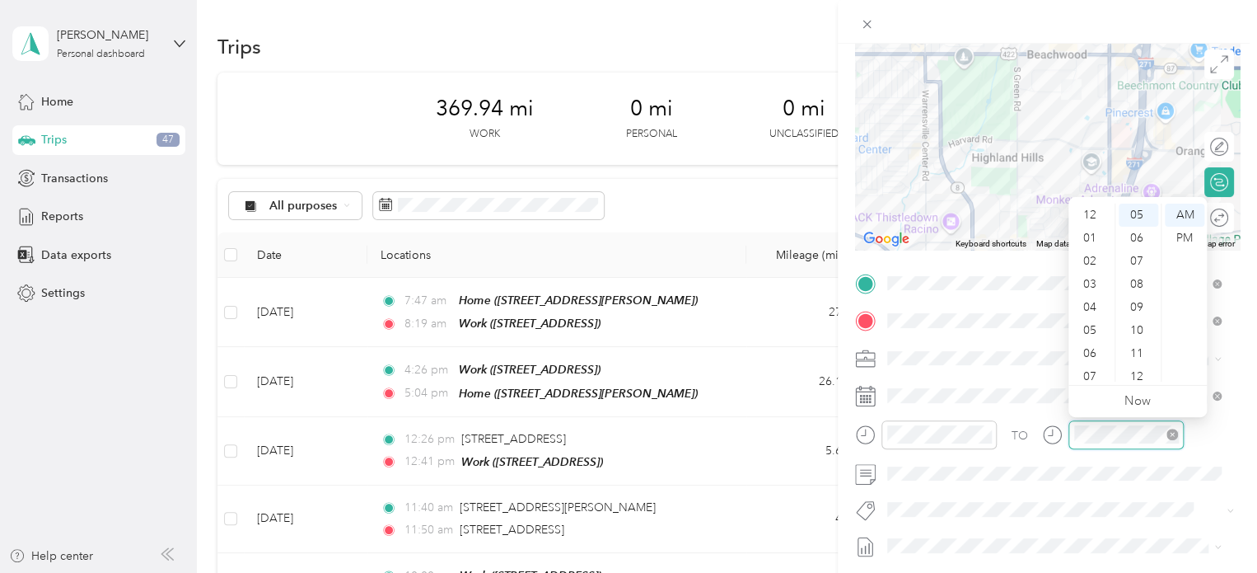
scroll to position [99, 0]
click at [1091, 317] on div "09" at bounding box center [1092, 323] width 40 height 23
click at [1135, 349] on div "58" at bounding box center [1139, 346] width 40 height 23
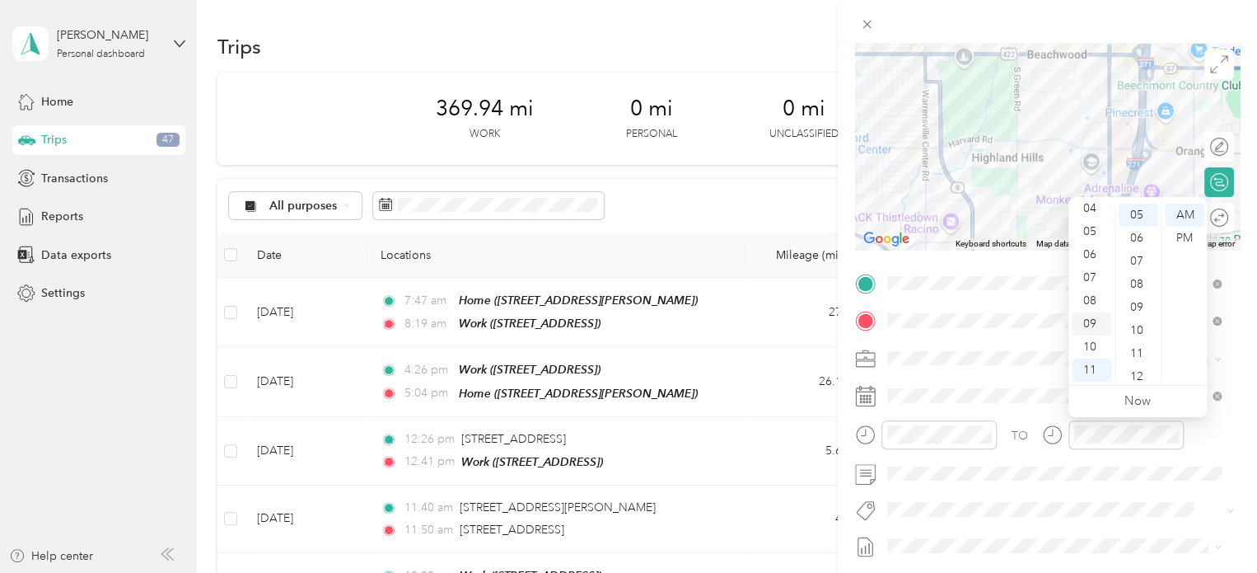
click at [1093, 322] on div "09" at bounding box center [1092, 323] width 40 height 23
click at [1136, 345] on div "58" at bounding box center [1139, 346] width 40 height 23
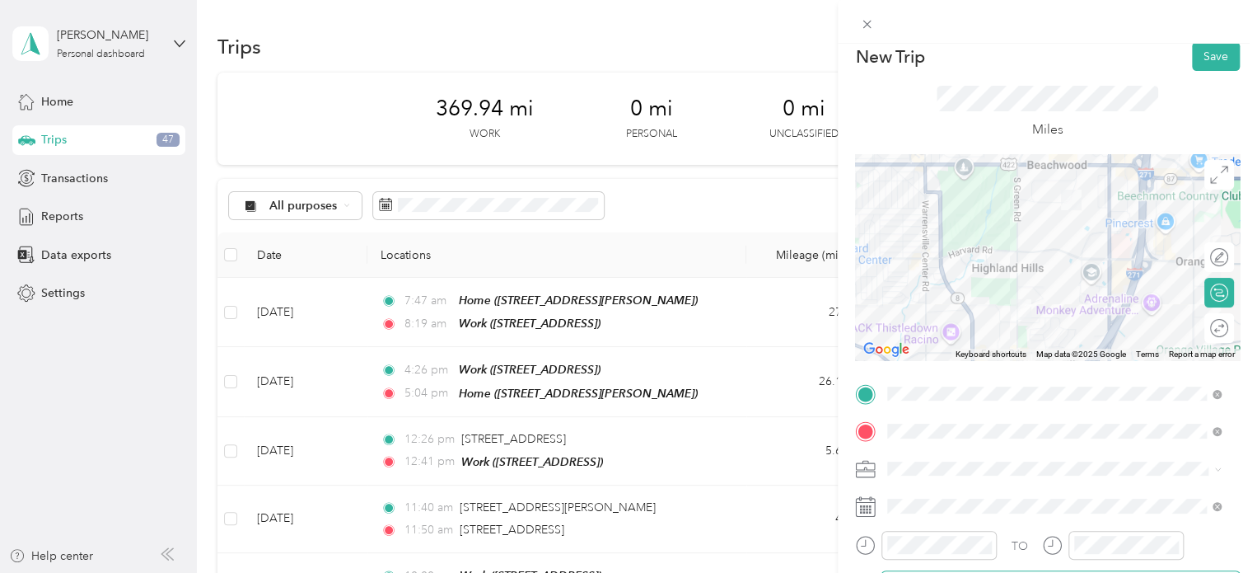
scroll to position [5, 0]
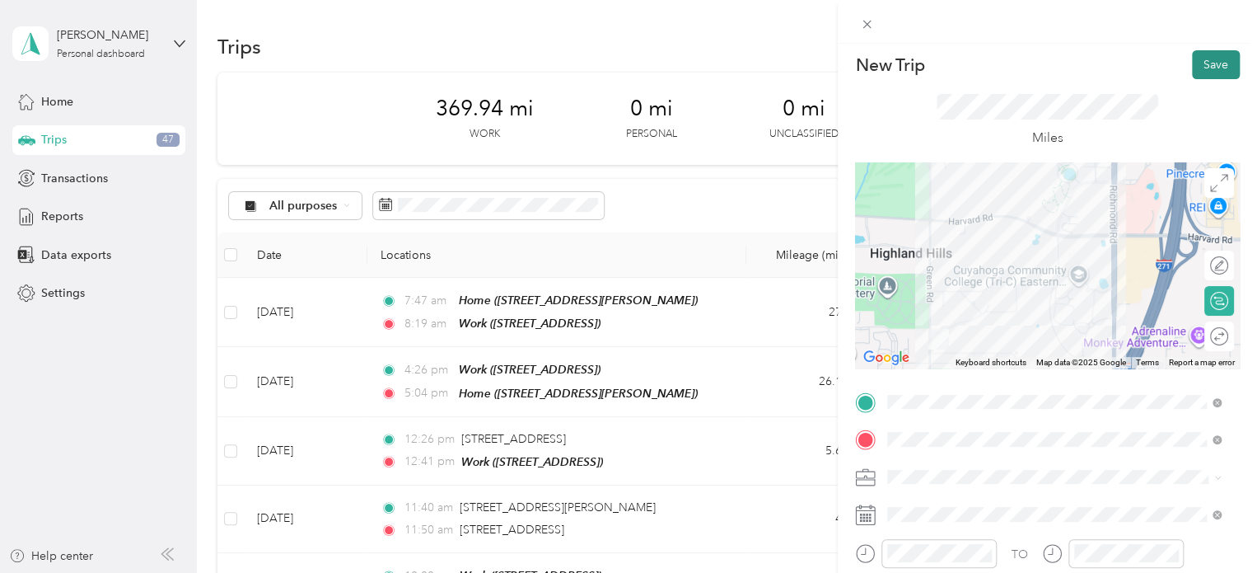
click at [1212, 58] on button "Save" at bounding box center [1216, 64] width 48 height 29
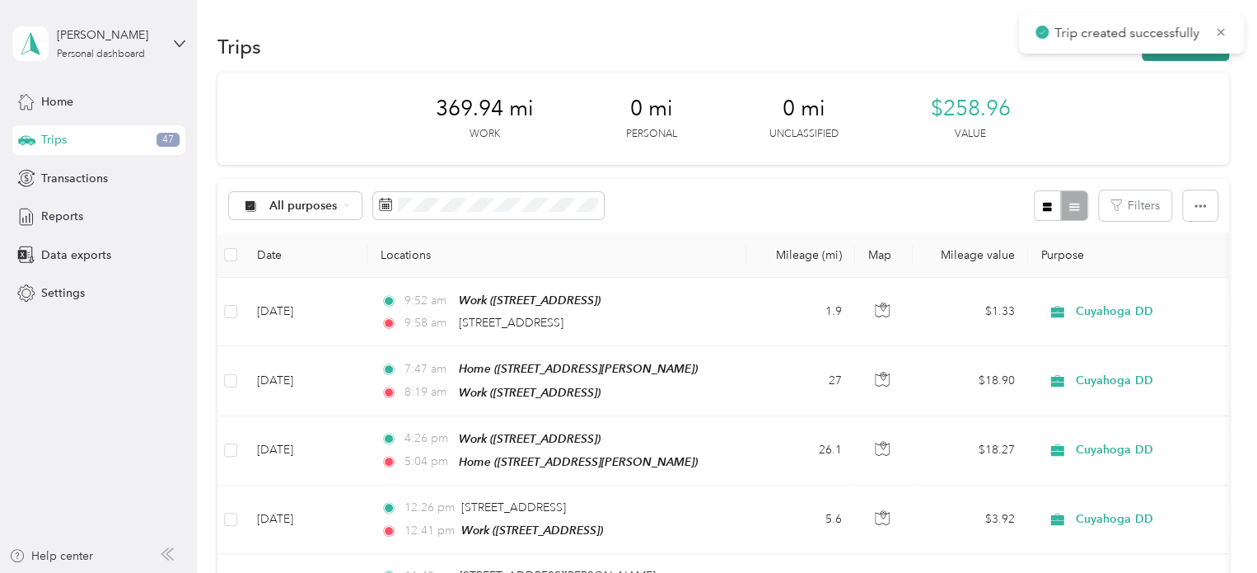
click at [1142, 54] on button "New trip" at bounding box center [1185, 46] width 87 height 29
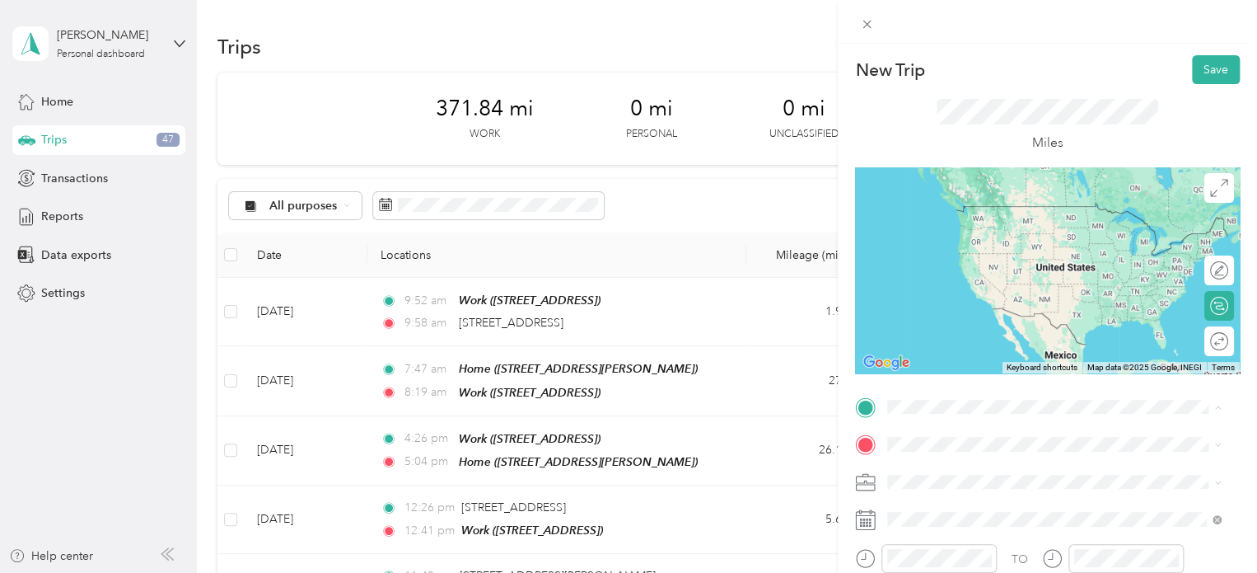
click at [944, 231] on span "[STREET_ADDRESS][US_STATE]" at bounding box center [1001, 223] width 165 height 15
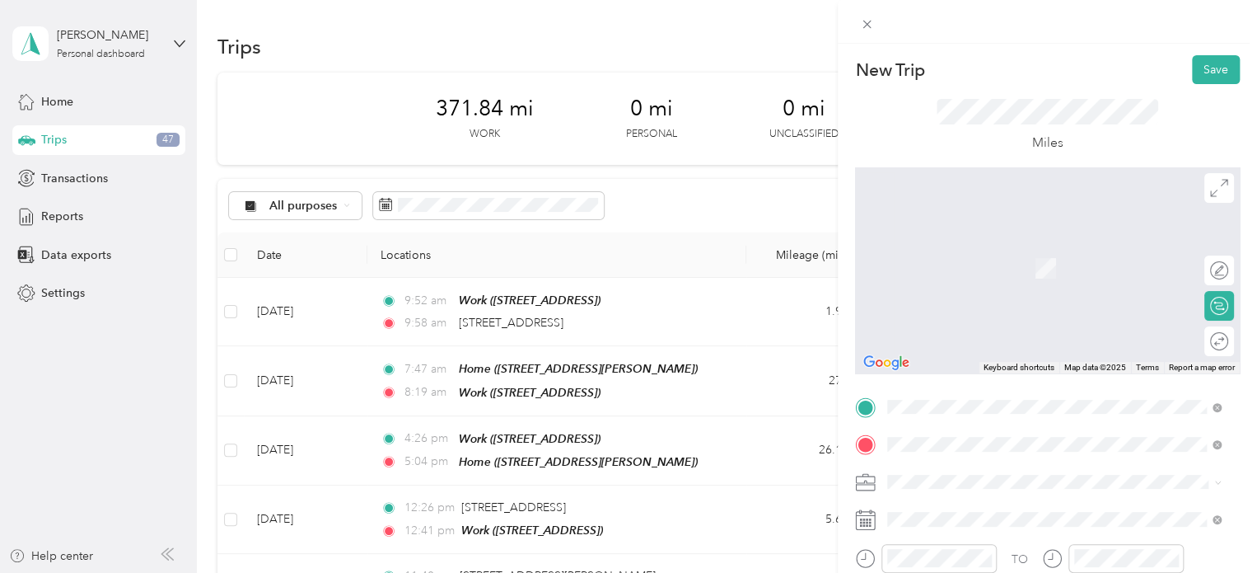
click at [966, 275] on span "[STREET_ADDRESS]" at bounding box center [971, 268] width 105 height 14
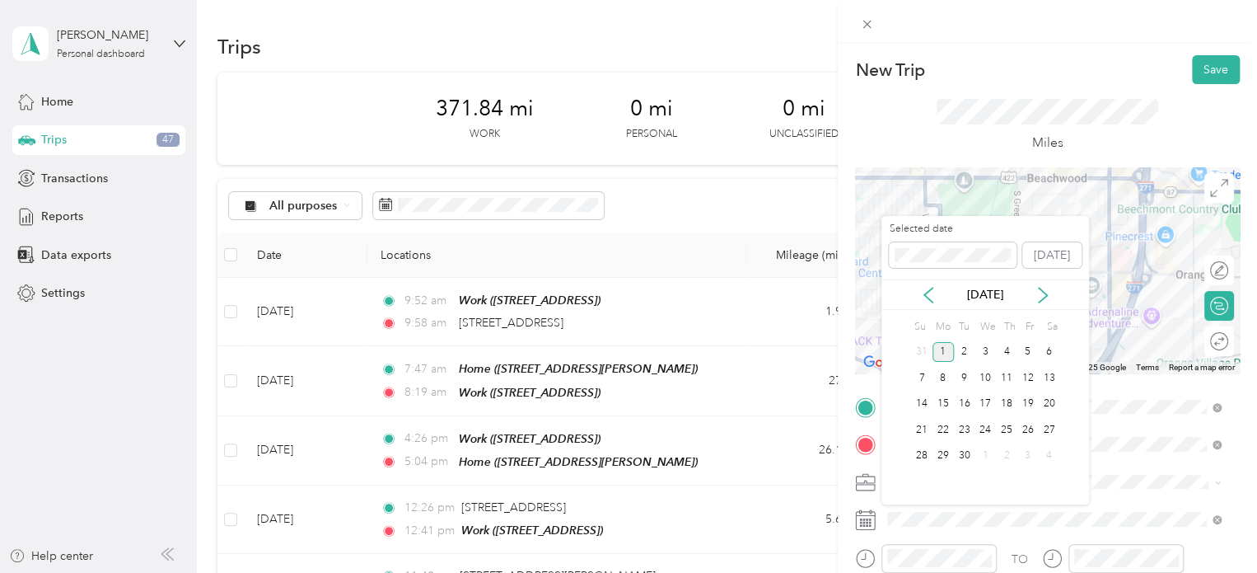
click at [916, 309] on div "[DATE]" at bounding box center [986, 294] width 208 height 30
click at [925, 300] on icon at bounding box center [928, 295] width 16 height 16
click at [940, 402] on div "11" at bounding box center [943, 404] width 21 height 21
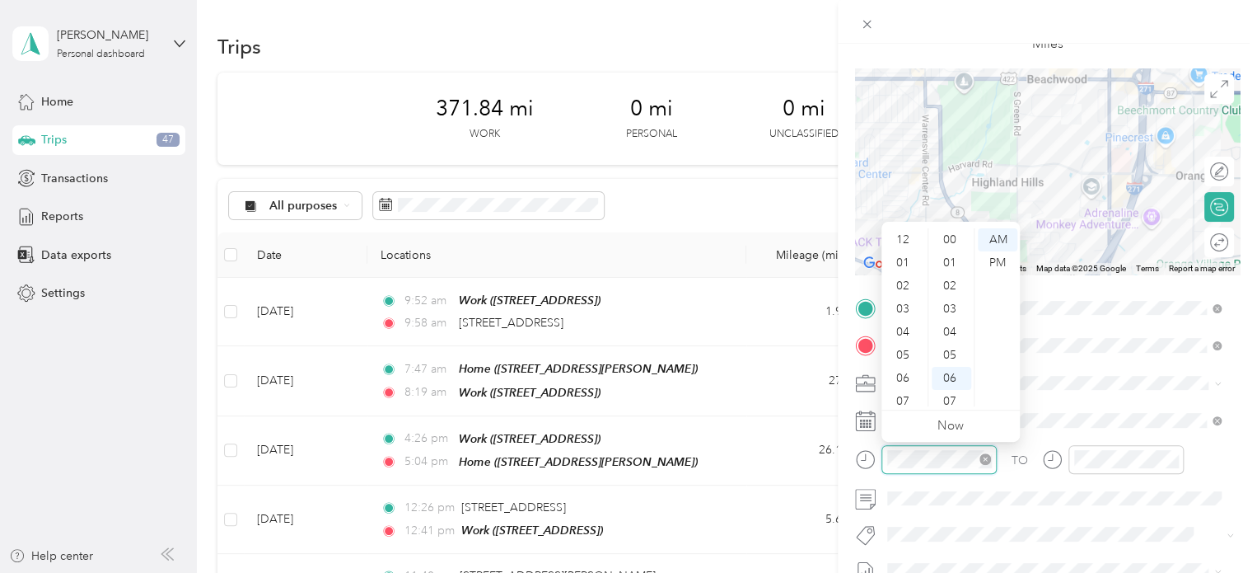
scroll to position [99, 0]
click at [900, 372] on div "10" at bounding box center [905, 371] width 40 height 23
click at [952, 330] on div "51" at bounding box center [952, 333] width 40 height 23
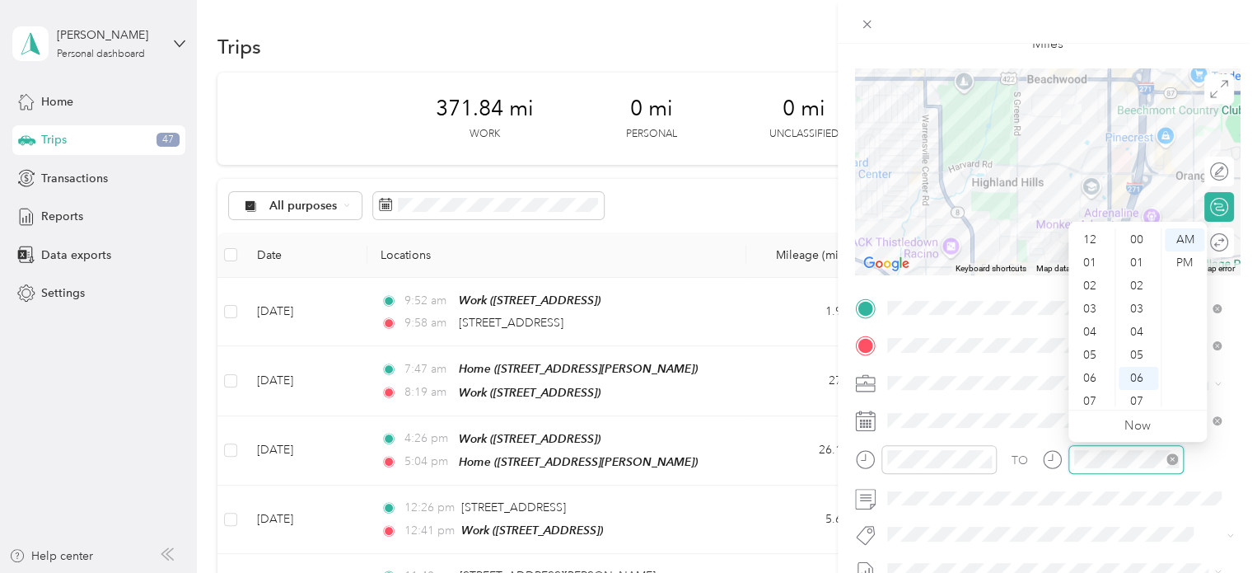
scroll to position [99, 0]
click at [1094, 365] on div "10" at bounding box center [1092, 371] width 40 height 23
click at [1139, 352] on div "57" at bounding box center [1139, 348] width 40 height 23
click at [1063, 518] on div "TO Add photo" at bounding box center [1047, 494] width 385 height 398
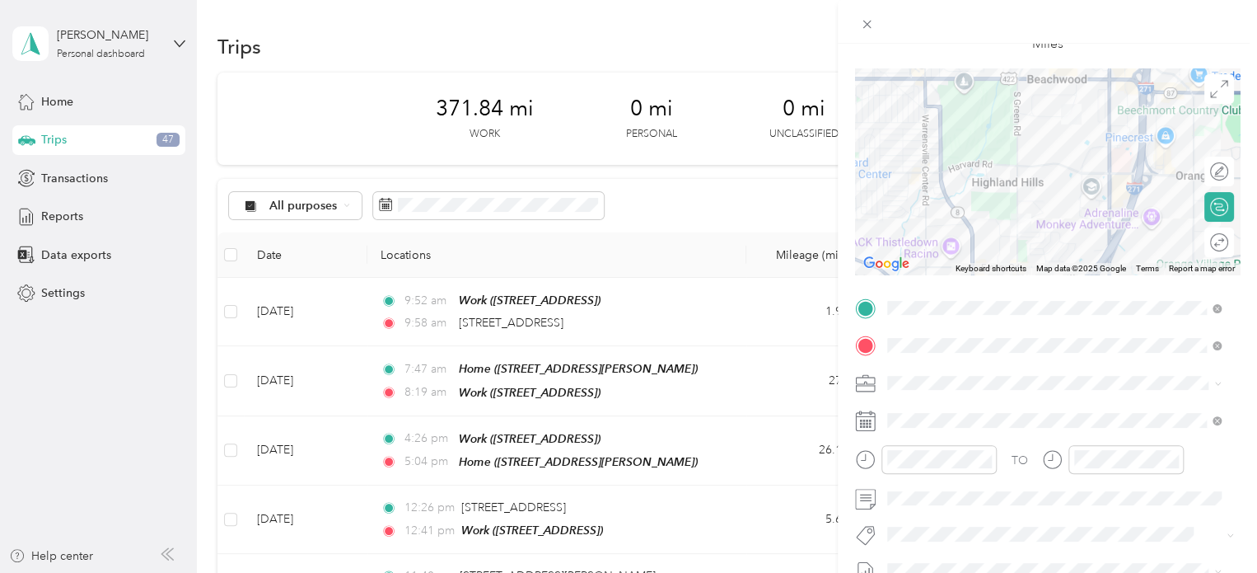
scroll to position [0, 0]
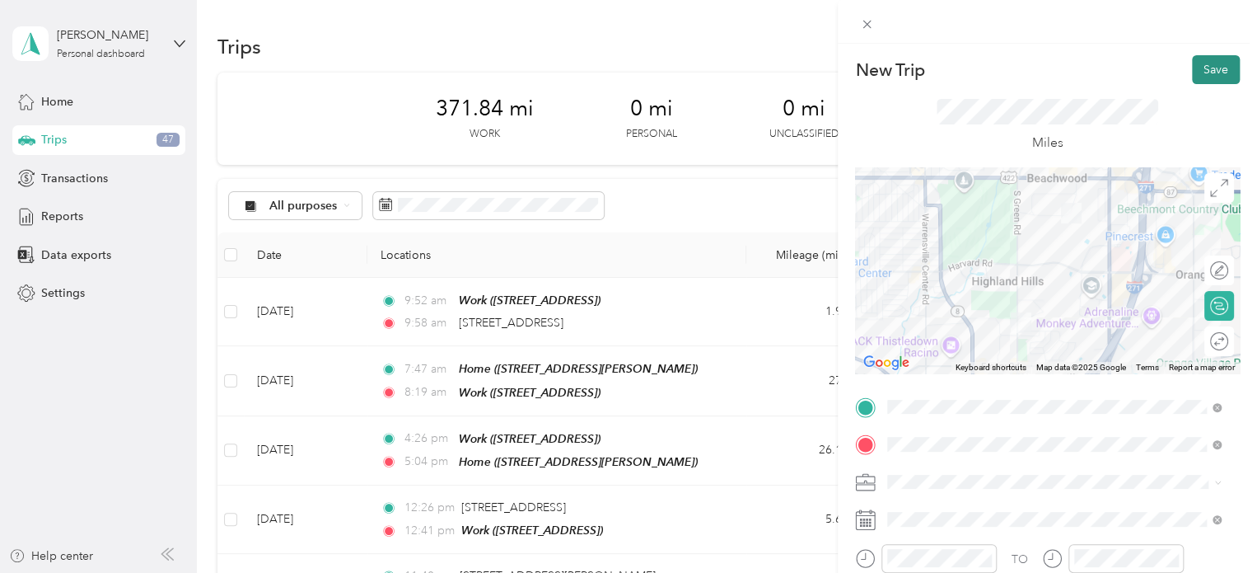
click at [1193, 67] on button "Save" at bounding box center [1216, 69] width 48 height 29
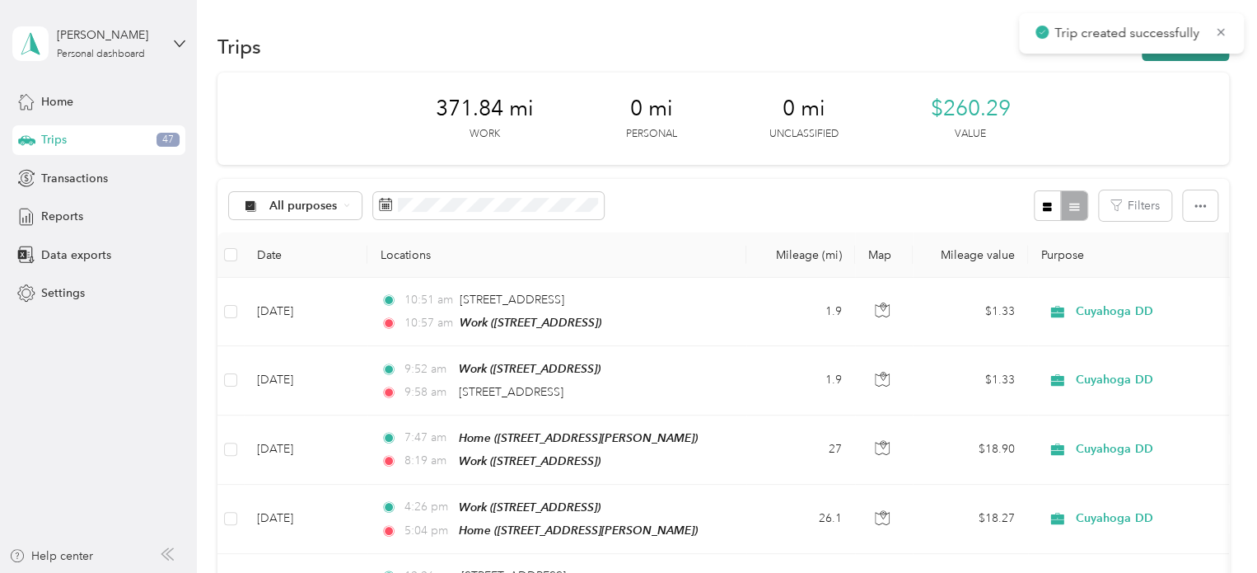
click at [1195, 58] on button "New trip" at bounding box center [1185, 46] width 87 height 29
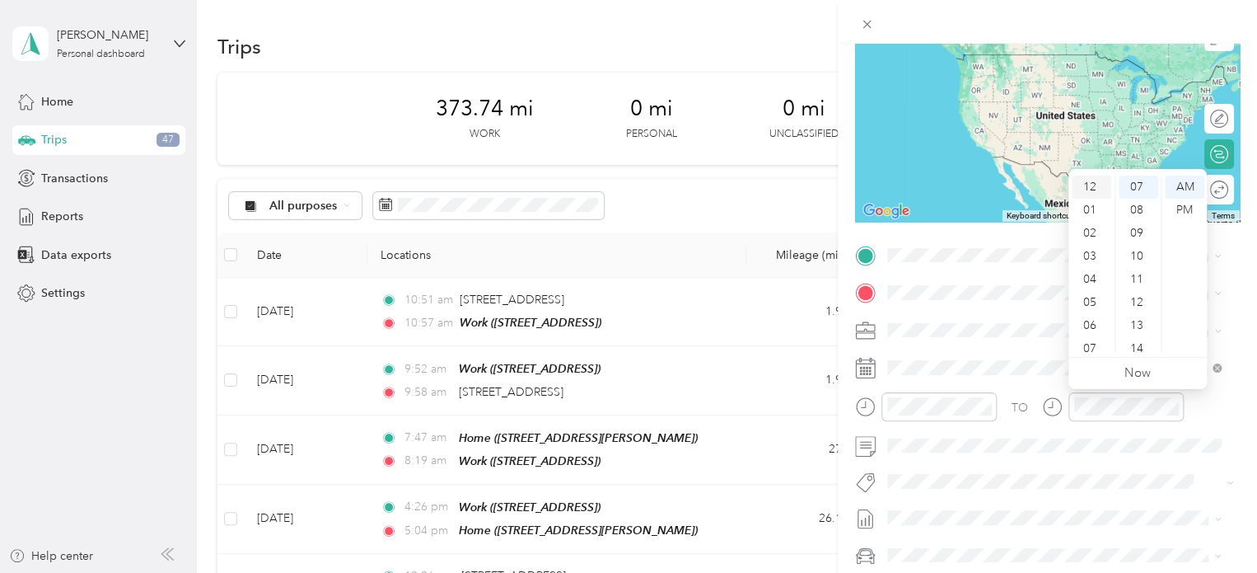
click at [1091, 188] on div "12" at bounding box center [1092, 186] width 40 height 23
click at [1136, 205] on div "04" at bounding box center [1139, 206] width 40 height 23
click at [1188, 217] on div "PM" at bounding box center [1185, 210] width 40 height 23
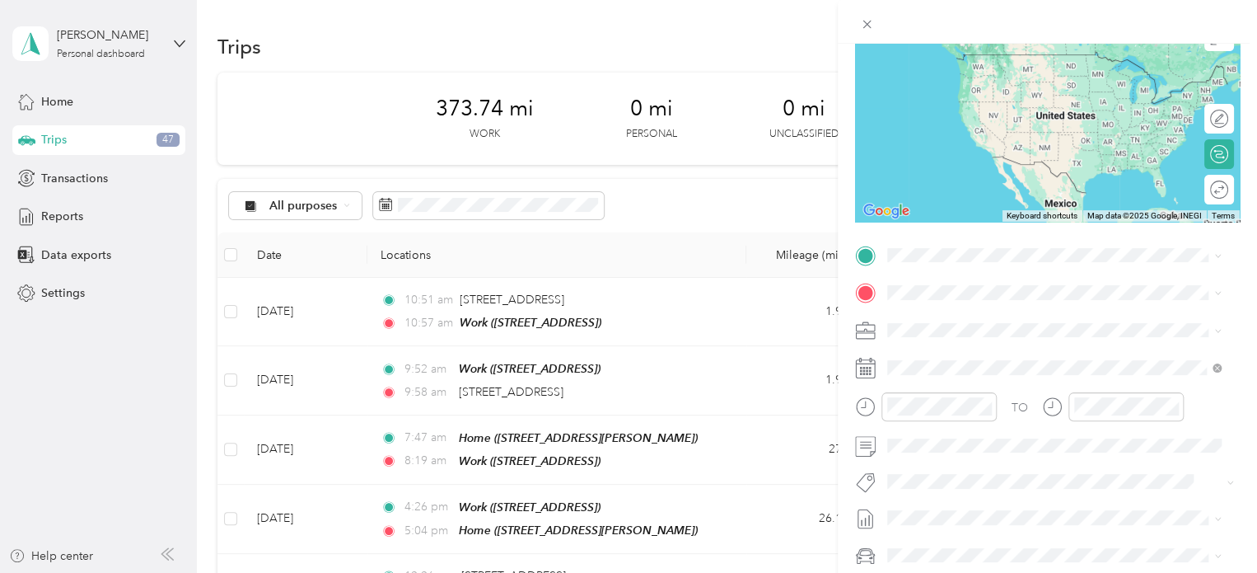
click at [922, 325] on div "Work [STREET_ADDRESS]" at bounding box center [971, 328] width 105 height 35
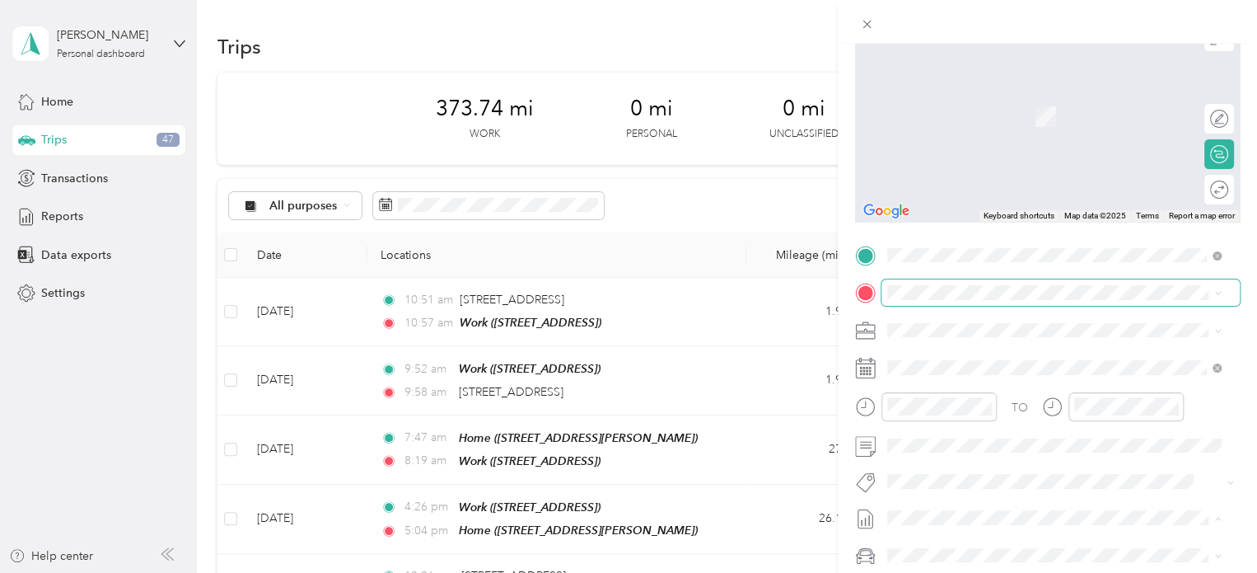
click at [957, 302] on span at bounding box center [1061, 292] width 358 height 26
click at [941, 356] on span "[STREET_ADDRESS][US_STATE]" at bounding box center [1001, 351] width 165 height 15
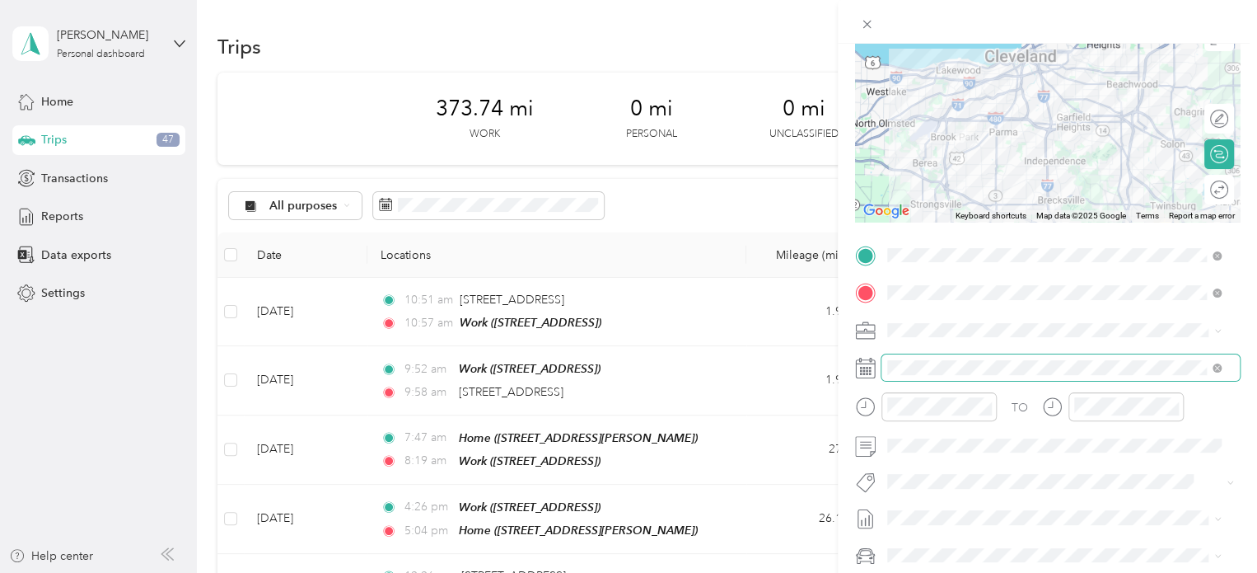
click at [921, 375] on span at bounding box center [1061, 367] width 358 height 26
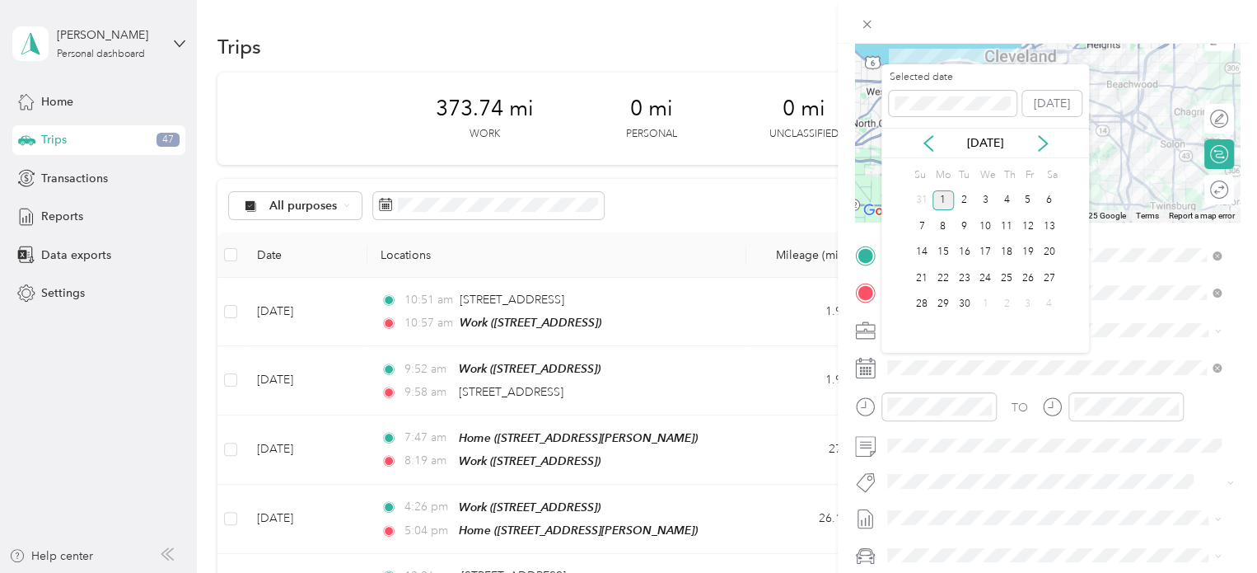
click at [928, 152] on div "[DATE]" at bounding box center [986, 143] width 208 height 30
click at [928, 147] on icon at bounding box center [928, 143] width 8 height 15
click at [945, 259] on div "11" at bounding box center [943, 252] width 21 height 21
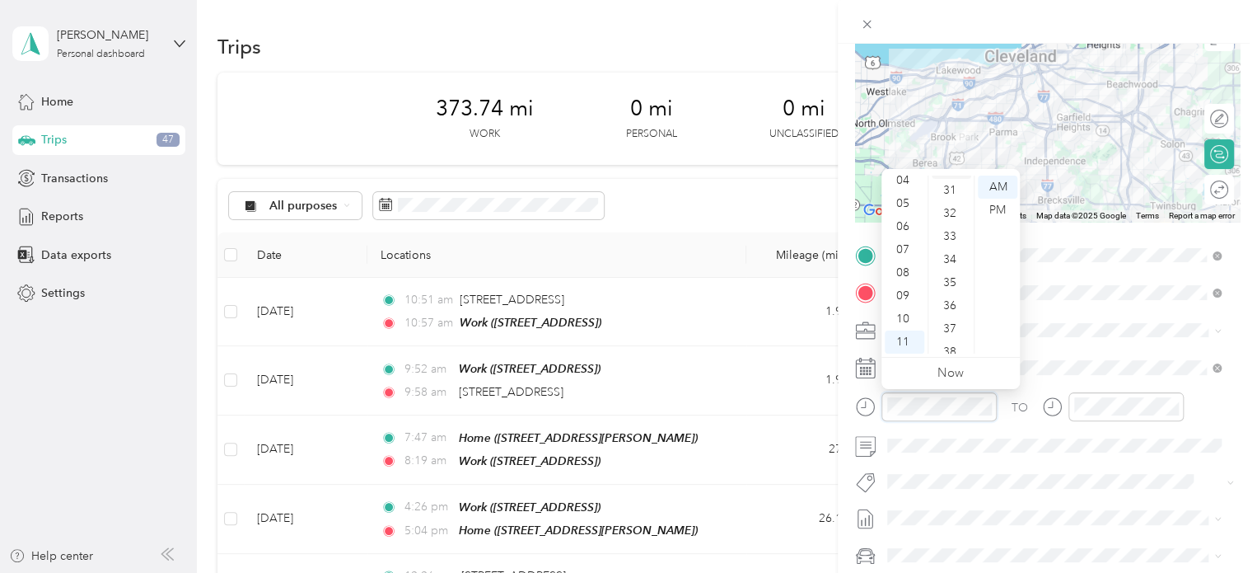
scroll to position [717, 0]
click at [952, 341] on div "38" at bounding box center [952, 346] width 40 height 23
click at [1028, 497] on div "TO Add photo" at bounding box center [1047, 441] width 385 height 398
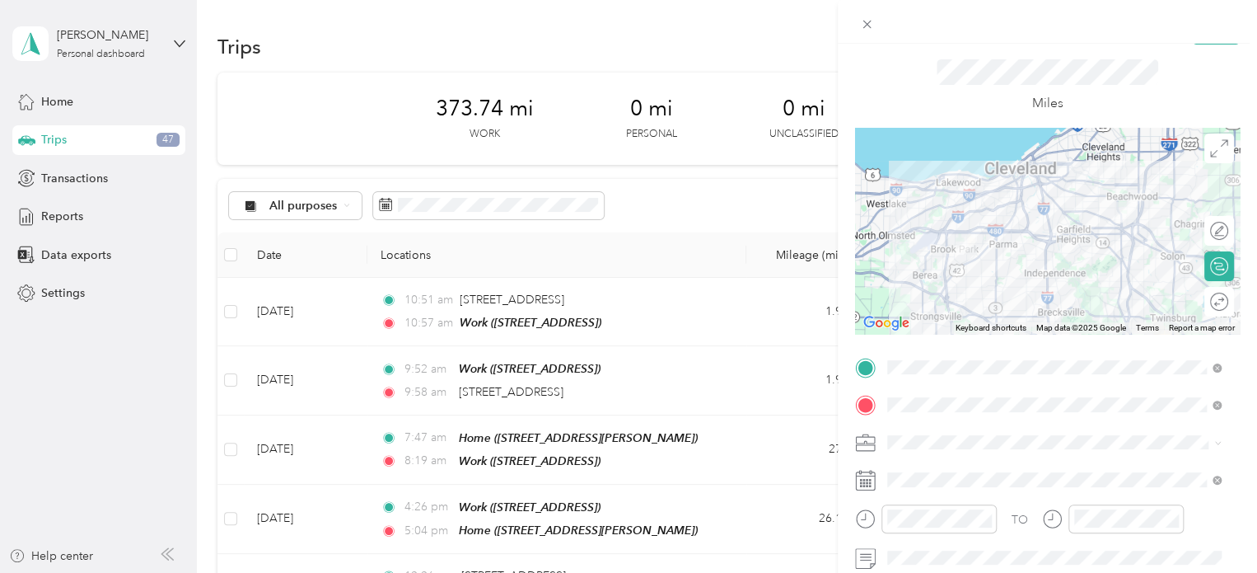
scroll to position [0, 0]
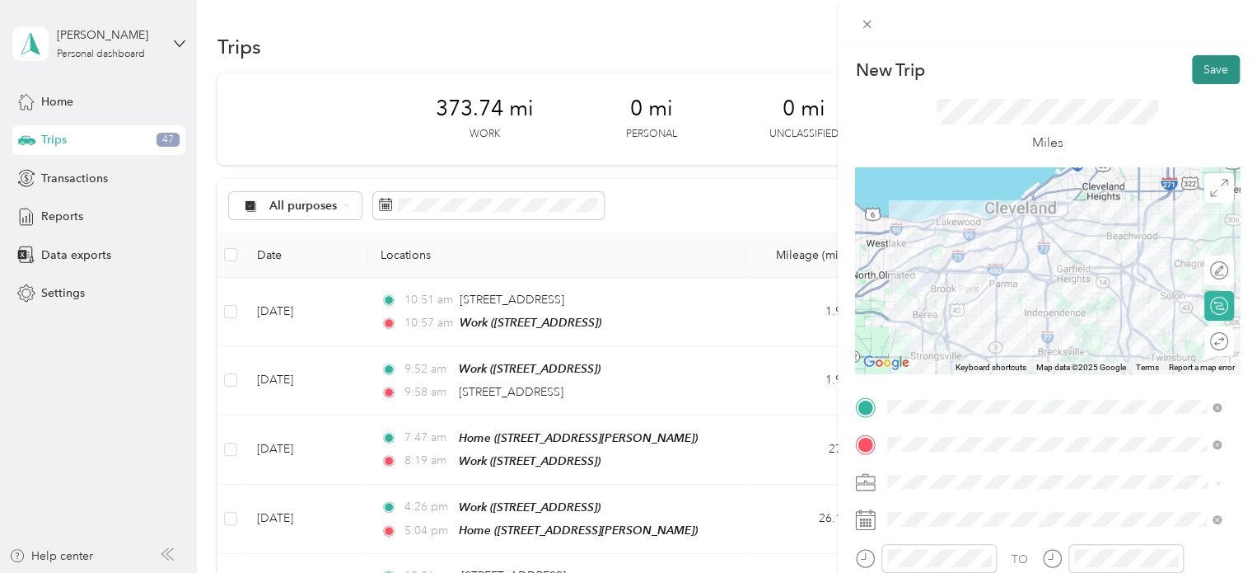
click at [1200, 74] on button "Save" at bounding box center [1216, 69] width 48 height 29
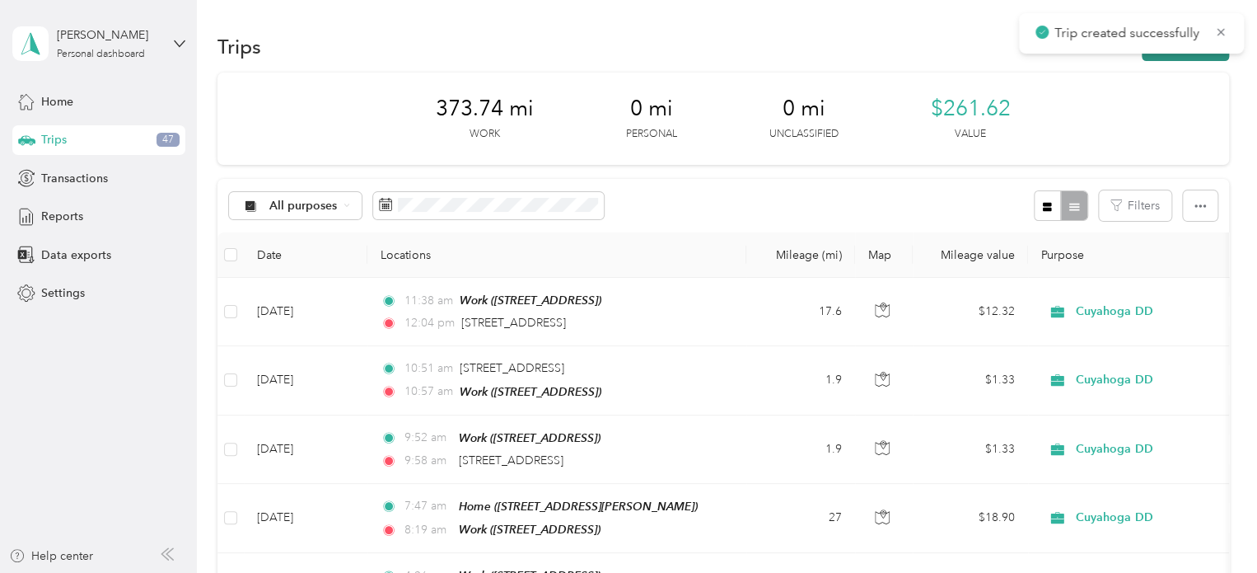
click at [1163, 53] on button "New trip" at bounding box center [1185, 46] width 87 height 29
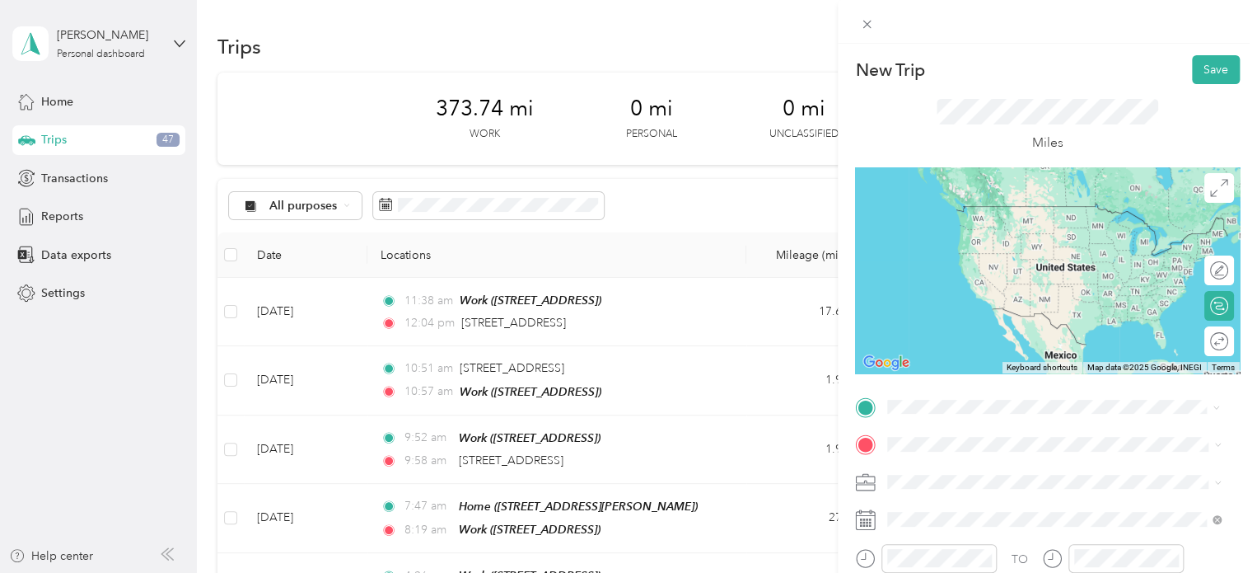
click at [945, 277] on span "[STREET_ADDRESS][US_STATE]" at bounding box center [1001, 269] width 165 height 15
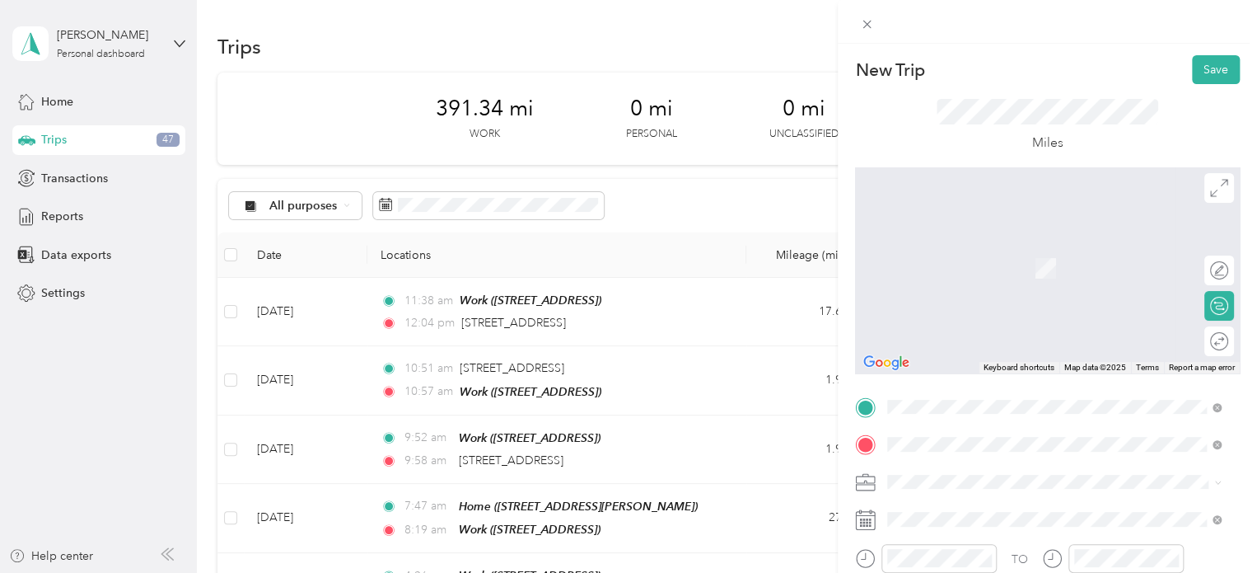
click at [956, 251] on span "[STREET_ADDRESS][US_STATE]" at bounding box center [1001, 243] width 165 height 15
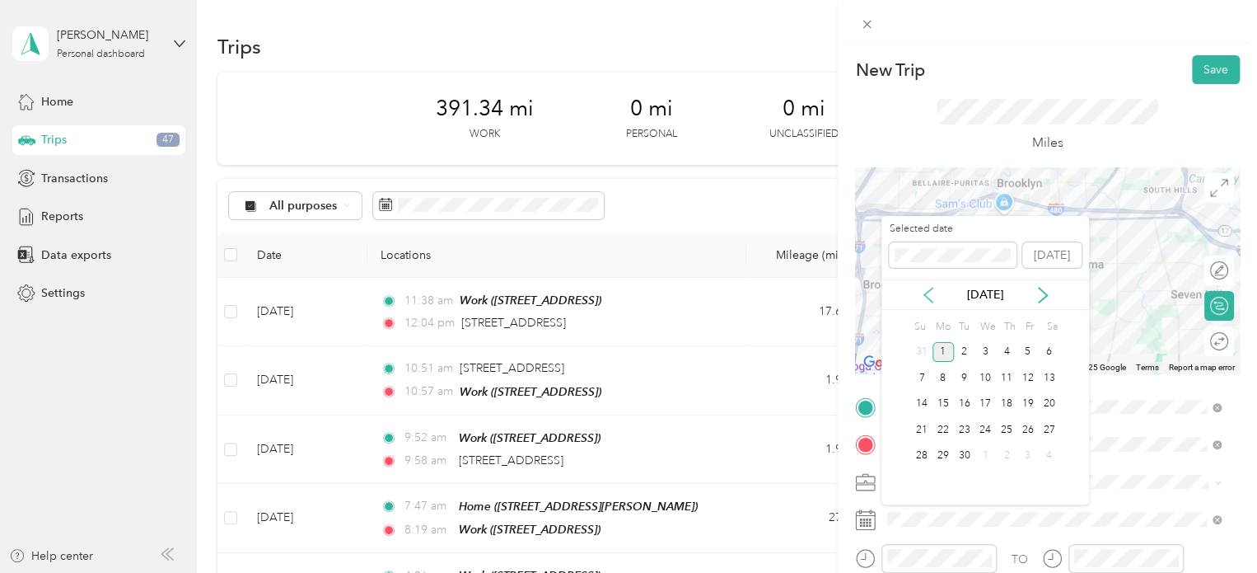
click at [934, 300] on icon at bounding box center [928, 295] width 16 height 16
click at [946, 406] on div "11" at bounding box center [943, 404] width 21 height 21
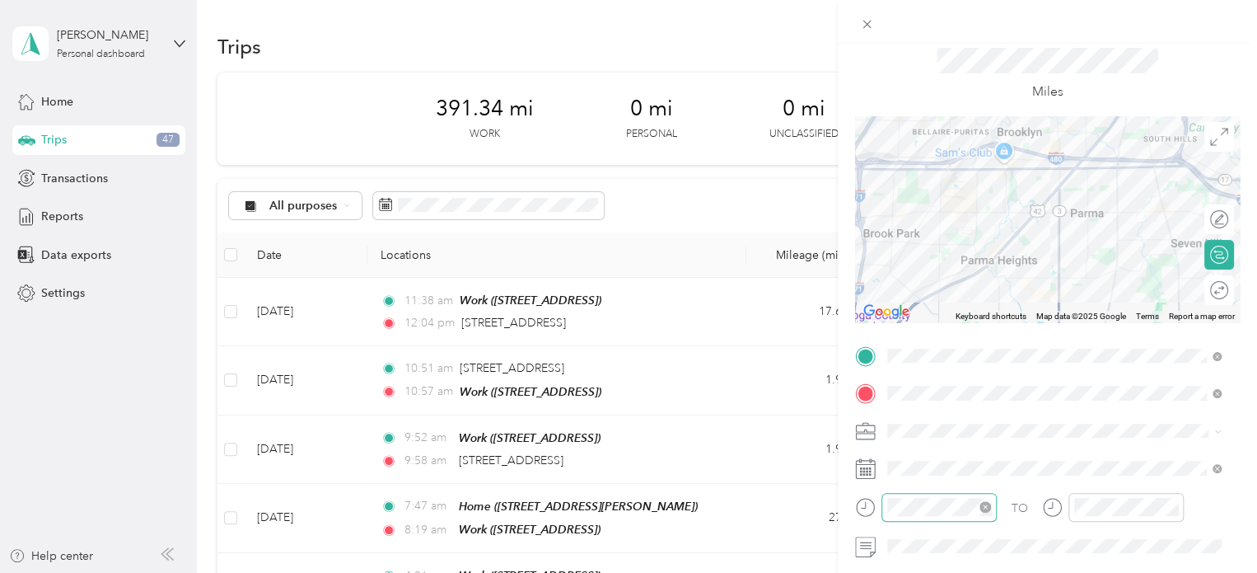
scroll to position [52, 0]
click at [961, 155] on div at bounding box center [1047, 218] width 385 height 206
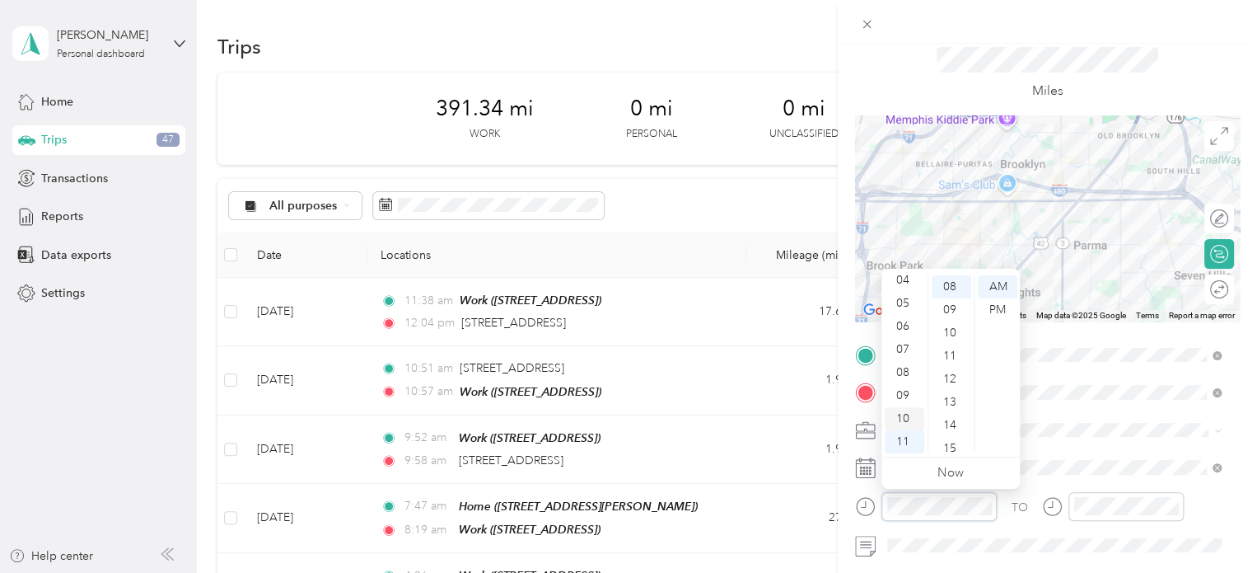
scroll to position [0, 0]
click at [903, 291] on div "12" at bounding box center [905, 286] width 40 height 23
click at [950, 377] on div "18" at bounding box center [952, 375] width 40 height 23
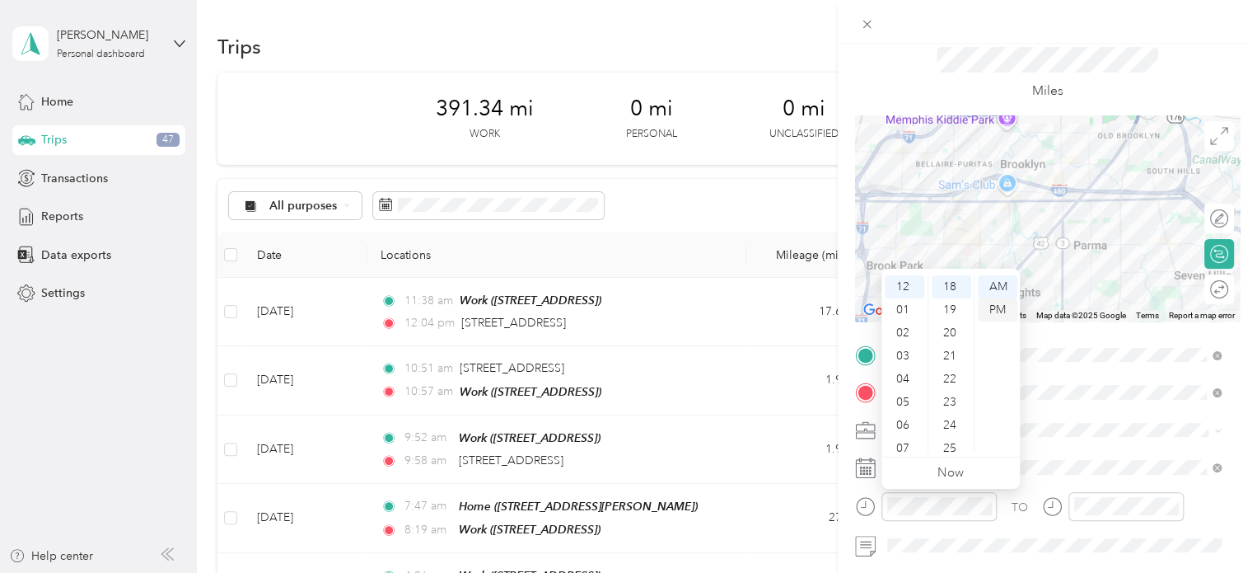
click at [1002, 306] on div "PM" at bounding box center [998, 309] width 40 height 23
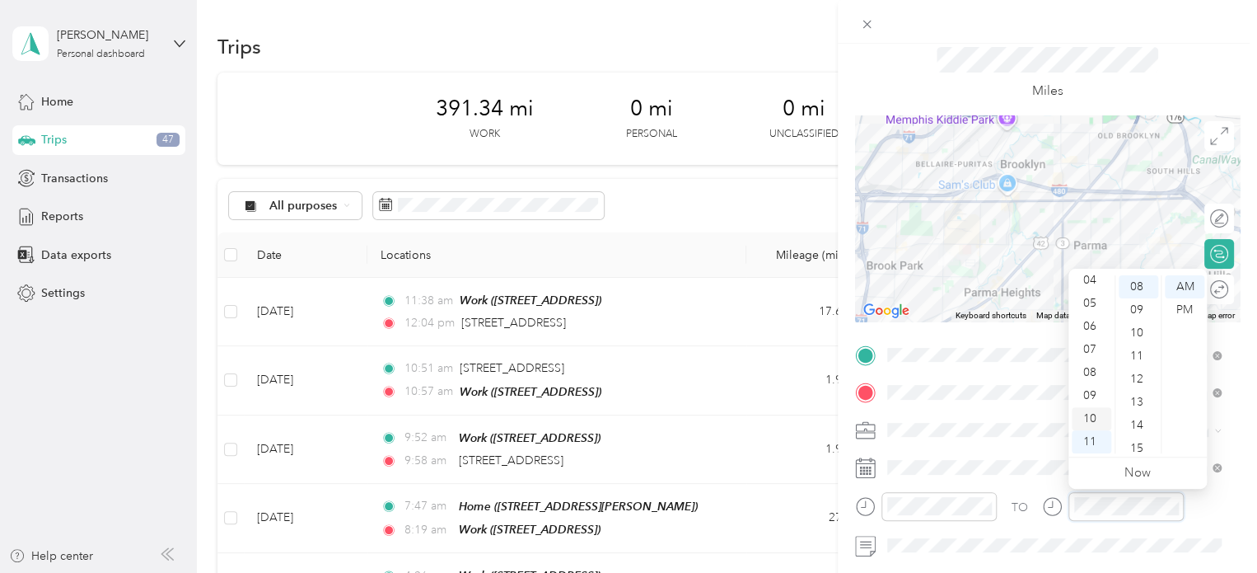
scroll to position [0, 0]
click at [1088, 280] on div "12" at bounding box center [1092, 286] width 40 height 23
click at [1137, 390] on div "35" at bounding box center [1139, 393] width 40 height 23
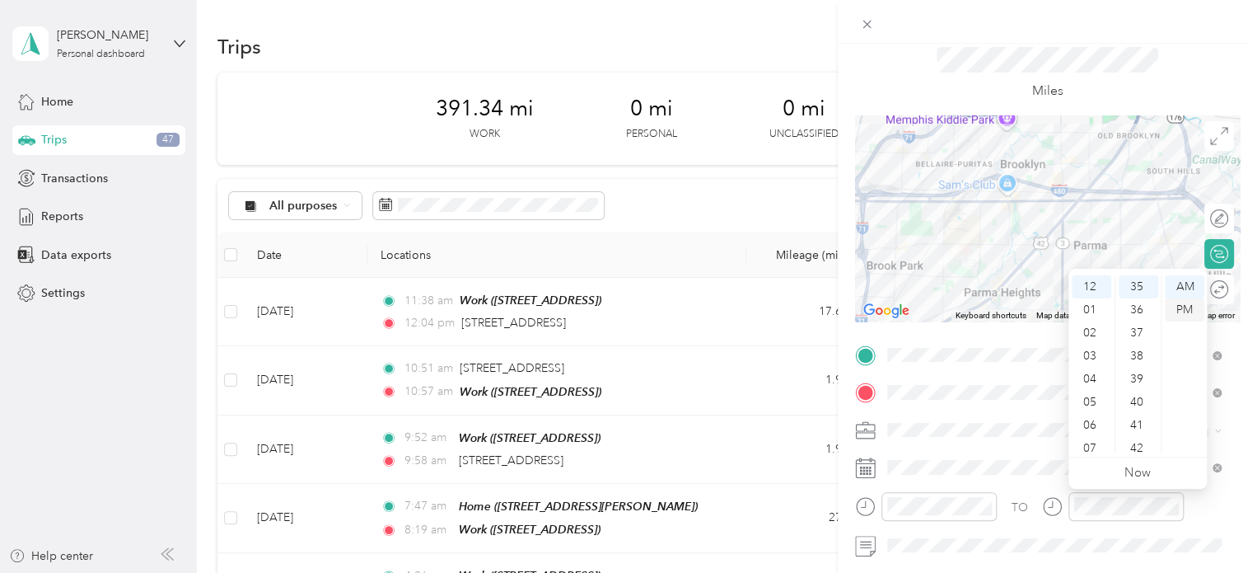
click at [1188, 306] on div "PM" at bounding box center [1185, 309] width 40 height 23
click at [1065, 552] on span at bounding box center [1061, 545] width 358 height 26
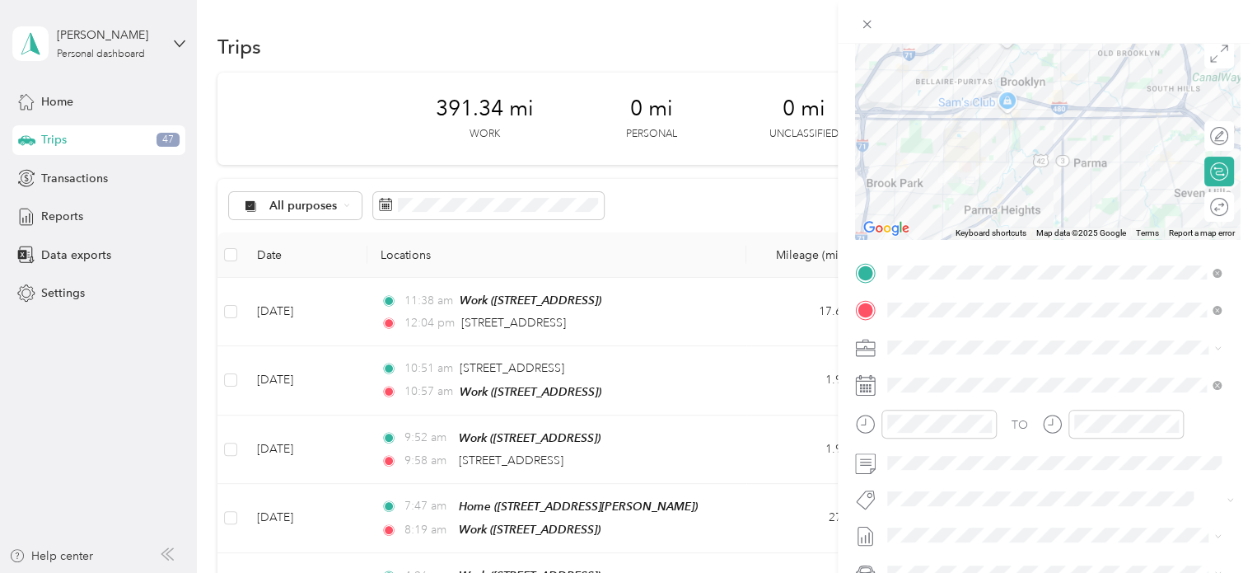
scroll to position [0, 0]
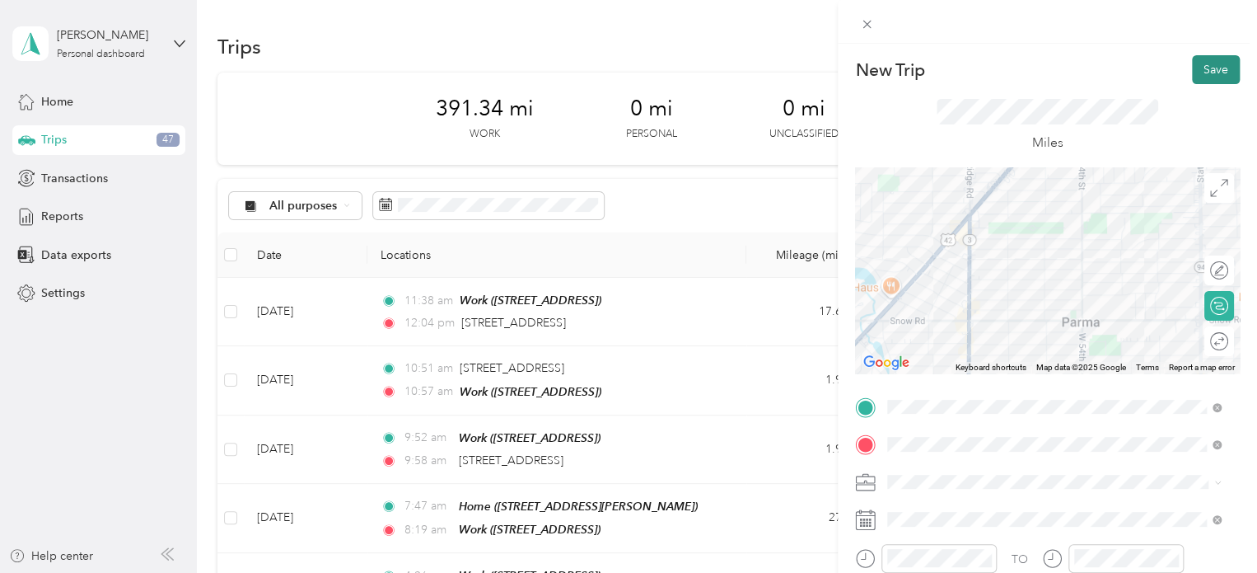
click at [1195, 64] on button "Save" at bounding box center [1216, 69] width 48 height 29
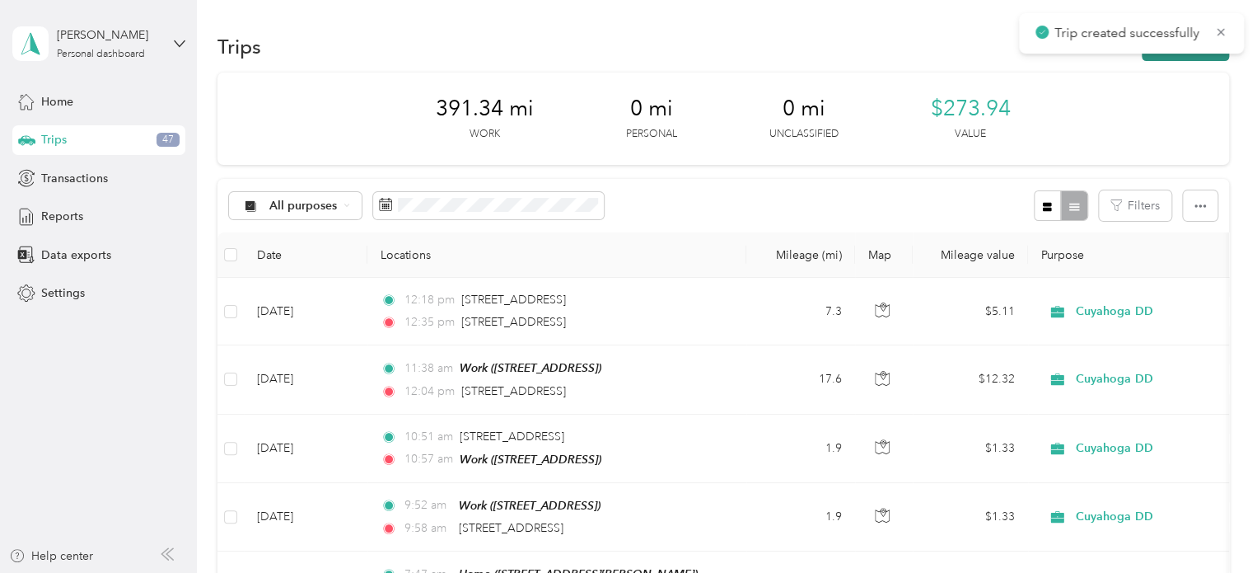
click at [1180, 58] on button "New trip" at bounding box center [1185, 46] width 87 height 29
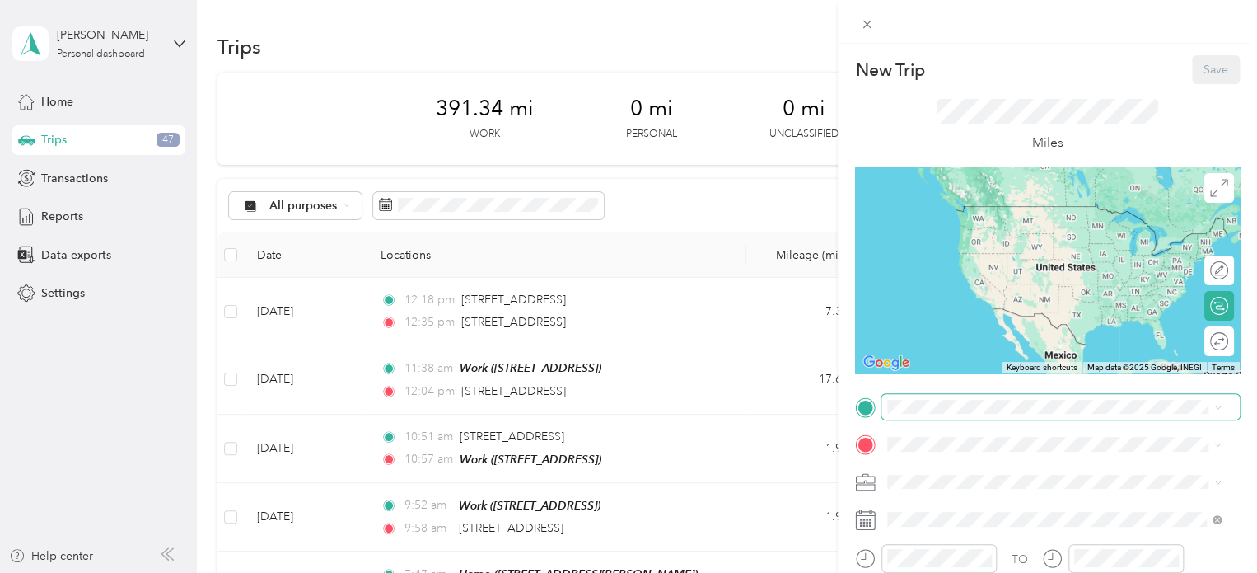
click at [929, 414] on span at bounding box center [1061, 407] width 358 height 26
click at [915, 208] on div "[STREET_ADDRESS][US_STATE]" at bounding box center [1054, 207] width 322 height 22
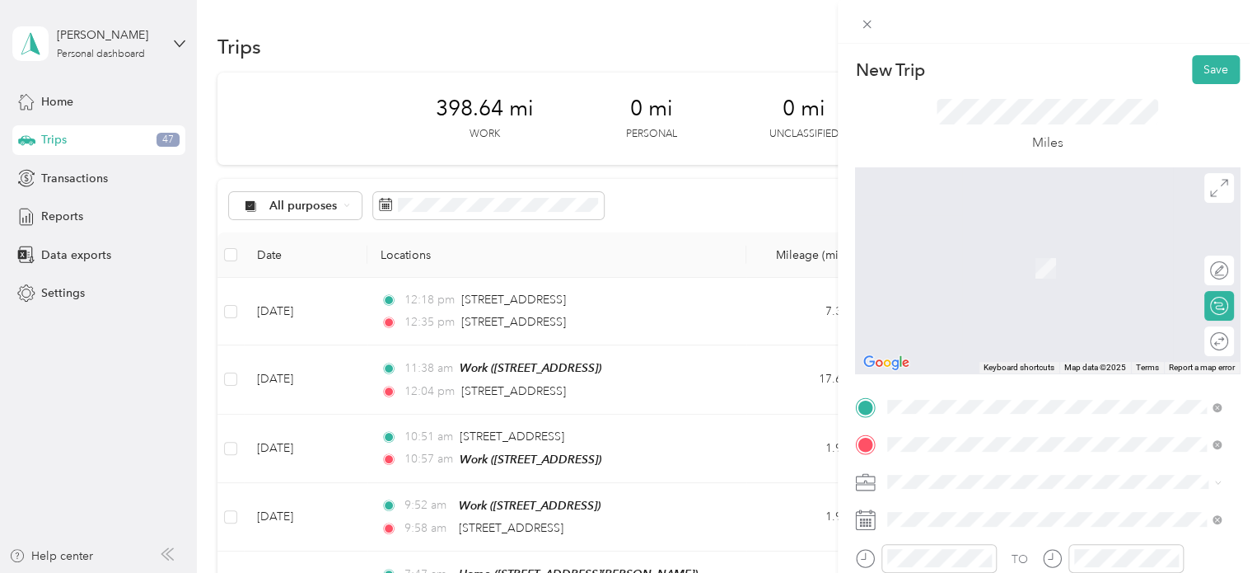
click at [951, 334] on span "[STREET_ADDRESS][PERSON_NAME], [GEOGRAPHIC_DATA], [GEOGRAPHIC_DATA], [GEOGRAPHI…" at bounding box center [1042, 337] width 247 height 49
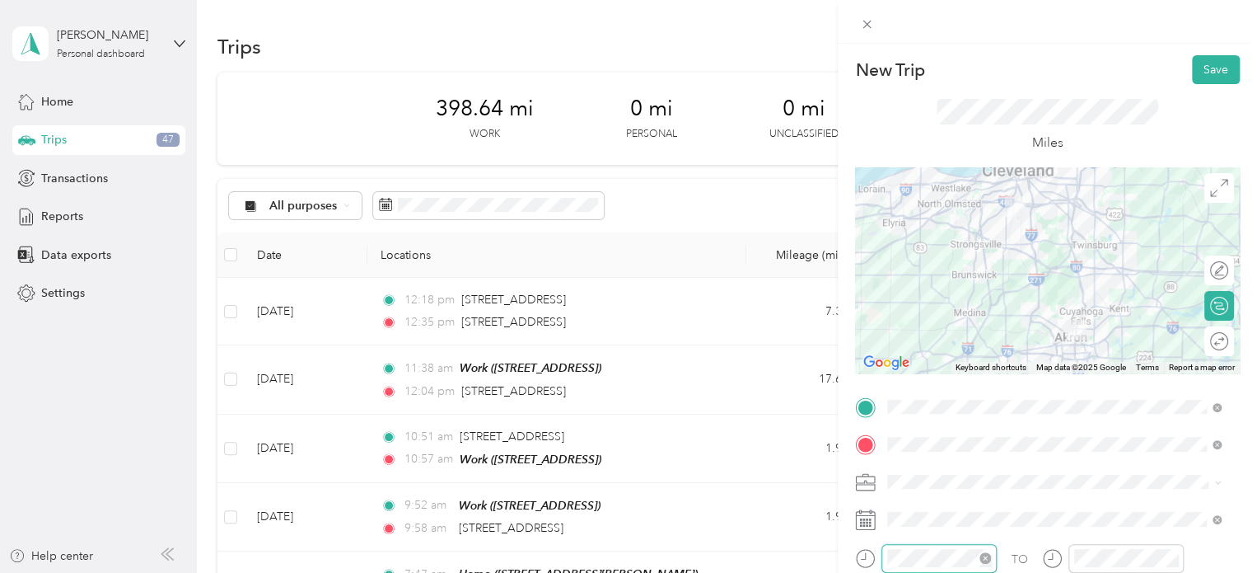
scroll to position [231, 0]
click at [1065, 510] on span at bounding box center [1061, 519] width 358 height 26
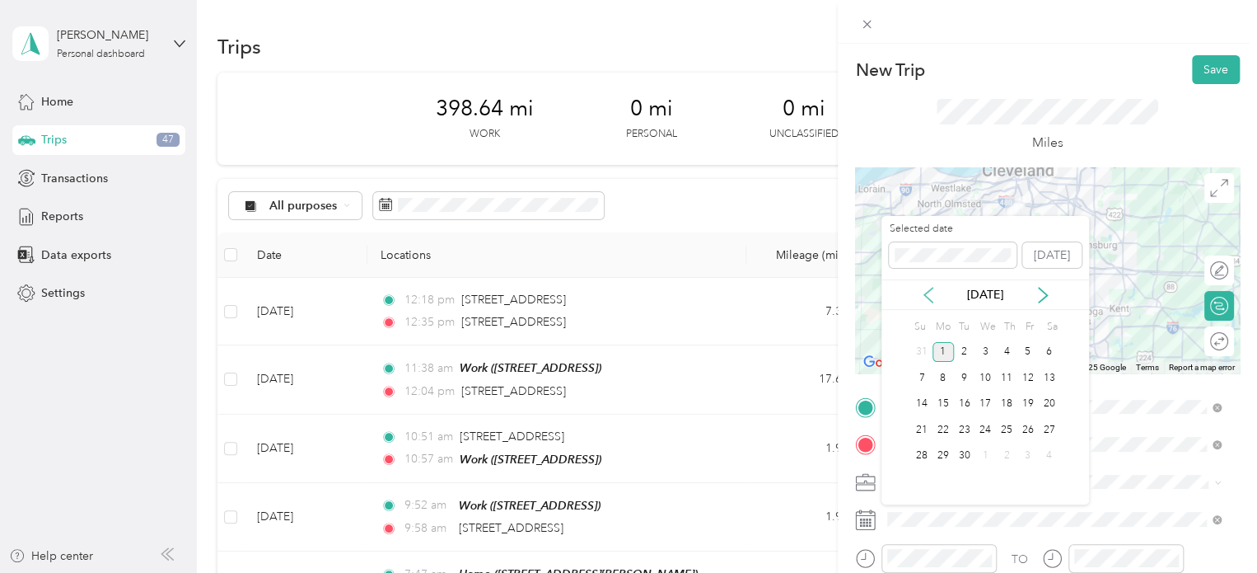
click at [931, 292] on icon at bounding box center [928, 295] width 16 height 16
click at [942, 405] on div "11" at bounding box center [943, 404] width 21 height 21
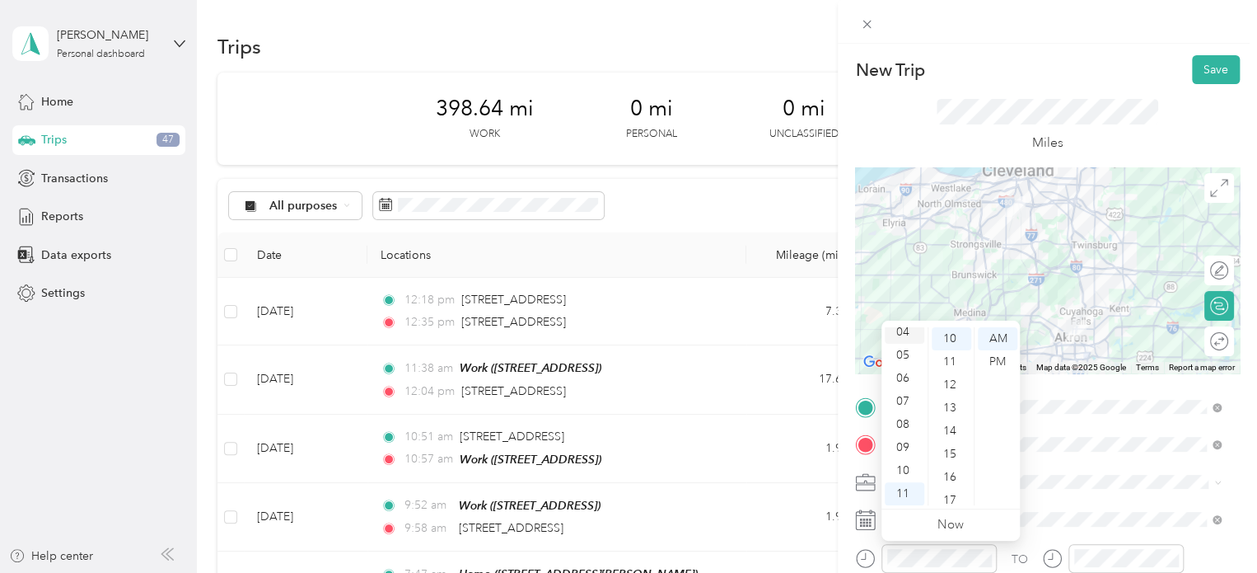
click at [905, 332] on div "04" at bounding box center [905, 331] width 40 height 23
click at [900, 324] on div "12 01 02 03 04 05 06 07 08 09 10 11 00 01 02 03 04 05 06 07 08 09 10 11 12 13 1…" at bounding box center [951, 416] width 138 height 185
click at [903, 331] on div "04" at bounding box center [905, 331] width 40 height 23
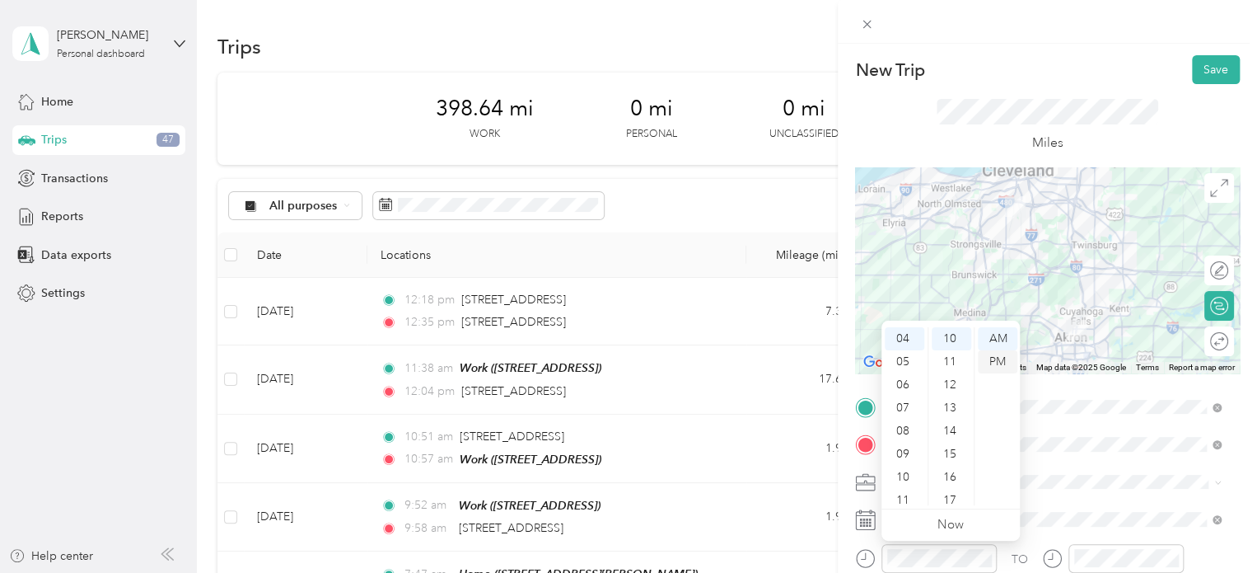
click at [997, 355] on div "PM" at bounding box center [998, 361] width 40 height 23
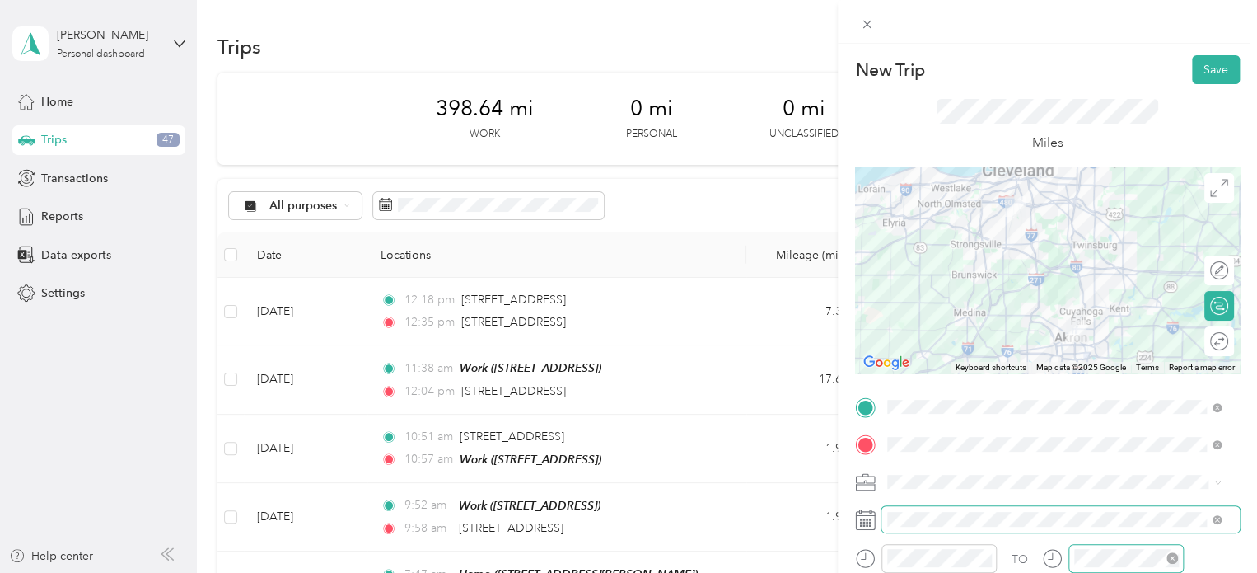
click at [1071, 559] on div at bounding box center [1126, 558] width 115 height 29
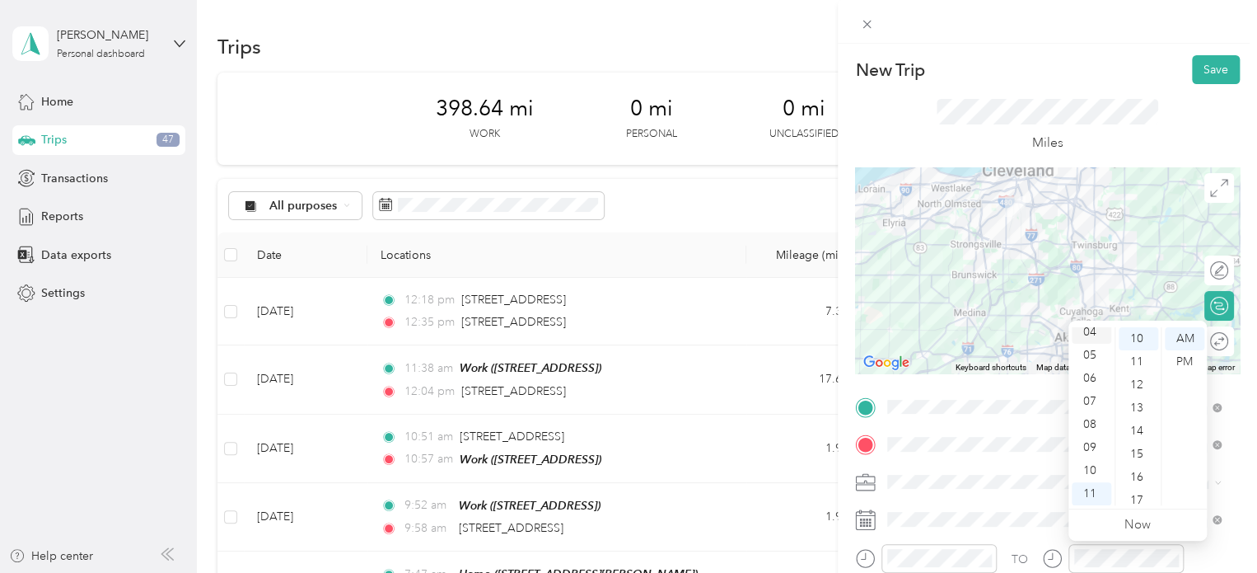
click at [1089, 334] on div "04" at bounding box center [1092, 331] width 40 height 23
click at [1135, 413] on div "45" at bounding box center [1139, 414] width 40 height 23
click at [1186, 357] on div "PM" at bounding box center [1185, 361] width 40 height 23
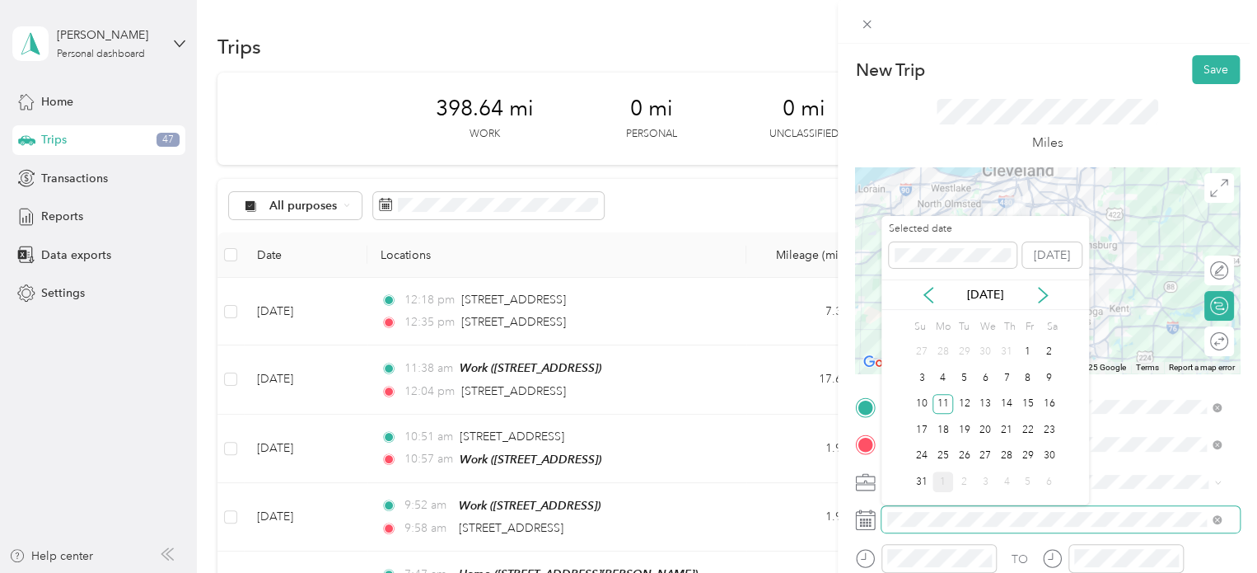
scroll to position [0, 0]
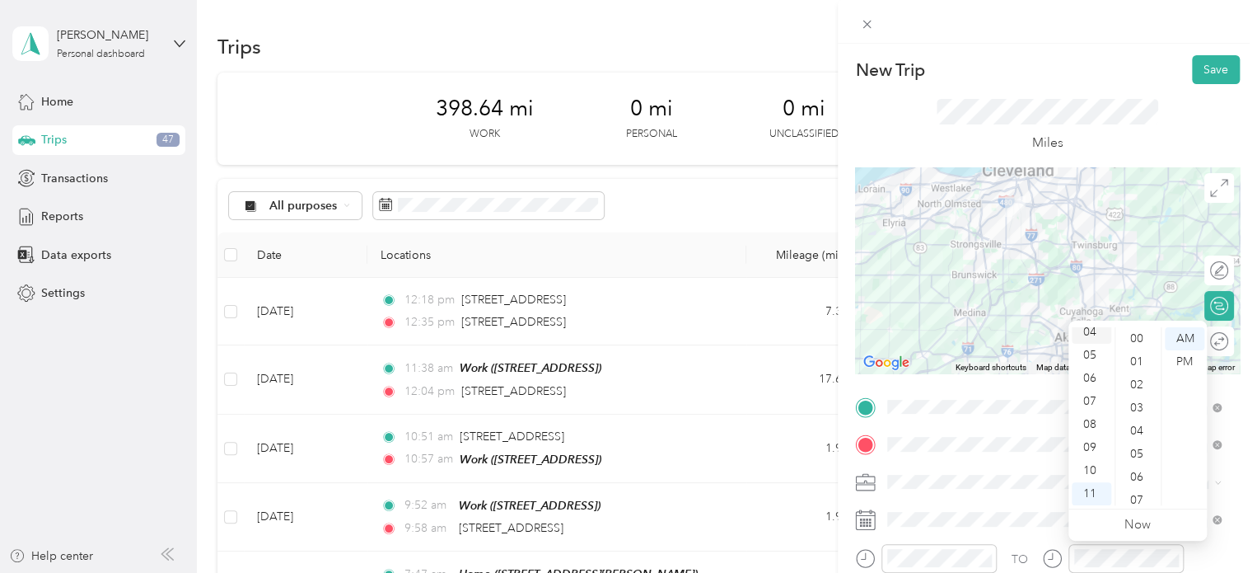
click at [1087, 327] on div "04" at bounding box center [1092, 331] width 40 height 23
click at [1135, 434] on div "42" at bounding box center [1139, 430] width 40 height 23
click at [1187, 365] on div "PM" at bounding box center [1185, 361] width 40 height 23
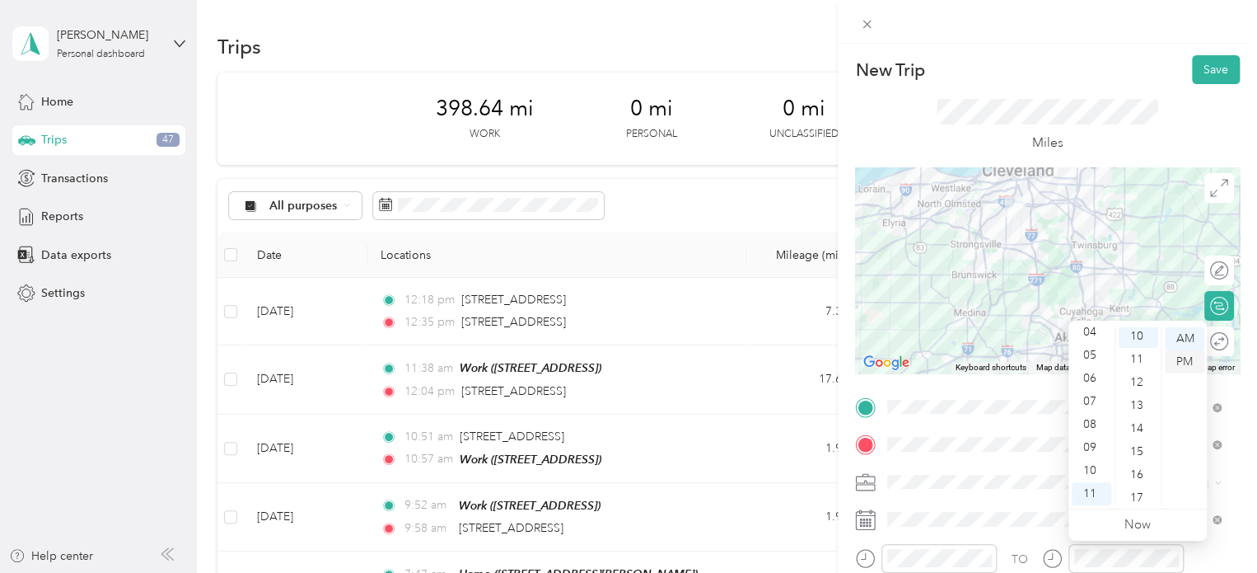
scroll to position [231, 0]
click at [1086, 334] on div "04" at bounding box center [1092, 331] width 40 height 23
click at [1088, 325] on div "12 01 02 03 04 05 06 07 08 09 10 11 00 01 02 03 04 05 06 07 08 09 10 11 12 13 1…" at bounding box center [1138, 416] width 138 height 185
click at [1091, 332] on div "04" at bounding box center [1092, 331] width 40 height 23
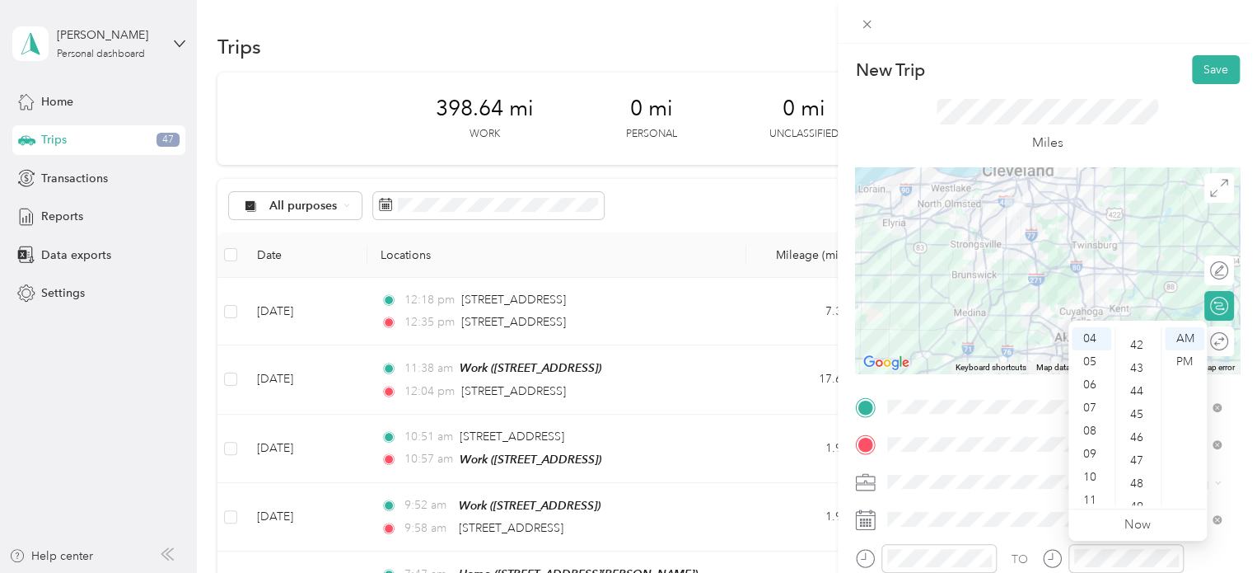
scroll to position [962, 0]
click at [1135, 413] on div "45" at bounding box center [1139, 414] width 40 height 23
click at [1176, 355] on div "PM" at bounding box center [1185, 361] width 40 height 23
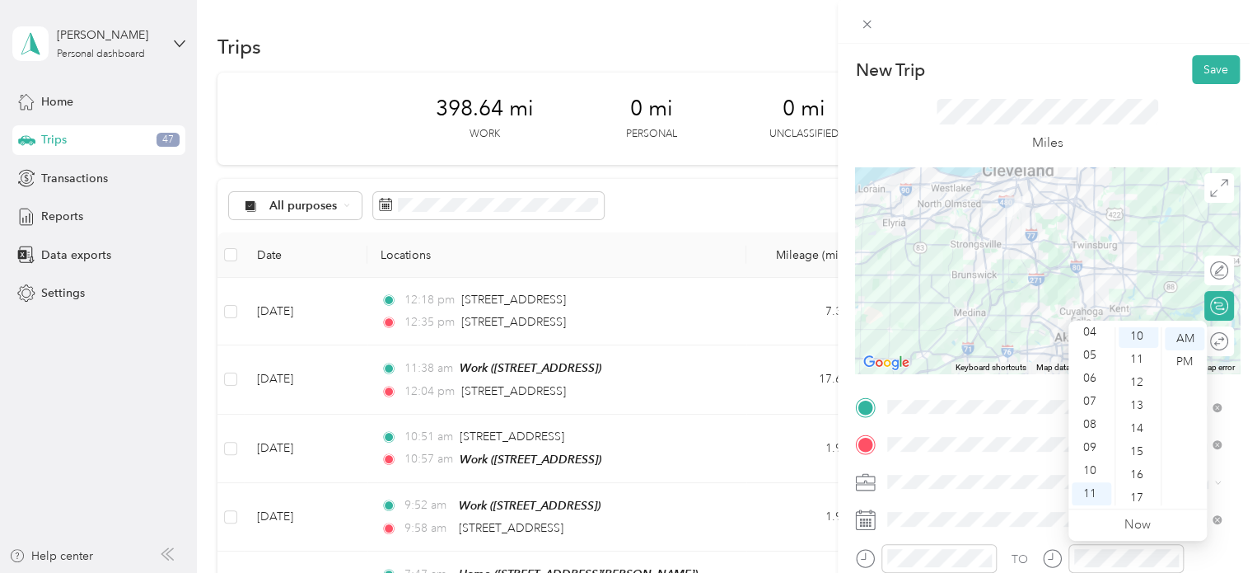
click at [1090, 334] on div "04" at bounding box center [1092, 331] width 40 height 23
click at [1132, 419] on div "14" at bounding box center [1139, 430] width 40 height 23
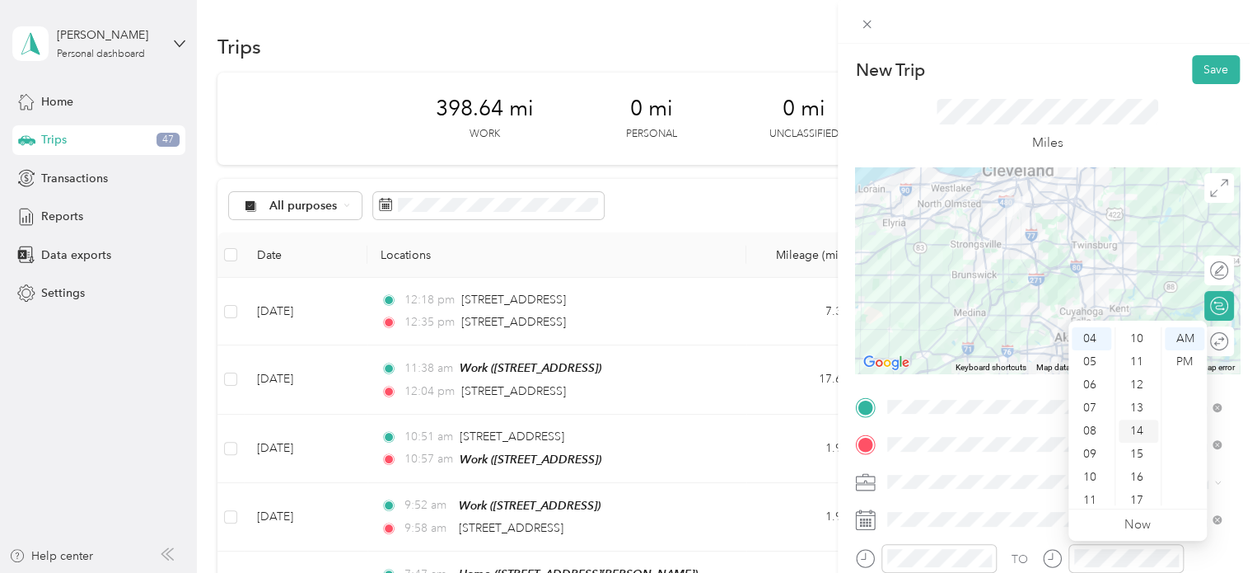
scroll to position [323, 0]
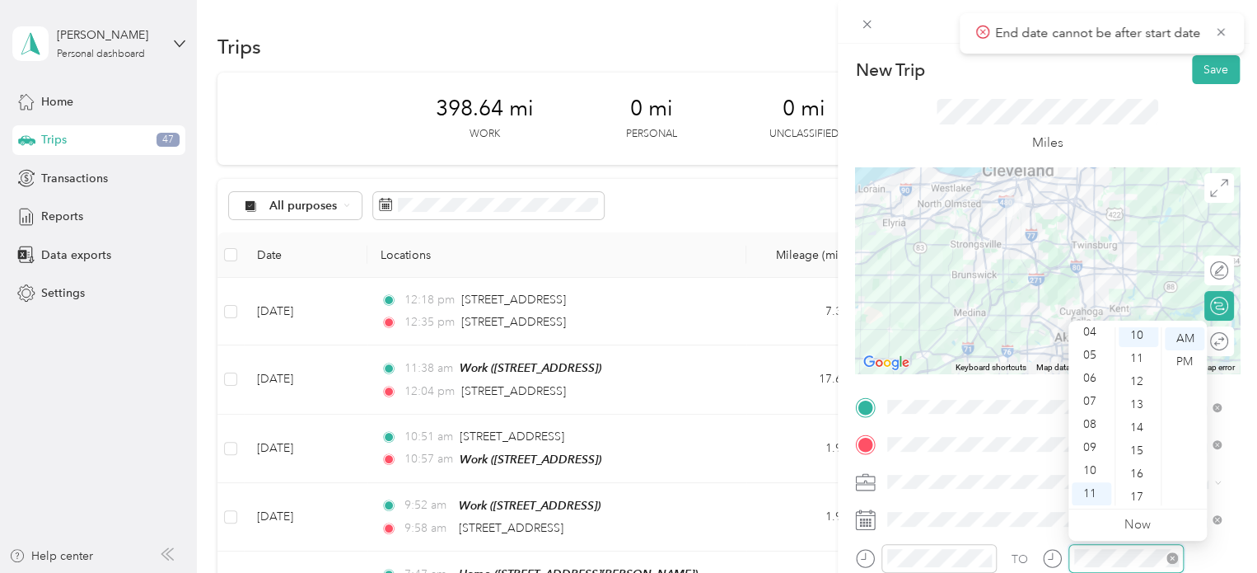
scroll to position [231, 0]
click at [1088, 334] on div "04" at bounding box center [1092, 331] width 40 height 23
click at [1139, 413] on div "13" at bounding box center [1139, 407] width 40 height 23
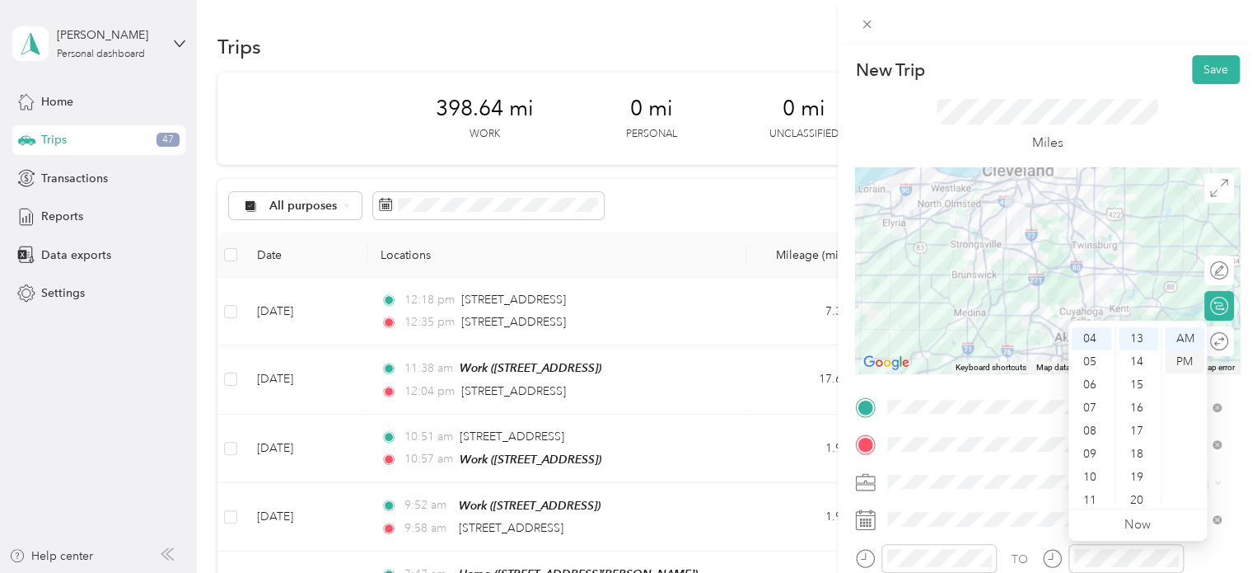
click at [1196, 365] on div "PM" at bounding box center [1185, 361] width 40 height 23
click at [1130, 428] on div "44" at bounding box center [1139, 419] width 40 height 23
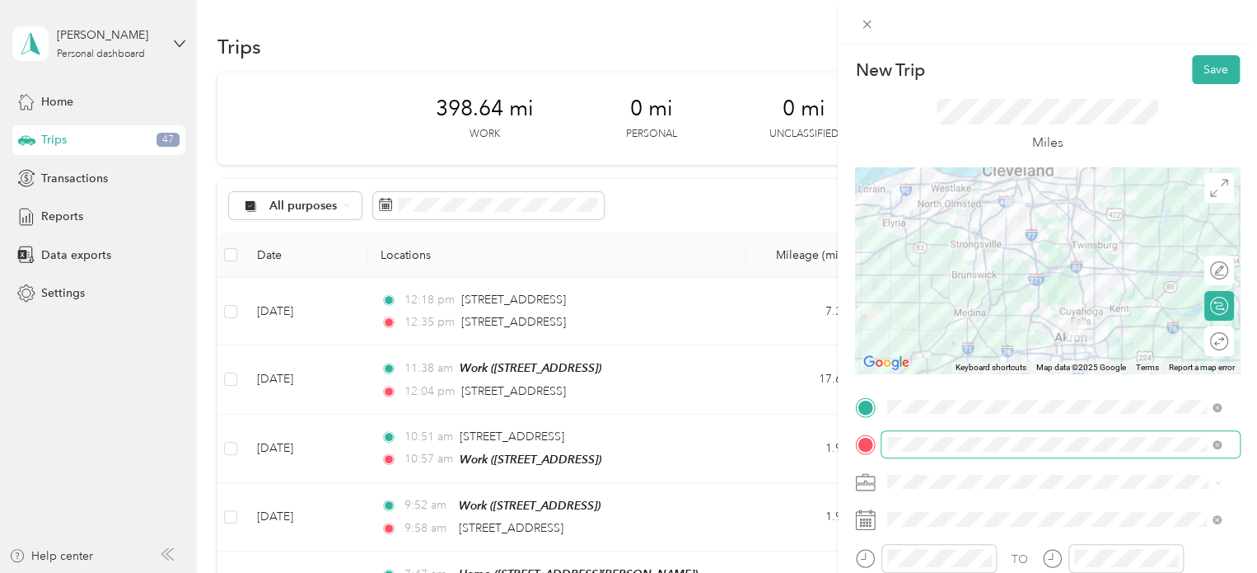
click at [1226, 451] on span at bounding box center [1061, 444] width 358 height 26
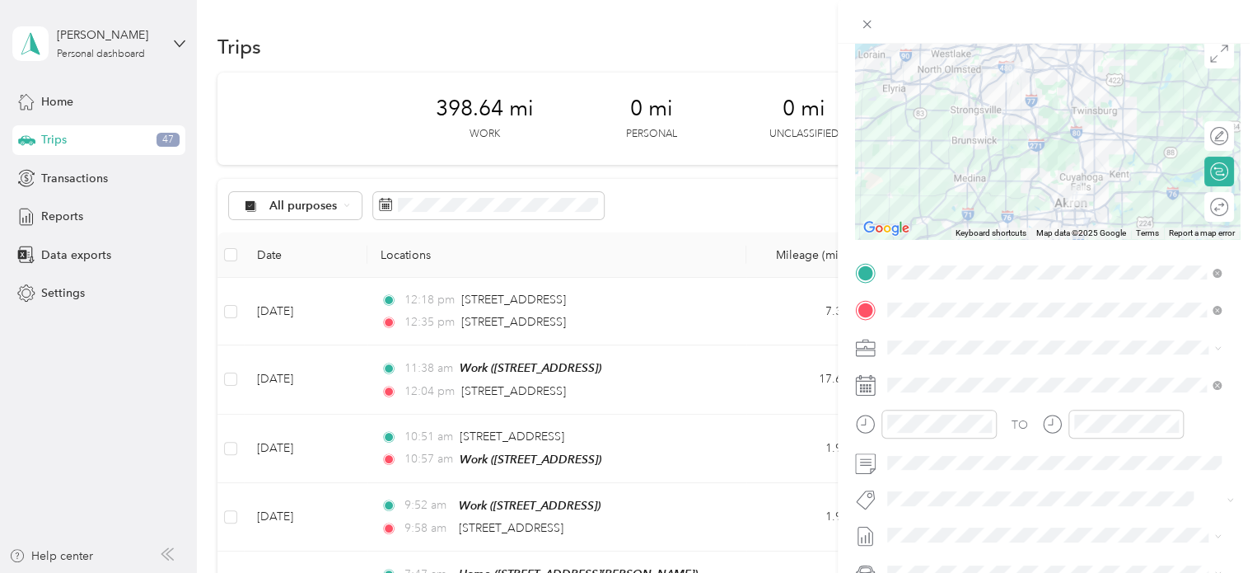
scroll to position [0, 0]
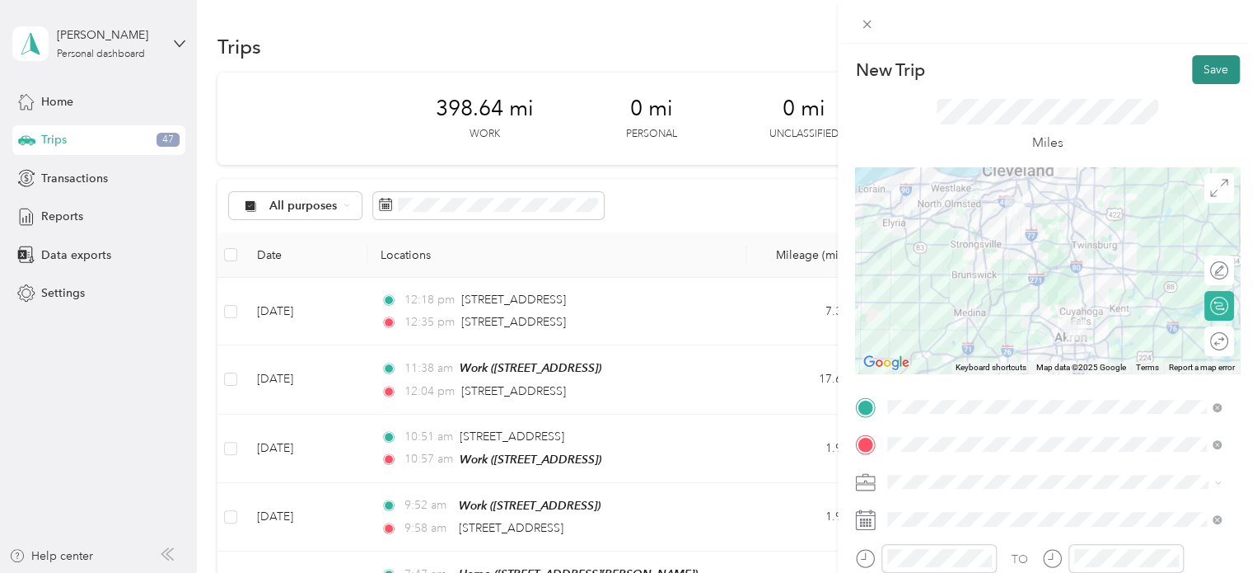
click at [1207, 66] on button "Save" at bounding box center [1216, 69] width 48 height 29
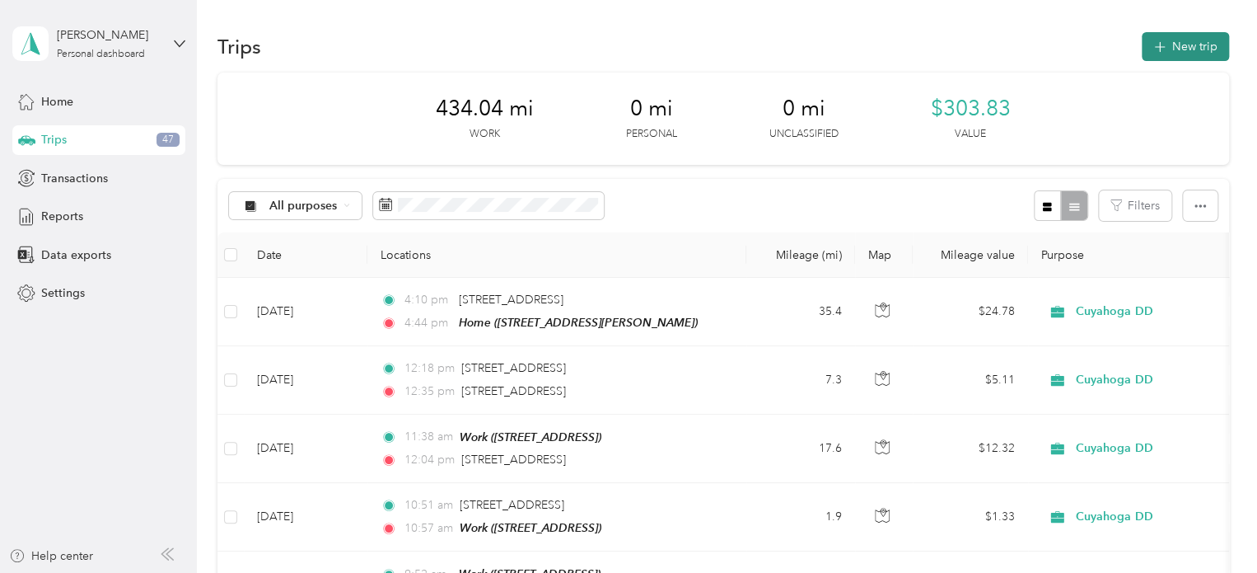
click at [1193, 42] on button "New trip" at bounding box center [1185, 46] width 87 height 29
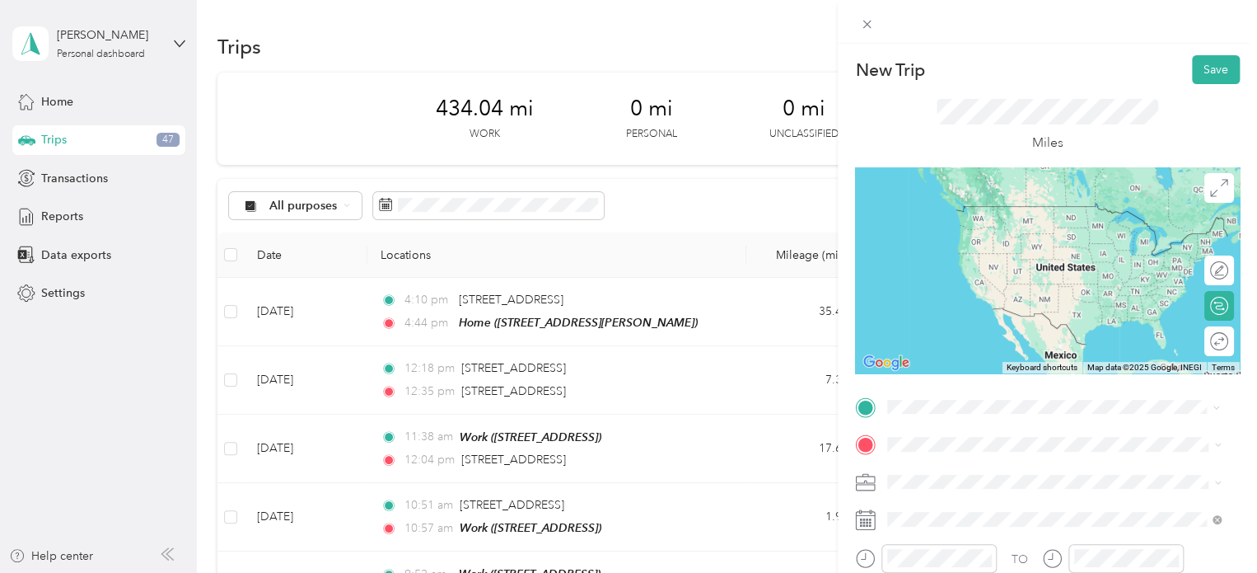
click at [968, 309] on span "[STREET_ADDRESS][PERSON_NAME], [GEOGRAPHIC_DATA], [GEOGRAPHIC_DATA], [GEOGRAPHI…" at bounding box center [1042, 299] width 247 height 49
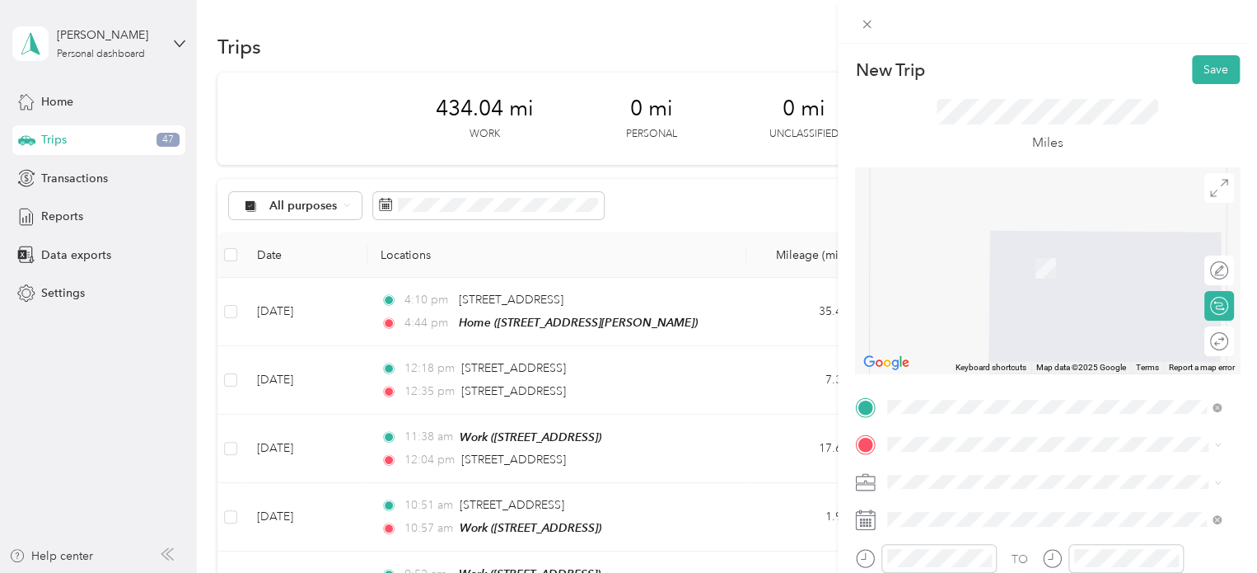
click at [938, 267] on span "[STREET_ADDRESS]" at bounding box center [971, 267] width 105 height 14
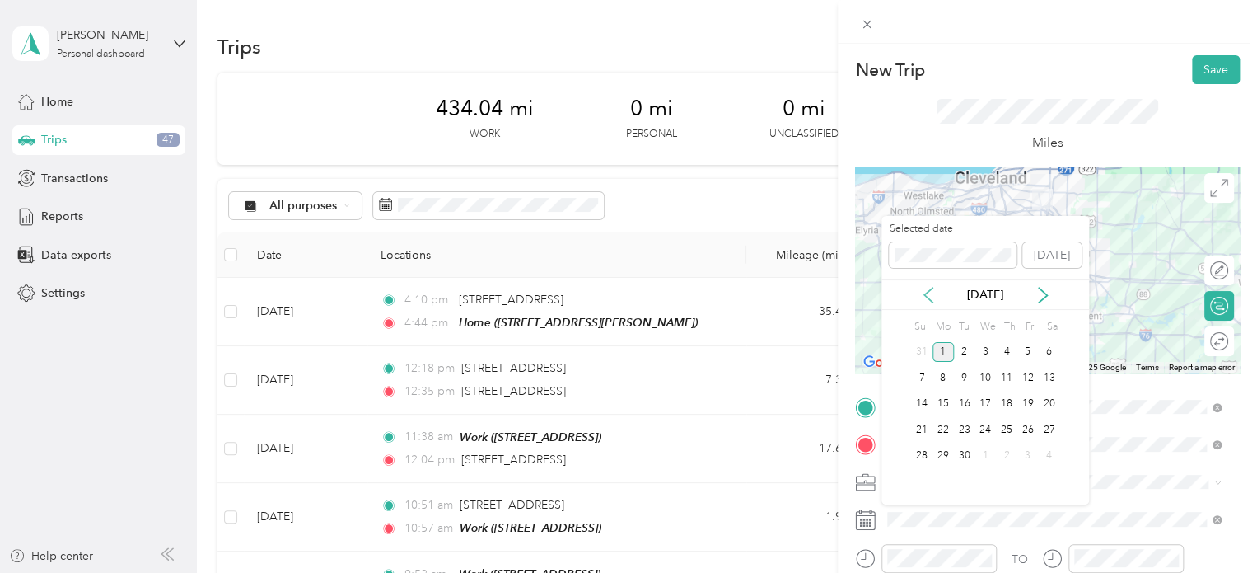
click at [930, 289] on icon at bounding box center [928, 295] width 16 height 16
click at [1031, 428] on div "22" at bounding box center [1027, 429] width 21 height 21
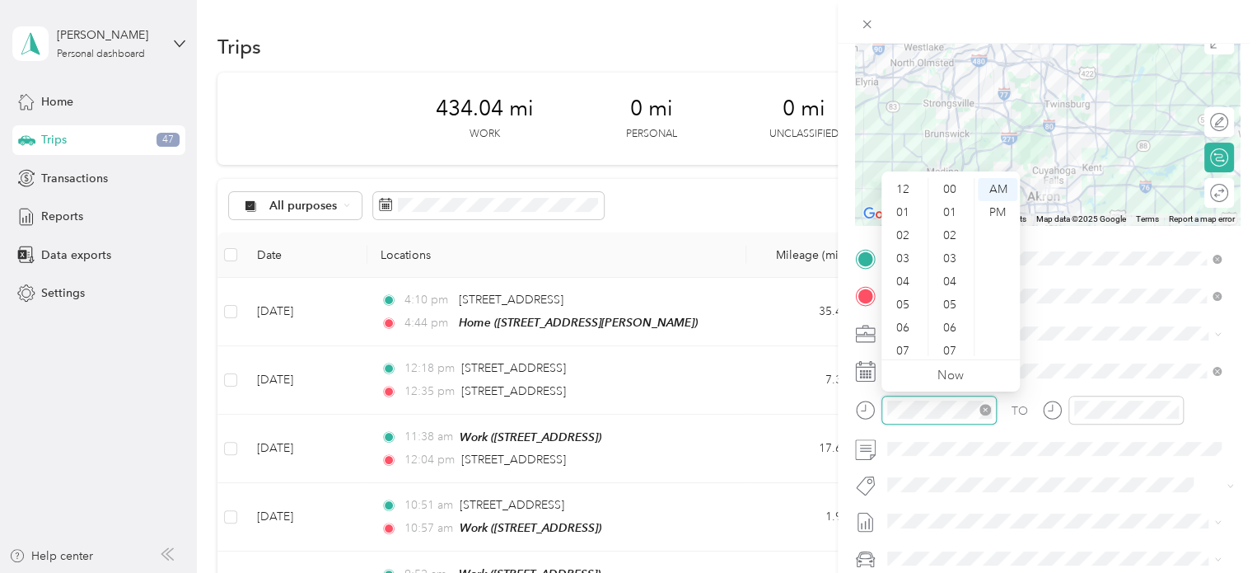
scroll to position [99, 0]
click at [906, 223] on div "06" at bounding box center [905, 229] width 40 height 23
click at [947, 207] on div "50" at bounding box center [952, 209] width 40 height 23
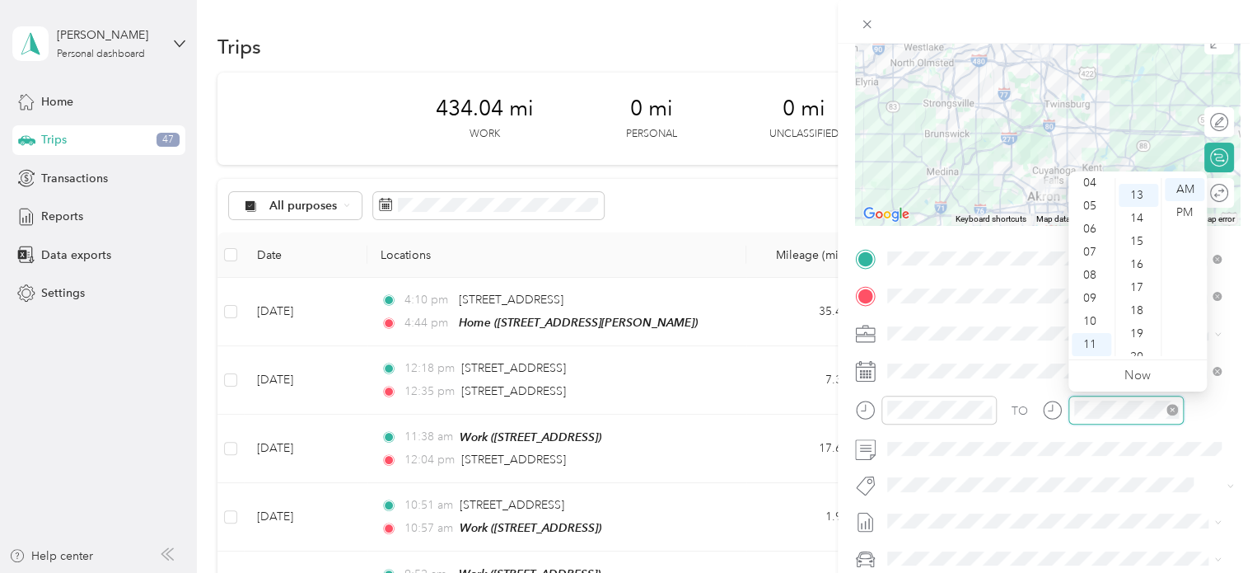
scroll to position [300, 0]
click at [1087, 256] on div "07" at bounding box center [1092, 252] width 40 height 23
click at [1091, 250] on div "07" at bounding box center [1092, 252] width 40 height 23
click at [1136, 255] on div "20" at bounding box center [1139, 258] width 40 height 23
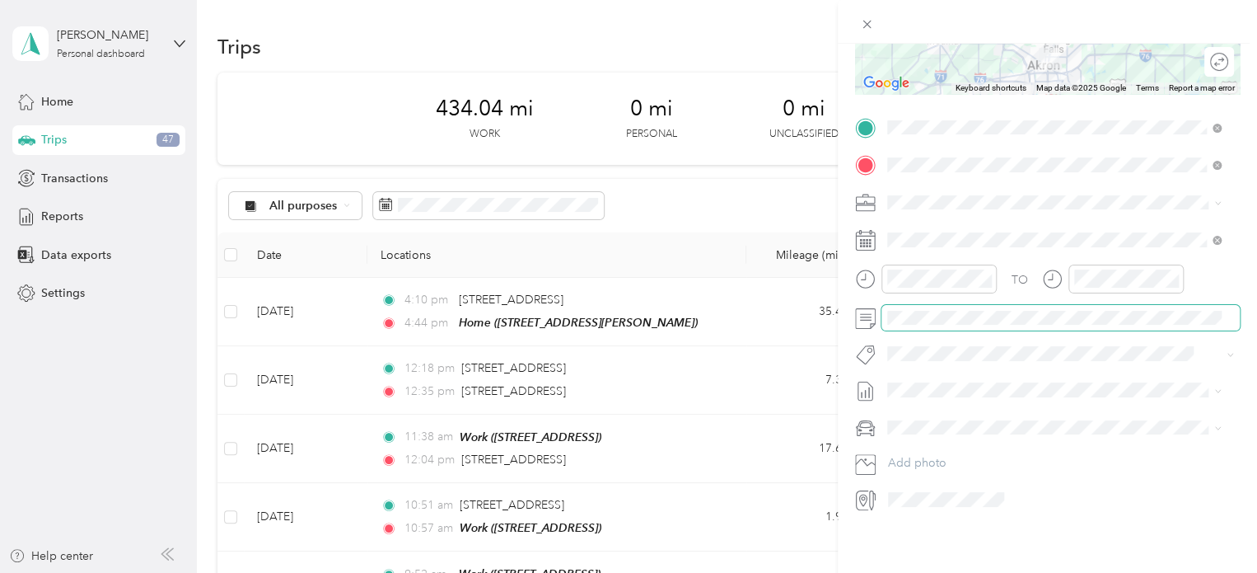
scroll to position [0, 0]
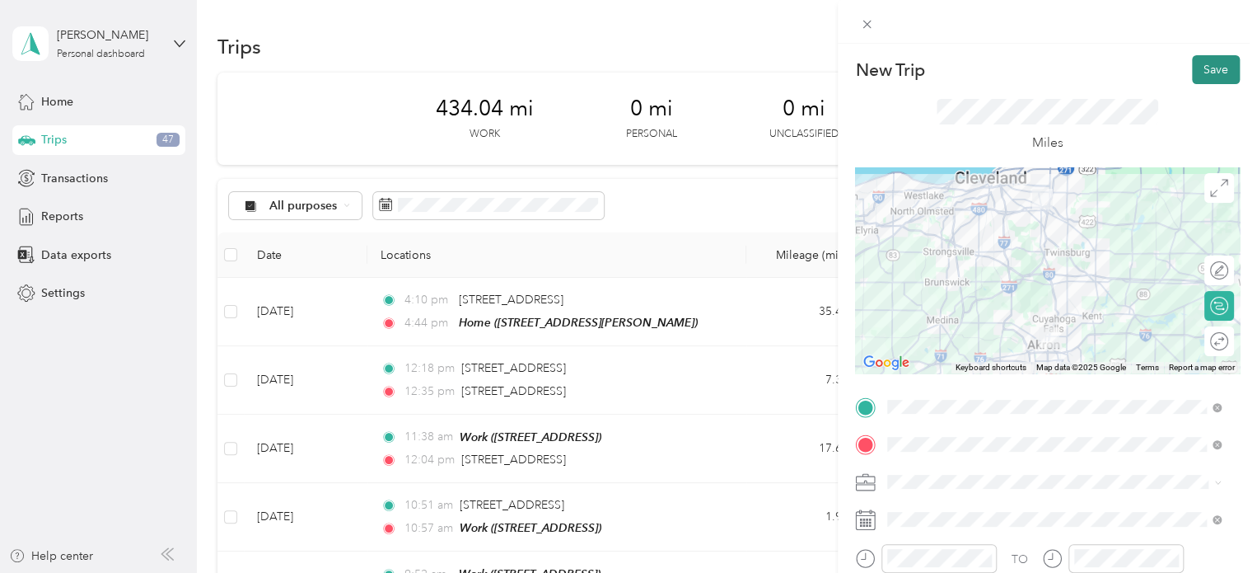
click at [1207, 67] on button "Save" at bounding box center [1216, 69] width 48 height 29
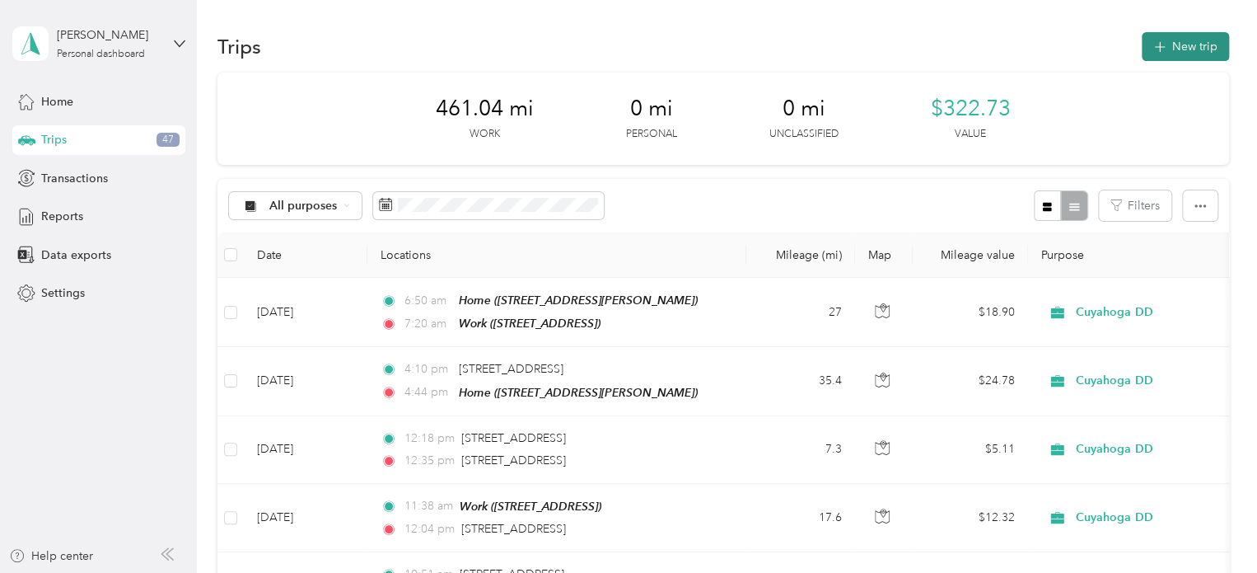
click at [1164, 46] on button "New trip" at bounding box center [1185, 46] width 87 height 29
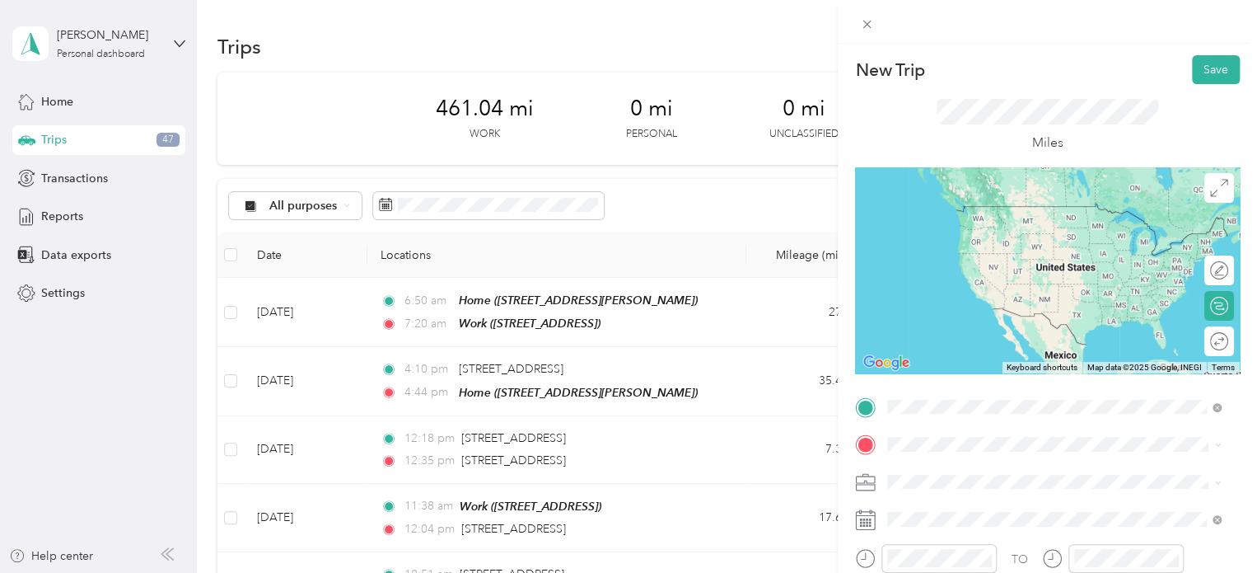
click at [971, 218] on div "Work [STREET_ADDRESS]" at bounding box center [971, 221] width 105 height 35
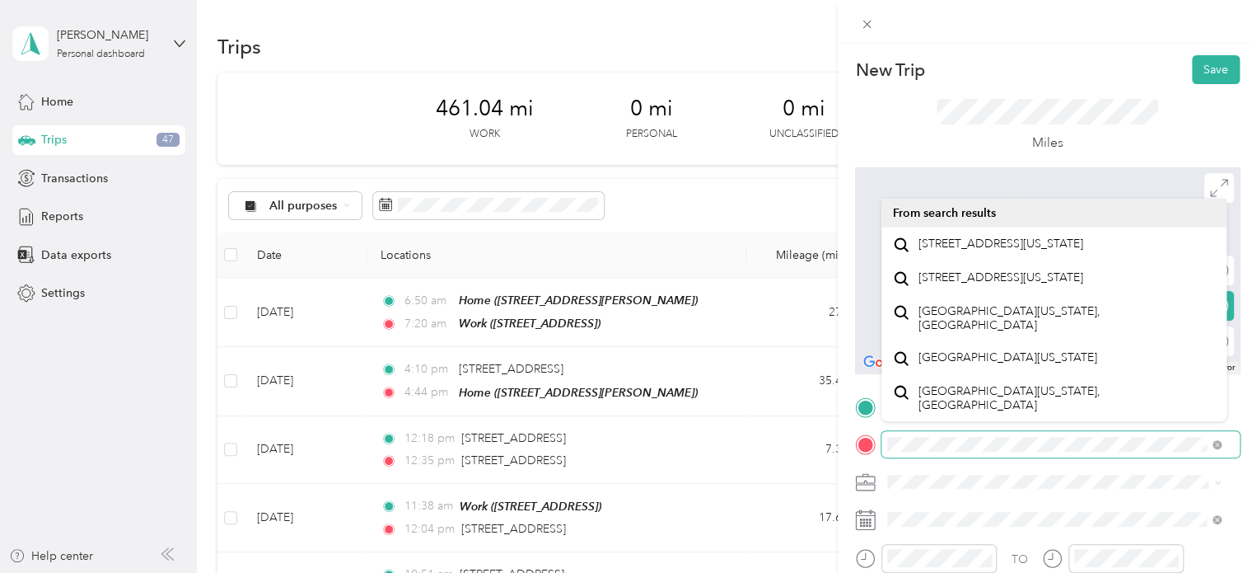
click at [798, 419] on div "New Trip Save This trip cannot be edited because it is either under review, app…" at bounding box center [628, 286] width 1257 height 573
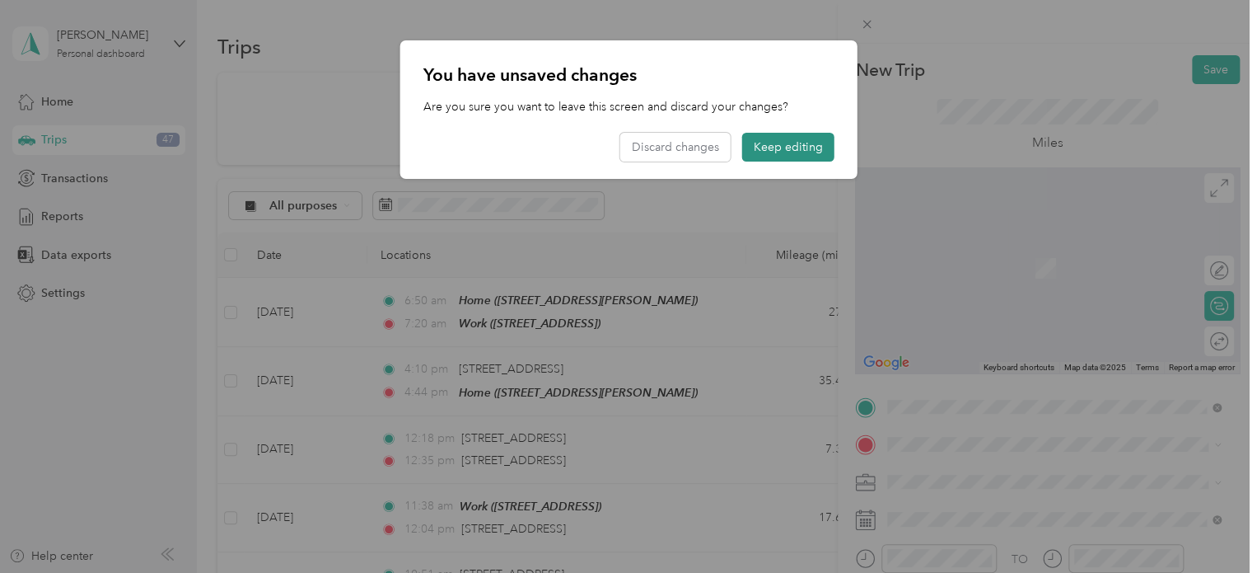
click at [785, 138] on button "Keep editing" at bounding box center [788, 147] width 92 height 29
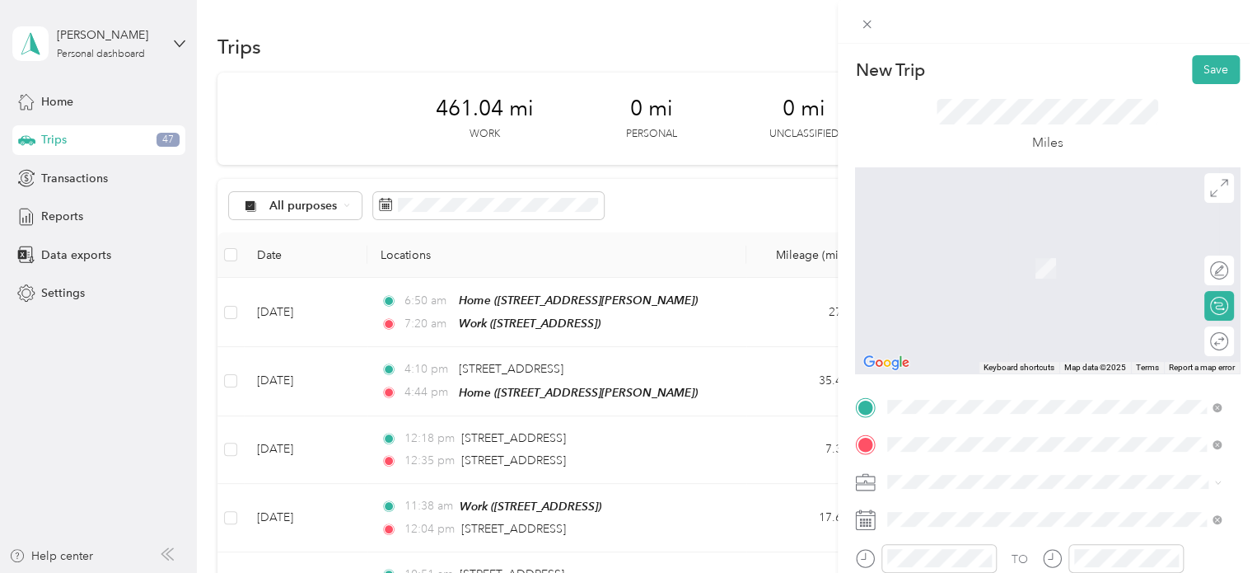
click at [978, 265] on span "[GEOGRAPHIC_DATA][US_STATE], [GEOGRAPHIC_DATA]" at bounding box center [1067, 268] width 297 height 29
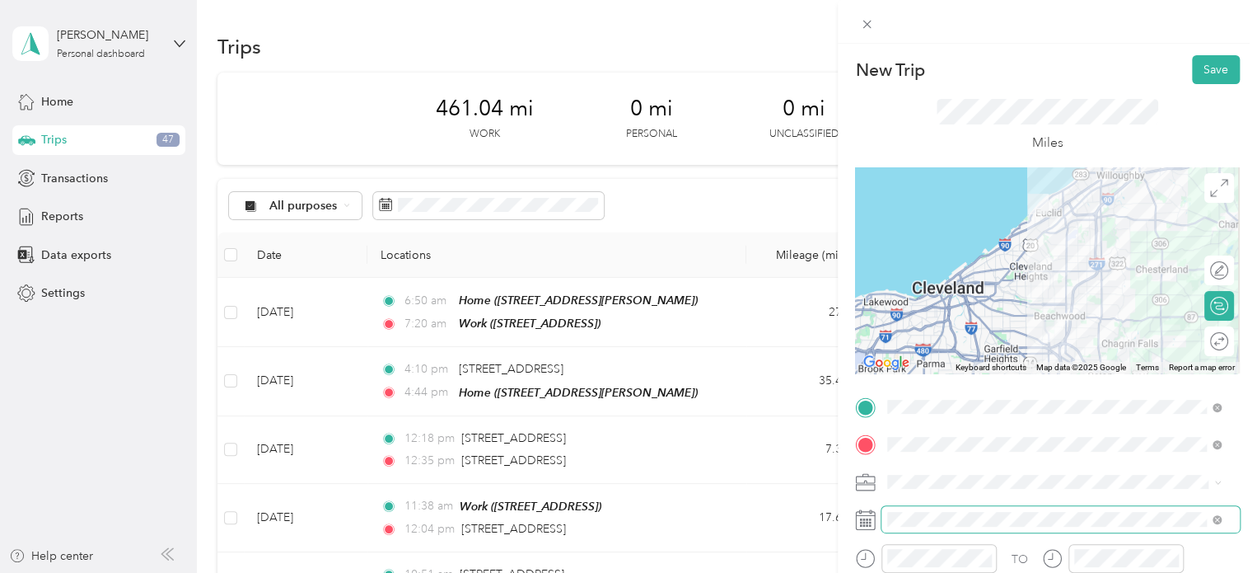
click at [903, 526] on span at bounding box center [1061, 519] width 358 height 26
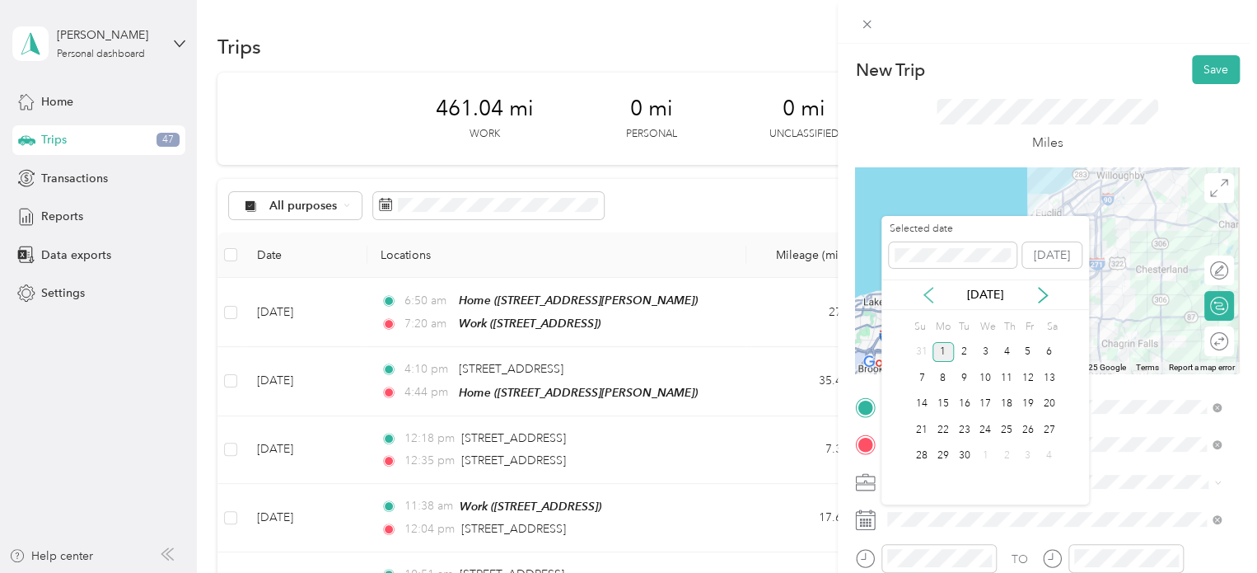
click at [926, 302] on icon at bounding box center [928, 295] width 16 height 16
click at [1022, 428] on div "22" at bounding box center [1027, 429] width 21 height 21
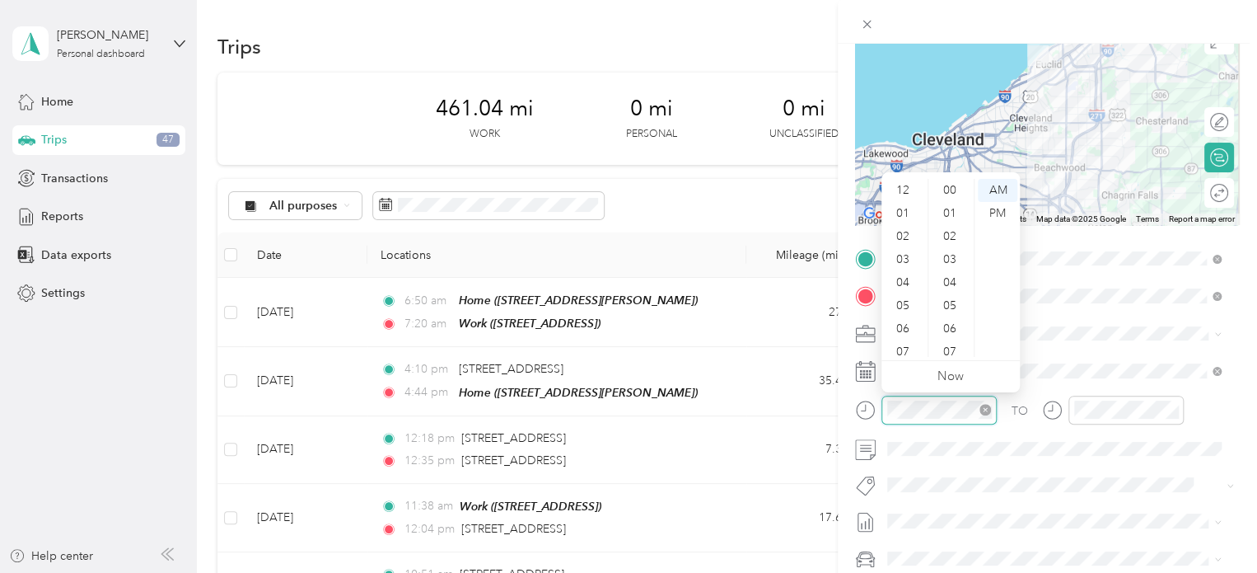
scroll to position [99, 0]
click at [904, 272] on div "08" at bounding box center [905, 275] width 40 height 23
click at [949, 193] on div "35" at bounding box center [952, 187] width 40 height 23
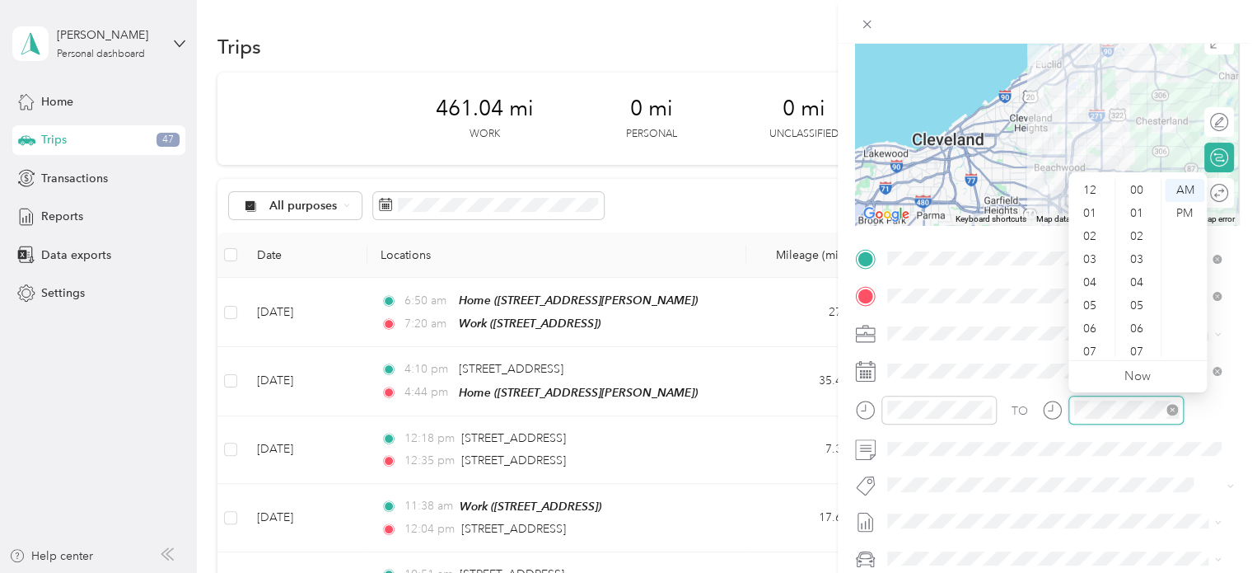
scroll to position [99, 0]
click at [1089, 297] on div "09" at bounding box center [1092, 299] width 40 height 23
click at [1137, 221] on div "01" at bounding box center [1139, 213] width 40 height 23
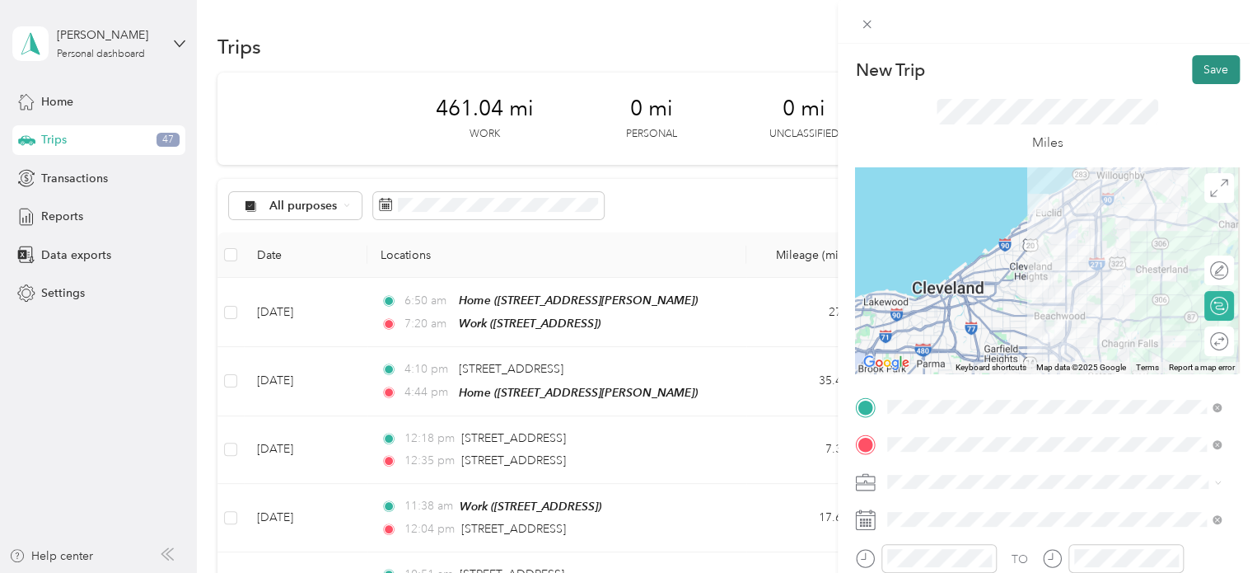
click at [1200, 65] on button "Save" at bounding box center [1216, 69] width 48 height 29
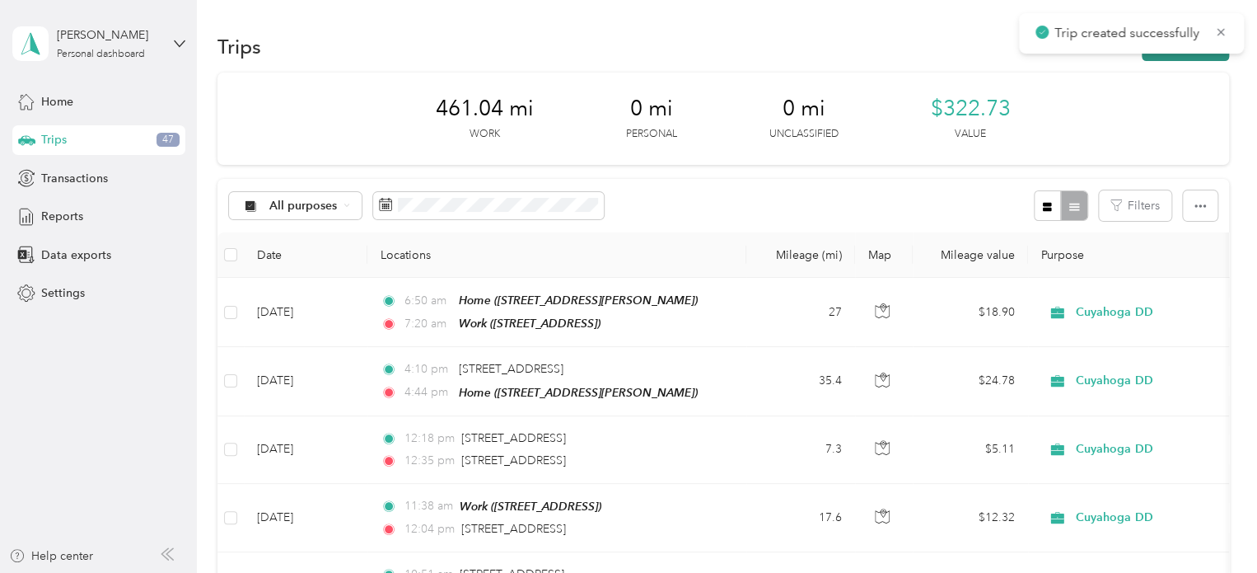
click at [1157, 55] on button "New trip" at bounding box center [1185, 46] width 87 height 29
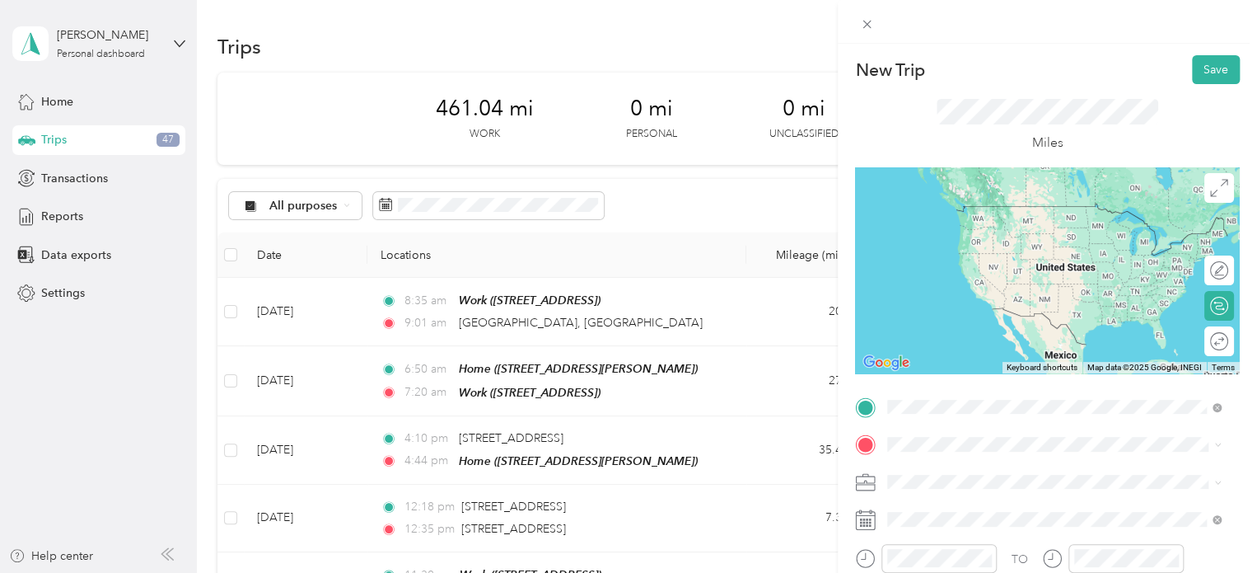
click at [965, 223] on span "[GEOGRAPHIC_DATA][US_STATE], [GEOGRAPHIC_DATA]" at bounding box center [1067, 230] width 297 height 29
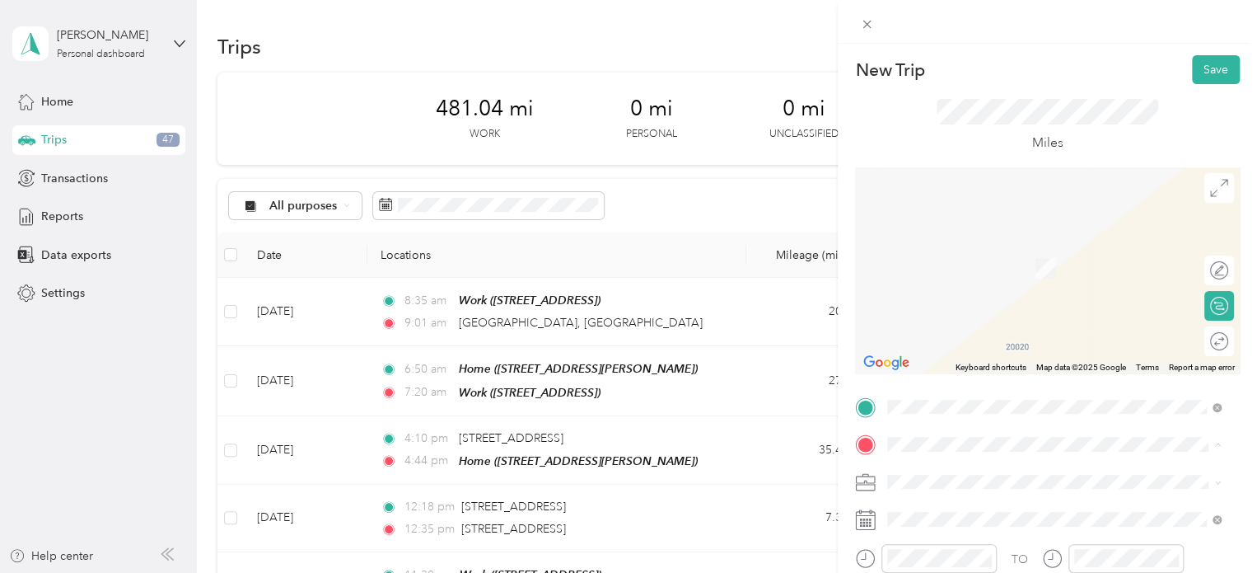
click at [923, 243] on span "981 Keynote Circle Brooklyn Heights, Ohio 44131, United States" at bounding box center [1001, 243] width 165 height 15
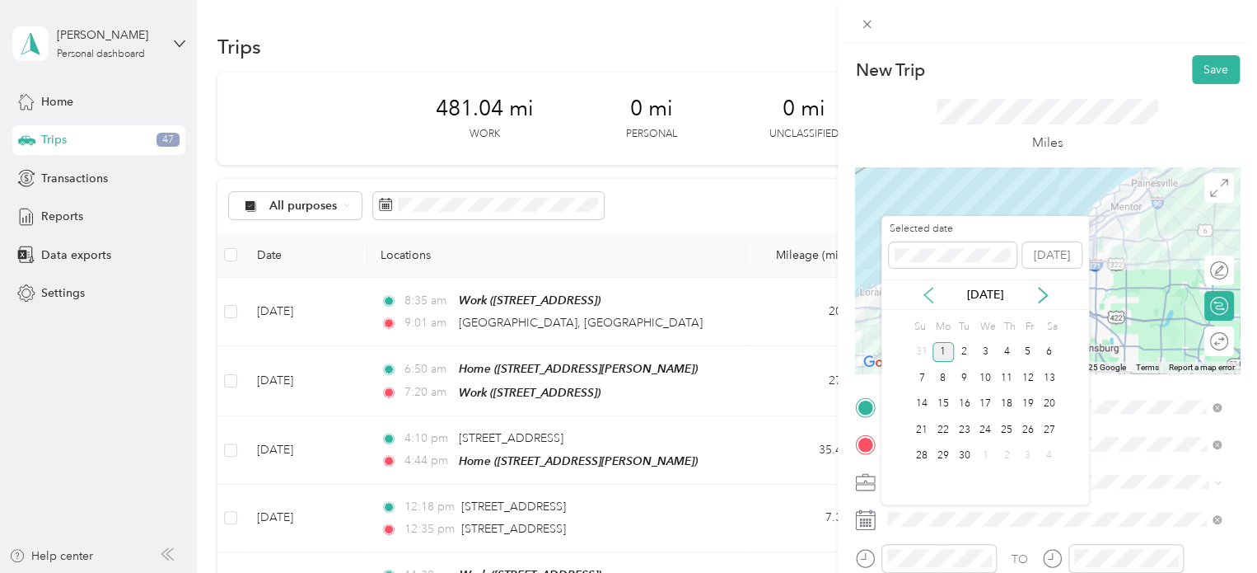
click at [928, 297] on icon at bounding box center [928, 295] width 8 height 15
click at [1024, 432] on div "22" at bounding box center [1027, 429] width 21 height 21
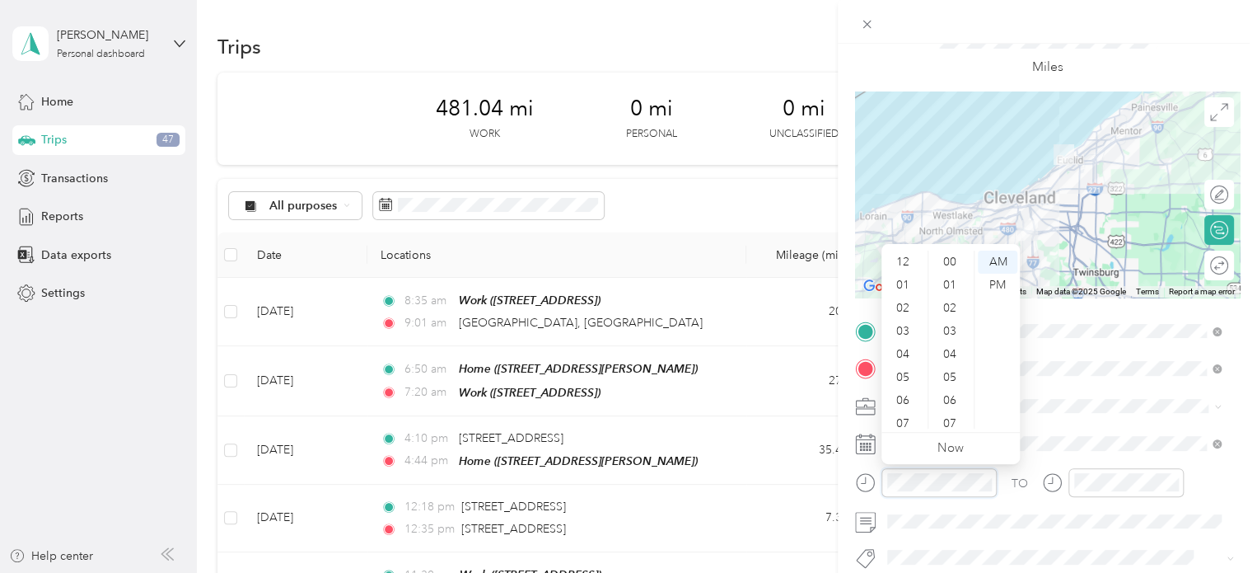
scroll to position [99, 0]
click at [908, 392] on div "10" at bounding box center [905, 393] width 40 height 23
click at [910, 387] on div "10" at bounding box center [905, 393] width 40 height 23
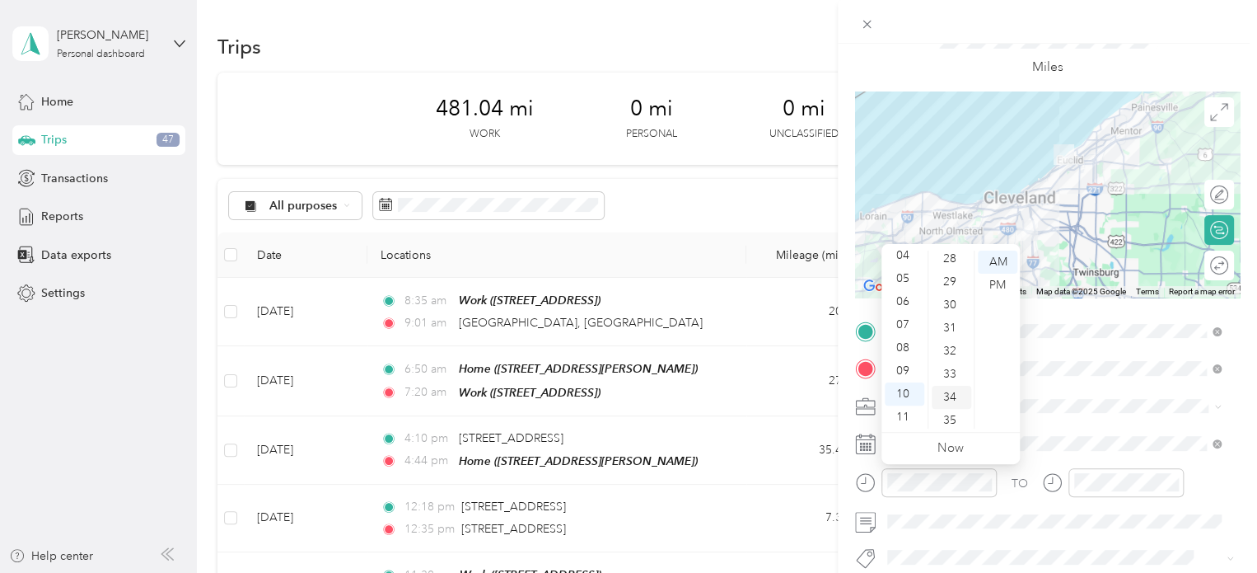
click at [947, 390] on div "34" at bounding box center [952, 397] width 40 height 23
click at [1088, 498] on div at bounding box center [1113, 488] width 142 height 40
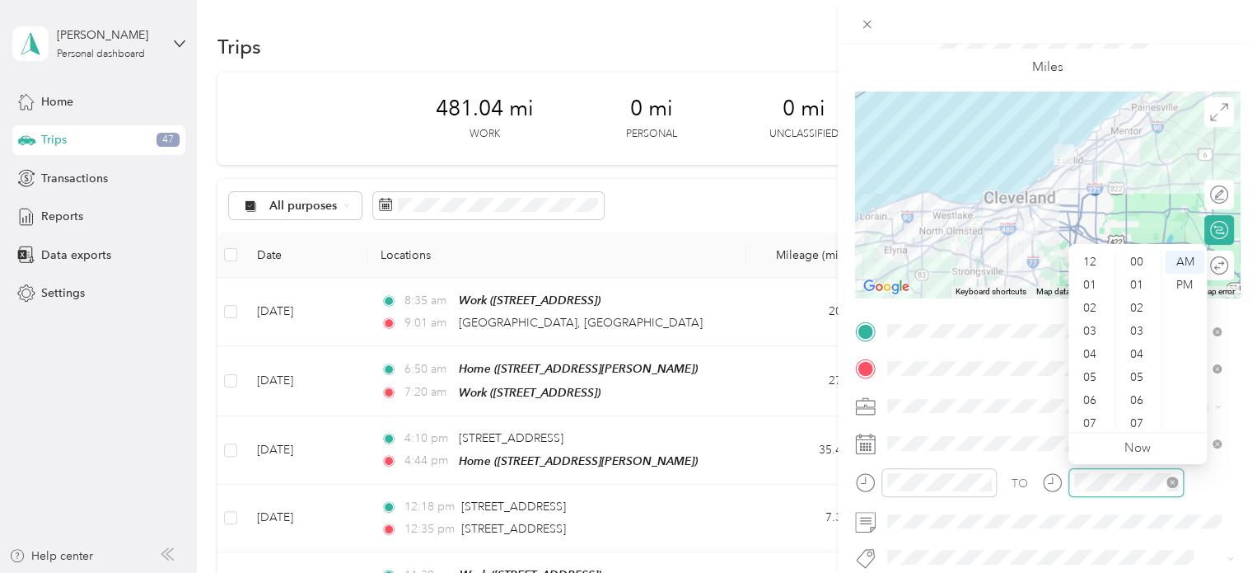
scroll to position [99, 0]
click at [1088, 391] on div "10" at bounding box center [1092, 393] width 40 height 23
click at [1134, 377] on div "47" at bounding box center [1139, 374] width 40 height 23
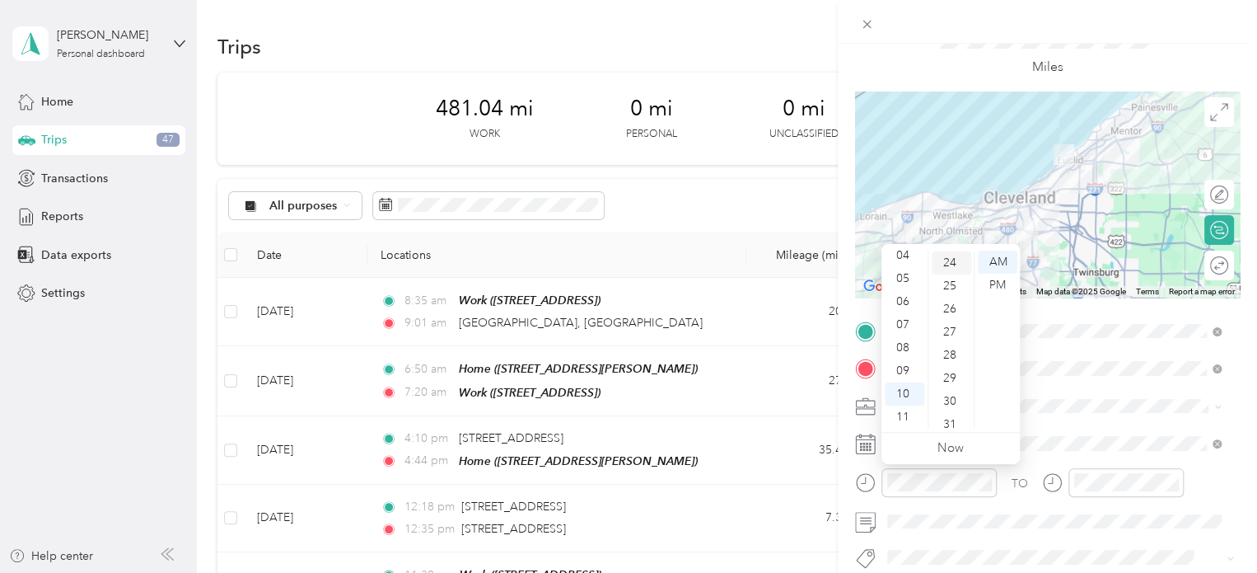
click at [946, 260] on div "24" at bounding box center [952, 262] width 40 height 23
click at [1097, 431] on span at bounding box center [1061, 443] width 358 height 26
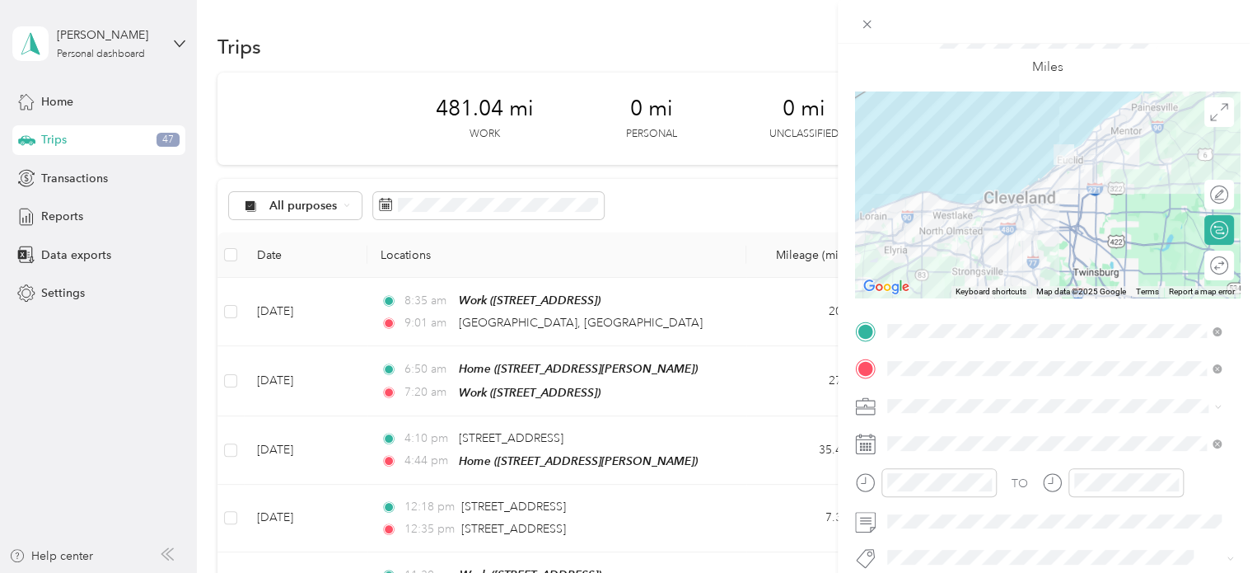
scroll to position [0, 0]
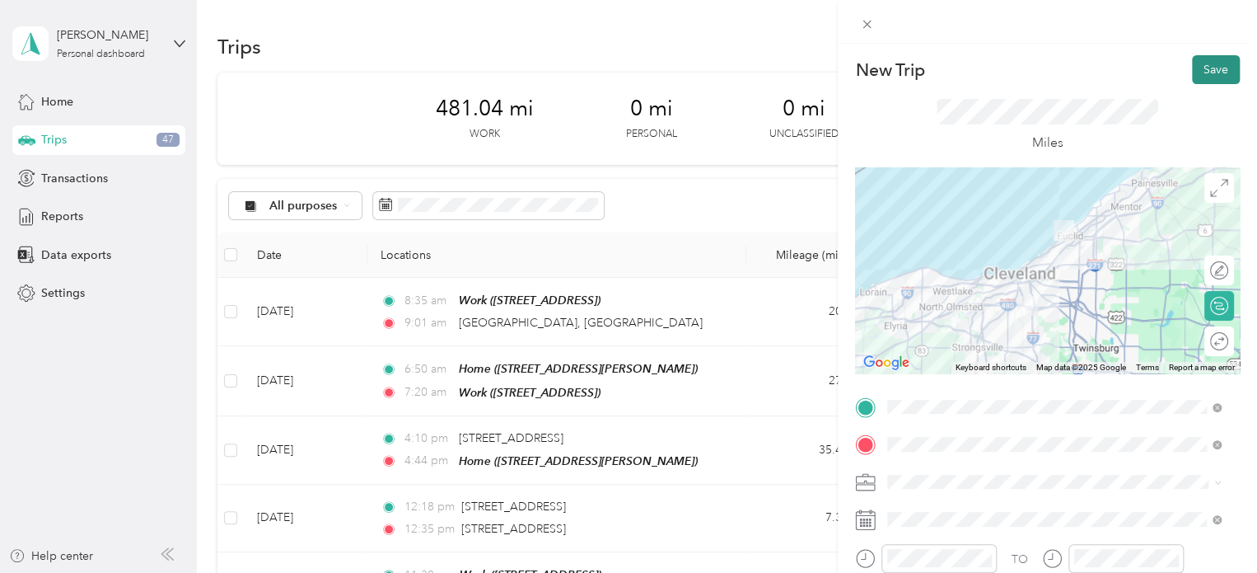
click at [1213, 65] on button "Save" at bounding box center [1216, 69] width 48 height 29
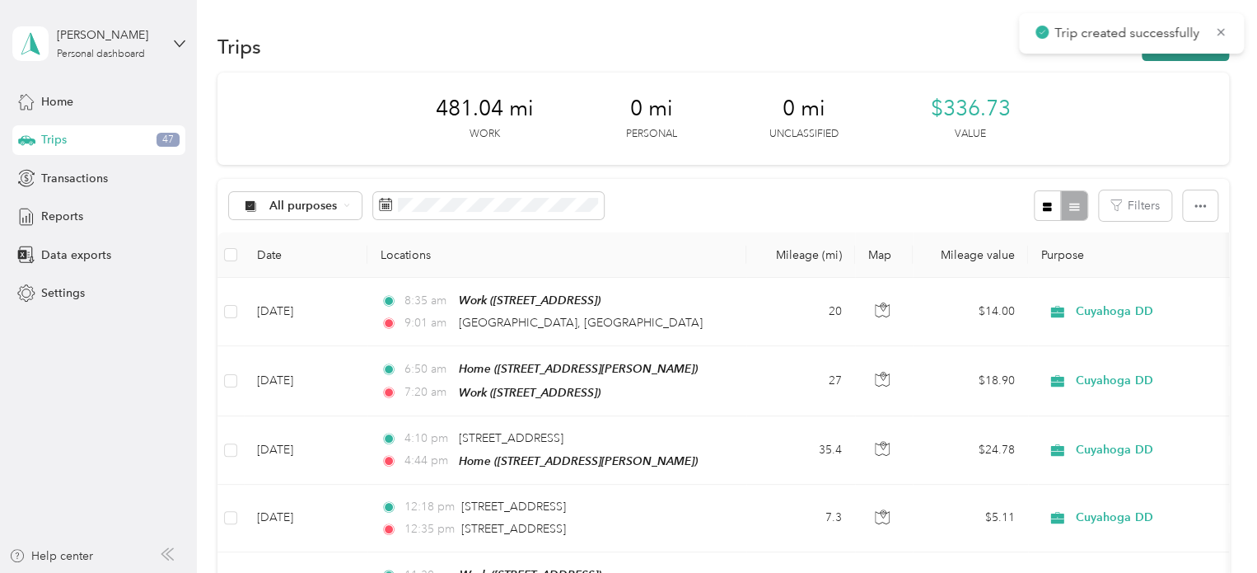
click at [1199, 58] on button "New trip" at bounding box center [1185, 46] width 87 height 29
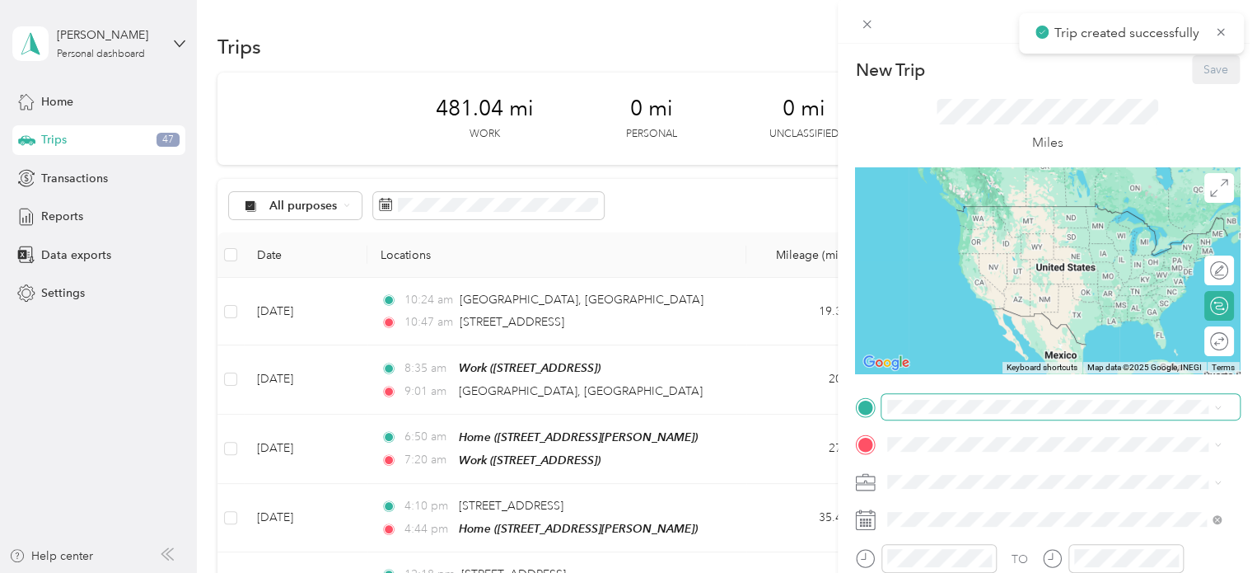
click at [926, 414] on span at bounding box center [1061, 407] width 358 height 26
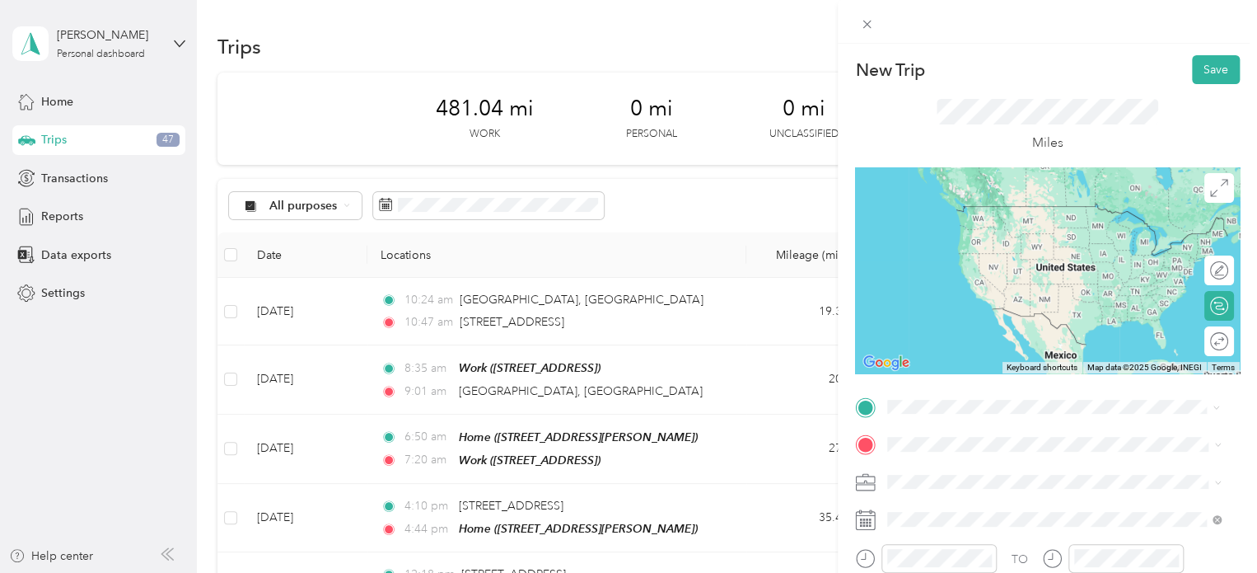
click at [939, 218] on div "981 Keynote Circle Brooklyn Heights, Ohio 44131, United States" at bounding box center [1054, 207] width 322 height 22
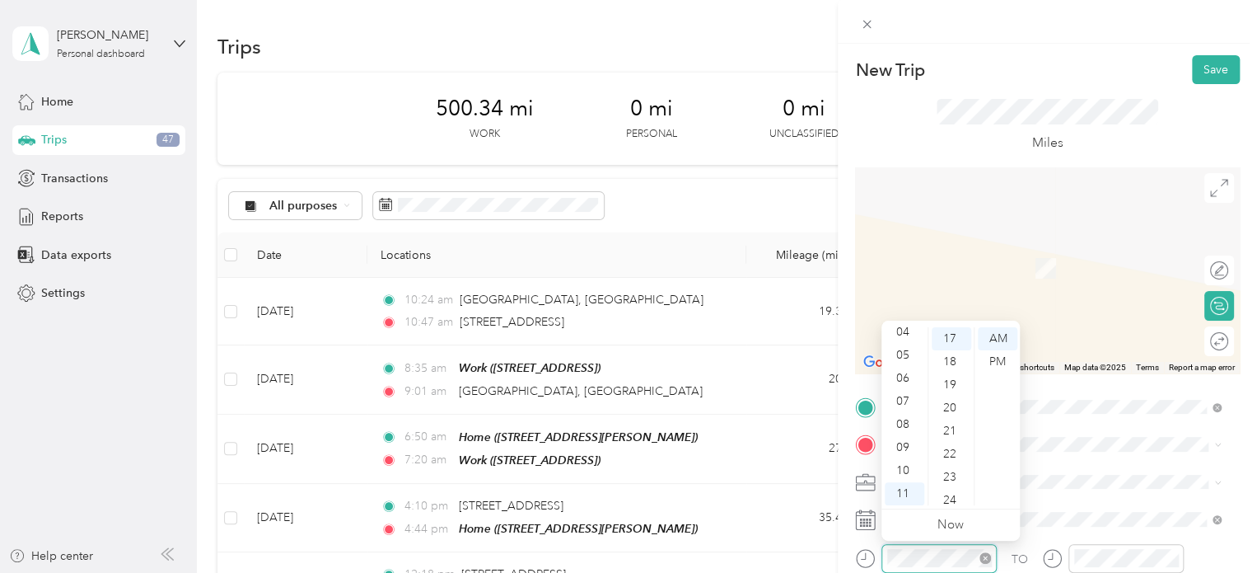
scroll to position [392, 0]
click at [952, 409] on div "20" at bounding box center [952, 407] width 40 height 23
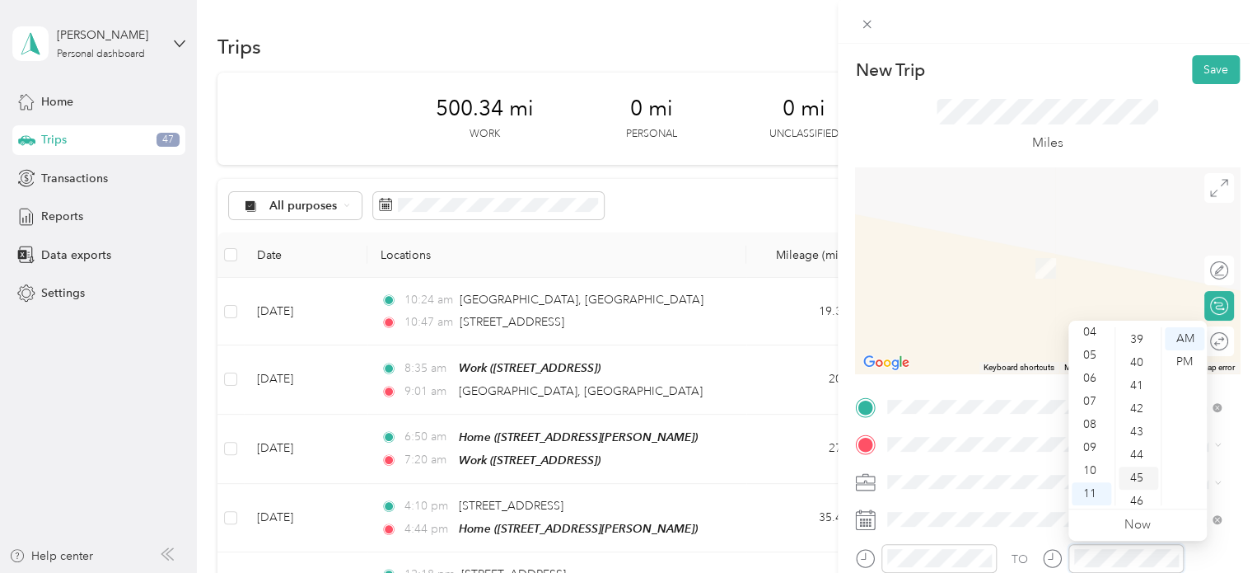
scroll to position [898, 0]
drag, startPoint x: 1137, startPoint y: 426, endPoint x: 1124, endPoint y: 455, distance: 31.7
click at [1124, 455] on div "44" at bounding box center [1139, 455] width 40 height 23
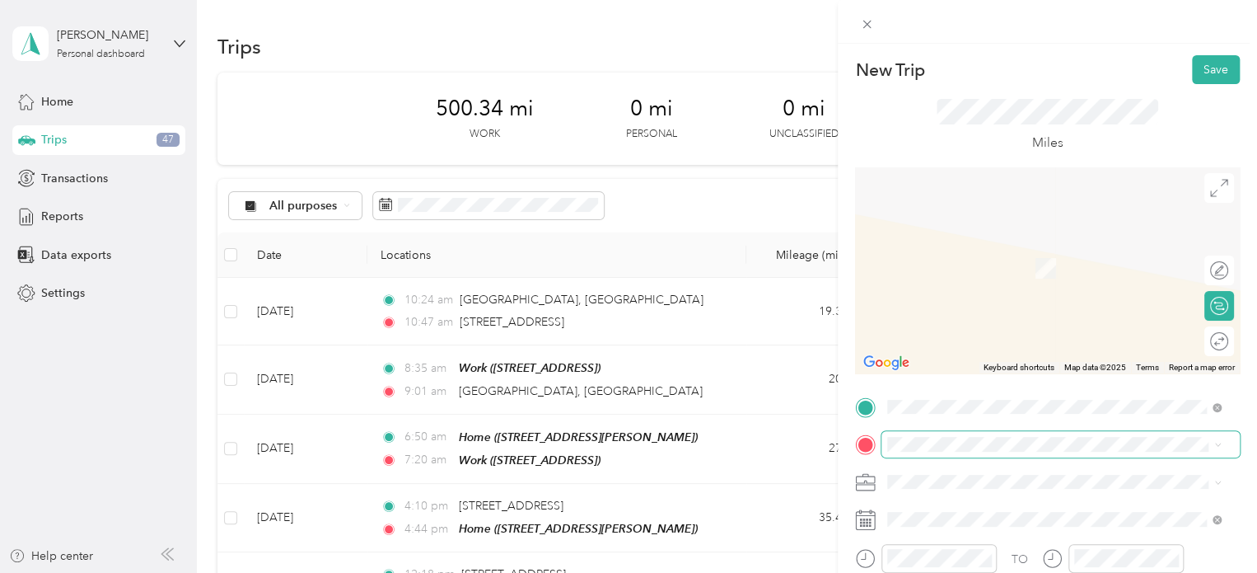
click at [923, 453] on span at bounding box center [1061, 444] width 358 height 26
click at [973, 309] on span "[STREET_ADDRESS][US_STATE]" at bounding box center [1001, 305] width 165 height 15
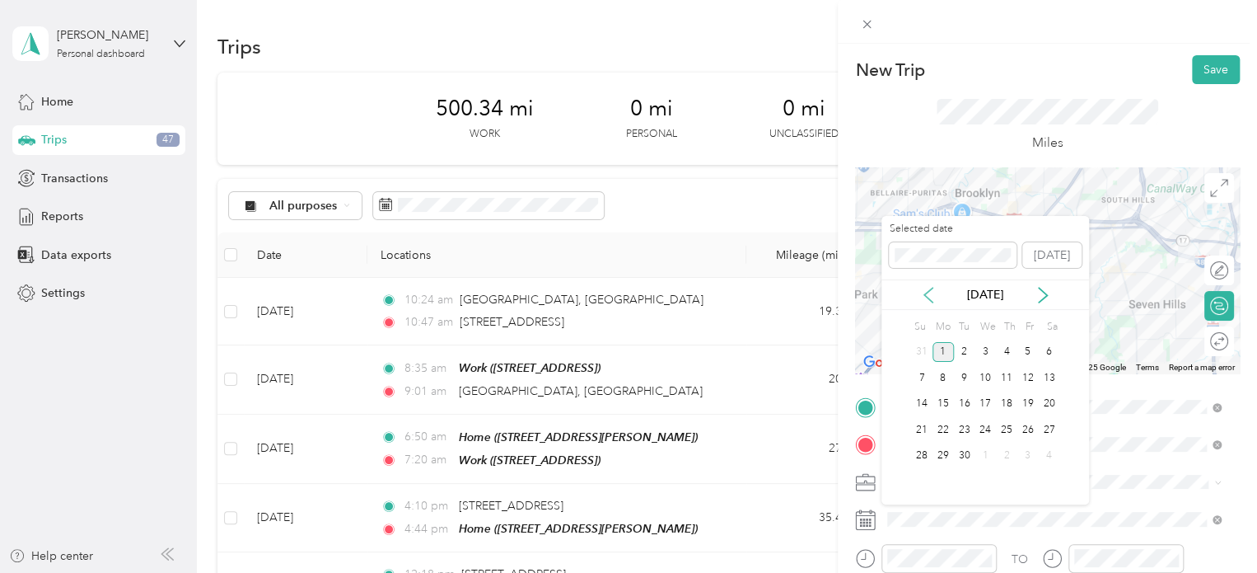
click at [933, 290] on icon at bounding box center [928, 295] width 16 height 16
click at [1027, 431] on div "22" at bounding box center [1027, 429] width 21 height 21
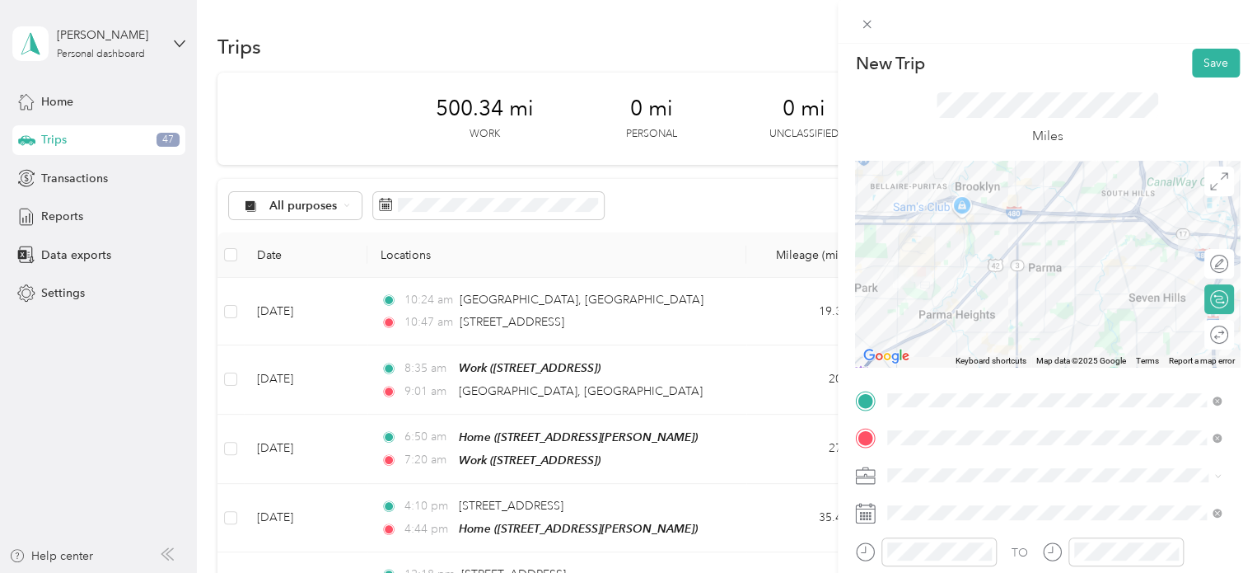
scroll to position [5, 0]
click at [1192, 65] on button "Save" at bounding box center [1216, 64] width 48 height 29
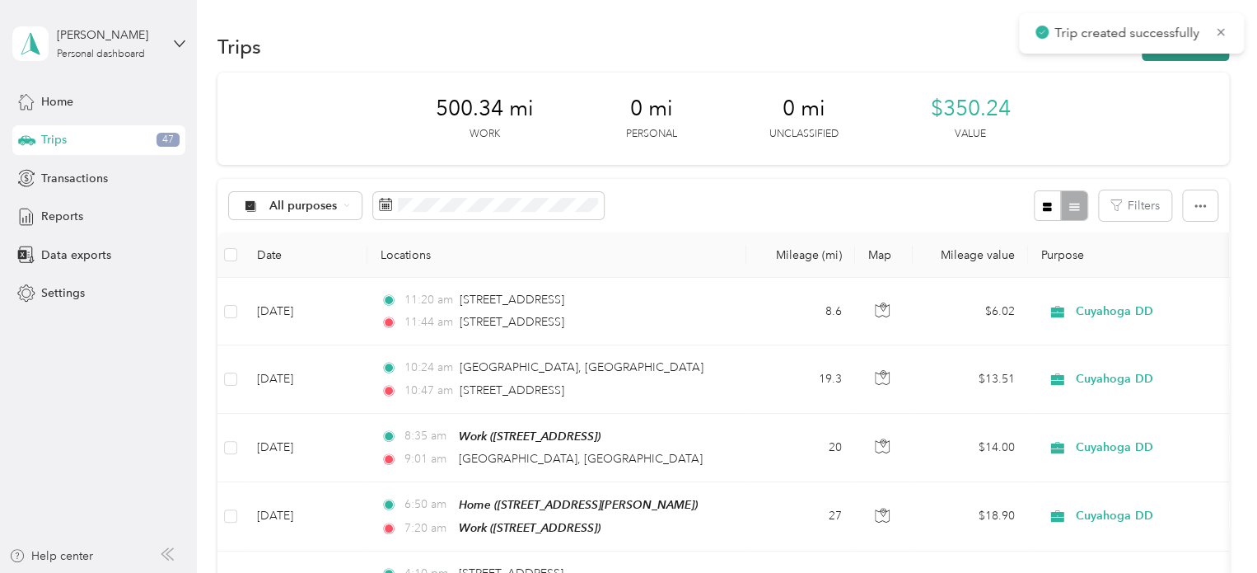
click at [1156, 57] on button "New trip" at bounding box center [1185, 46] width 87 height 29
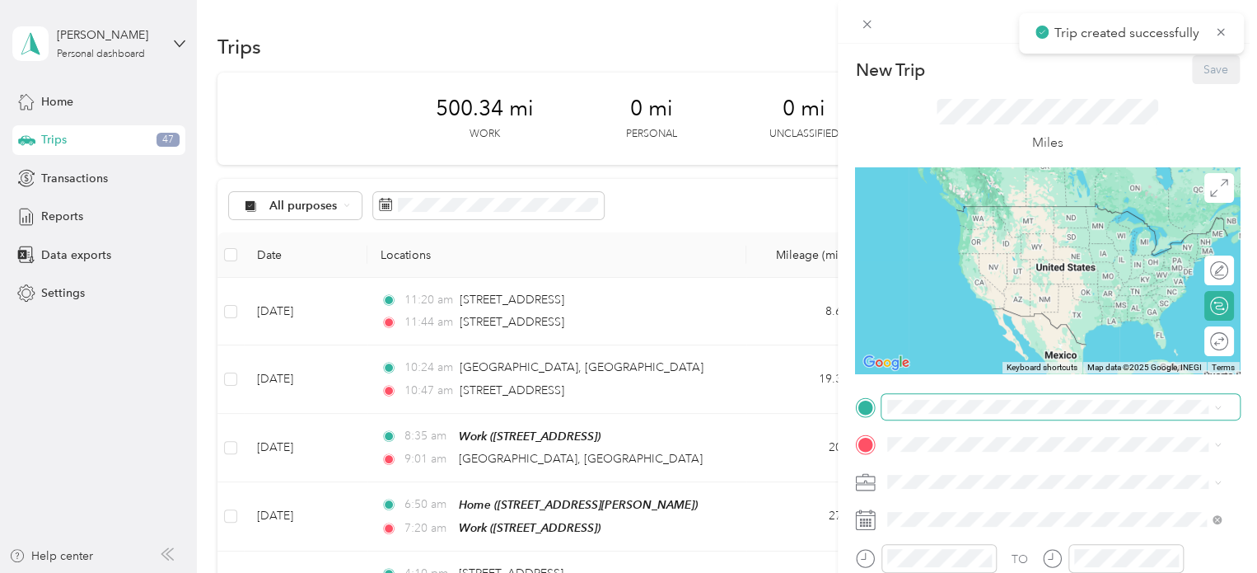
click at [923, 414] on span at bounding box center [1061, 407] width 358 height 26
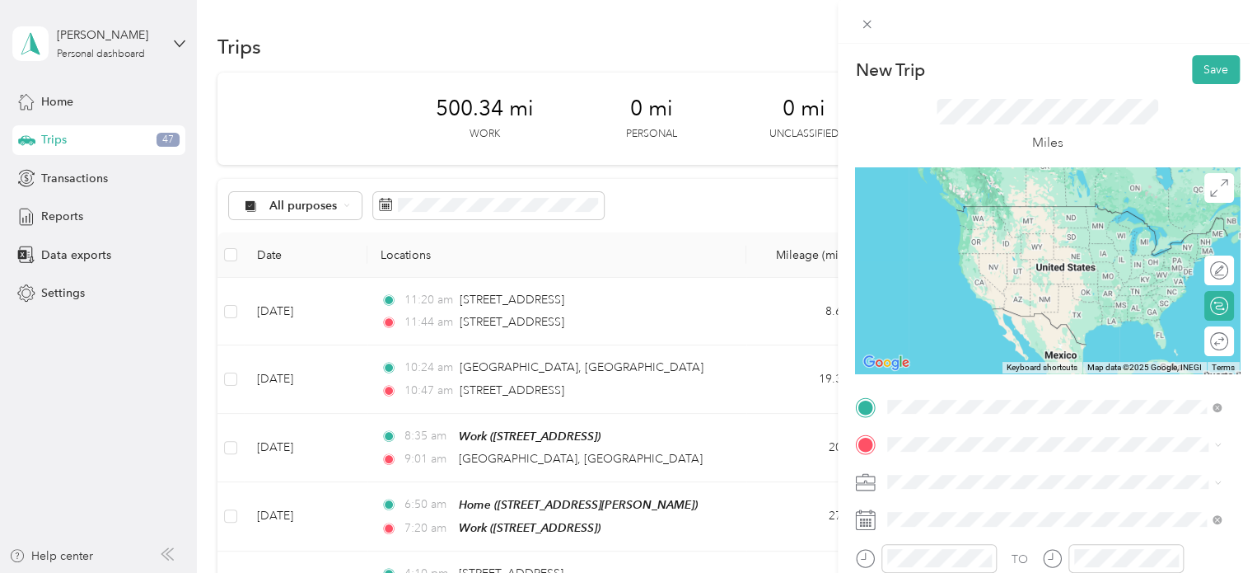
click at [933, 276] on span "[STREET_ADDRESS][US_STATE]" at bounding box center [1001, 269] width 165 height 15
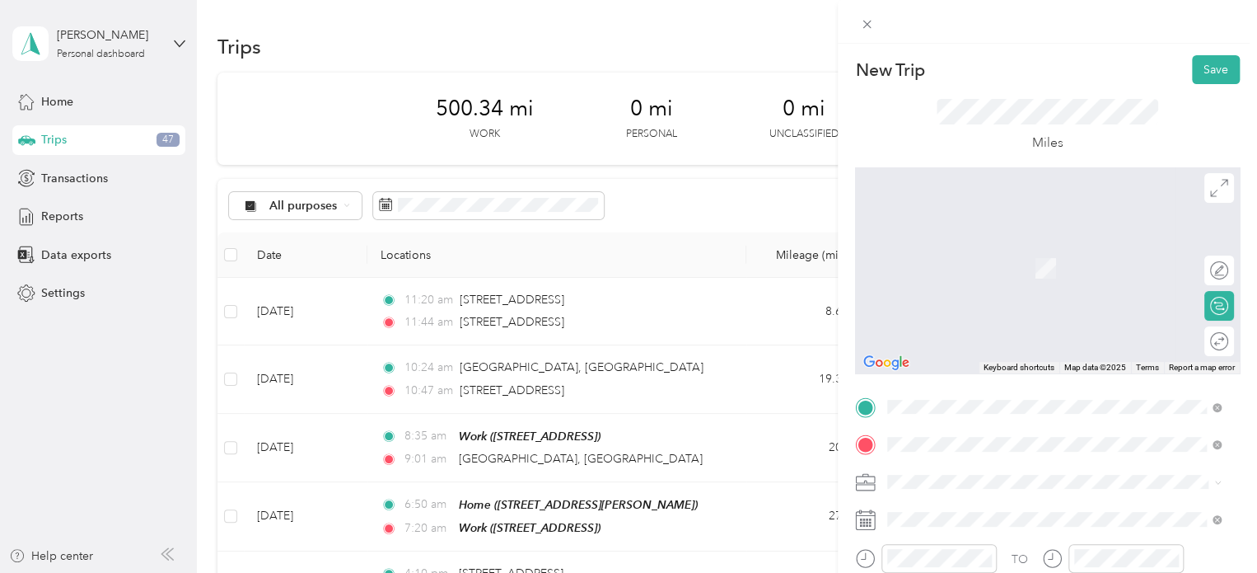
click at [929, 261] on span "[STREET_ADDRESS]" at bounding box center [971, 268] width 105 height 14
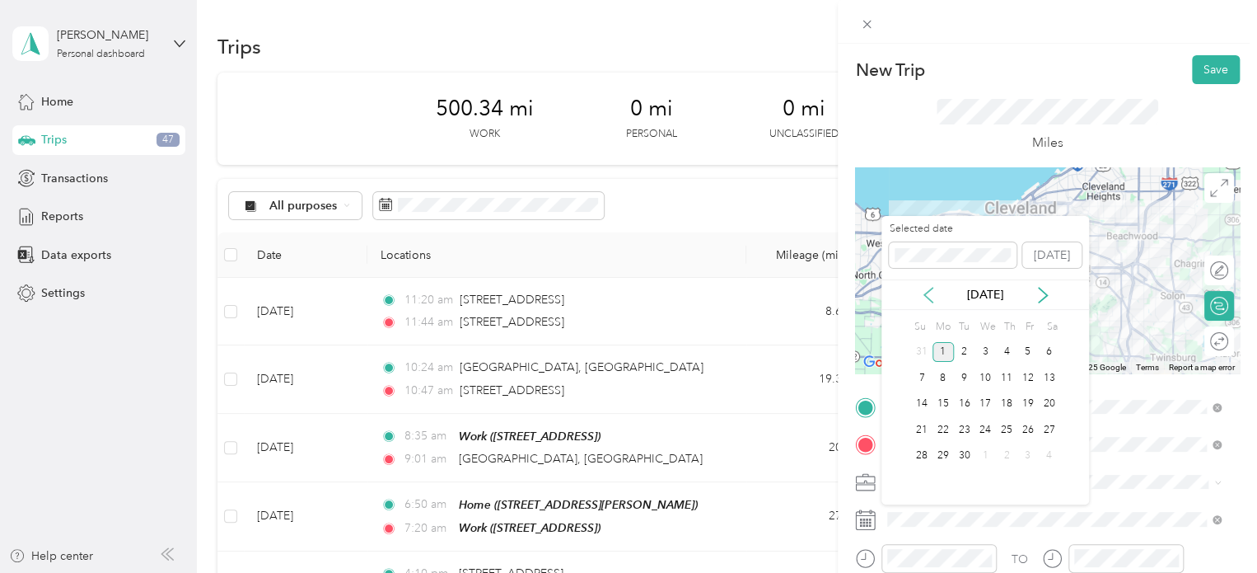
click at [933, 292] on icon at bounding box center [928, 295] width 16 height 16
click at [1028, 431] on div "22" at bounding box center [1027, 429] width 21 height 21
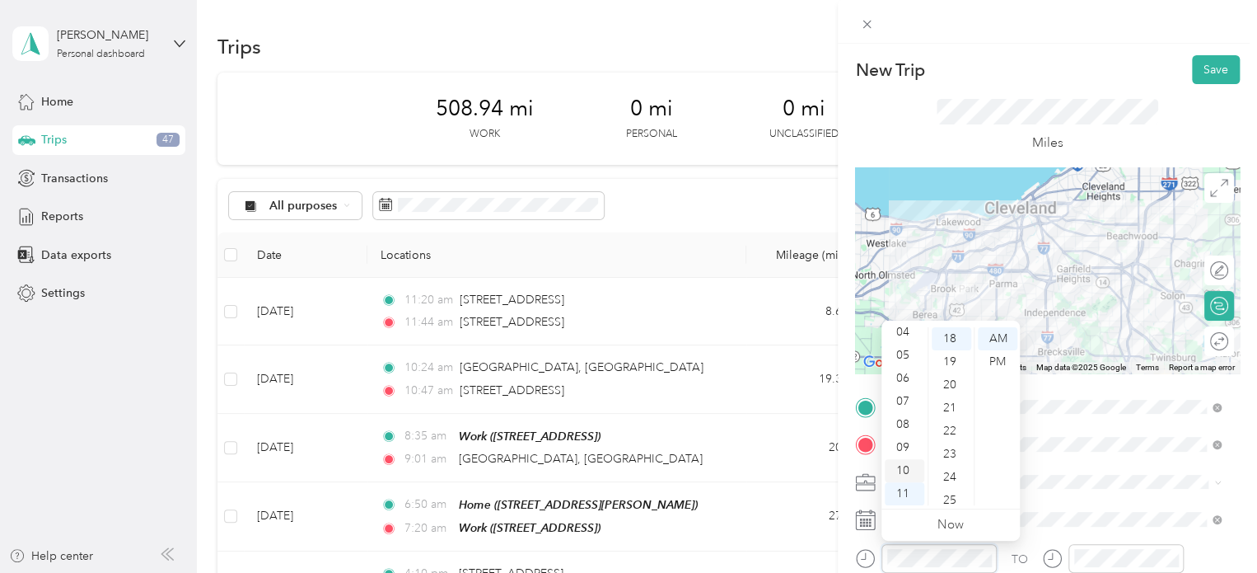
scroll to position [0, 0]
click at [906, 362] on div "01" at bounding box center [905, 361] width 40 height 23
click at [951, 486] on div "28" at bounding box center [952, 488] width 40 height 23
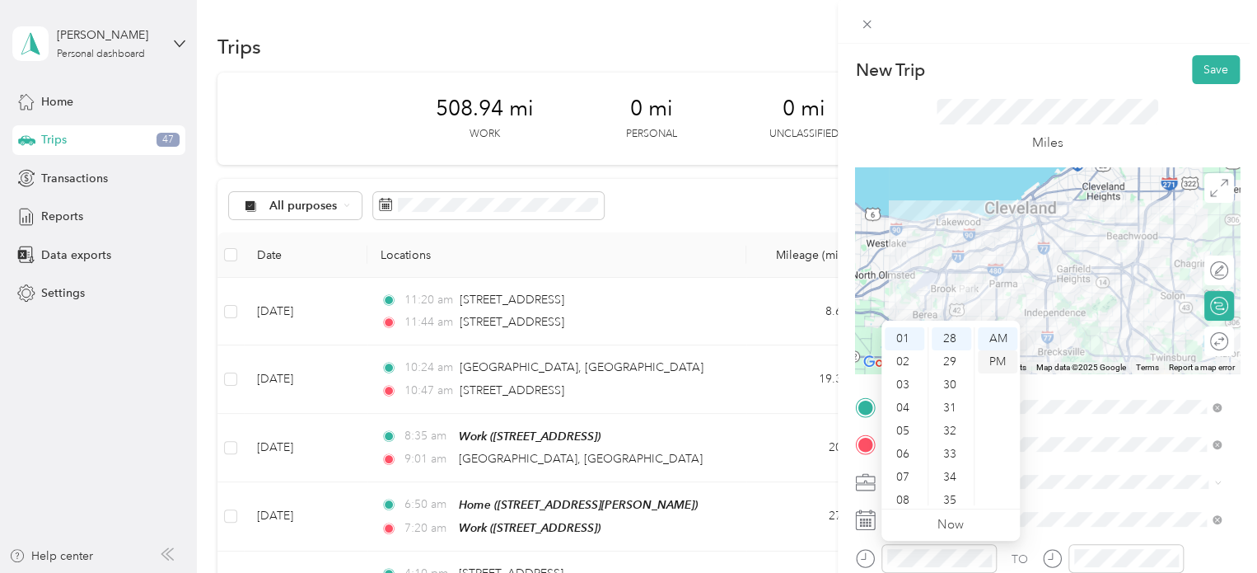
click at [992, 358] on div "PM" at bounding box center [998, 361] width 40 height 23
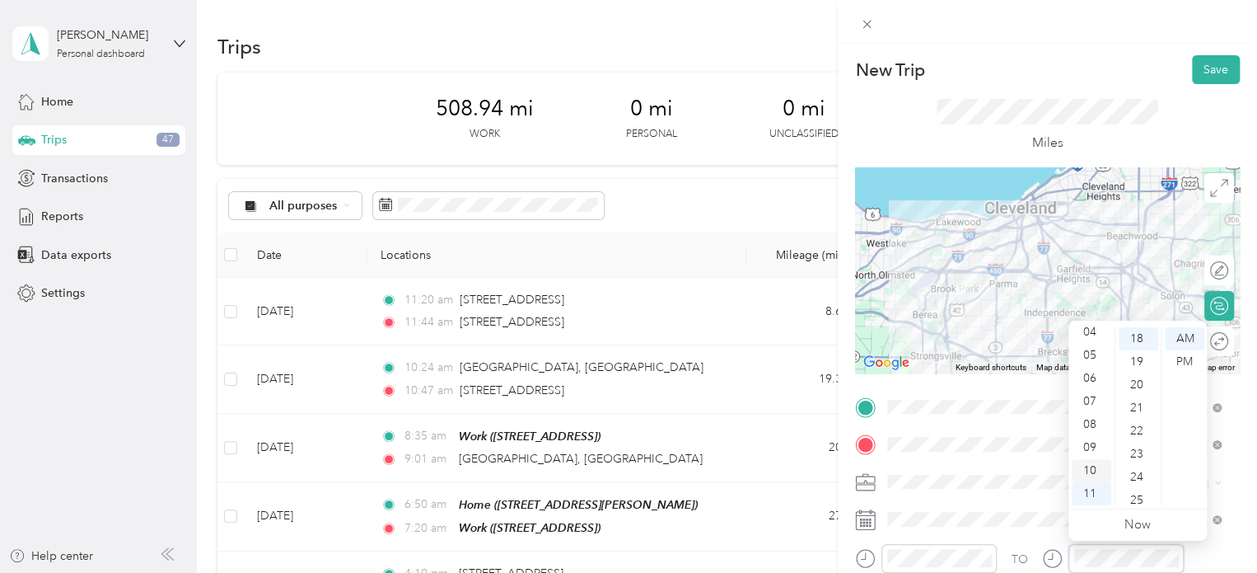
scroll to position [0, 0]
click at [1086, 358] on div "01" at bounding box center [1092, 361] width 40 height 23
click at [1086, 362] on div "01" at bounding box center [1092, 361] width 40 height 23
click at [1139, 458] on div "50" at bounding box center [1139, 463] width 40 height 23
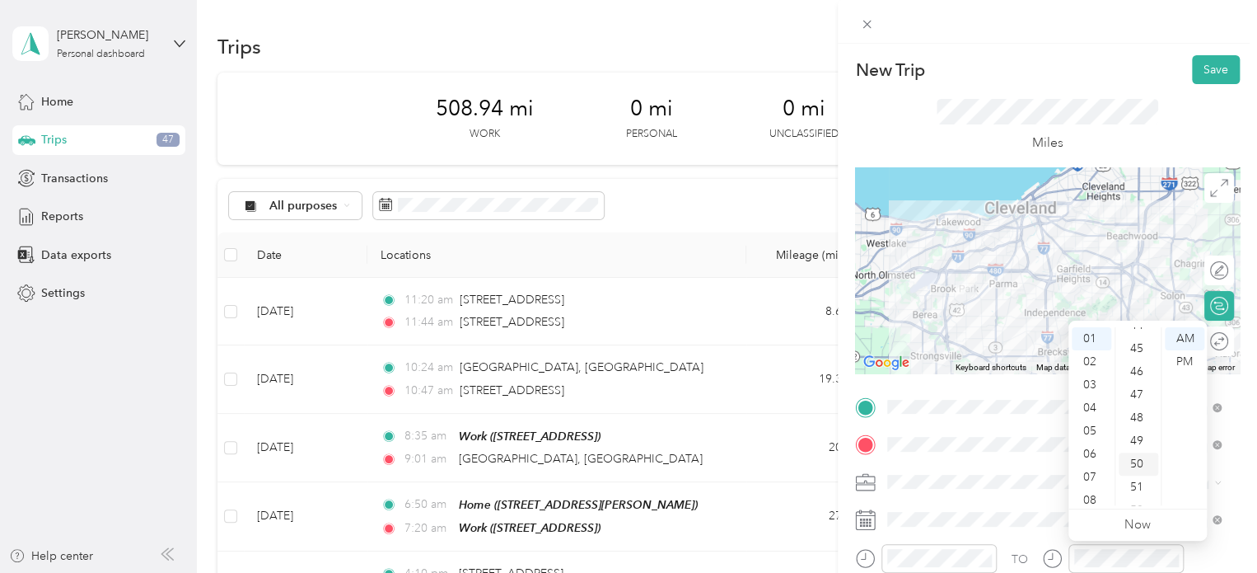
scroll to position [1153, 0]
click at [1176, 358] on div "PM" at bounding box center [1185, 361] width 40 height 23
click at [1002, 526] on span at bounding box center [1061, 519] width 358 height 26
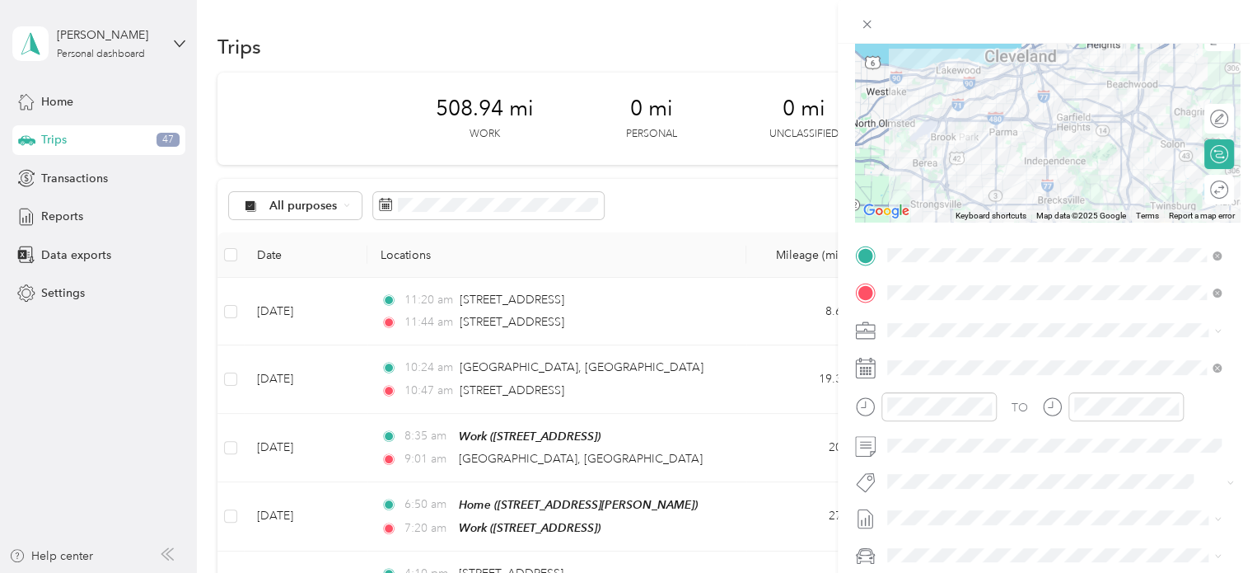
scroll to position [0, 0]
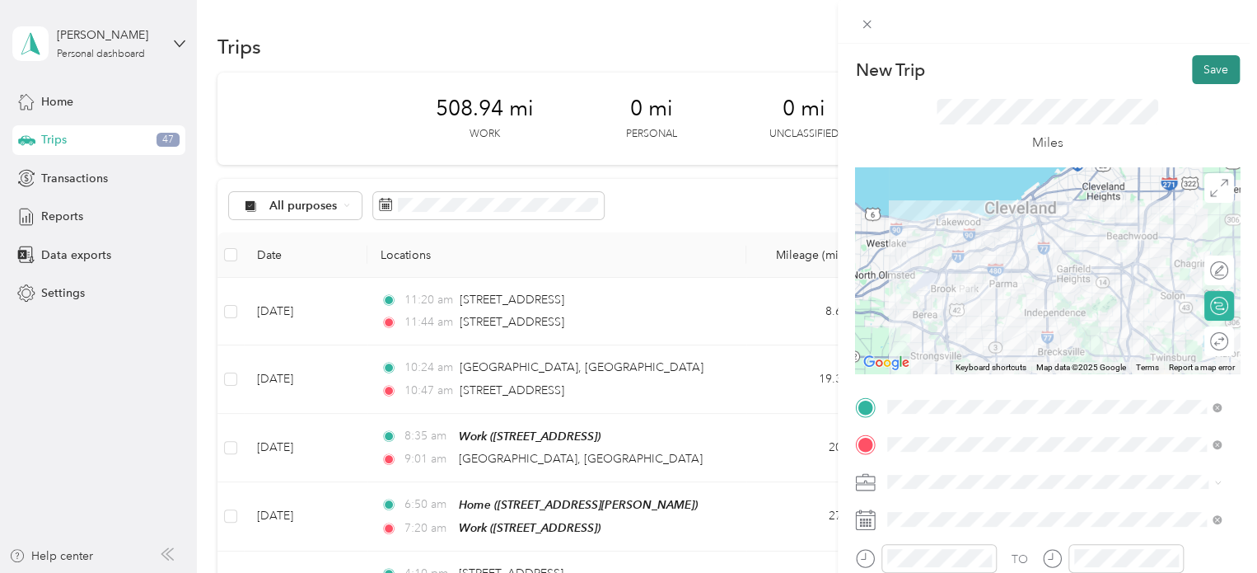
click at [1201, 73] on button "Save" at bounding box center [1216, 69] width 48 height 29
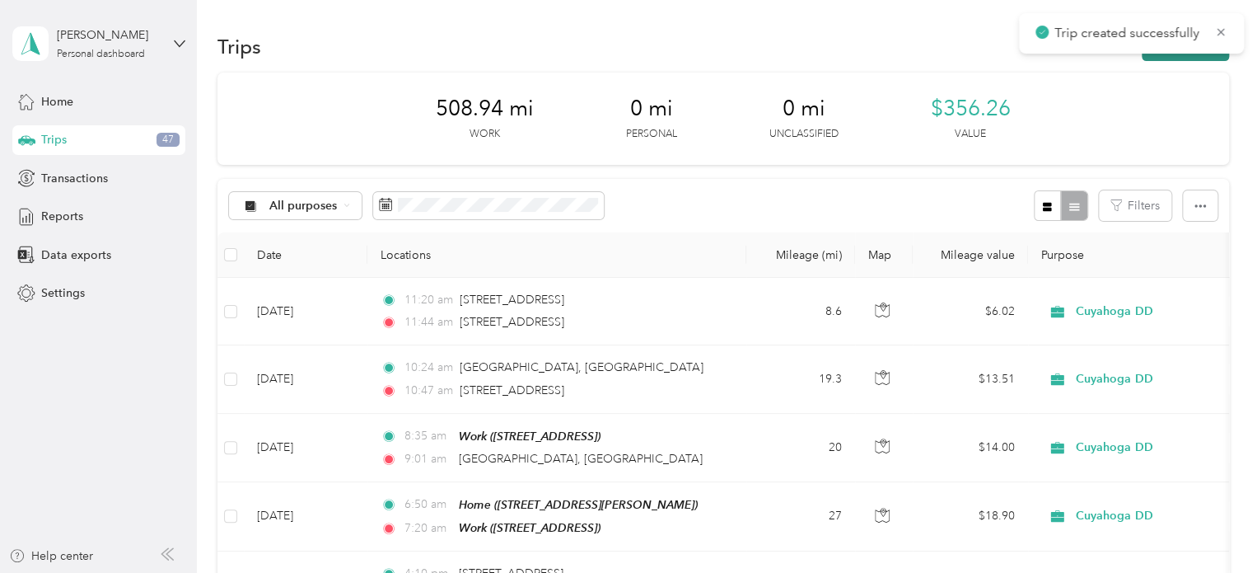
click at [1186, 58] on button "New trip" at bounding box center [1185, 46] width 87 height 29
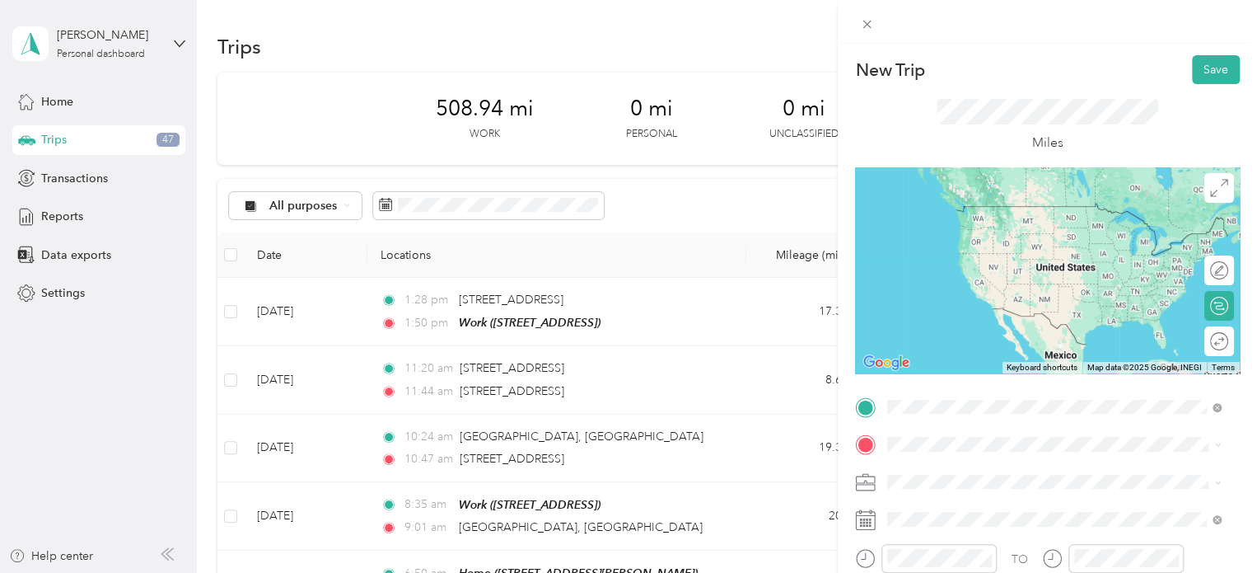
click at [974, 233] on span "[STREET_ADDRESS]" at bounding box center [971, 230] width 105 height 14
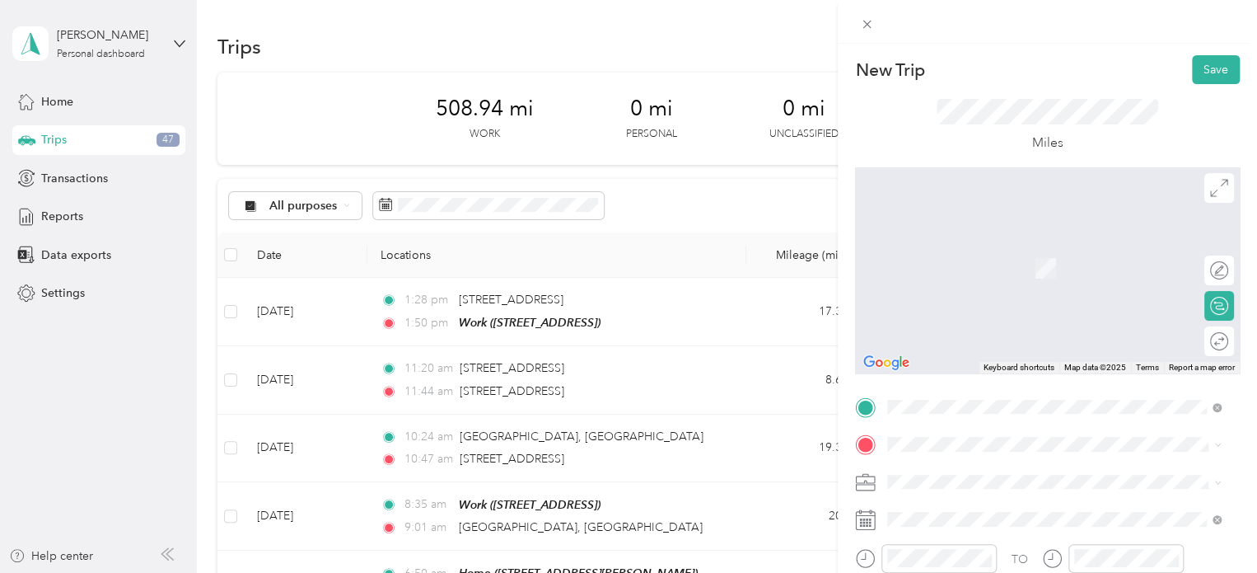
click at [929, 320] on div "Home [STREET_ADDRESS][PERSON_NAME]" at bounding box center [1067, 325] width 297 height 69
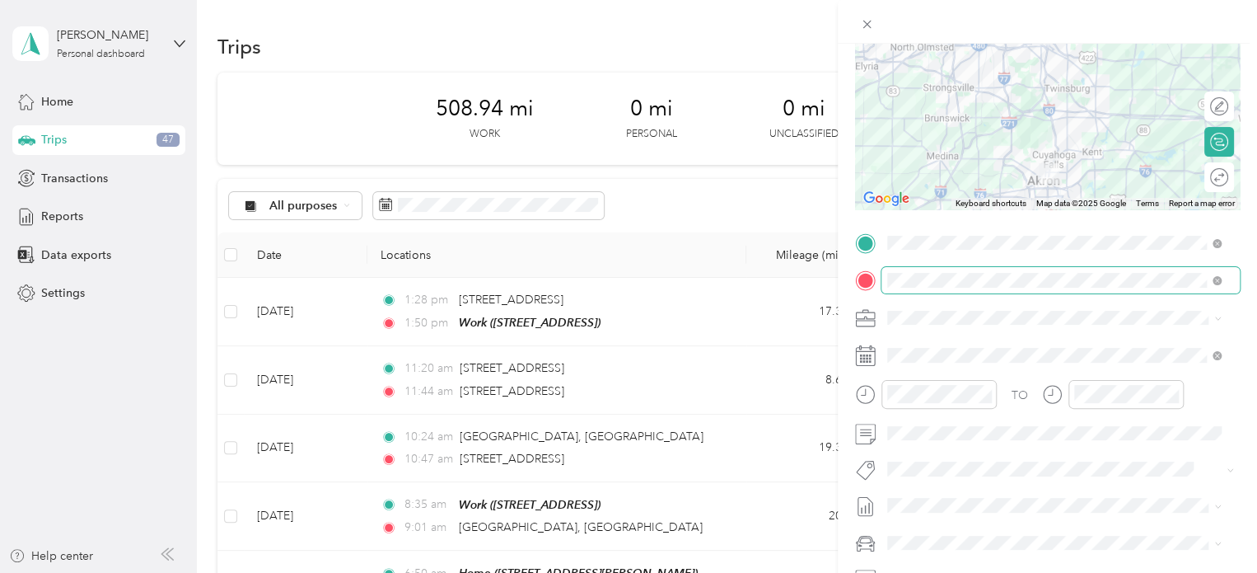
scroll to position [165, 0]
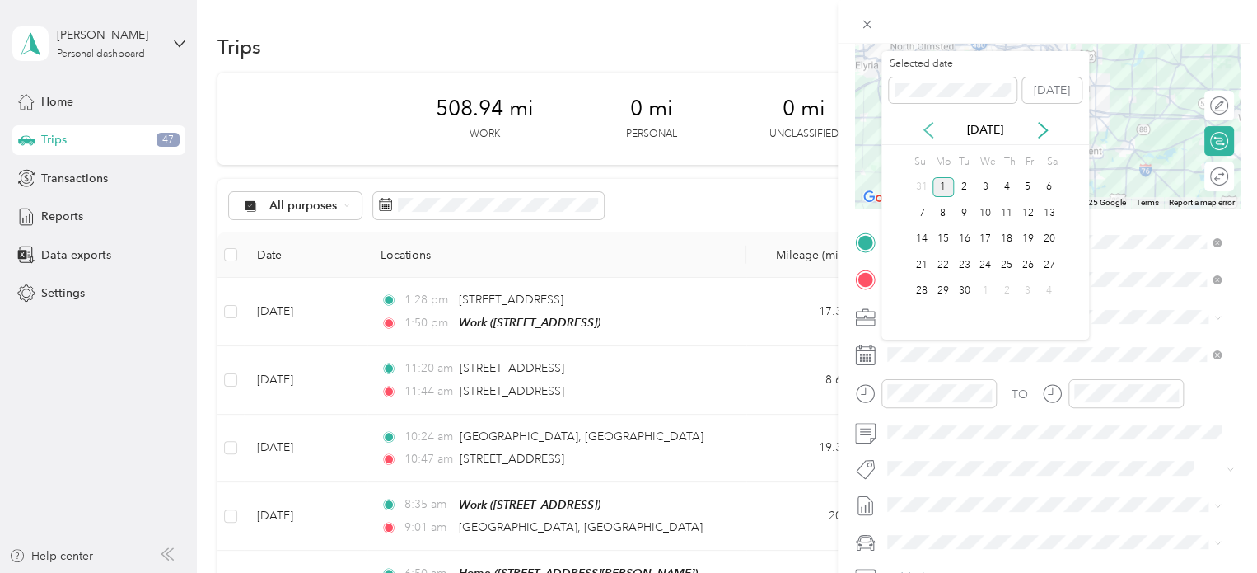
click at [933, 123] on icon at bounding box center [928, 130] width 8 height 15
click at [1025, 267] on div "22" at bounding box center [1027, 265] width 21 height 21
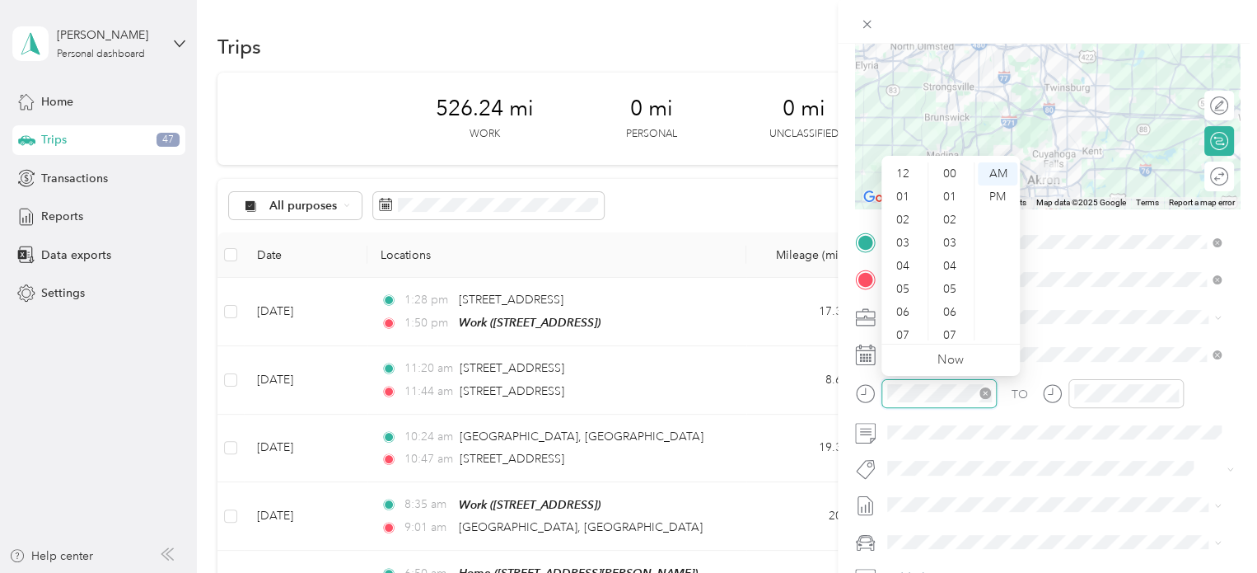
scroll to position [99, 0]
click at [900, 167] on div "04" at bounding box center [905, 167] width 40 height 23
click at [947, 253] on div "35" at bounding box center [952, 262] width 40 height 23
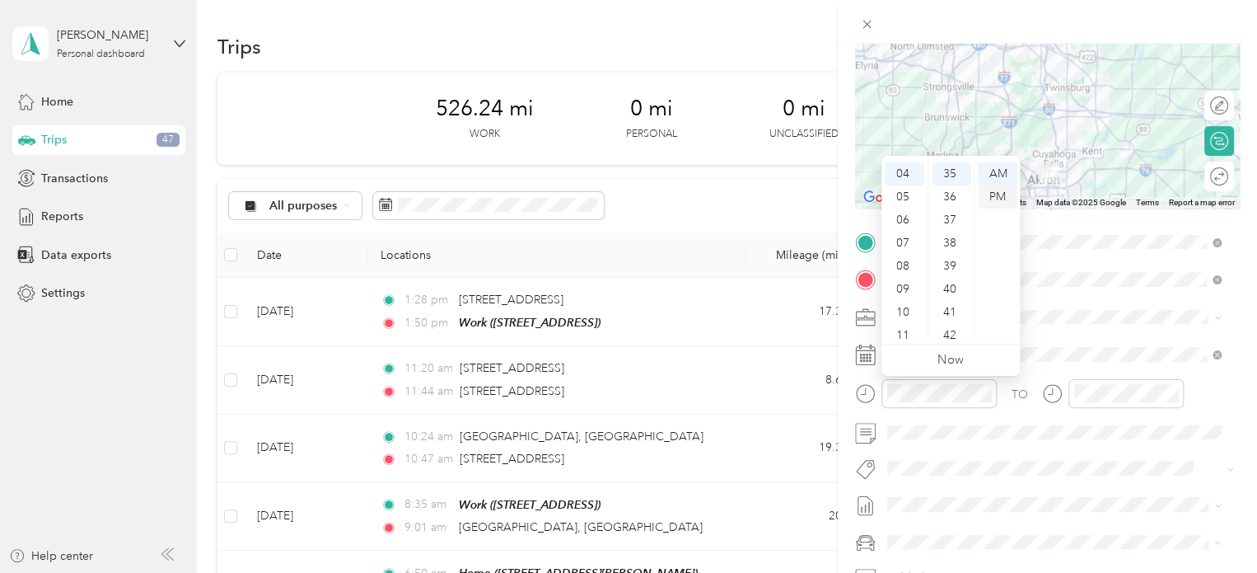
click at [999, 190] on div "PM" at bounding box center [998, 196] width 40 height 23
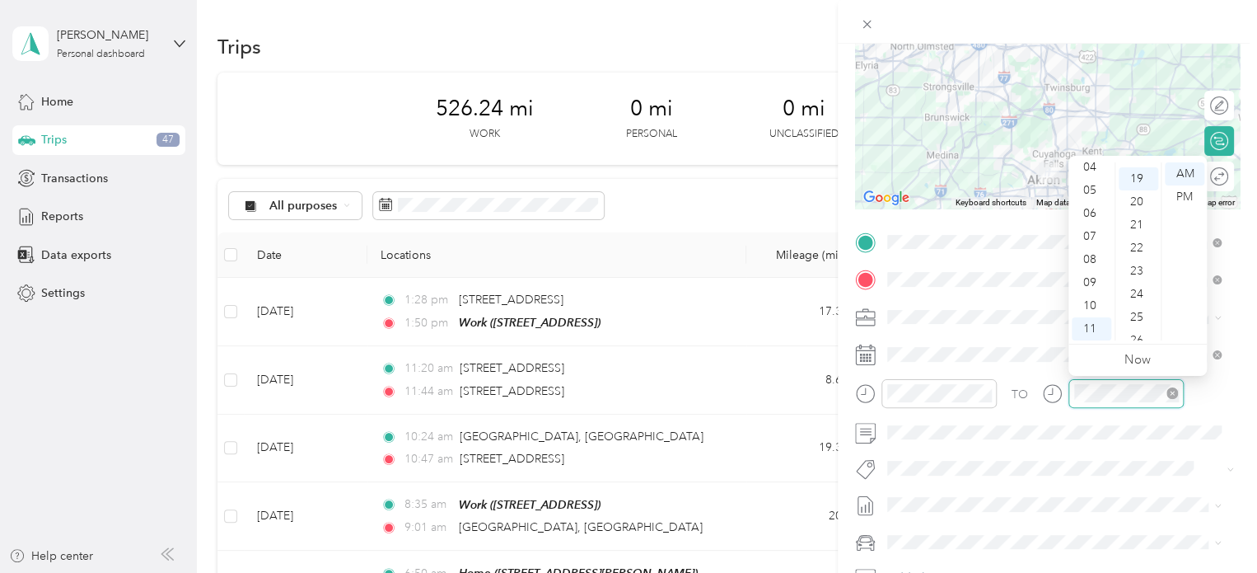
scroll to position [438, 0]
click at [1094, 187] on div "05" at bounding box center [1092, 190] width 40 height 23
click at [1086, 190] on div "05" at bounding box center [1092, 190] width 40 height 23
click at [1140, 223] on div "10" at bounding box center [1139, 214] width 40 height 23
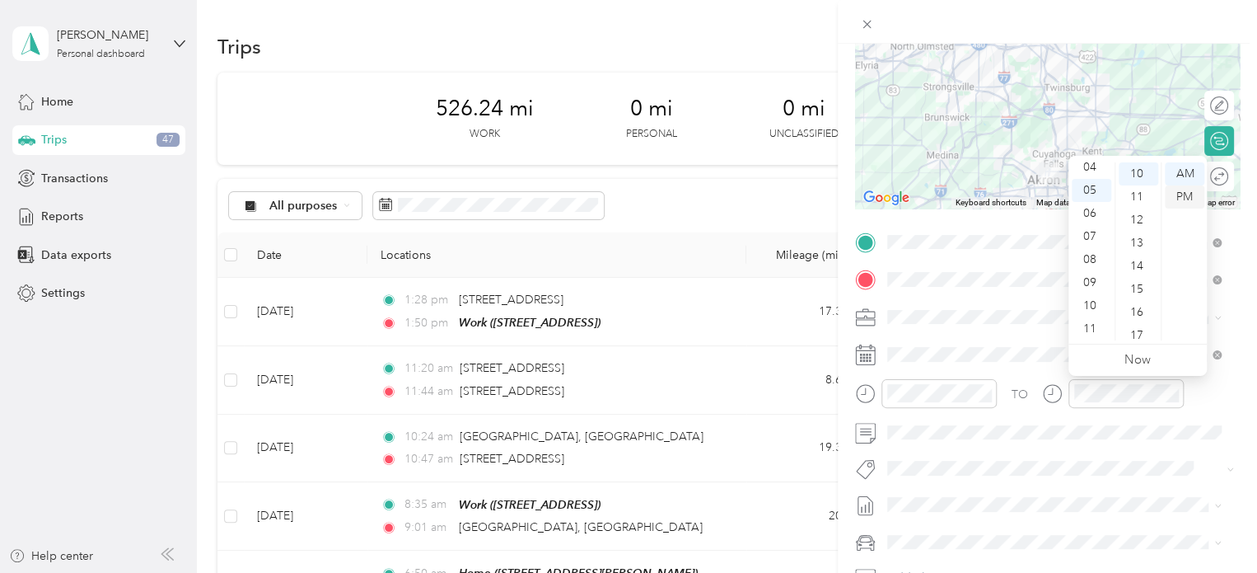
click at [1181, 197] on div "PM" at bounding box center [1185, 196] width 40 height 23
click at [1157, 456] on span at bounding box center [1061, 467] width 358 height 23
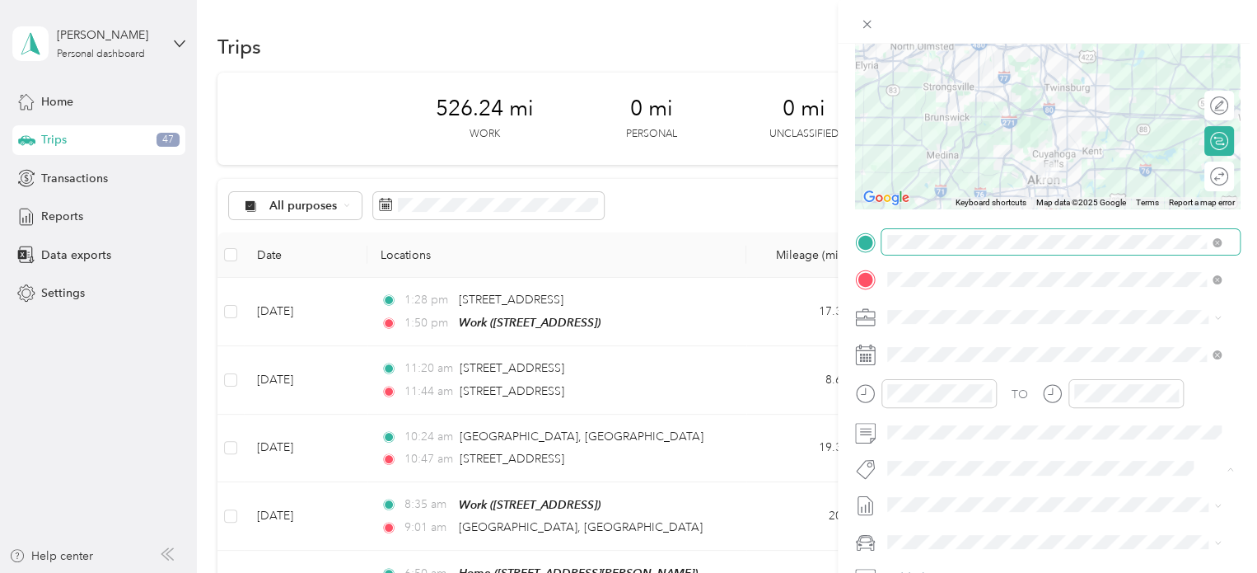
scroll to position [0, 0]
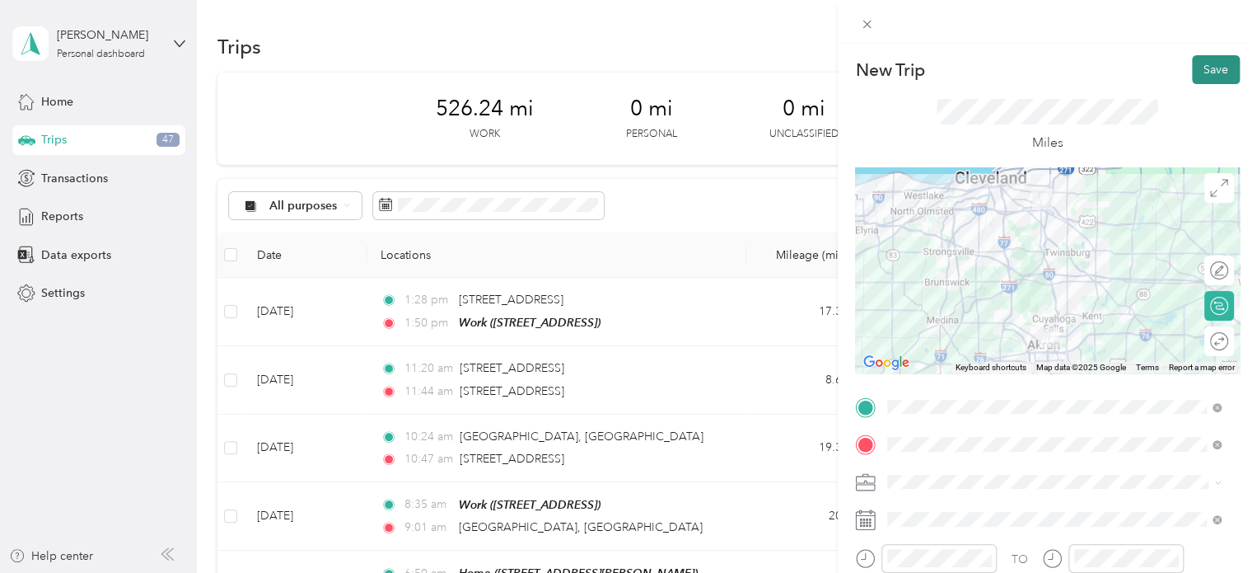
click at [1213, 65] on button "Save" at bounding box center [1216, 69] width 48 height 29
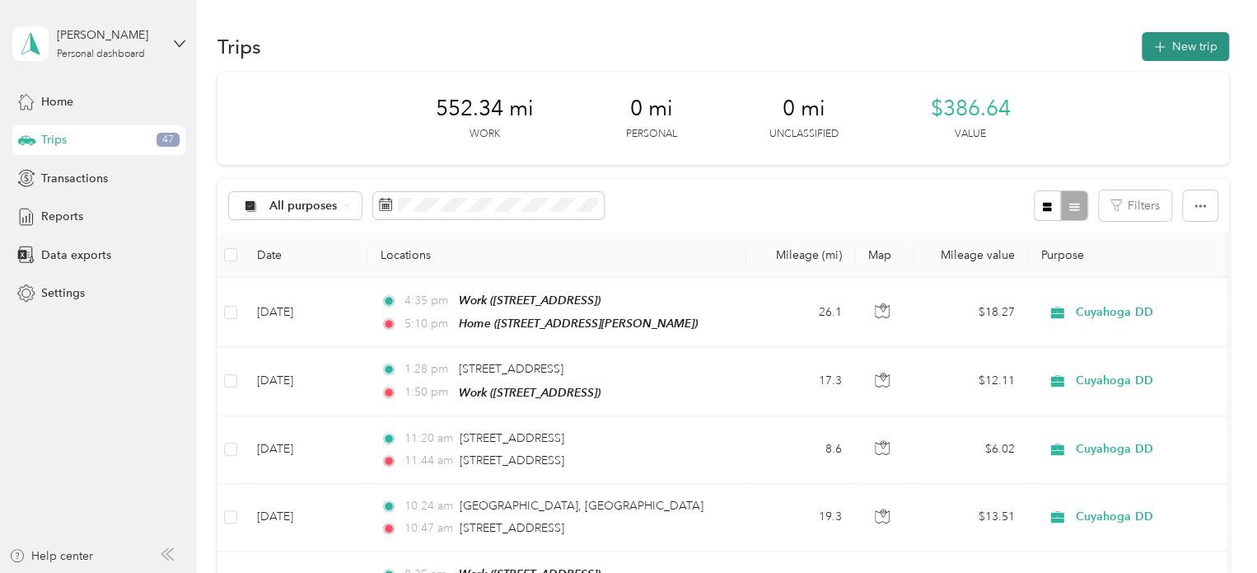
click at [1163, 52] on button "New trip" at bounding box center [1185, 46] width 87 height 29
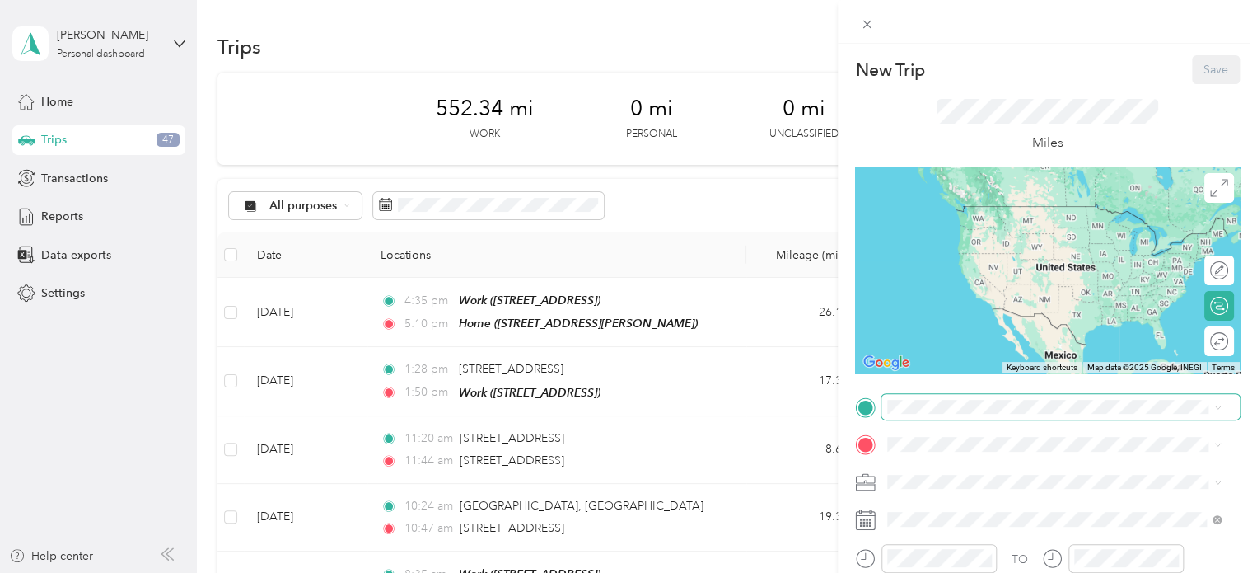
click at [906, 398] on span at bounding box center [1061, 407] width 358 height 26
click at [949, 302] on span "[STREET_ADDRESS][PERSON_NAME], [GEOGRAPHIC_DATA], [GEOGRAPHIC_DATA], [GEOGRAPHI…" at bounding box center [1042, 299] width 247 height 49
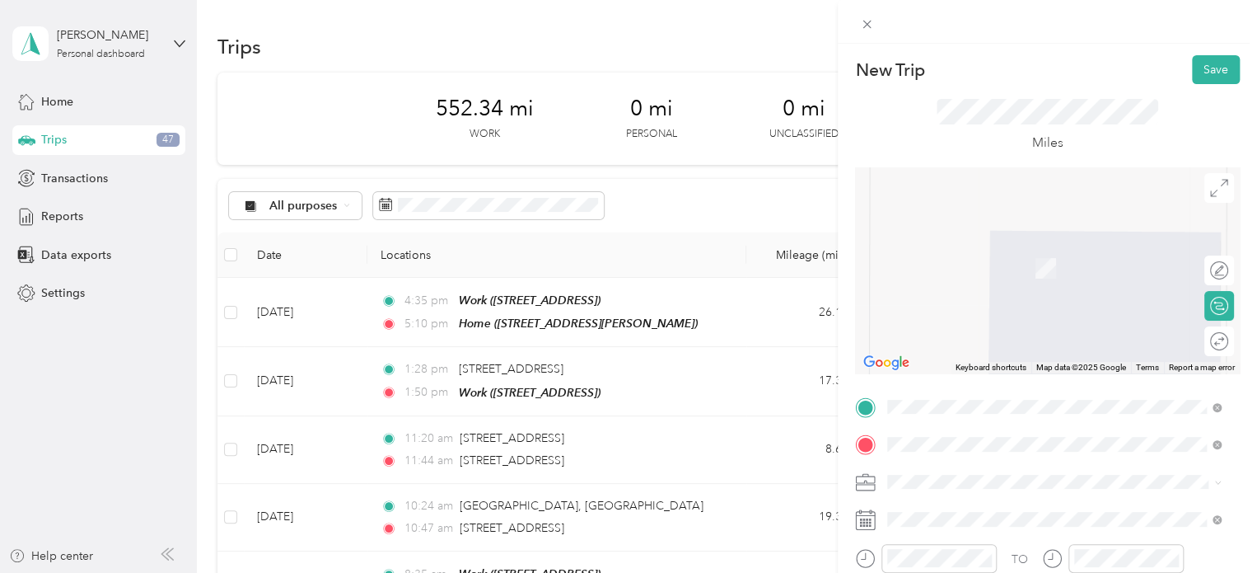
click at [961, 263] on span "[STREET_ADDRESS]" at bounding box center [971, 268] width 105 height 14
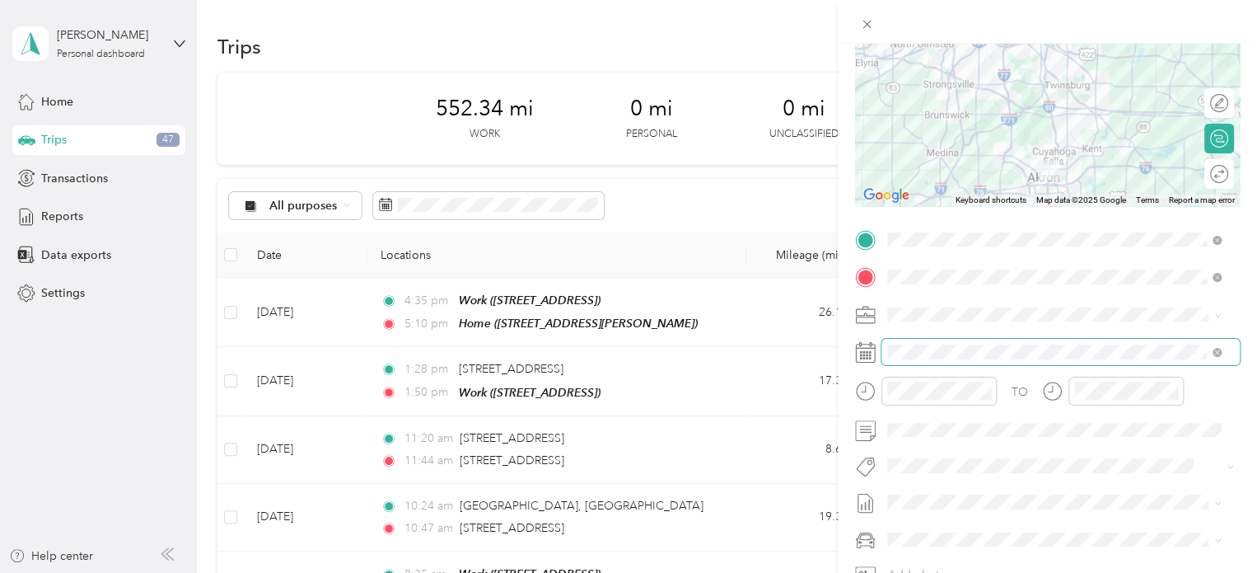
scroll to position [177, 0]
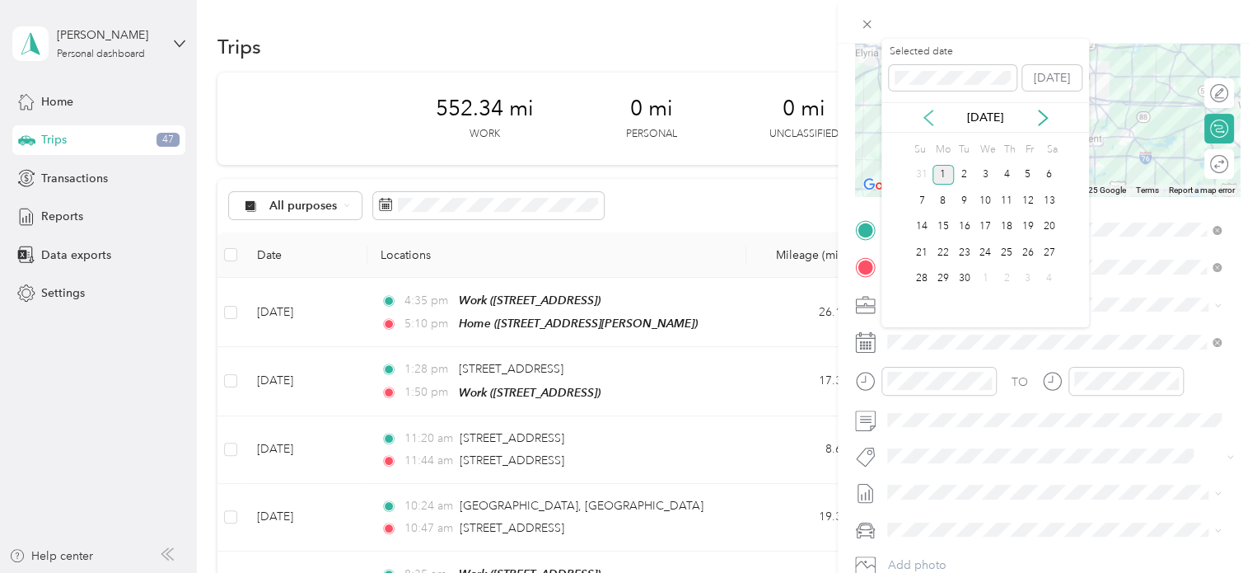
click at [929, 114] on icon at bounding box center [928, 118] width 16 height 16
click at [985, 281] on div "27" at bounding box center [985, 279] width 21 height 21
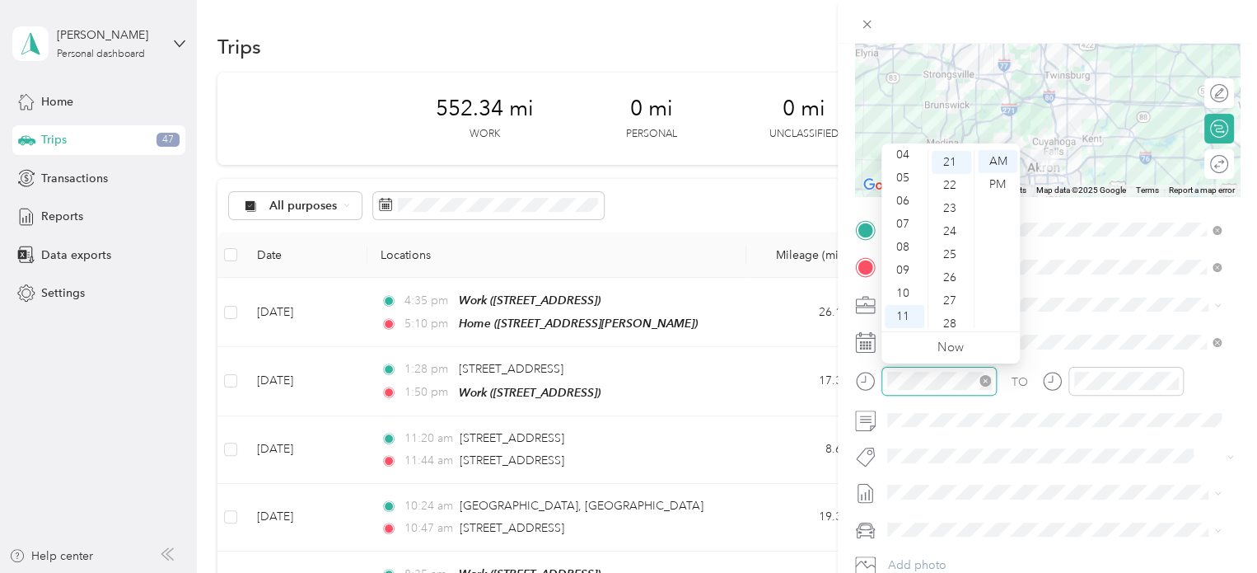
scroll to position [484, 0]
click at [900, 220] on div "07" at bounding box center [905, 224] width 40 height 23
click at [949, 164] on div "00" at bounding box center [952, 161] width 40 height 23
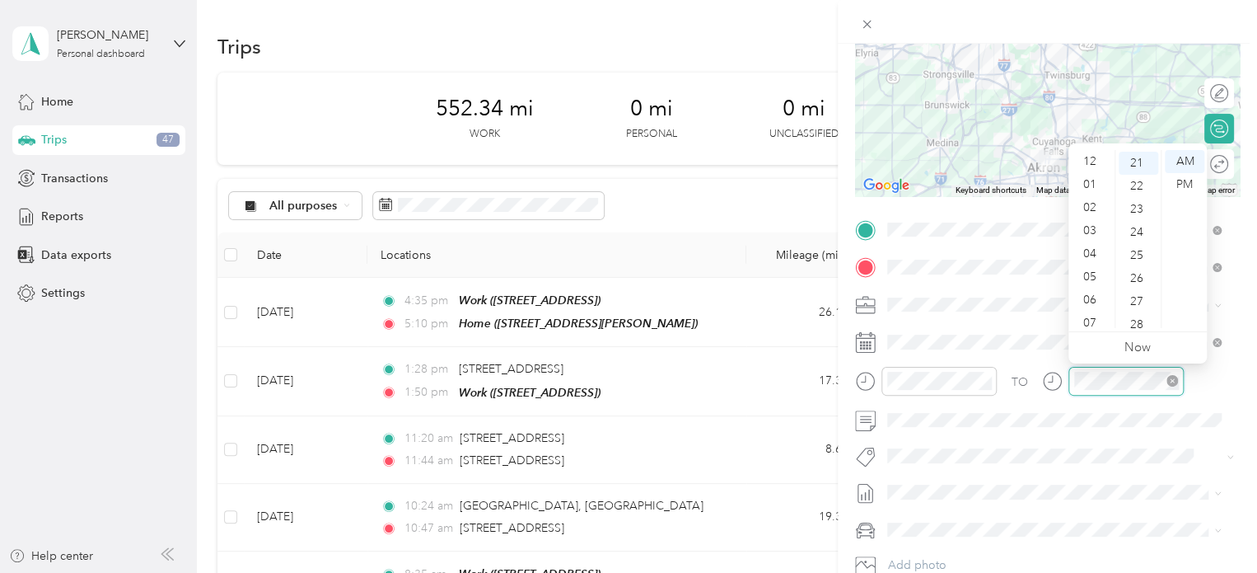
scroll to position [99, 0]
click at [1088, 224] on div "07" at bounding box center [1092, 224] width 40 height 23
click at [1145, 303] on div "30" at bounding box center [1139, 296] width 40 height 23
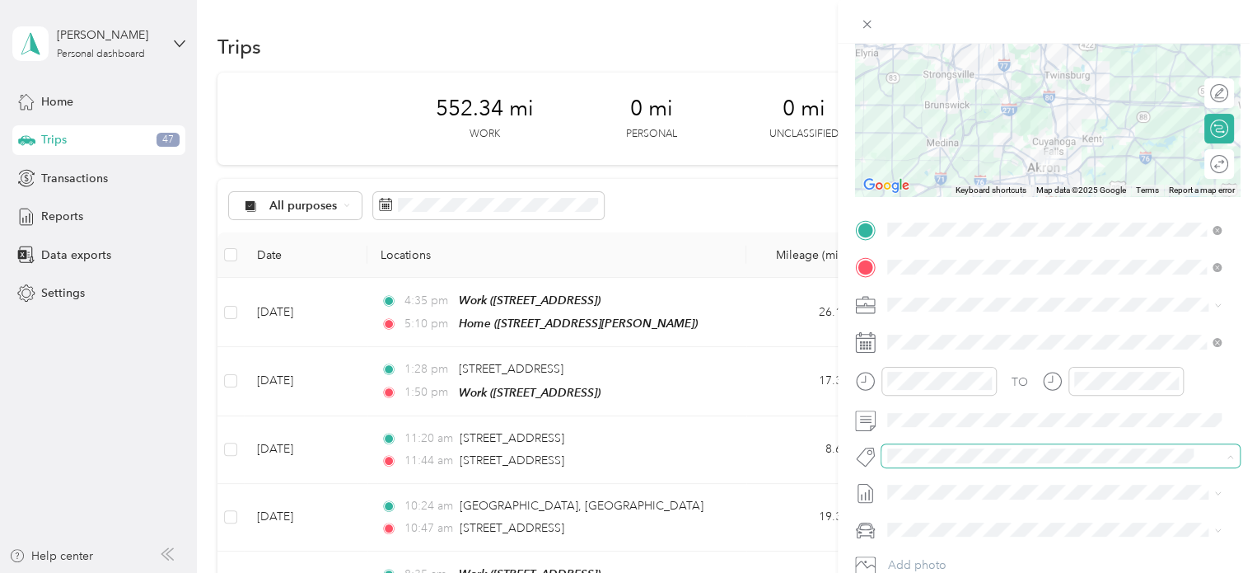
scroll to position [0, 0]
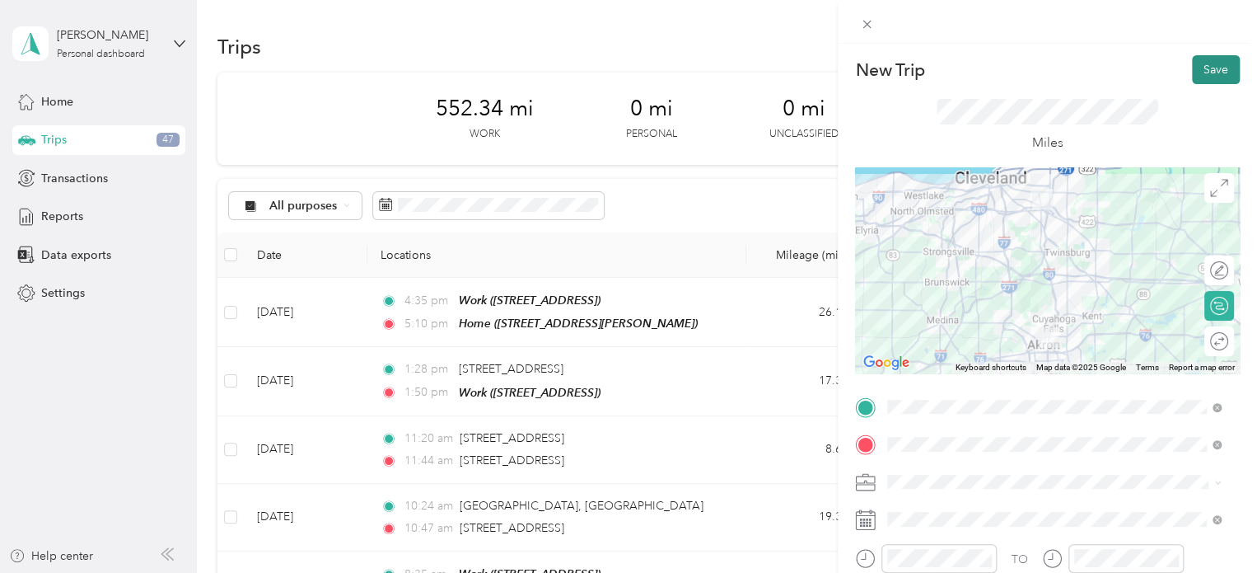
click at [1210, 59] on button "Save" at bounding box center [1216, 69] width 48 height 29
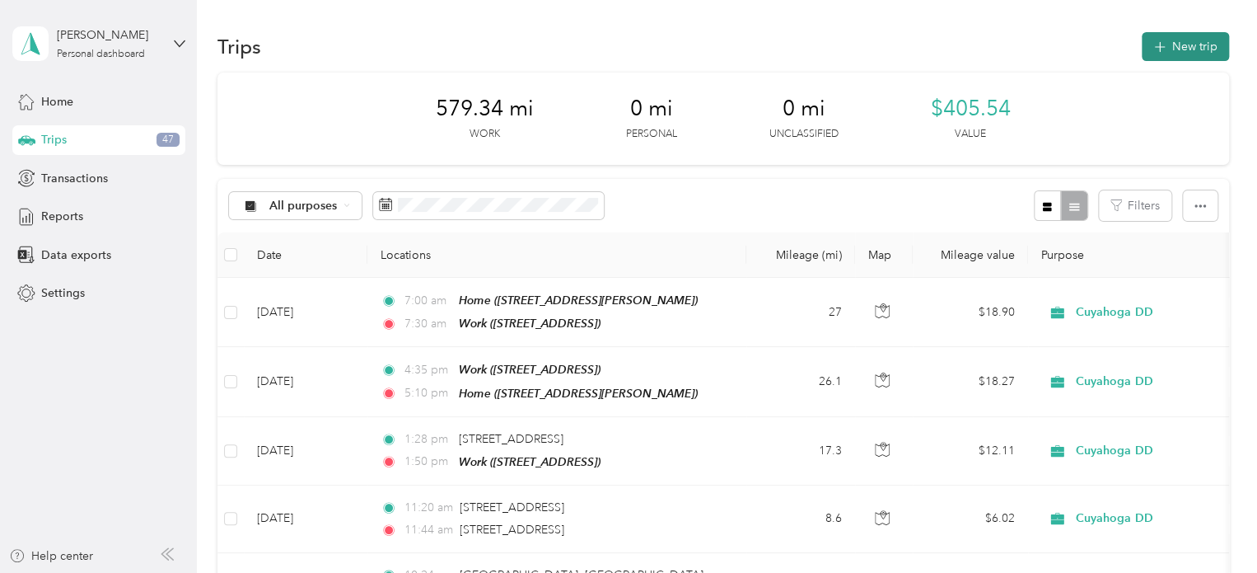
click at [1154, 44] on icon "button" at bounding box center [1159, 47] width 19 height 19
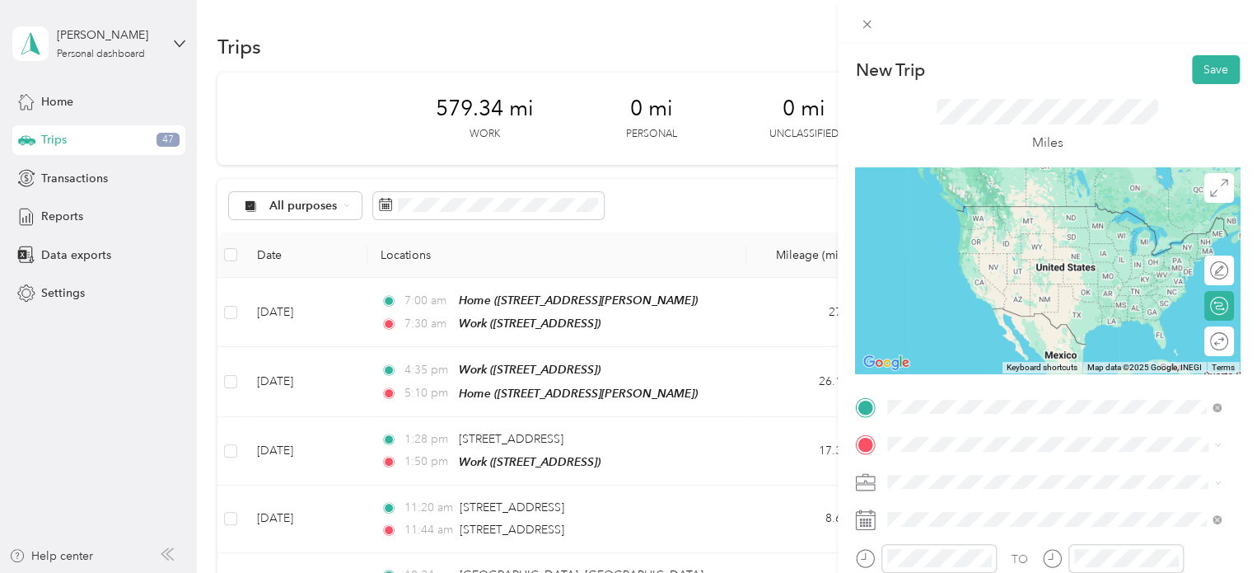
click at [933, 235] on div "Work [STREET_ADDRESS]" at bounding box center [971, 221] width 105 height 35
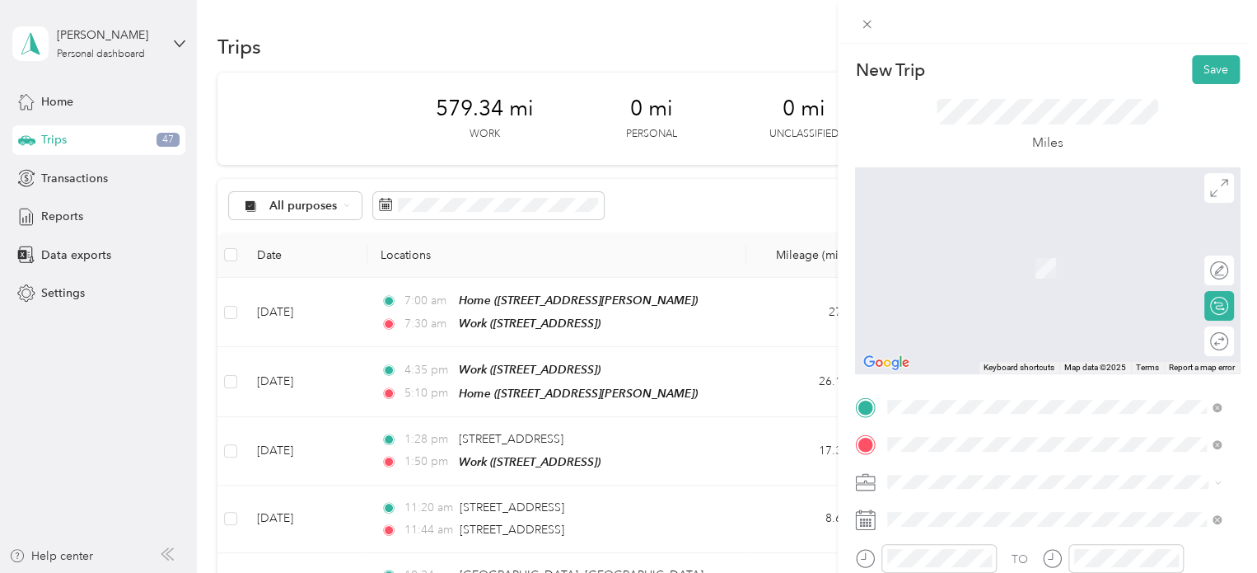
click at [957, 260] on span "5409 Turney Road Garfield Heights, Ohio 44125, United States" at bounding box center [1047, 261] width 256 height 15
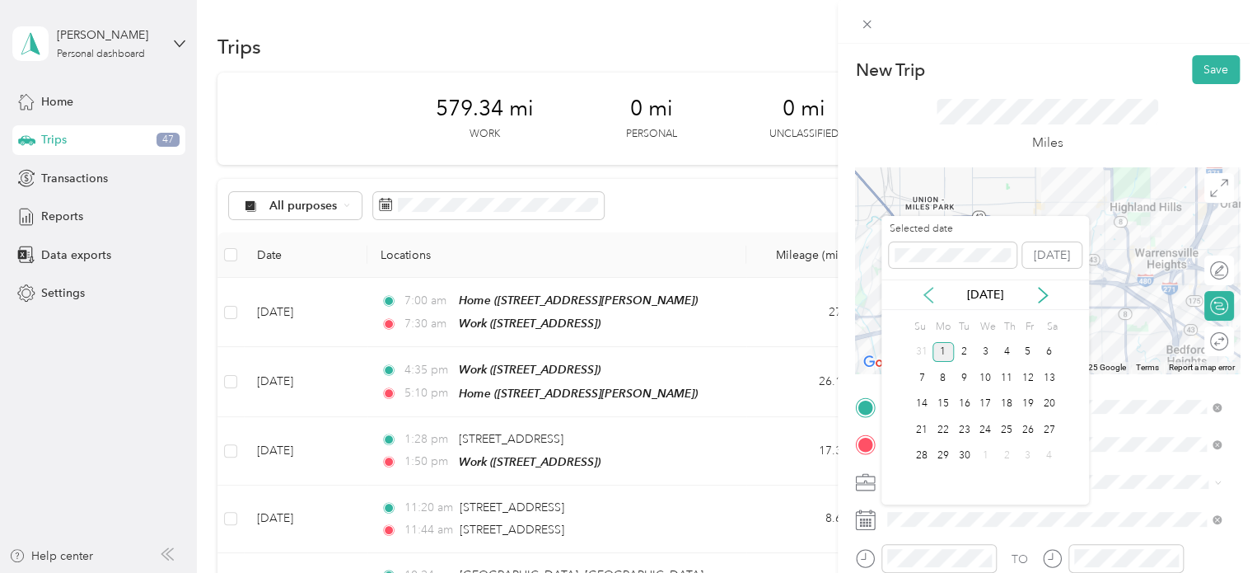
click at [926, 289] on icon at bounding box center [928, 295] width 16 height 16
click at [983, 451] on div "27" at bounding box center [985, 456] width 21 height 21
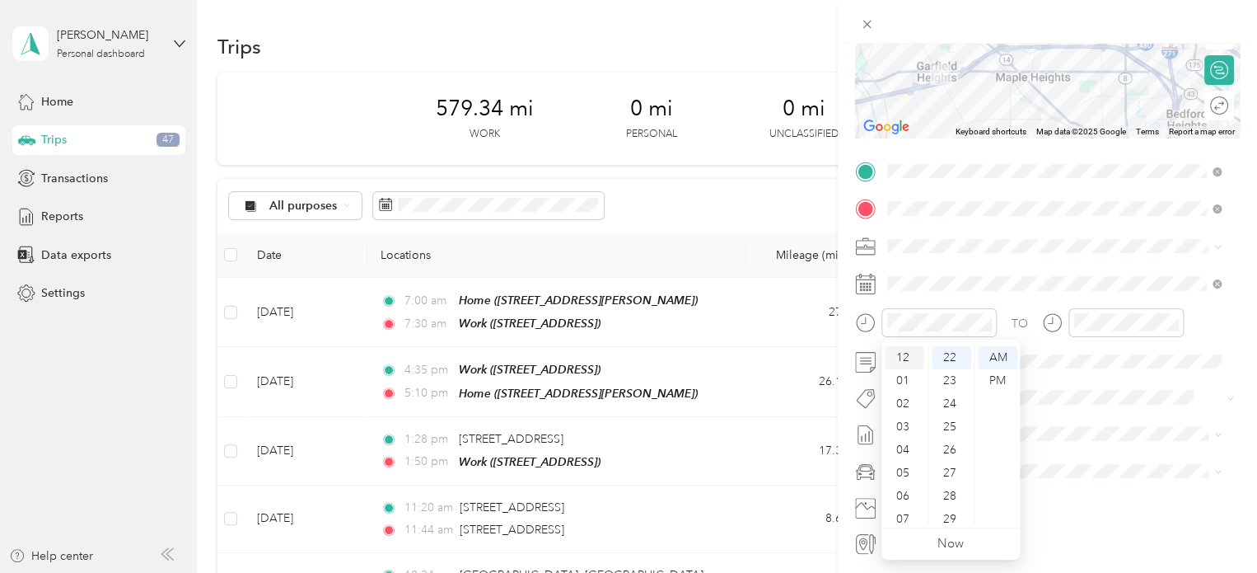
click at [907, 357] on div "12" at bounding box center [905, 357] width 40 height 23
click at [957, 379] on div "45" at bounding box center [952, 371] width 40 height 23
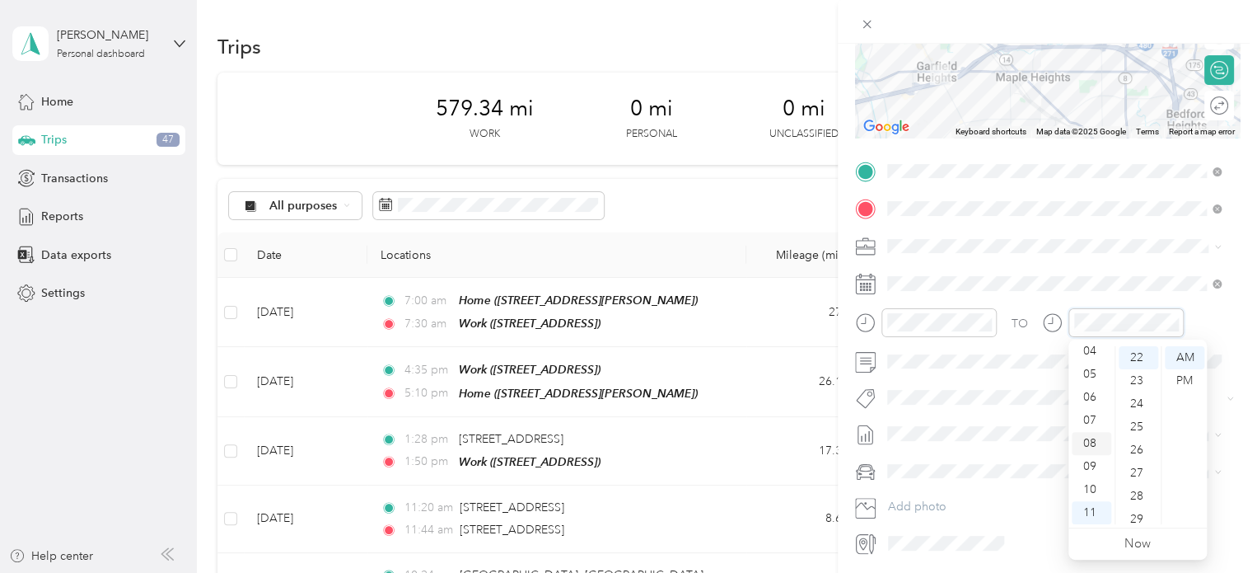
scroll to position [0, 0]
click at [1089, 353] on div "12" at bounding box center [1092, 357] width 40 height 23
click at [1142, 510] on div "59" at bounding box center [1139, 512] width 40 height 23
click at [1184, 384] on div "PM" at bounding box center [1185, 380] width 40 height 23
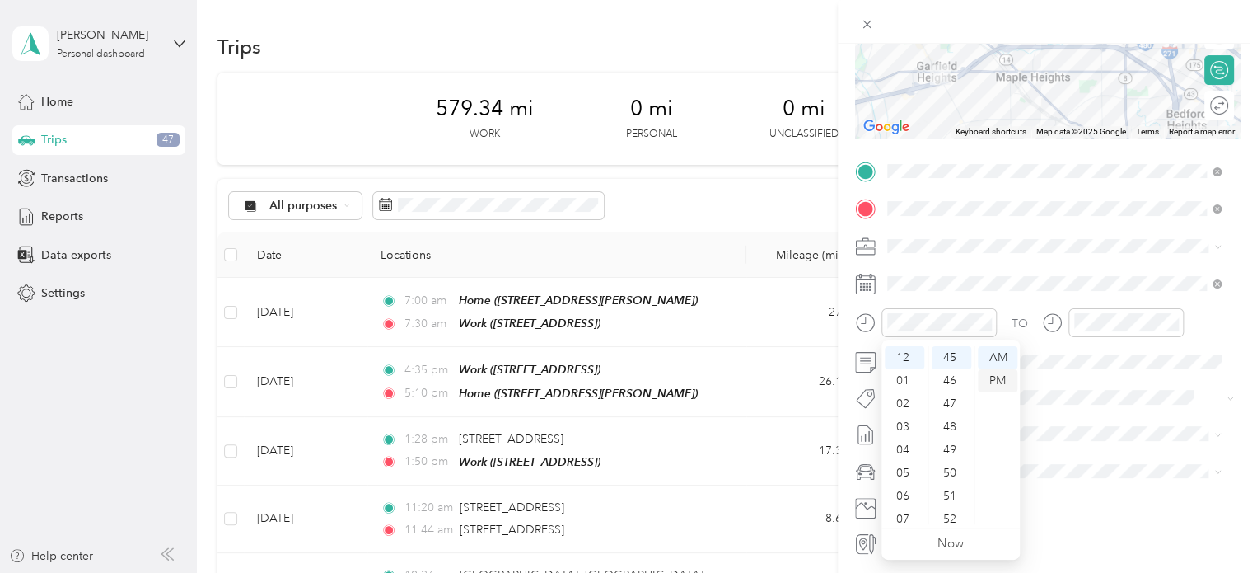
click at [995, 386] on div "PM" at bounding box center [998, 380] width 40 height 23
click at [1084, 572] on div "New Trip Save This trip cannot be edited because it is either under review, app…" at bounding box center [624, 573] width 1249 height 0
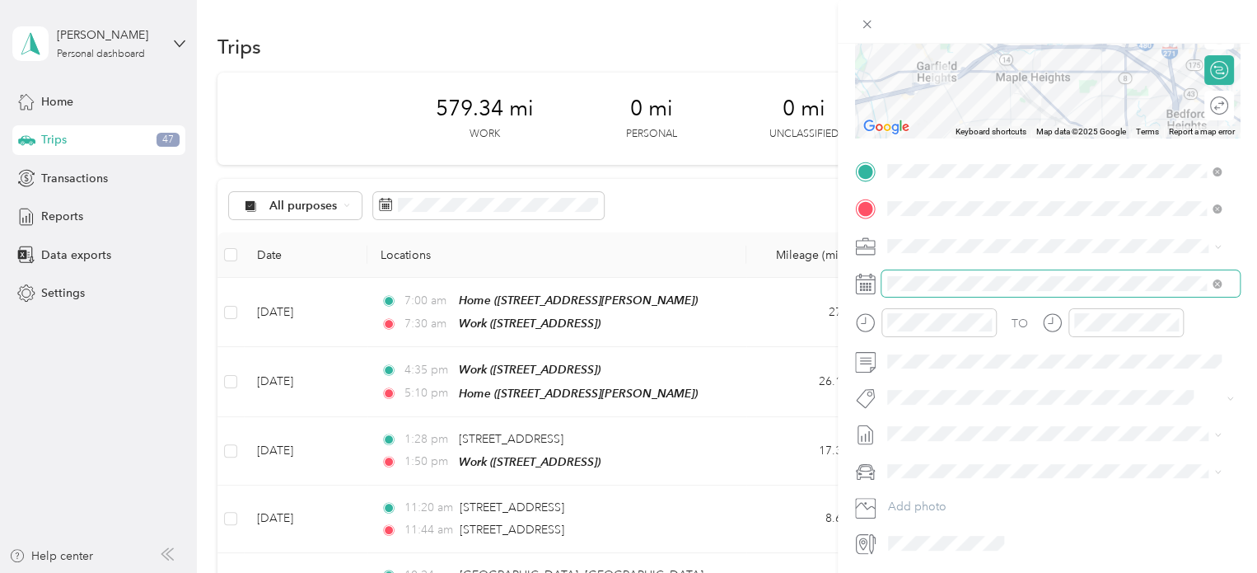
scroll to position [0, 0]
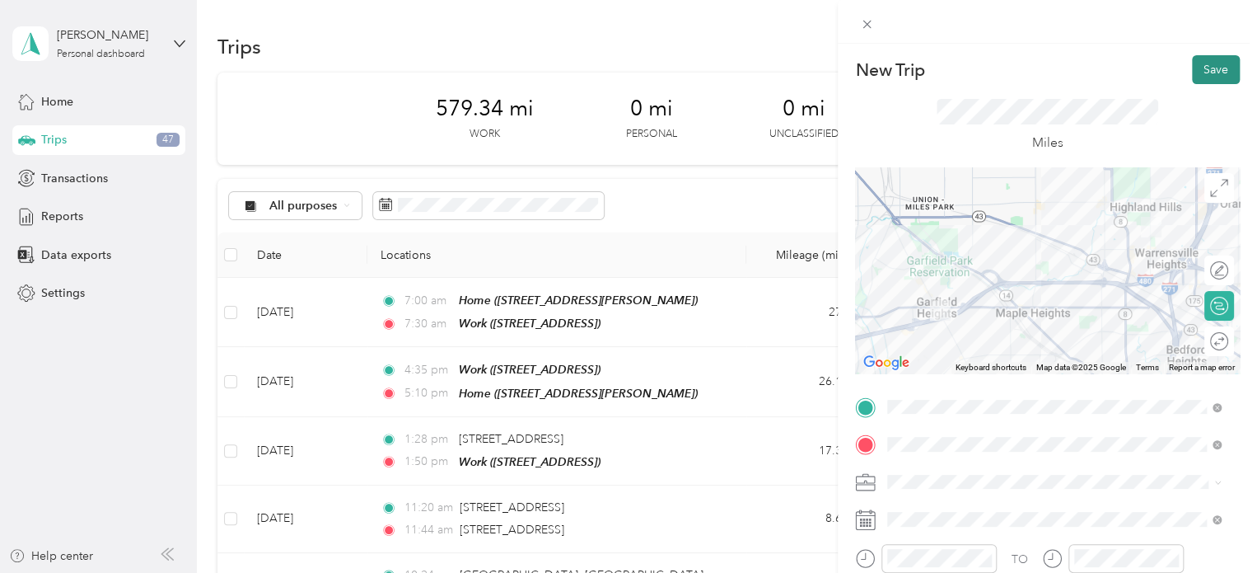
click at [1203, 61] on button "Save" at bounding box center [1216, 69] width 48 height 29
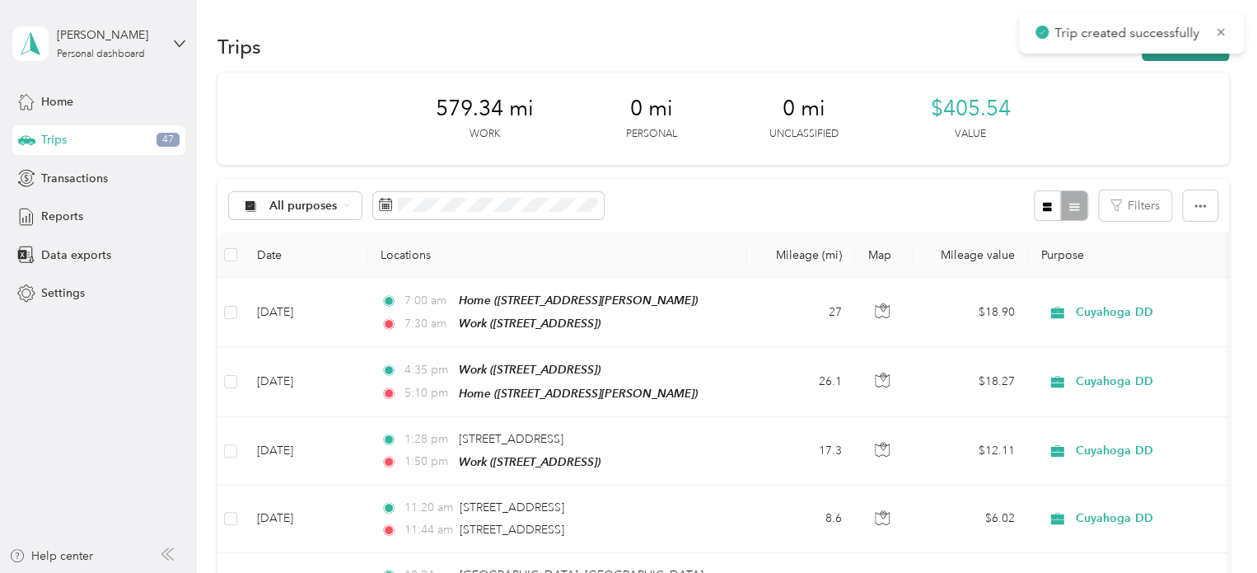
click at [1191, 57] on button "New trip" at bounding box center [1185, 46] width 87 height 29
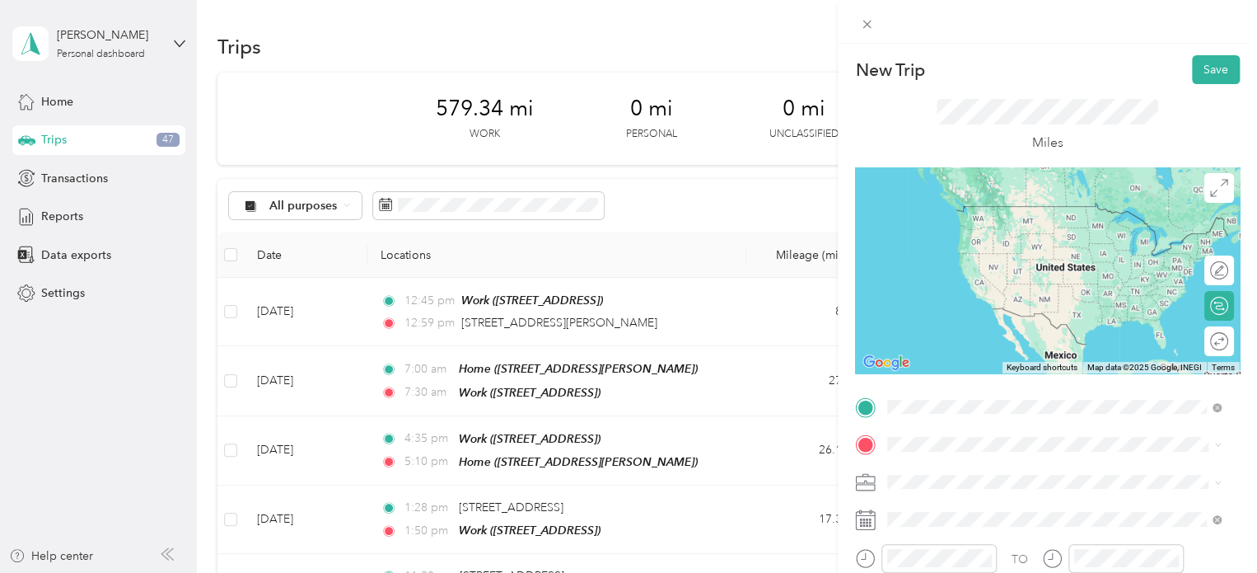
click at [959, 236] on div "5409 Turney Road Garfield Heights, Ohio 44125, United States" at bounding box center [1054, 224] width 322 height 22
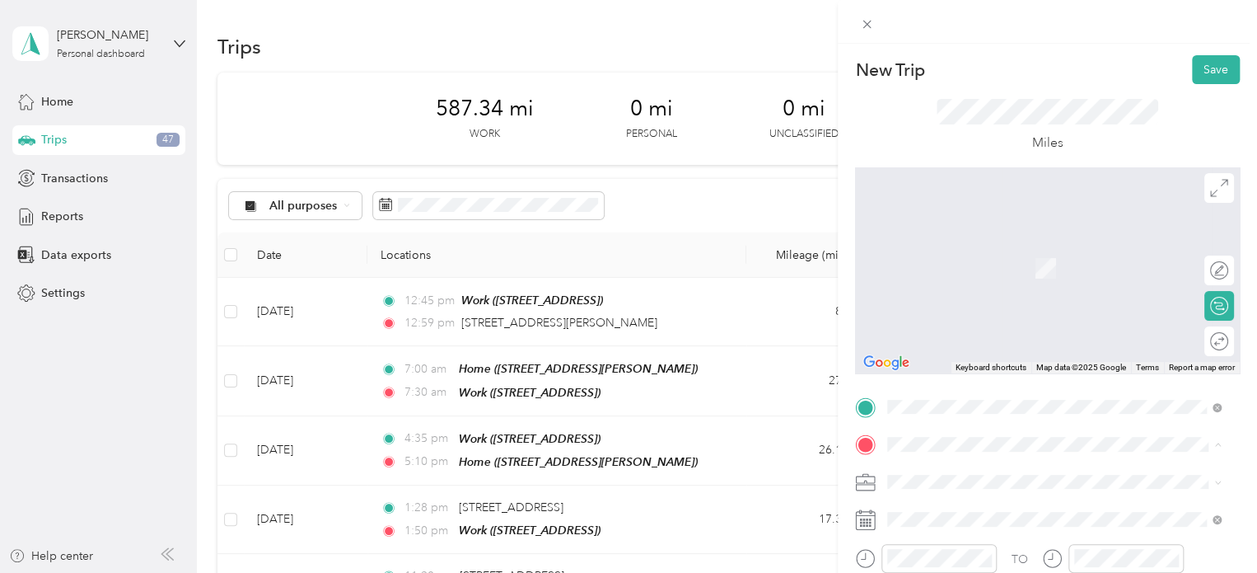
click at [972, 327] on span "[STREET_ADDRESS]" at bounding box center [971, 320] width 105 height 14
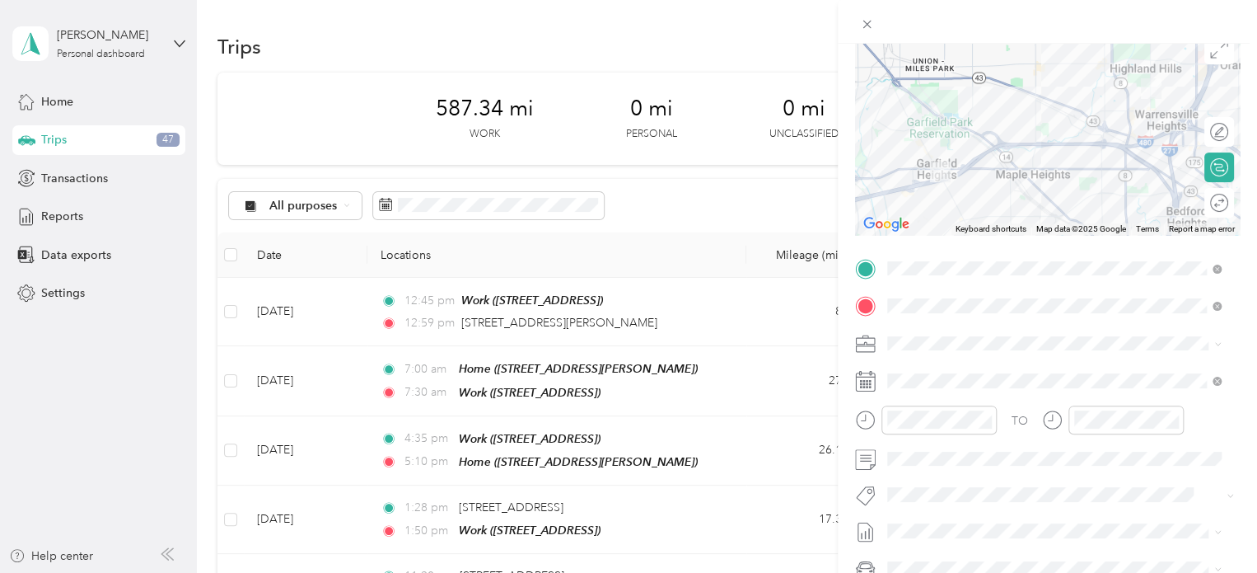
scroll to position [170, 0]
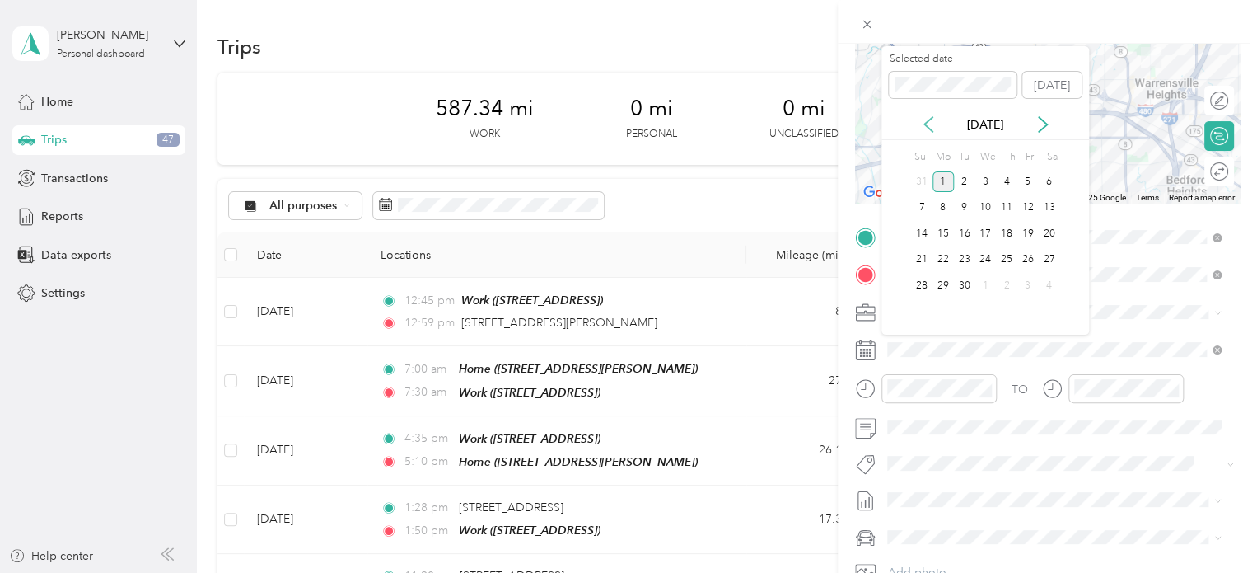
click at [926, 127] on icon at bounding box center [928, 125] width 8 height 15
click at [982, 284] on div "27" at bounding box center [985, 285] width 21 height 21
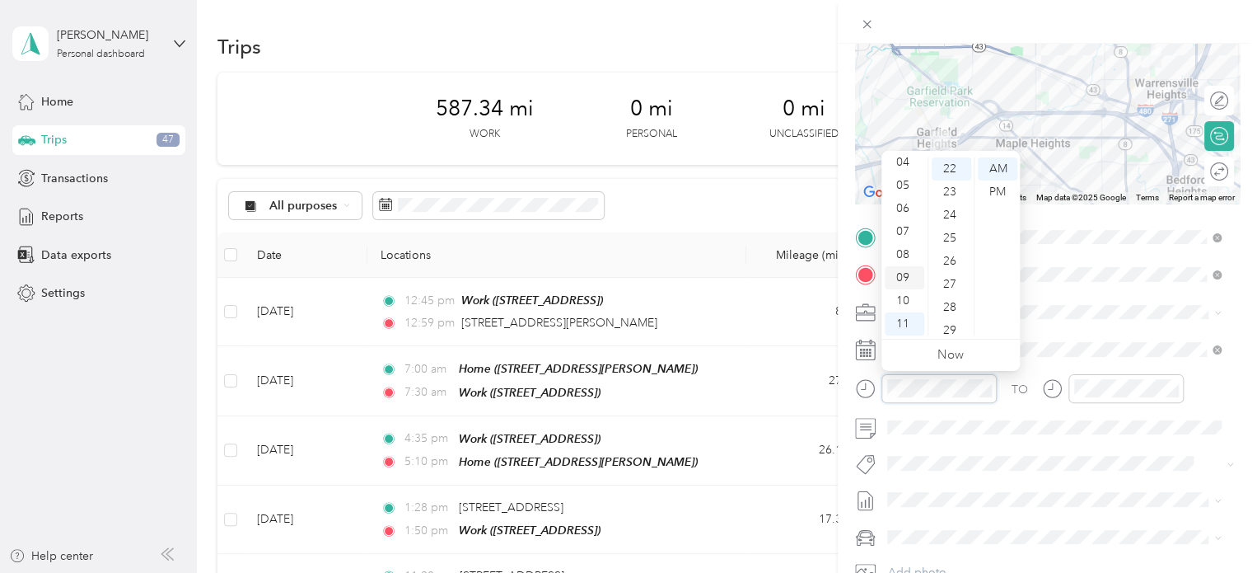
scroll to position [0, 0]
click at [905, 195] on div "01" at bounding box center [905, 191] width 40 height 23
click at [950, 266] on div "31" at bounding box center [952, 264] width 40 height 23
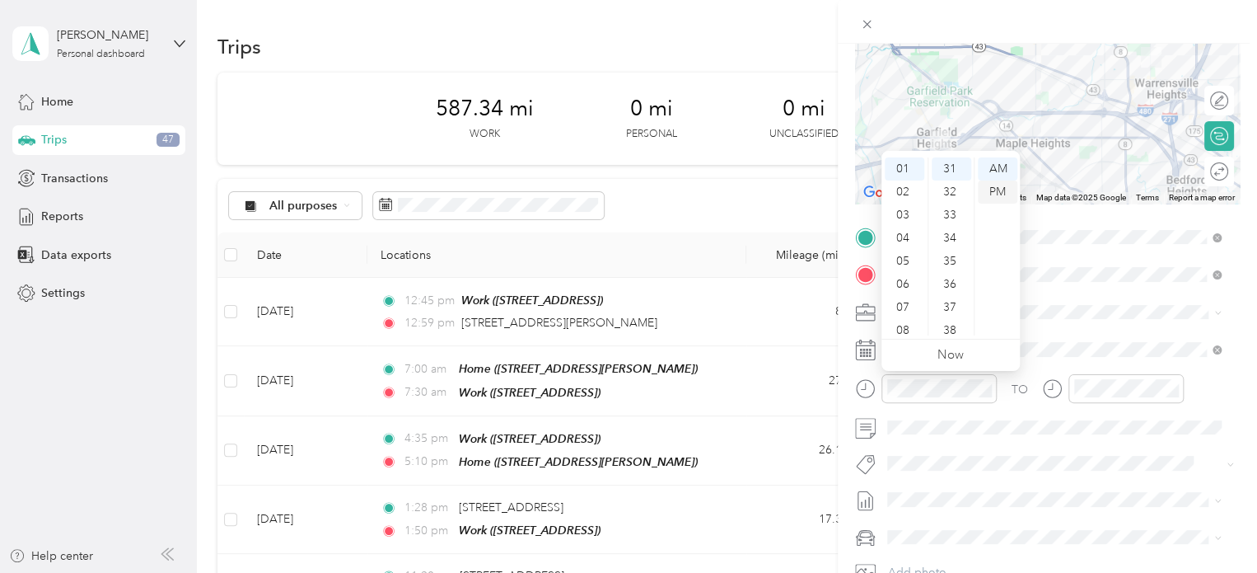
click at [995, 195] on div "PM" at bounding box center [998, 191] width 40 height 23
click at [1086, 398] on div at bounding box center [1126, 388] width 115 height 29
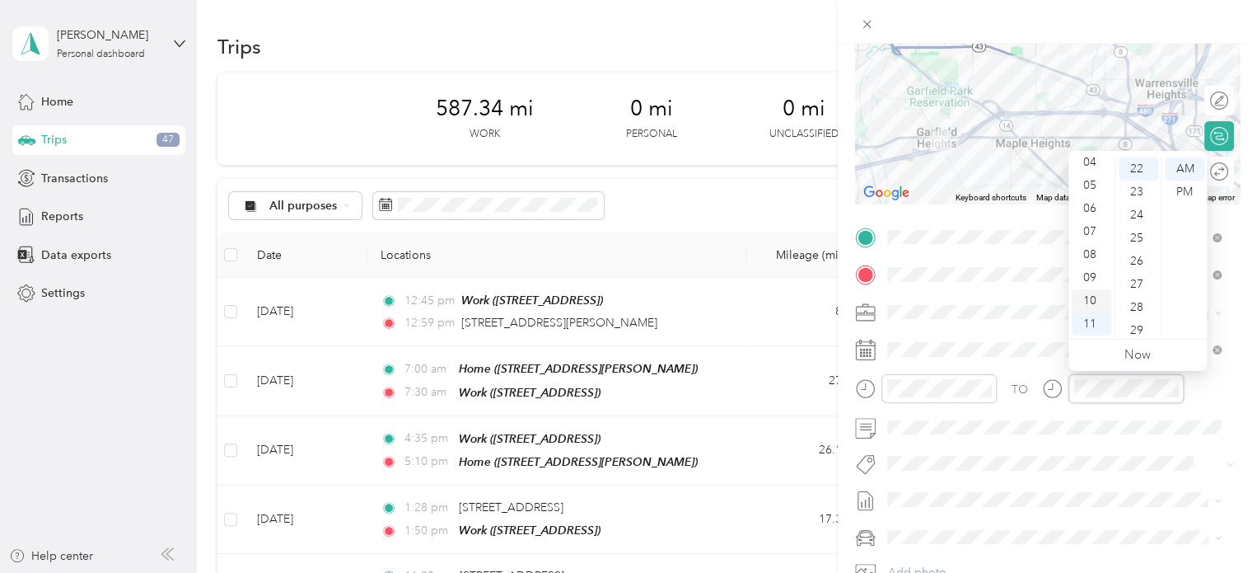
scroll to position [0, 0]
click at [1092, 195] on div "01" at bounding box center [1092, 191] width 40 height 23
click at [1134, 239] on div "44" at bounding box center [1139, 244] width 40 height 23
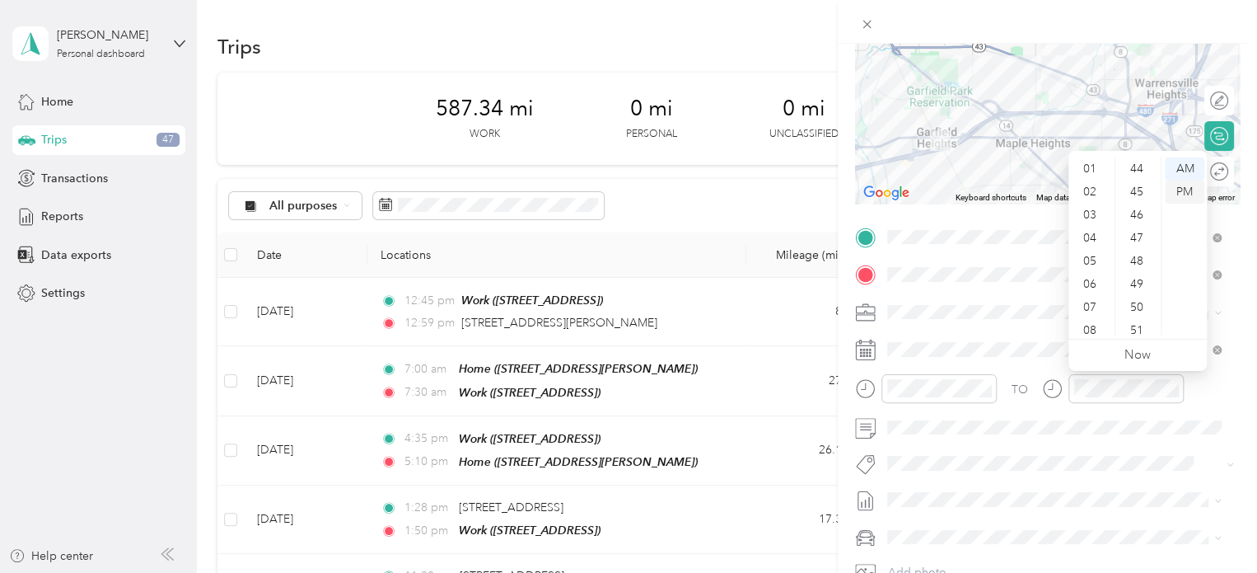
click at [1183, 187] on div "PM" at bounding box center [1185, 191] width 40 height 23
click at [1083, 192] on div "01" at bounding box center [1092, 191] width 40 height 23
click at [1132, 211] on div "44" at bounding box center [1139, 212] width 40 height 23
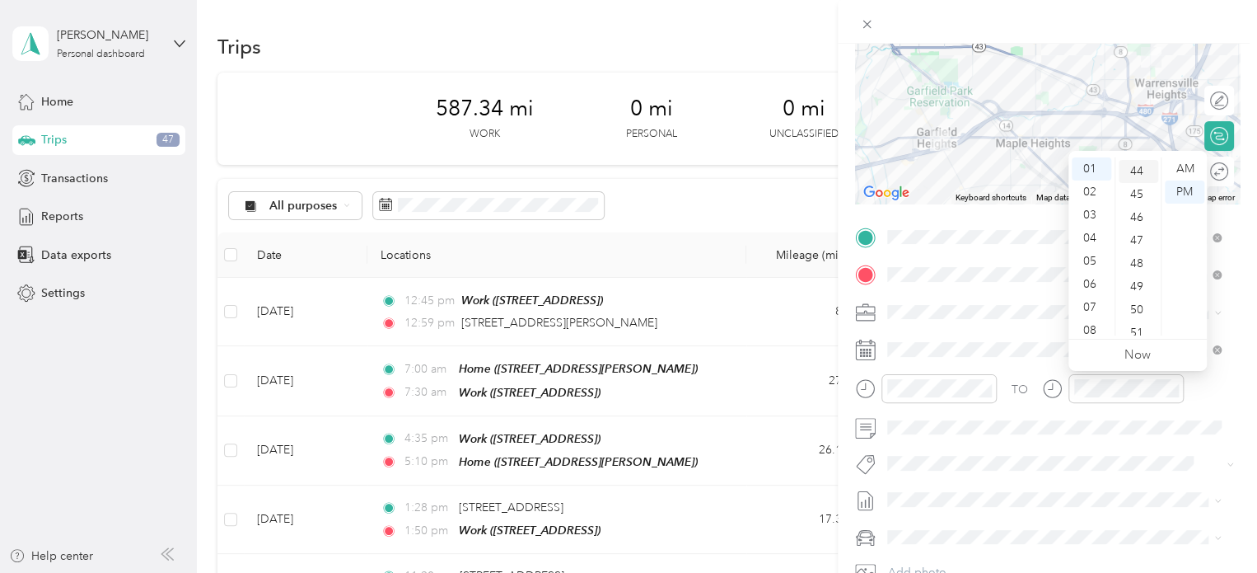
scroll to position [1015, 0]
click at [1095, 506] on span at bounding box center [1061, 499] width 358 height 26
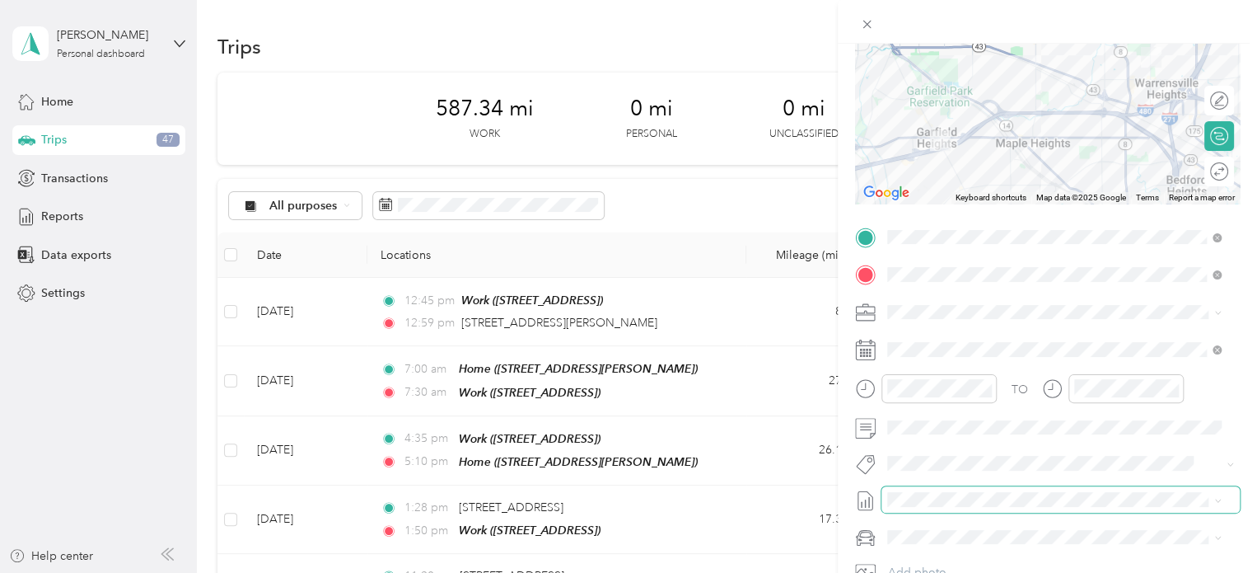
scroll to position [0, 0]
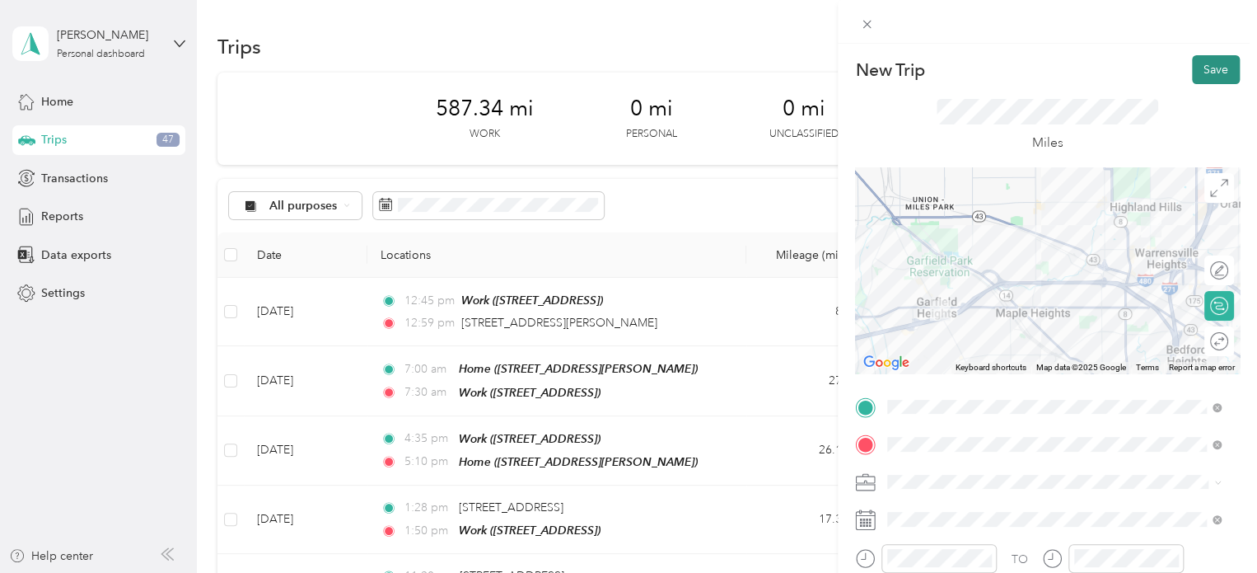
click at [1197, 76] on button "Save" at bounding box center [1216, 69] width 48 height 29
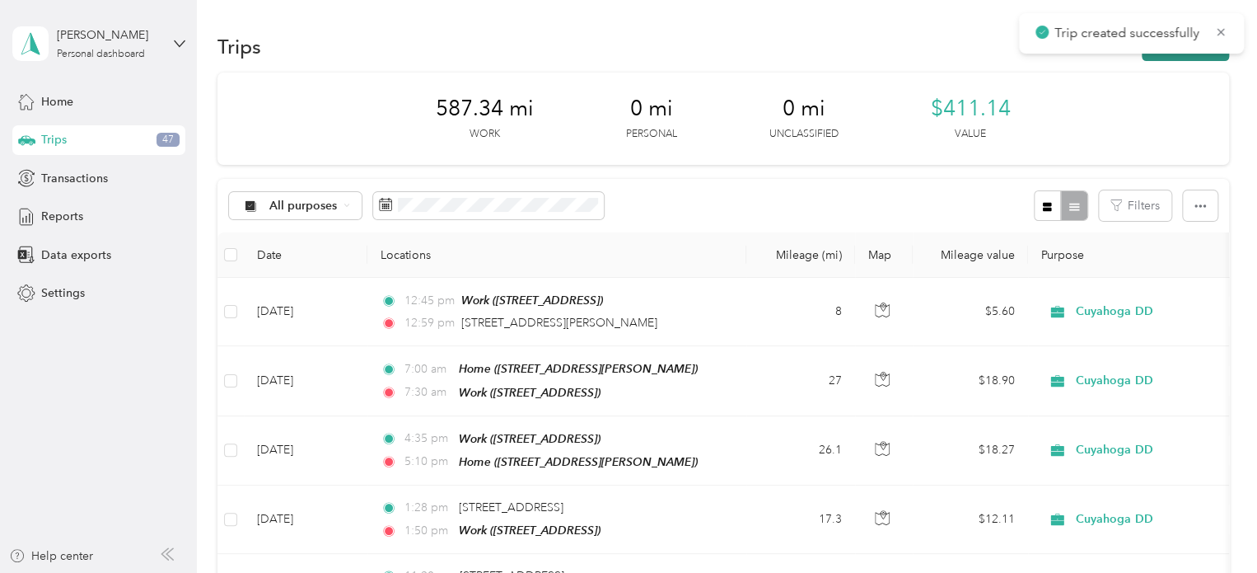
click at [1150, 58] on button "New trip" at bounding box center [1185, 46] width 87 height 29
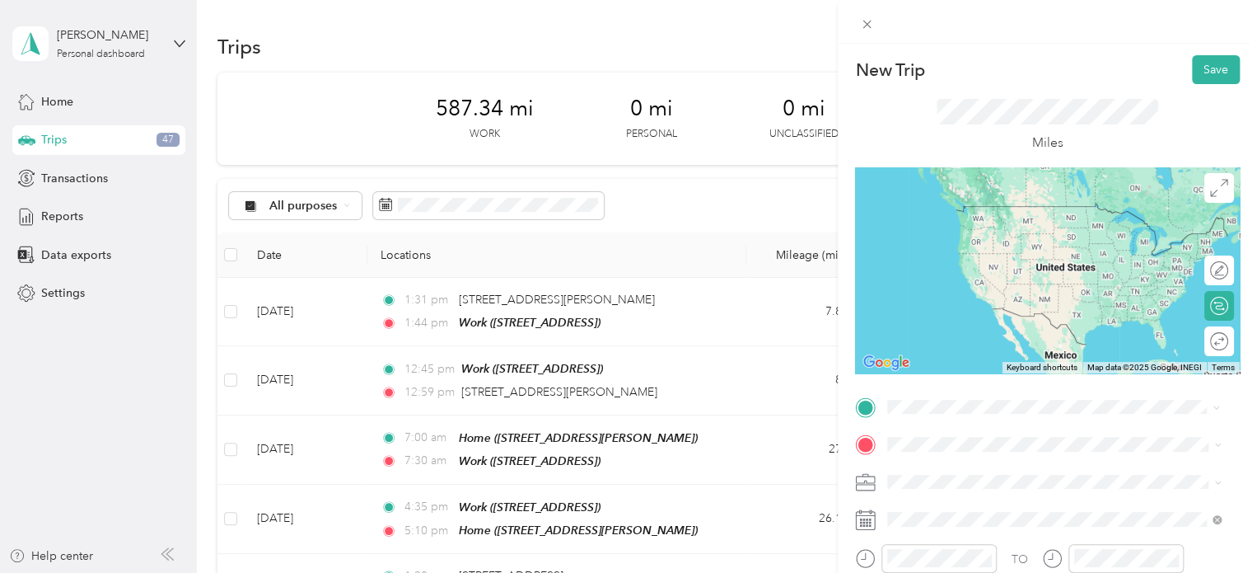
click at [941, 239] on div "Work [STREET_ADDRESS]" at bounding box center [971, 221] width 105 height 35
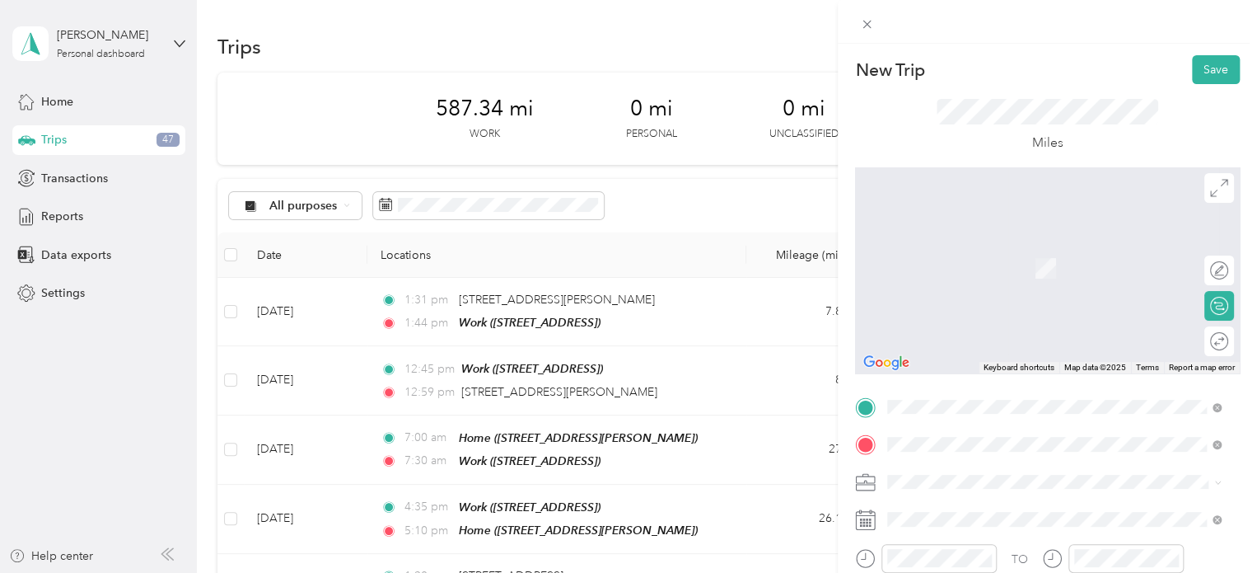
click at [936, 357] on div "Home [STREET_ADDRESS][PERSON_NAME]" at bounding box center [1054, 328] width 322 height 75
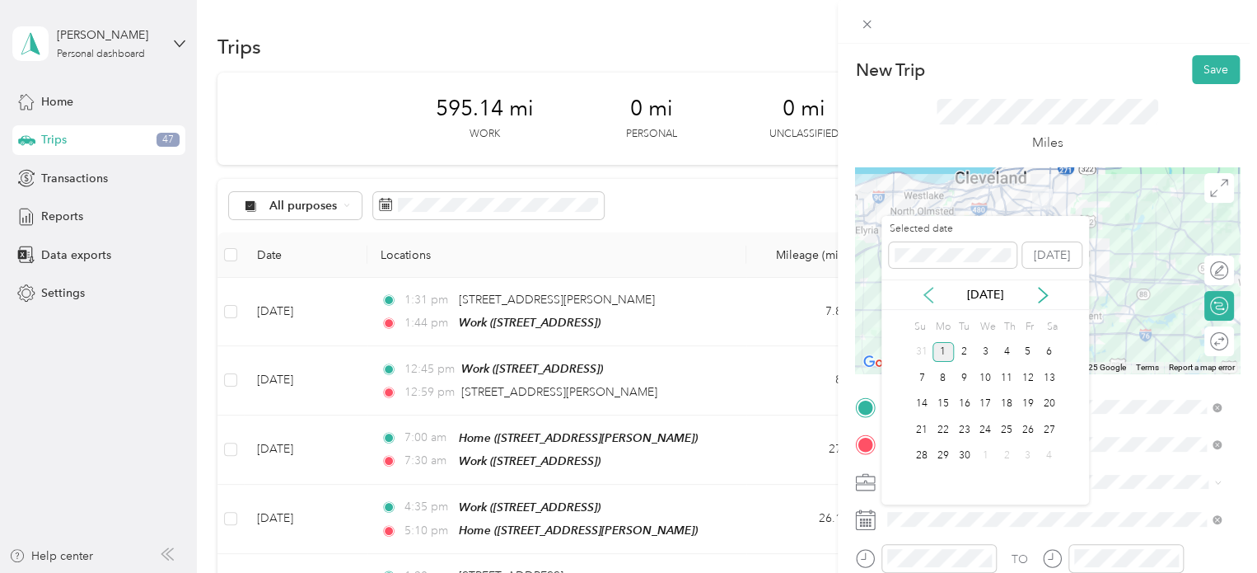
click at [925, 296] on icon at bounding box center [928, 295] width 8 height 15
click at [985, 447] on div "27" at bounding box center [985, 456] width 21 height 21
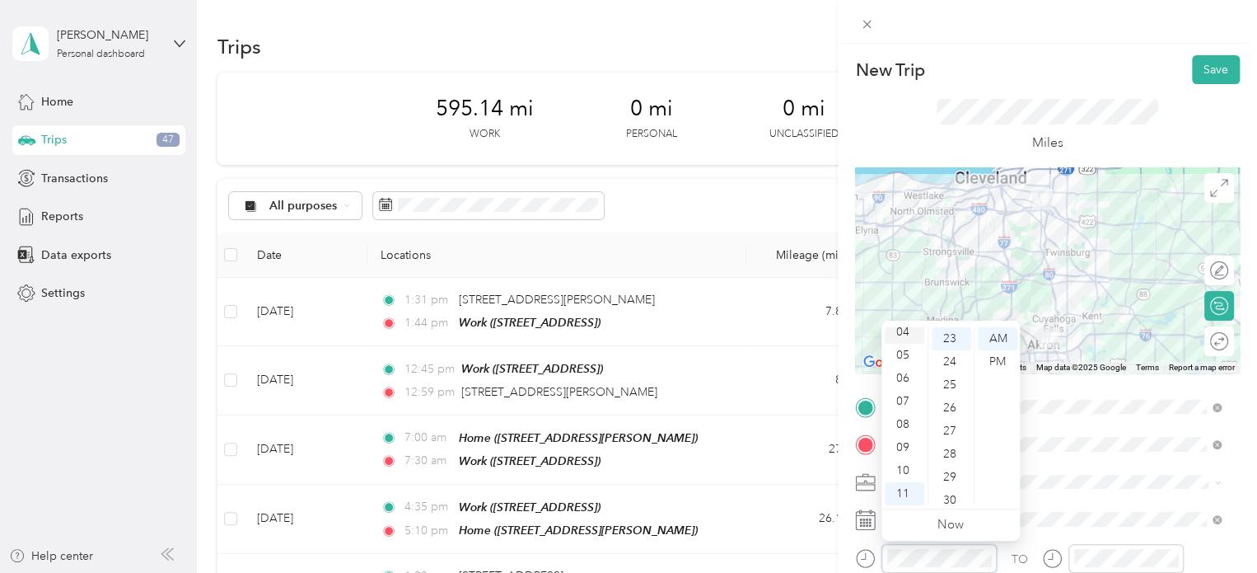
scroll to position [32, 0]
click at [904, 353] on div "02" at bounding box center [905, 352] width 40 height 23
click at [949, 490] on div "45" at bounding box center [952, 496] width 40 height 23
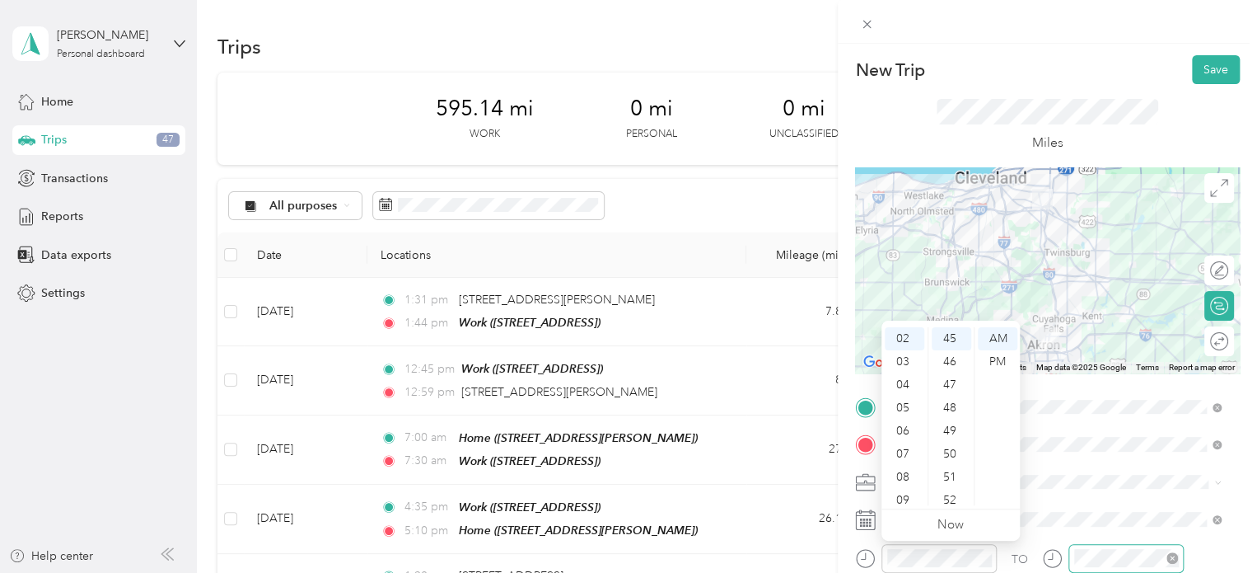
click at [1089, 547] on div at bounding box center [1126, 558] width 115 height 29
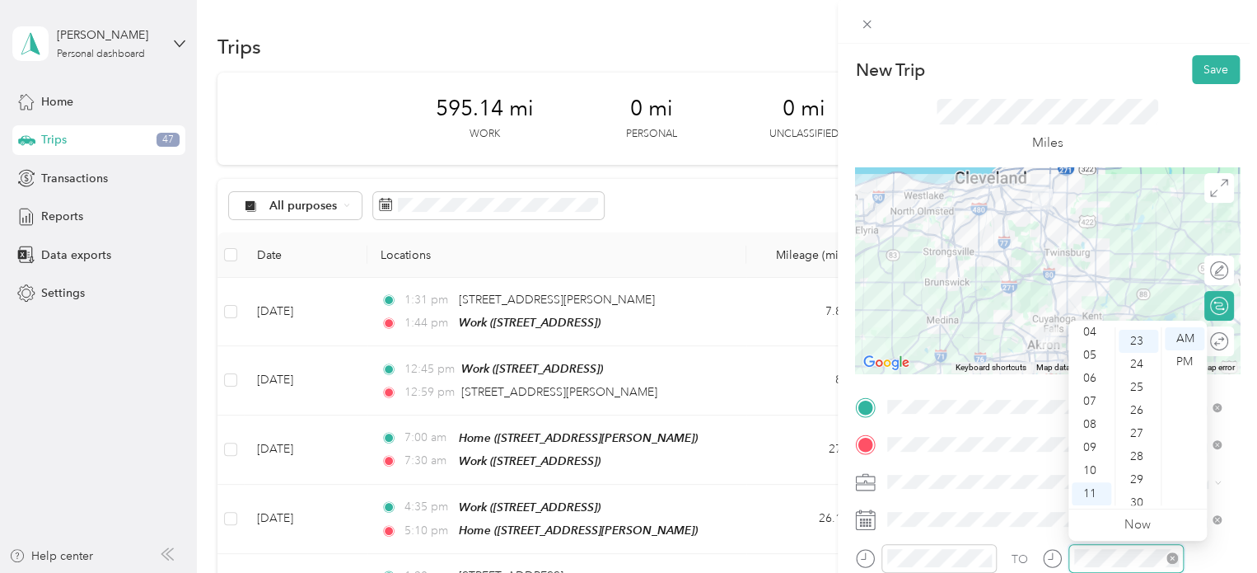
scroll to position [531, 0]
click at [1089, 332] on div "03" at bounding box center [1092, 338] width 40 height 23
click at [1136, 388] on div "15" at bounding box center [1139, 385] width 40 height 23
click at [1186, 363] on div "PM" at bounding box center [1185, 361] width 40 height 23
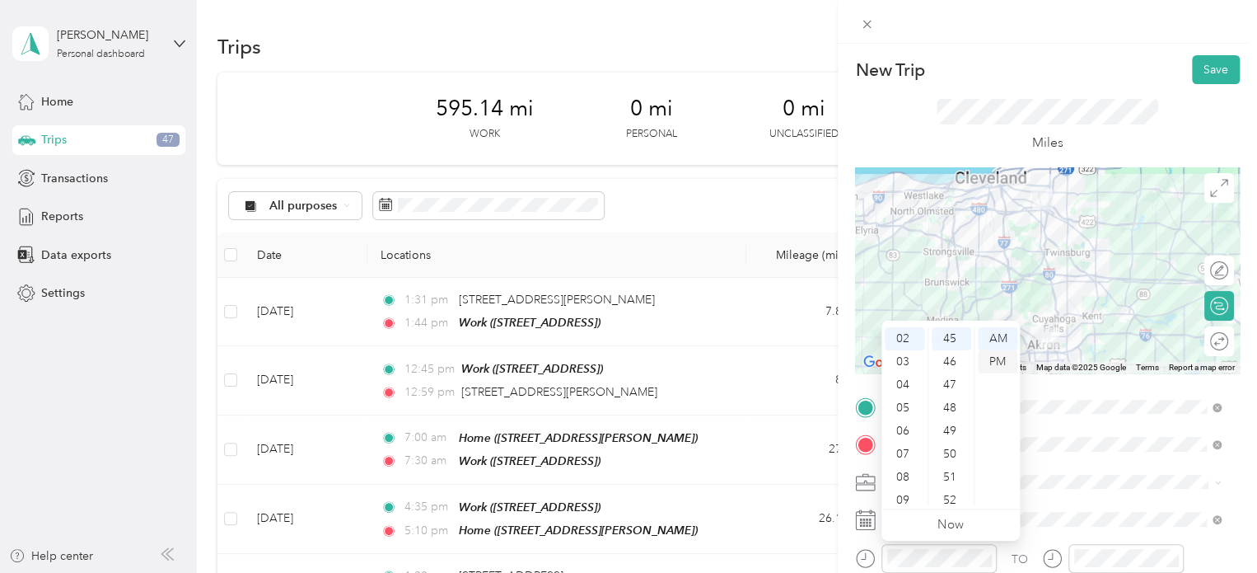
click at [990, 361] on div "PM" at bounding box center [998, 361] width 40 height 23
click at [1076, 89] on div "Miles" at bounding box center [1047, 125] width 385 height 83
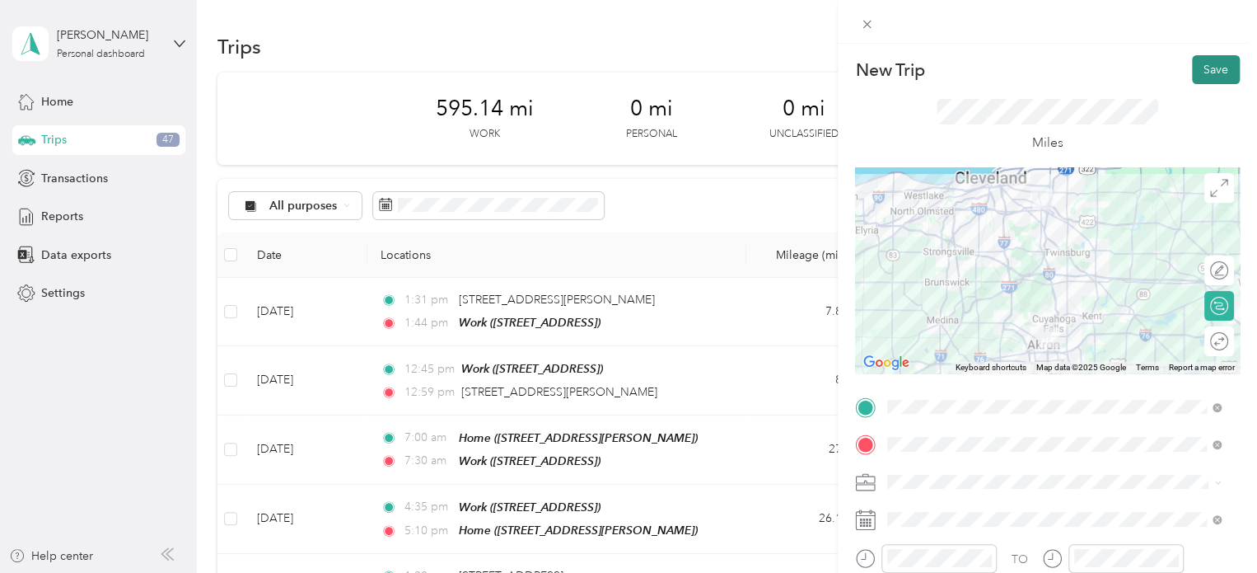
click at [1192, 74] on button "Save" at bounding box center [1216, 69] width 48 height 29
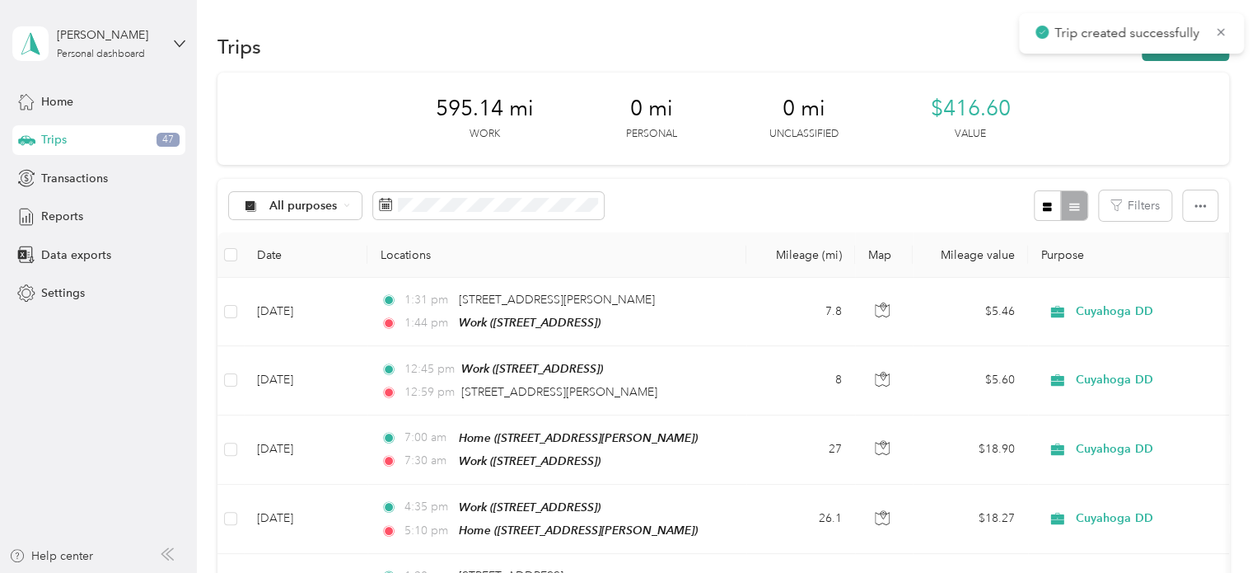
click at [1181, 57] on button "New trip" at bounding box center [1185, 46] width 87 height 29
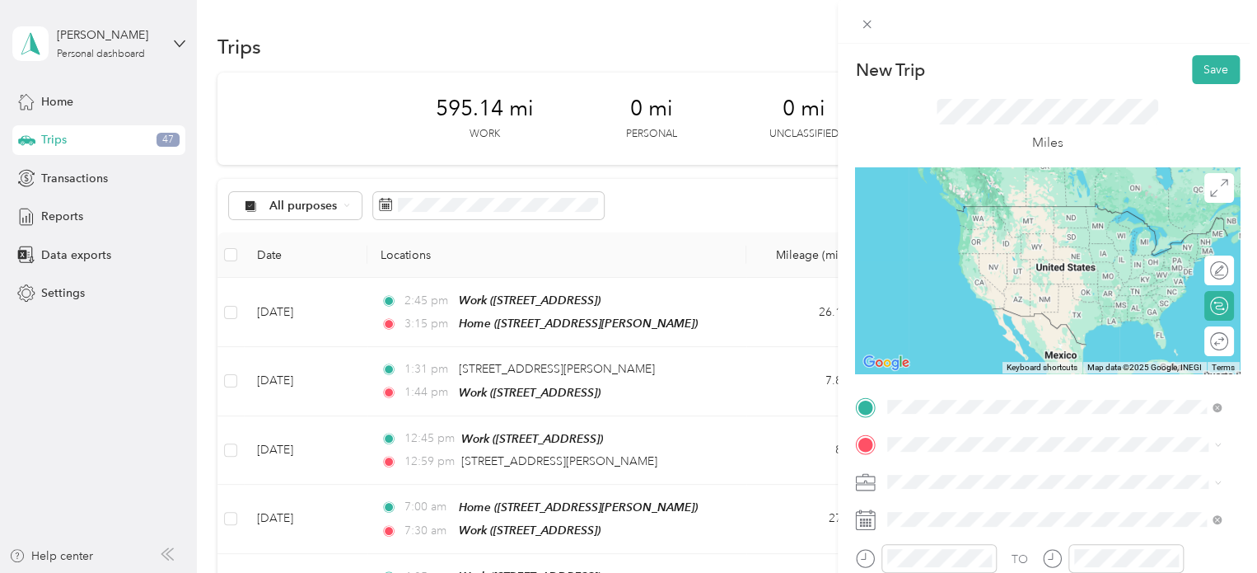
click at [946, 309] on div "Home [STREET_ADDRESS][PERSON_NAME]" at bounding box center [1067, 290] width 297 height 69
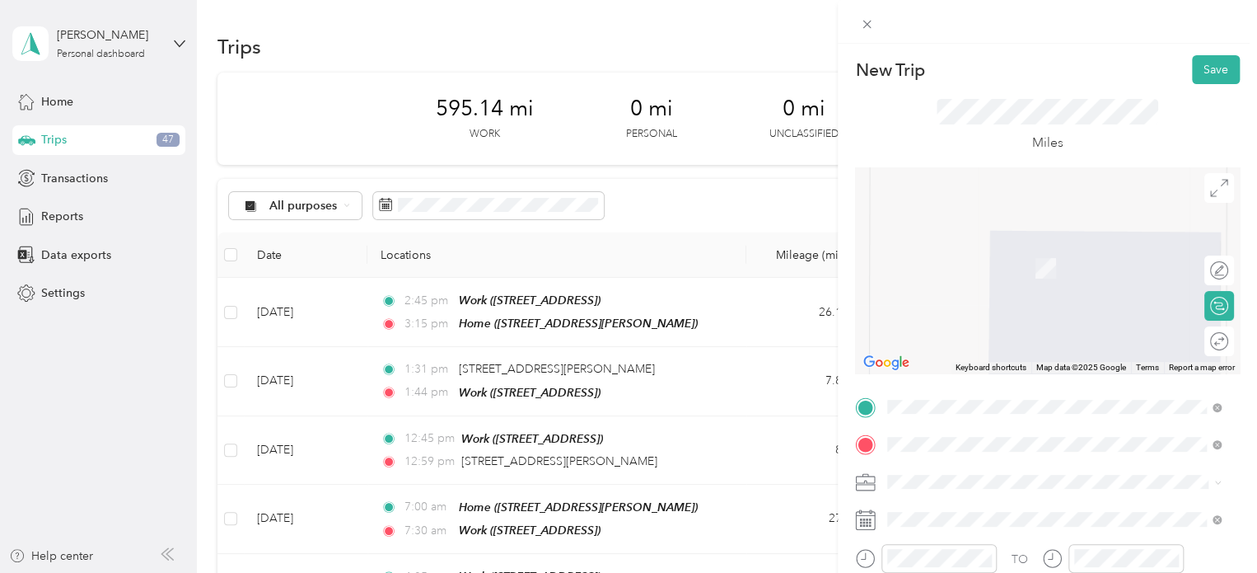
click at [929, 264] on span "[STREET_ADDRESS]" at bounding box center [971, 268] width 105 height 14
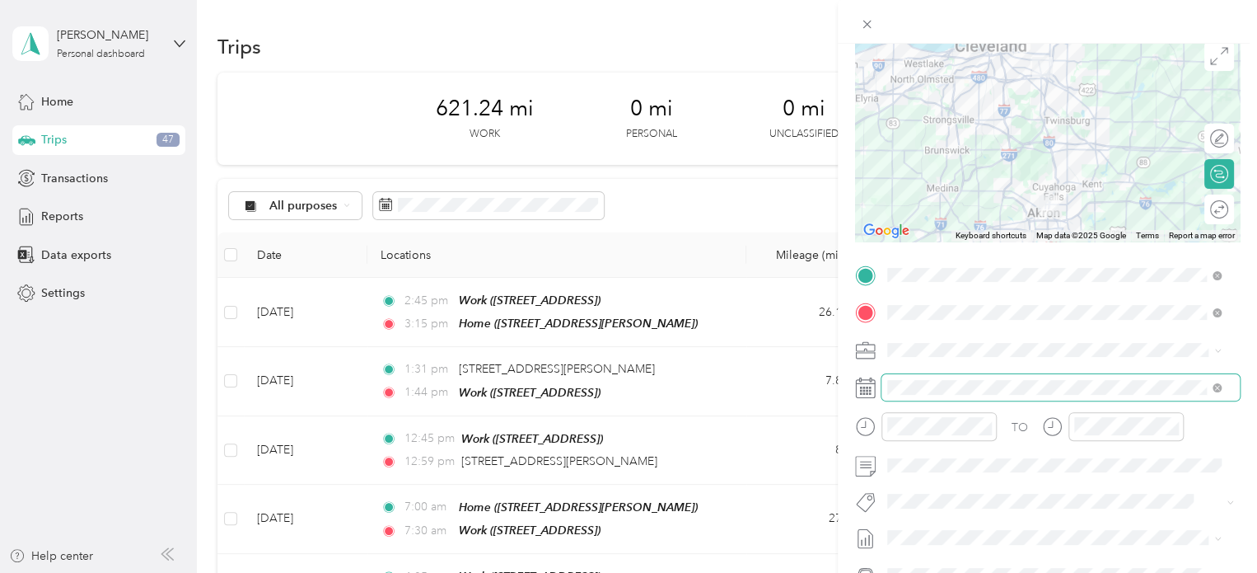
scroll to position [133, 0]
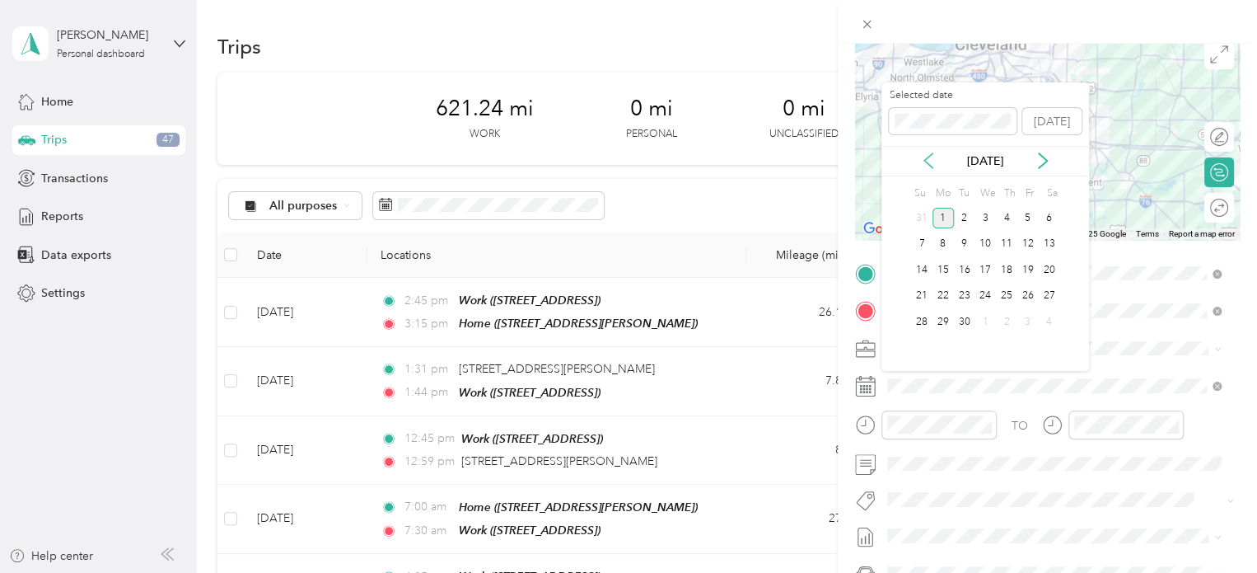
click at [929, 160] on icon at bounding box center [928, 160] width 16 height 16
click at [1008, 326] on div "28" at bounding box center [1006, 321] width 21 height 21
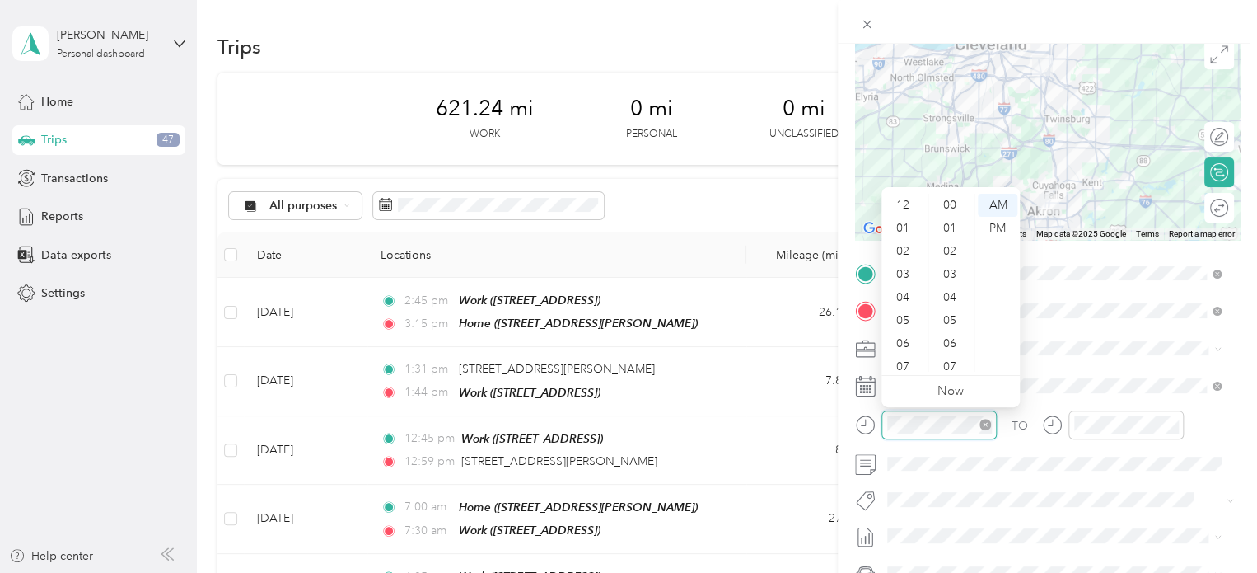
scroll to position [99, 0]
click at [900, 249] on div "06" at bounding box center [905, 244] width 40 height 23
click at [950, 327] on div "58" at bounding box center [952, 336] width 40 height 23
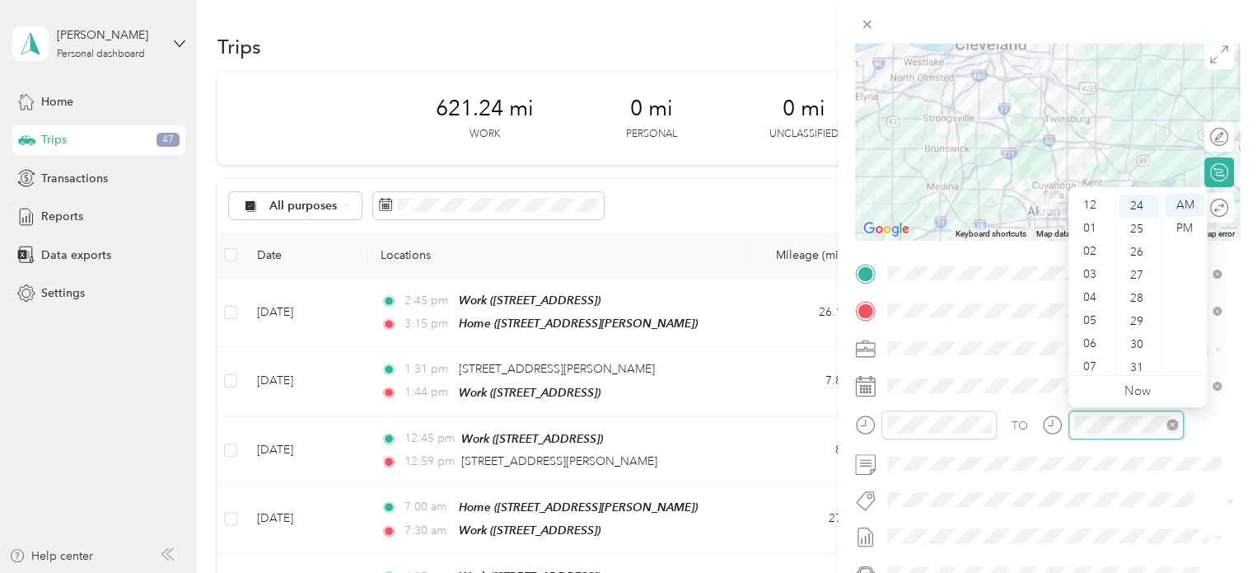
scroll to position [99, 0]
click at [1090, 269] on div "07" at bounding box center [1092, 267] width 40 height 23
click at [1137, 294] on div "28" at bounding box center [1139, 297] width 40 height 23
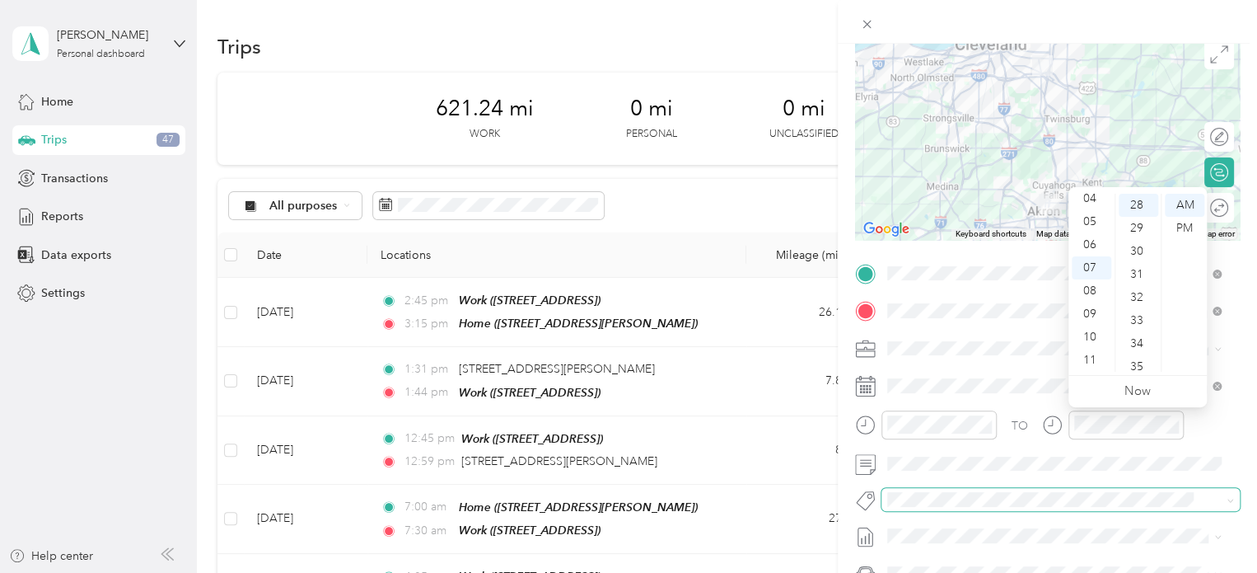
click at [1114, 488] on span at bounding box center [1061, 499] width 358 height 23
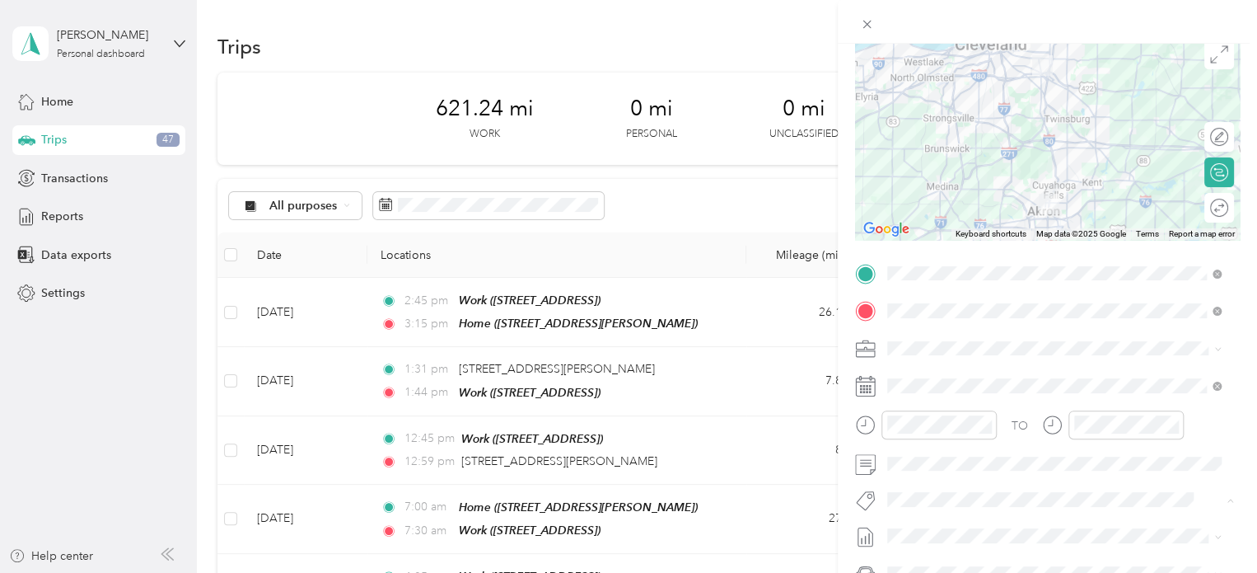
scroll to position [0, 0]
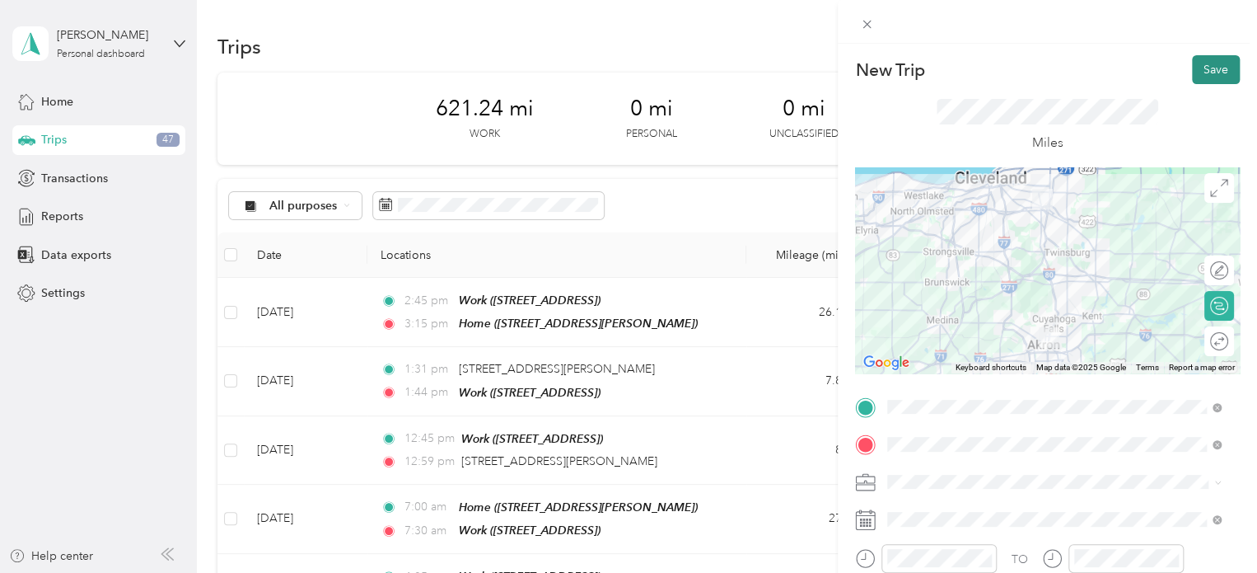
click at [1192, 62] on button "Save" at bounding box center [1216, 69] width 48 height 29
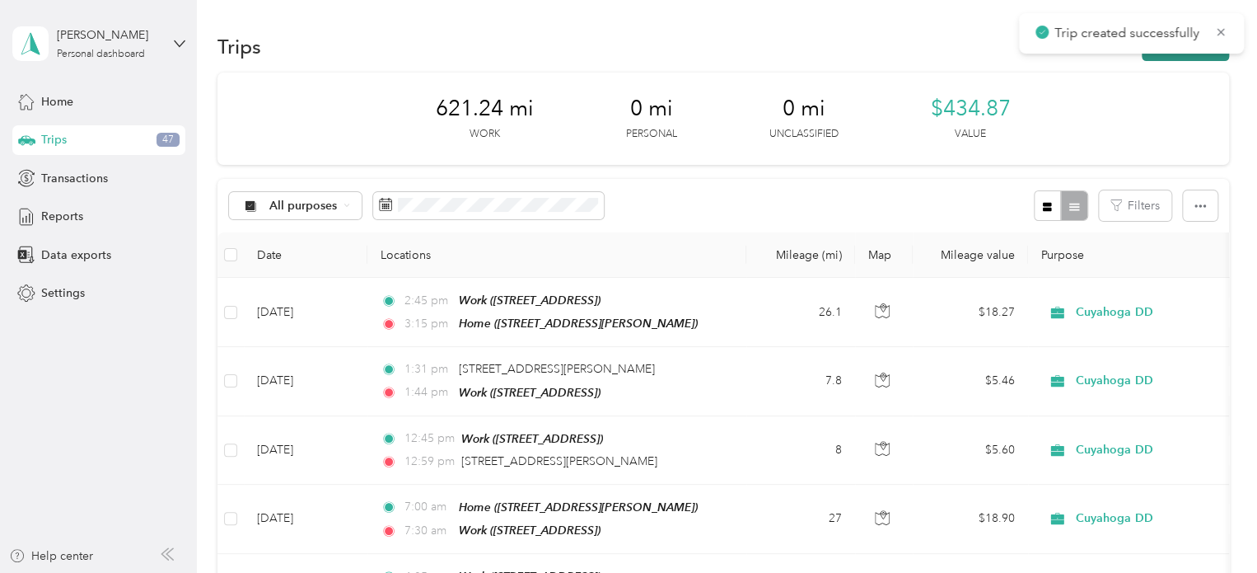
click at [1159, 58] on button "New trip" at bounding box center [1185, 46] width 87 height 29
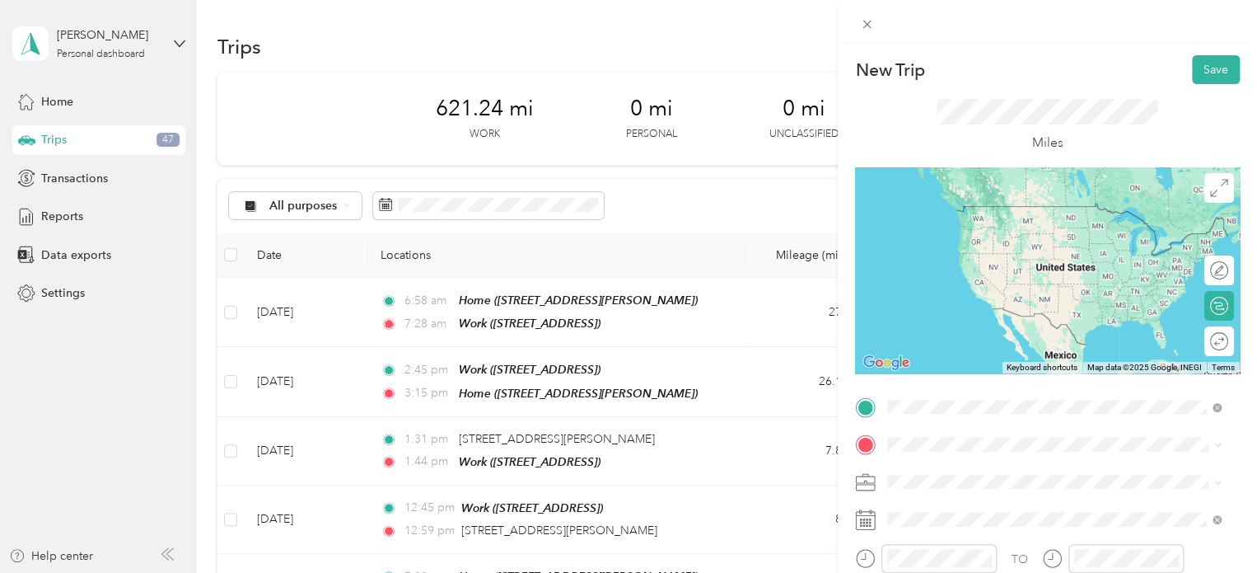
click at [940, 230] on span "[STREET_ADDRESS]" at bounding box center [971, 230] width 105 height 14
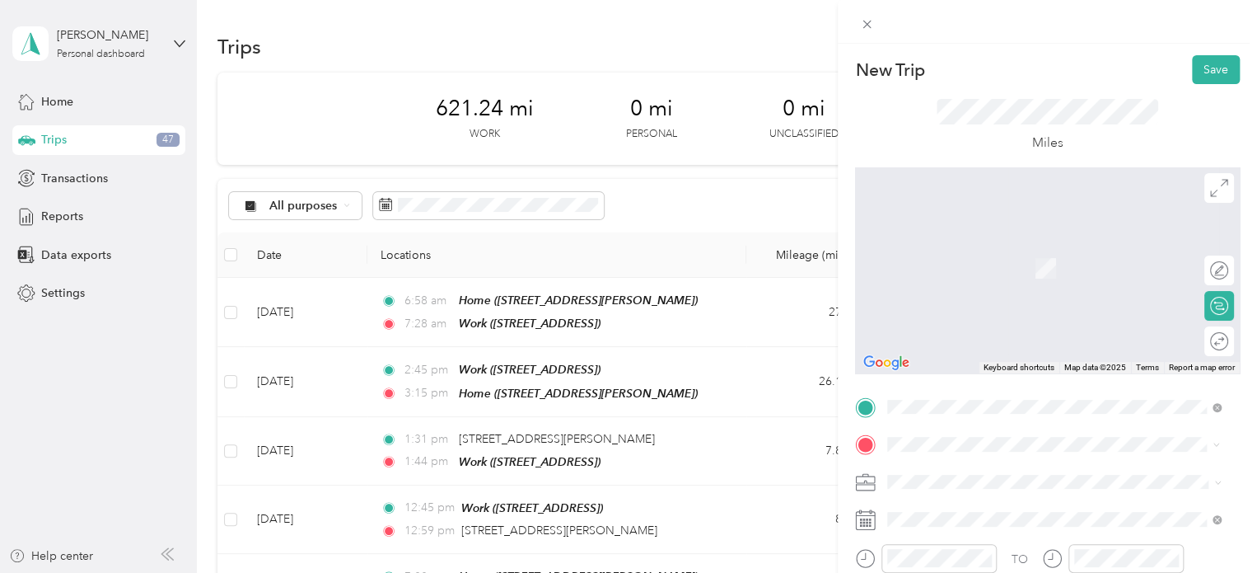
click at [961, 243] on span "[STREET_ADDRESS][US_STATE]" at bounding box center [1001, 243] width 165 height 15
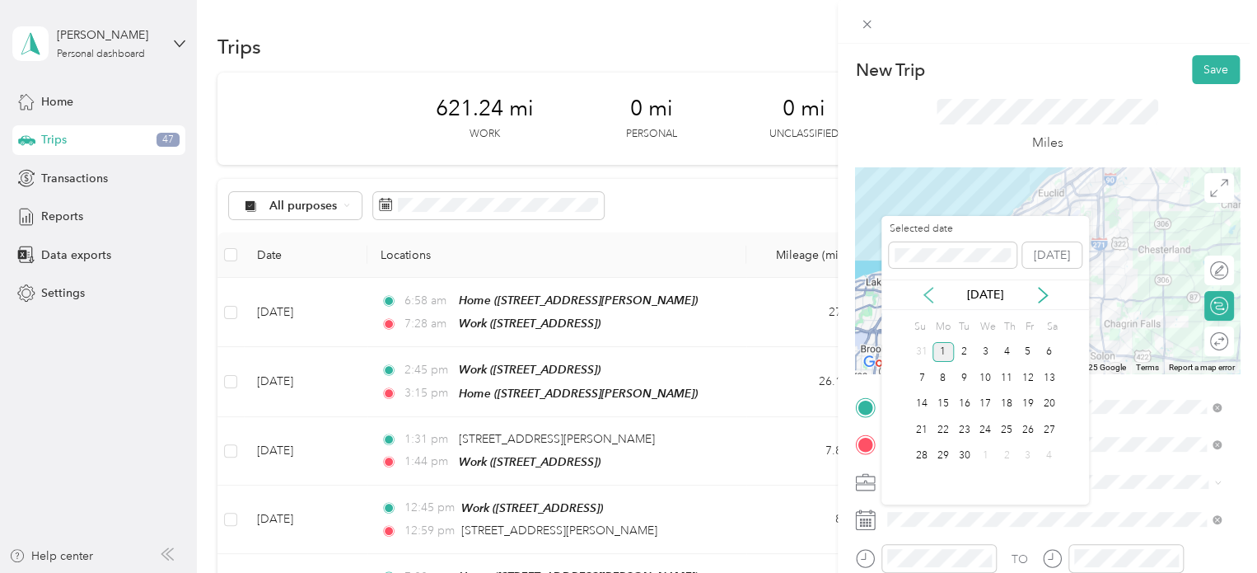
click at [929, 300] on icon at bounding box center [928, 295] width 8 height 15
click at [1006, 454] on div "28" at bounding box center [1006, 456] width 21 height 21
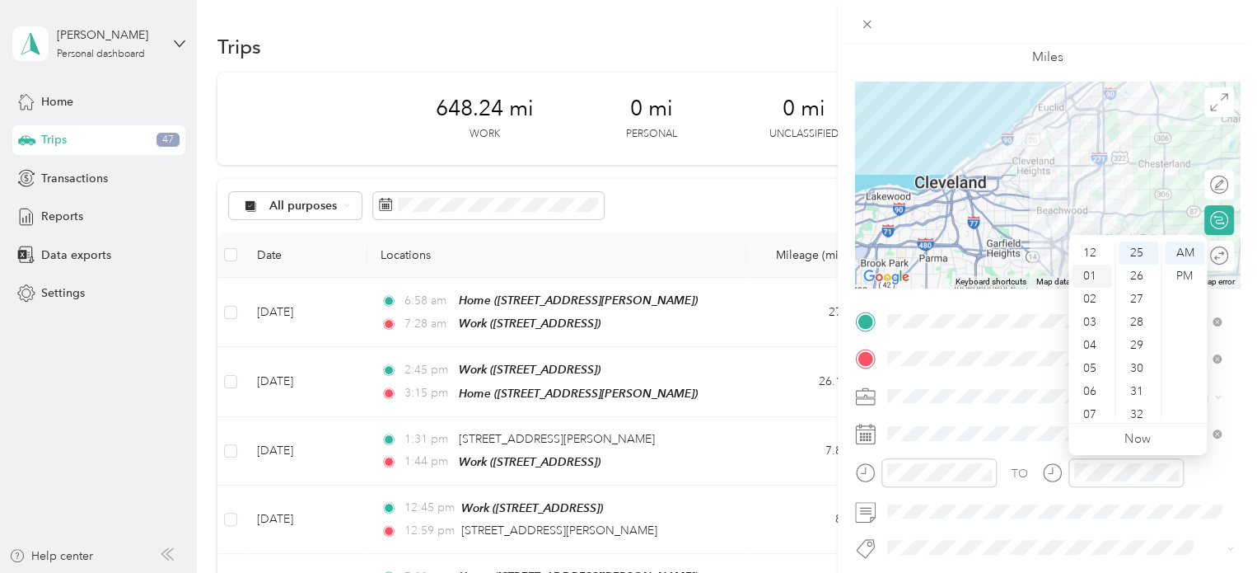
click at [1088, 274] on div "01" at bounding box center [1092, 275] width 40 height 23
click at [1139, 245] on div "00" at bounding box center [1139, 252] width 40 height 23
click at [1180, 274] on div "PM" at bounding box center [1185, 275] width 40 height 23
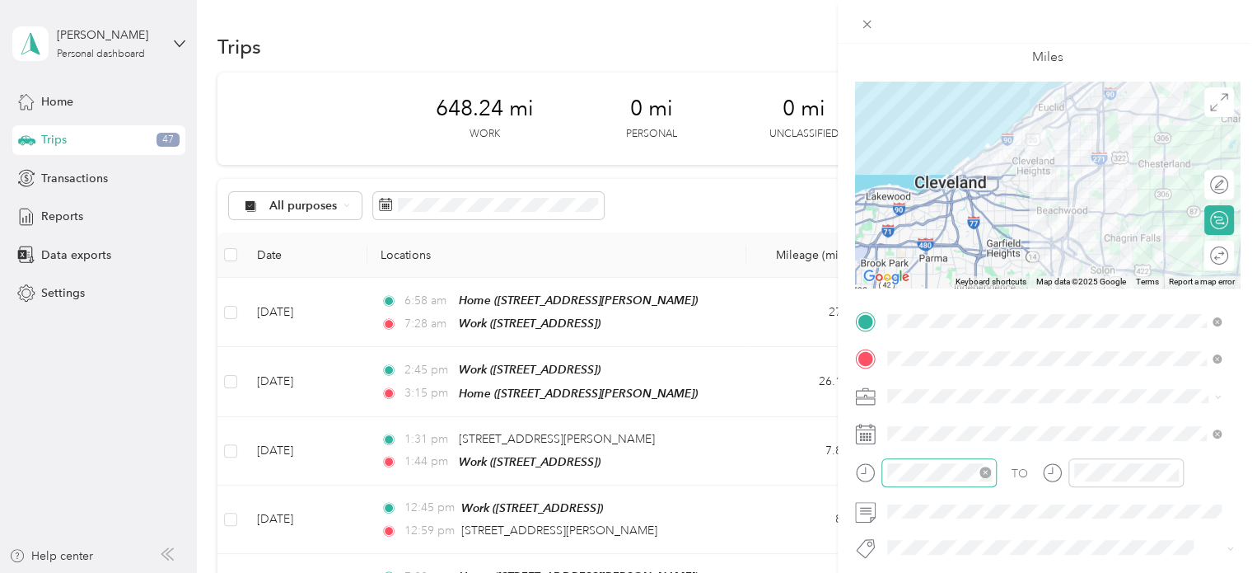
click at [916, 481] on div at bounding box center [939, 472] width 115 height 29
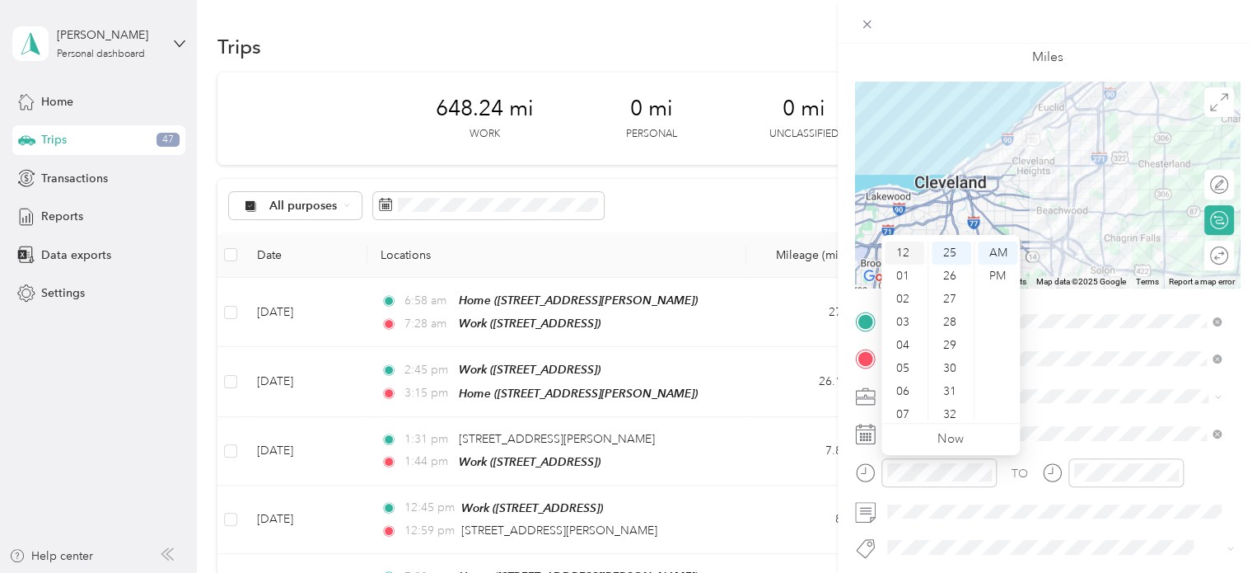
click at [903, 248] on div "12" at bounding box center [905, 252] width 40 height 23
click at [949, 400] on div "34" at bounding box center [952, 406] width 40 height 23
click at [993, 278] on div "PM" at bounding box center [998, 275] width 40 height 23
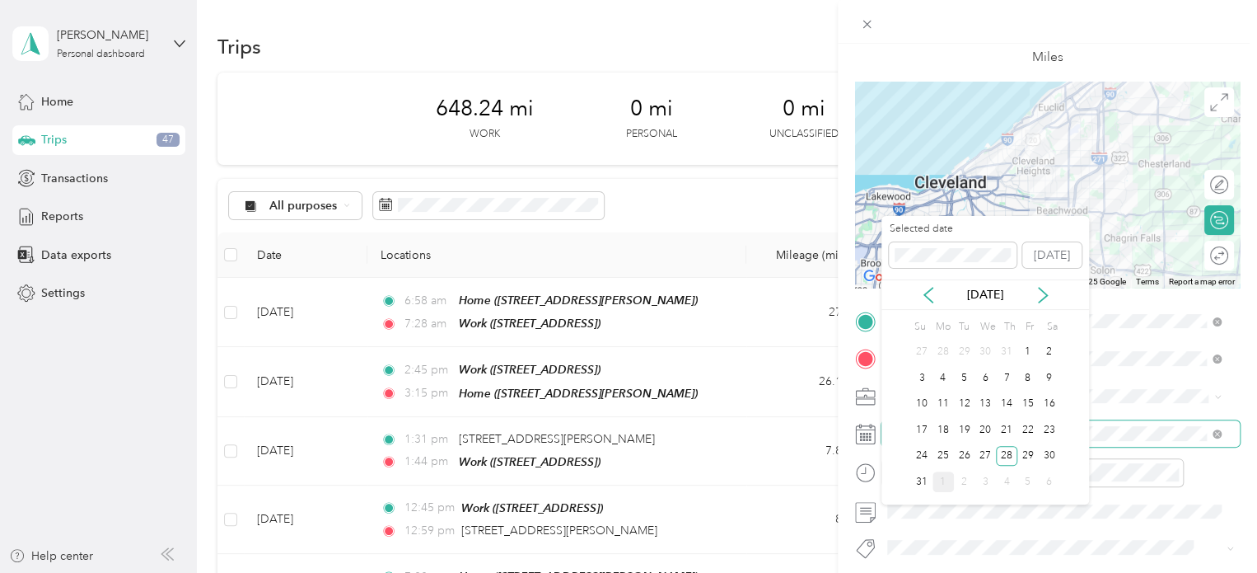
scroll to position [0, 0]
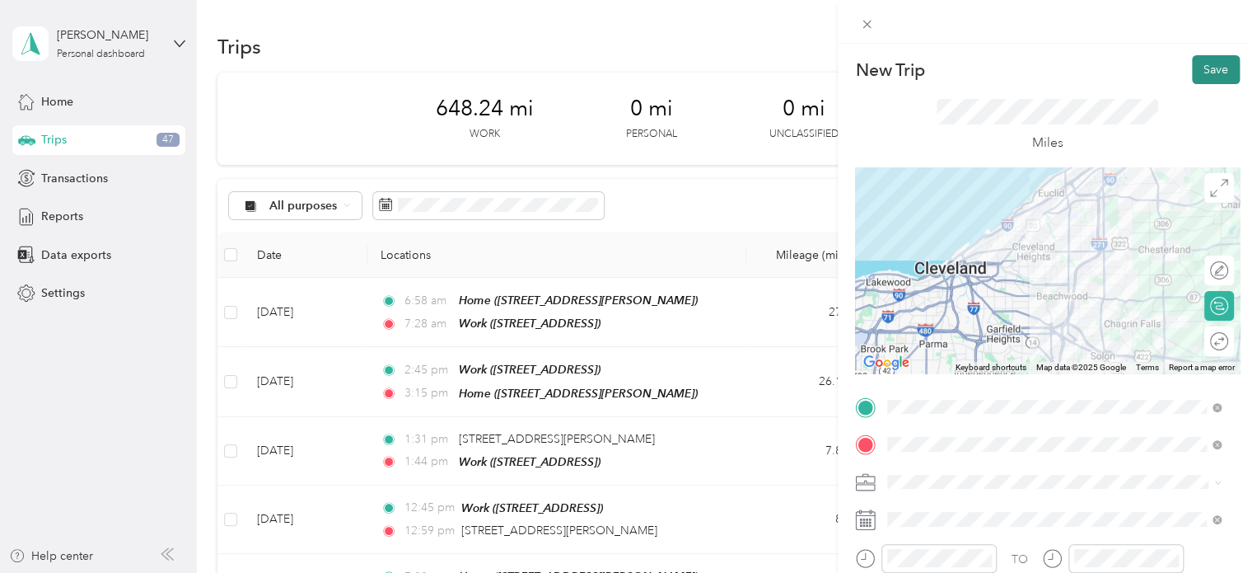
click at [1203, 62] on button "Save" at bounding box center [1216, 69] width 48 height 29
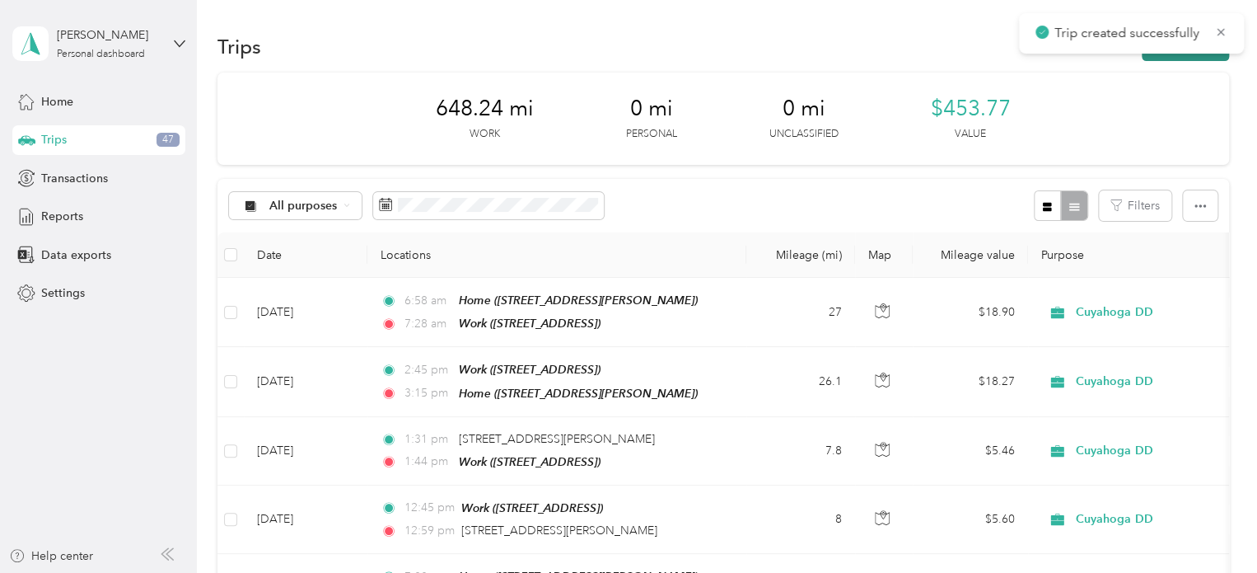
click at [1190, 55] on button "New trip" at bounding box center [1185, 46] width 87 height 29
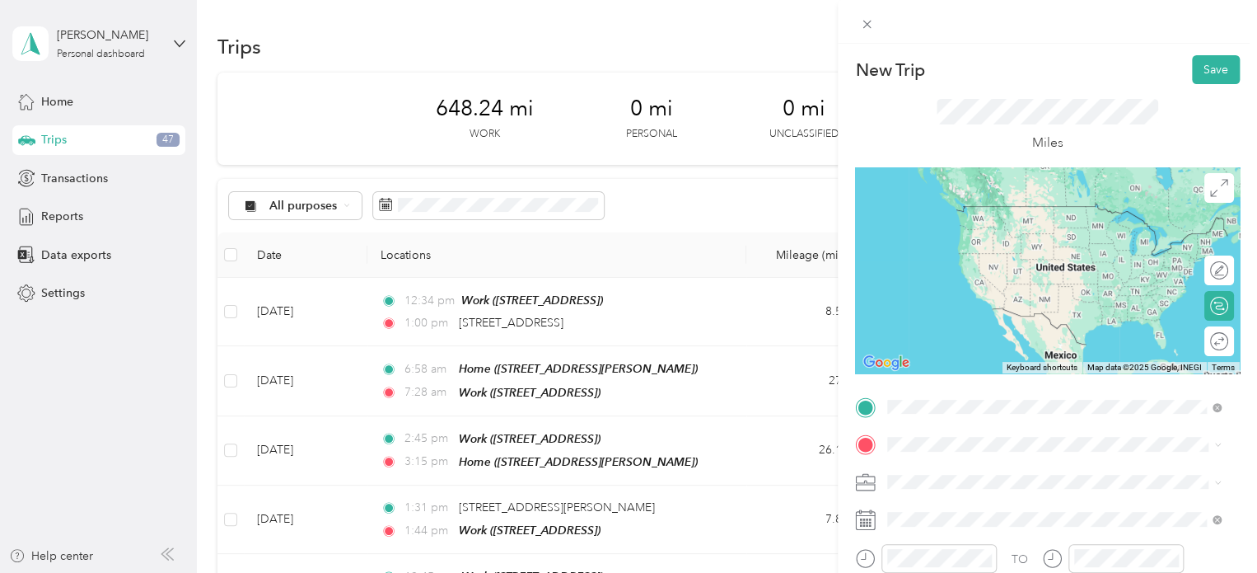
click at [954, 213] on span "[STREET_ADDRESS][US_STATE]" at bounding box center [1001, 206] width 165 height 15
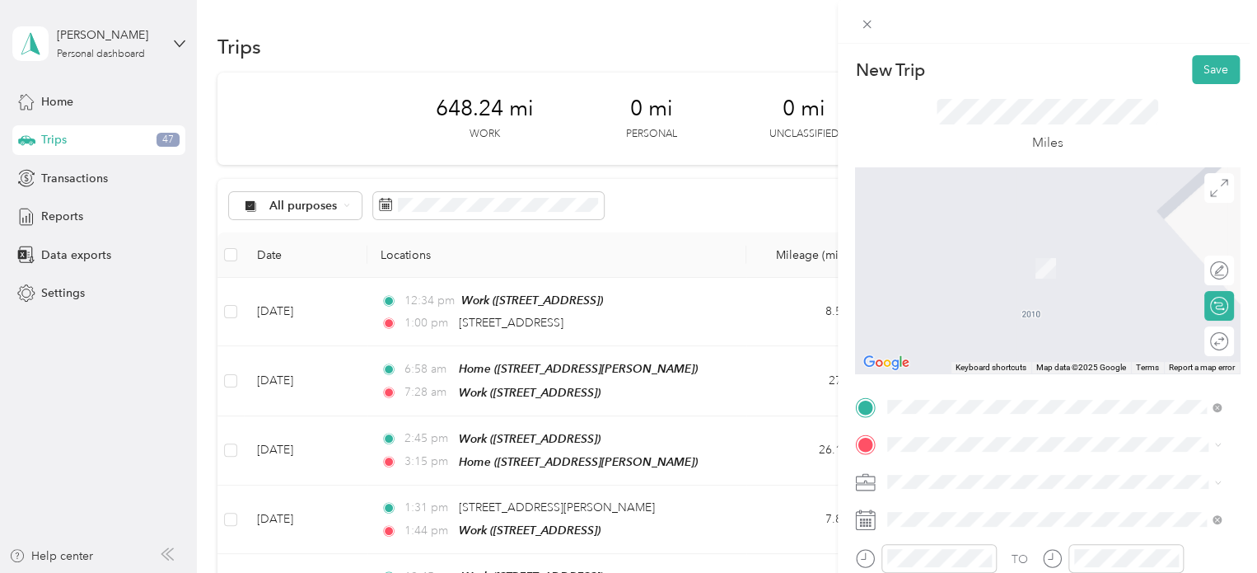
click at [946, 265] on span "[STREET_ADDRESS]" at bounding box center [971, 267] width 105 height 14
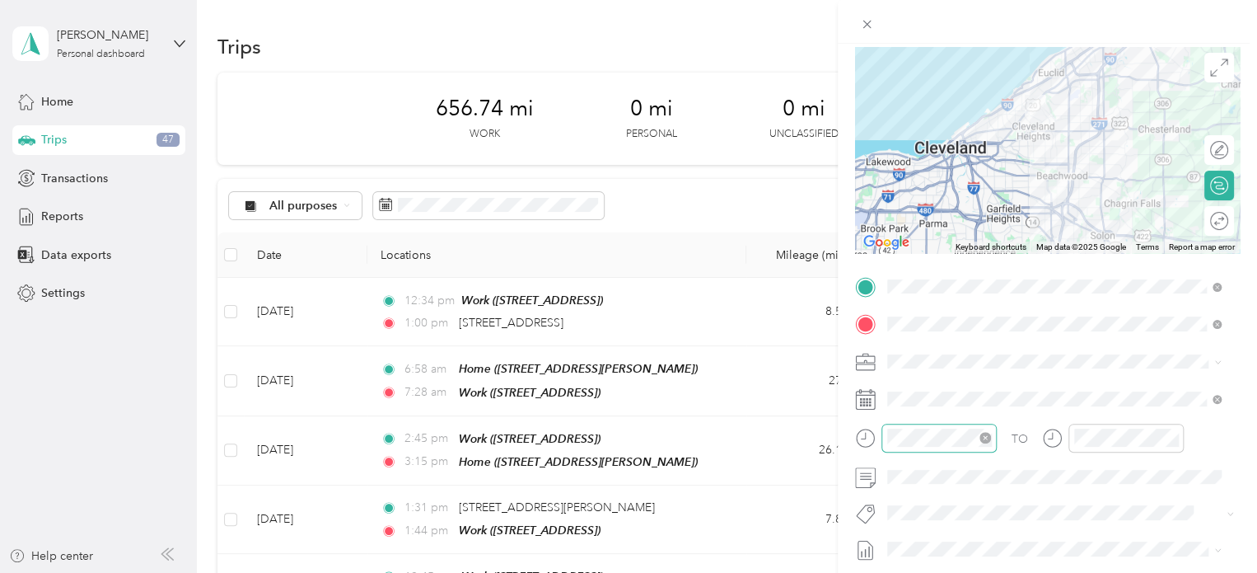
scroll to position [133, 0]
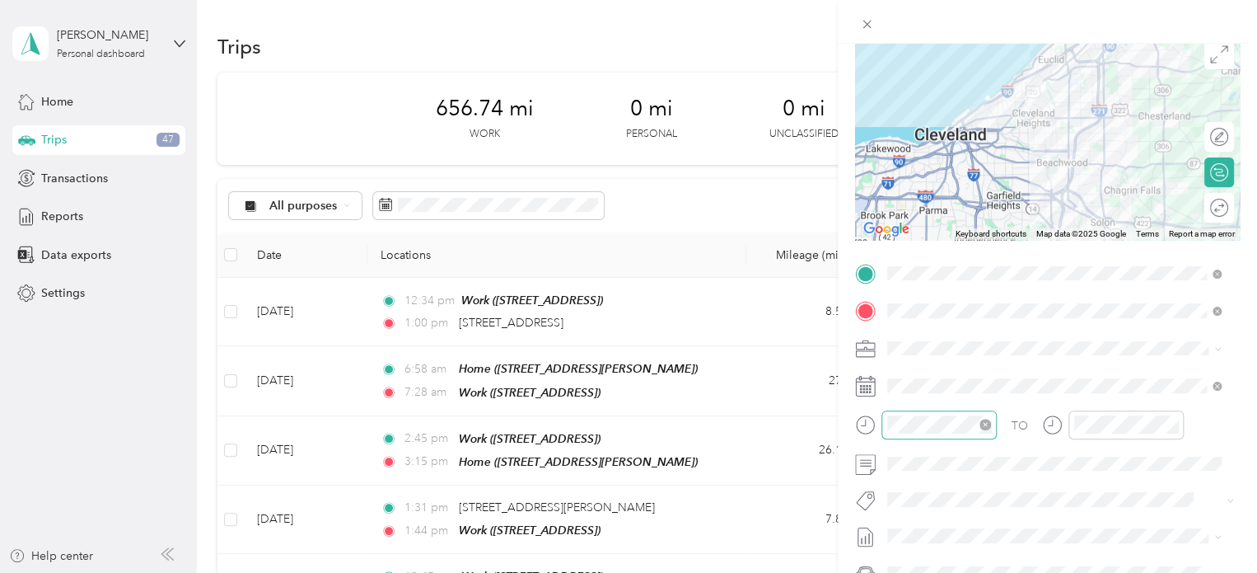
click at [898, 410] on div at bounding box center [939, 424] width 115 height 29
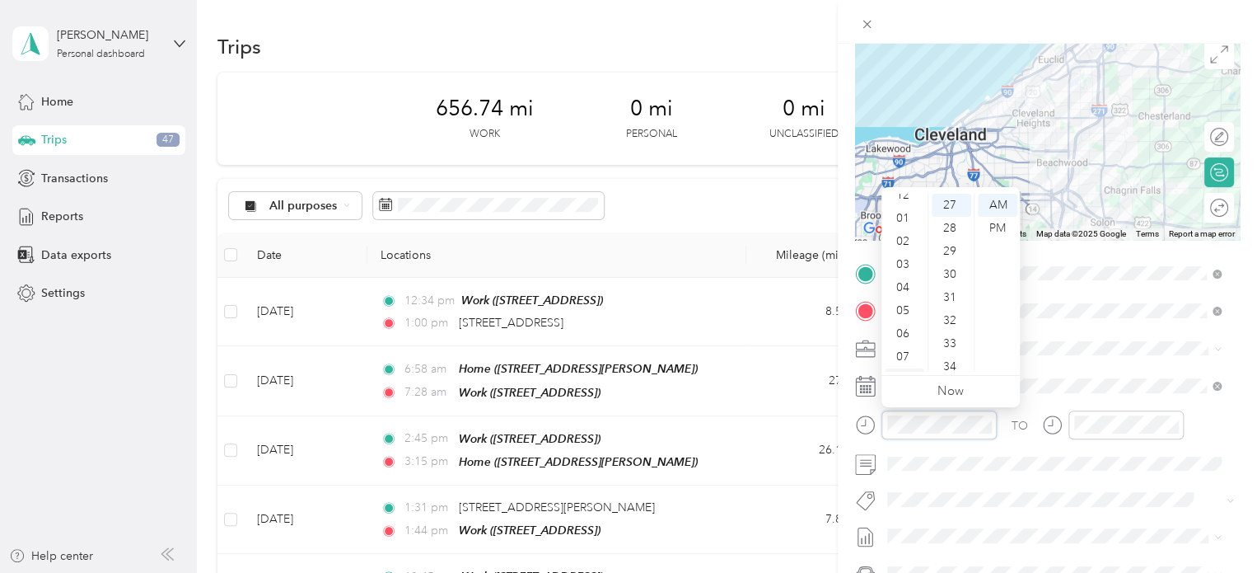
scroll to position [2, 0]
click at [904, 245] on div "02" at bounding box center [905, 249] width 40 height 23
click at [950, 218] on div "10" at bounding box center [952, 218] width 40 height 23
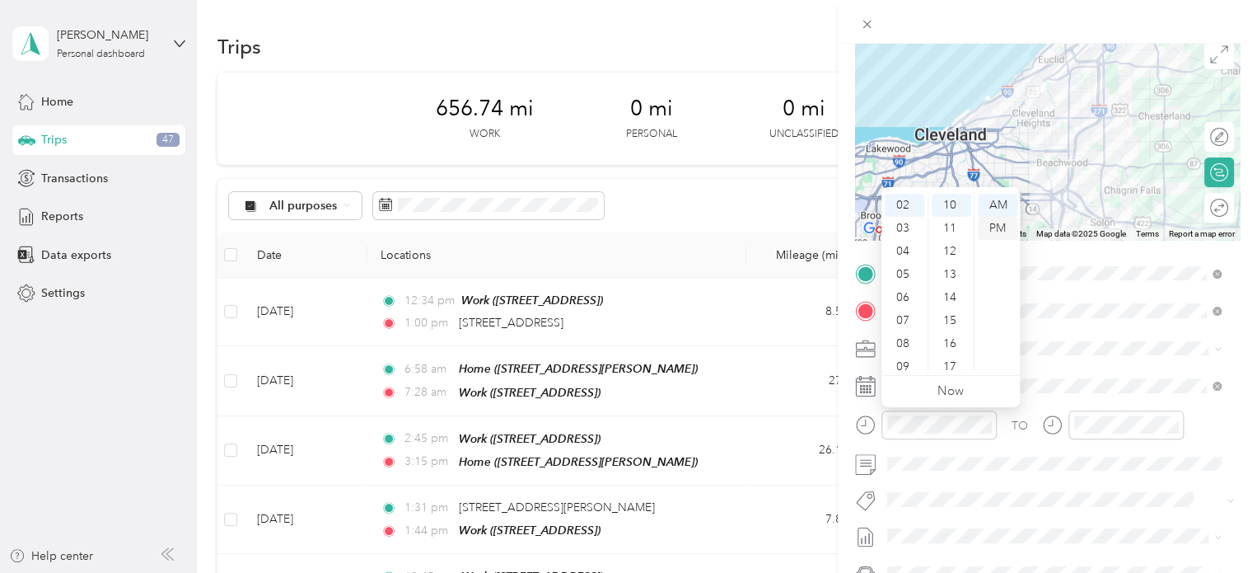
click at [994, 225] on div "PM" at bounding box center [998, 228] width 40 height 23
click at [904, 243] on div "02" at bounding box center [905, 251] width 40 height 23
click at [948, 333] on div "10" at bounding box center [952, 331] width 40 height 23
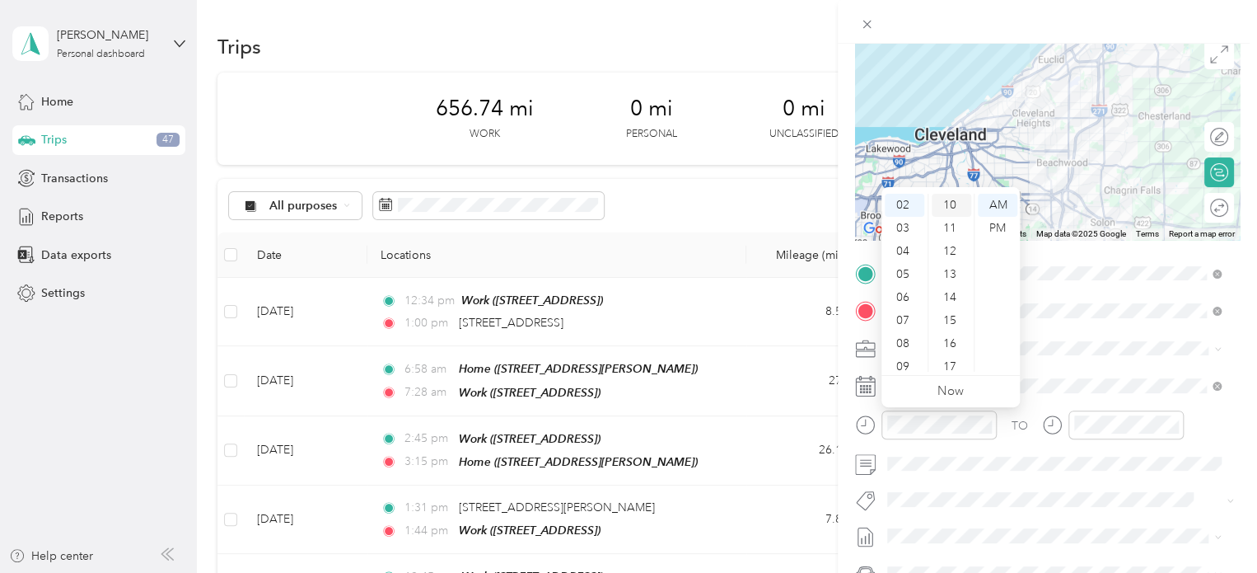
scroll to position [231, 0]
click at [995, 230] on div "PM" at bounding box center [998, 228] width 40 height 23
click at [1078, 412] on div at bounding box center [1126, 424] width 115 height 29
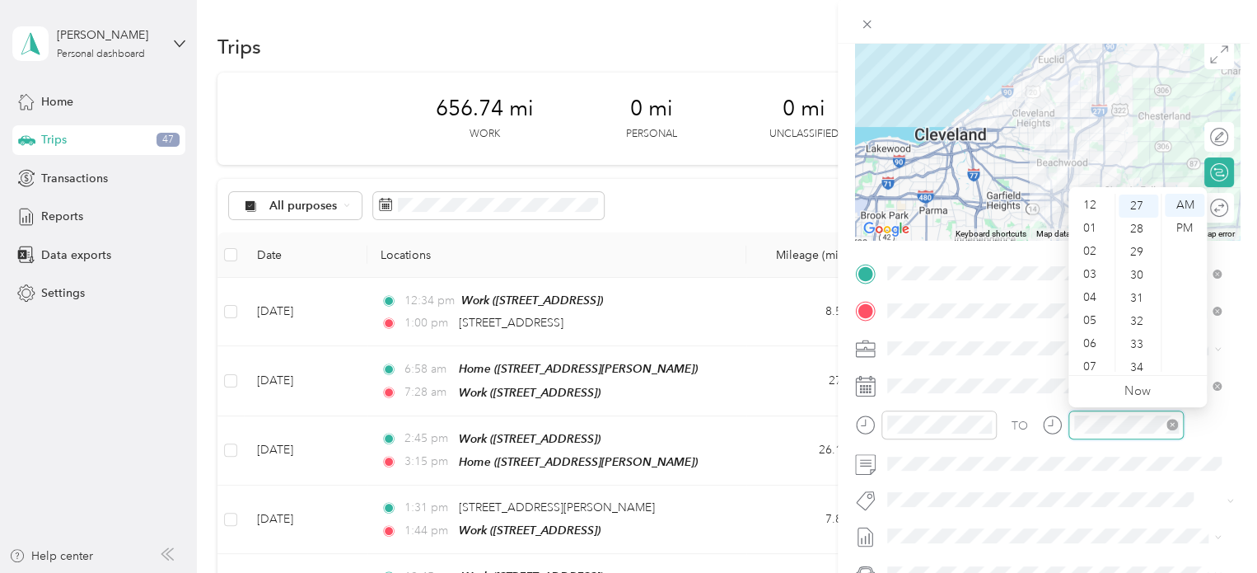
scroll to position [99, 0]
click at [1091, 233] on div "02" at bounding box center [1092, 234] width 40 height 23
click at [1139, 213] on div "34" at bounding box center [1139, 214] width 40 height 23
click at [1181, 227] on div "PM" at bounding box center [1185, 228] width 40 height 23
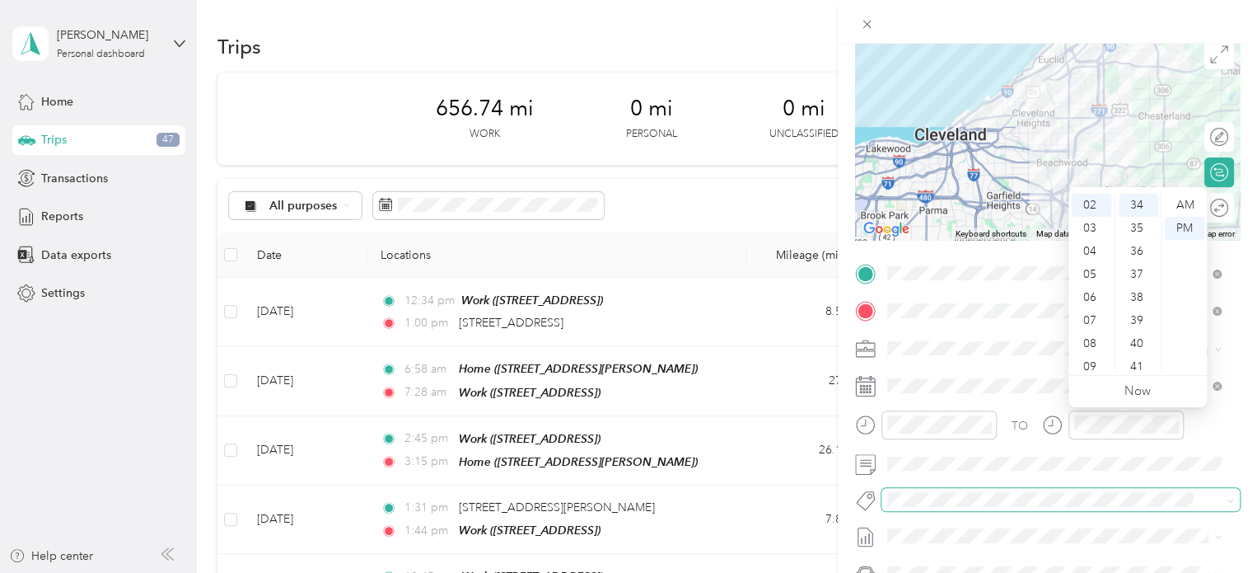
click at [1040, 488] on span at bounding box center [1061, 499] width 358 height 23
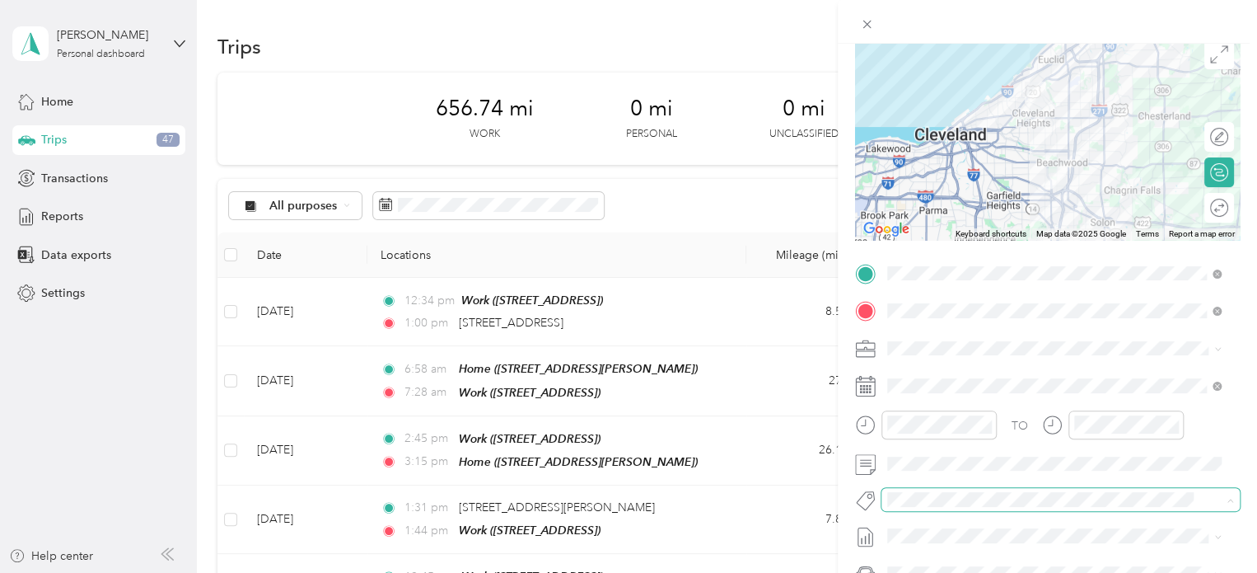
scroll to position [0, 0]
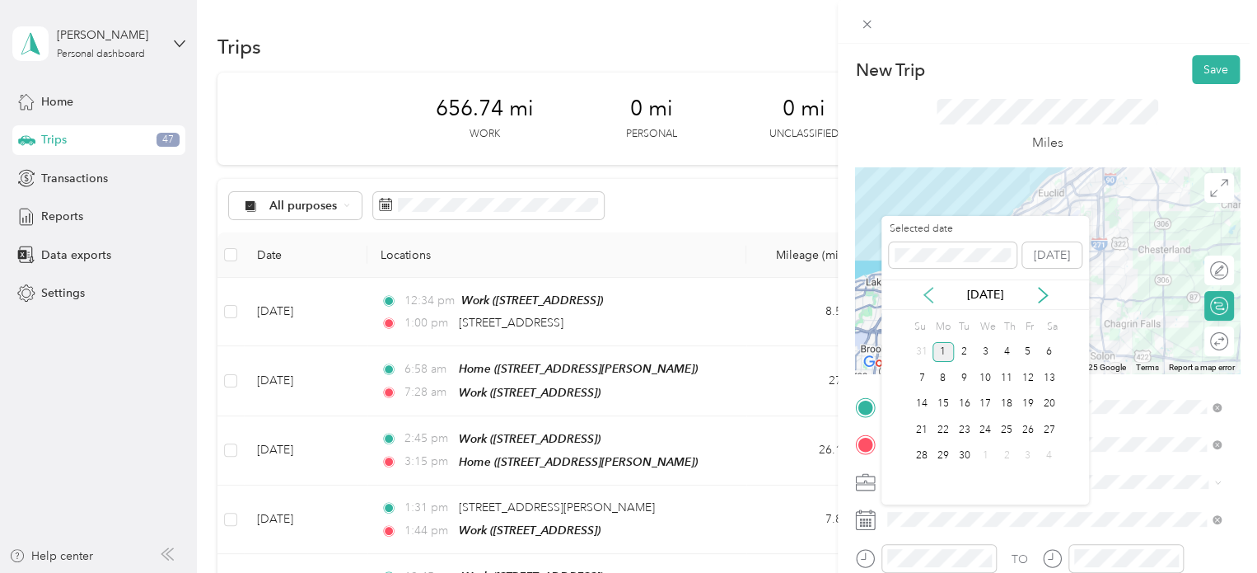
click at [924, 296] on icon at bounding box center [928, 295] width 8 height 15
click at [1005, 454] on div "28" at bounding box center [1006, 456] width 21 height 21
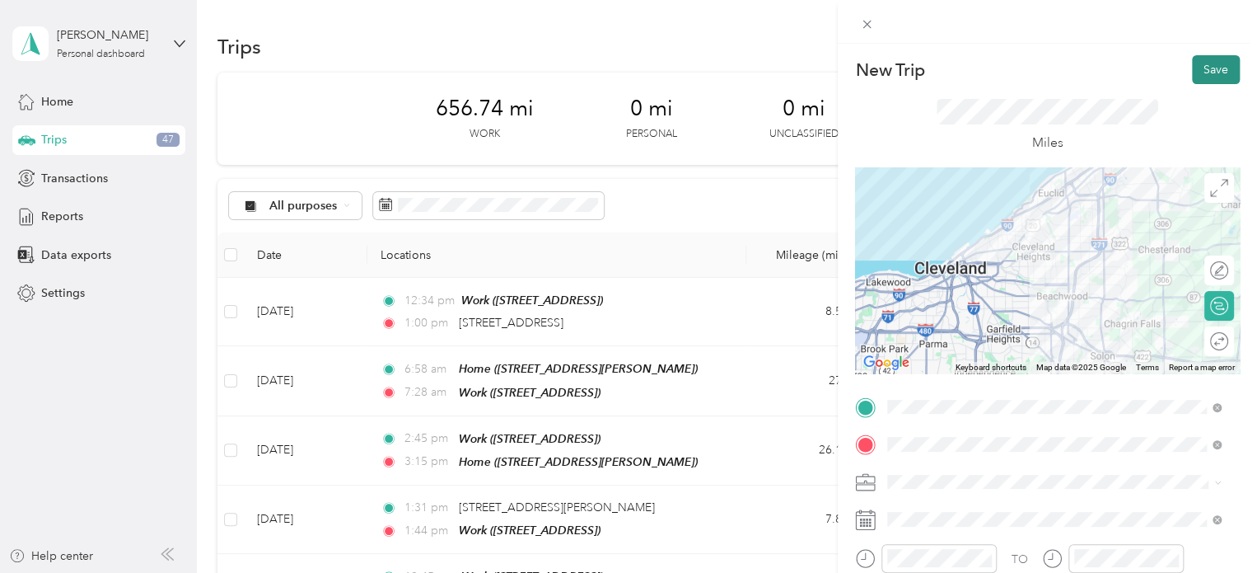
click at [1205, 62] on button "Save" at bounding box center [1216, 69] width 48 height 29
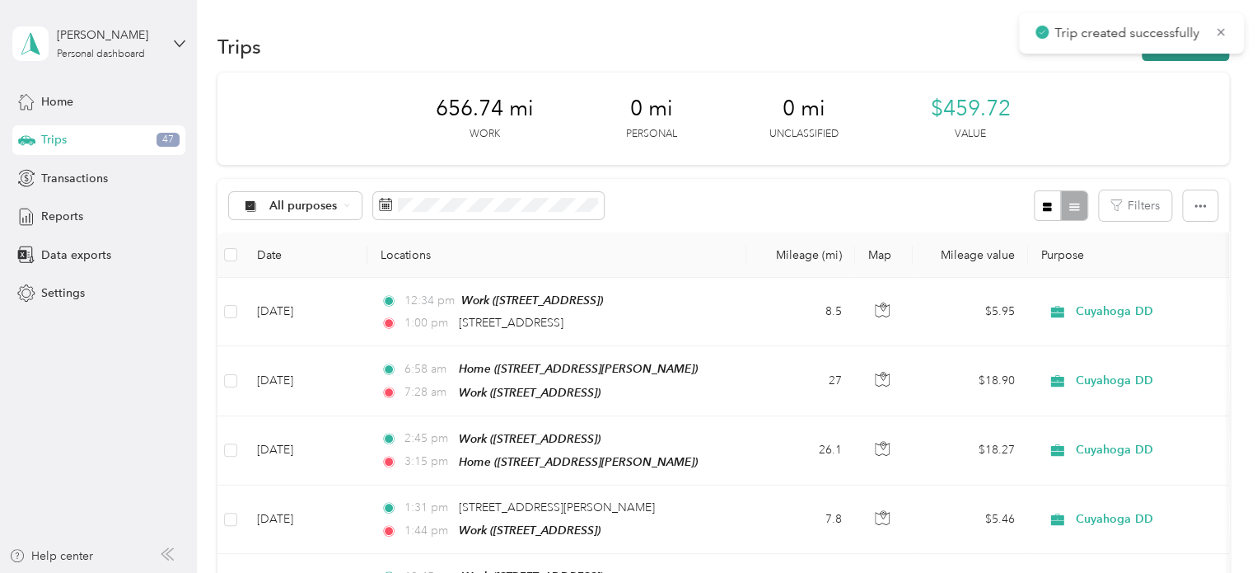
click at [1144, 58] on button "New trip" at bounding box center [1185, 46] width 87 height 29
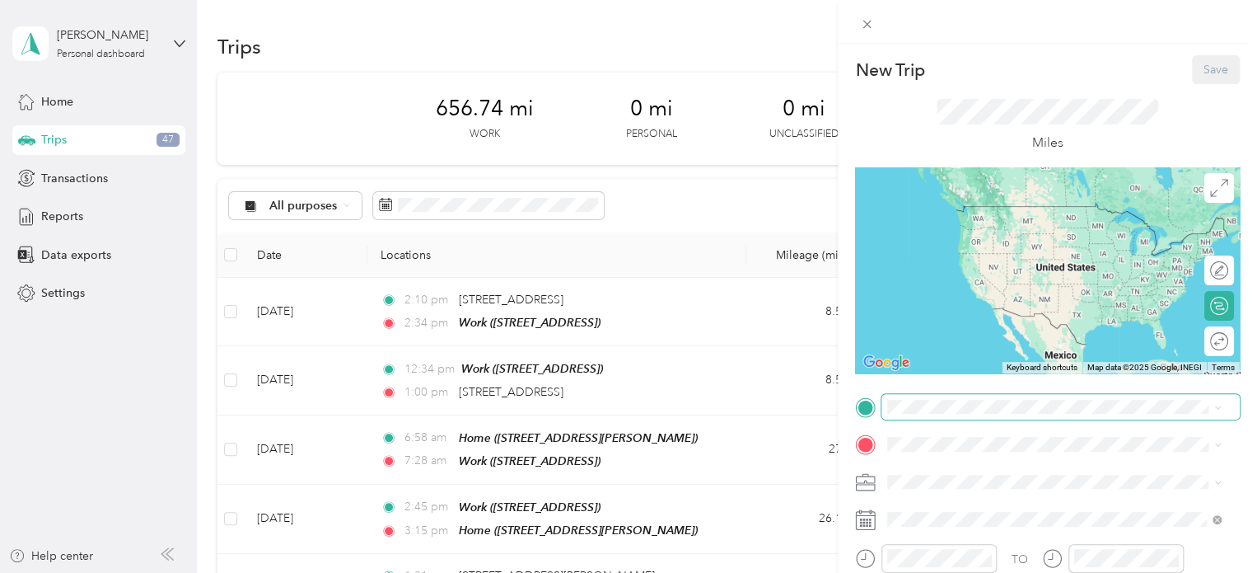
click at [905, 417] on span at bounding box center [1061, 407] width 358 height 26
click at [952, 220] on div "Work [STREET_ADDRESS]" at bounding box center [971, 221] width 105 height 35
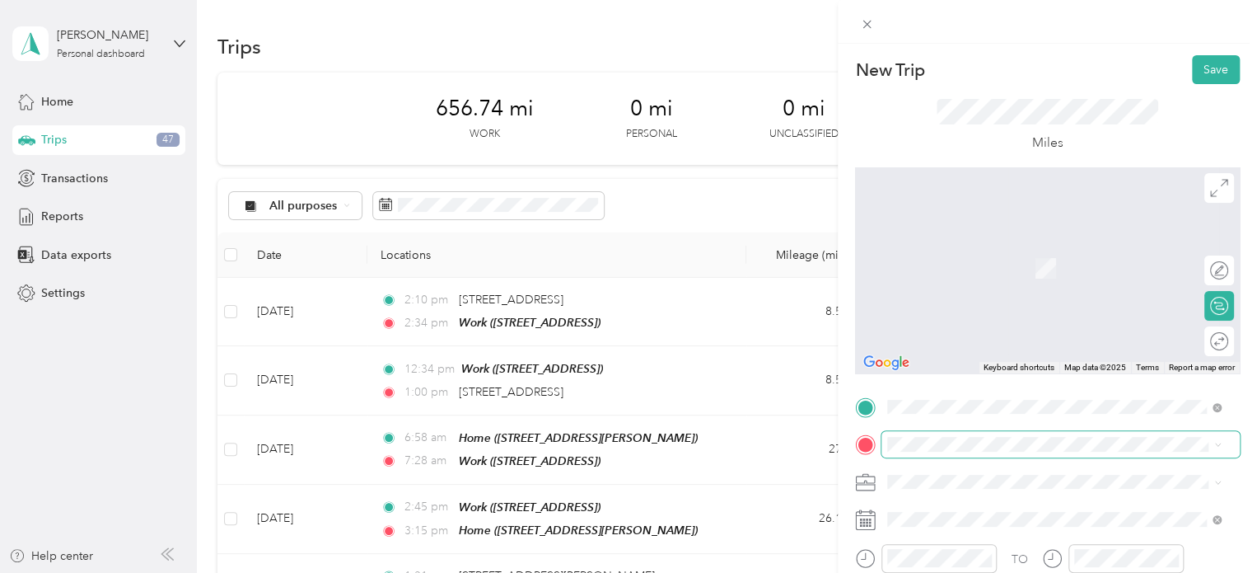
click at [902, 434] on span at bounding box center [1061, 444] width 358 height 26
click at [946, 283] on span "2015 [GEOGRAPHIC_DATA], [GEOGRAPHIC_DATA], [GEOGRAPHIC_DATA] , 44221, [GEOGRAPH…" at bounding box center [1064, 285] width 290 height 49
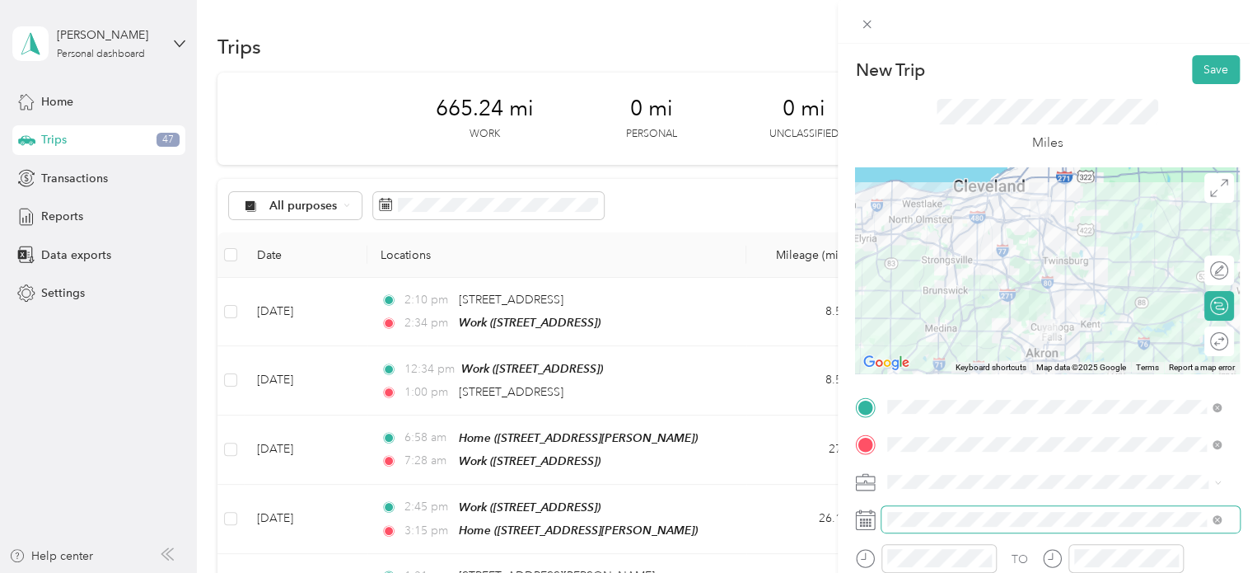
click at [900, 510] on span at bounding box center [1061, 519] width 358 height 26
click at [918, 526] on span at bounding box center [1061, 519] width 358 height 26
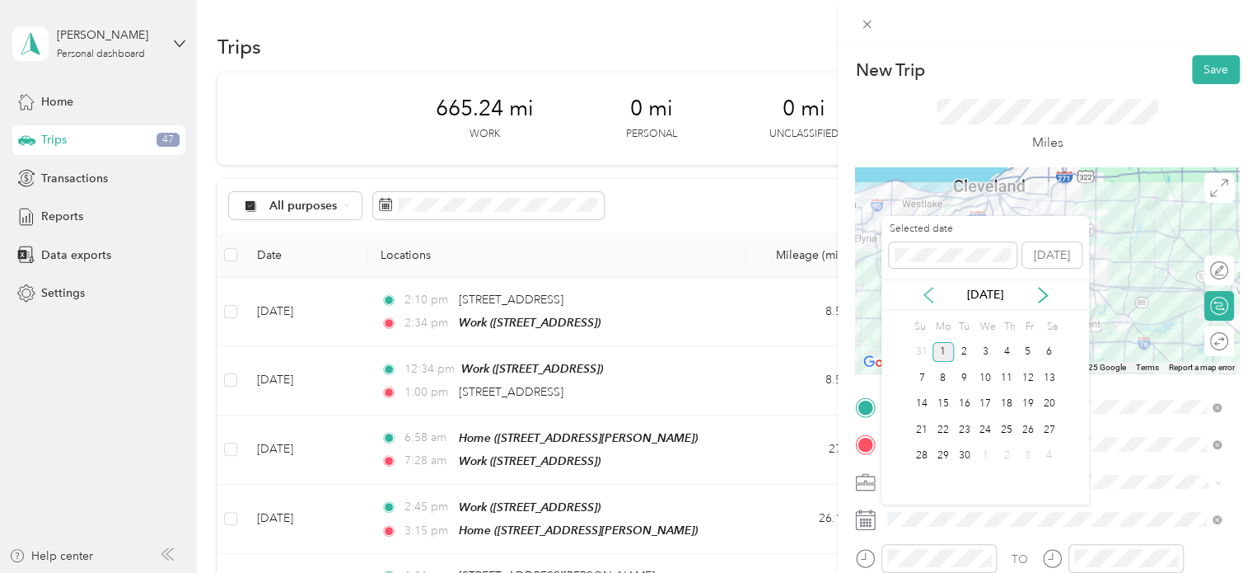
click at [929, 295] on icon at bounding box center [928, 295] width 16 height 16
click at [1005, 454] on div "28" at bounding box center [1006, 456] width 21 height 21
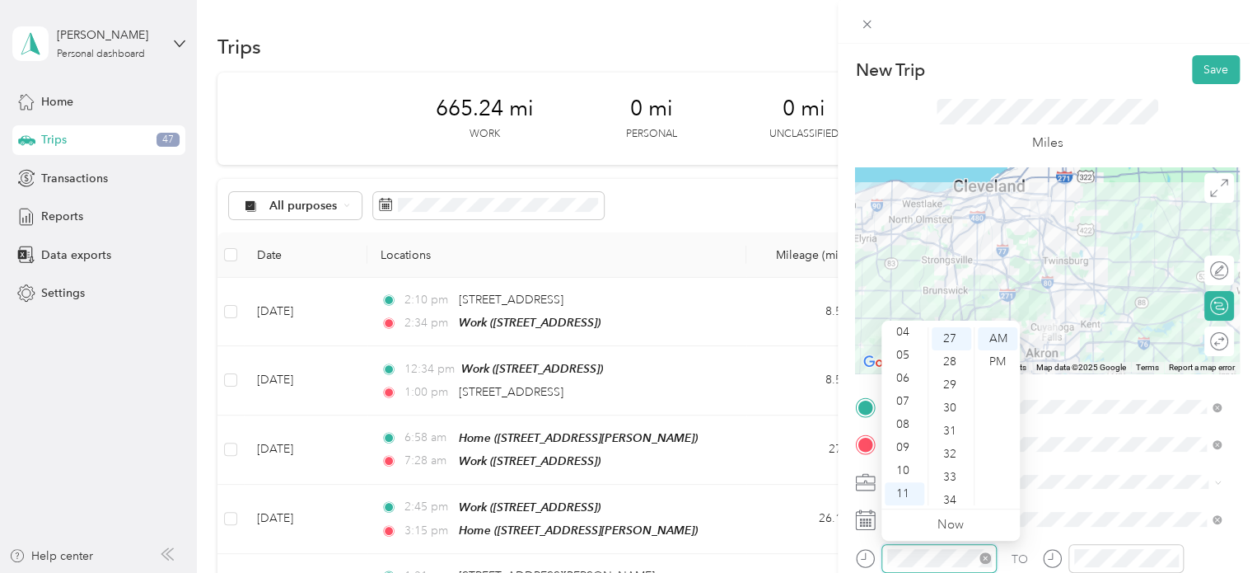
scroll to position [623, 0]
click at [896, 375] on div "02" at bounding box center [905, 371] width 40 height 23
click at [949, 424] on div "56" at bounding box center [952, 424] width 40 height 23
click at [1004, 352] on div "PM" at bounding box center [998, 361] width 40 height 23
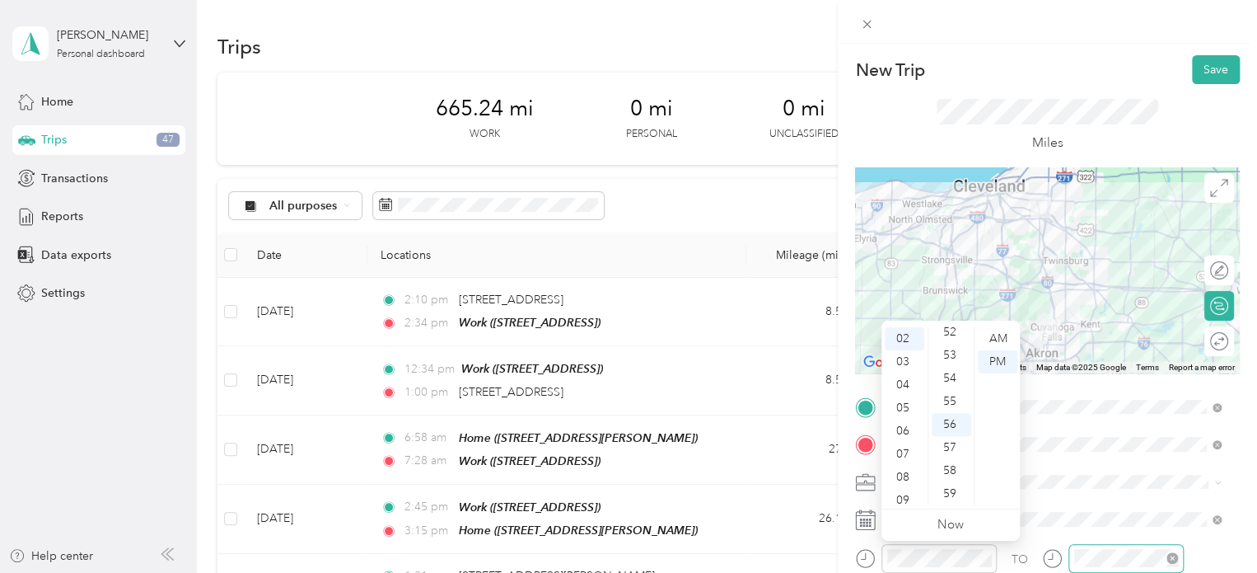
click at [1089, 547] on div at bounding box center [1126, 558] width 115 height 29
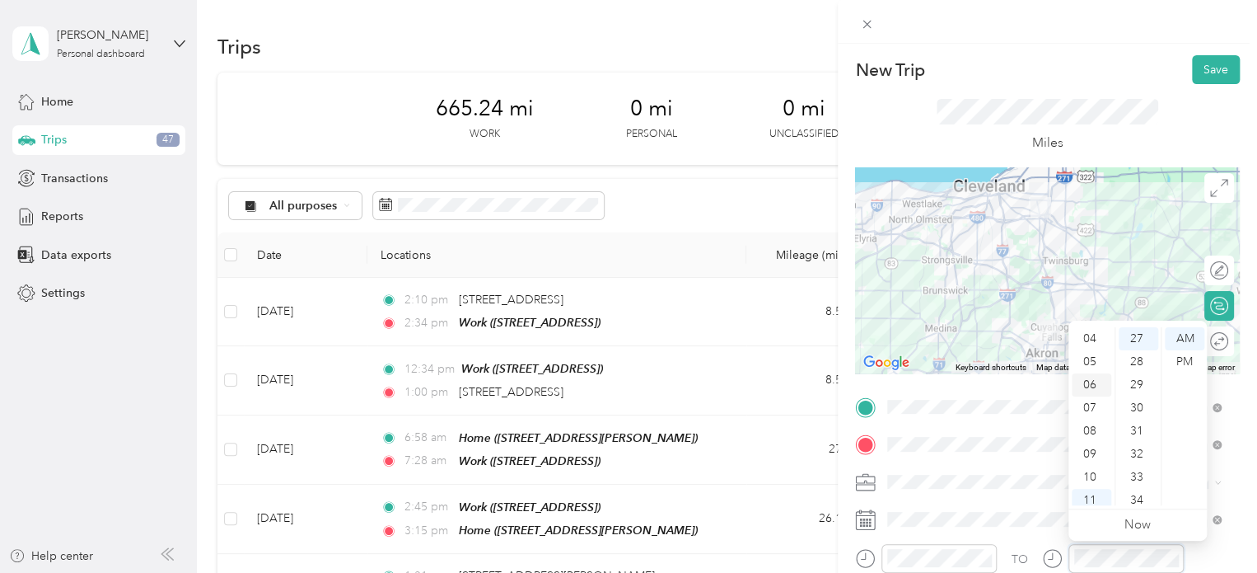
scroll to position [0, 0]
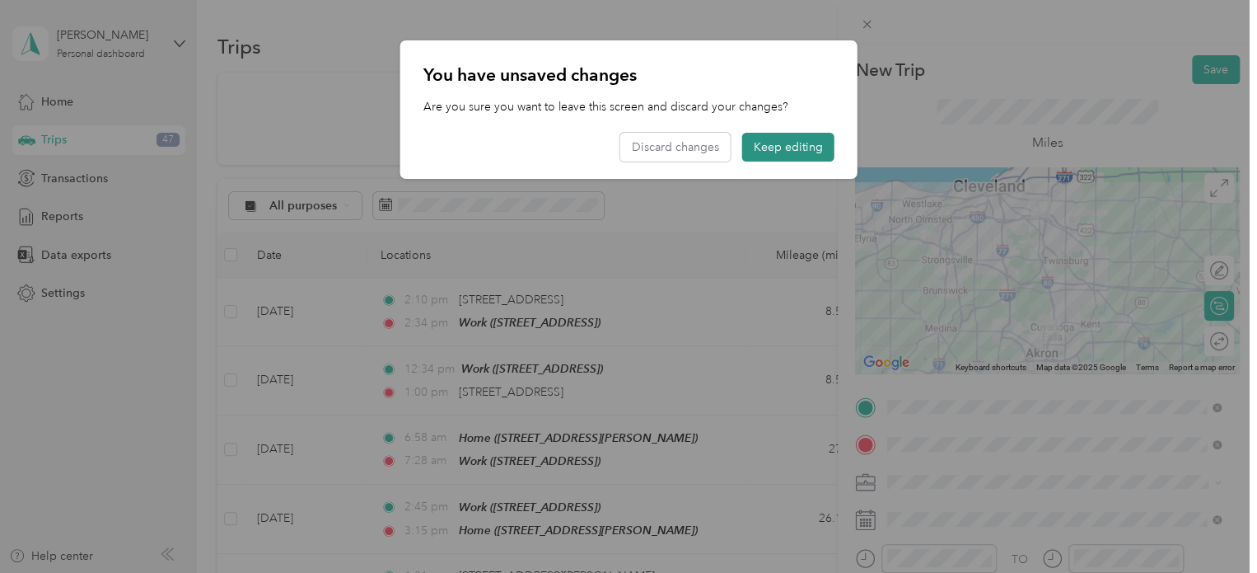
click at [784, 153] on button "Keep editing" at bounding box center [788, 147] width 92 height 29
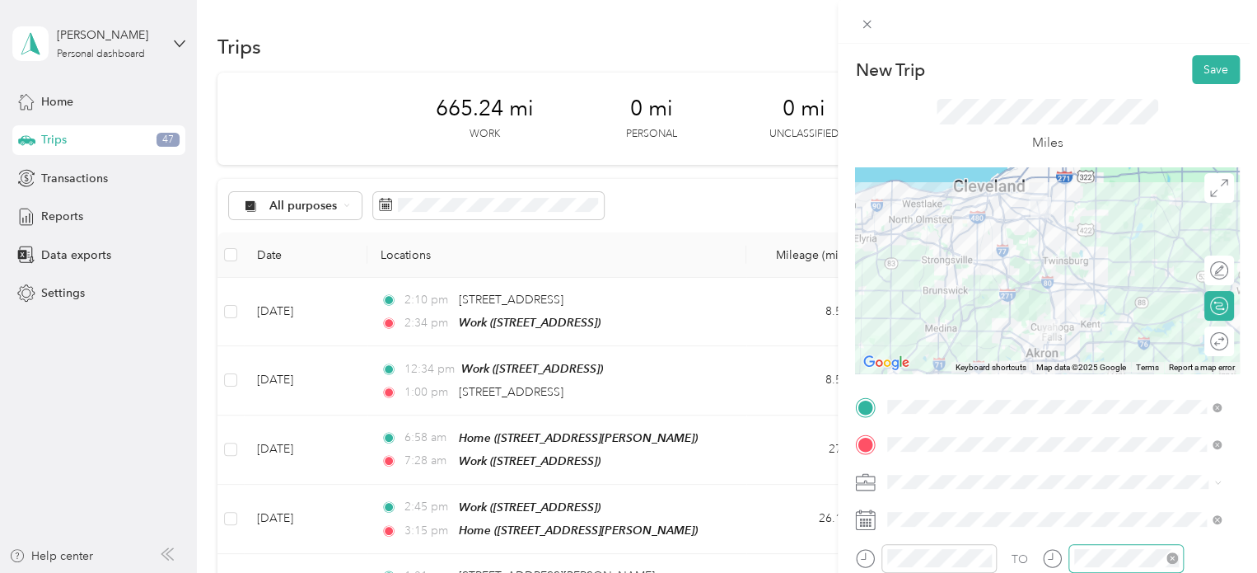
click at [1112, 546] on div at bounding box center [1126, 558] width 115 height 29
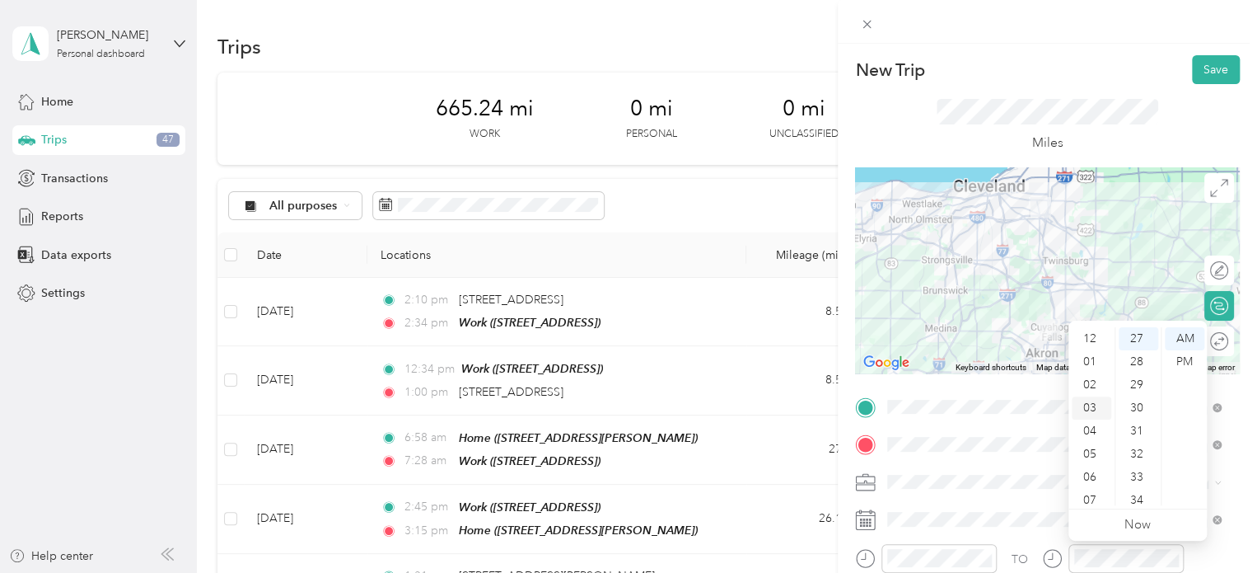
click at [1088, 405] on div "03" at bounding box center [1092, 407] width 40 height 23
click at [1134, 367] on div "32" at bounding box center [1139, 360] width 40 height 23
click at [1184, 358] on div "PM" at bounding box center [1185, 361] width 40 height 23
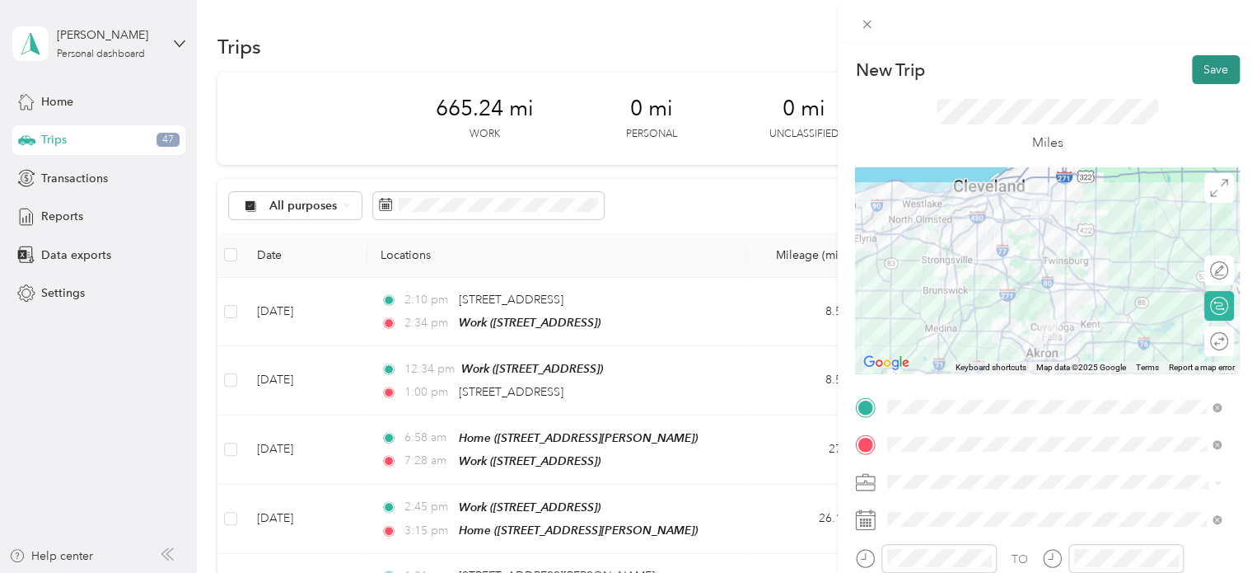
click at [1204, 79] on button "Save" at bounding box center [1216, 69] width 48 height 29
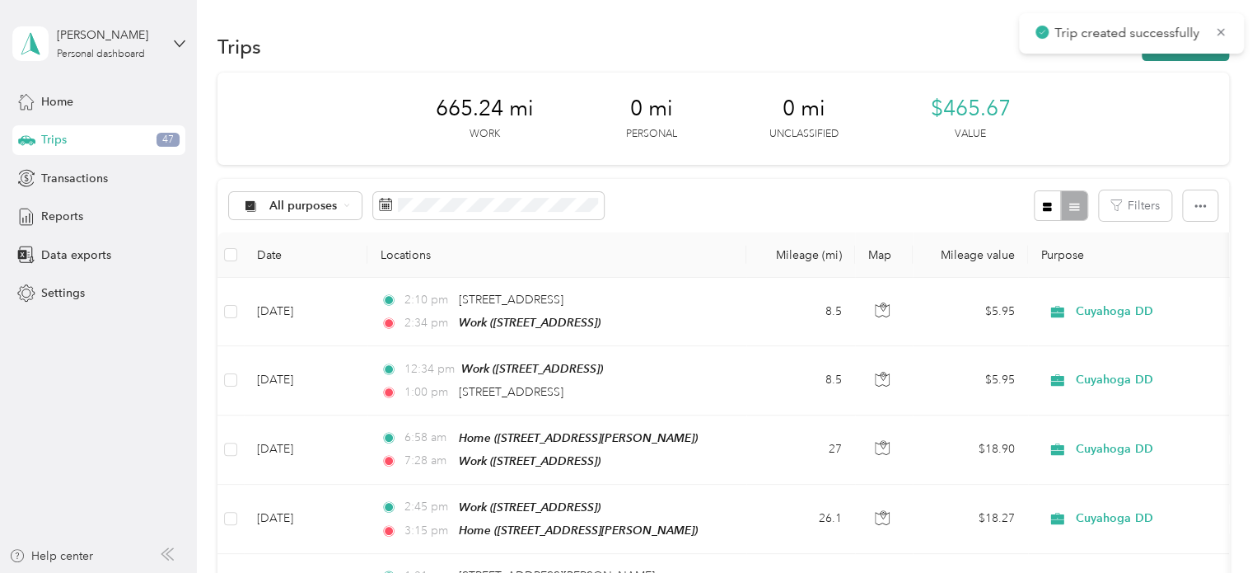
click at [1200, 57] on button "New trip" at bounding box center [1185, 46] width 87 height 29
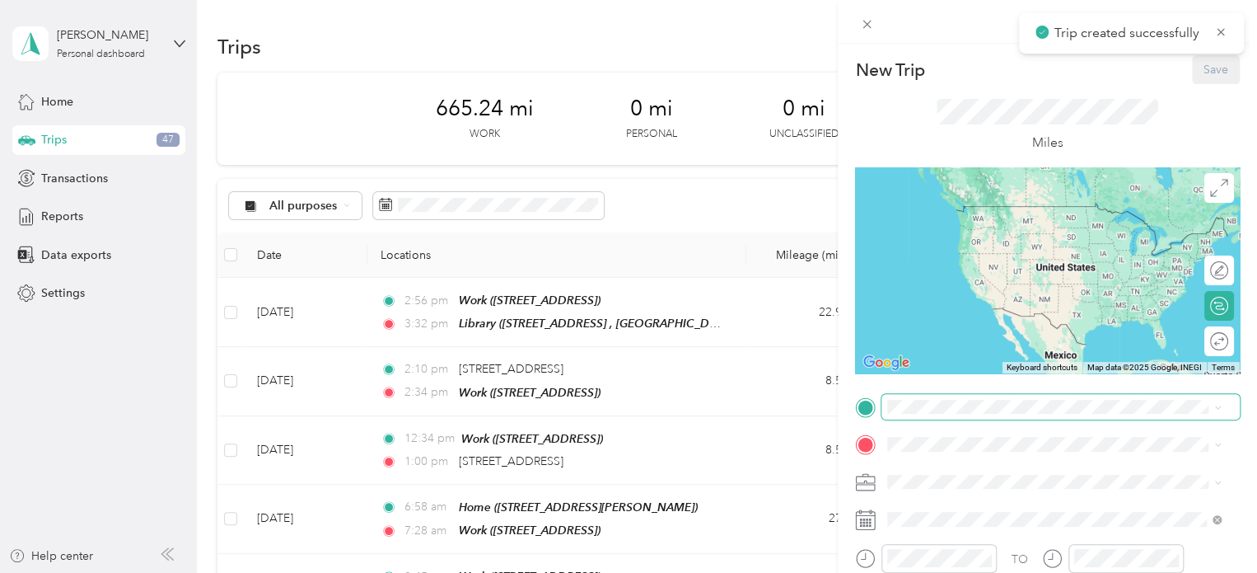
click at [903, 414] on span at bounding box center [1061, 407] width 358 height 26
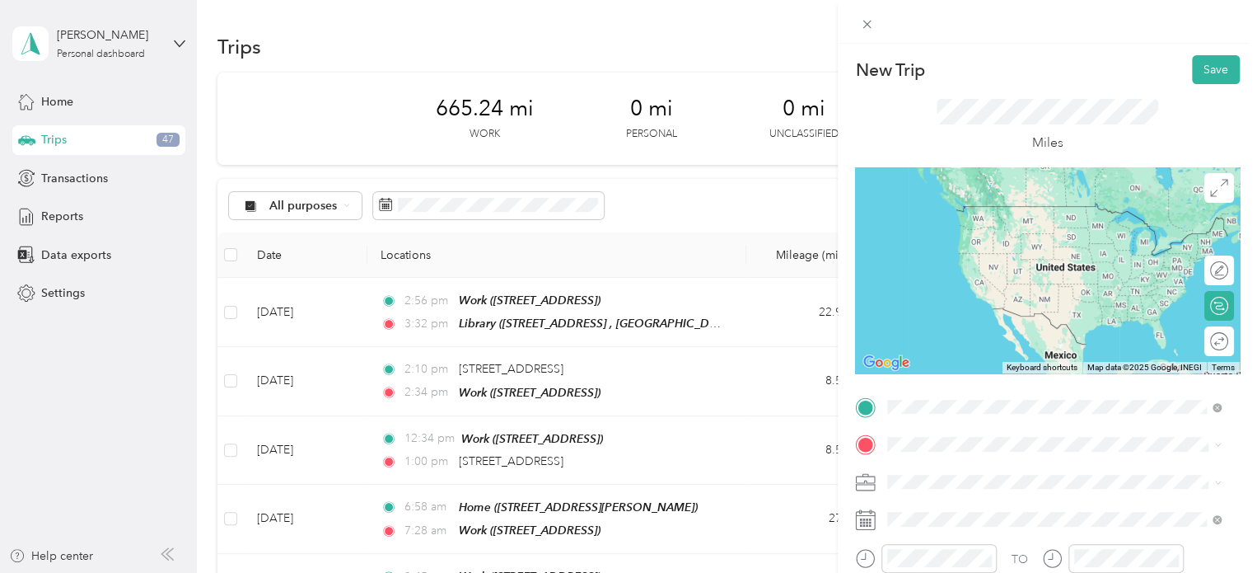
click at [961, 211] on div "Library" at bounding box center [1067, 211] width 297 height 15
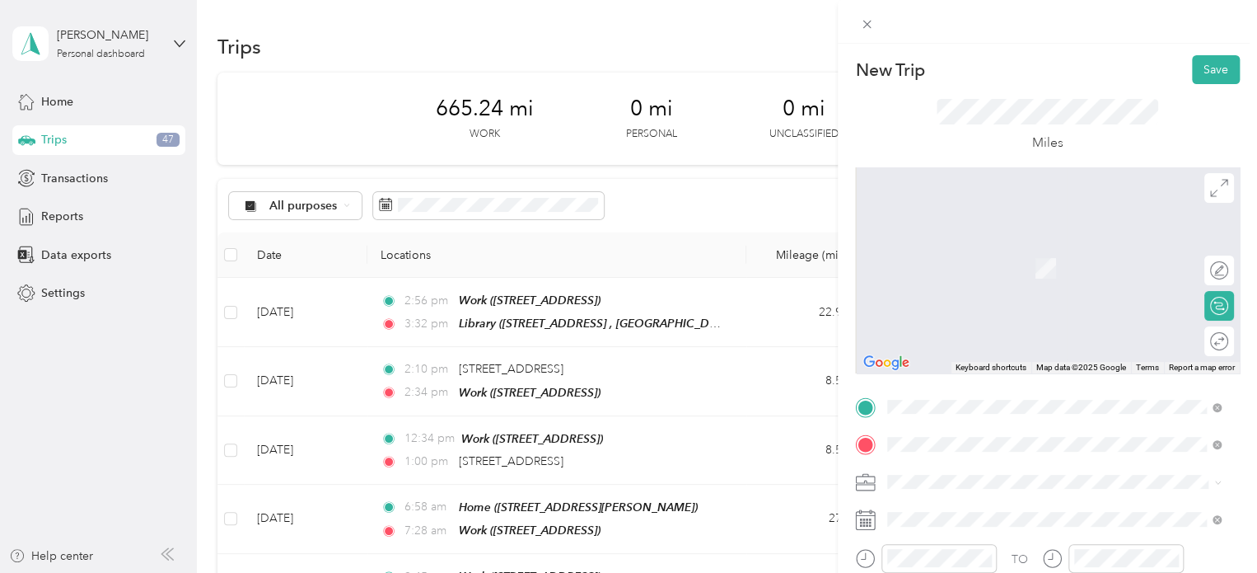
click at [943, 343] on div "Home [STREET_ADDRESS][PERSON_NAME]" at bounding box center [1067, 328] width 297 height 69
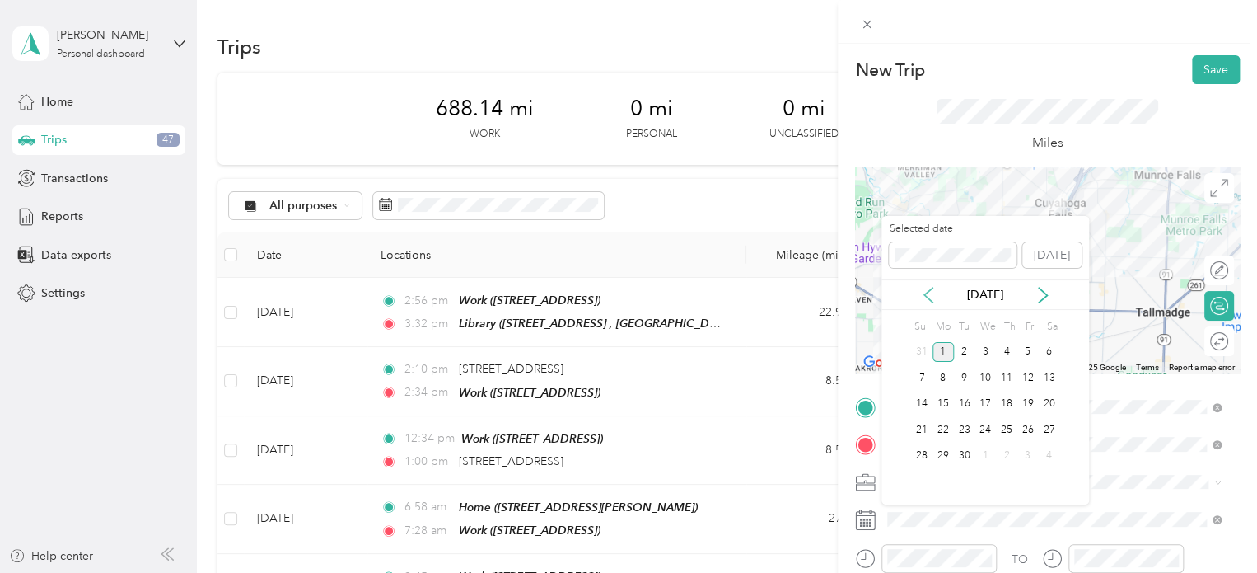
click at [933, 296] on icon at bounding box center [928, 295] width 16 height 16
click at [1009, 462] on div "28" at bounding box center [1006, 456] width 21 height 21
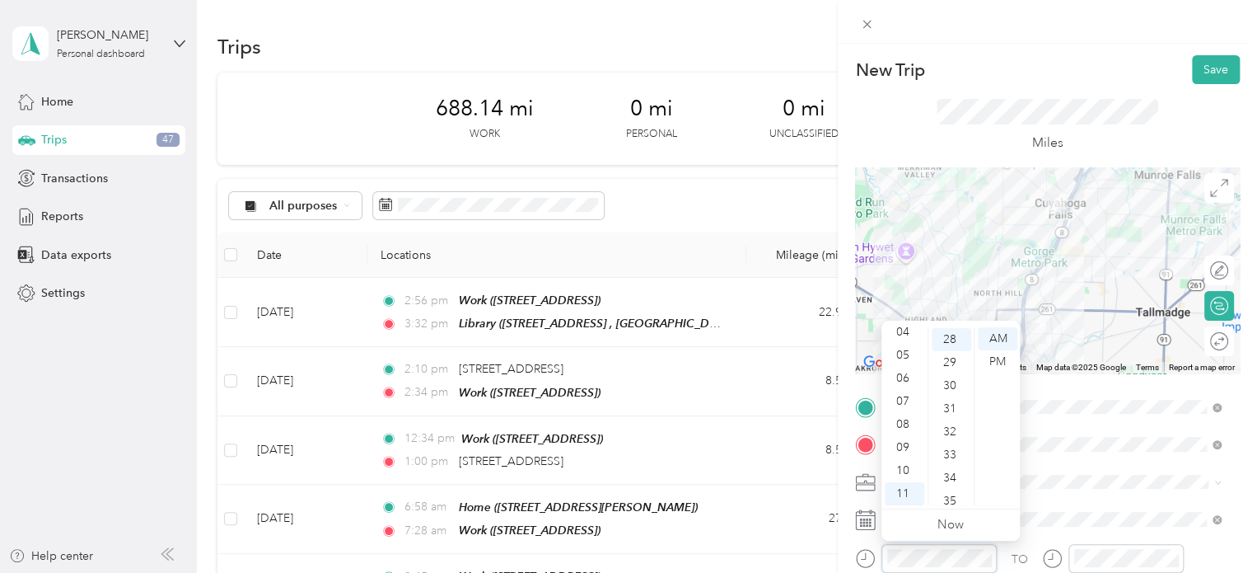
scroll to position [646, 0]
click at [905, 374] on div "06" at bounding box center [905, 378] width 40 height 23
click at [950, 411] on div "45" at bounding box center [952, 411] width 40 height 23
click at [994, 360] on div "PM" at bounding box center [998, 361] width 40 height 23
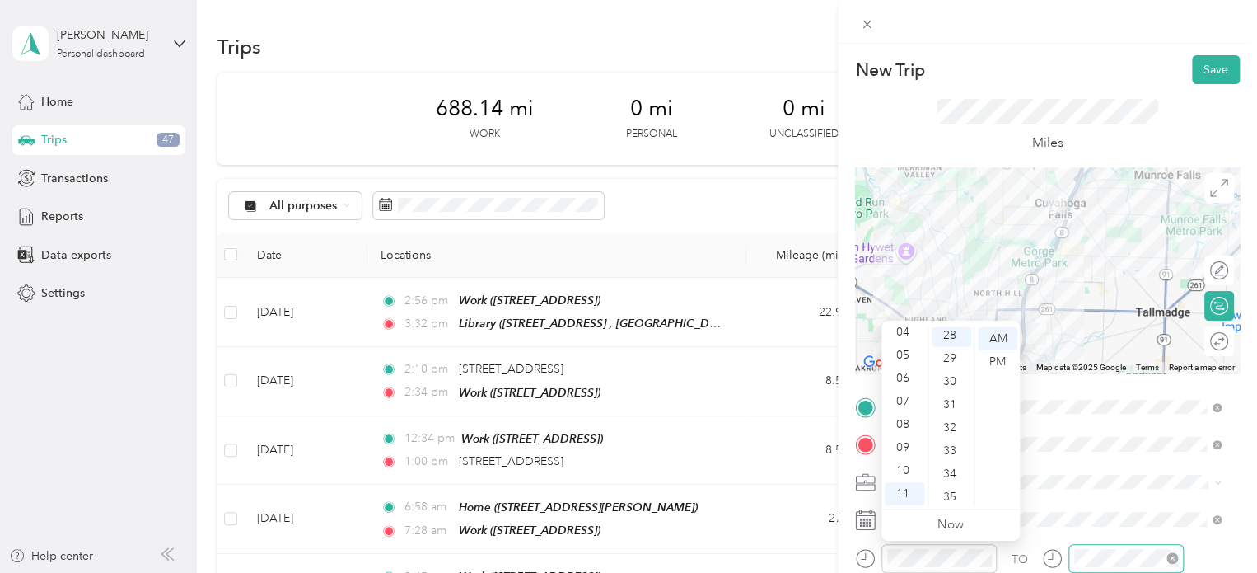
scroll to position [646, 0]
click at [903, 382] on div "06" at bounding box center [905, 378] width 40 height 23
click at [945, 484] on div "45" at bounding box center [952, 490] width 40 height 23
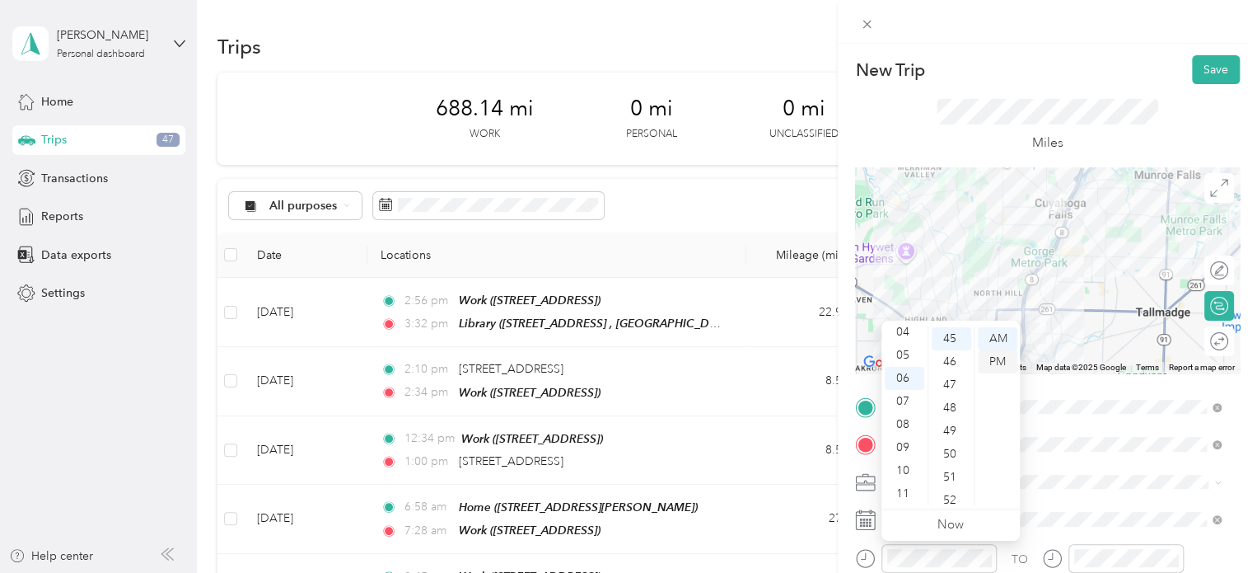
click at [992, 362] on div "PM" at bounding box center [998, 361] width 40 height 23
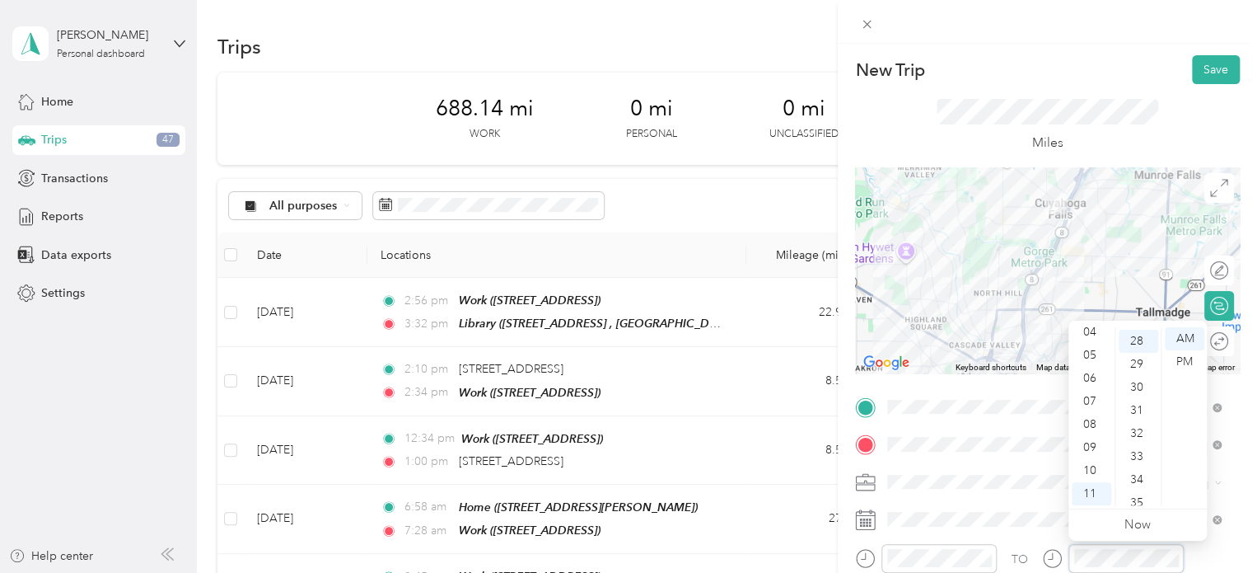
scroll to position [646, 0]
click at [1091, 379] on div "06" at bounding box center [1092, 378] width 40 height 23
click at [1136, 494] on div "55" at bounding box center [1139, 494] width 40 height 23
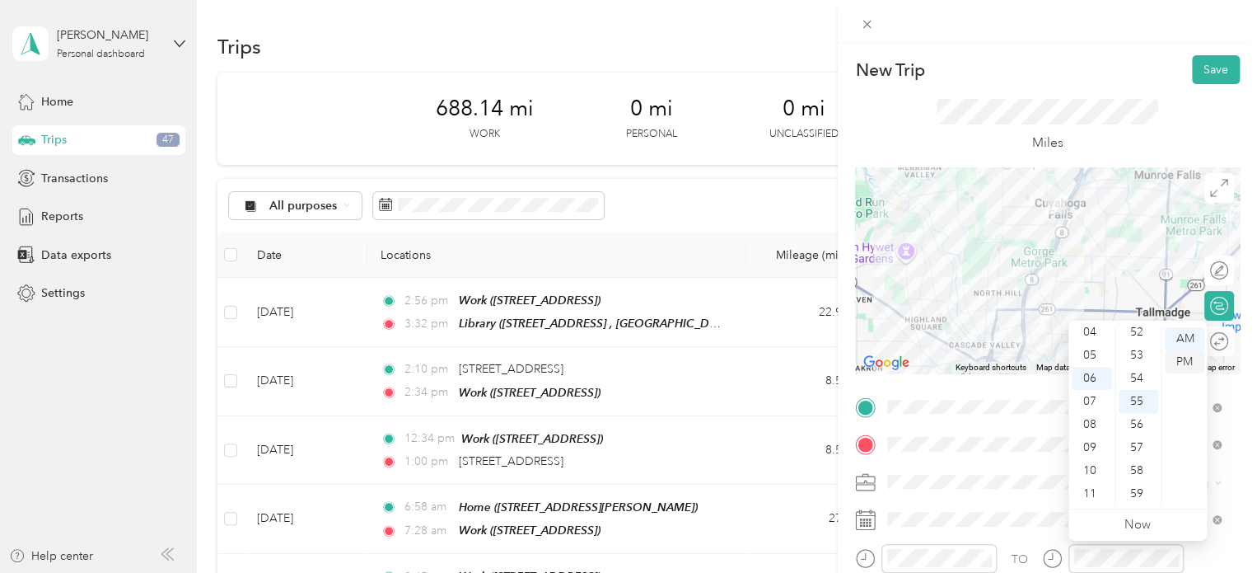
click at [1199, 361] on div "PM" at bounding box center [1185, 361] width 40 height 23
click at [999, 471] on span at bounding box center [1061, 482] width 358 height 26
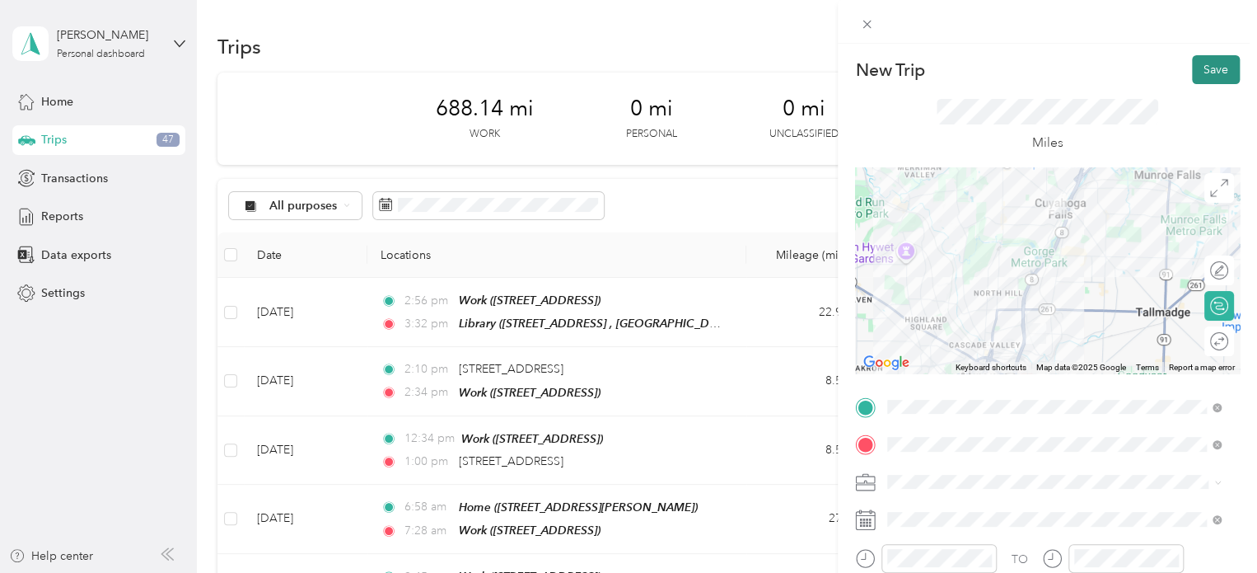
click at [1202, 74] on button "Save" at bounding box center [1216, 69] width 48 height 29
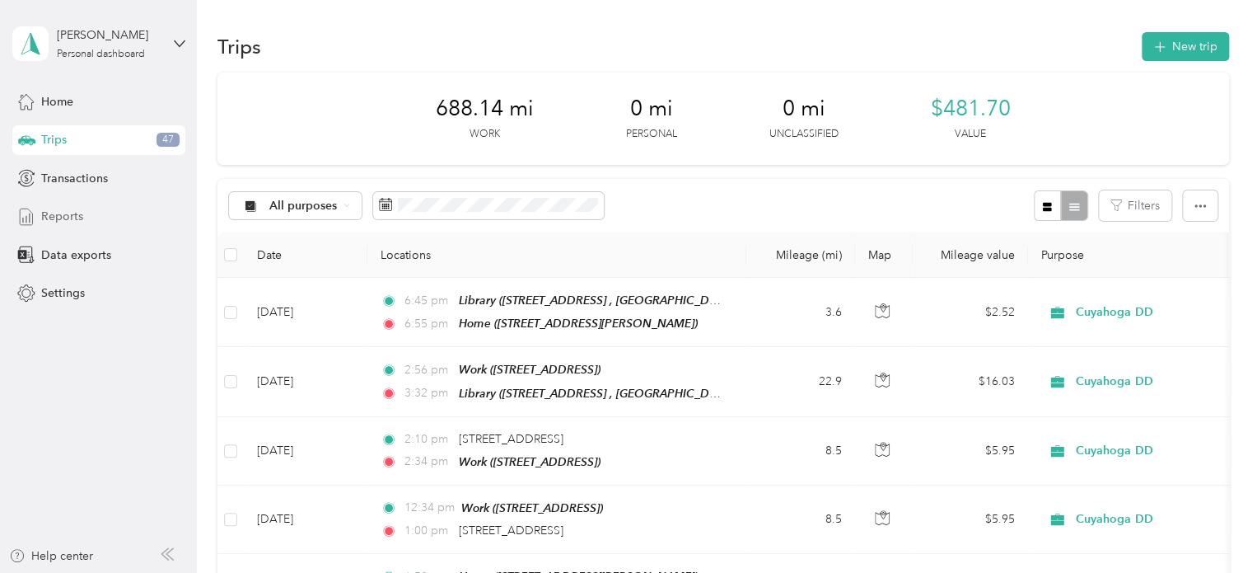
click at [72, 224] on span "Reports" at bounding box center [62, 216] width 42 height 17
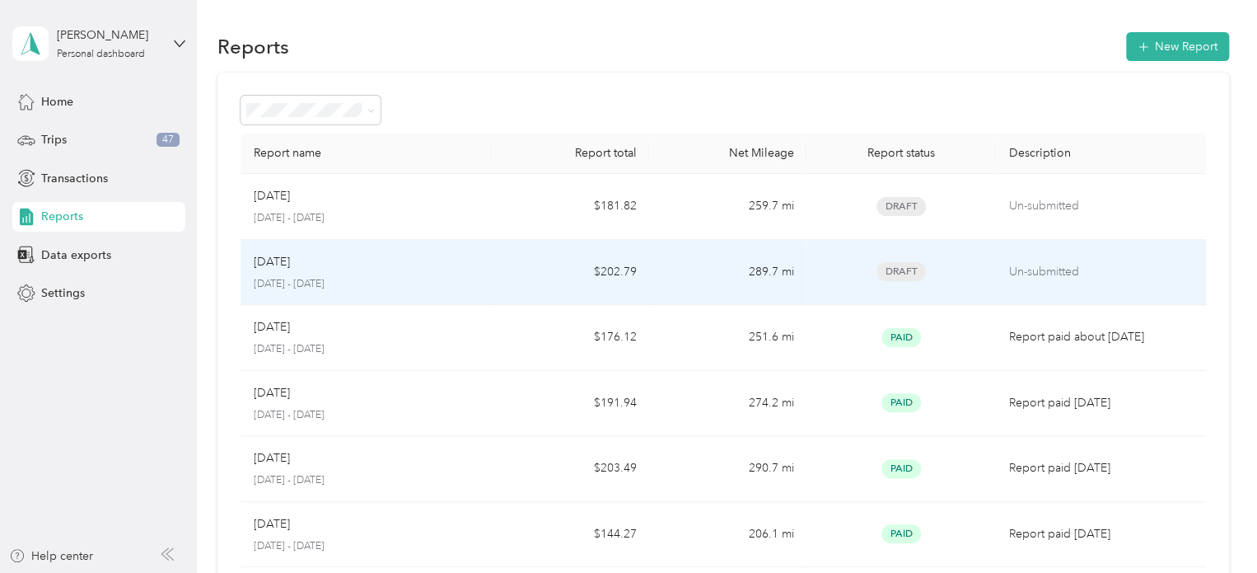
click at [377, 278] on p "[DATE] - [DATE]" at bounding box center [367, 284] width 226 height 15
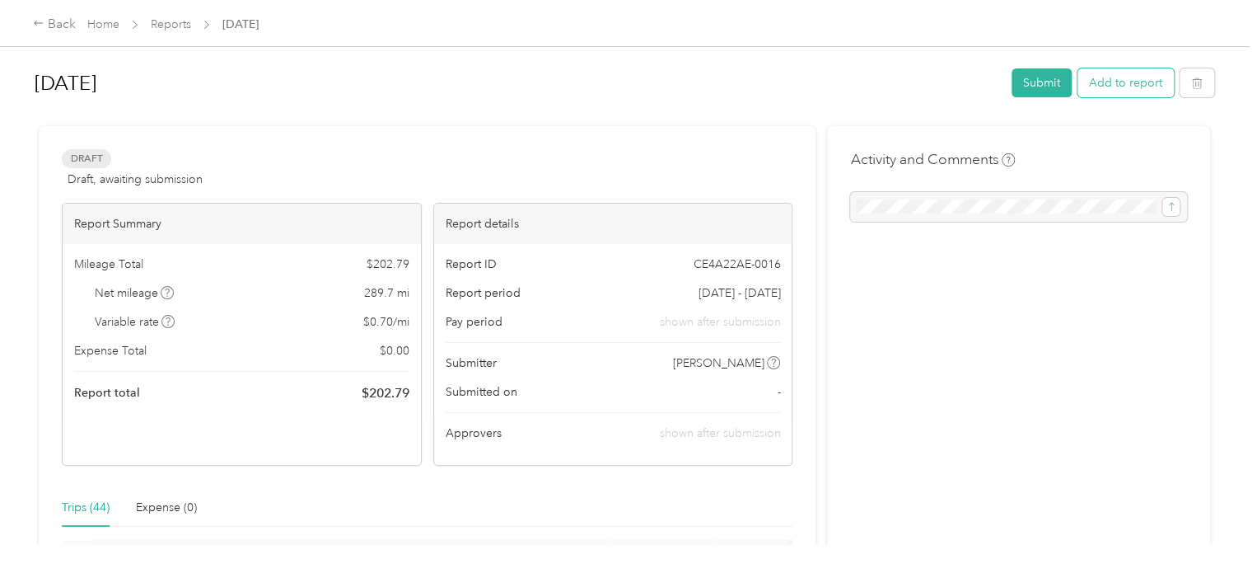
click at [1145, 84] on button "Add to report" at bounding box center [1126, 82] width 96 height 29
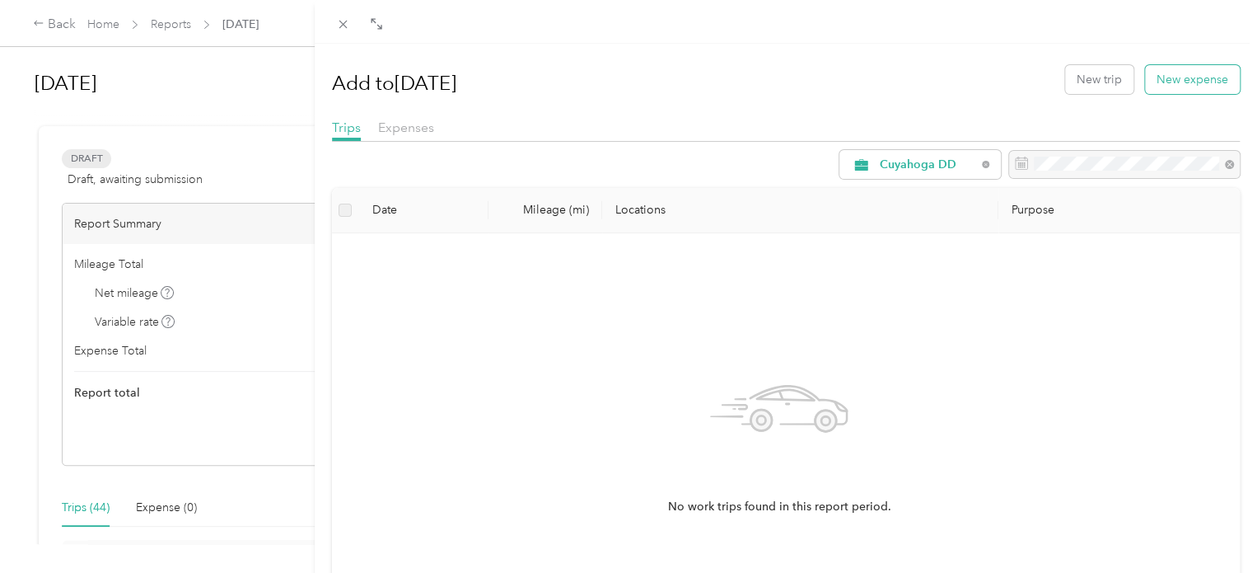
click at [1206, 80] on button "New expense" at bounding box center [1192, 79] width 95 height 29
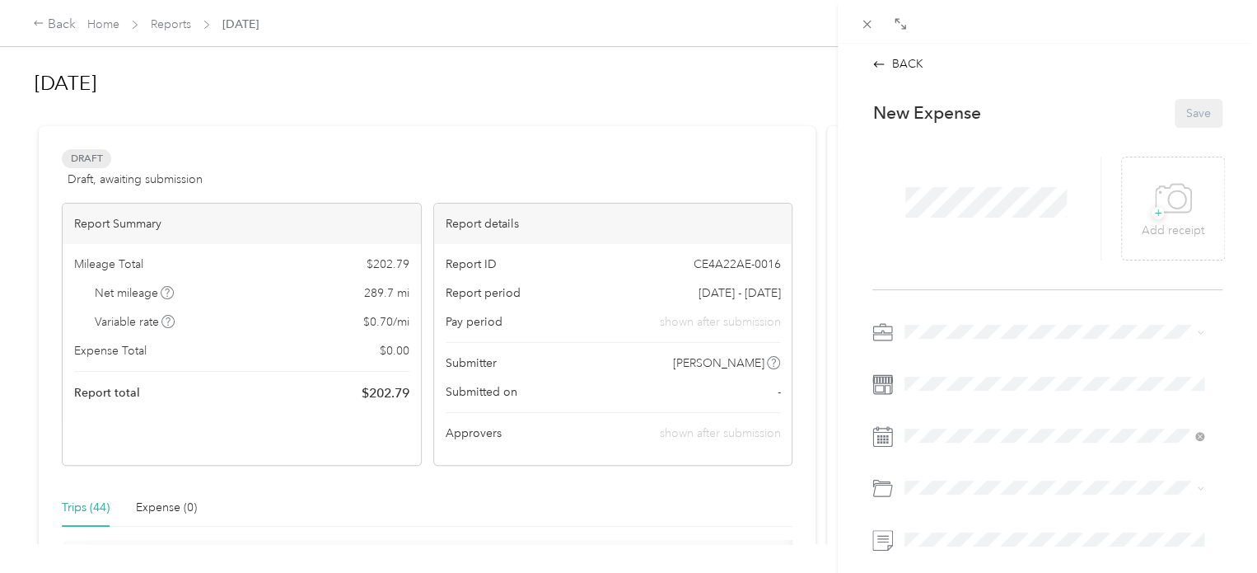
click at [845, 207] on div "BACK This expense cannot be edited because it is either under review, approved,…" at bounding box center [1047, 330] width 419 height 573
click at [1169, 215] on icon at bounding box center [1173, 198] width 37 height 45
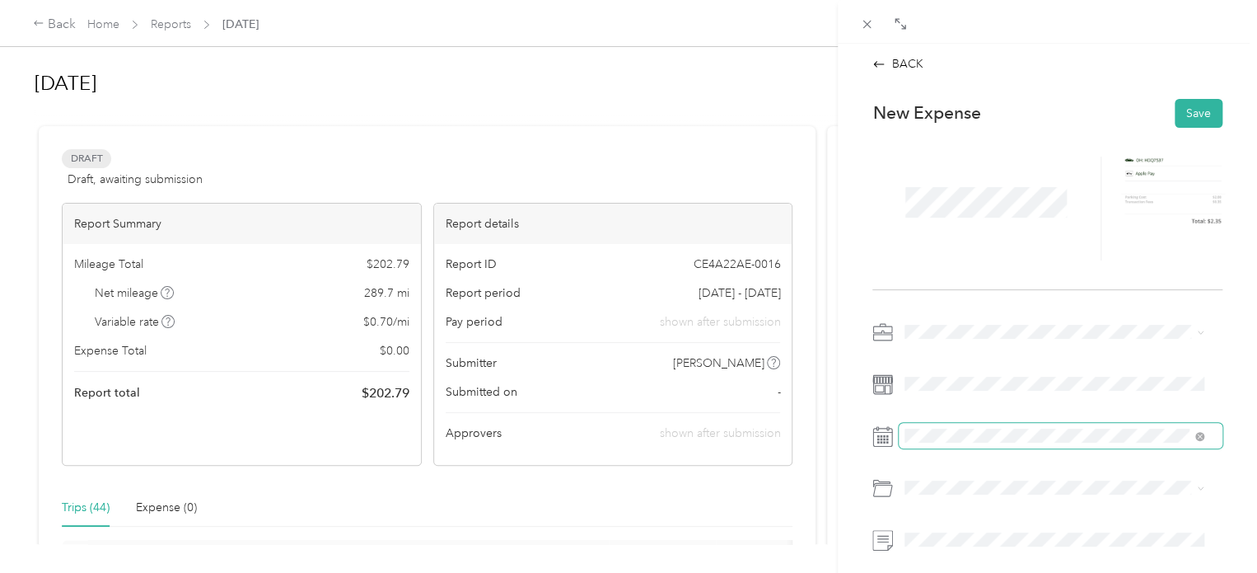
click at [936, 447] on span at bounding box center [1061, 436] width 324 height 26
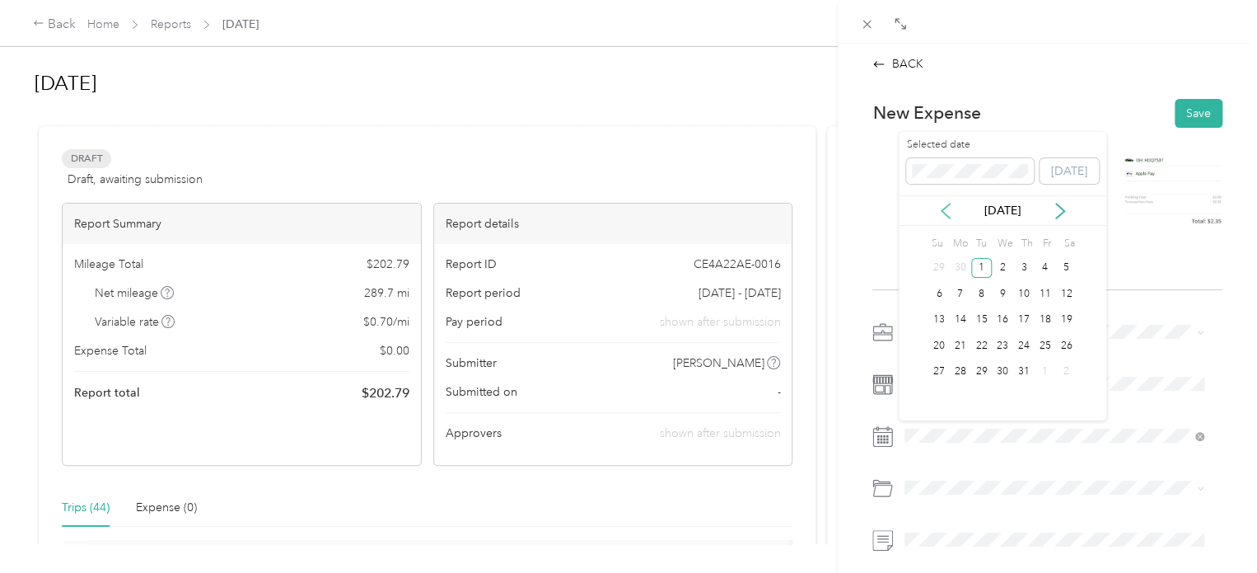
click at [943, 209] on icon at bounding box center [946, 210] width 8 height 15
click at [1041, 293] on div "13" at bounding box center [1045, 293] width 21 height 21
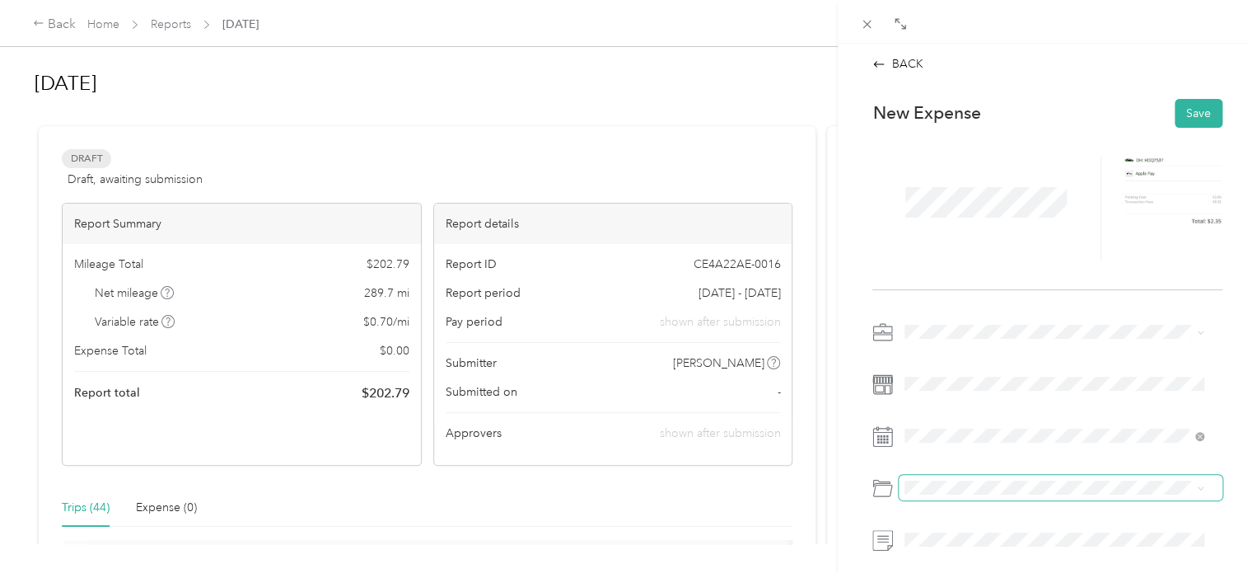
click at [915, 494] on span at bounding box center [1061, 488] width 324 height 26
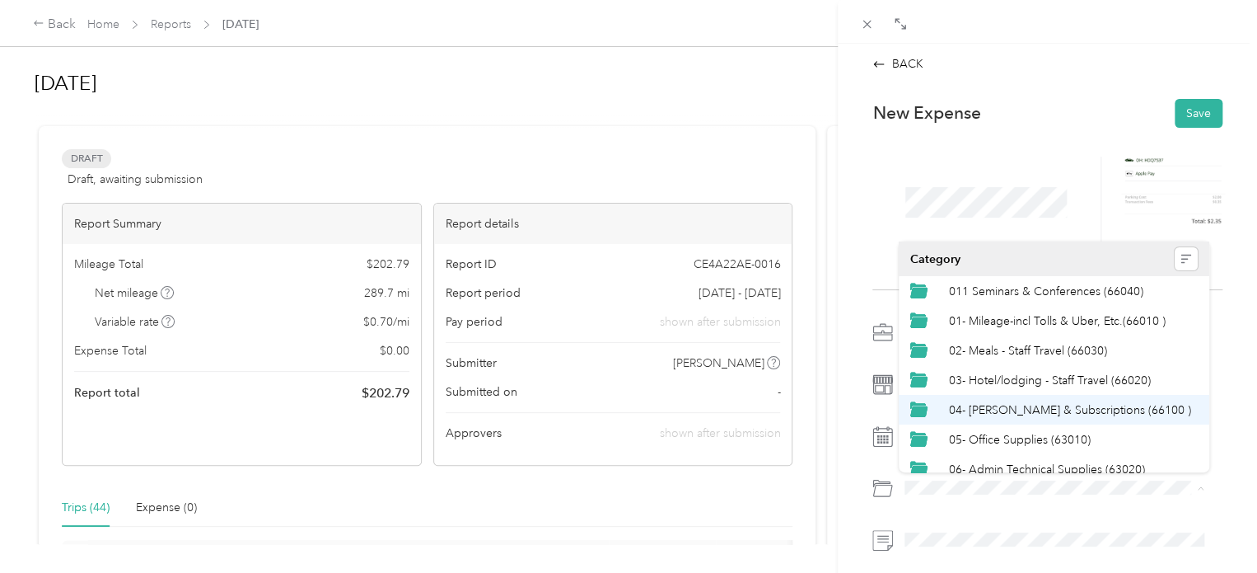
scroll to position [340, 0]
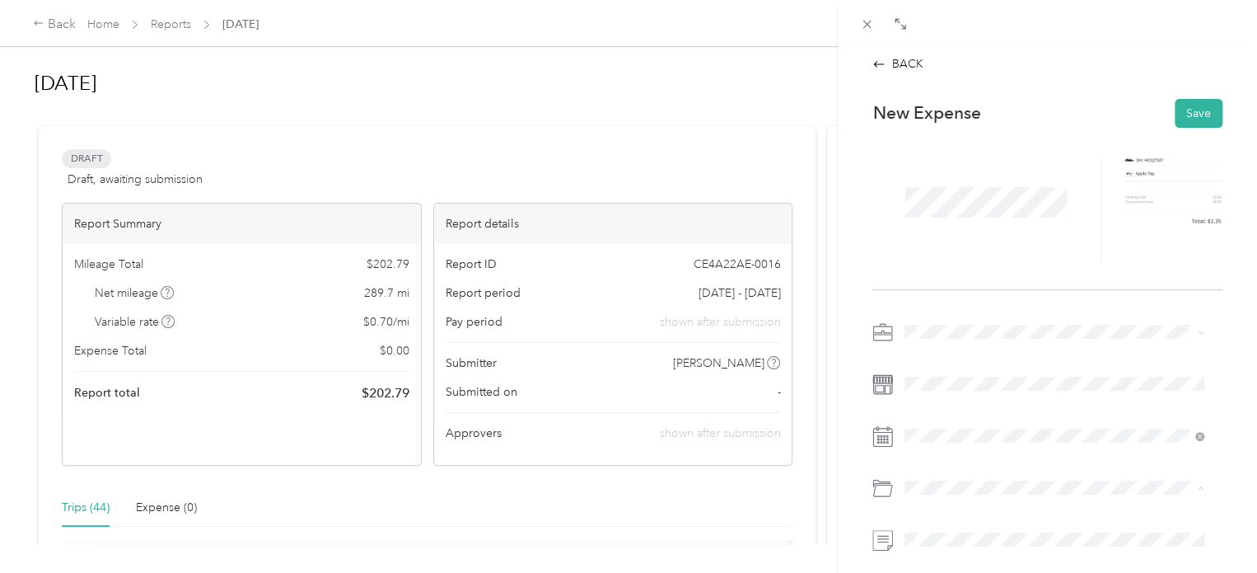
click at [1016, 386] on div "14- Other" at bounding box center [1074, 381] width 250 height 17
click at [933, 546] on span at bounding box center [1061, 539] width 324 height 26
click at [828, 400] on div "BACK This expense cannot be edited because it is either under review, approved,…" at bounding box center [628, 286] width 1257 height 573
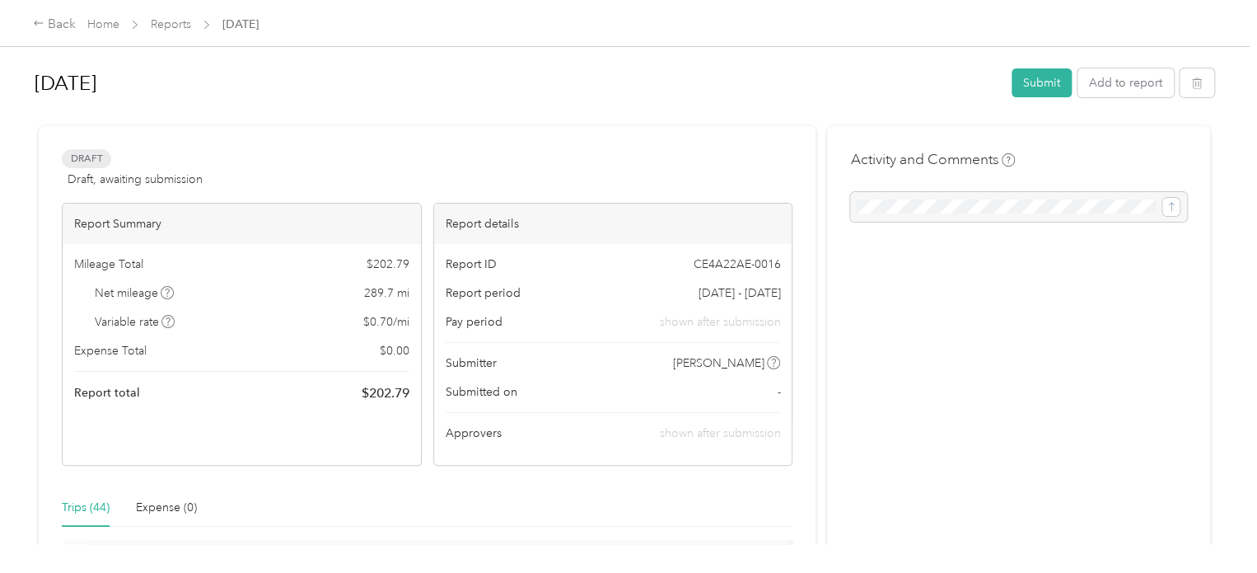
click at [1117, 83] on button "Add to report" at bounding box center [1126, 82] width 96 height 29
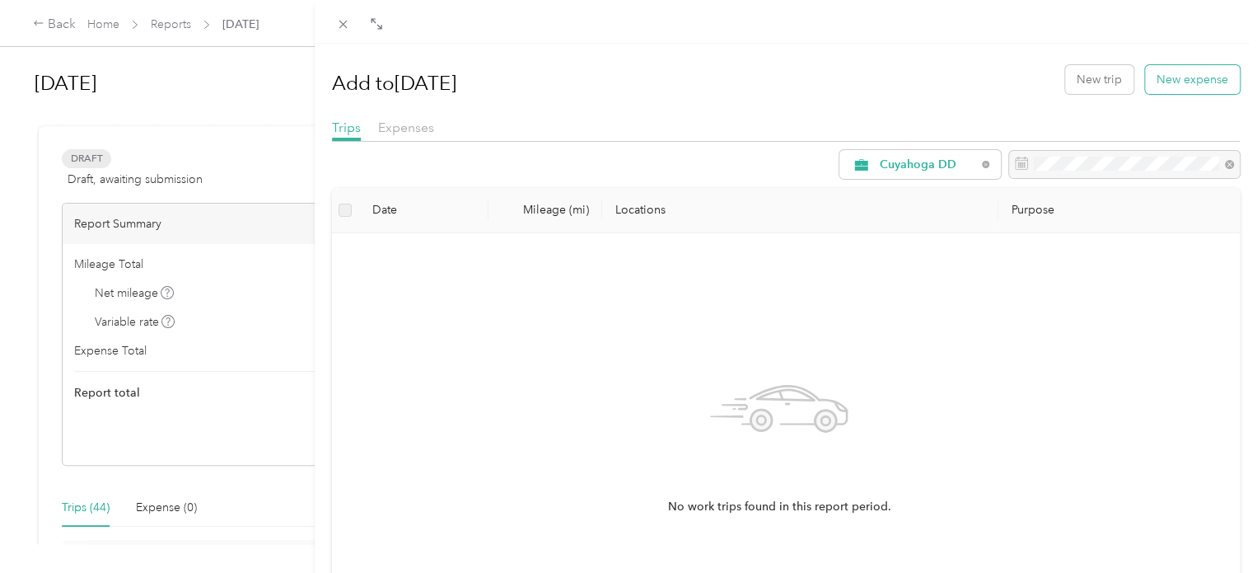
click at [1172, 82] on button "New expense" at bounding box center [1192, 79] width 95 height 29
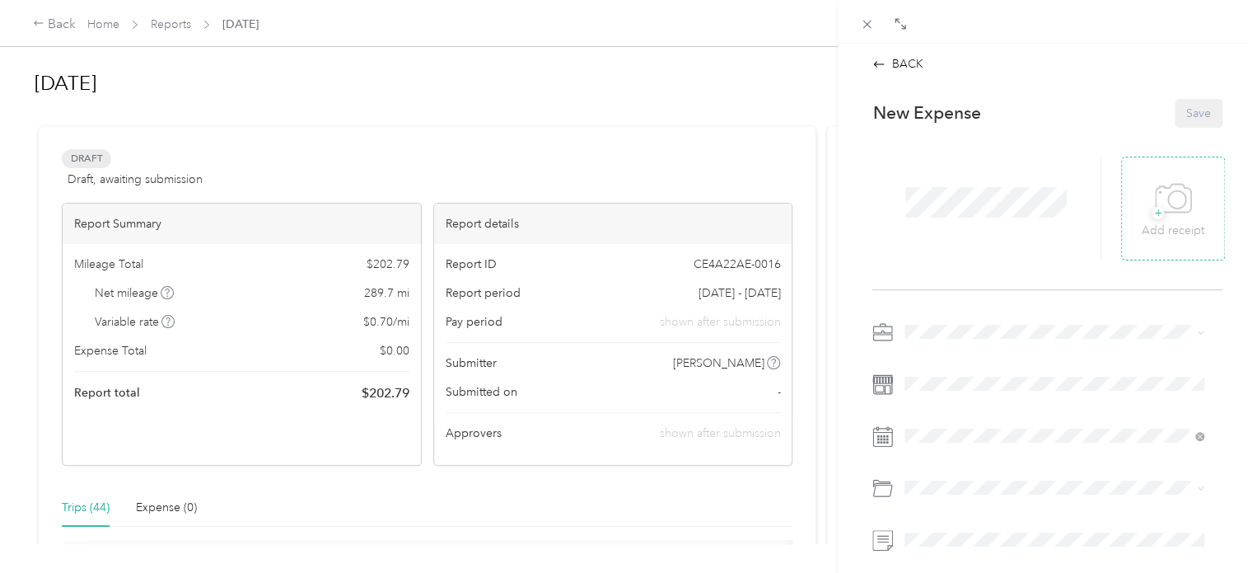
click at [1156, 189] on icon at bounding box center [1173, 198] width 35 height 28
click at [821, 207] on div "BACK This expense cannot be edited because it is either under review, approved,…" at bounding box center [628, 286] width 1257 height 573
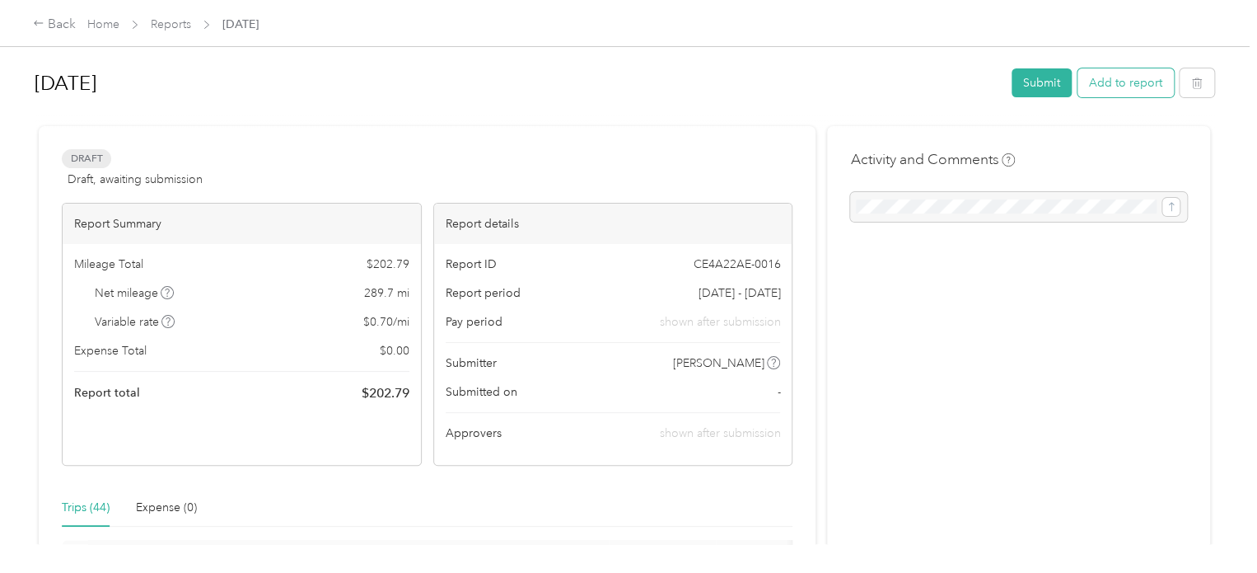
click at [1141, 89] on button "Add to report" at bounding box center [1126, 82] width 96 height 29
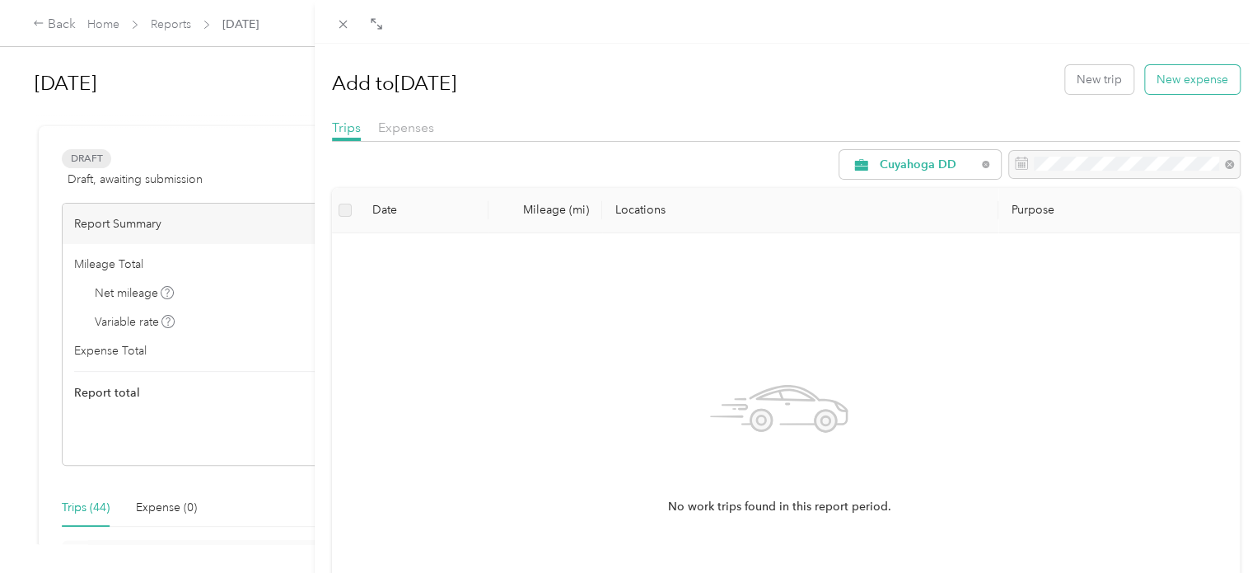
click at [1182, 72] on button "New expense" at bounding box center [1192, 79] width 95 height 29
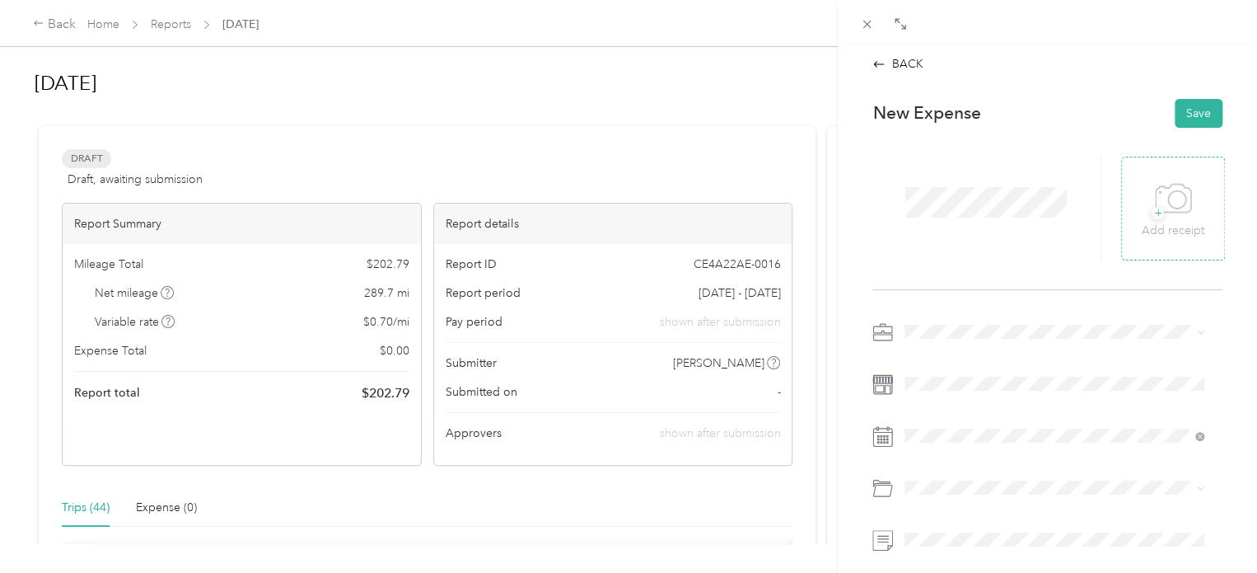
click at [1197, 221] on div "+ Add receipt" at bounding box center [1173, 209] width 104 height 104
click at [1142, 231] on p "Add receipt" at bounding box center [1173, 231] width 63 height 18
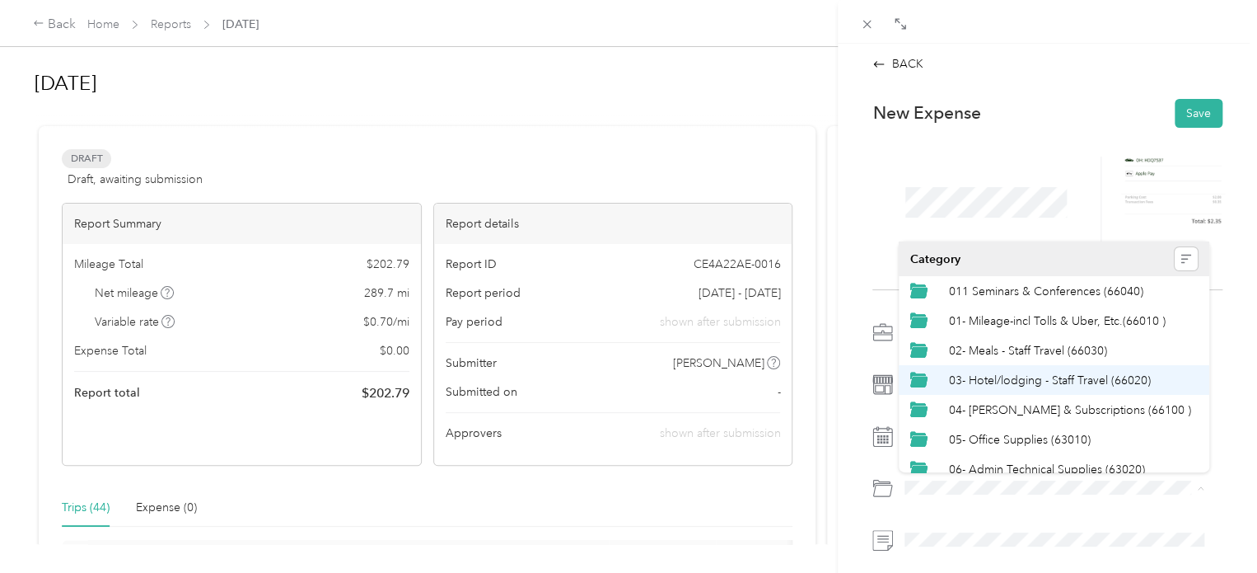
scroll to position [340, 0]
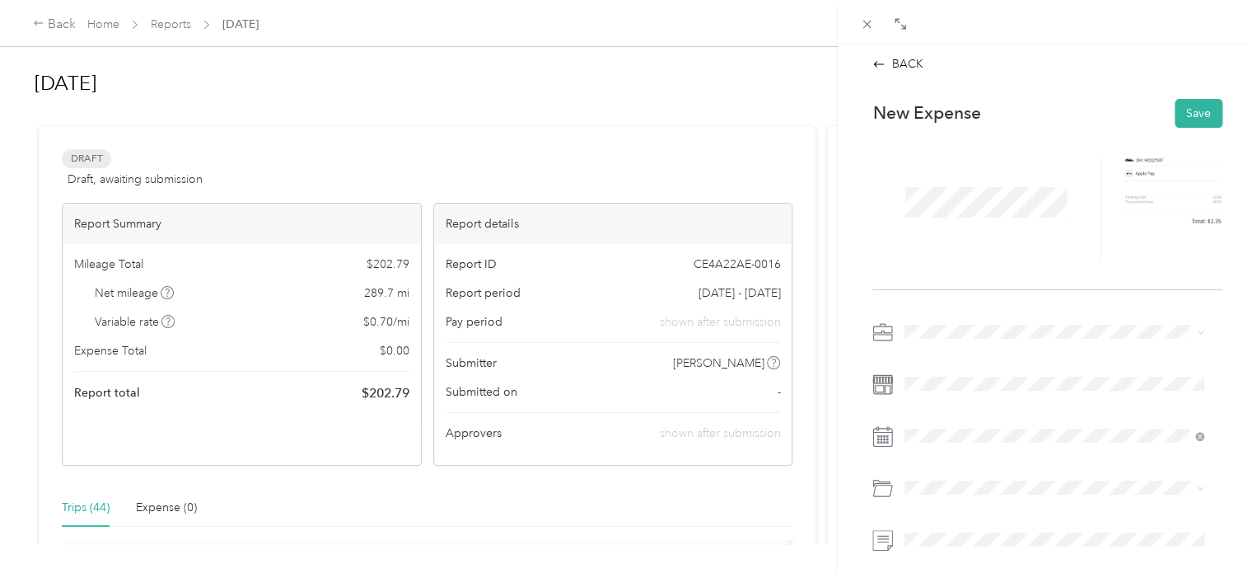
click at [972, 381] on span "14- Other" at bounding box center [974, 382] width 50 height 14
click at [1189, 111] on button "Save" at bounding box center [1199, 113] width 48 height 29
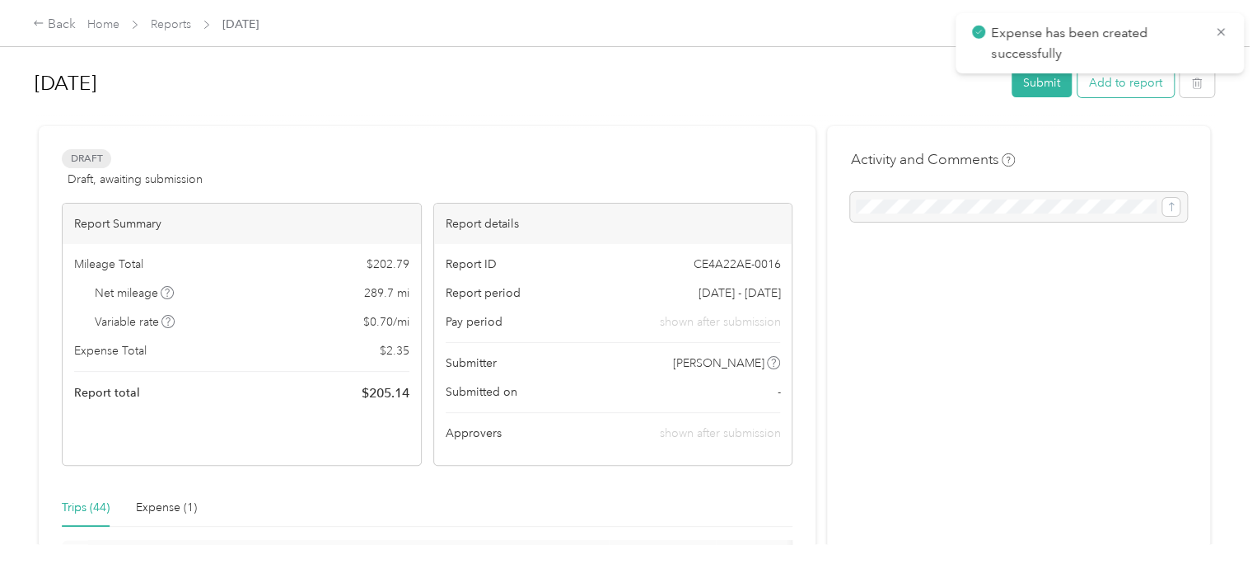
click at [1138, 88] on button "Add to report" at bounding box center [1126, 82] width 96 height 29
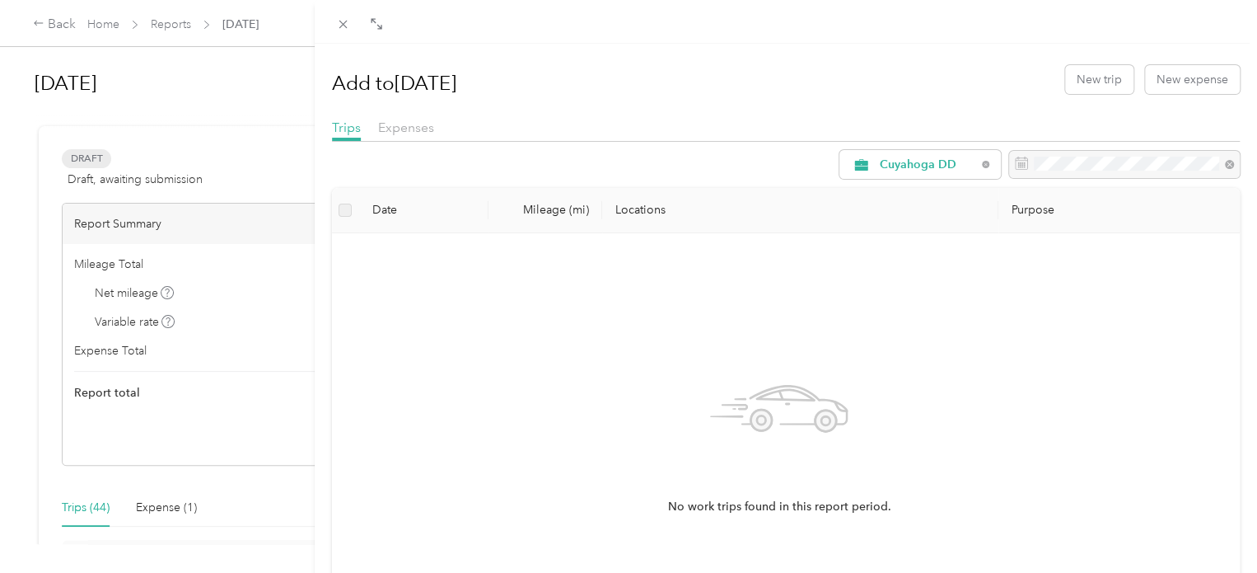
click at [1186, 96] on div "Add to Jul 2025 New trip New expense" at bounding box center [786, 79] width 909 height 48
click at [1164, 80] on button "New expense" at bounding box center [1192, 79] width 95 height 29
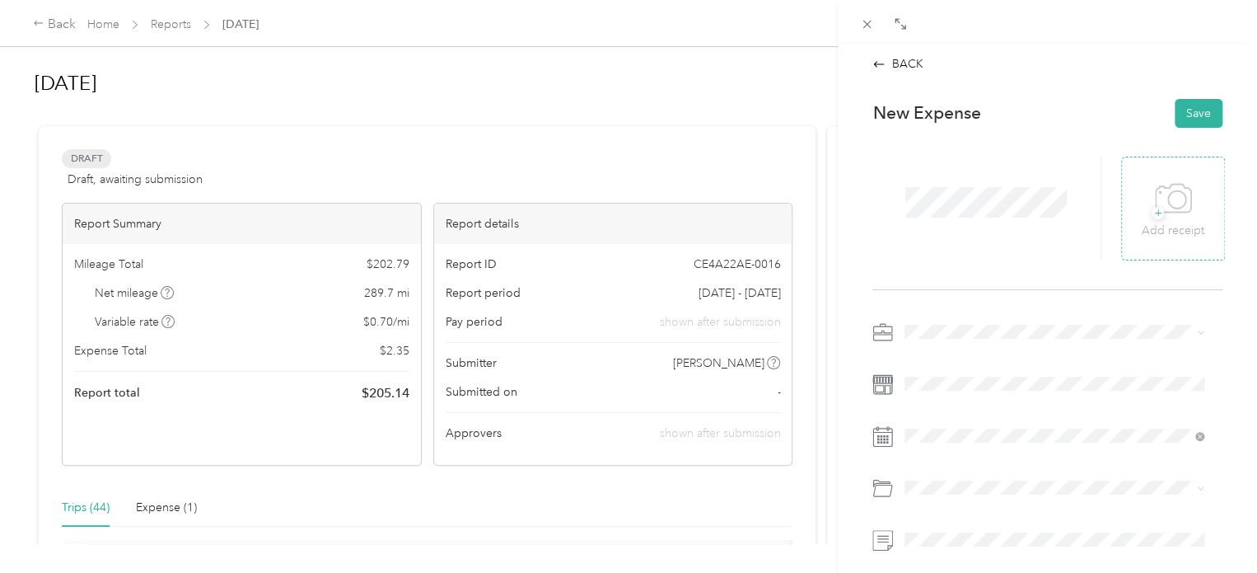
click at [1163, 203] on icon at bounding box center [1173, 198] width 37 height 45
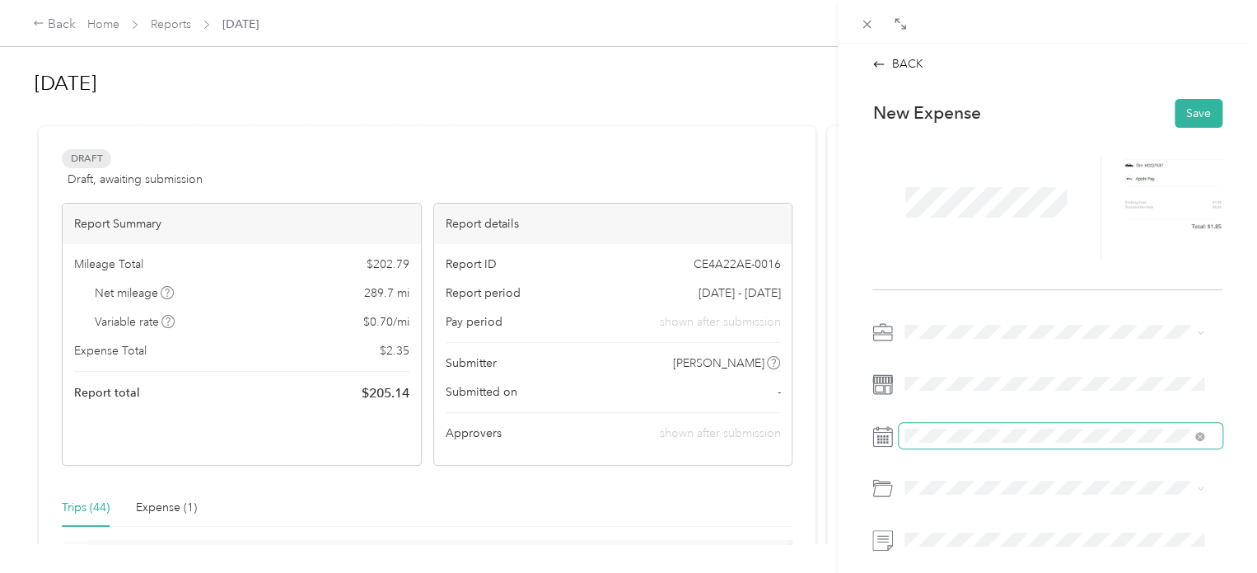
click at [926, 425] on span at bounding box center [1061, 436] width 324 height 26
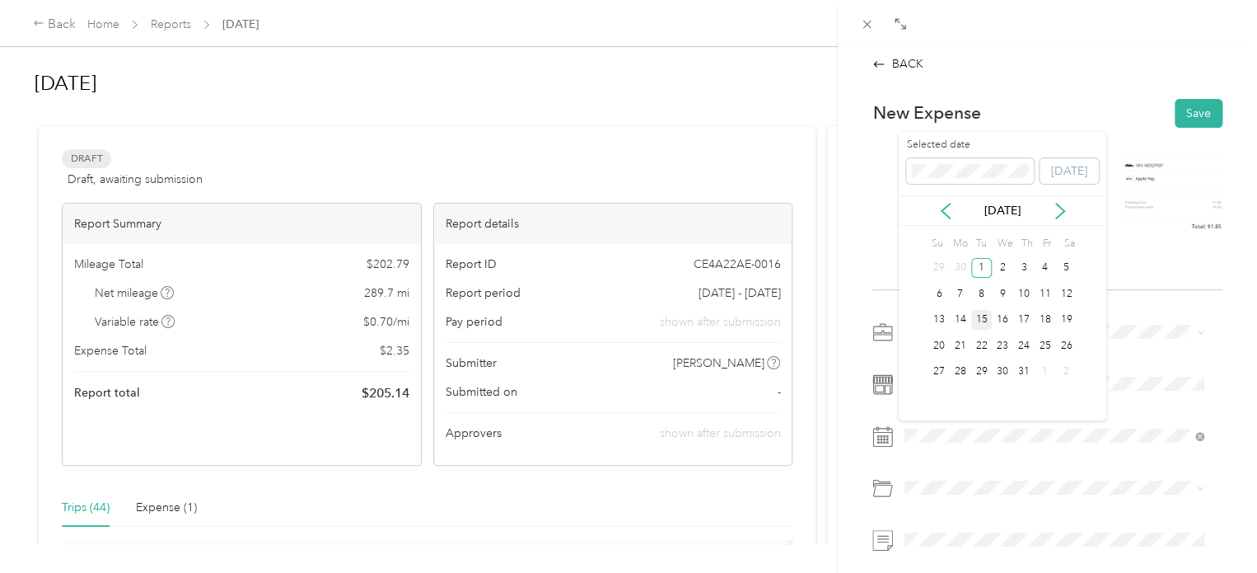
click at [985, 324] on div "15" at bounding box center [981, 320] width 21 height 21
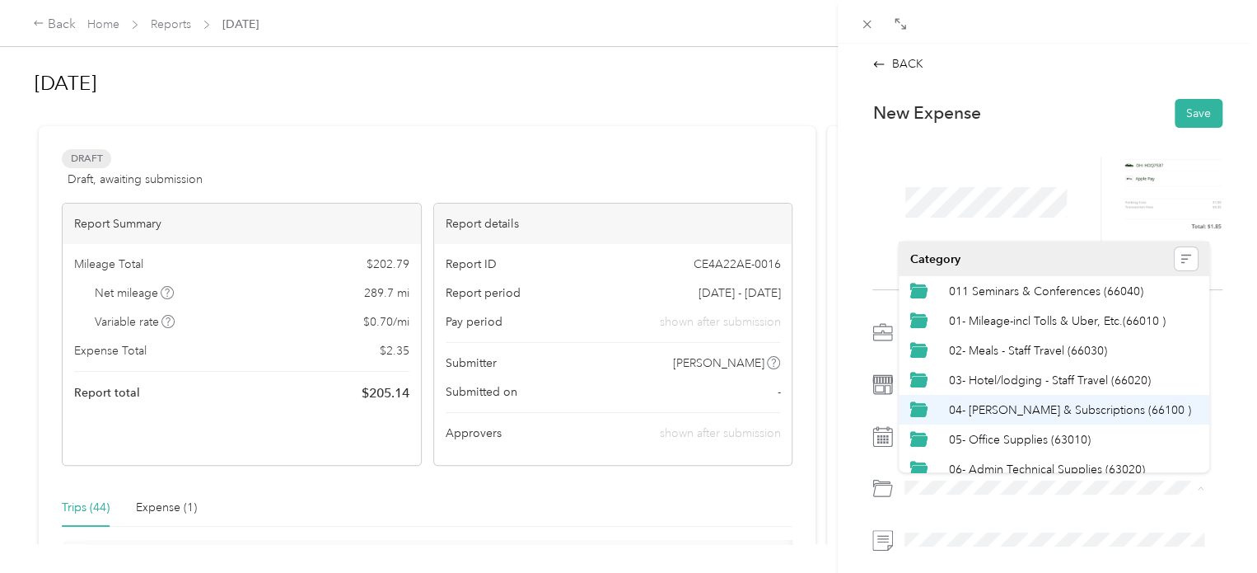
scroll to position [340, 0]
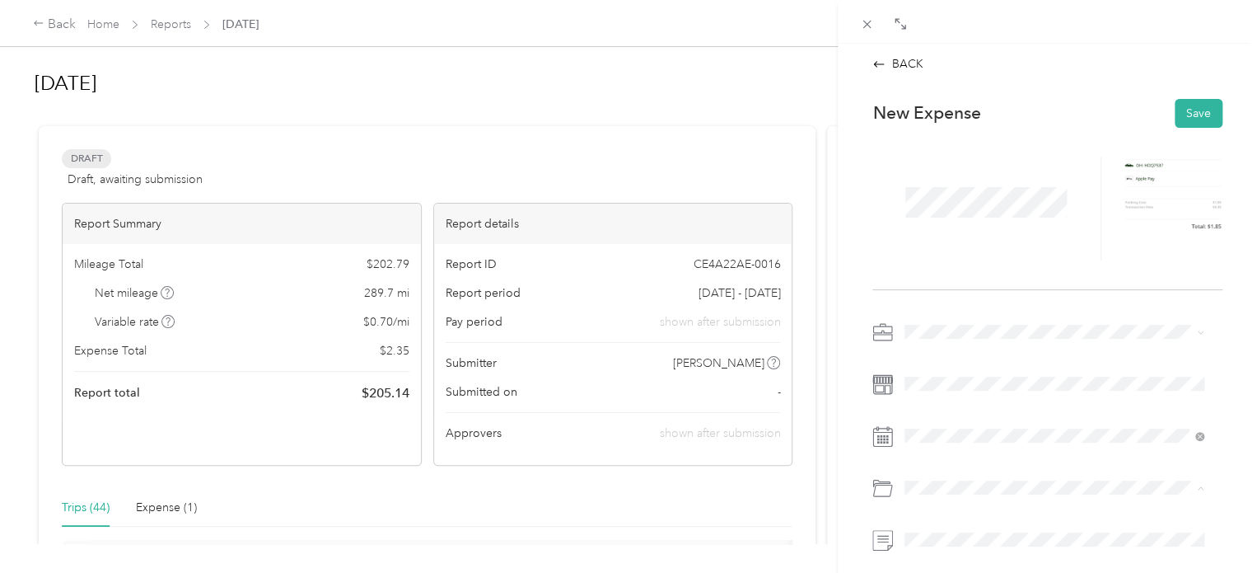
click at [982, 381] on span "14- Other" at bounding box center [974, 382] width 50 height 14
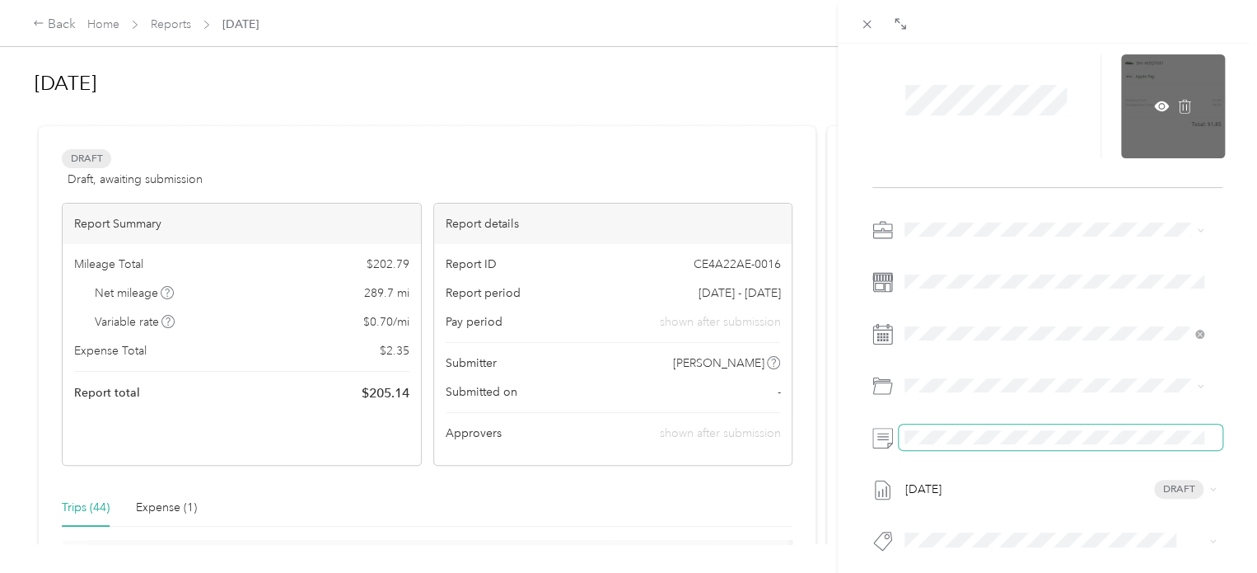
scroll to position [0, 0]
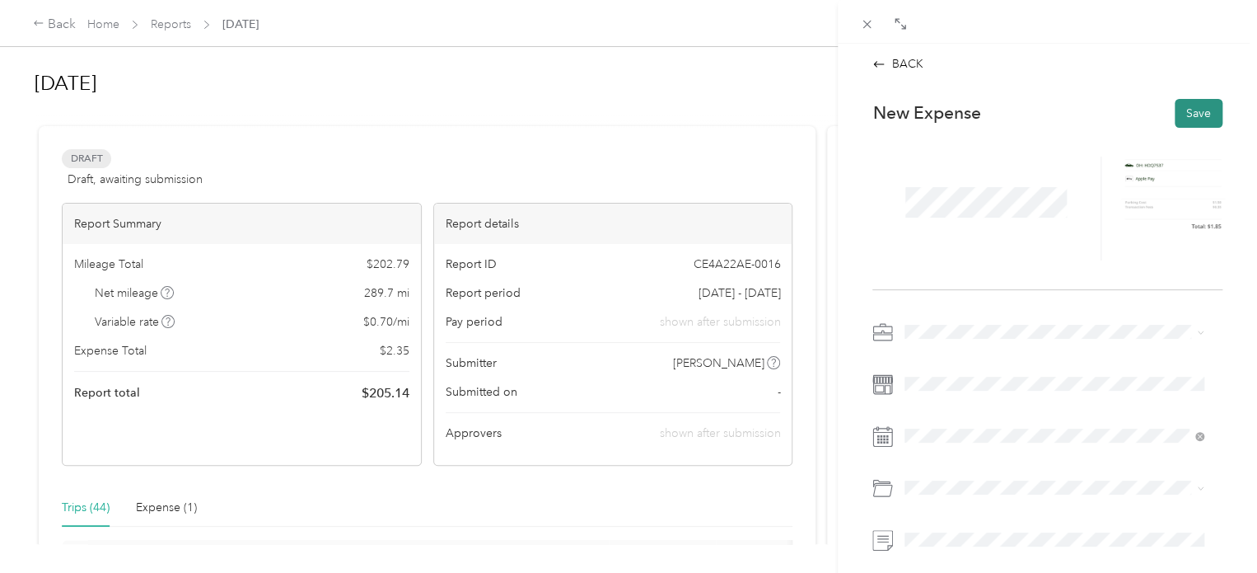
click at [1188, 113] on button "Save" at bounding box center [1199, 113] width 48 height 29
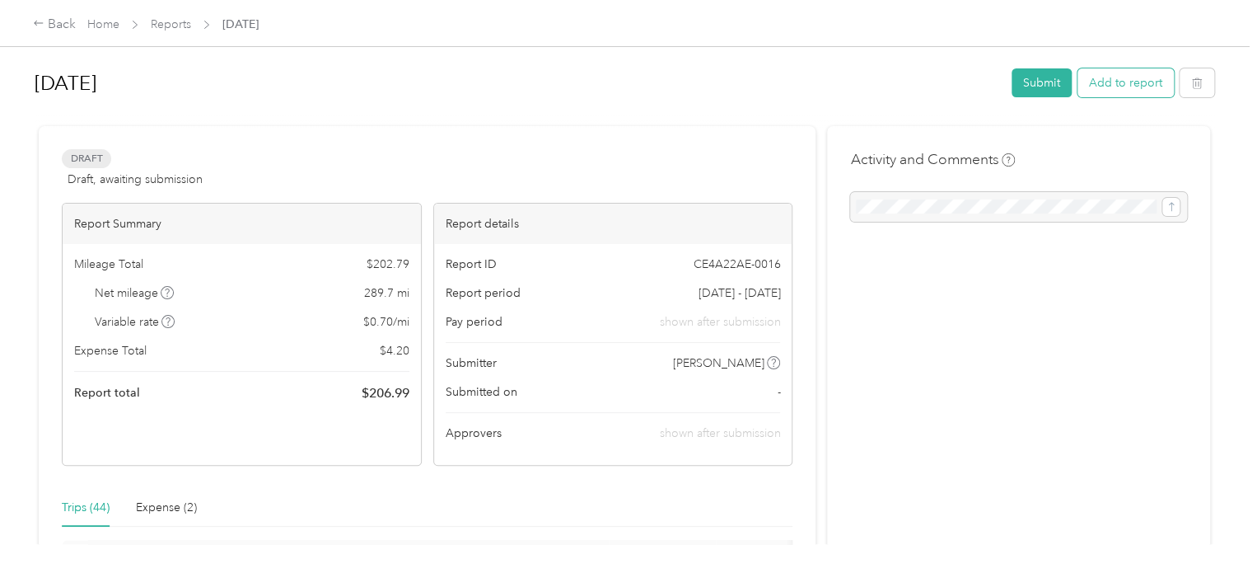
click at [1111, 87] on button "Add to report" at bounding box center [1126, 82] width 96 height 29
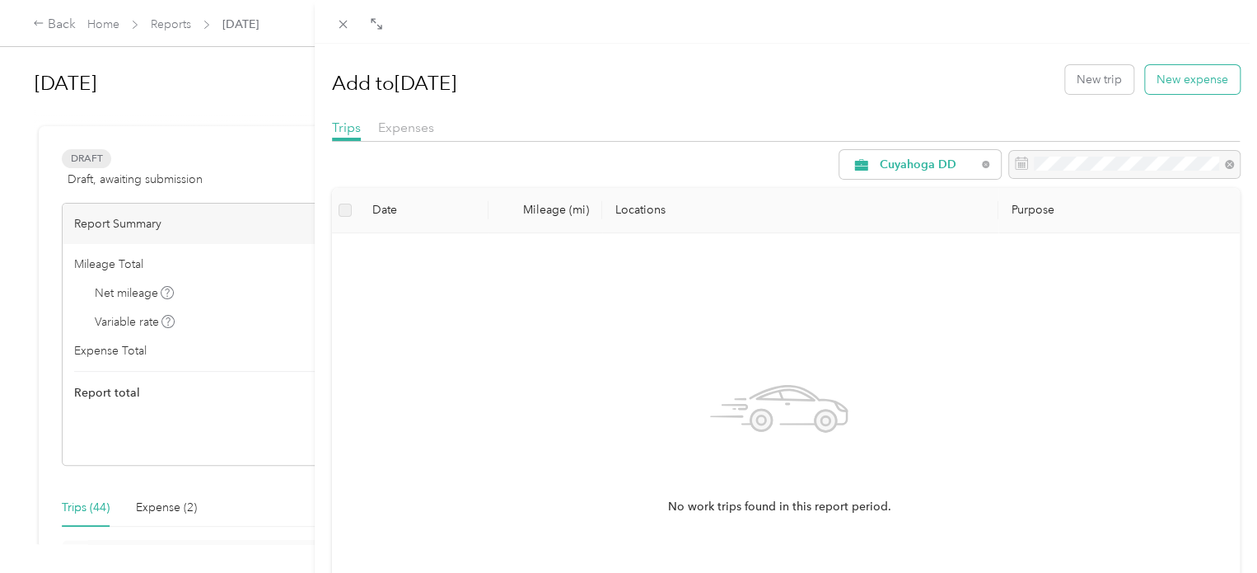
click at [1181, 78] on button "New expense" at bounding box center [1192, 79] width 95 height 29
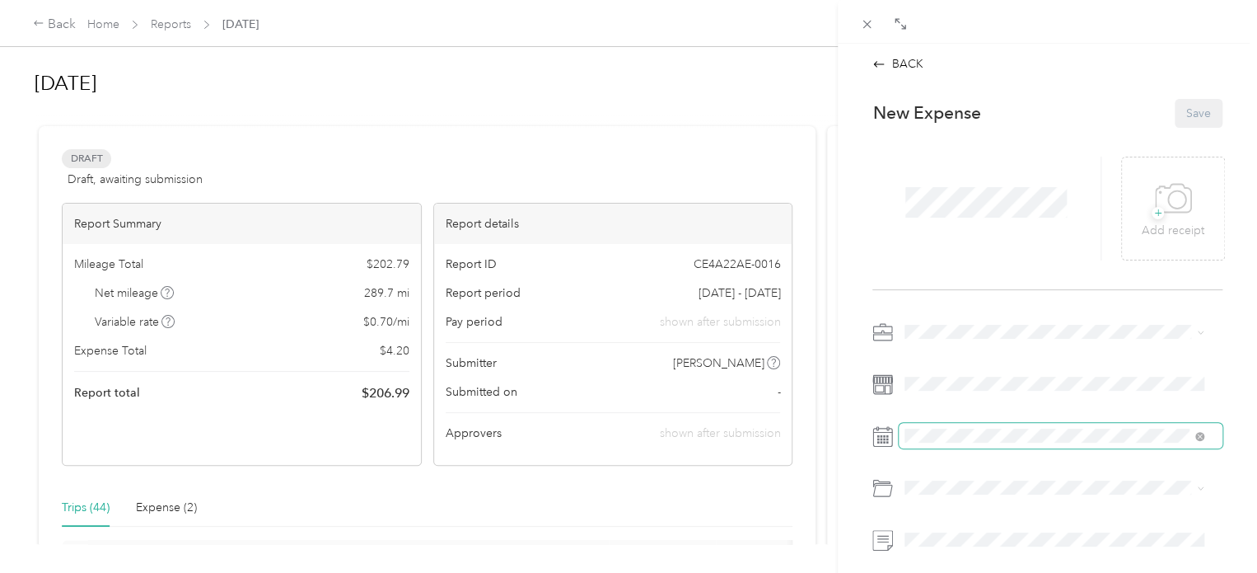
click at [952, 447] on span at bounding box center [1061, 436] width 324 height 26
click at [952, 444] on span at bounding box center [1061, 436] width 324 height 26
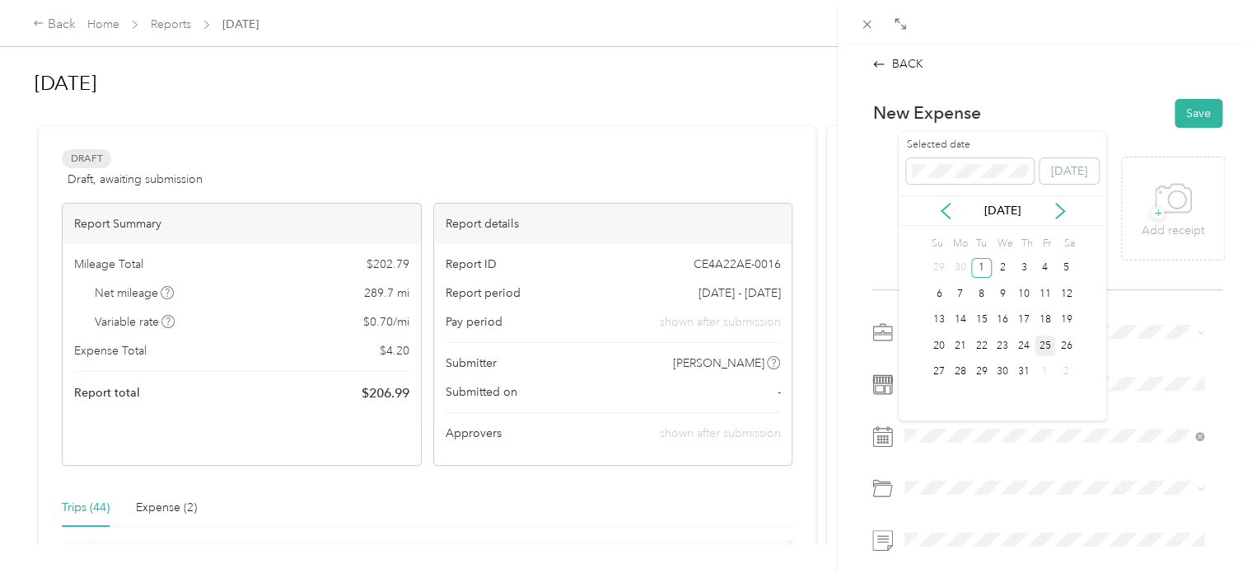
click at [1045, 349] on div "25" at bounding box center [1045, 345] width 21 height 21
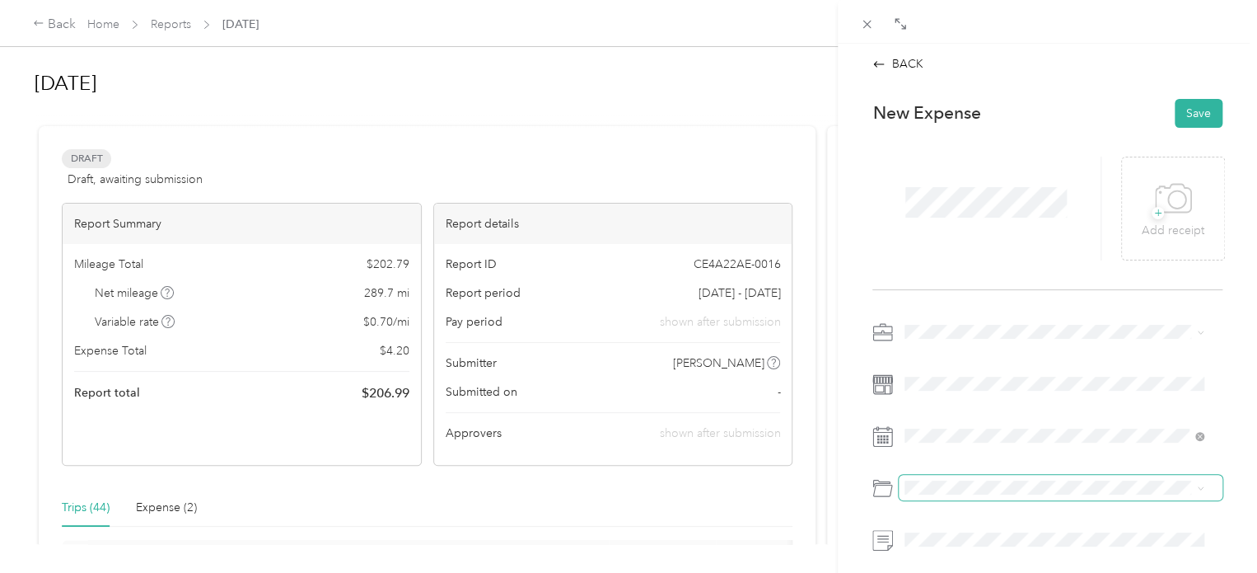
click at [948, 497] on span at bounding box center [1061, 488] width 324 height 26
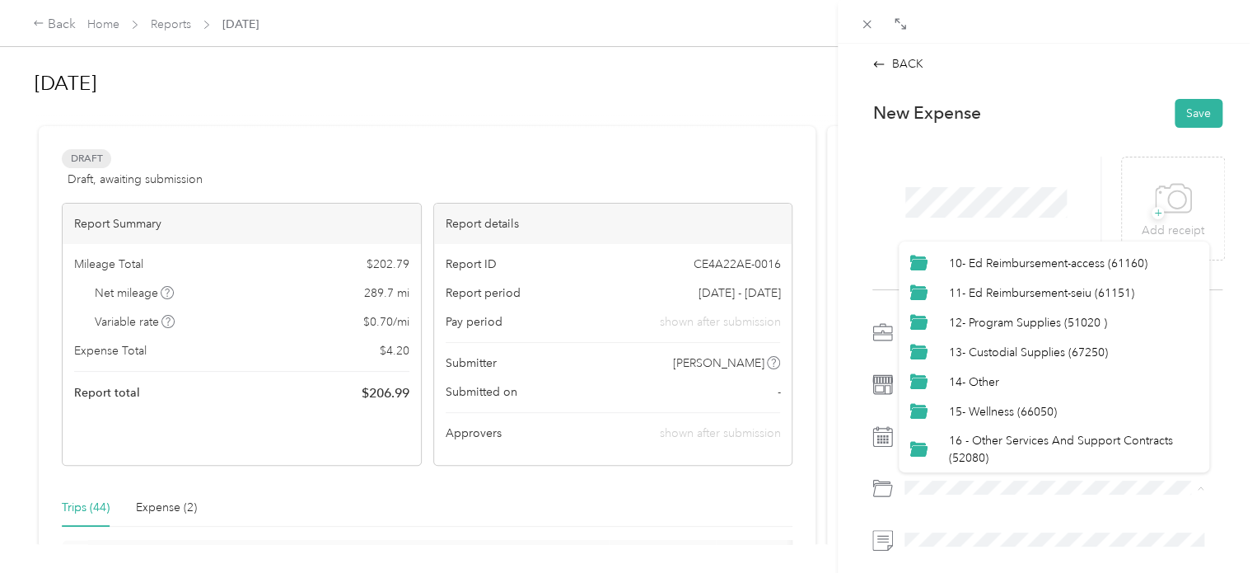
scroll to position [340, 0]
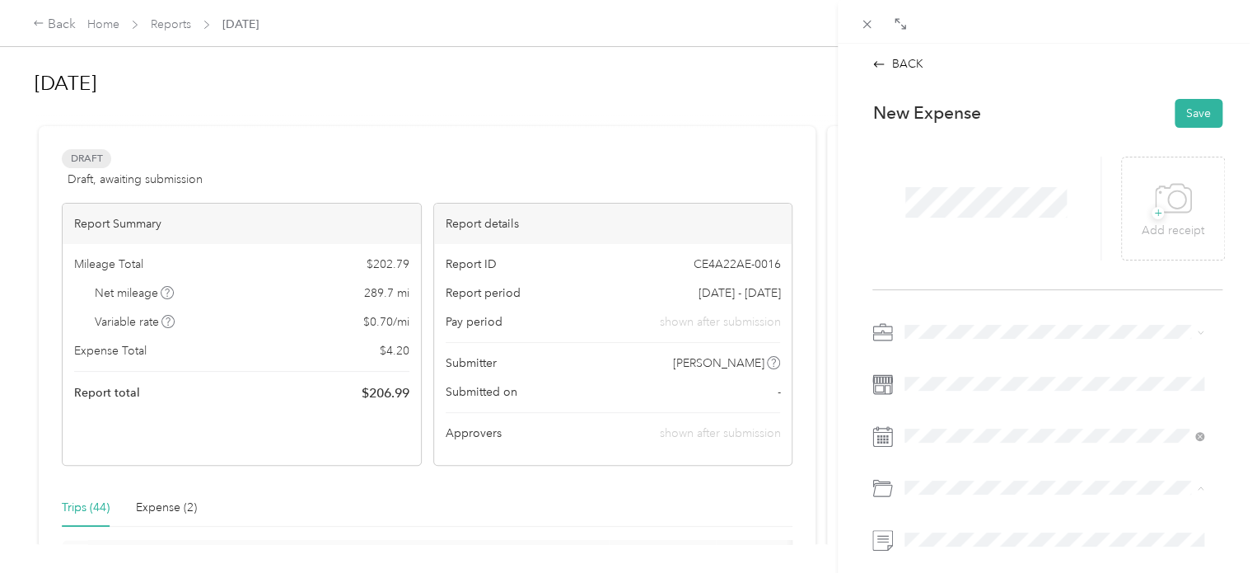
click at [962, 381] on span "14- Other" at bounding box center [974, 382] width 50 height 14
click at [886, 205] on div at bounding box center [986, 209] width 228 height 104
click at [1177, 214] on icon at bounding box center [1173, 198] width 37 height 45
click at [1183, 107] on button "Save" at bounding box center [1199, 113] width 48 height 29
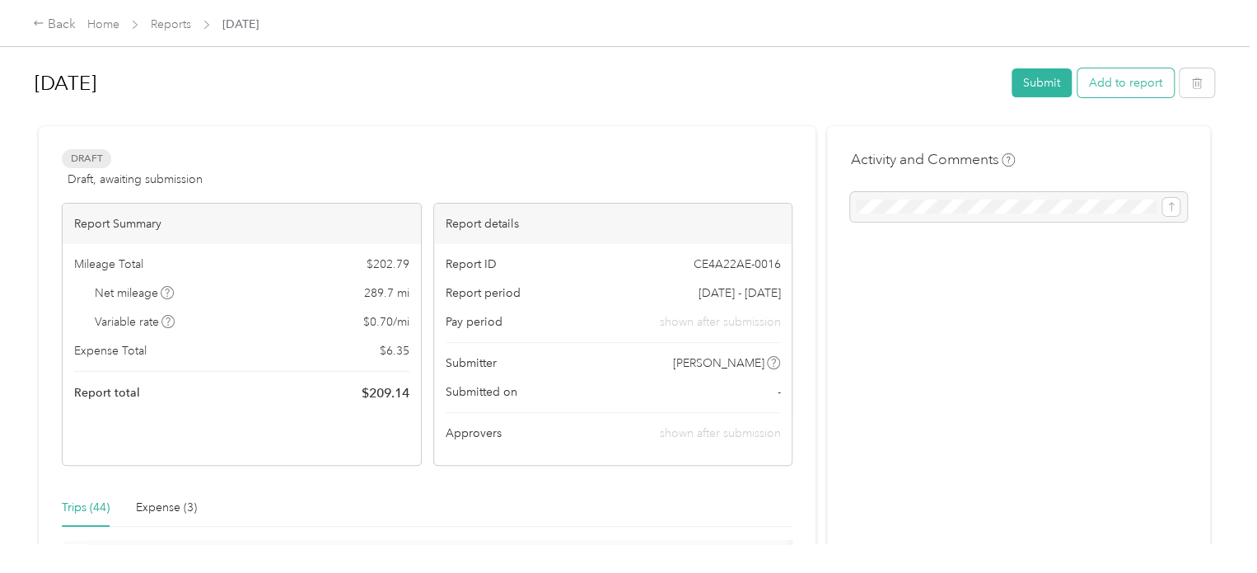
click at [1124, 87] on button "Add to report" at bounding box center [1126, 82] width 96 height 29
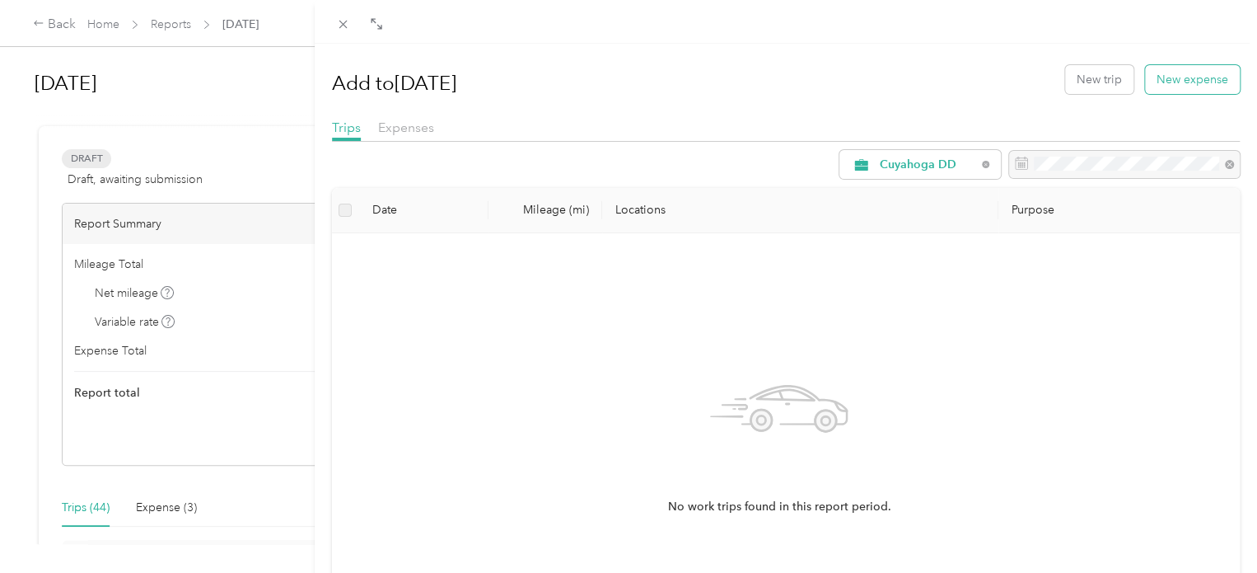
click at [1167, 85] on button "New expense" at bounding box center [1192, 79] width 95 height 29
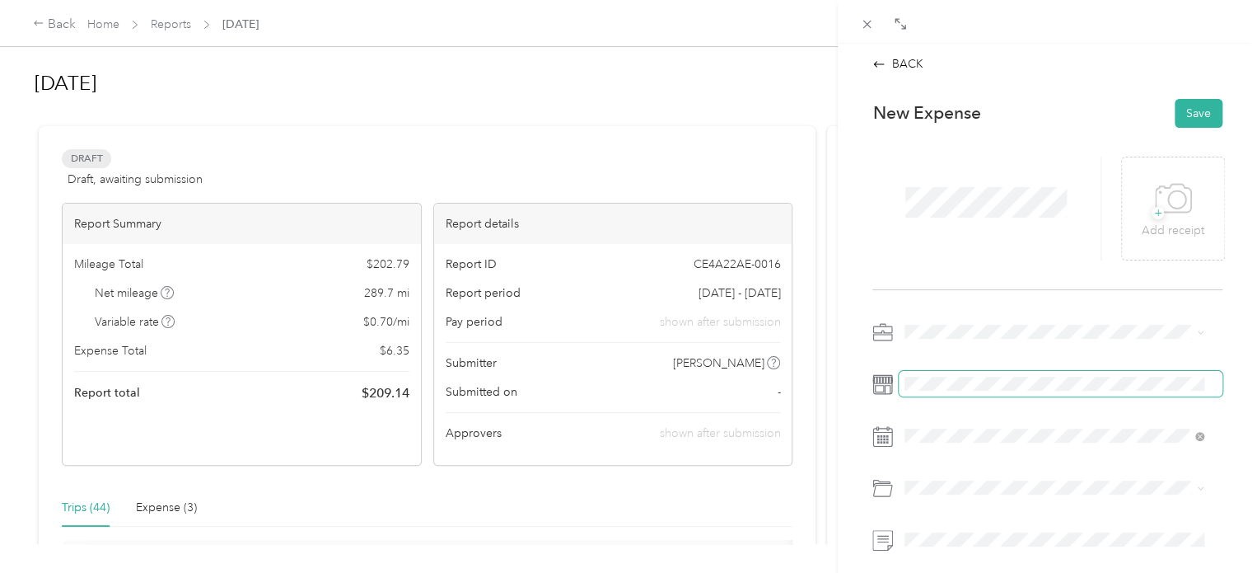
click at [943, 394] on span at bounding box center [1061, 384] width 324 height 26
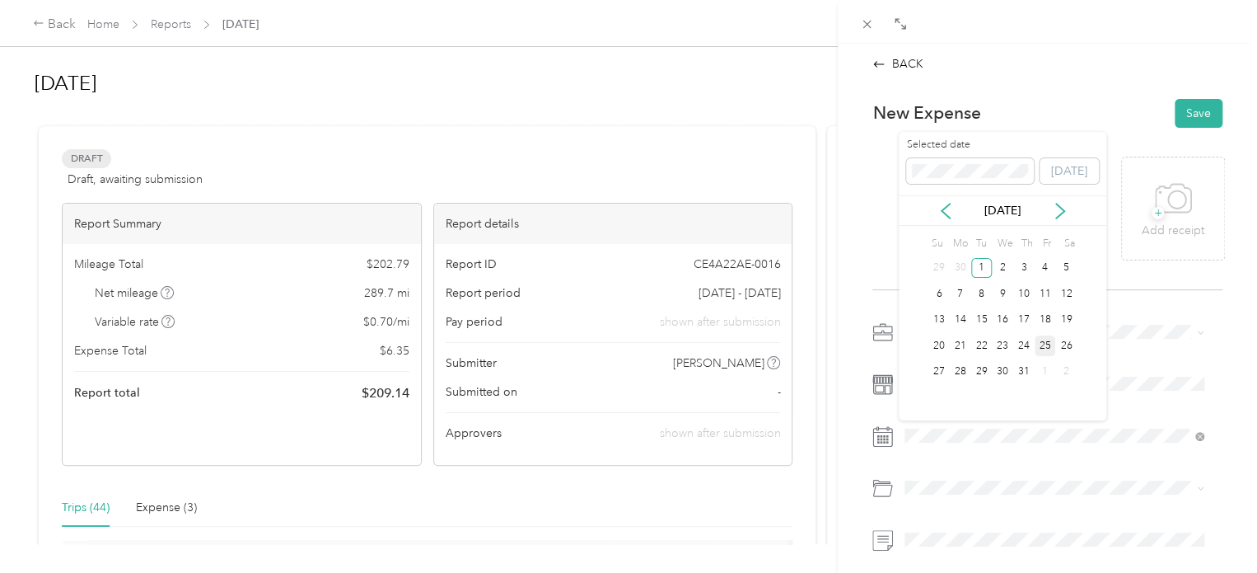
click at [1045, 342] on div "25" at bounding box center [1045, 345] width 21 height 21
click at [1174, 211] on icon at bounding box center [1173, 198] width 35 height 28
click at [1168, 208] on icon at bounding box center [1176, 199] width 17 height 17
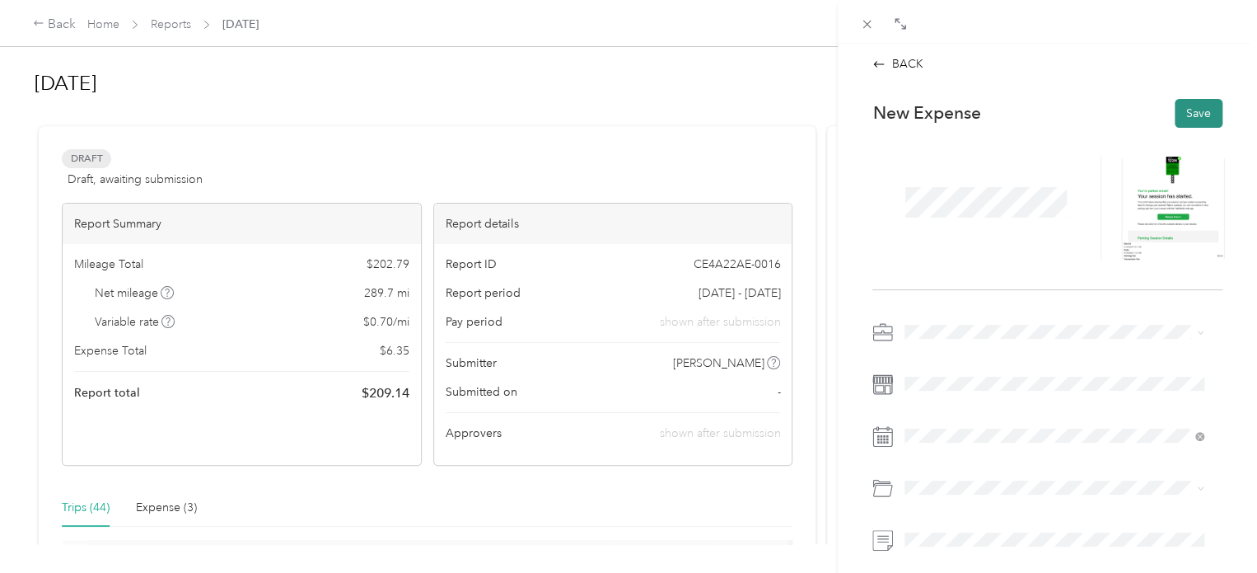
click at [1184, 116] on button "Save" at bounding box center [1199, 113] width 48 height 29
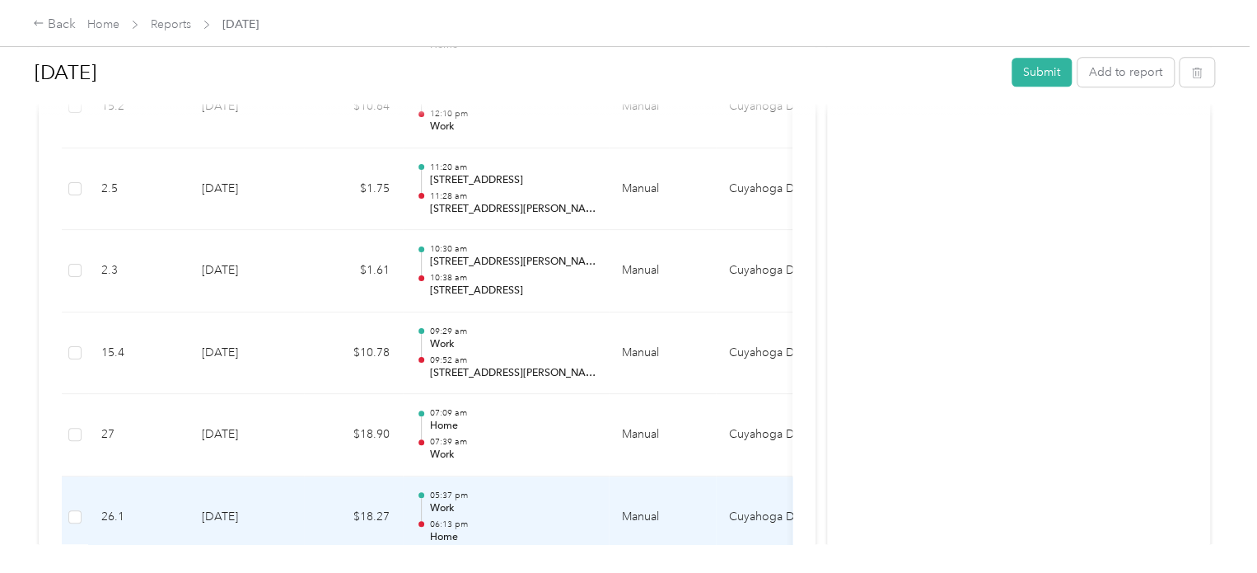
scroll to position [921, 0]
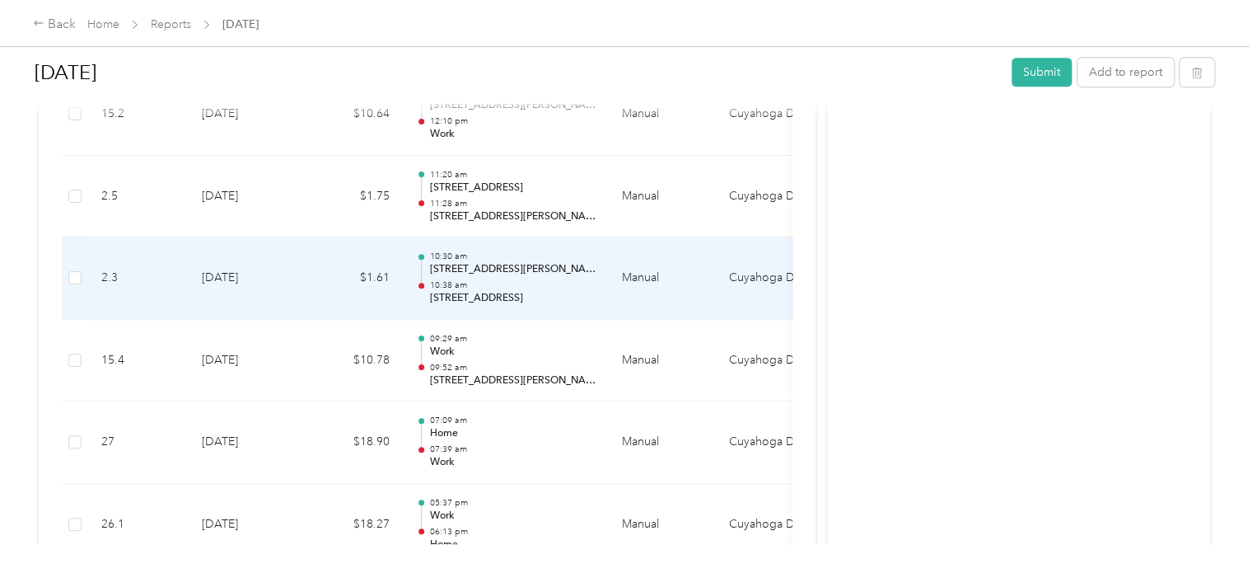
click at [496, 287] on p "10:38 am" at bounding box center [512, 285] width 166 height 12
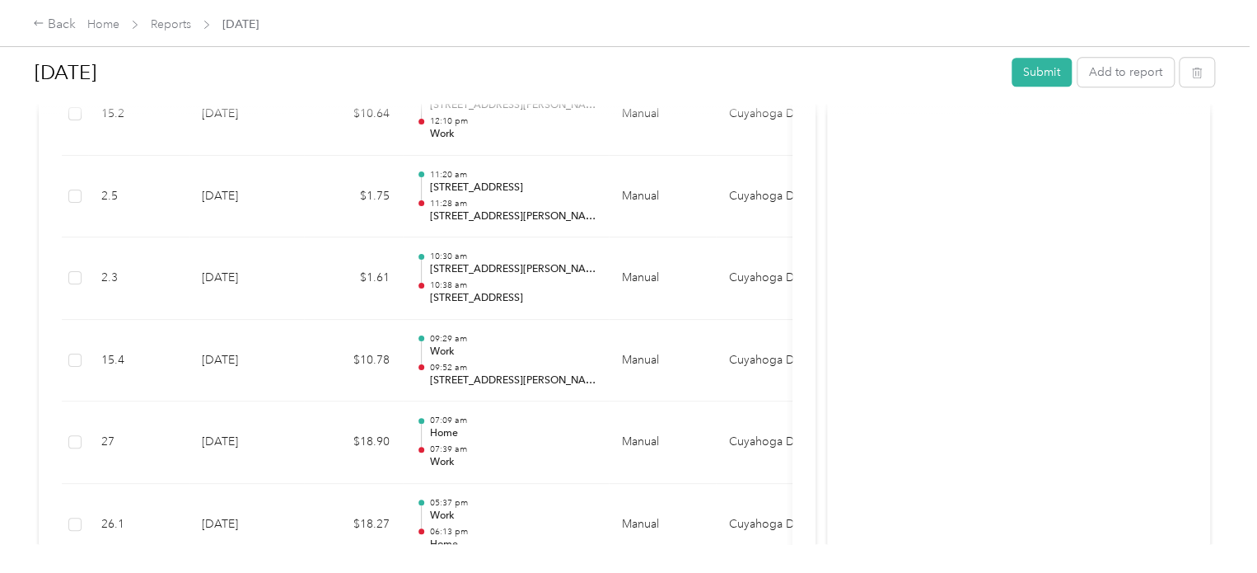
click at [496, 572] on div at bounding box center [624, 573] width 1249 height 0
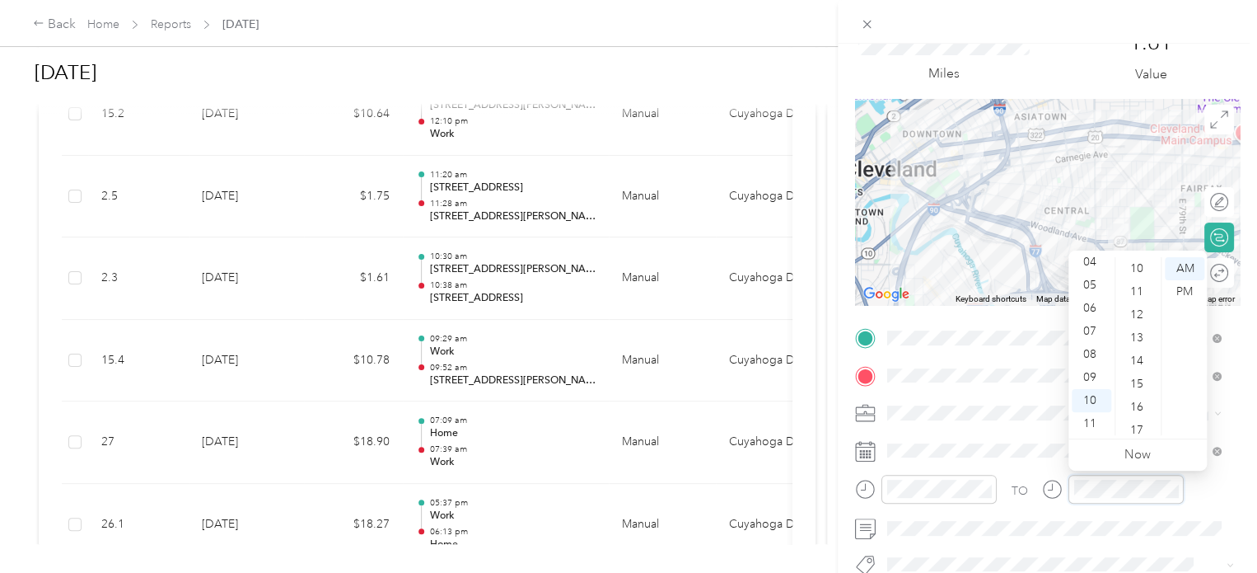
scroll to position [223, 0]
click at [1137, 318] on div "12" at bounding box center [1139, 322] width 40 height 23
click at [1183, 293] on div "PM" at bounding box center [1185, 291] width 40 height 23
click at [1183, 270] on div "AM" at bounding box center [1185, 268] width 40 height 23
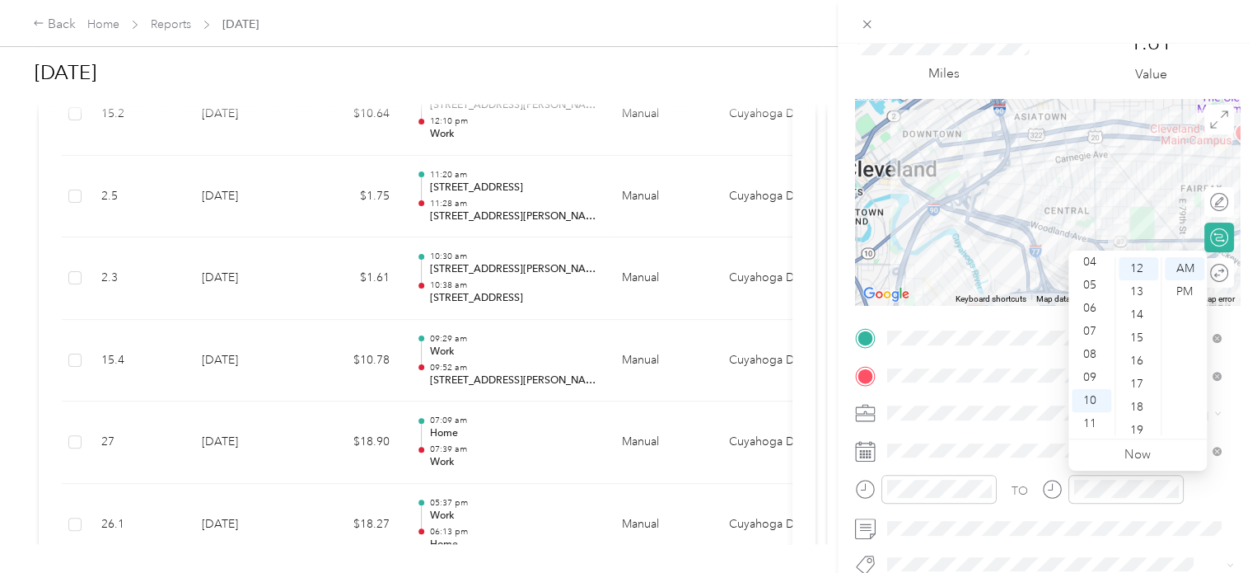
click at [1186, 70] on div "1.61 Value" at bounding box center [1151, 57] width 178 height 55
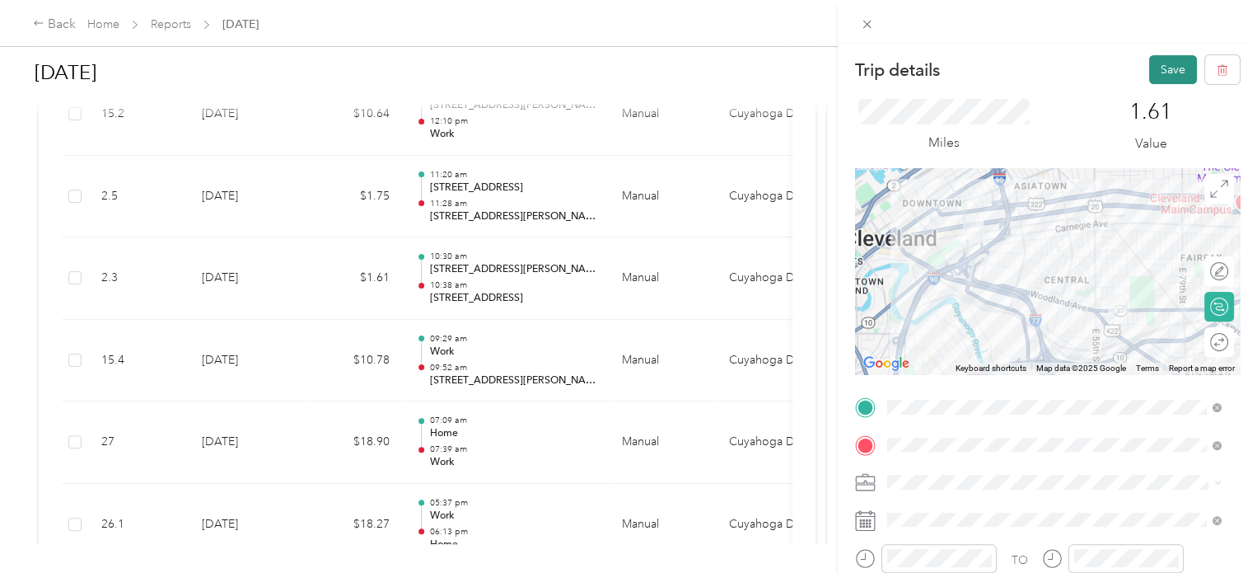
click at [1160, 73] on button "Save" at bounding box center [1173, 69] width 48 height 29
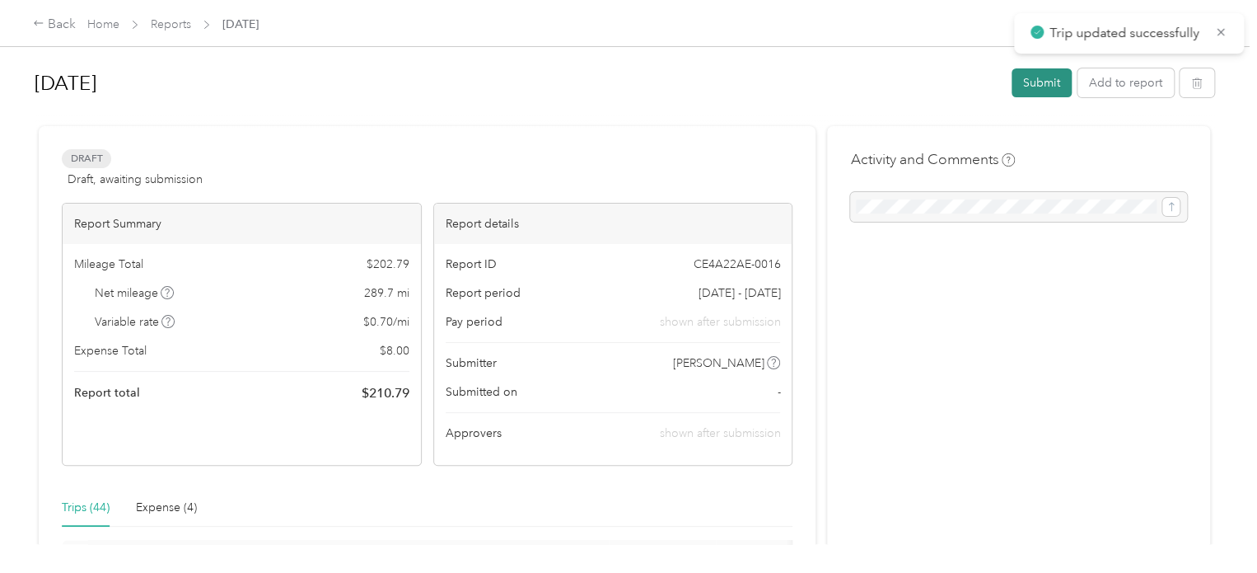
click at [1032, 80] on button "Submit" at bounding box center [1042, 82] width 60 height 29
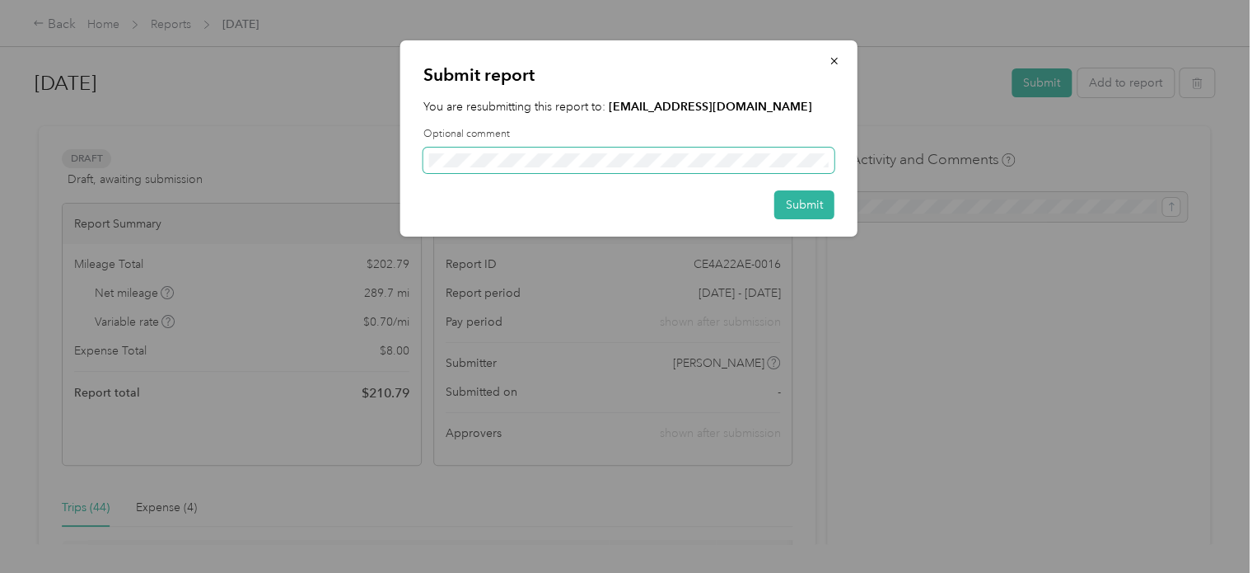
click at [694, 151] on span at bounding box center [628, 160] width 411 height 26
click at [806, 202] on button "Submit" at bounding box center [804, 204] width 60 height 29
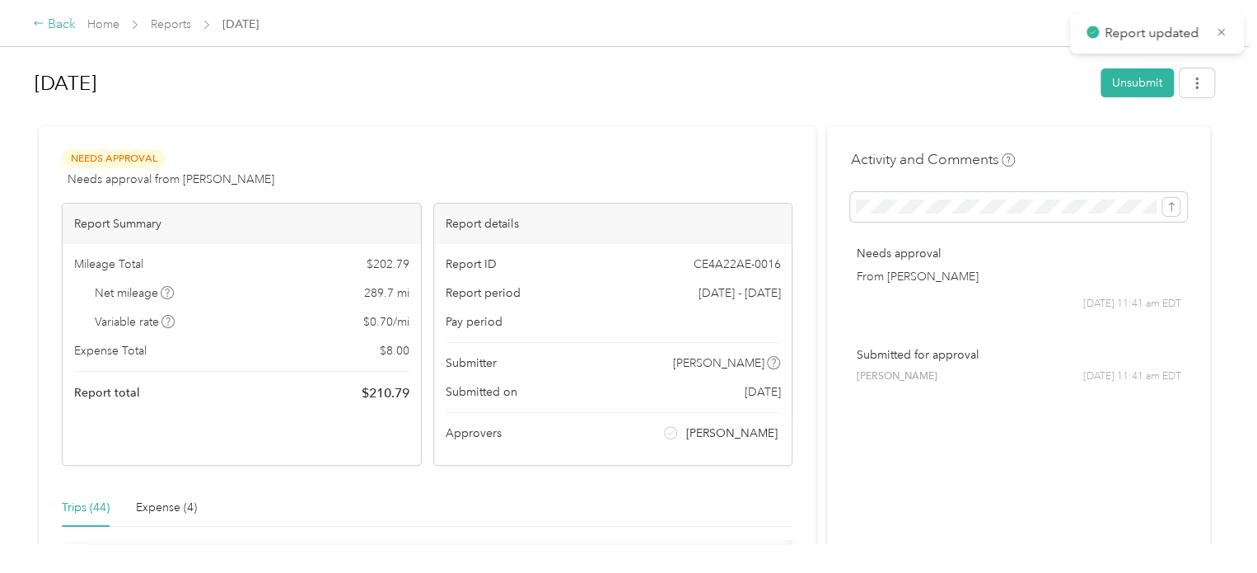
click at [53, 16] on div "Back" at bounding box center [54, 25] width 43 height 20
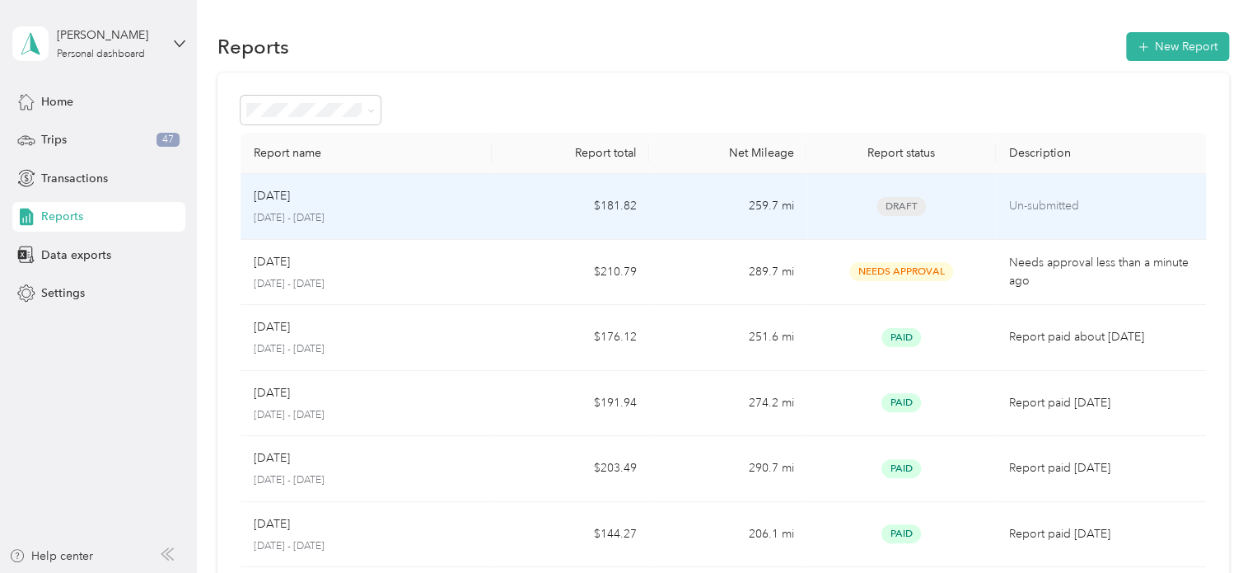
click at [671, 203] on td "259.7 mi" at bounding box center [727, 207] width 157 height 66
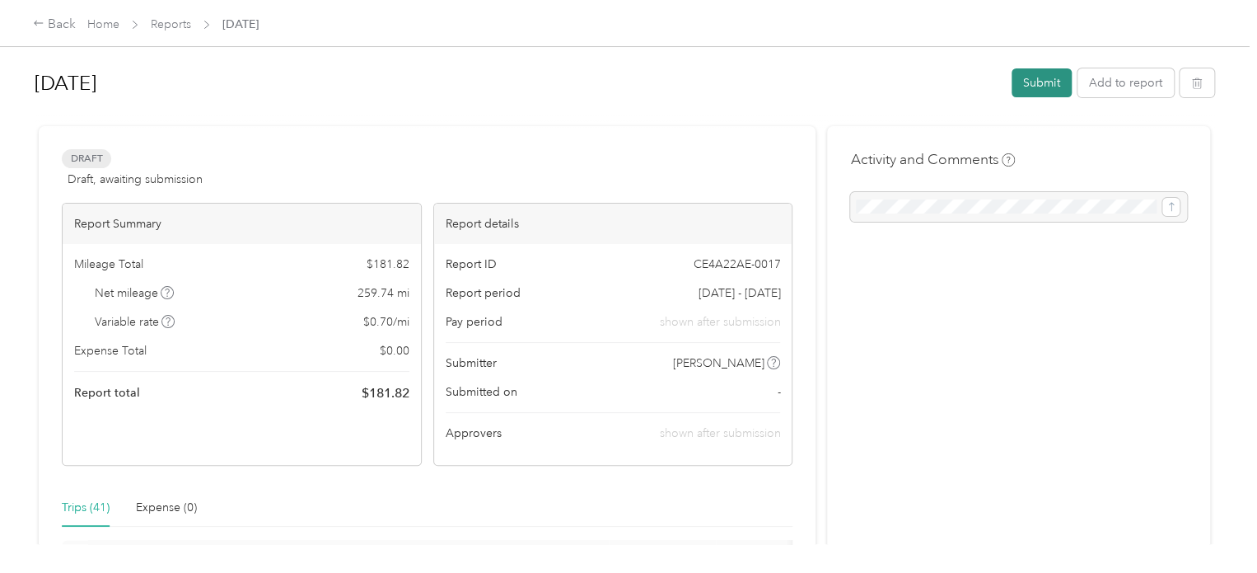
click at [1038, 88] on button "Submit" at bounding box center [1042, 82] width 60 height 29
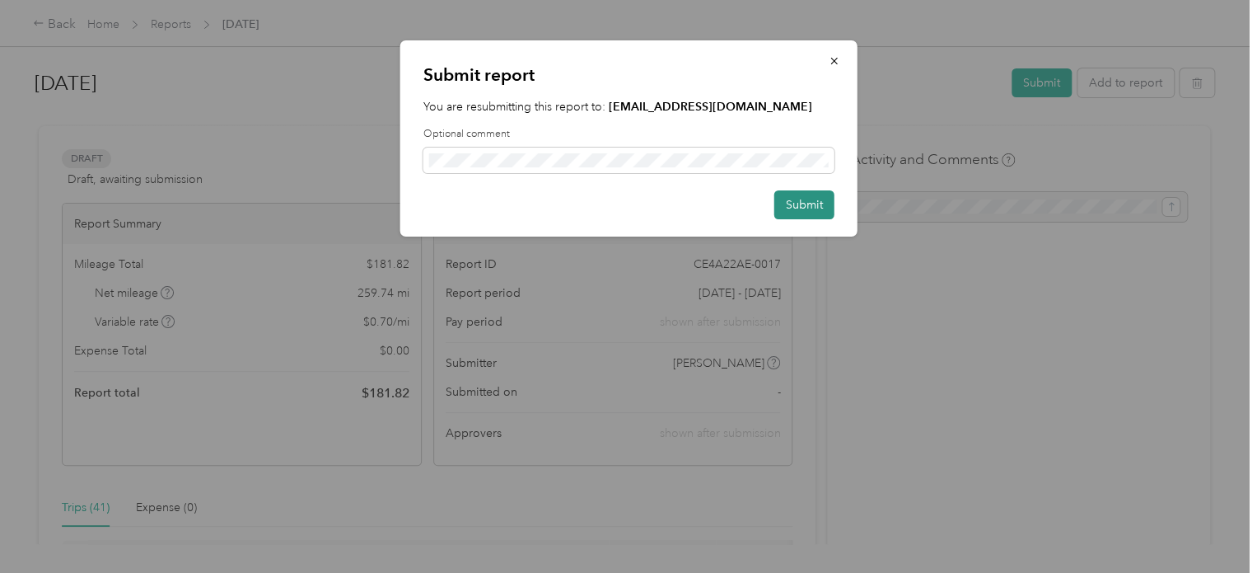
click at [796, 208] on button "Submit" at bounding box center [804, 204] width 60 height 29
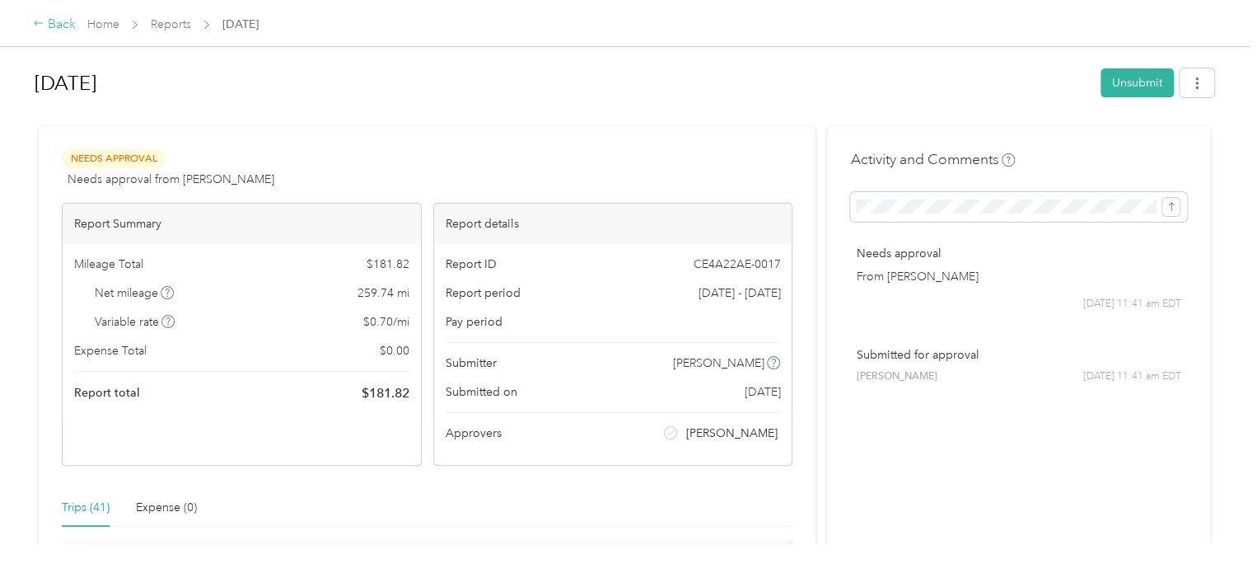
click at [53, 26] on div "Back" at bounding box center [54, 25] width 43 height 20
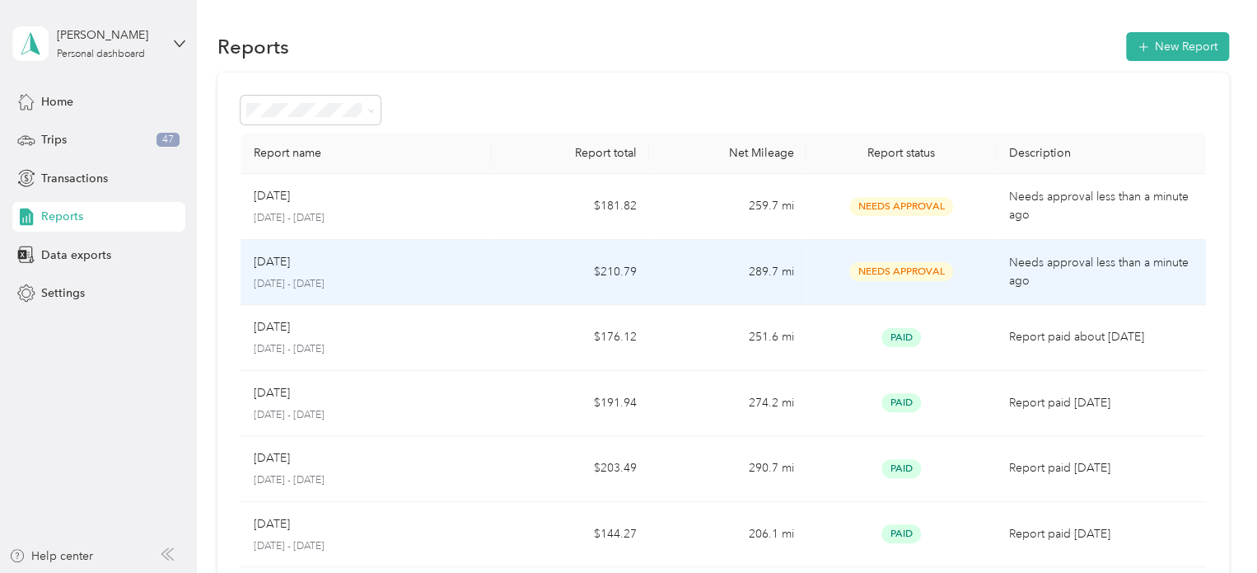
click at [974, 284] on td "Needs Approval" at bounding box center [901, 273] width 189 height 66
